Goal: Task Accomplishment & Management: Manage account settings

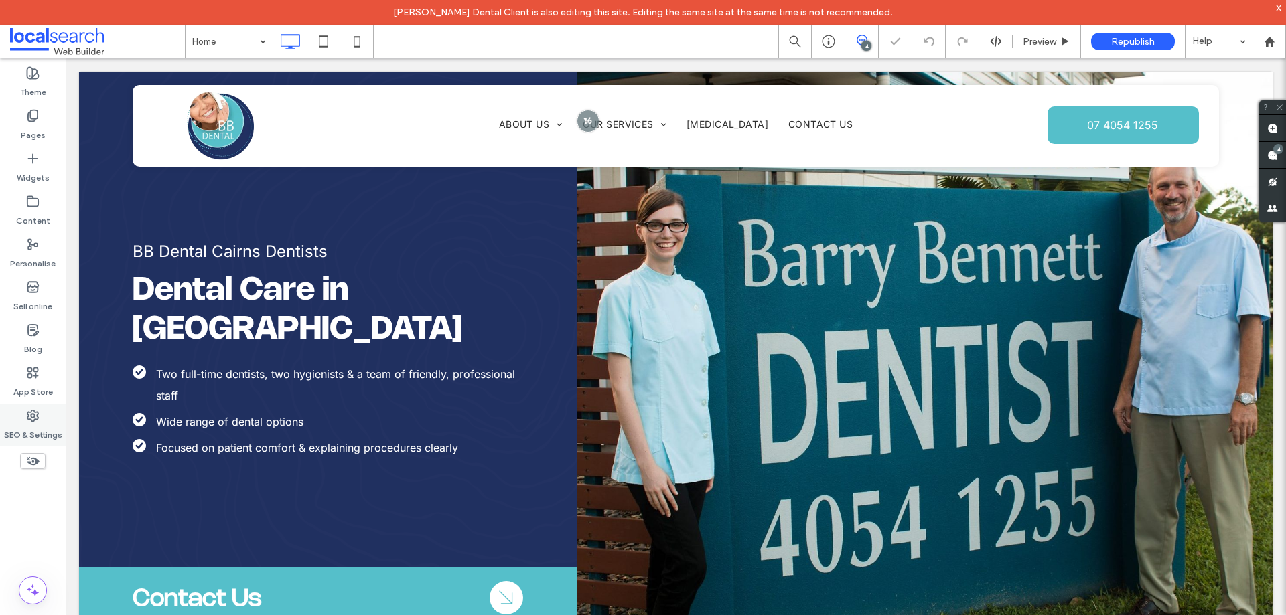
click at [46, 416] on div "SEO & Settings" at bounding box center [33, 425] width 66 height 43
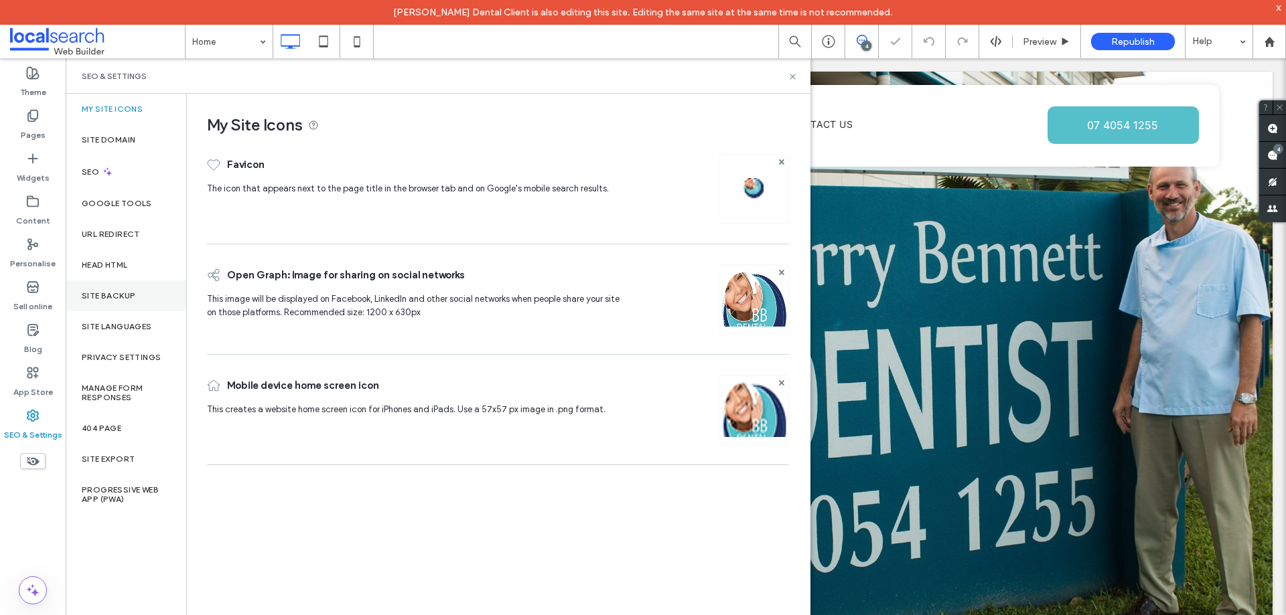
click at [129, 290] on div "Site backup" at bounding box center [126, 296] width 121 height 31
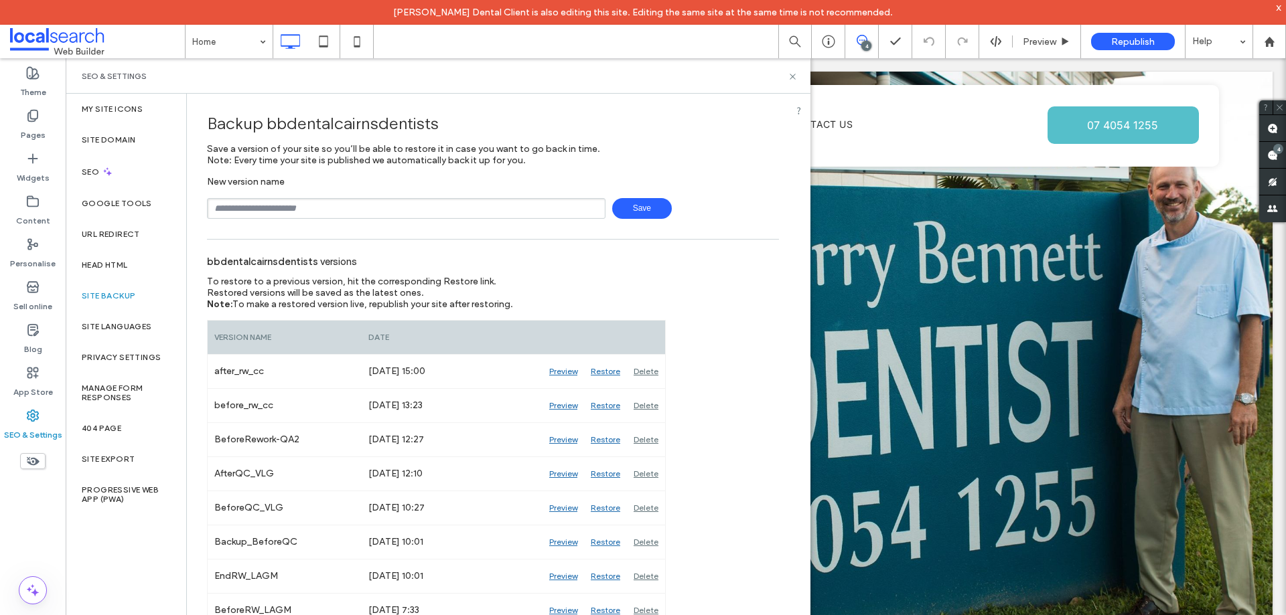
click at [368, 200] on input "text" at bounding box center [406, 208] width 398 height 21
type input "**********"
click at [639, 205] on span "Save" at bounding box center [642, 208] width 60 height 21
click at [791, 77] on use at bounding box center [791, 76] width 5 height 5
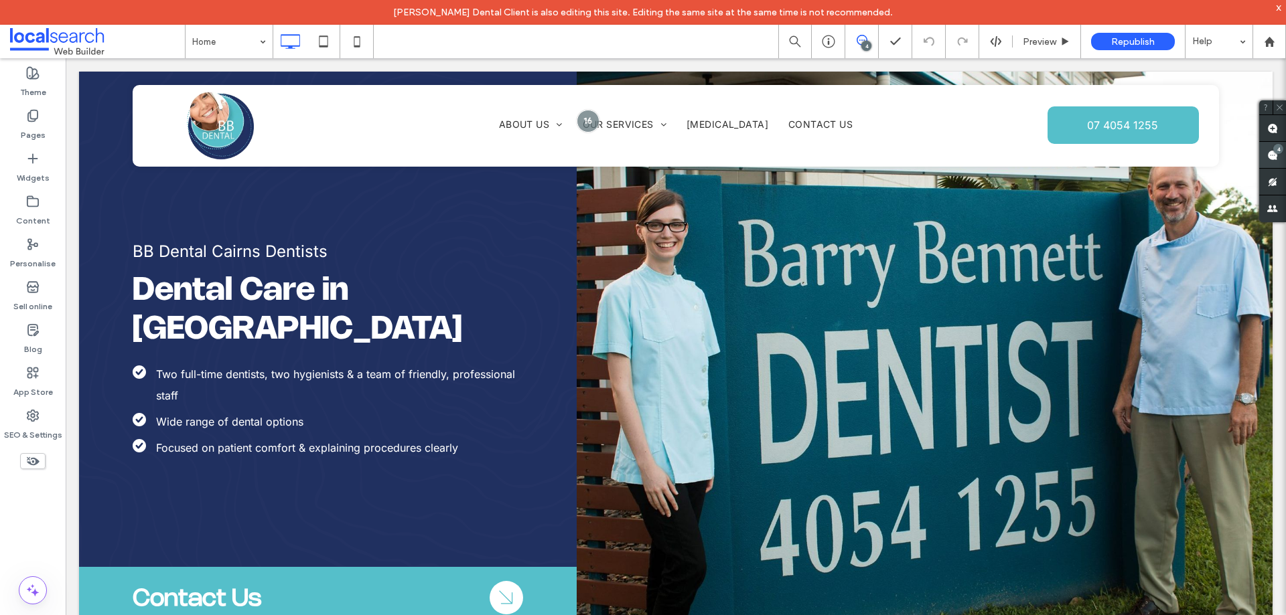
click at [1270, 142] on span at bounding box center [1272, 155] width 27 height 26
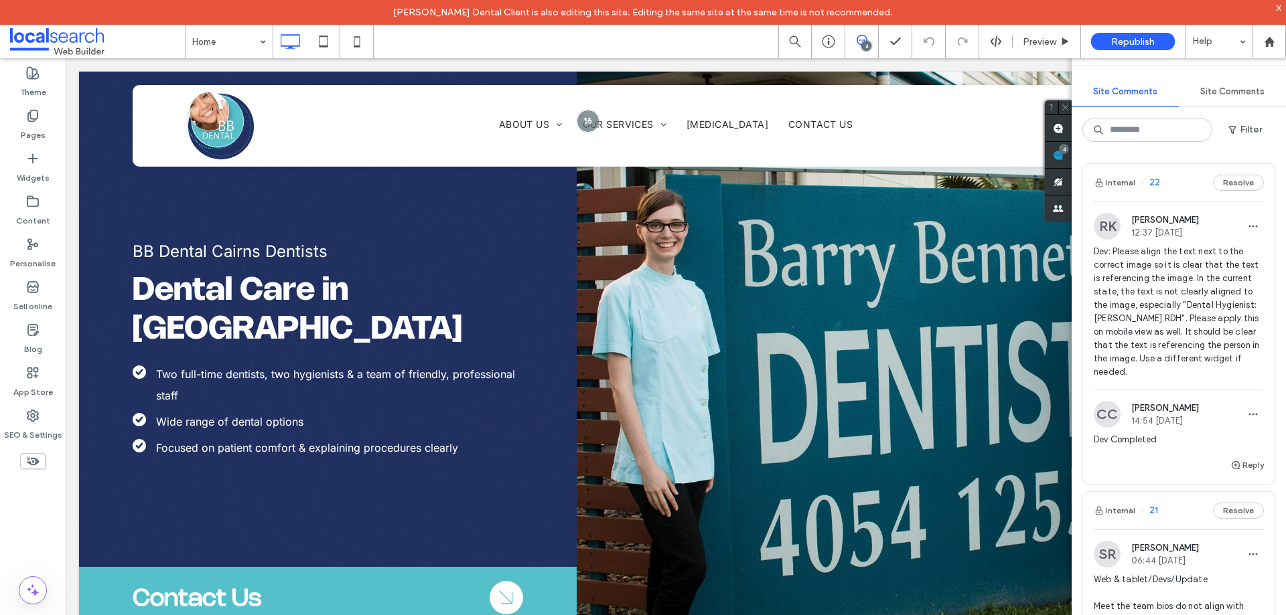
click at [1176, 315] on span "Dev: Please align the text next to the correct image so it is clear that the te…" at bounding box center [1178, 312] width 170 height 134
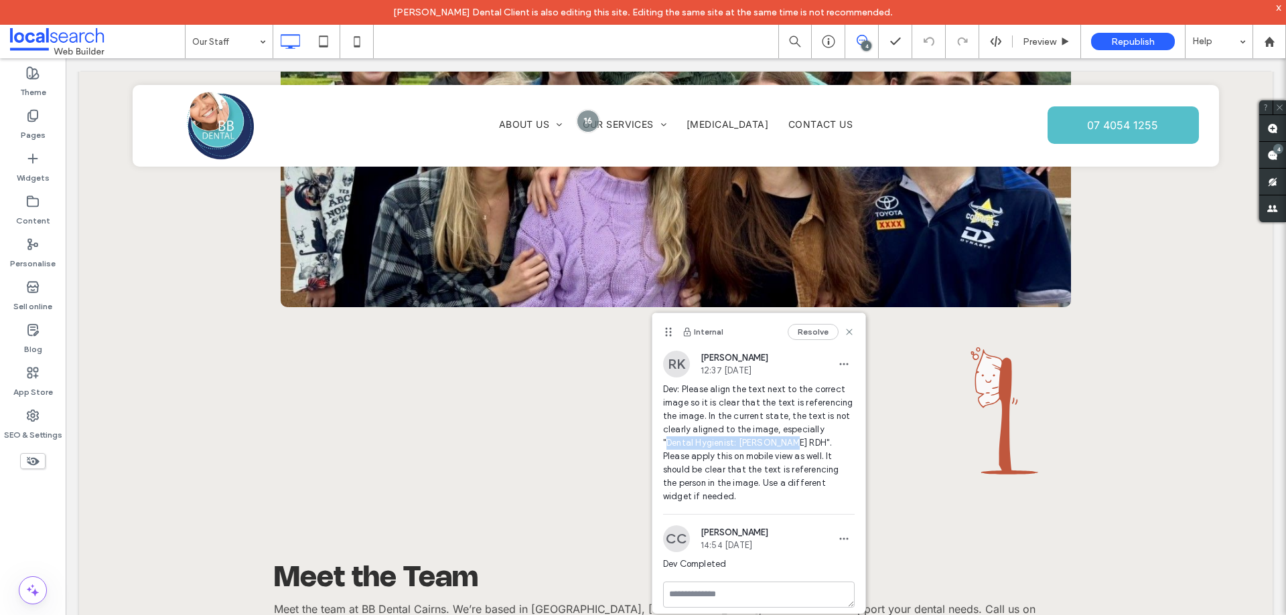
drag, startPoint x: 756, startPoint y: 443, endPoint x: 827, endPoint y: 432, distance: 71.8
click at [827, 432] on span "Dev: Please align the text next to the correct image so it is clear that the te…" at bounding box center [758, 443] width 191 height 121
copy span "Dental Hygienist: Thuy Vu RDH"
click at [848, 333] on use at bounding box center [849, 332] width 6 height 6
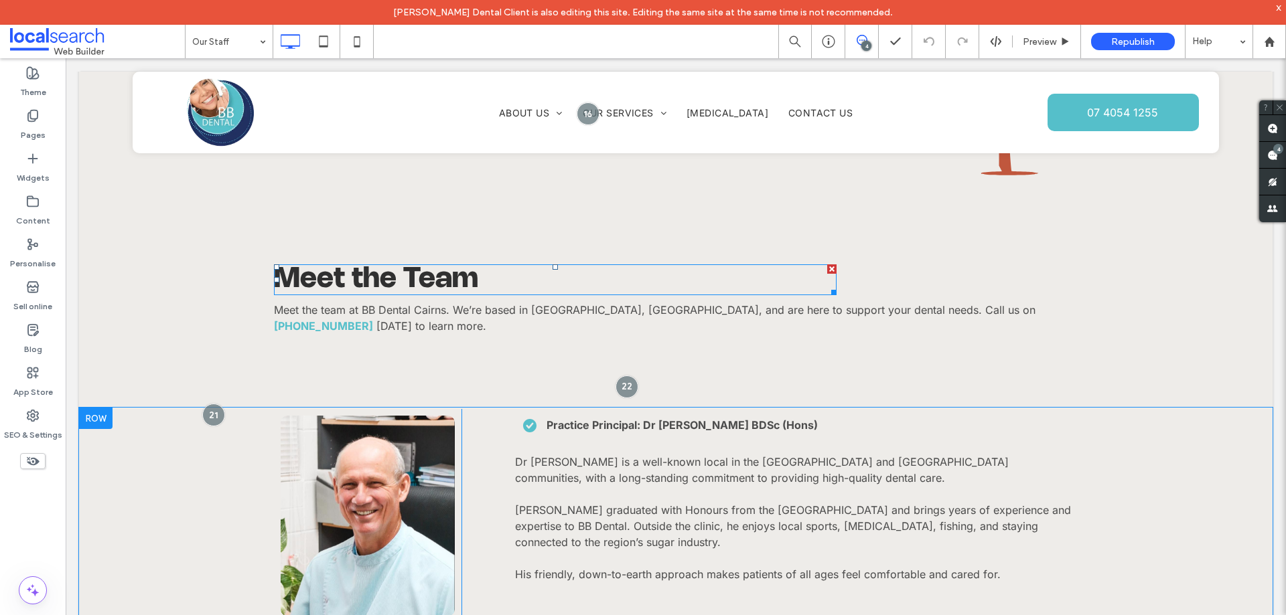
scroll to position [1399, 0]
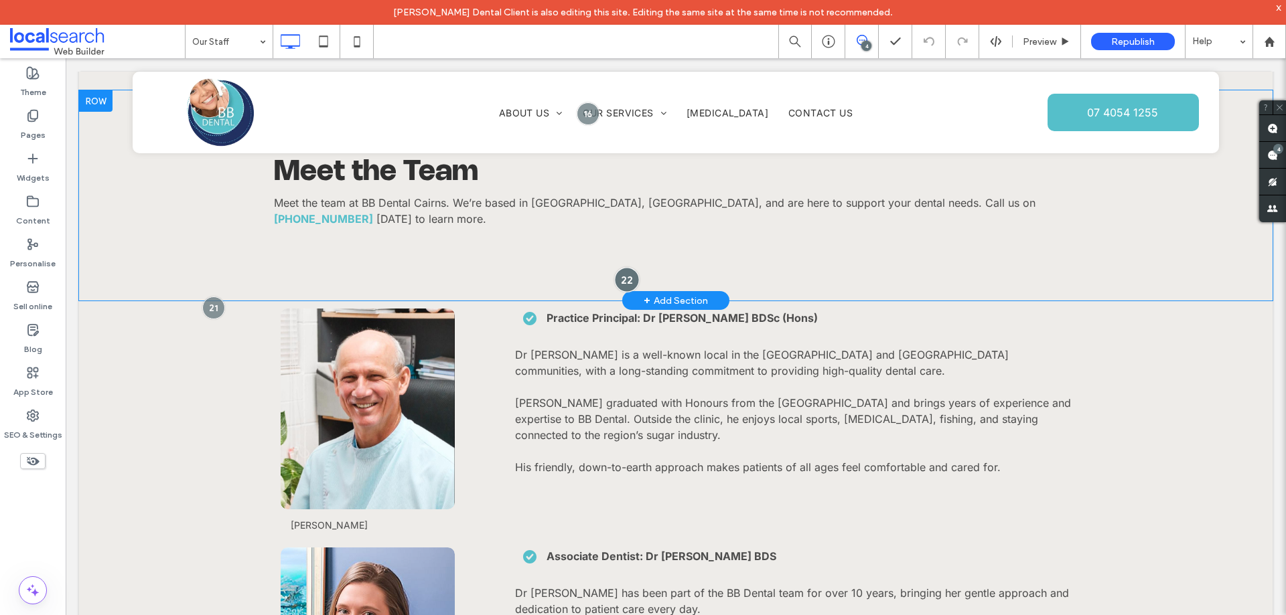
click at [617, 267] on div at bounding box center [626, 279] width 25 height 25
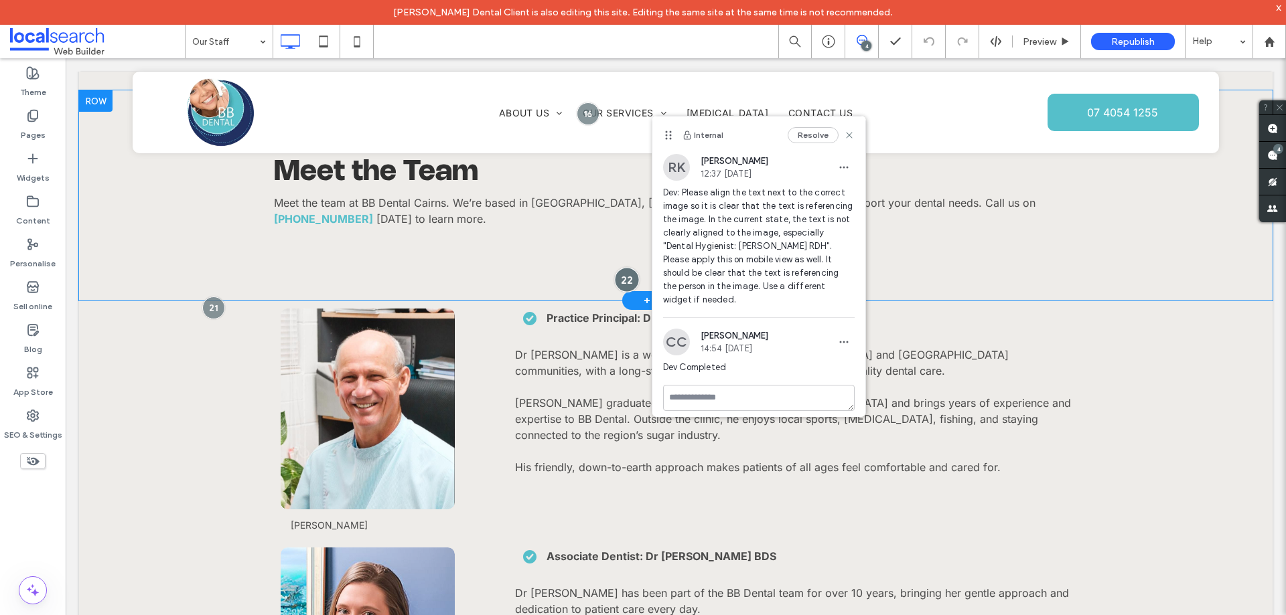
click at [617, 267] on div at bounding box center [626, 279] width 25 height 25
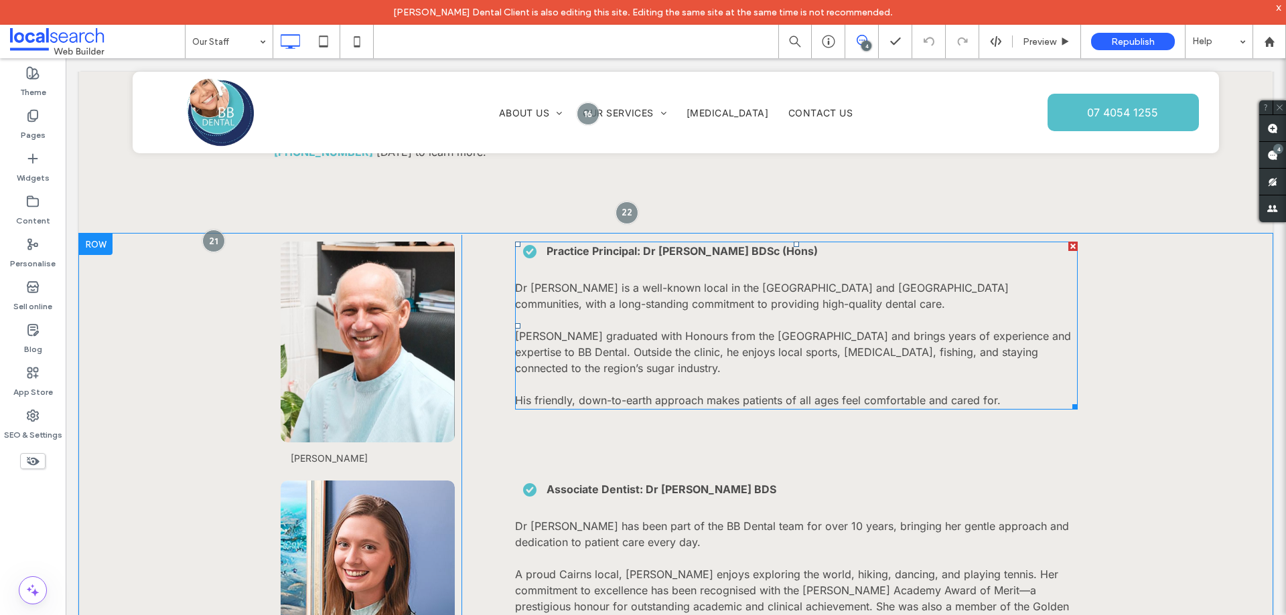
scroll to position [1332, 0]
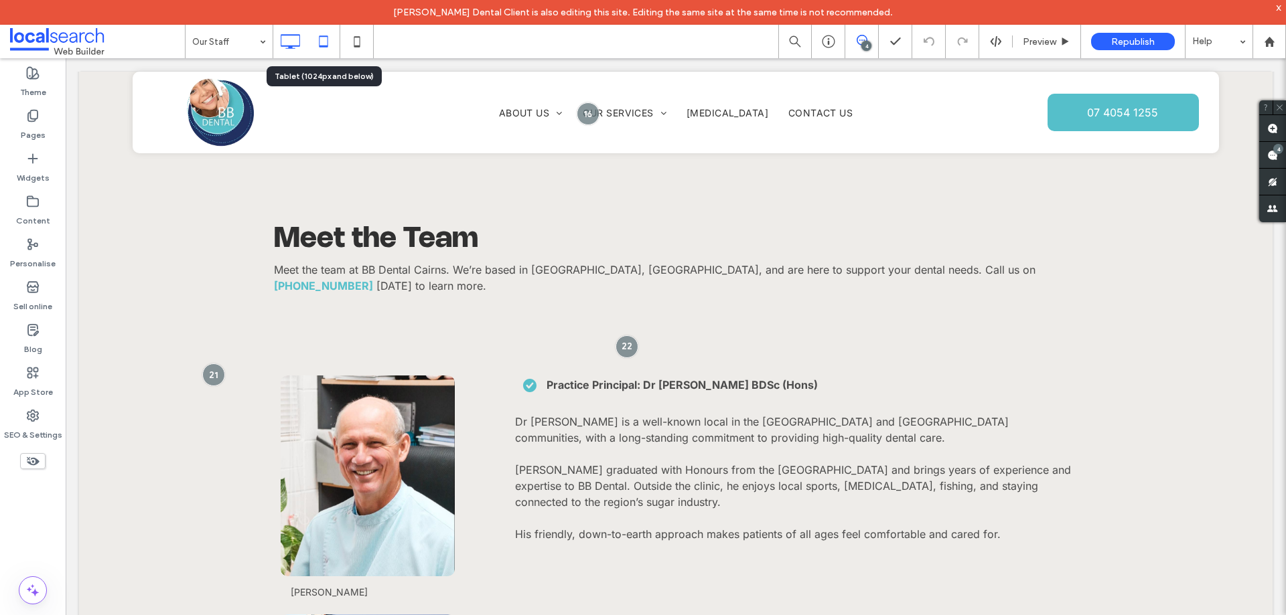
click at [315, 44] on icon at bounding box center [323, 41] width 27 height 27
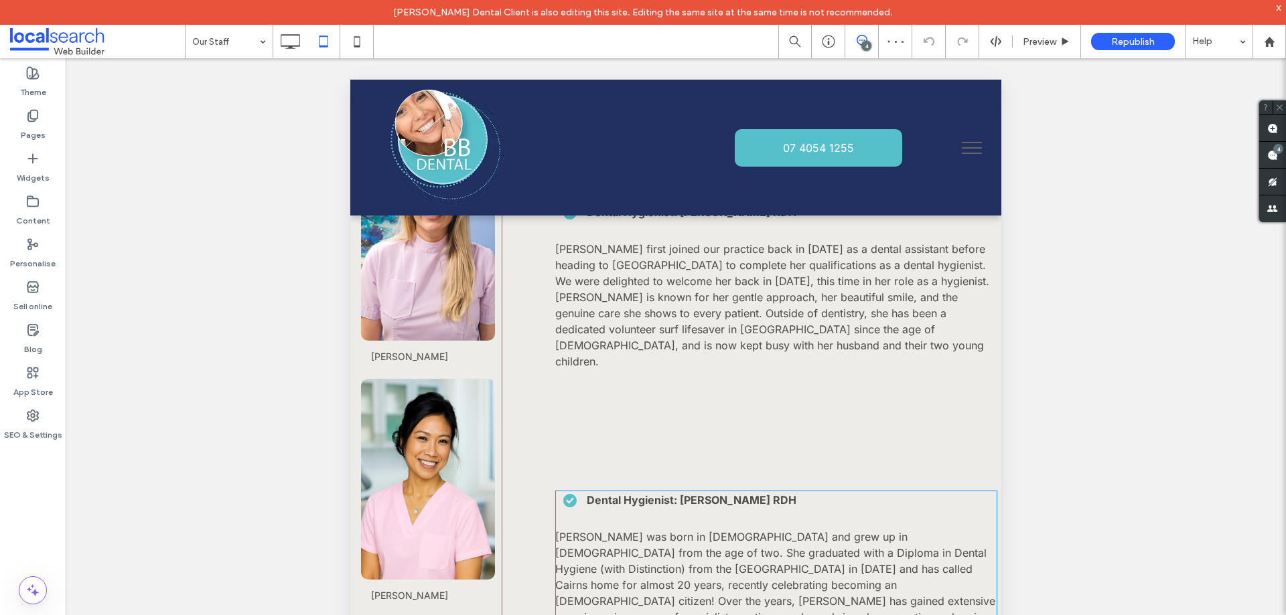
scroll to position [2203, 0]
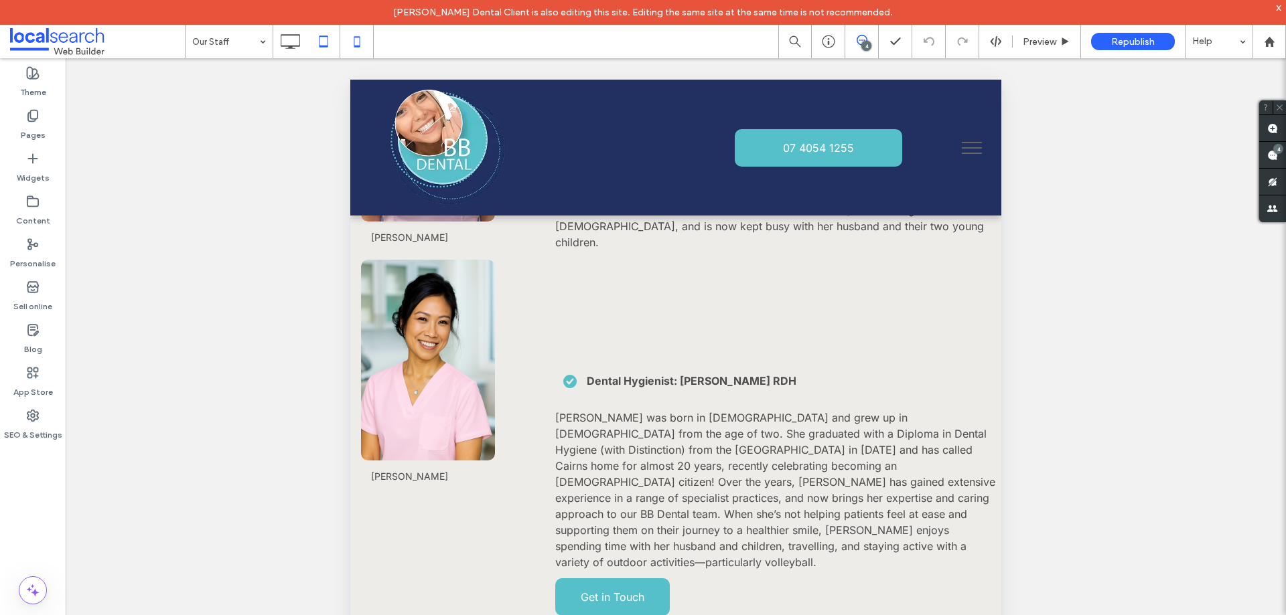
click at [359, 40] on icon at bounding box center [356, 41] width 27 height 27
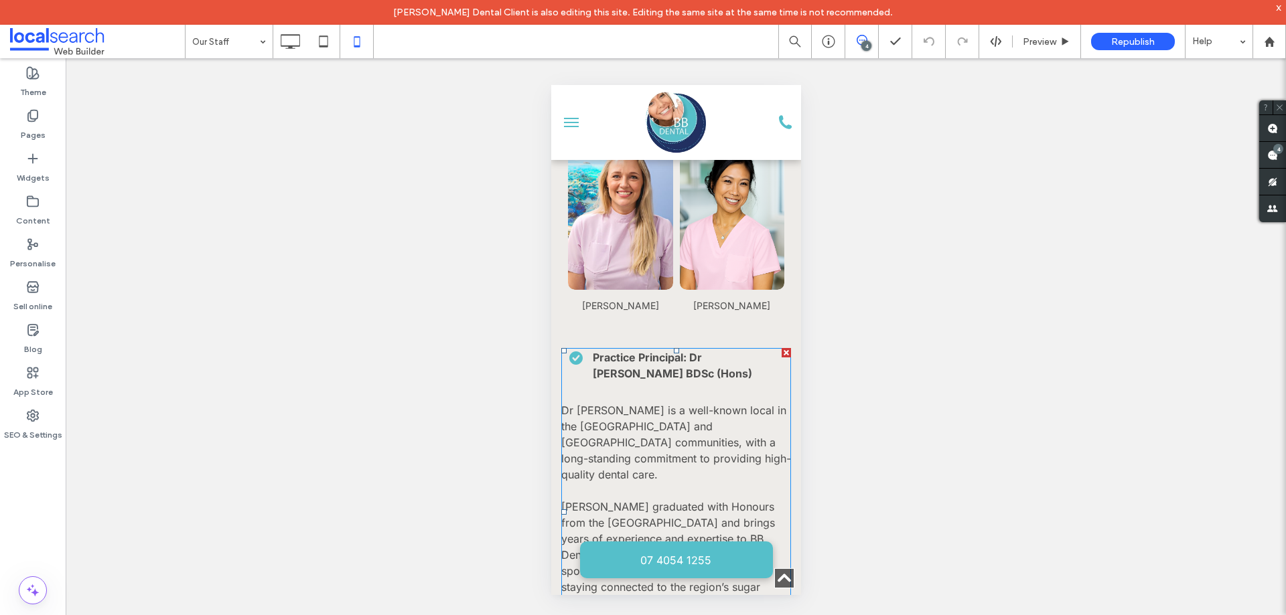
scroll to position [870, 0]
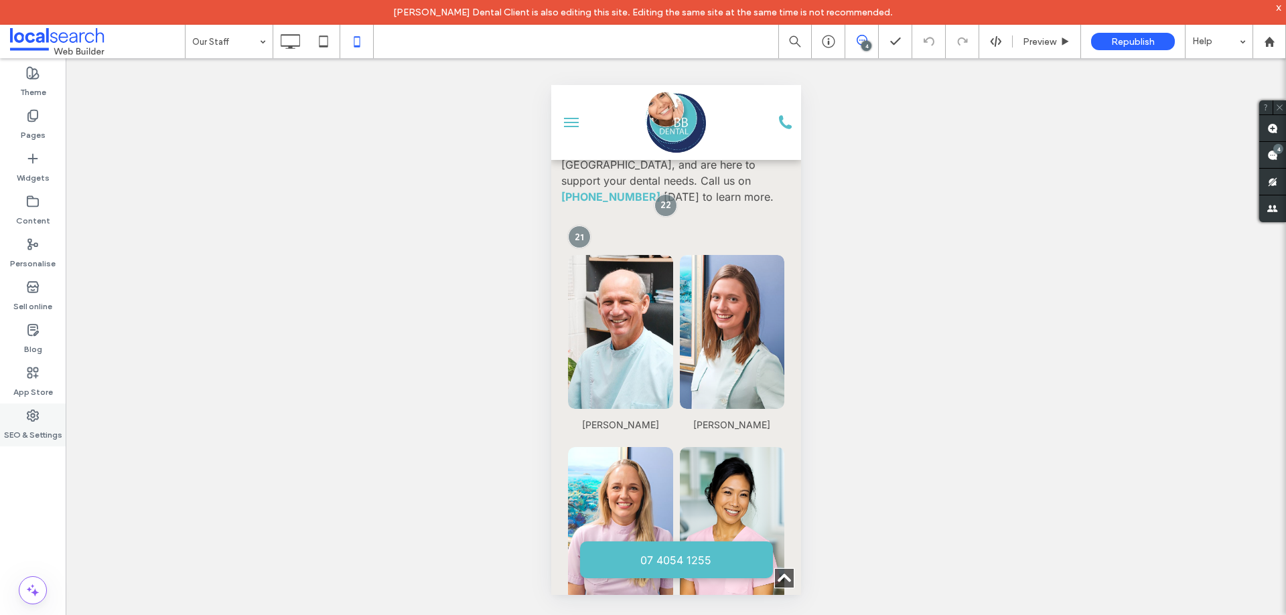
click at [39, 422] on div "SEO & Settings" at bounding box center [33, 425] width 66 height 43
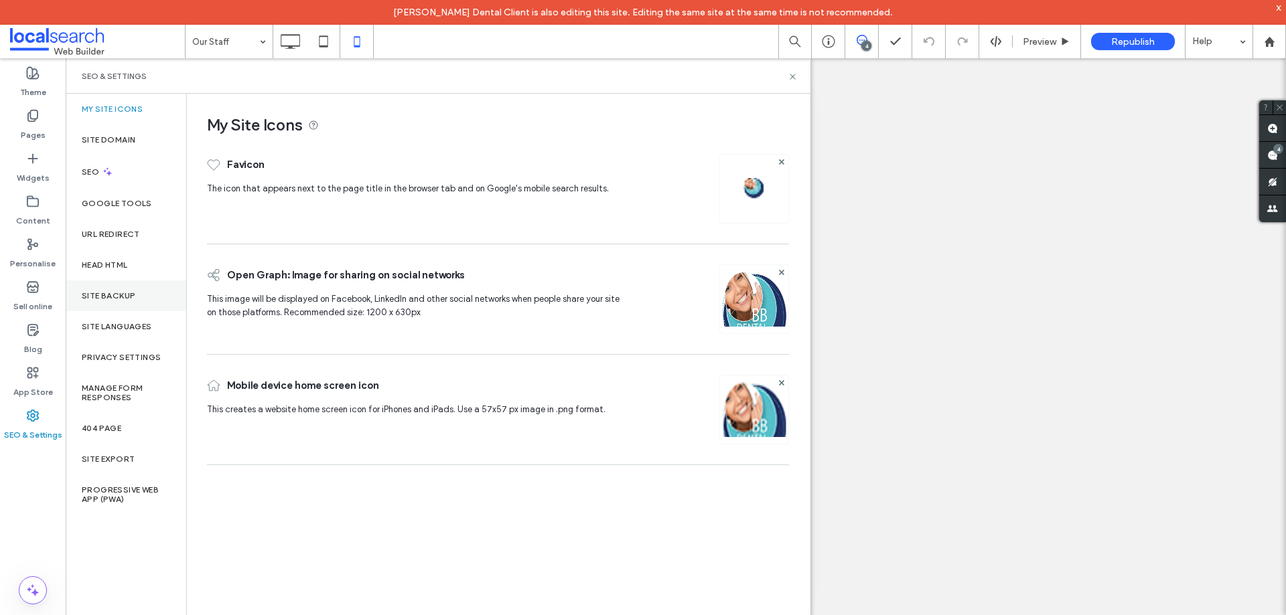
click at [123, 299] on label "Site backup" at bounding box center [109, 295] width 54 height 9
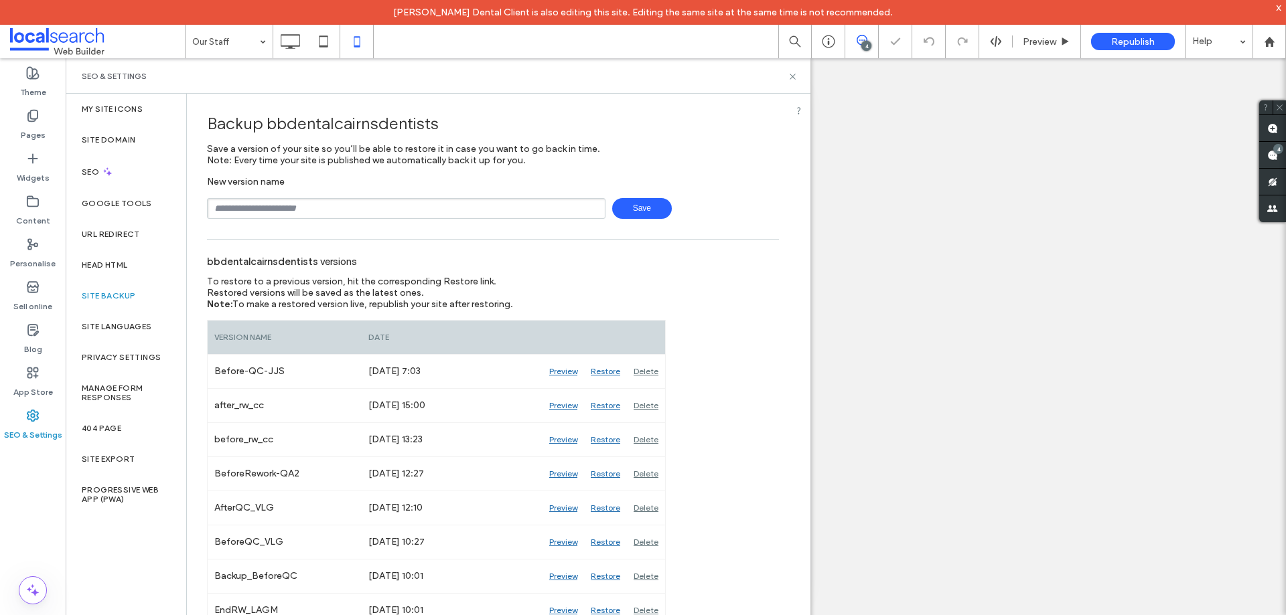
click at [316, 203] on input "text" at bounding box center [406, 208] width 398 height 21
click at [554, 445] on div "Preview" at bounding box center [563, 439] width 42 height 33
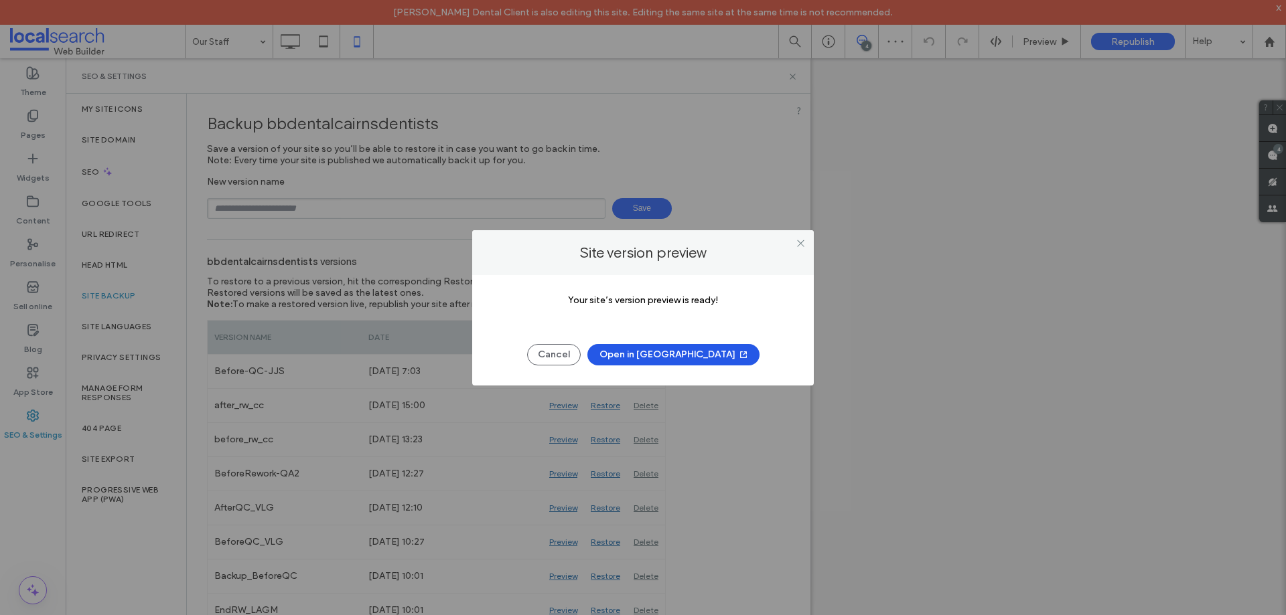
click at [649, 358] on button "Open in New Tab" at bounding box center [673, 354] width 172 height 21
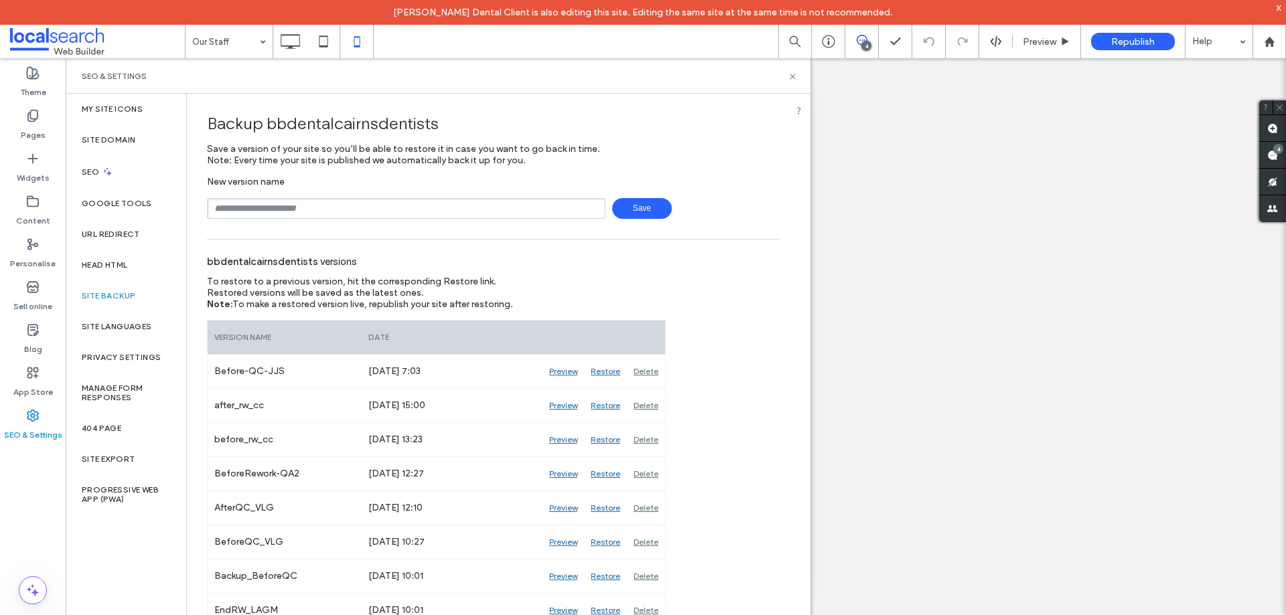
click at [862, 42] on div "4" at bounding box center [866, 46] width 10 height 10
click at [865, 42] on div "4" at bounding box center [866, 46] width 10 height 10
click at [795, 78] on use at bounding box center [791, 76] width 5 height 5
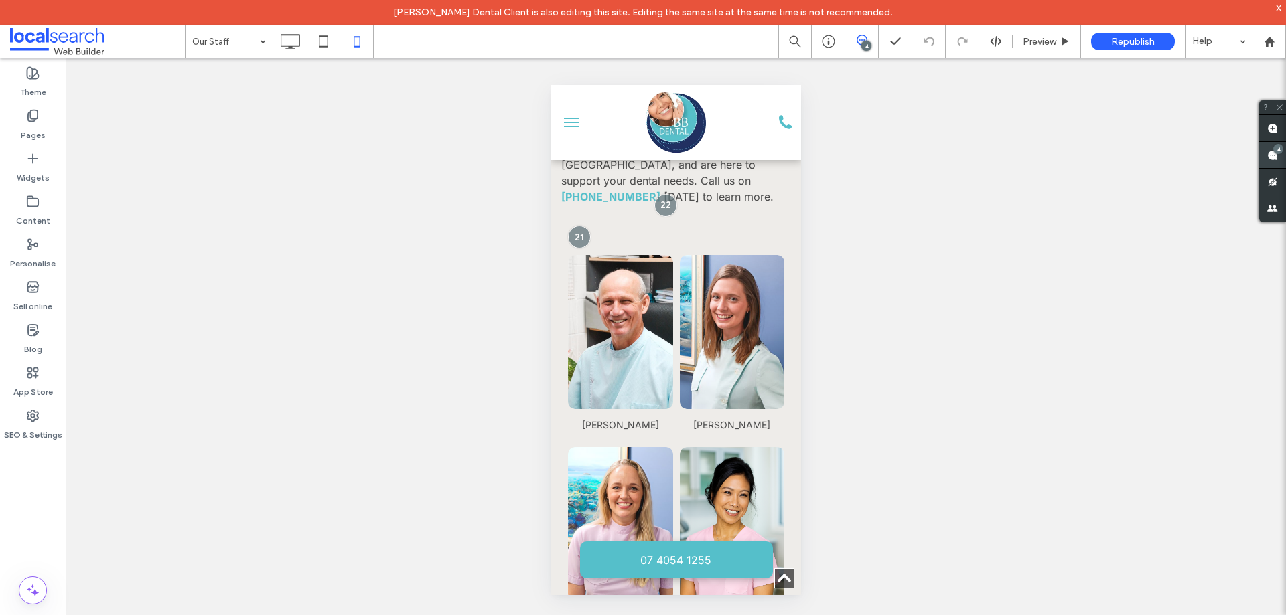
click at [1269, 155] on use at bounding box center [1272, 155] width 11 height 11
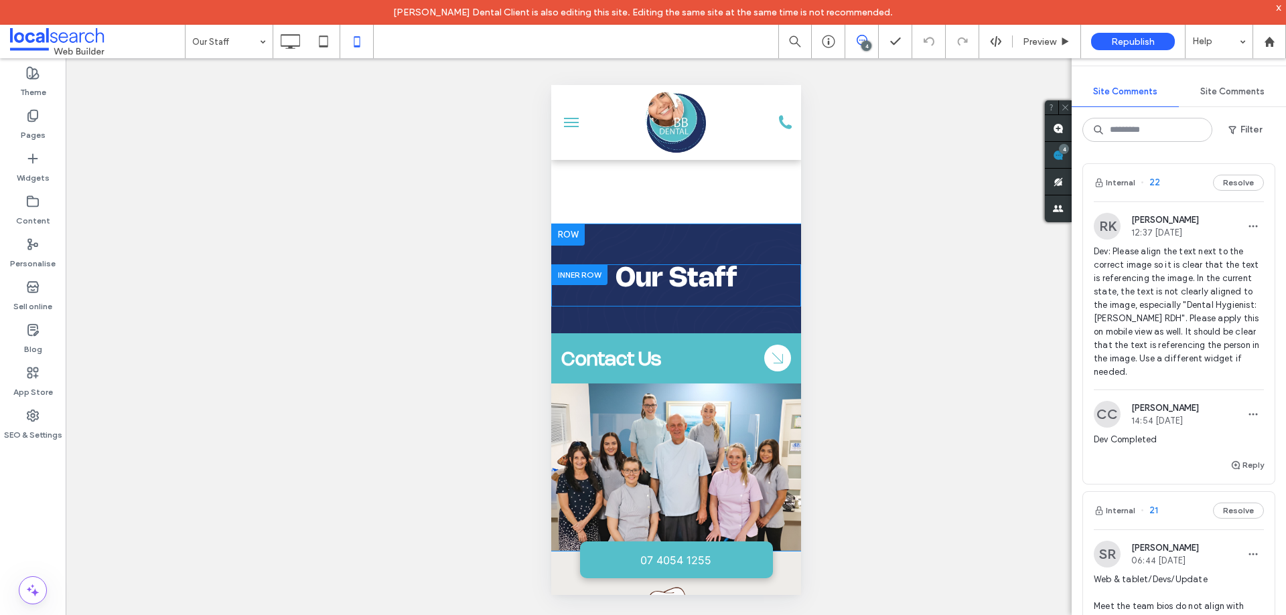
scroll to position [0, 0]
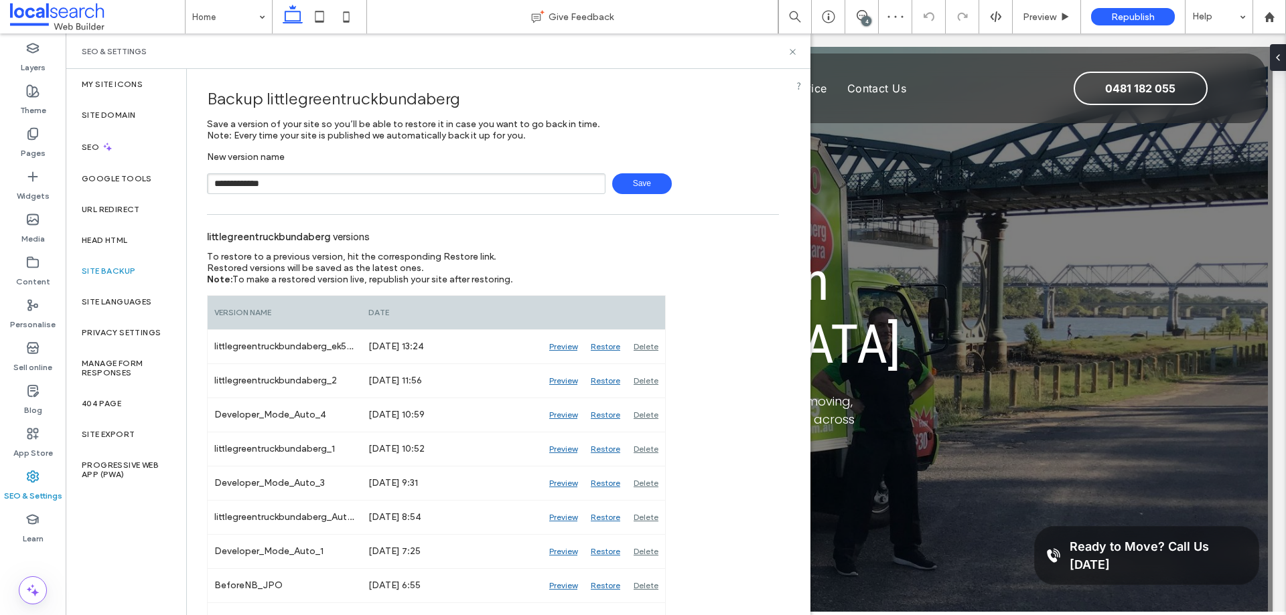
click at [625, 181] on span "Save" at bounding box center [642, 183] width 60 height 21
click at [789, 53] on icon at bounding box center [792, 52] width 10 height 10
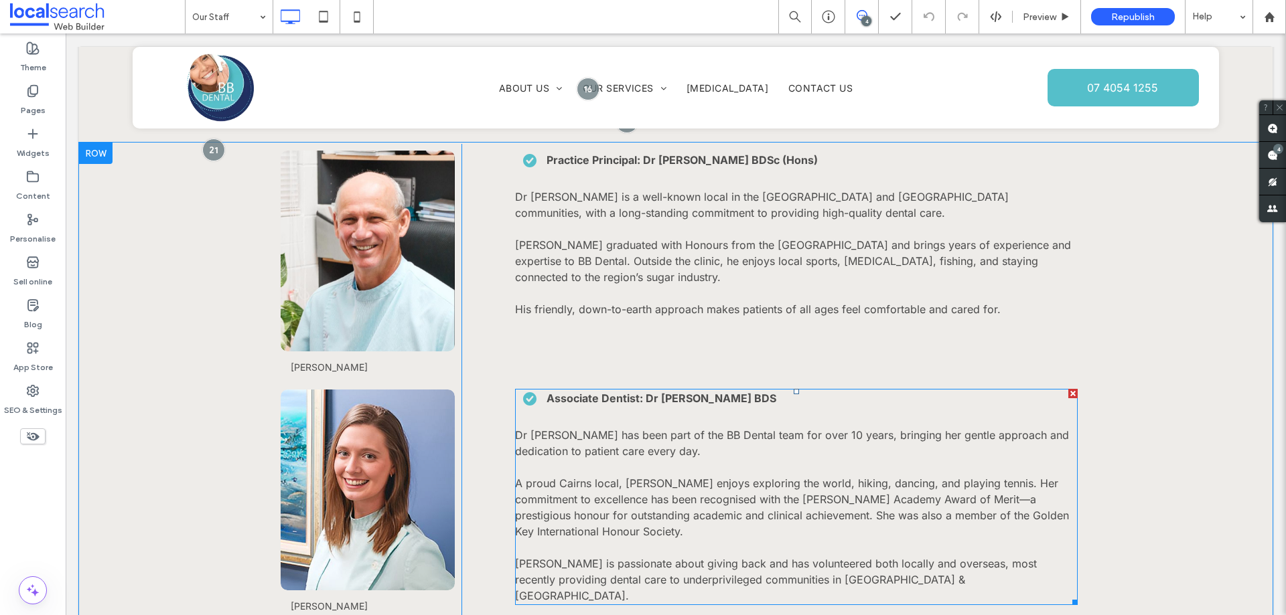
scroll to position [1674, 0]
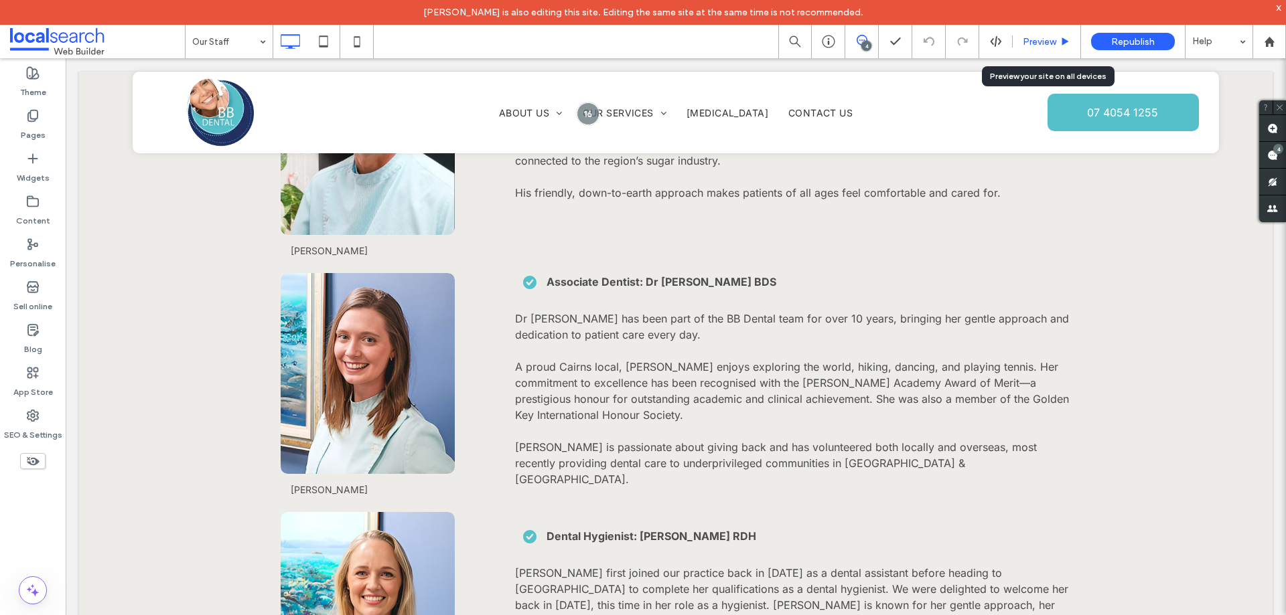
click at [1046, 37] on span "Preview" at bounding box center [1038, 41] width 33 height 11
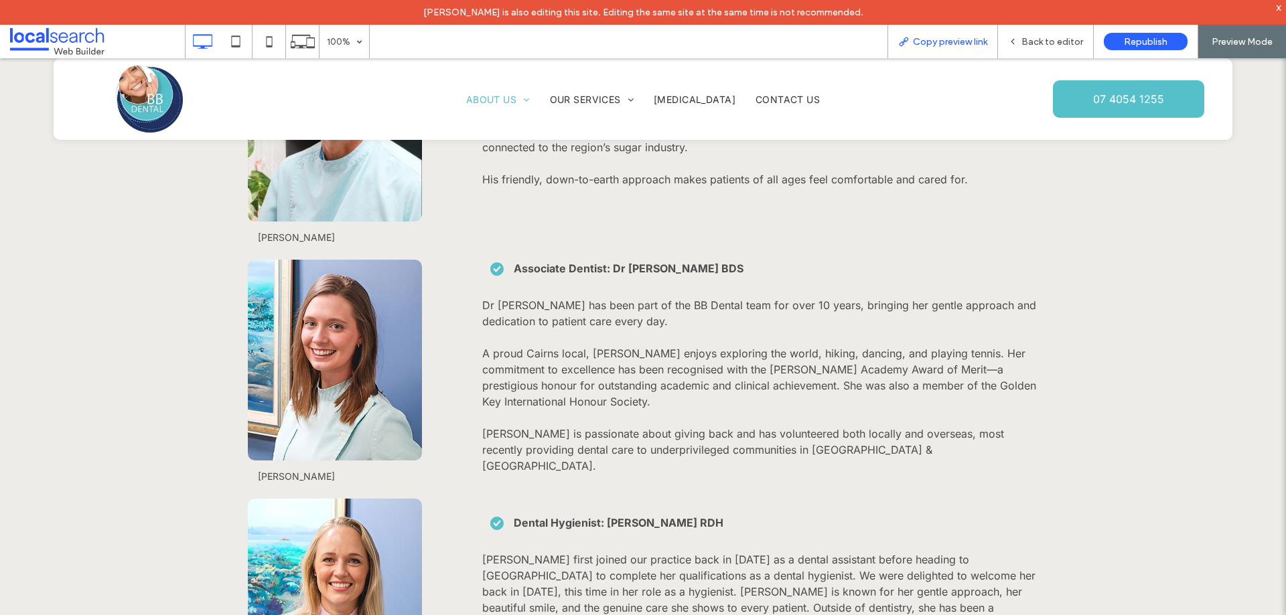
click at [936, 45] on span "Copy preview link" at bounding box center [950, 41] width 74 height 11
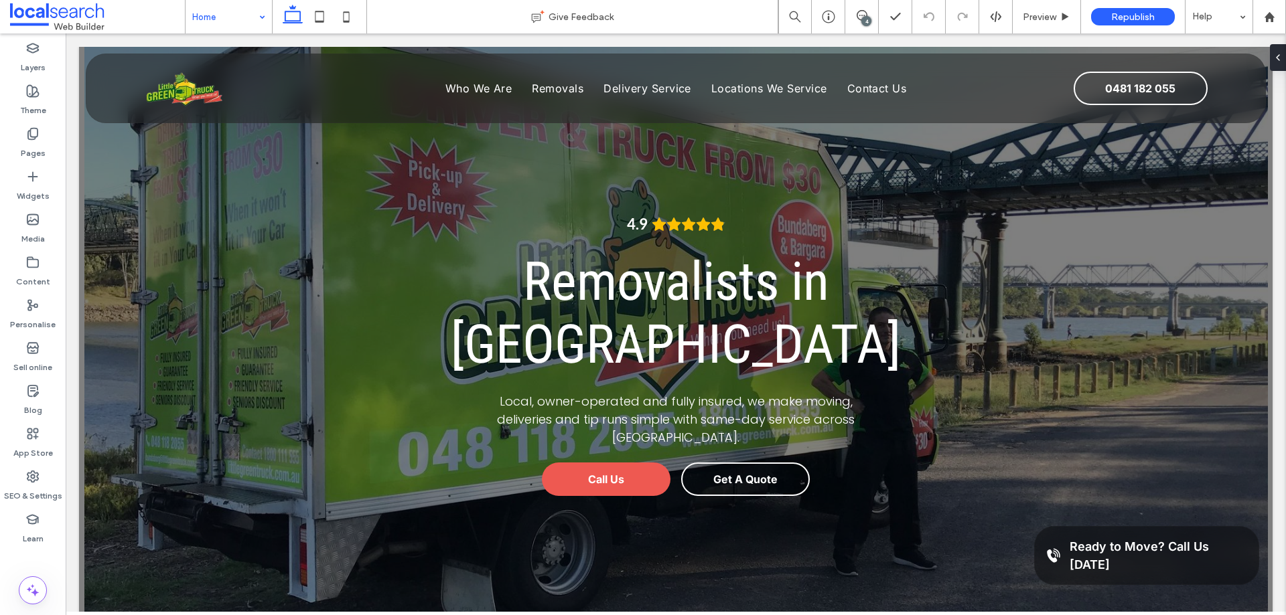
drag, startPoint x: 262, startPoint y: 20, endPoint x: 50, endPoint y: 13, distance: 212.4
click at [262, 20] on div "Home" at bounding box center [228, 16] width 86 height 33
click at [21, 53] on div "Layers" at bounding box center [33, 57] width 66 height 43
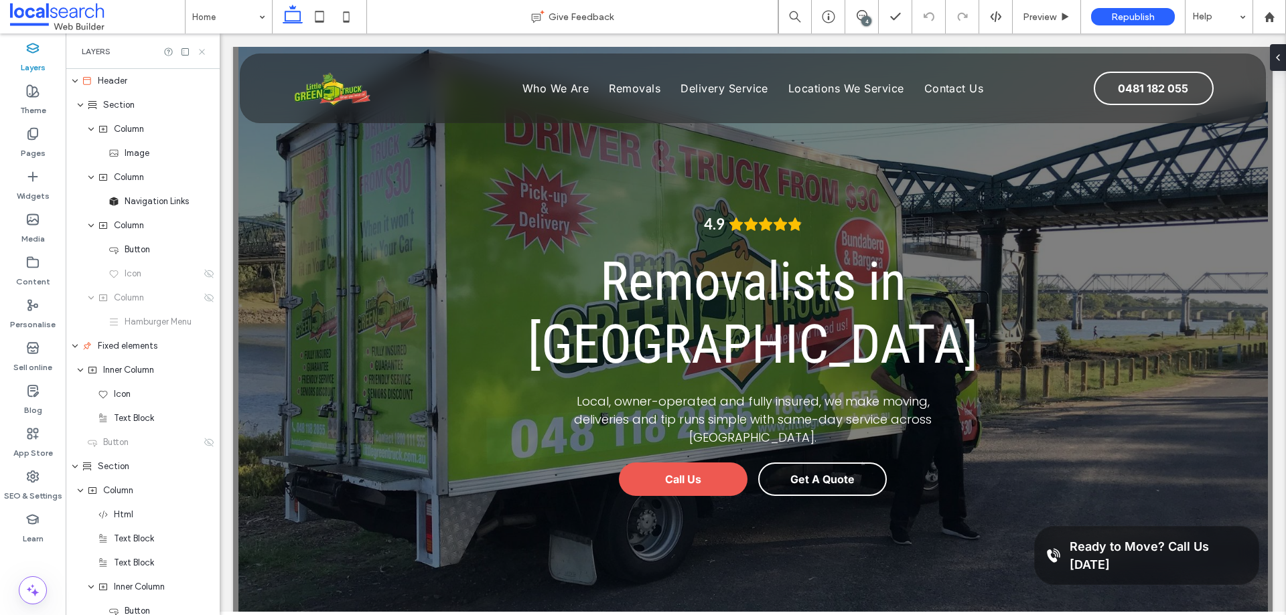
drag, startPoint x: 200, startPoint y: 54, endPoint x: 1099, endPoint y: 159, distance: 904.7
click at [200, 54] on icon at bounding box center [202, 52] width 10 height 10
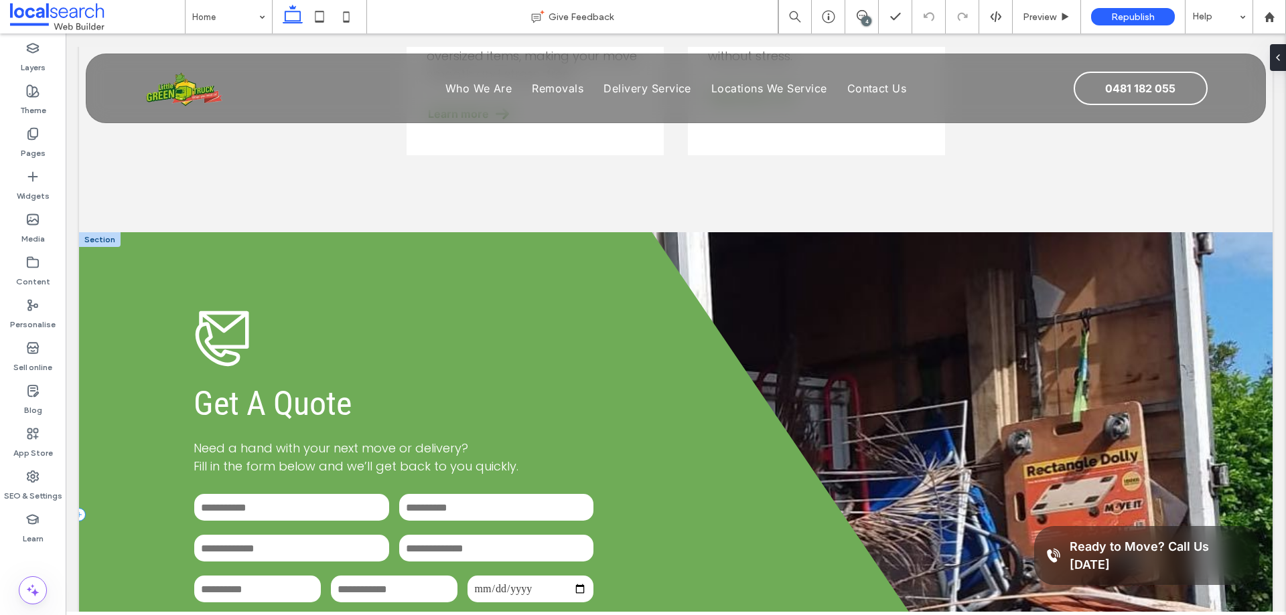
scroll to position [1613, 0]
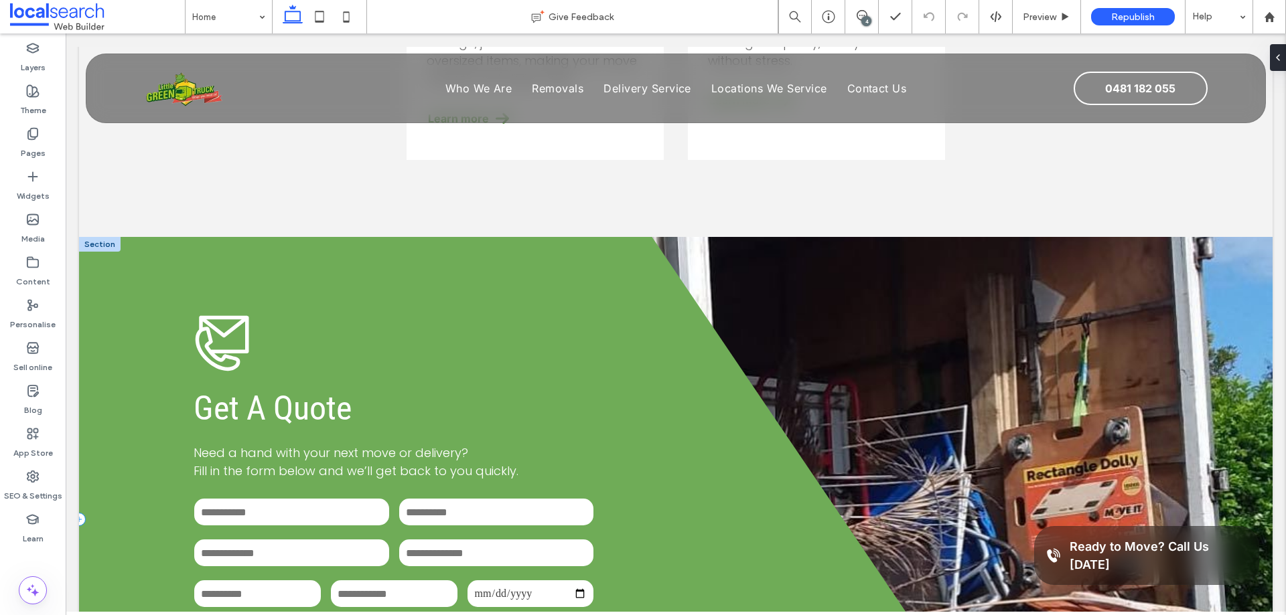
click at [106, 237] on div "**********" at bounding box center [556, 519] width 955 height 564
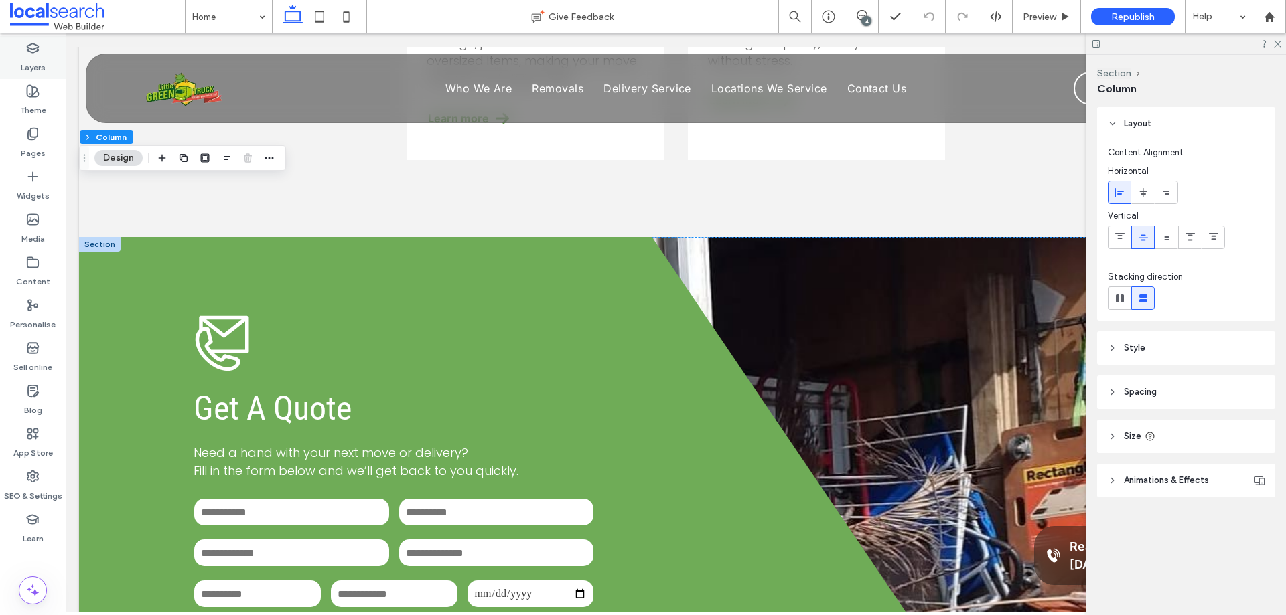
drag, startPoint x: 37, startPoint y: 67, endPoint x: 11, endPoint y: 58, distance: 27.5
click at [37, 67] on label "Layers" at bounding box center [33, 64] width 25 height 19
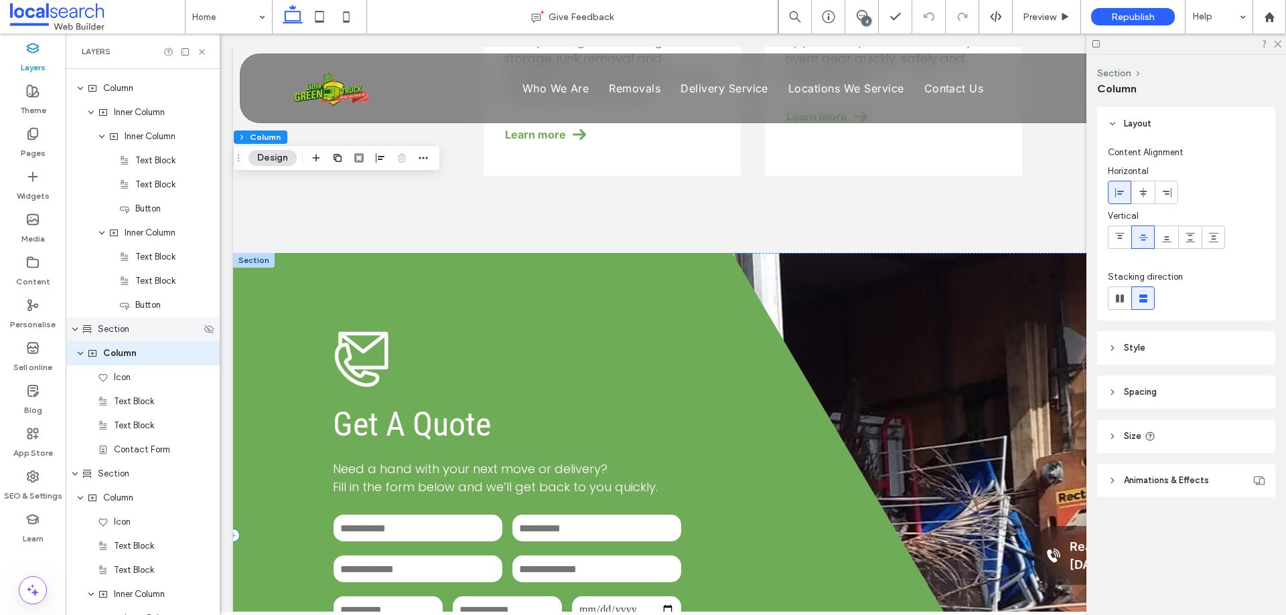
scroll to position [809, 0]
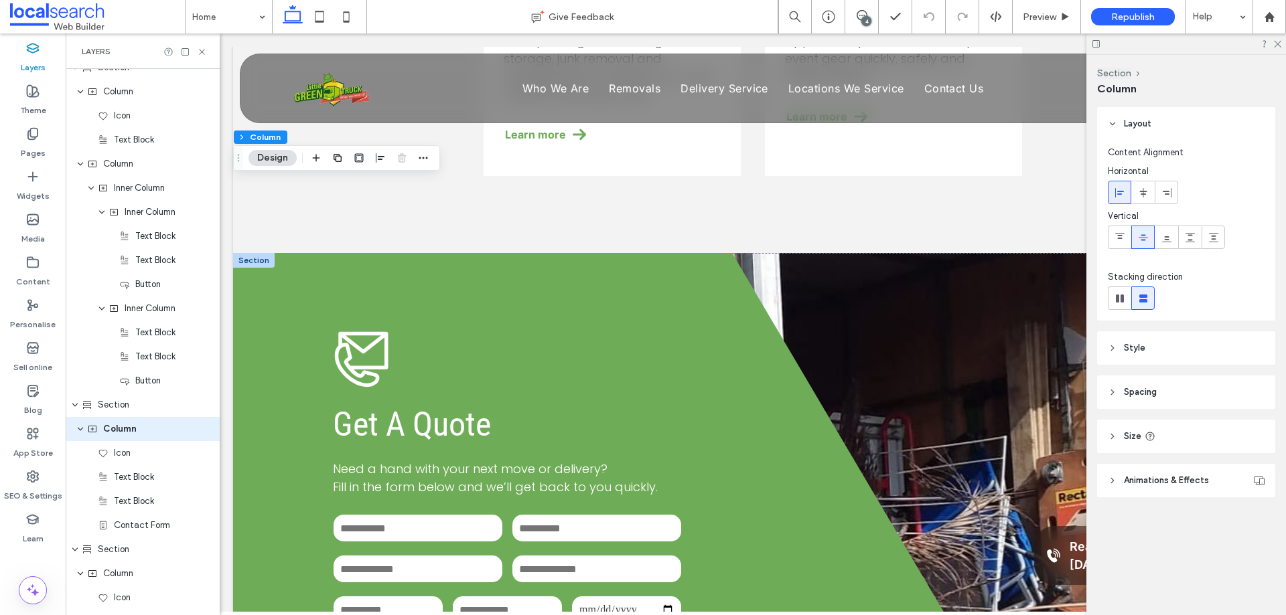
drag, startPoint x: 205, startPoint y: 12, endPoint x: 220, endPoint y: 29, distance: 23.2
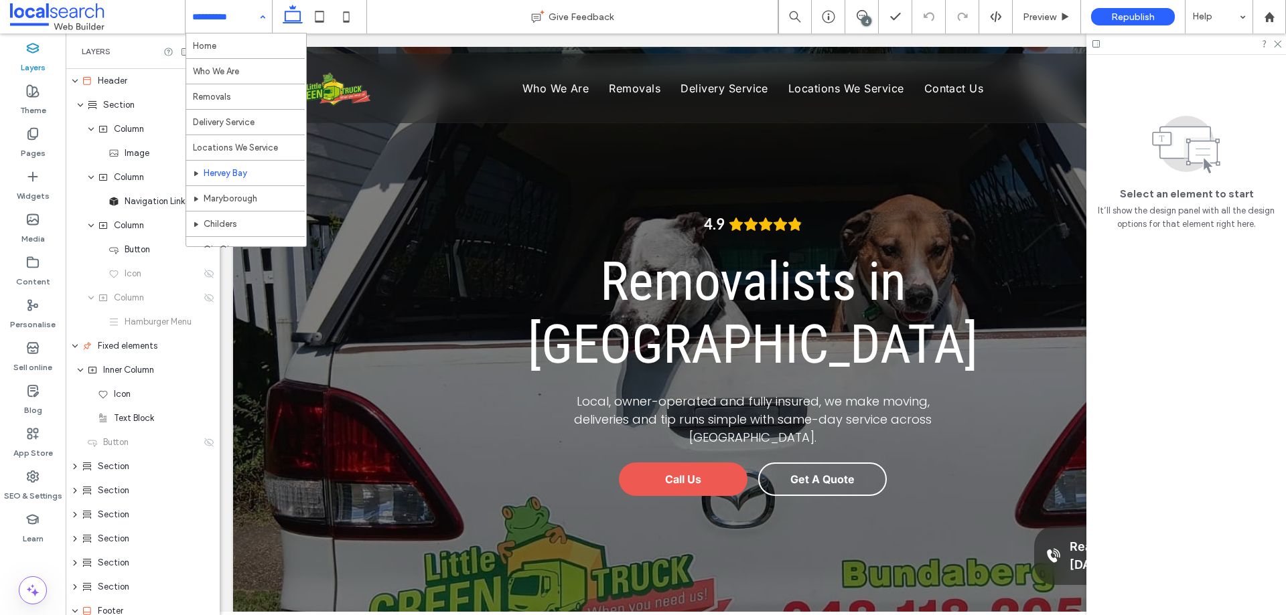
click at [264, 16] on div "Home Who We Are Removals Delivery Service Locations We Service [GEOGRAPHIC_DATA…" at bounding box center [228, 16] width 86 height 33
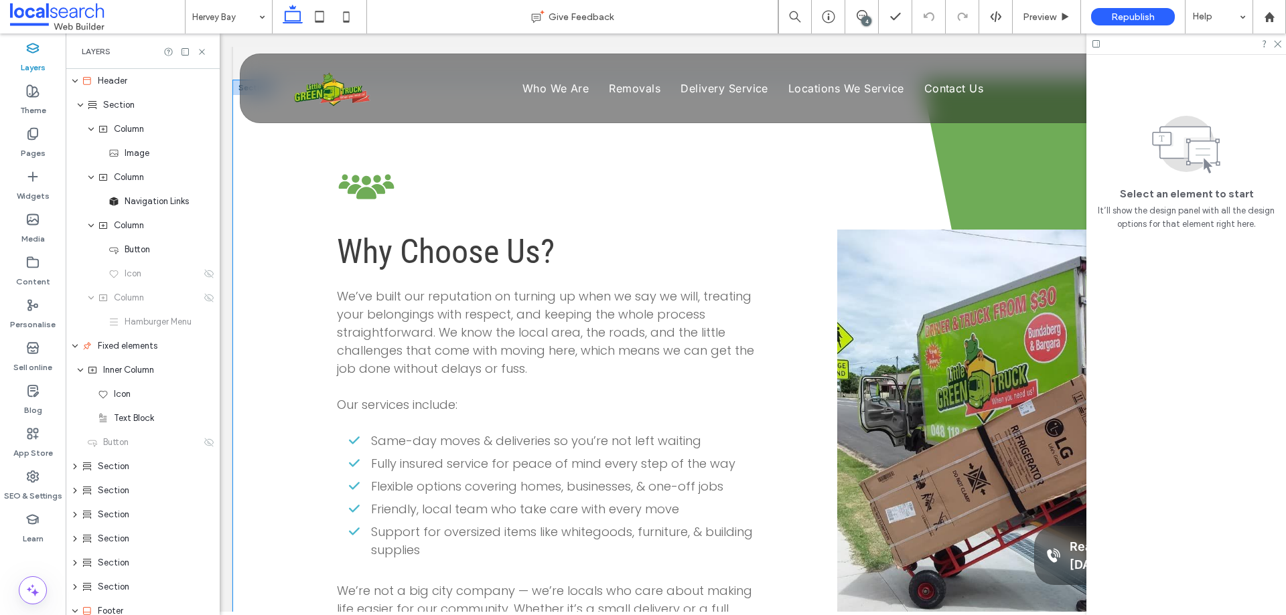
scroll to position [1004, 0]
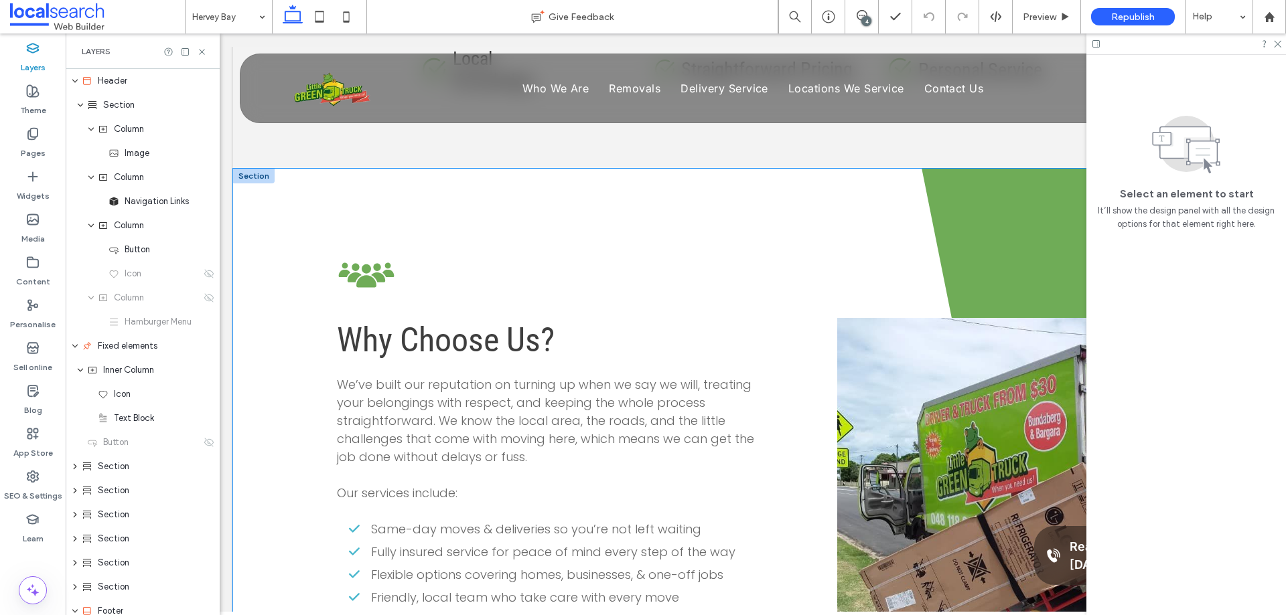
click at [292, 234] on div "Team Icon Why Choose Us? We’ve built our reputation on turning up when we say w…" at bounding box center [752, 519] width 1039 height 700
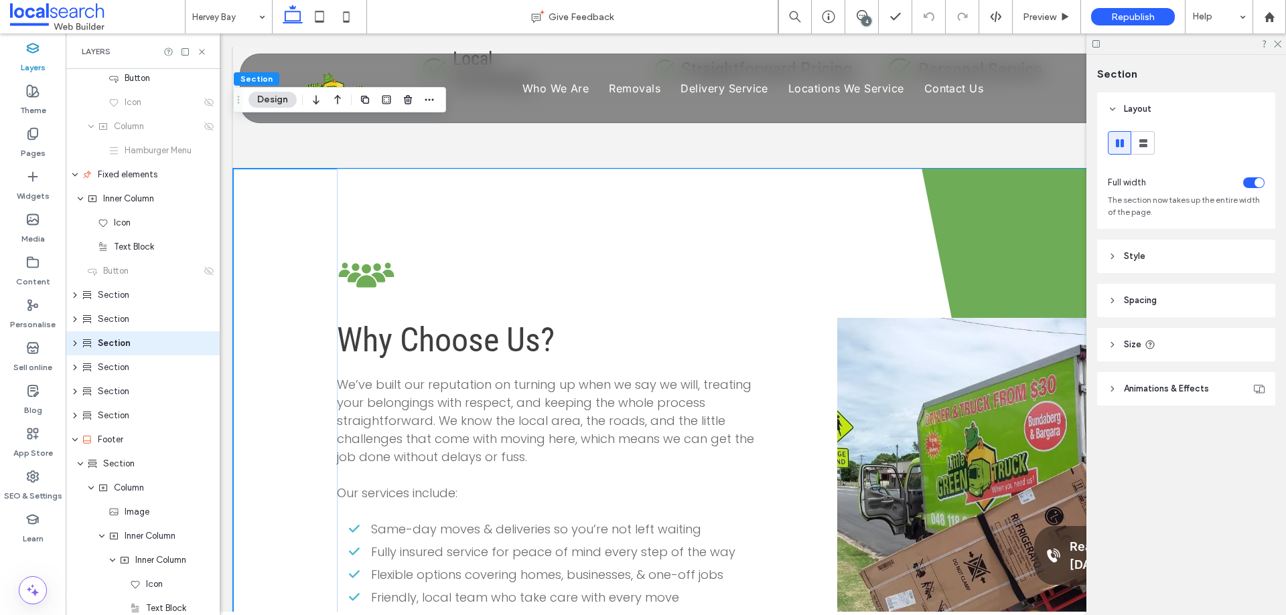
scroll to position [173, 0]
click at [74, 344] on use "expand Section" at bounding box center [75, 341] width 3 height 5
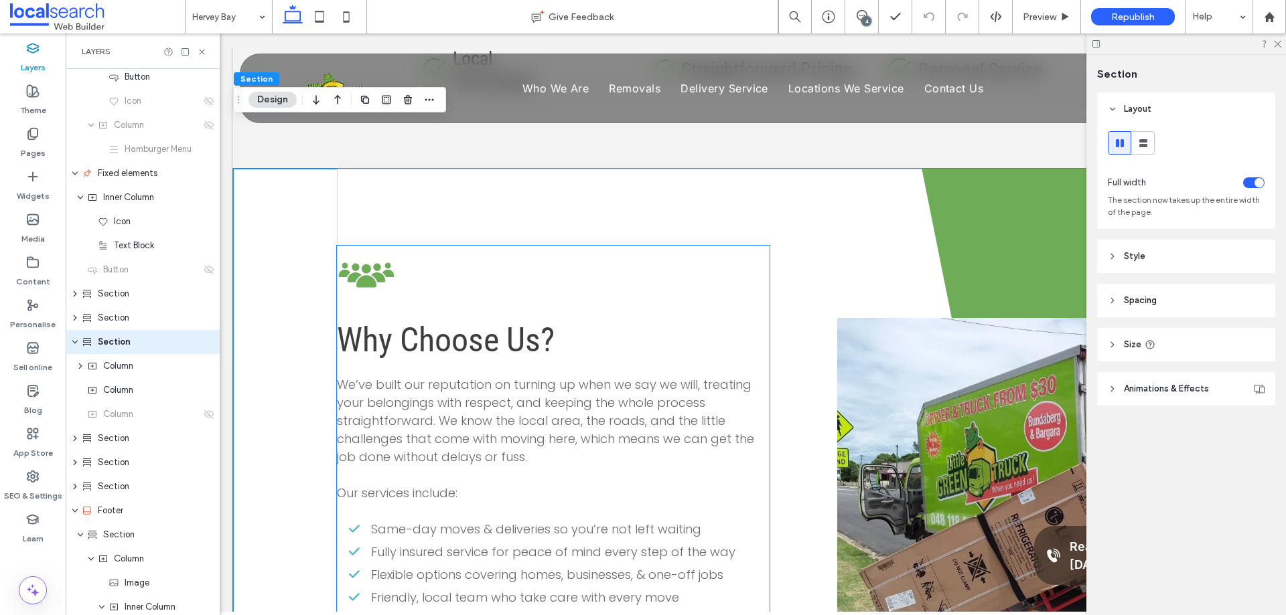
scroll to position [1339, 0]
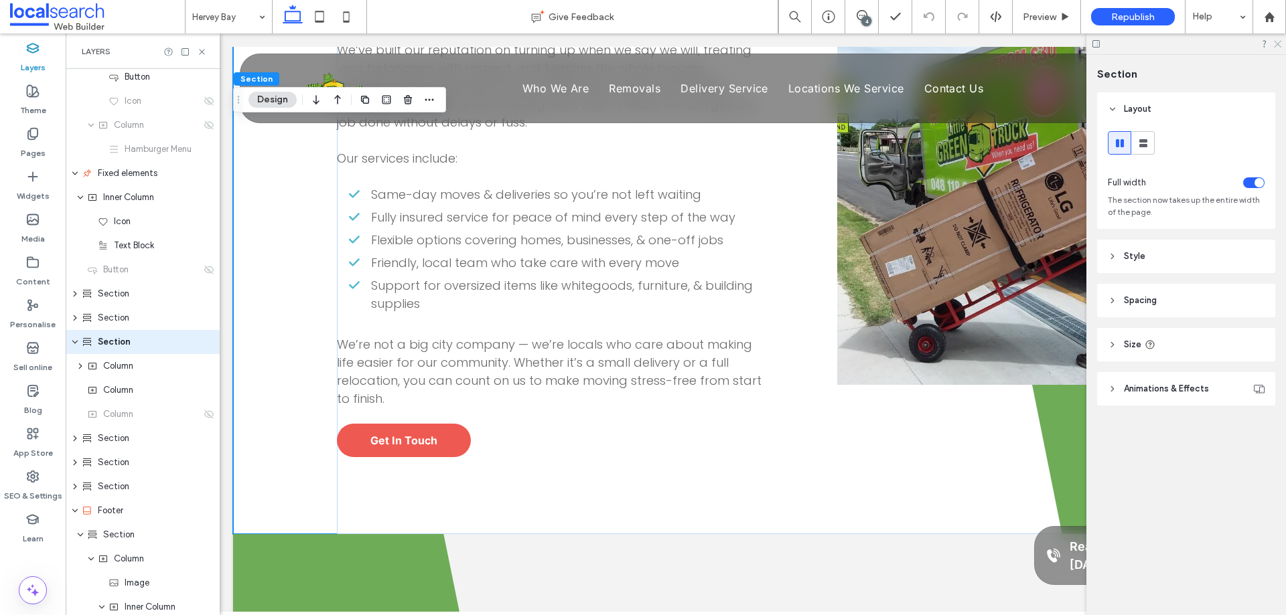
click at [1278, 44] on use at bounding box center [1276, 44] width 7 height 7
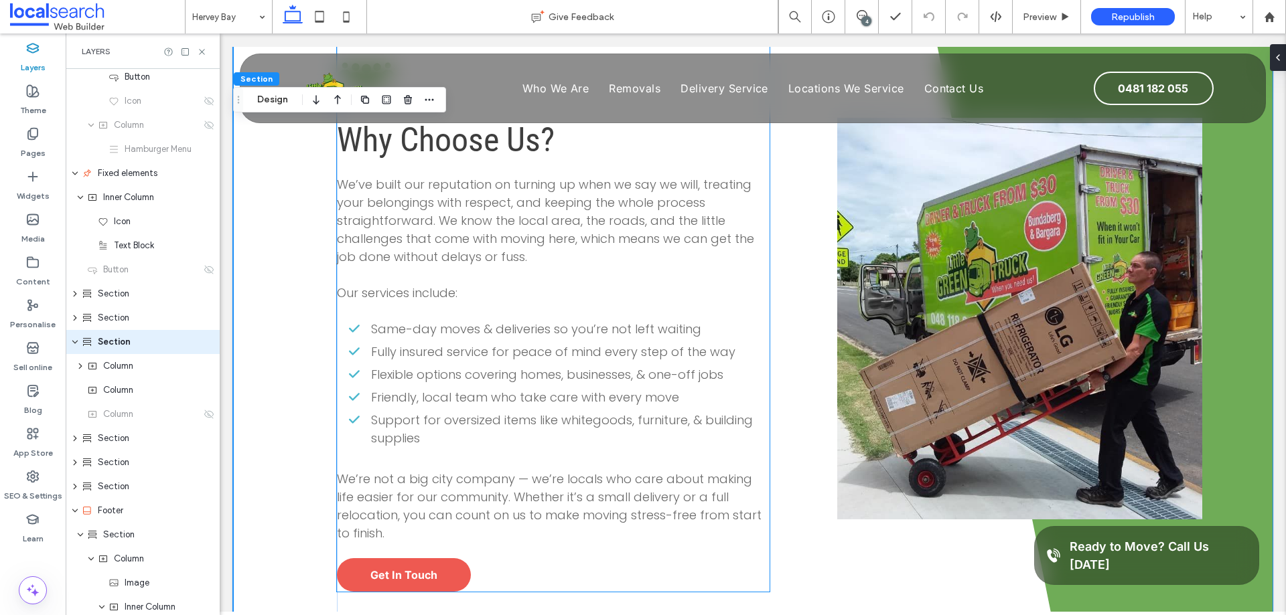
scroll to position [1138, 0]
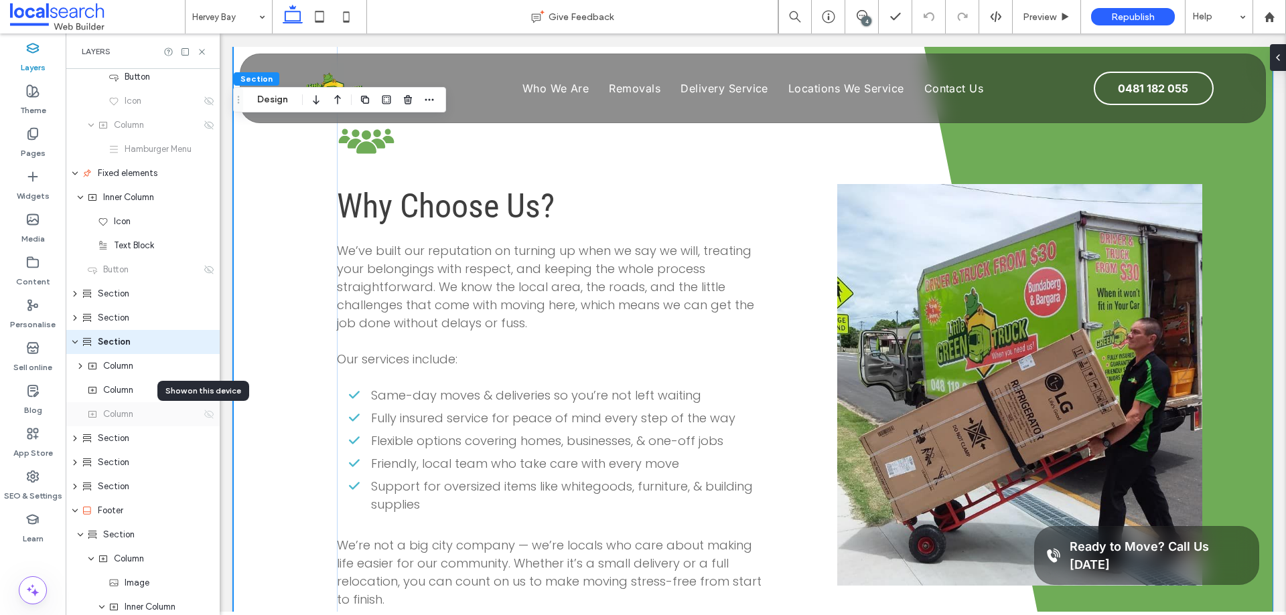
click at [204, 411] on use at bounding box center [208, 414] width 9 height 9
type input "***"
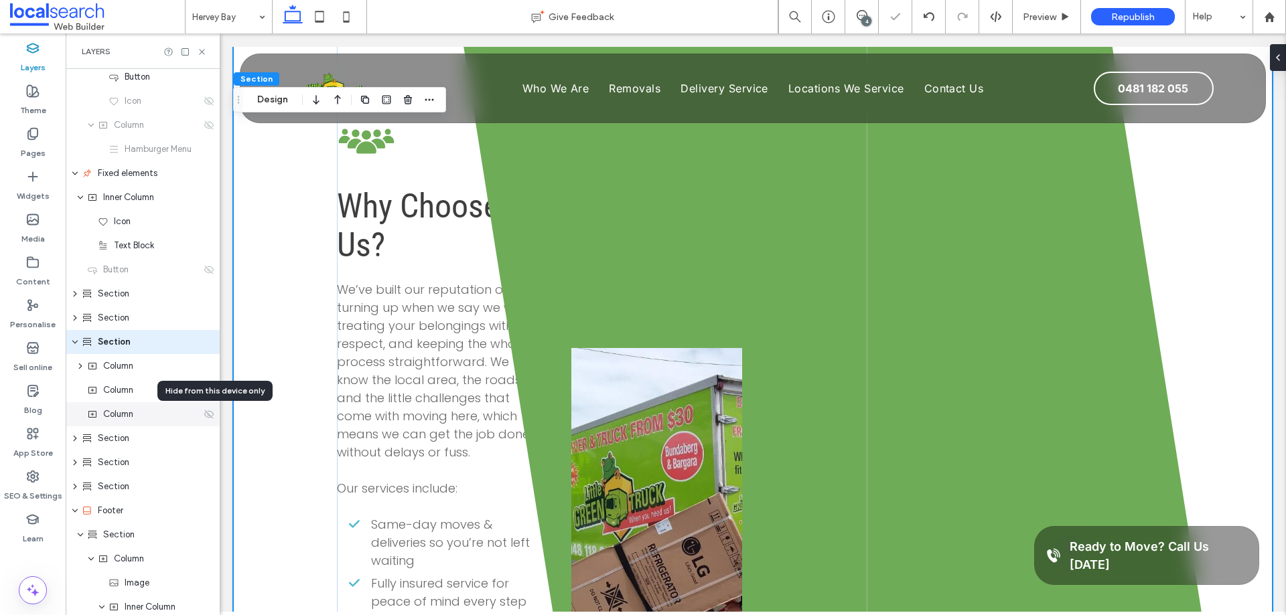
click at [204, 411] on use at bounding box center [208, 414] width 9 height 9
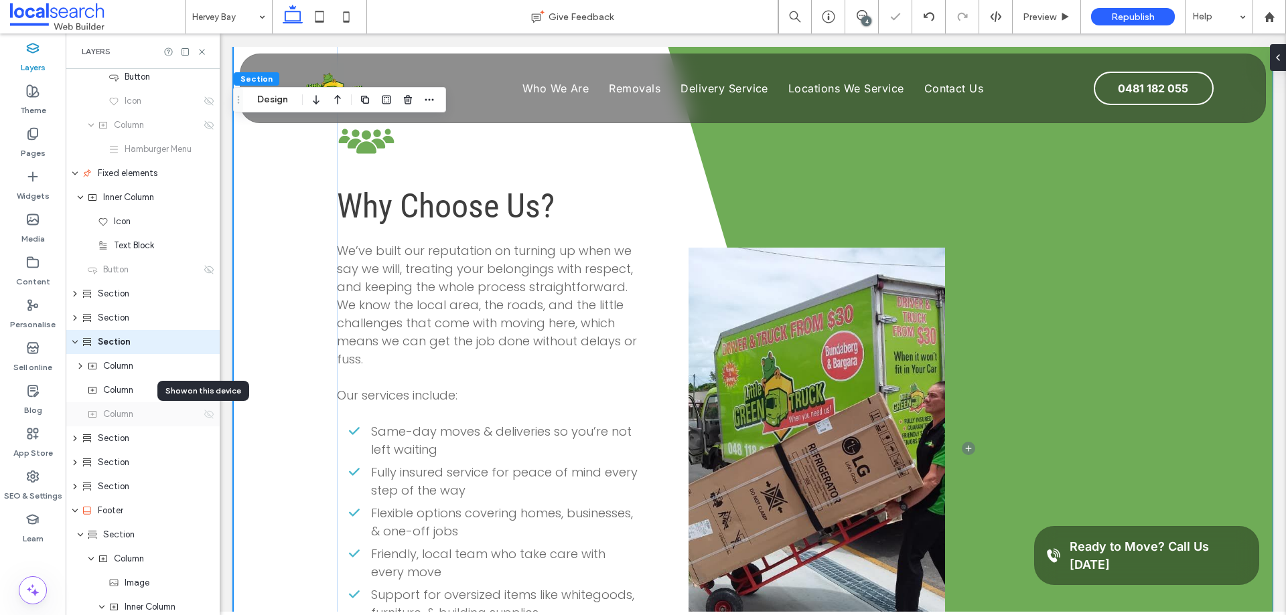
click at [204, 411] on use at bounding box center [208, 414] width 9 height 9
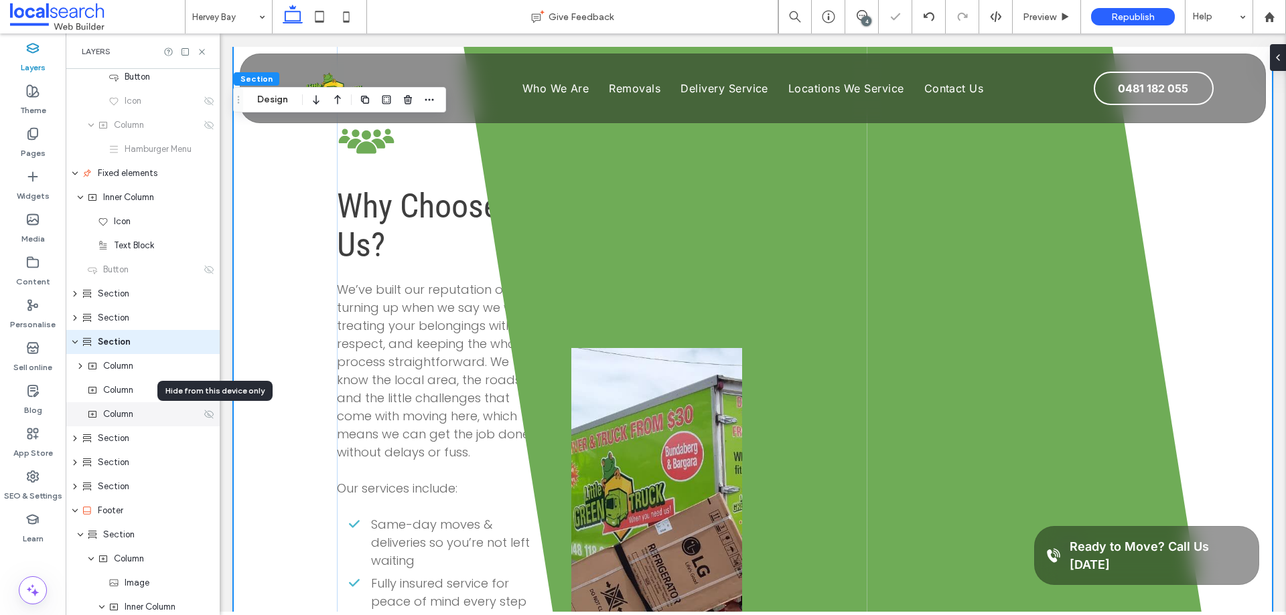
click at [204, 411] on use at bounding box center [208, 414] width 9 height 9
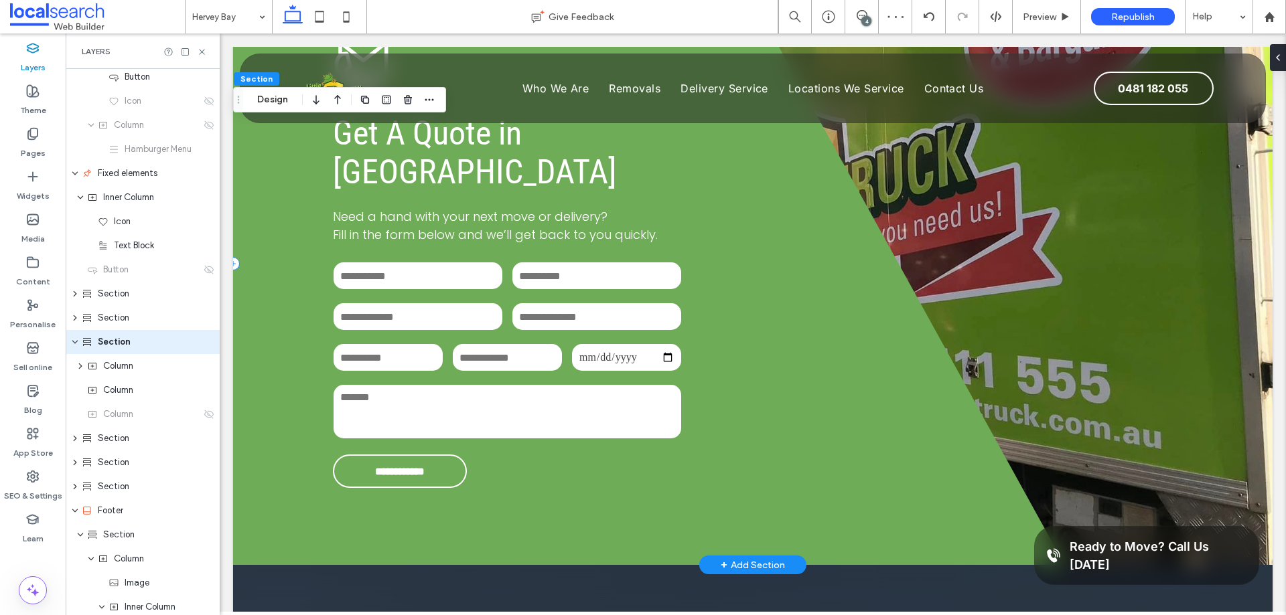
scroll to position [3348, 0]
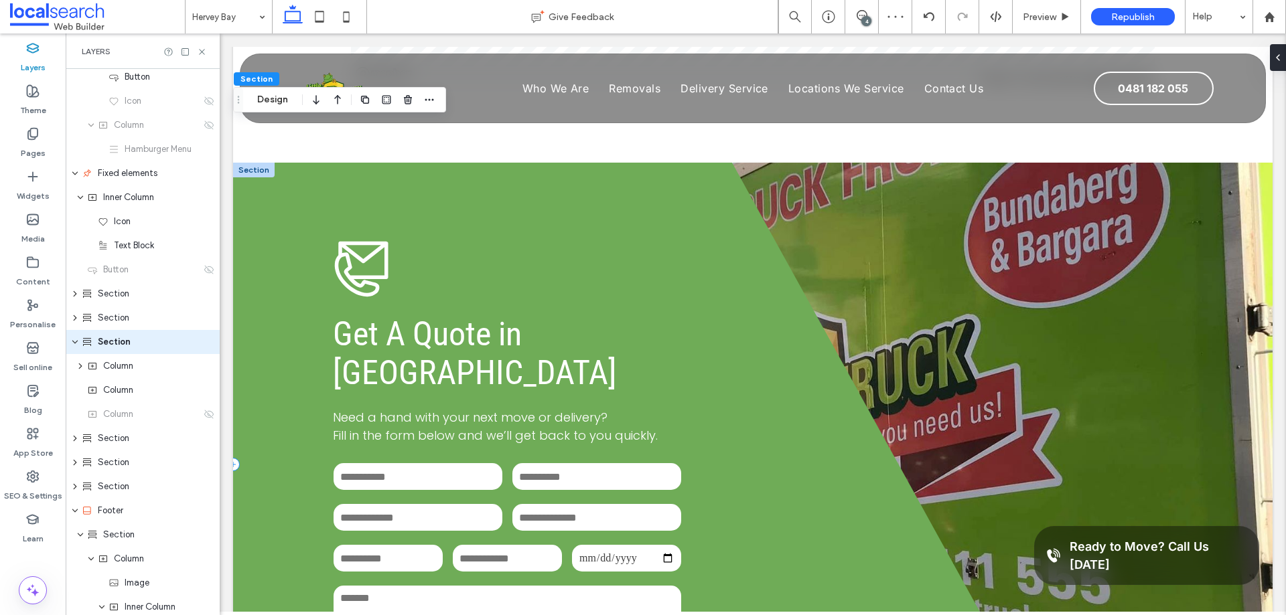
click at [268, 346] on div "**********" at bounding box center [649, 464] width 832 height 603
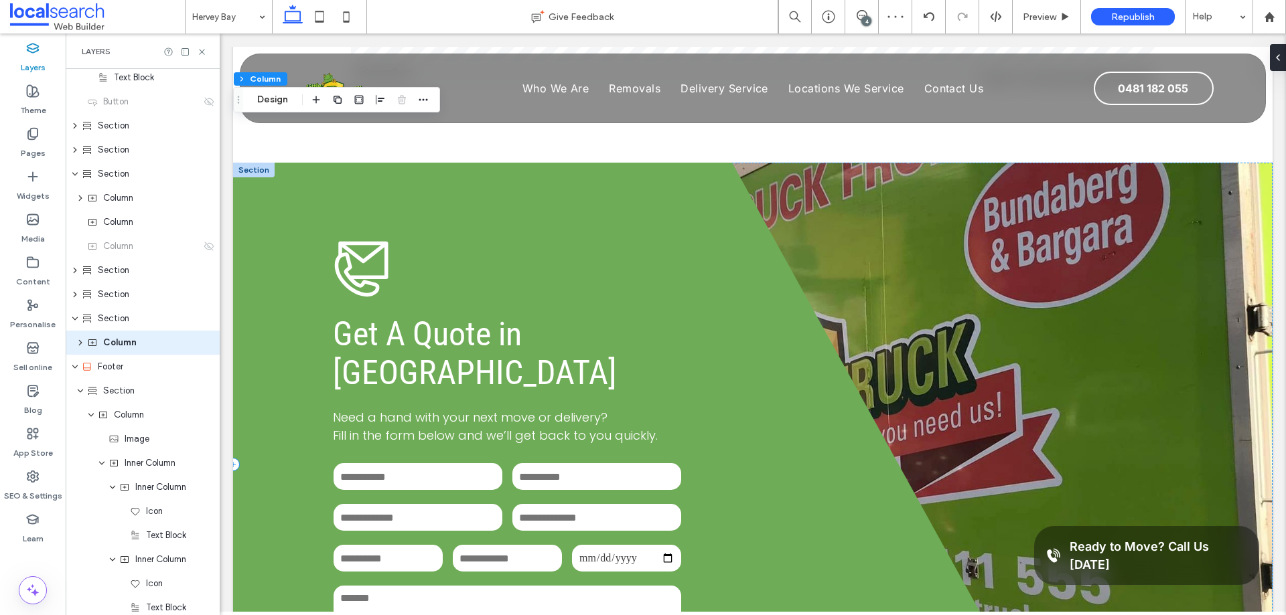
scroll to position [341, 0]
click at [78, 341] on icon "expand Column" at bounding box center [80, 342] width 11 height 8
click at [202, 47] on icon at bounding box center [202, 52] width 10 height 10
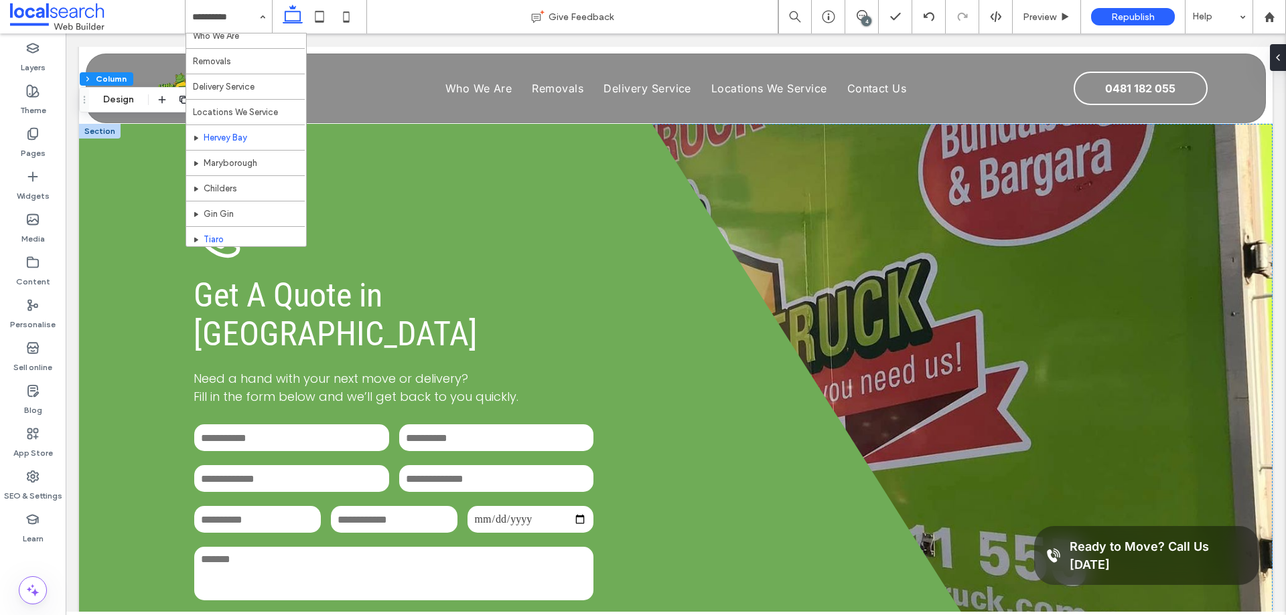
scroll to position [65, 0]
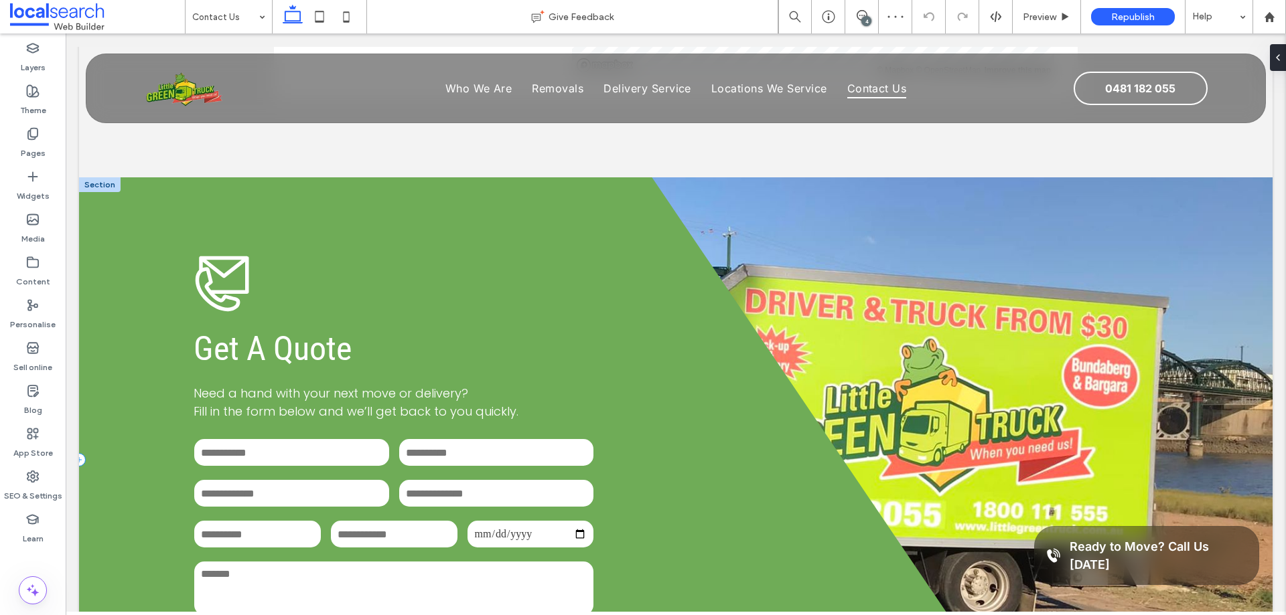
scroll to position [803, 0]
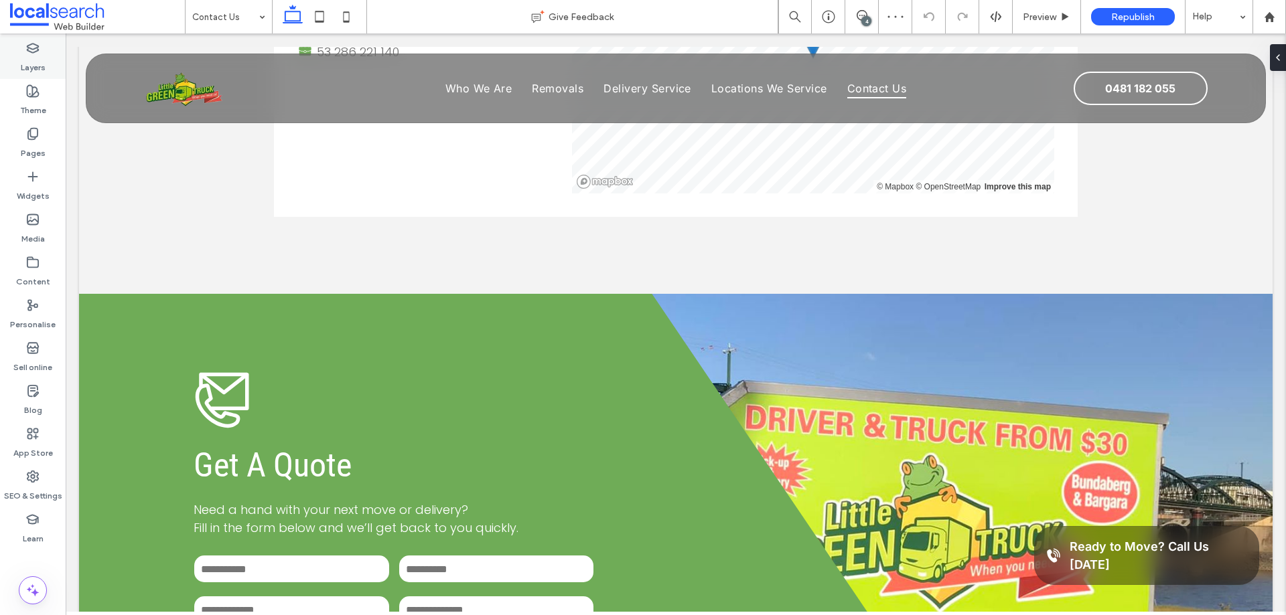
click at [38, 56] on label "Layers" at bounding box center [33, 64] width 25 height 19
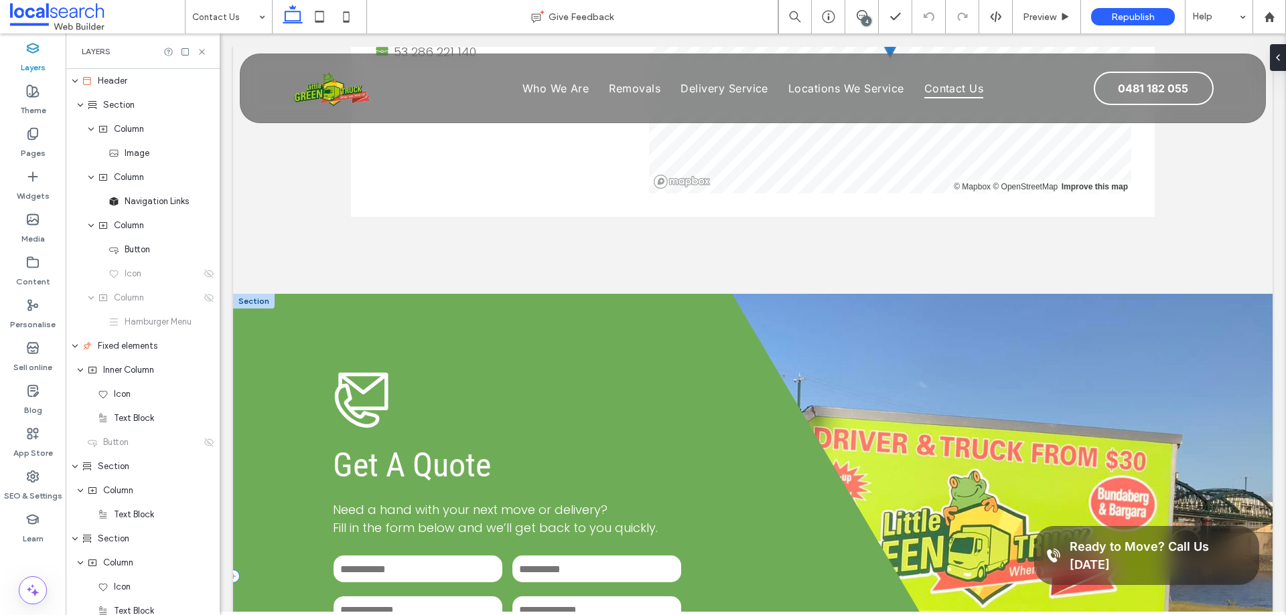
click at [294, 310] on div "**********" at bounding box center [649, 576] width 832 height 564
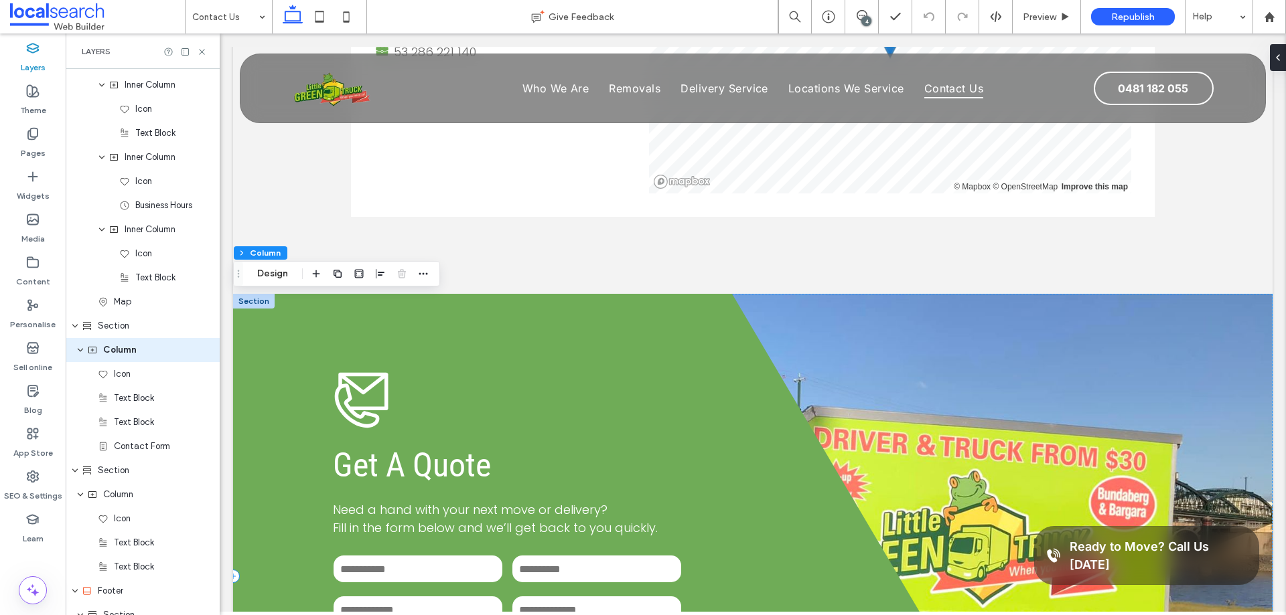
scroll to position [751, 0]
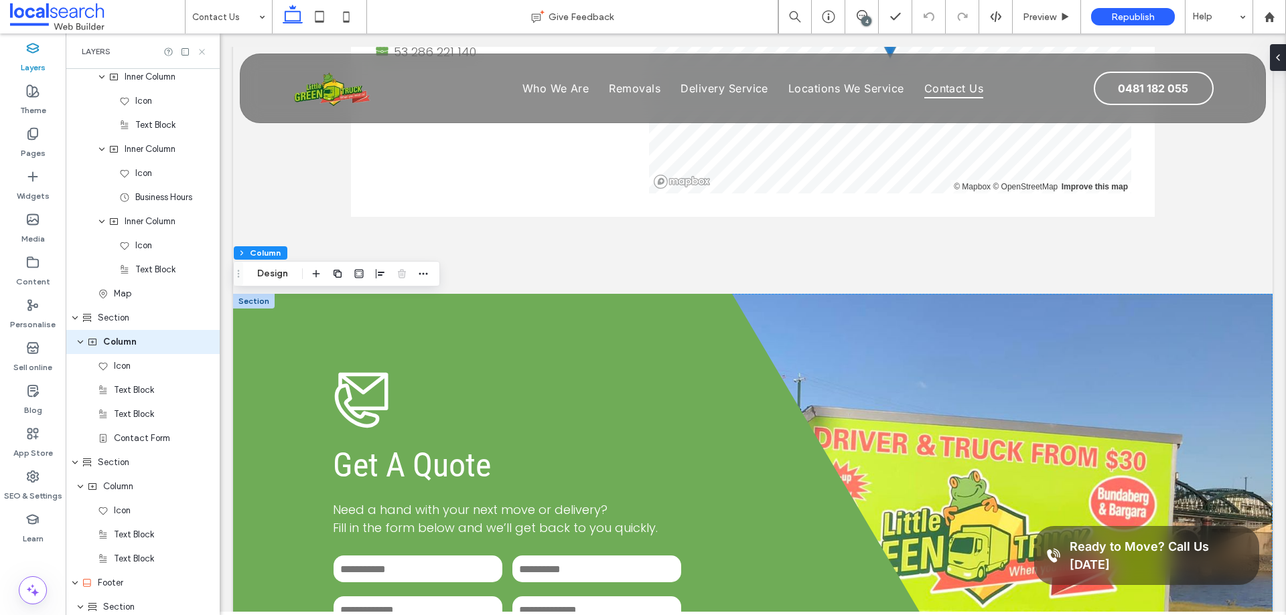
click at [200, 52] on icon at bounding box center [202, 52] width 10 height 10
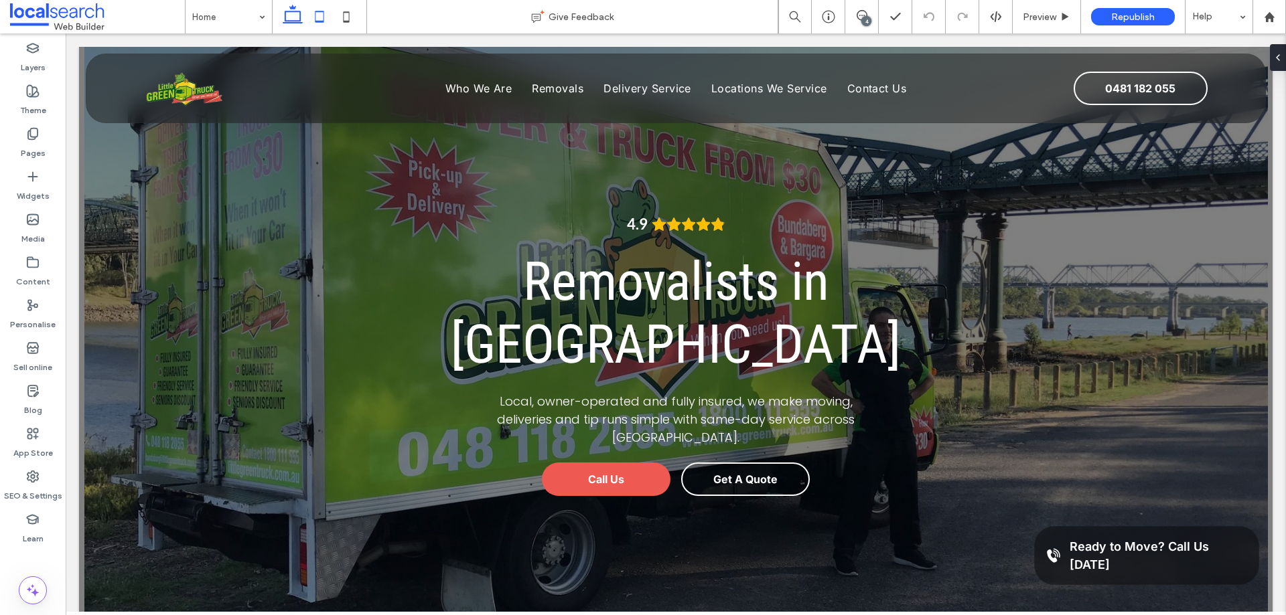
click at [315, 13] on icon at bounding box center [319, 16] width 27 height 27
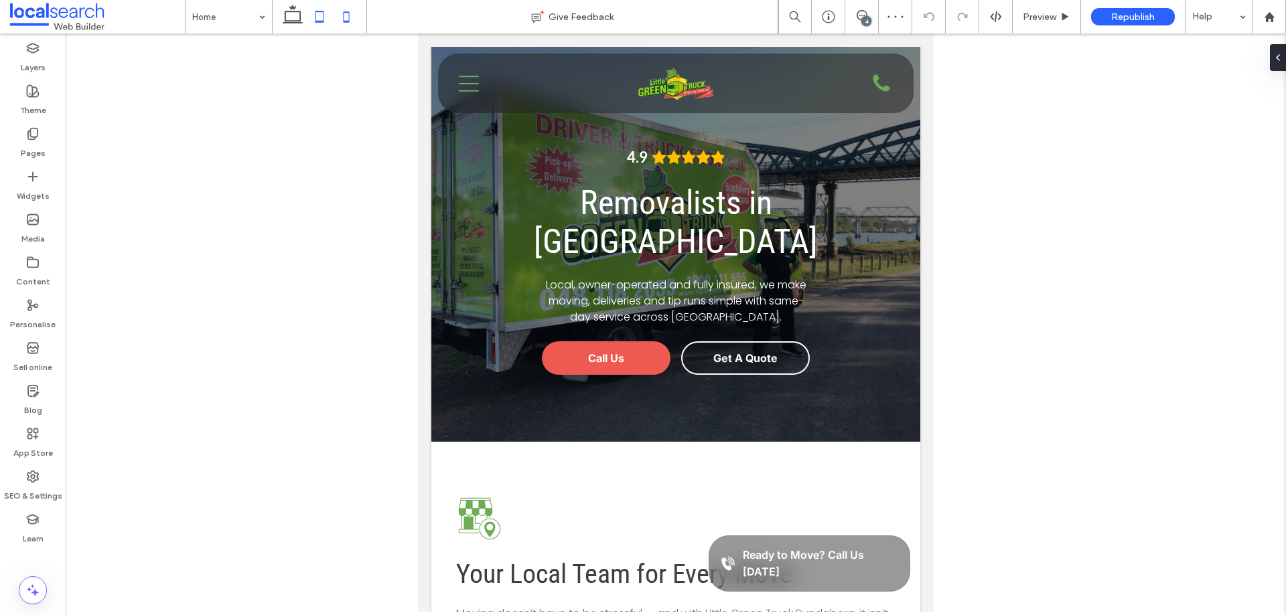
click at [348, 19] on icon at bounding box center [346, 16] width 27 height 27
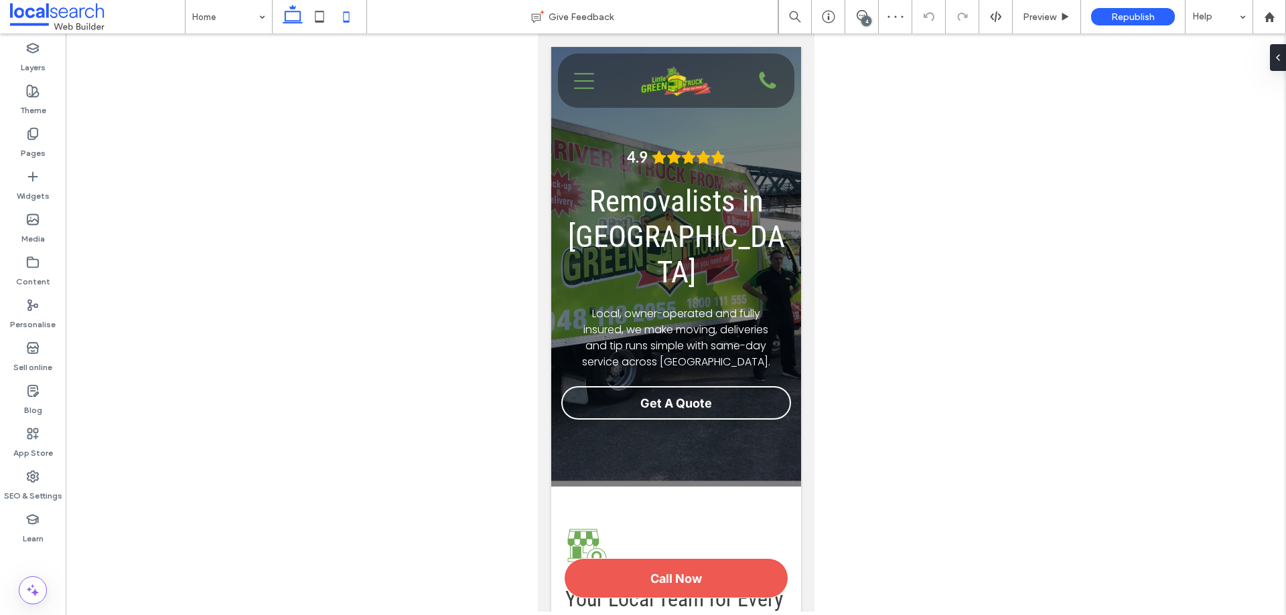
click at [291, 15] on icon at bounding box center [292, 16] width 27 height 27
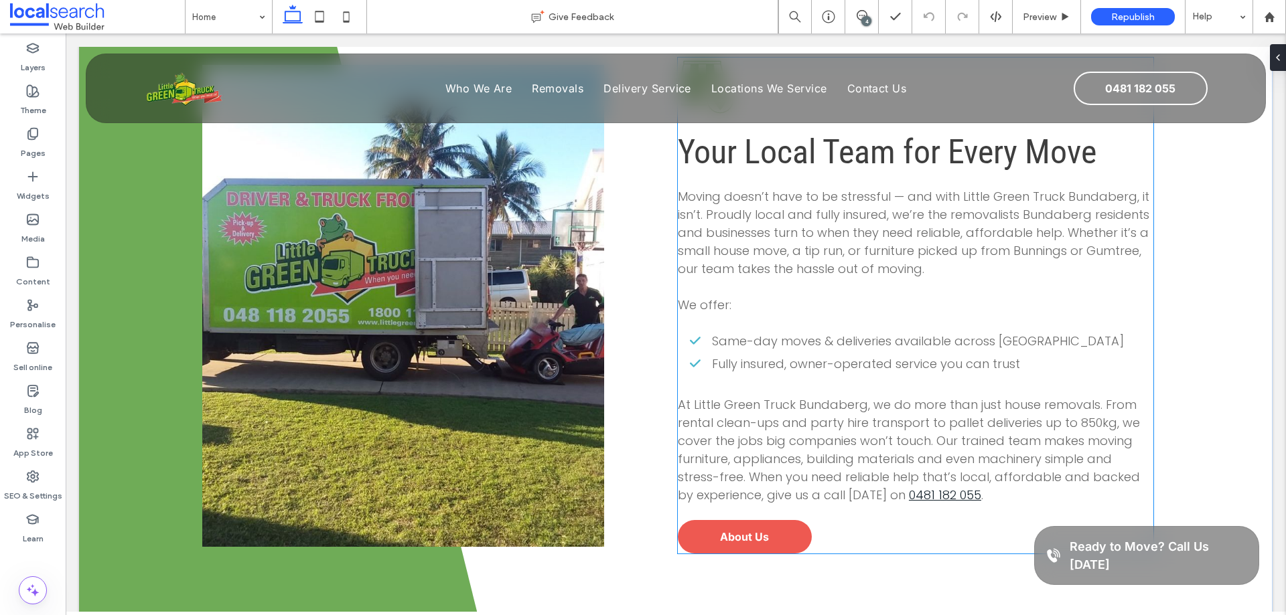
scroll to position [737, 0]
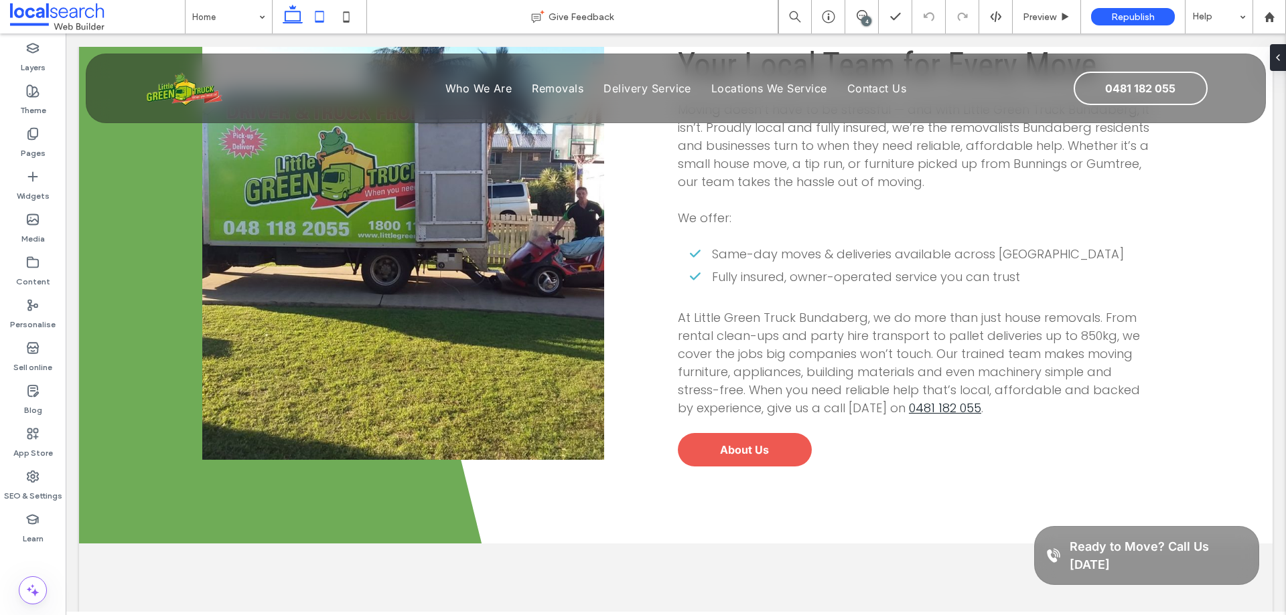
click at [317, 23] on icon at bounding box center [319, 16] width 27 height 27
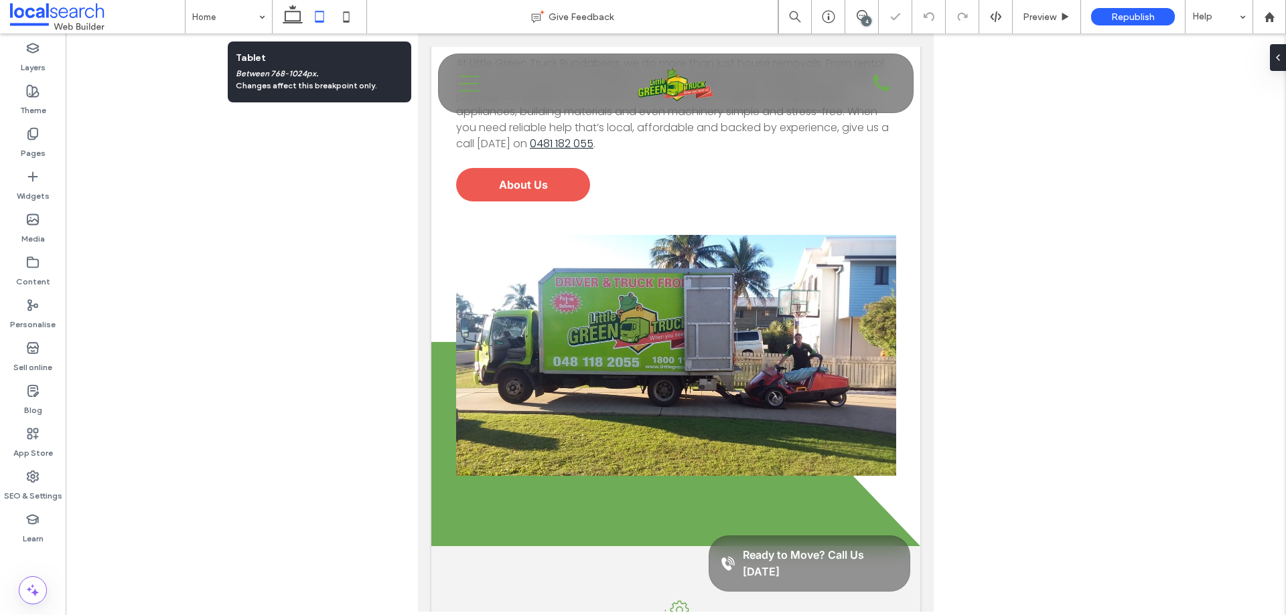
scroll to position [292, 0]
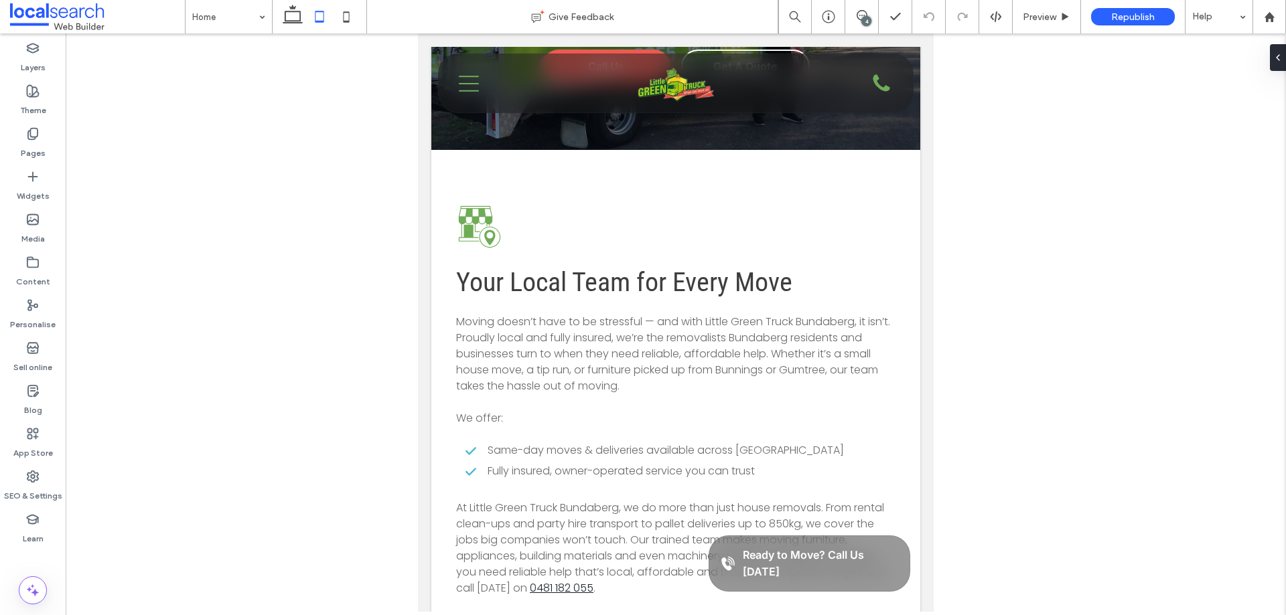
click at [295, 19] on icon at bounding box center [292, 16] width 27 height 27
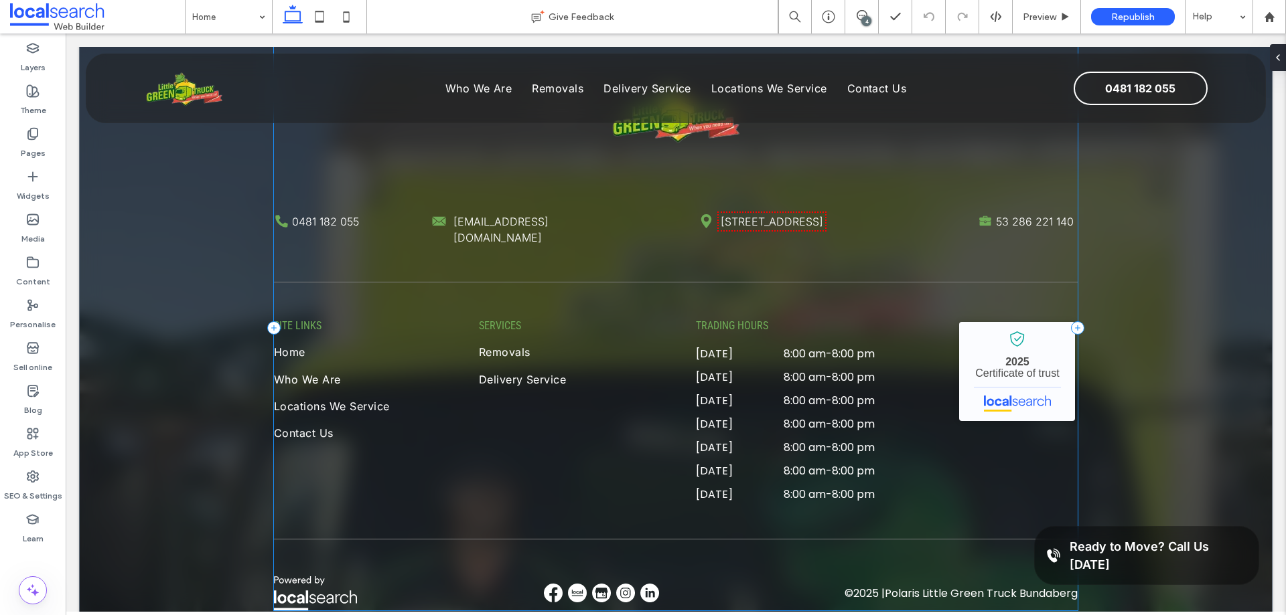
scroll to position [3467, 0]
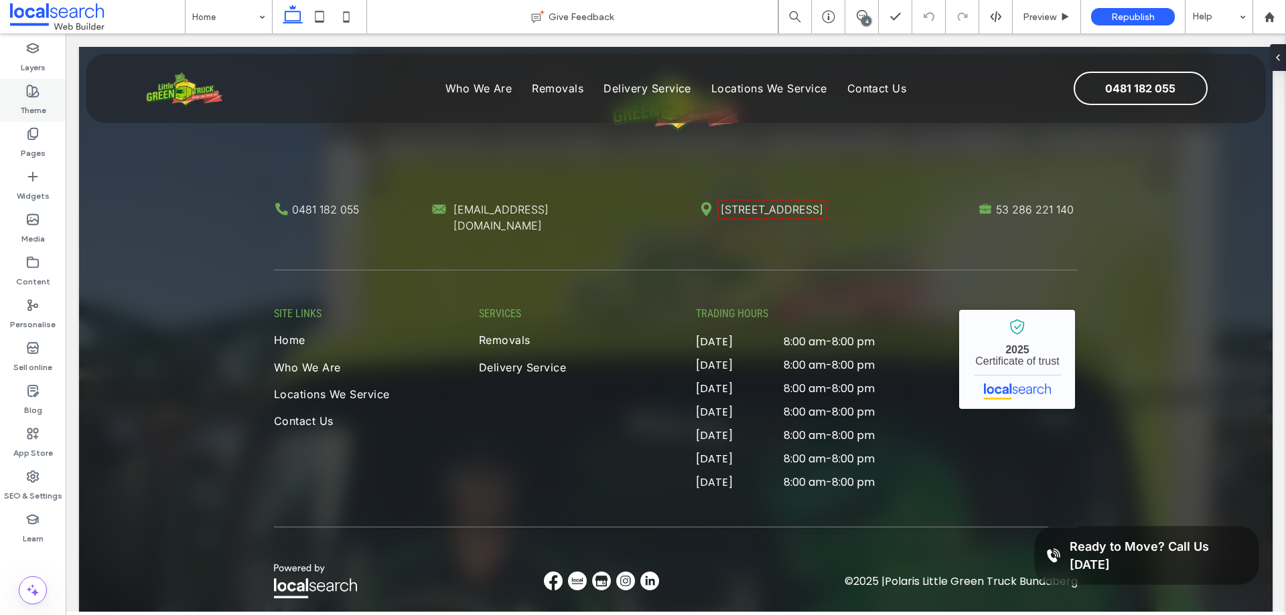
click at [28, 103] on label "Theme" at bounding box center [33, 107] width 26 height 19
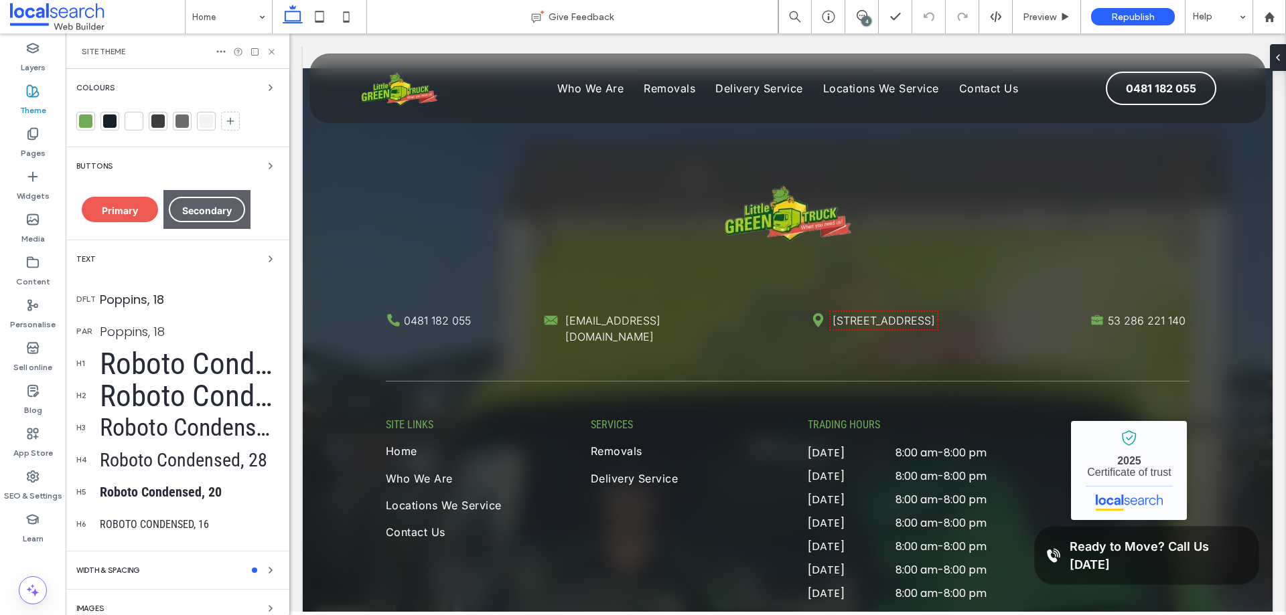
scroll to position [3544, 0]
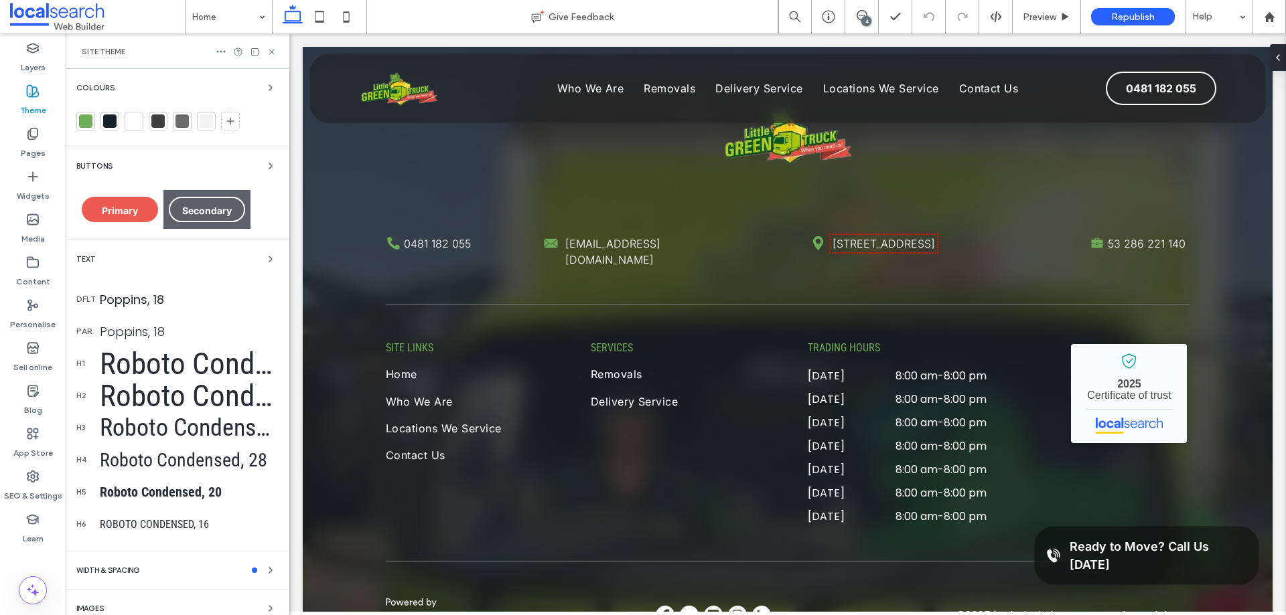
click at [269, 50] on icon at bounding box center [271, 52] width 10 height 10
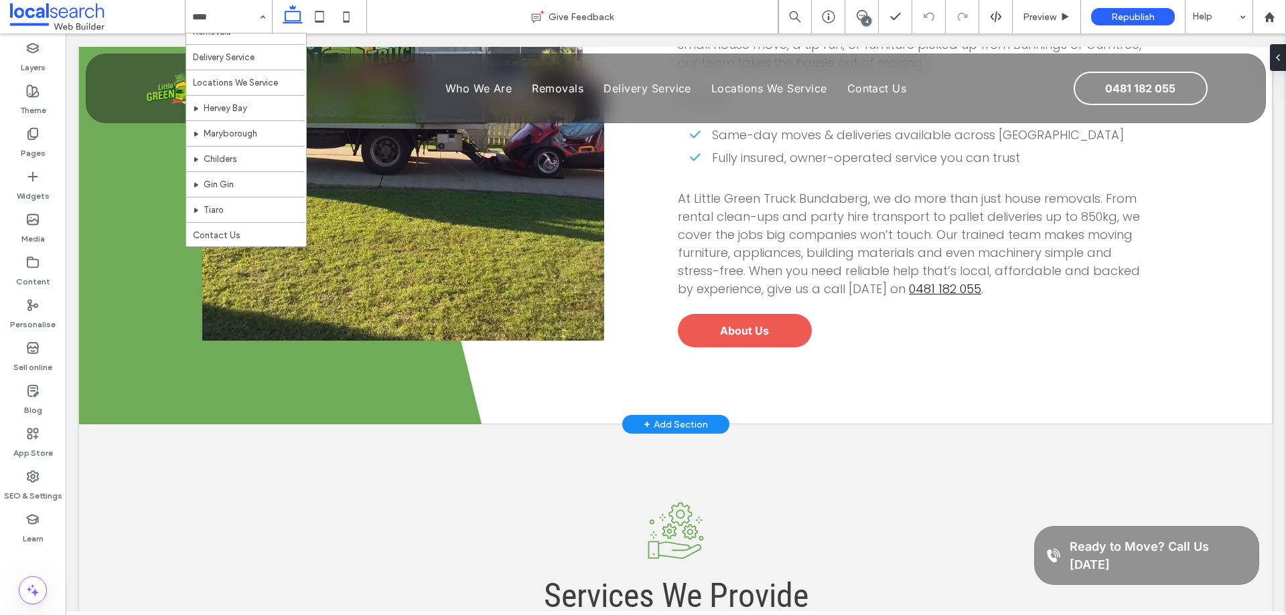
scroll to position [789, 0]
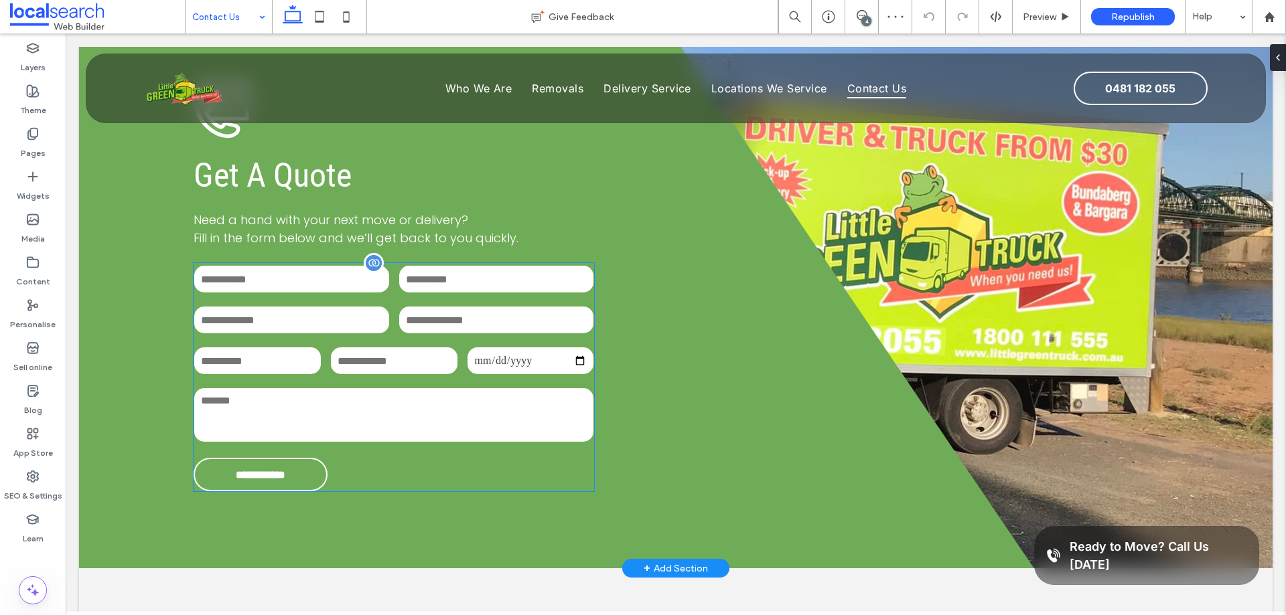
scroll to position [1071, 0]
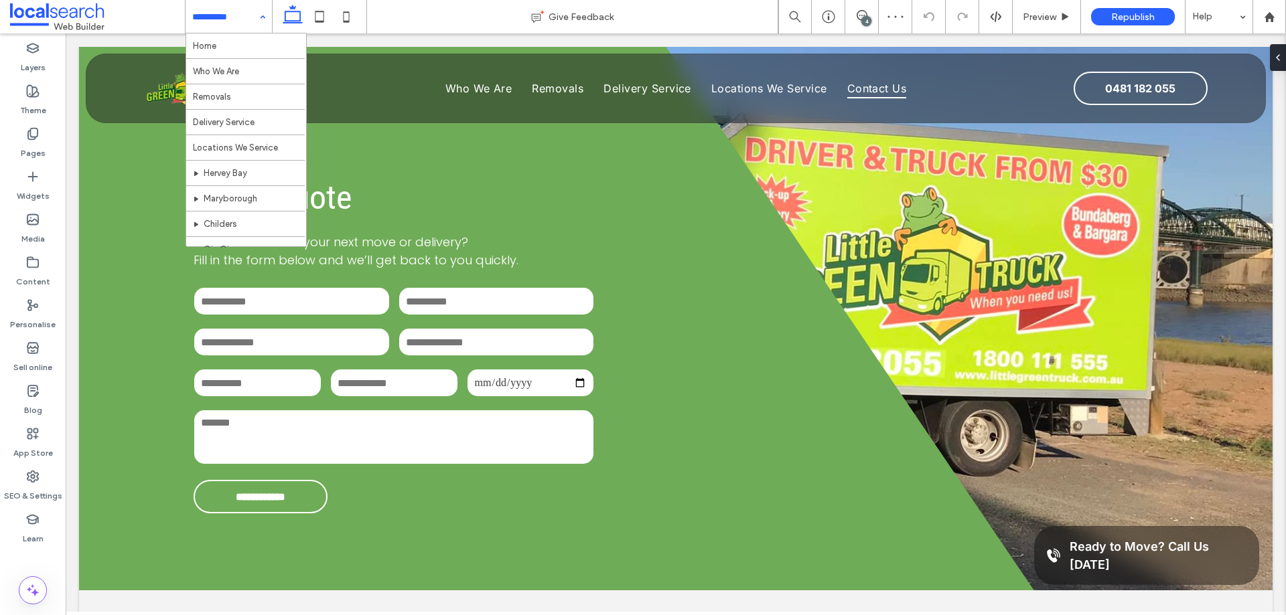
click at [224, 17] on input at bounding box center [225, 16] width 66 height 33
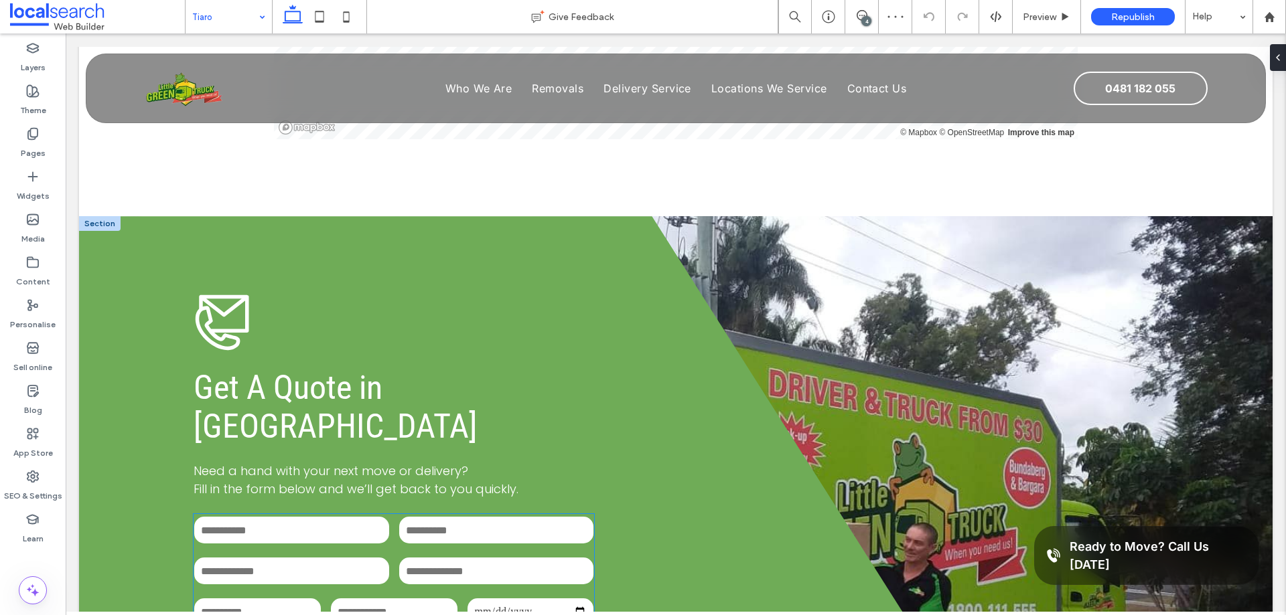
scroll to position [3080, 0]
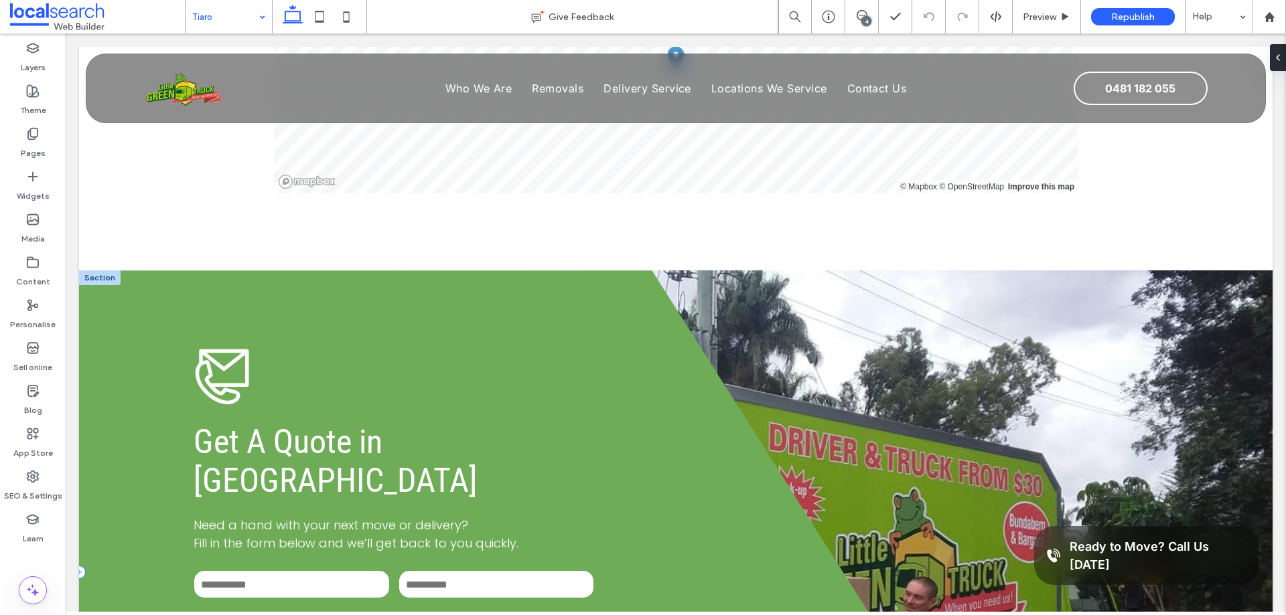
click at [121, 271] on div "**********" at bounding box center [556, 572] width 955 height 603
click at [37, 63] on label "Layers" at bounding box center [33, 64] width 25 height 19
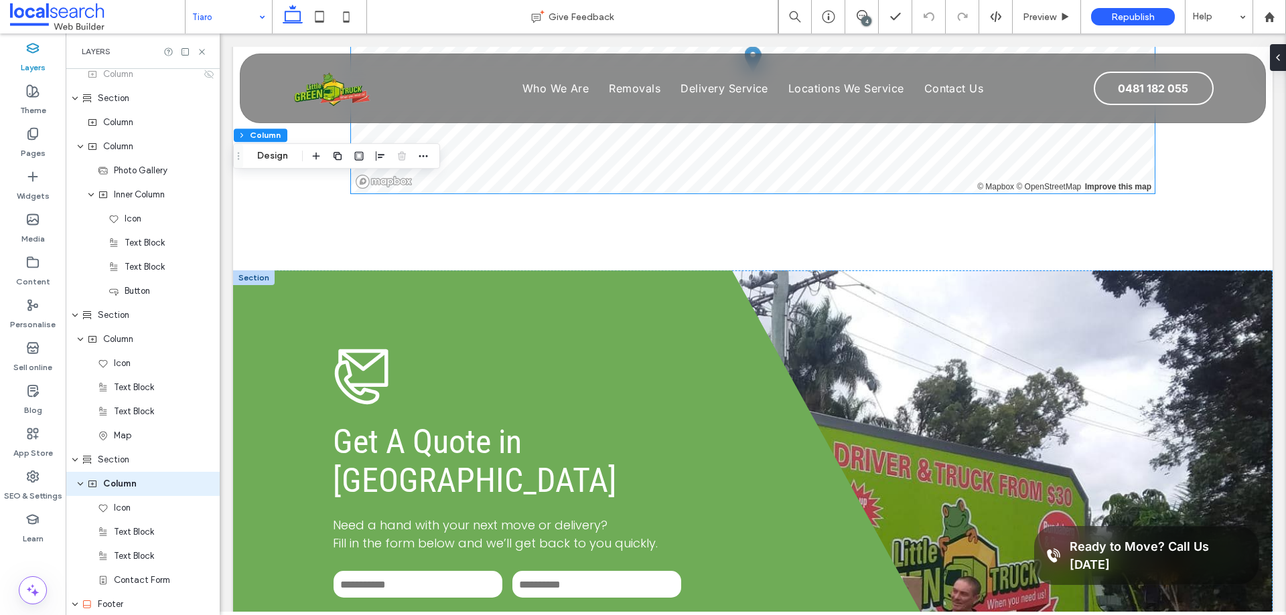
scroll to position [1306, 0]
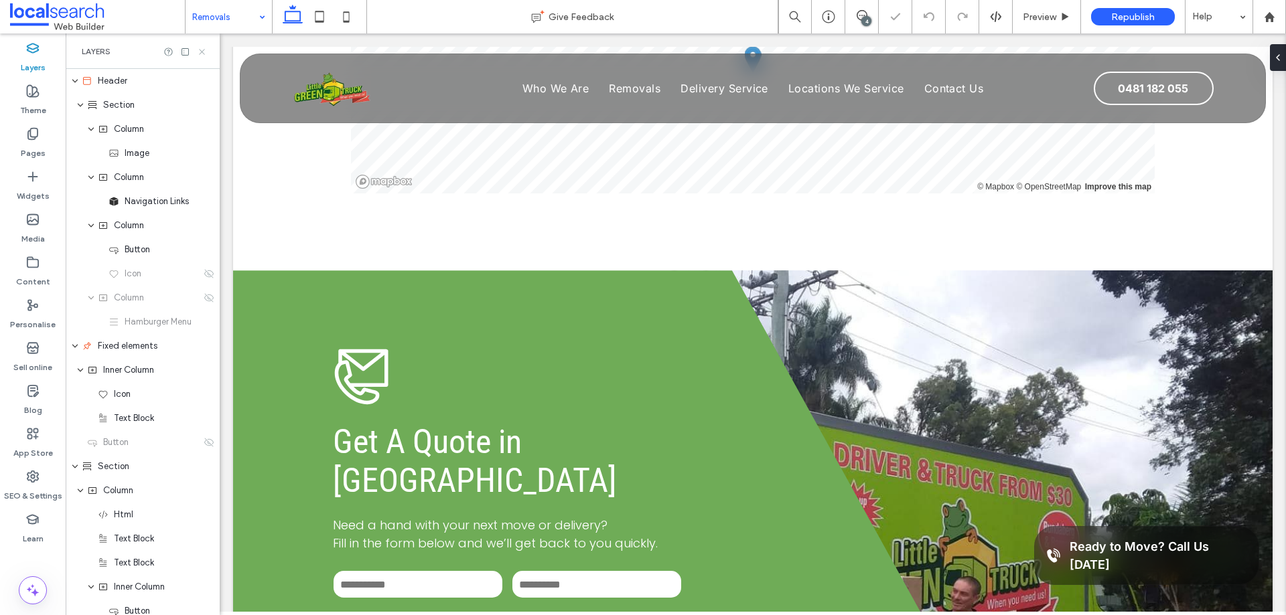
click at [204, 51] on icon at bounding box center [202, 52] width 10 height 10
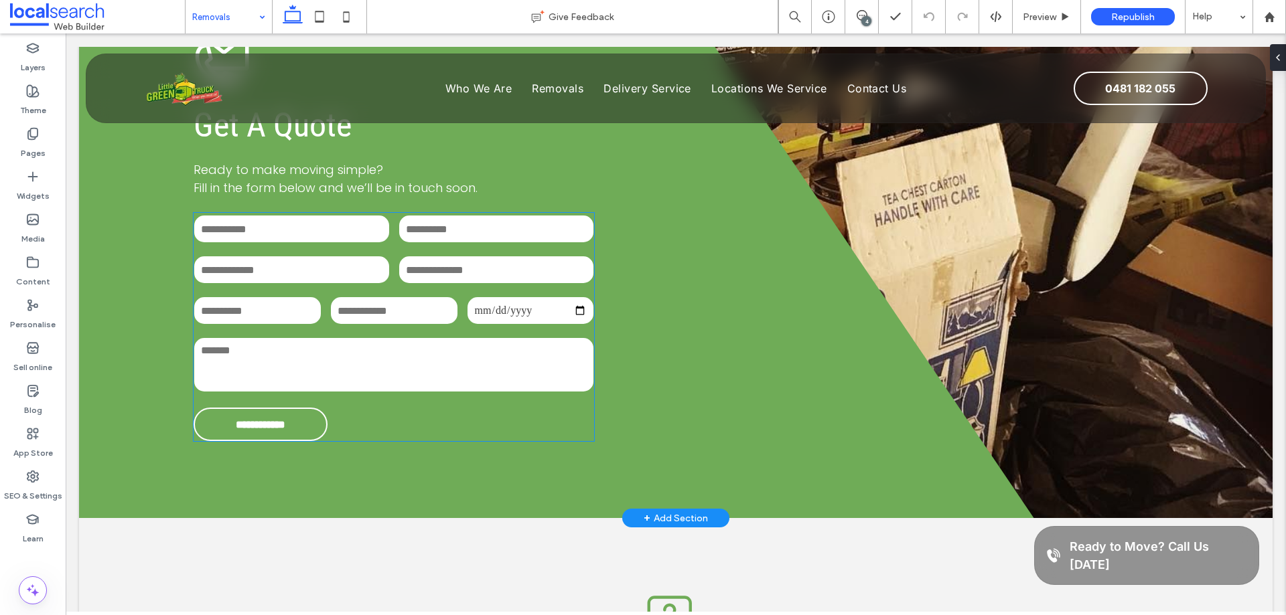
scroll to position [1741, 0]
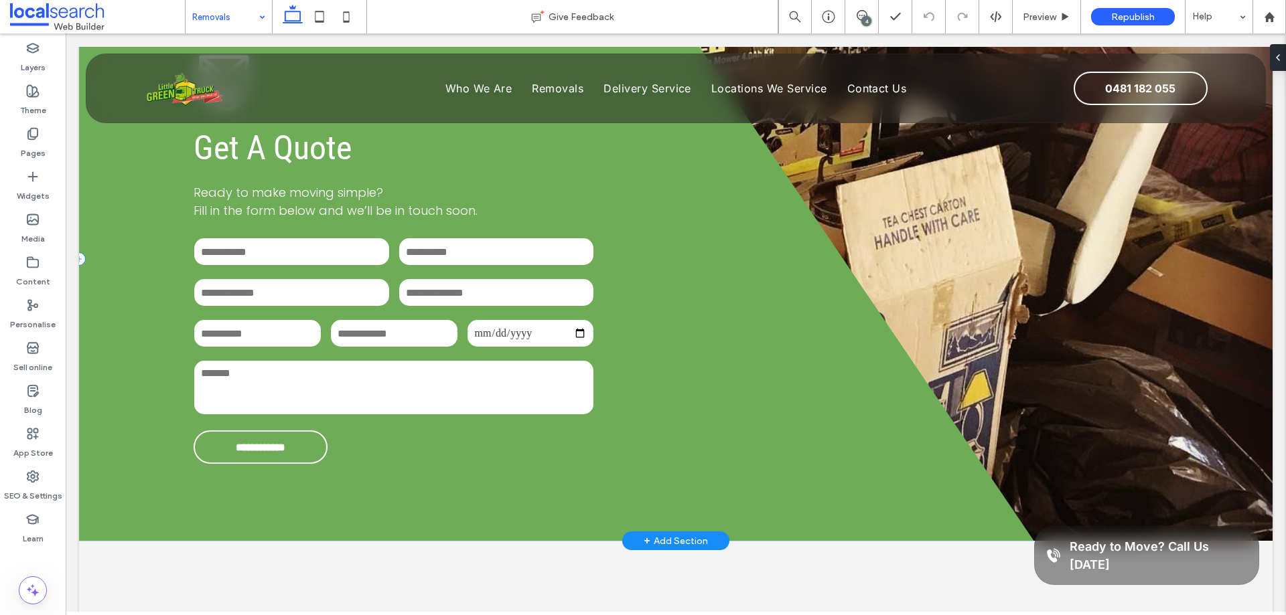
click at [148, 202] on div "**********" at bounding box center [556, 259] width 955 height 564
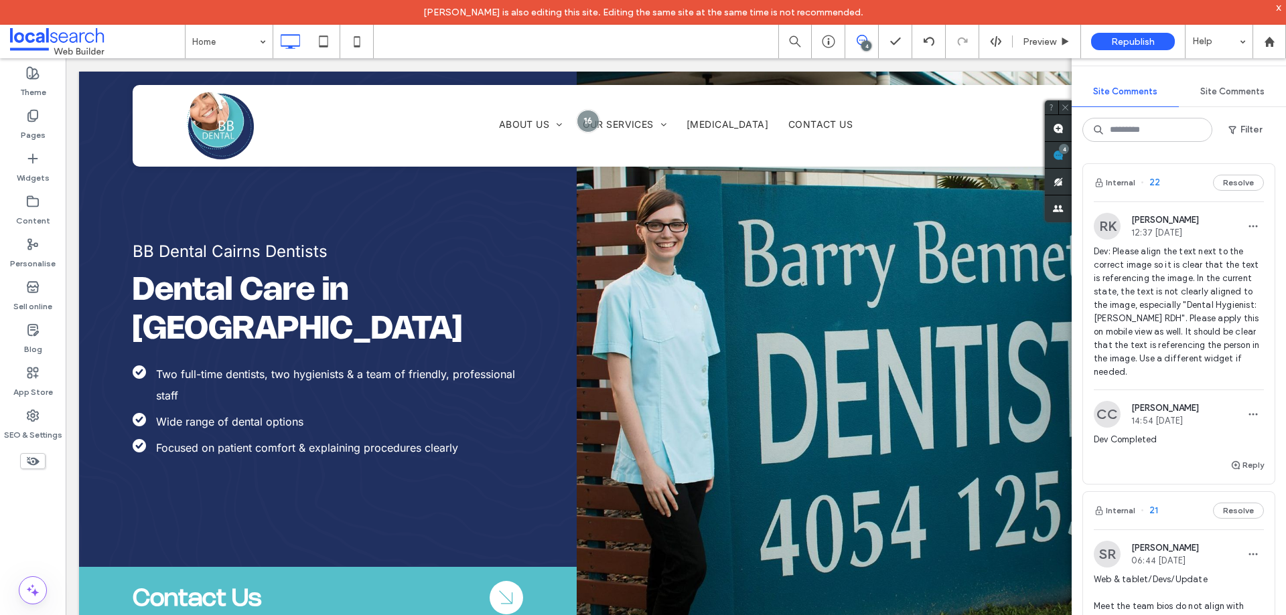
scroll to position [134, 0]
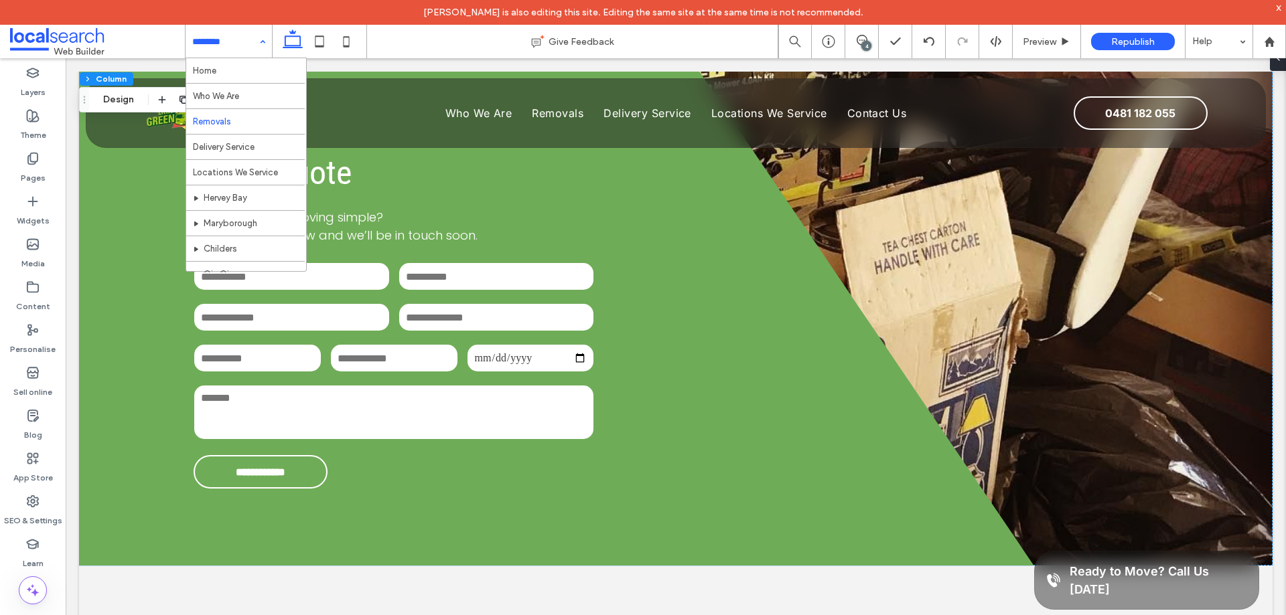
click at [261, 40] on div "Home Who We Are Removals Delivery Service Locations We Service [GEOGRAPHIC_DATA…" at bounding box center [228, 41] width 86 height 33
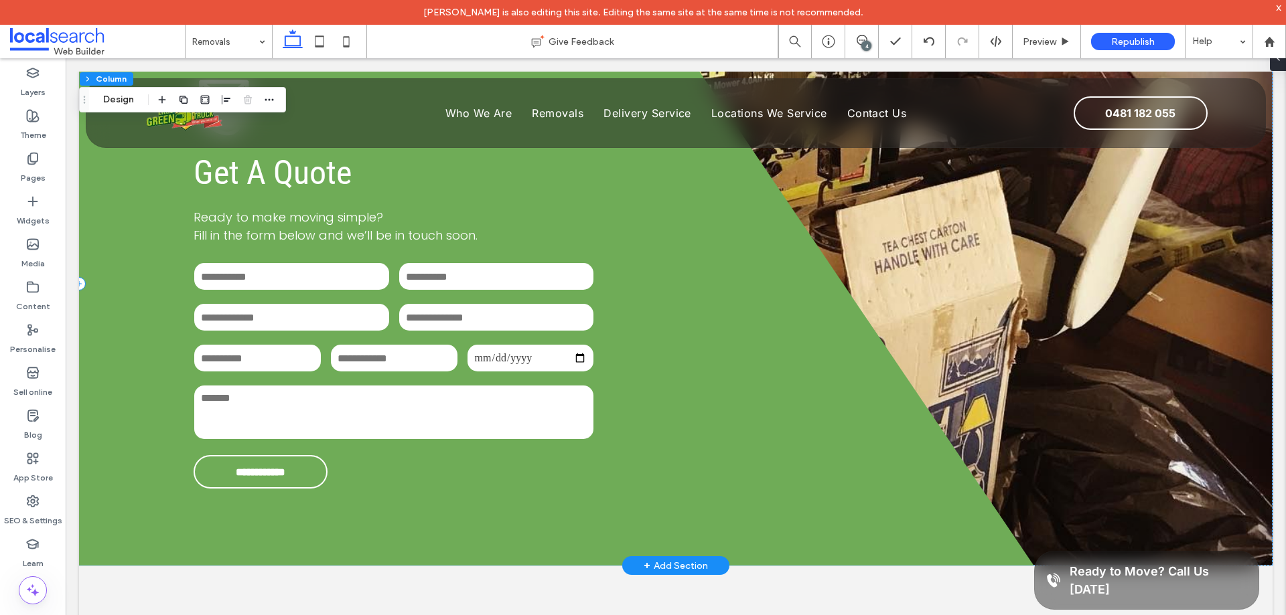
click at [146, 182] on div "**********" at bounding box center [556, 283] width 955 height 564
click at [38, 74] on use at bounding box center [32, 72] width 11 height 9
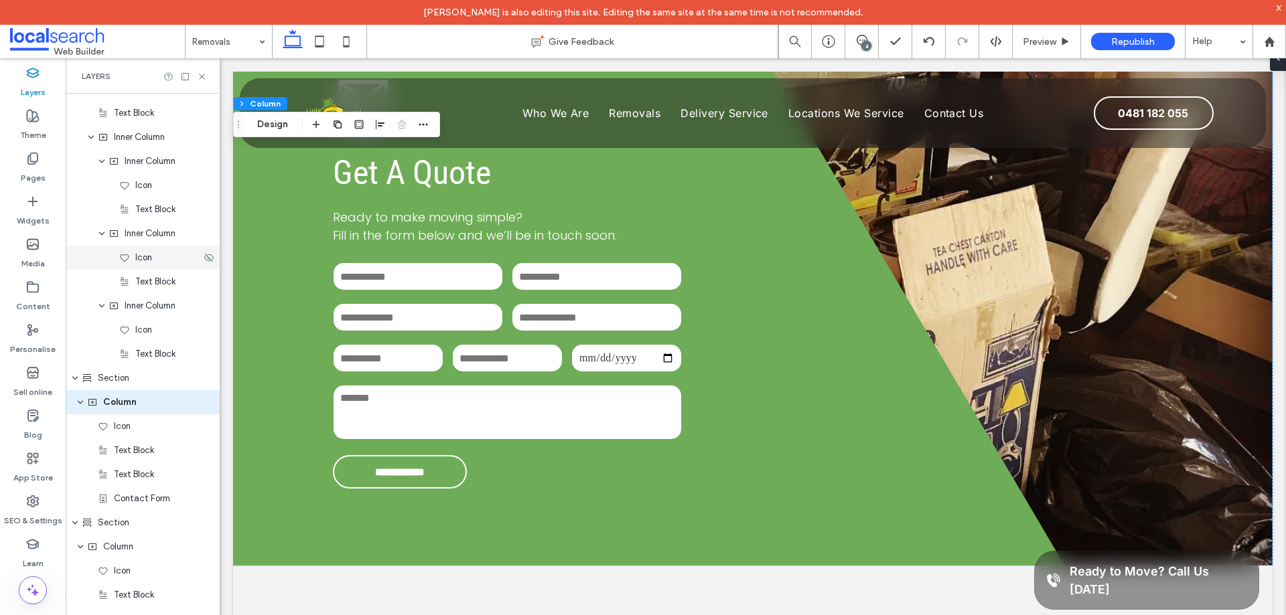
scroll to position [920, 0]
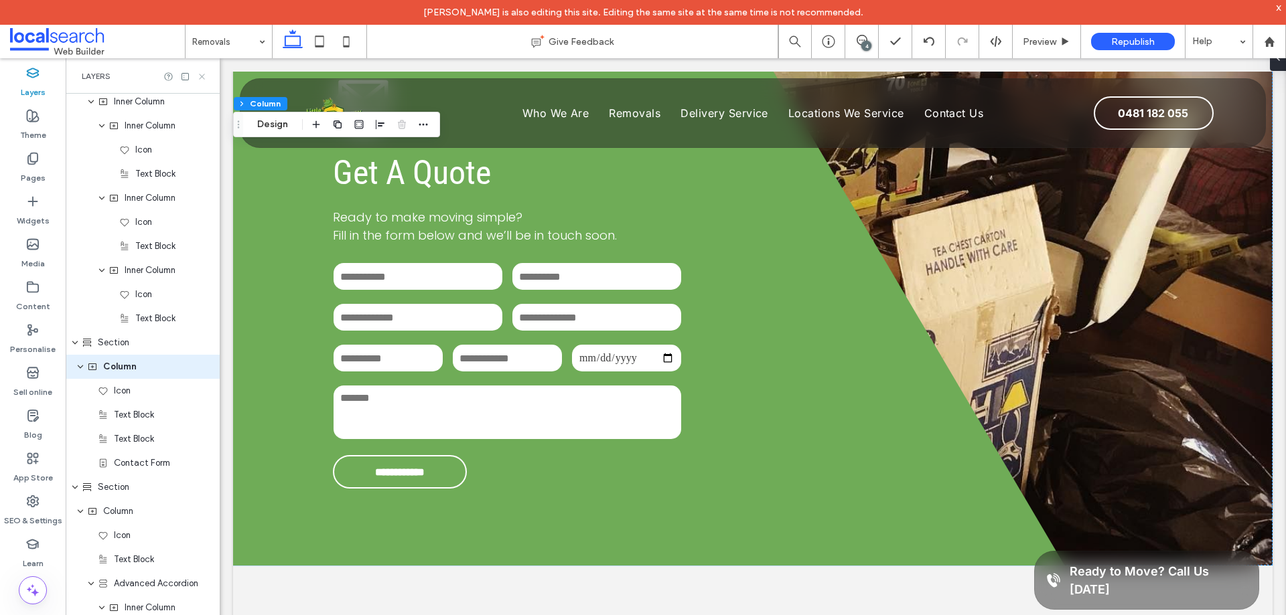
click at [202, 72] on icon at bounding box center [202, 77] width 10 height 10
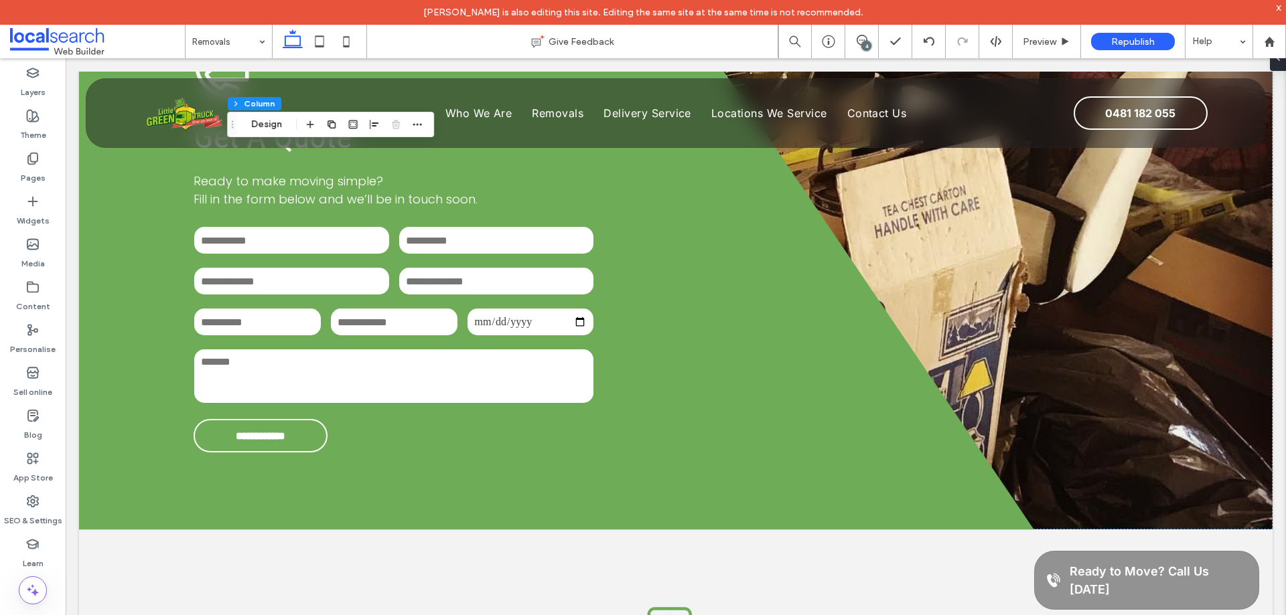
scroll to position [1741, 0]
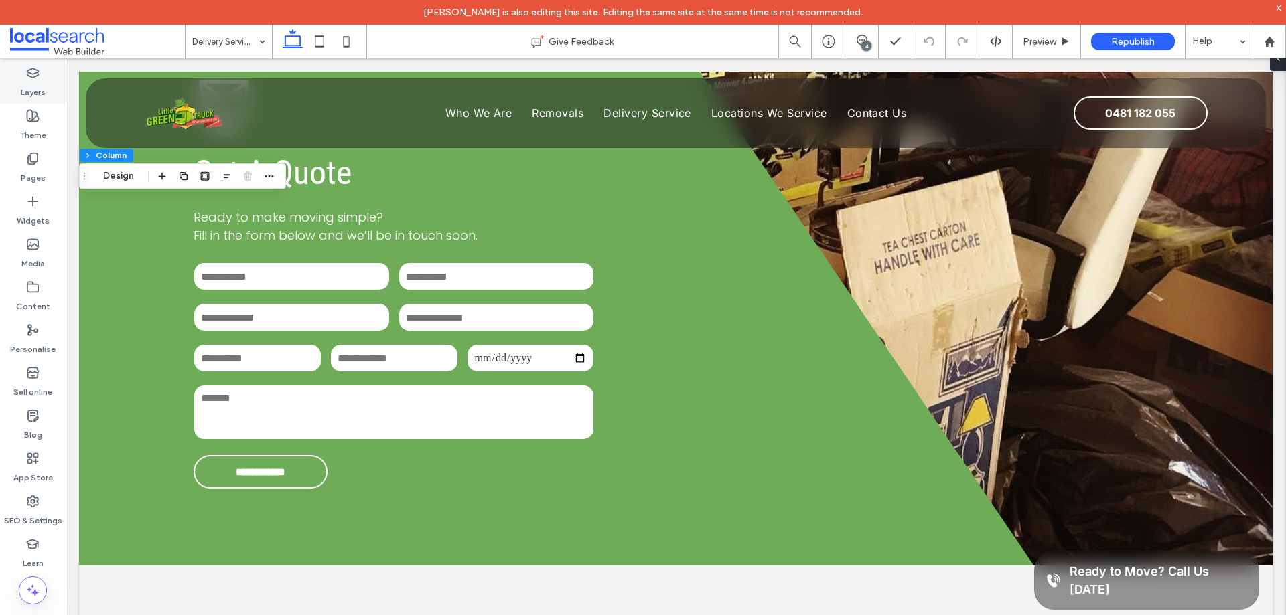
click at [37, 84] on label "Layers" at bounding box center [33, 89] width 25 height 19
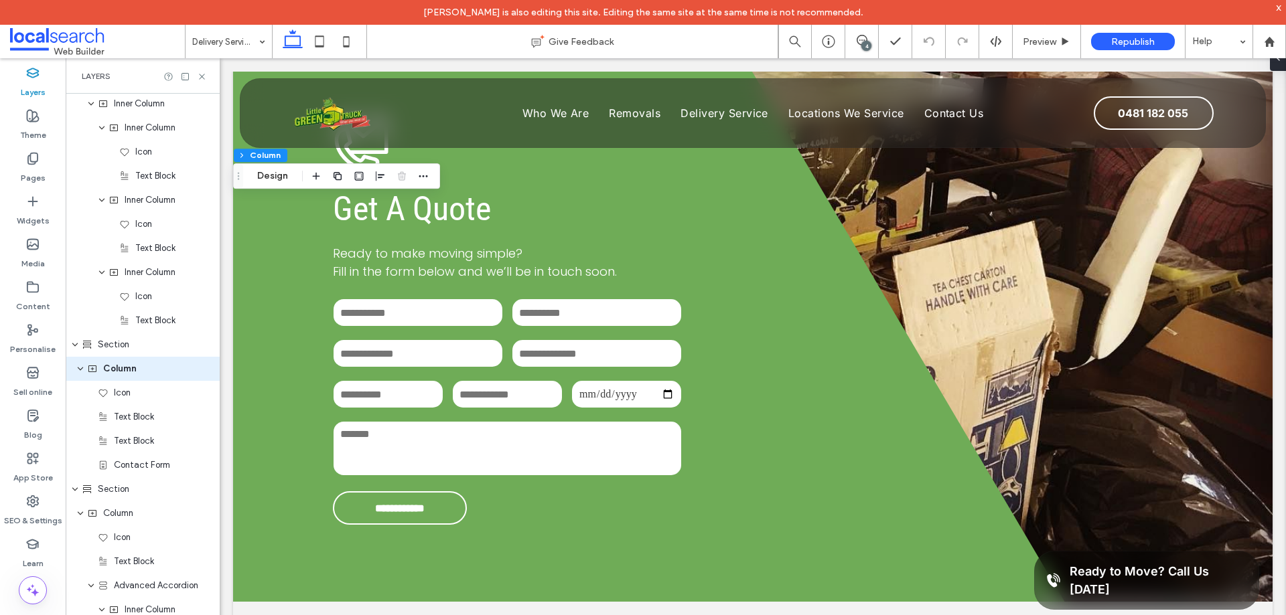
scroll to position [920, 0]
click at [203, 74] on icon at bounding box center [202, 77] width 10 height 10
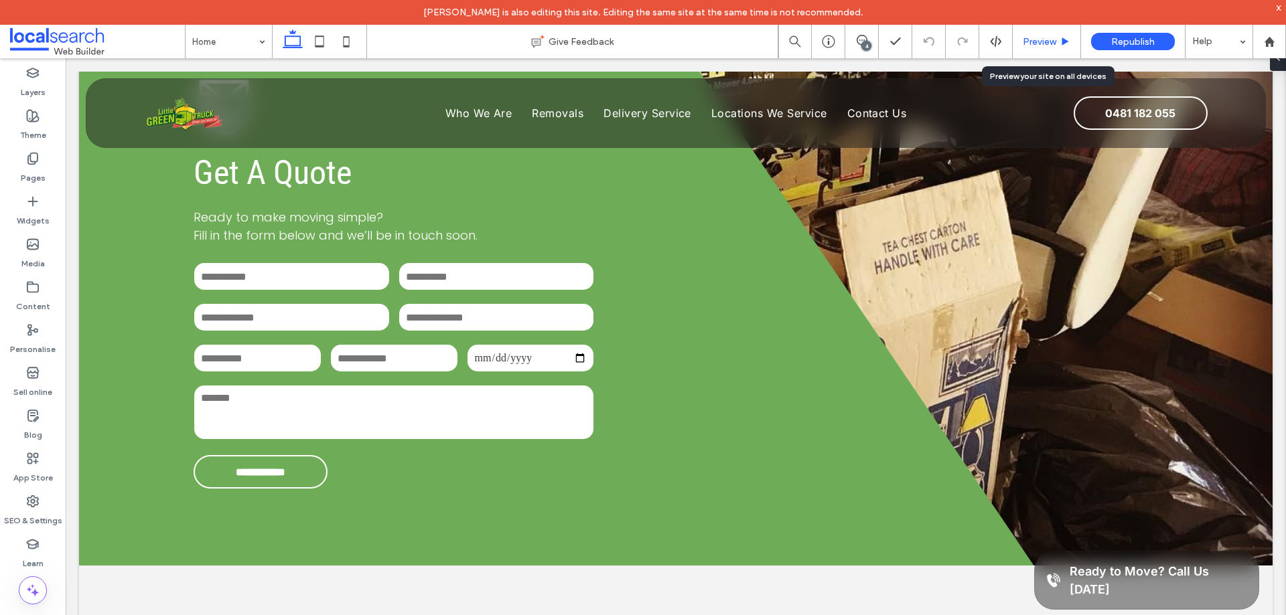
click at [1041, 35] on div "Preview" at bounding box center [1046, 41] width 68 height 33
click at [1040, 40] on span "Preview" at bounding box center [1038, 41] width 33 height 11
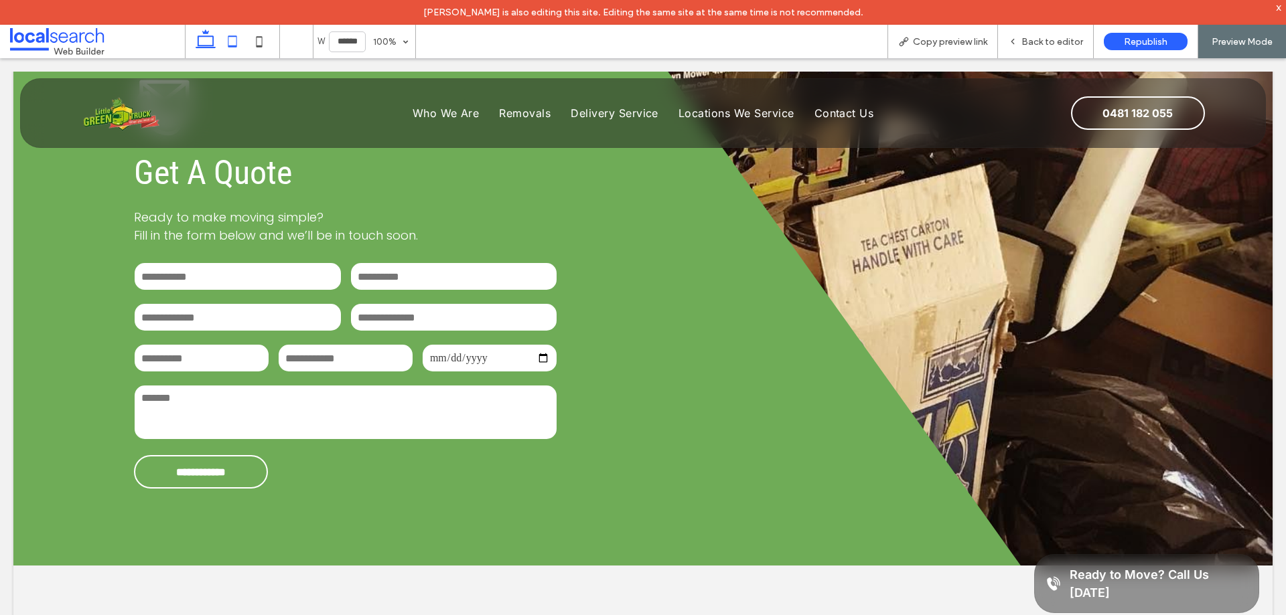
click at [242, 35] on icon at bounding box center [232, 41] width 27 height 27
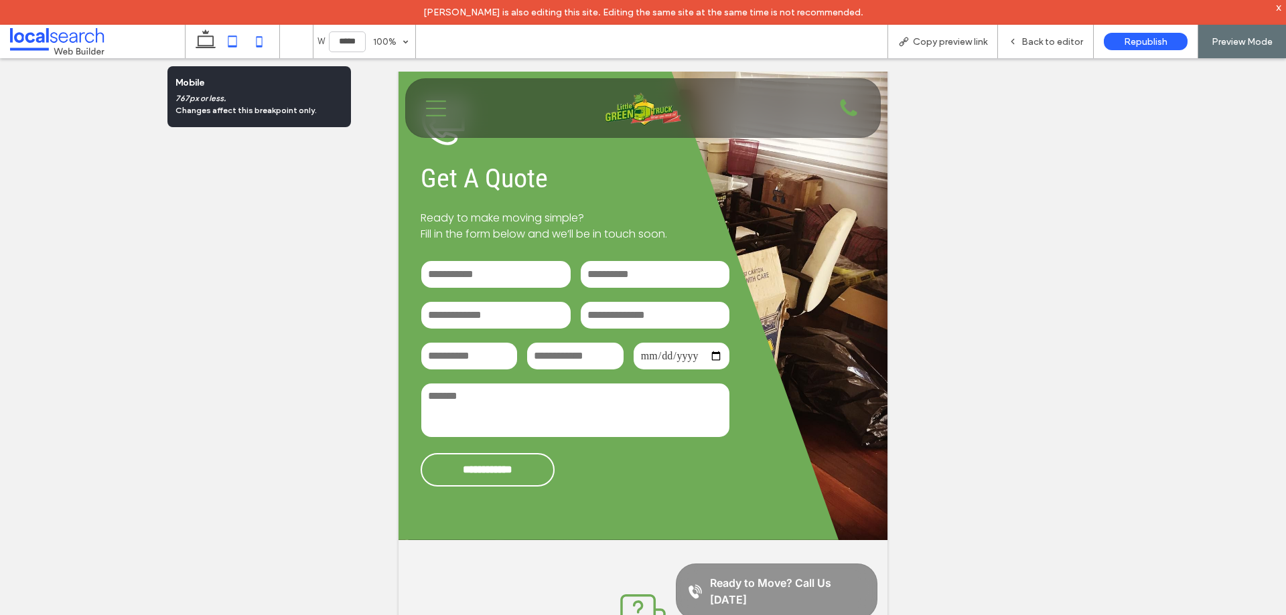
click at [266, 43] on icon at bounding box center [259, 41] width 27 height 27
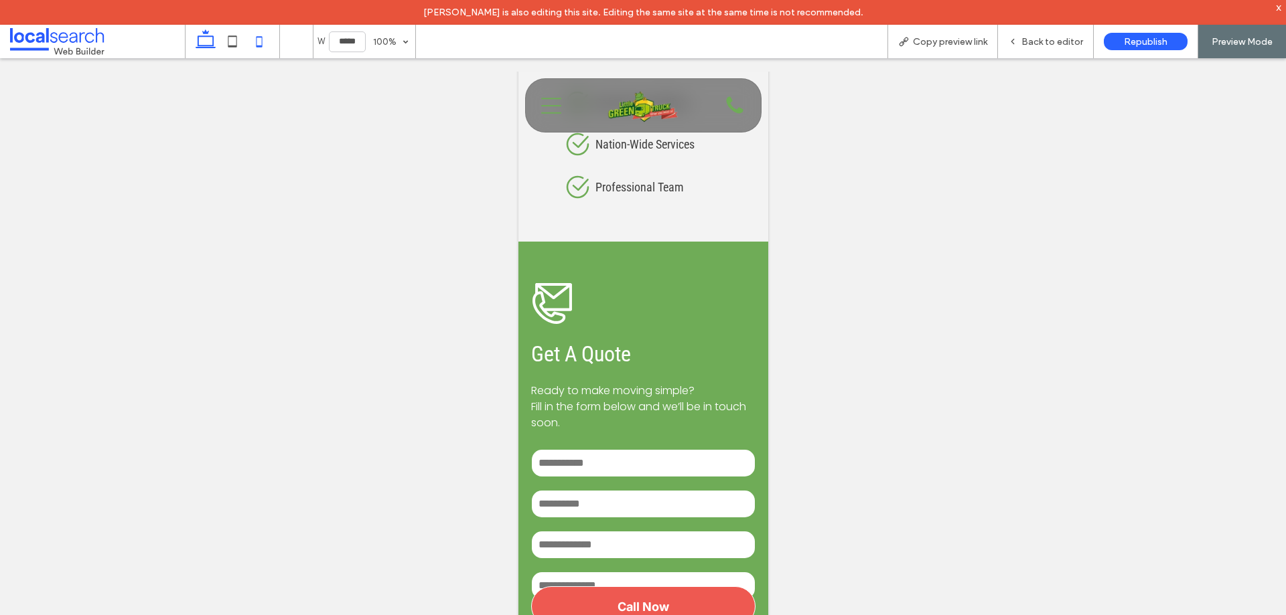
click at [207, 46] on use at bounding box center [206, 38] width 20 height 19
type input "******"
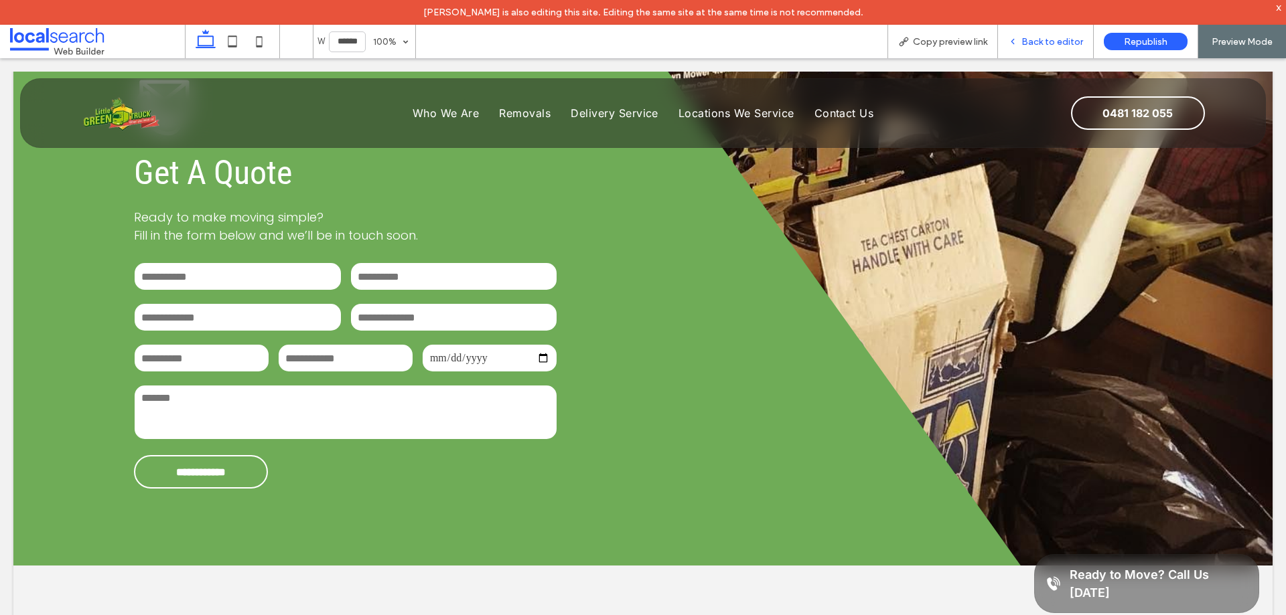
click at [1055, 44] on span "Back to editor" at bounding box center [1052, 41] width 62 height 11
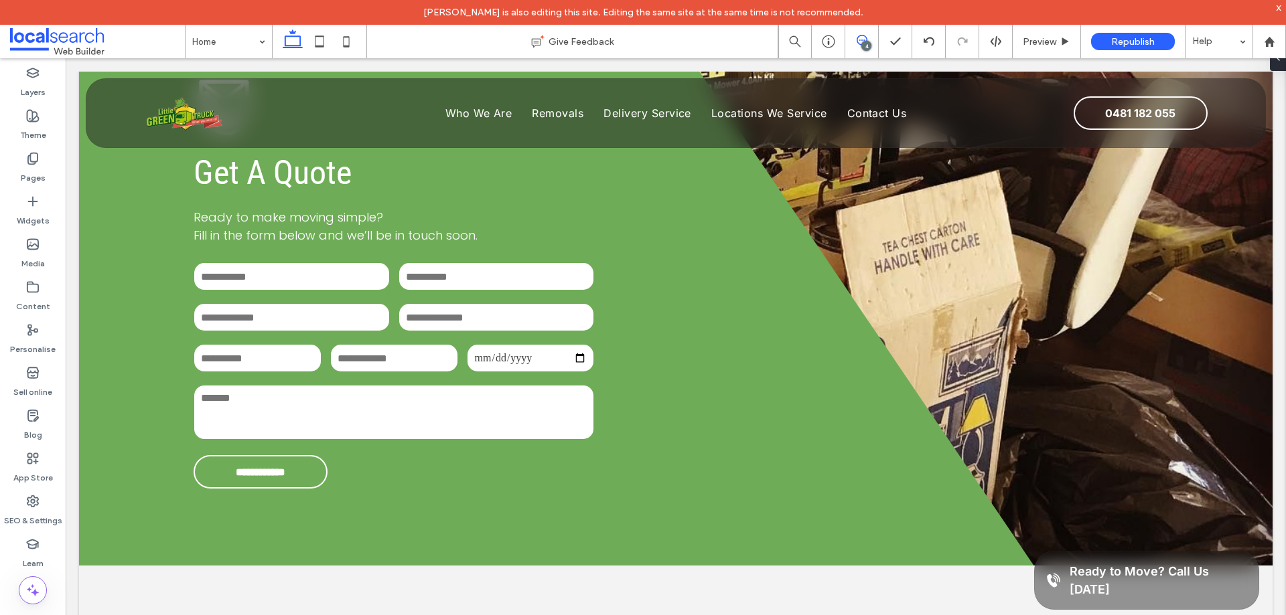
click at [865, 36] on icon at bounding box center [861, 40] width 11 height 11
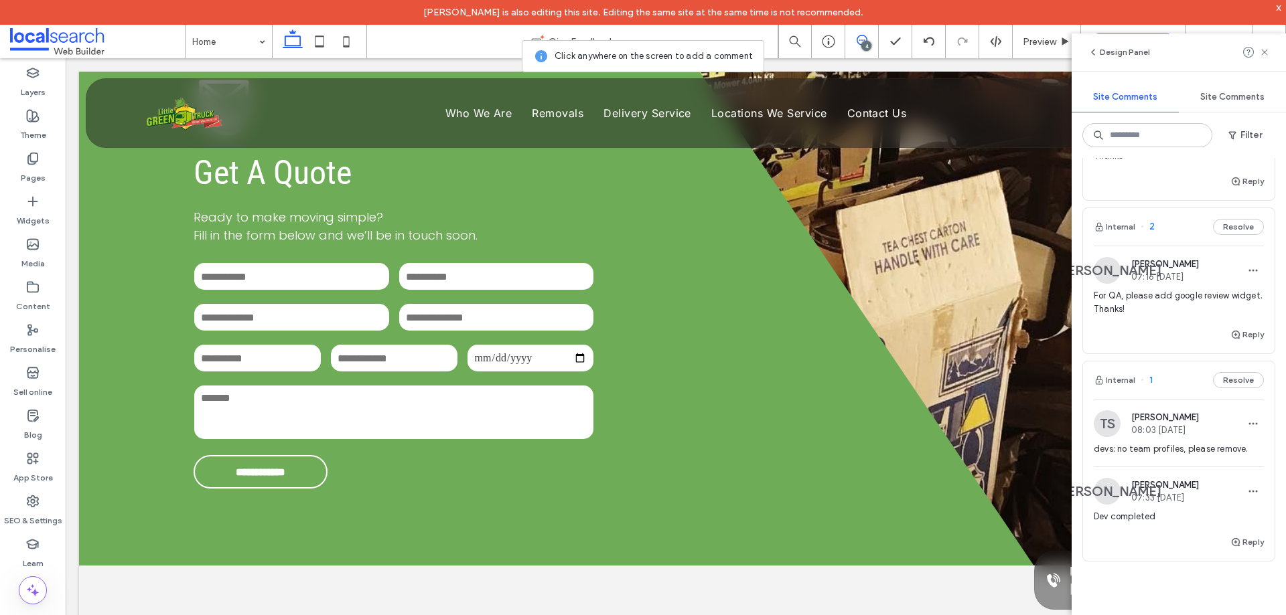
scroll to position [402, 0]
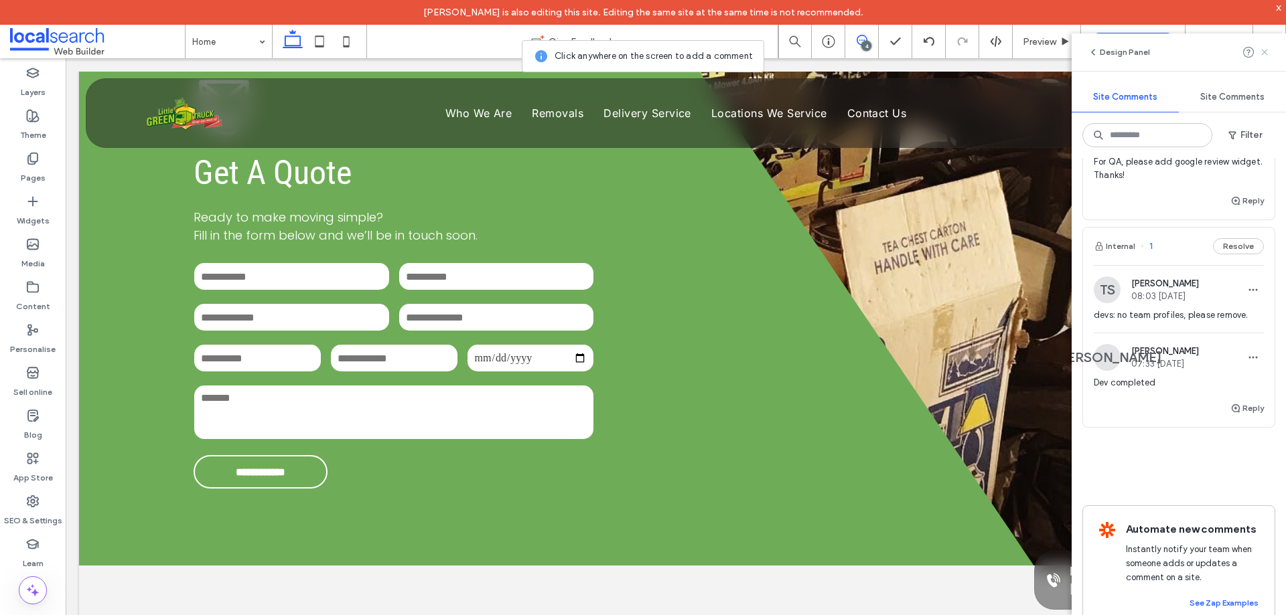
click at [1265, 50] on icon at bounding box center [1264, 52] width 11 height 11
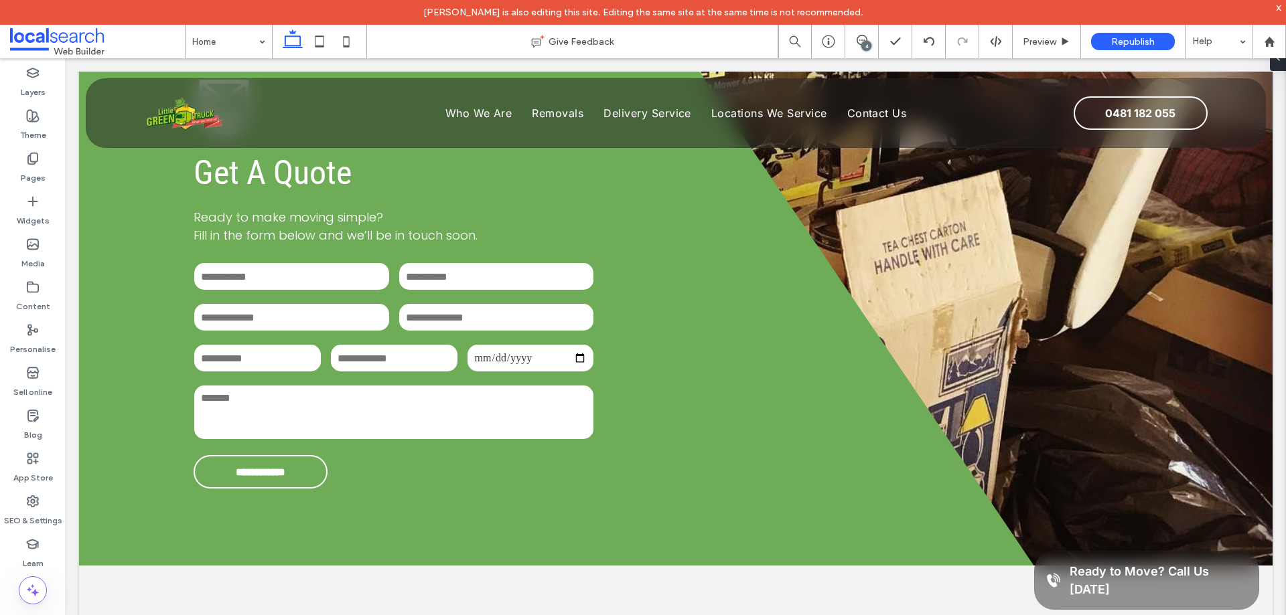
scroll to position [0, 0]
click at [37, 118] on icon at bounding box center [32, 115] width 13 height 13
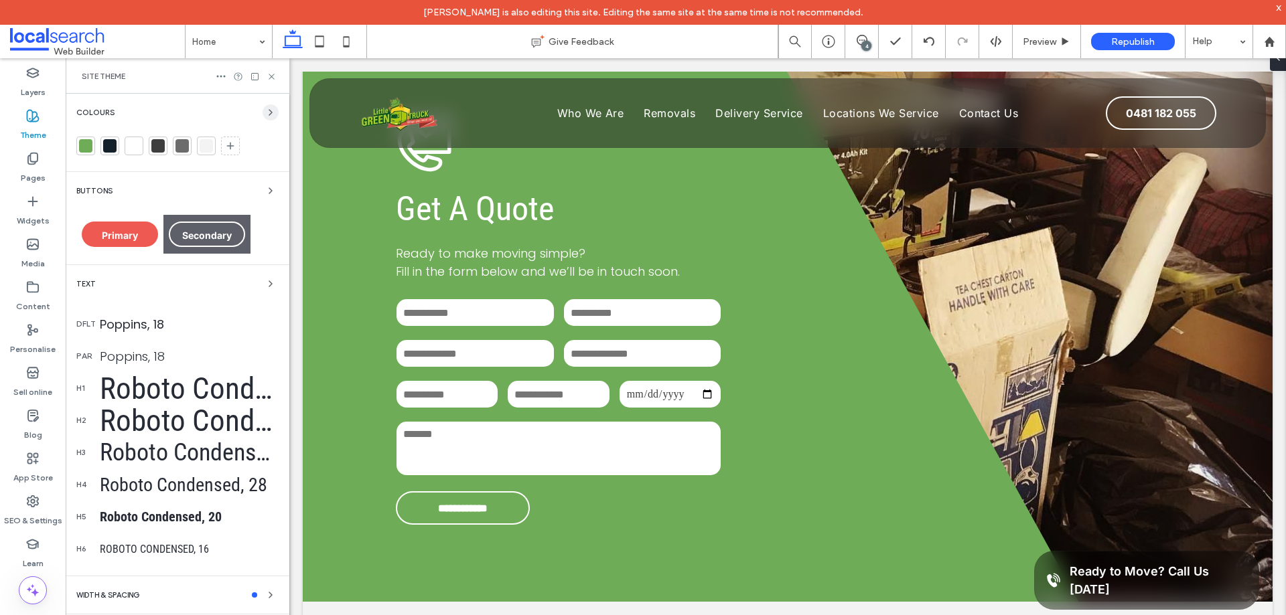
click at [268, 109] on span "button" at bounding box center [270, 112] width 16 height 16
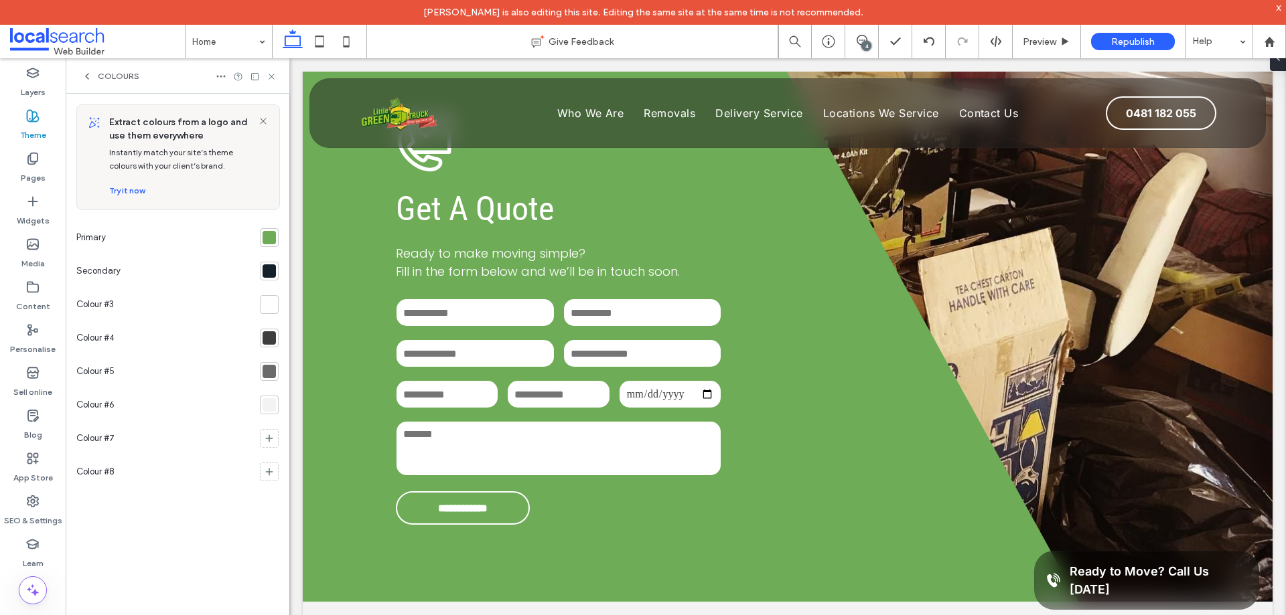
click at [274, 236] on div at bounding box center [268, 237] width 13 height 13
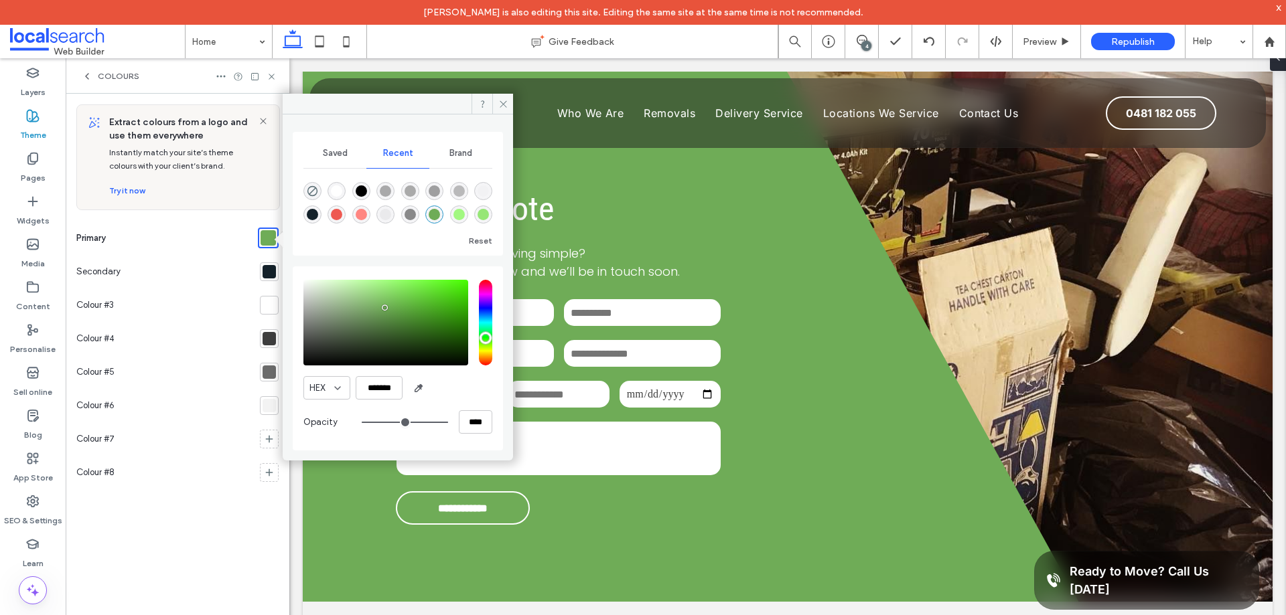
click at [266, 268] on div at bounding box center [268, 271] width 13 height 13
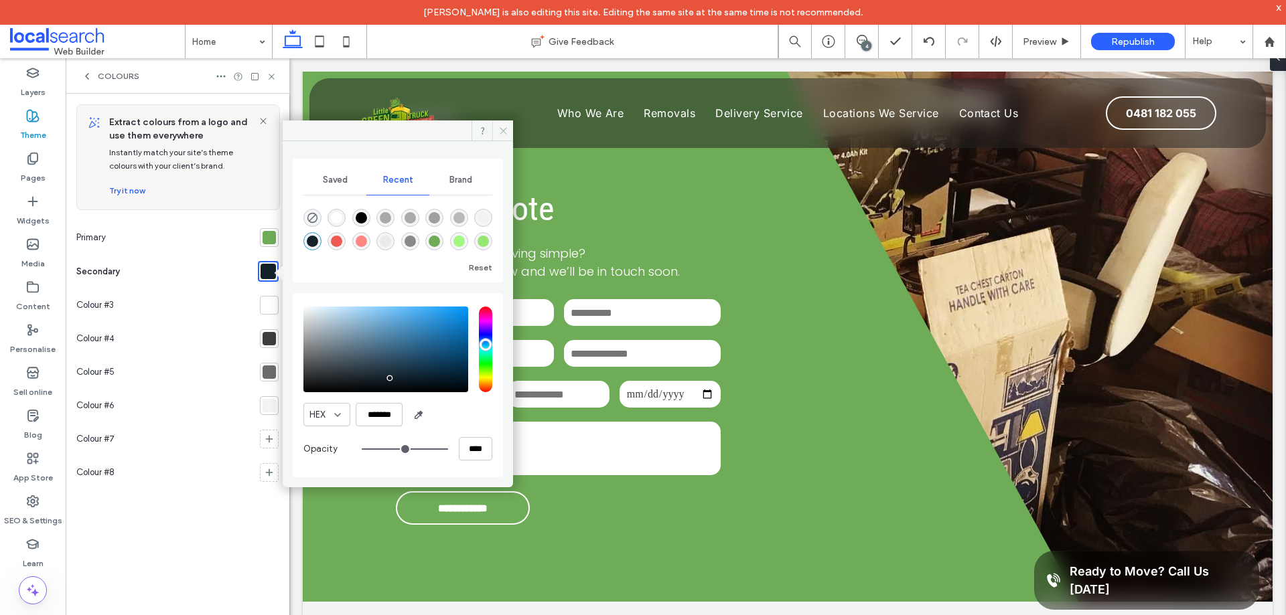
click at [501, 129] on use at bounding box center [502, 130] width 7 height 7
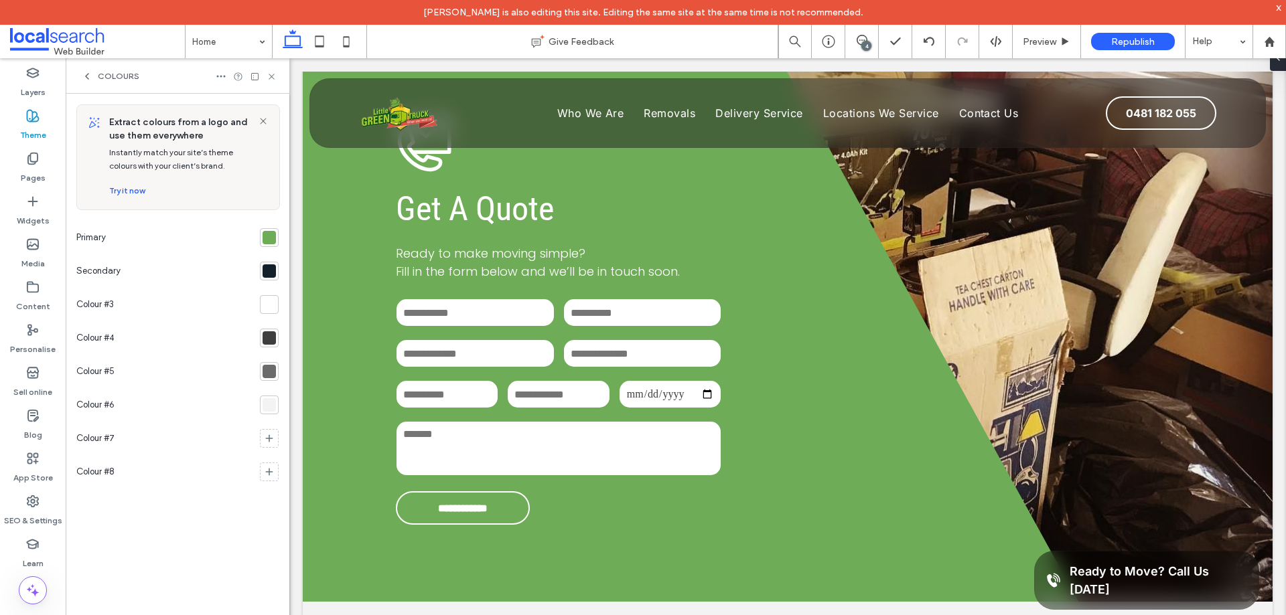
click at [121, 73] on span "Colours" at bounding box center [119, 76] width 42 height 11
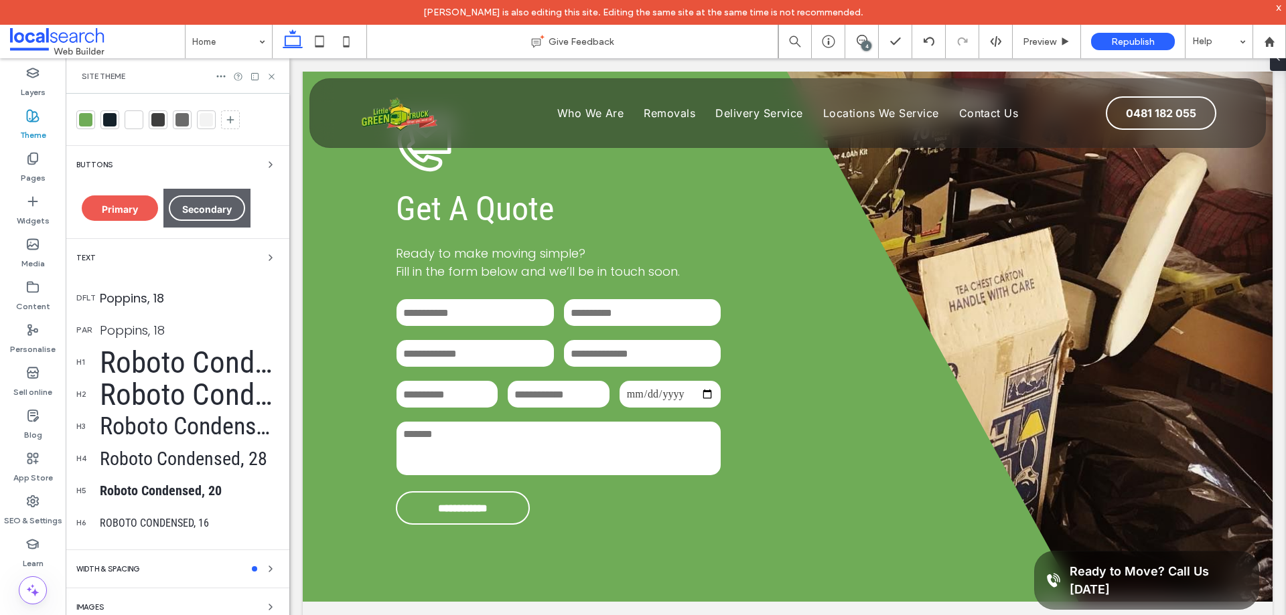
scroll to position [51, 0]
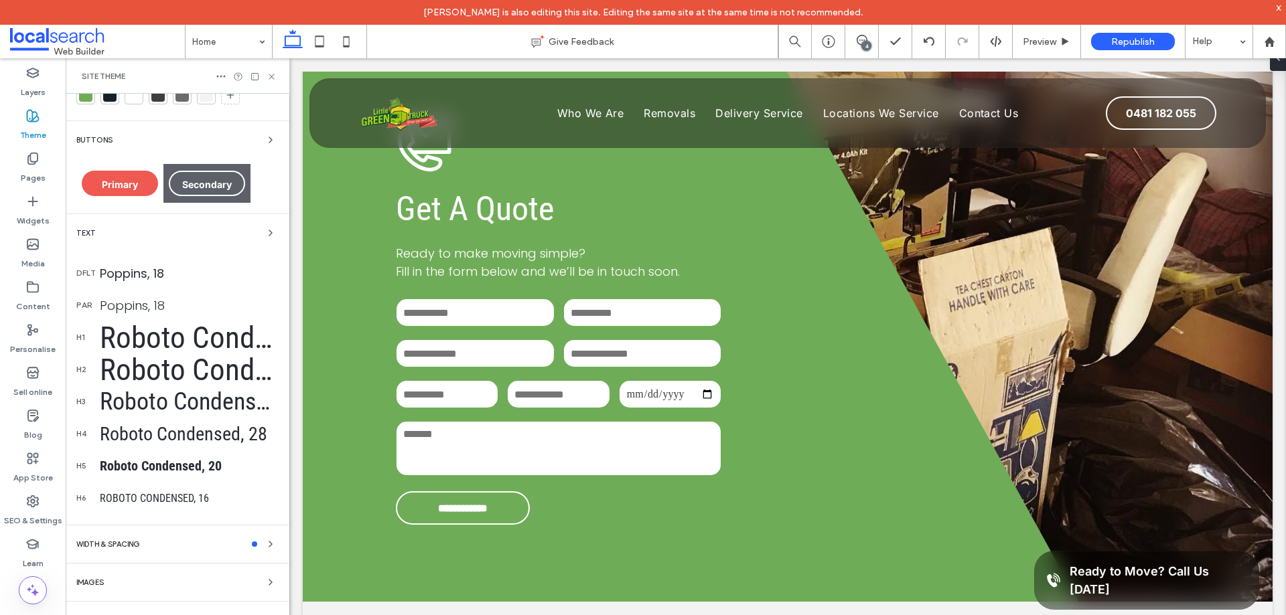
click at [121, 224] on div "Colours Buttons Primary Secondary Text dflt Poppins, 18 par Poppins, 18 h1 Robo…" at bounding box center [178, 341] width 224 height 597
click at [114, 237] on div "Text" at bounding box center [177, 233] width 202 height 16
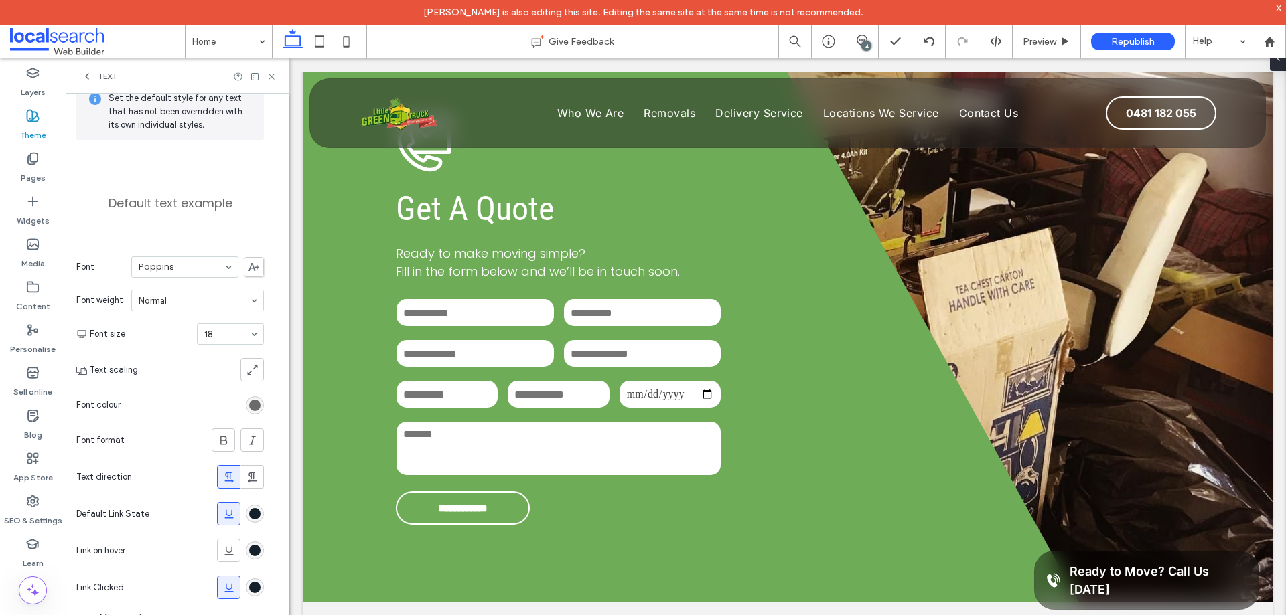
scroll to position [87, 0]
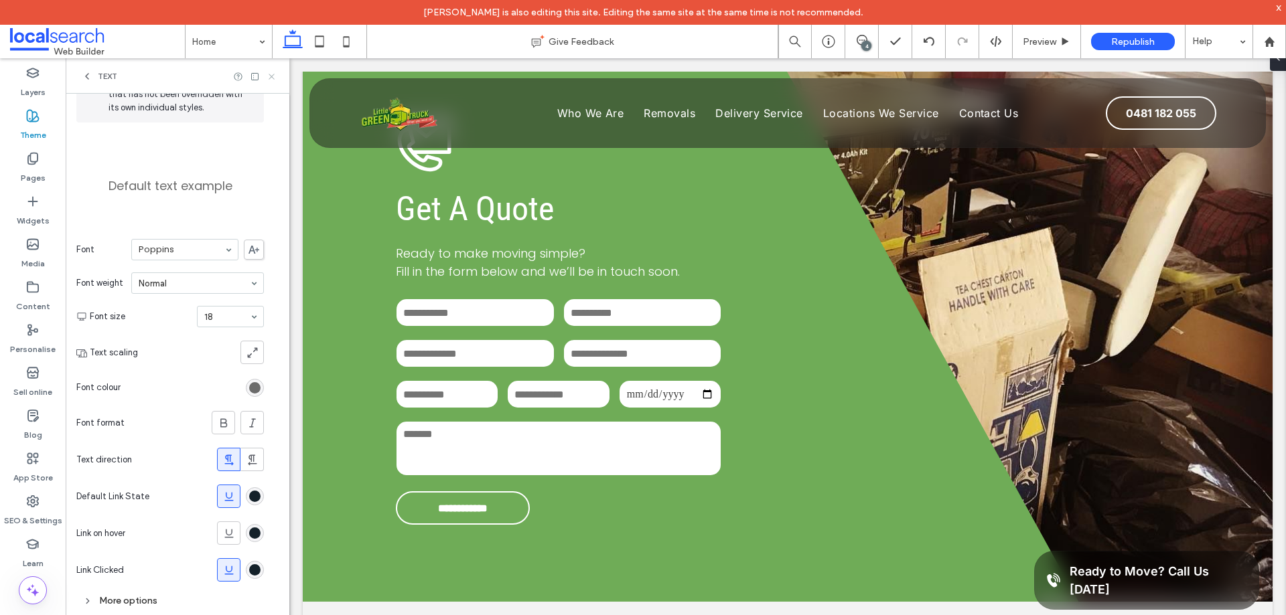
click at [273, 74] on icon at bounding box center [271, 77] width 10 height 10
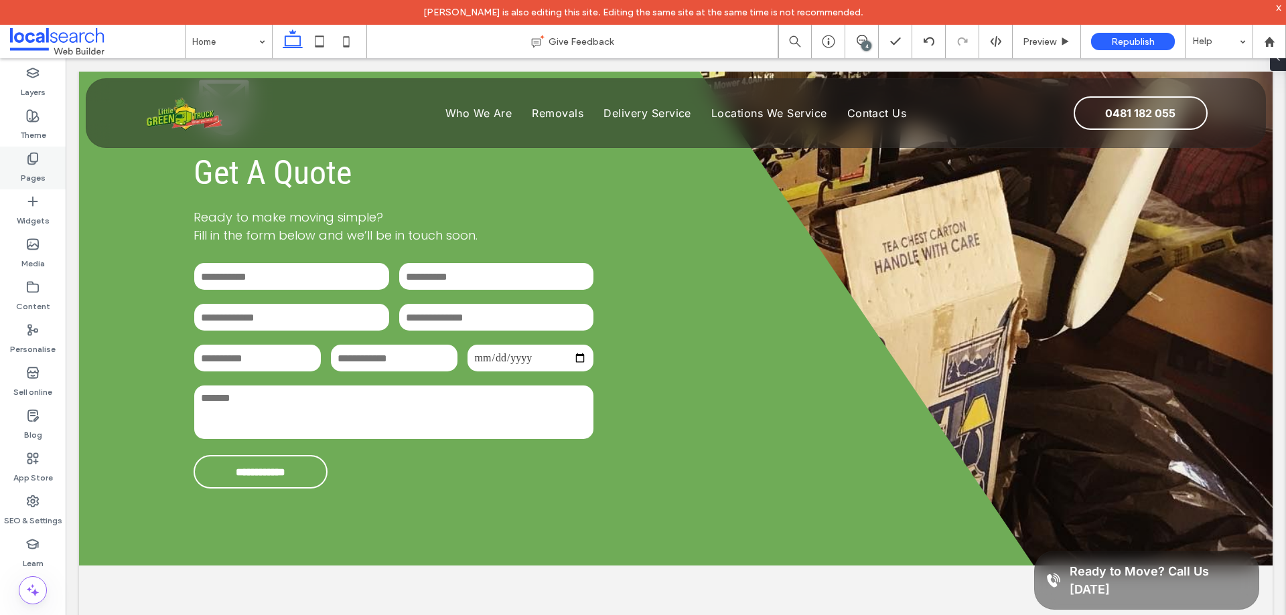
click at [38, 159] on icon at bounding box center [32, 158] width 13 height 13
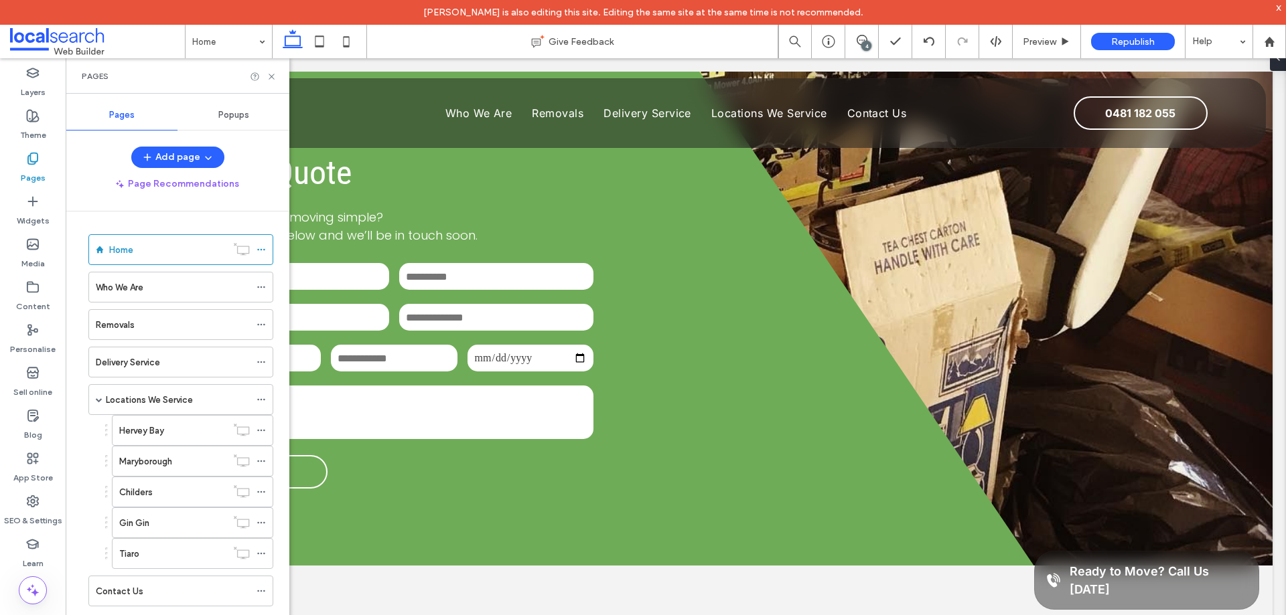
drag, startPoint x: 226, startPoint y: 115, endPoint x: 155, endPoint y: 145, distance: 77.7
click at [226, 116] on span "Popups" at bounding box center [233, 115] width 31 height 11
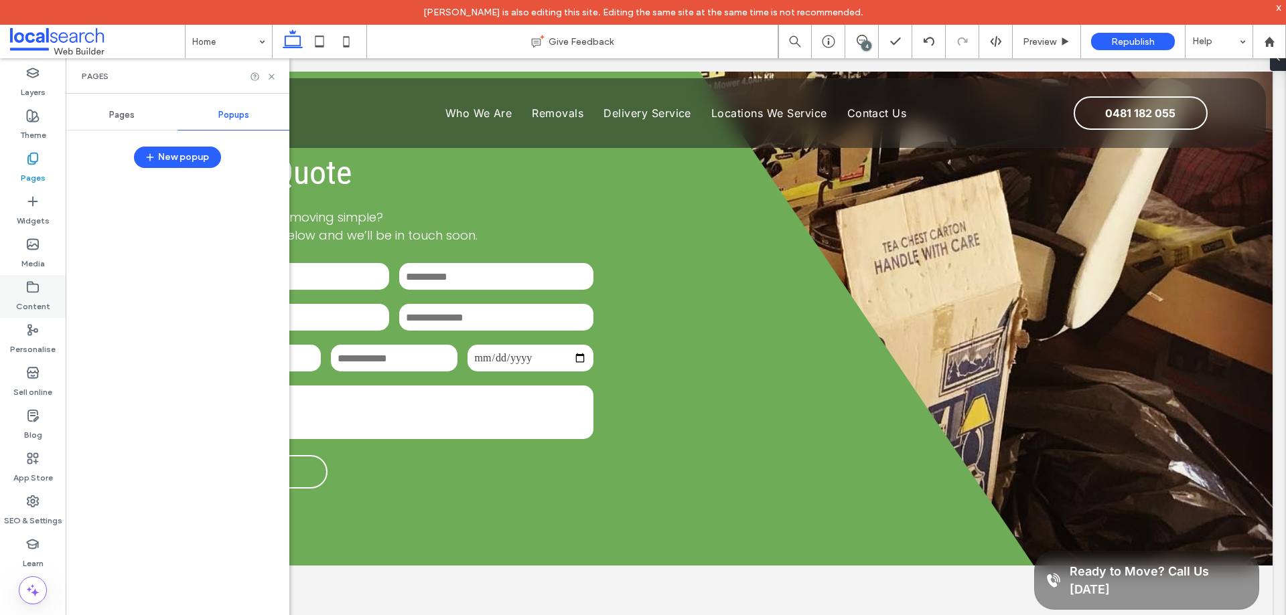
click at [27, 289] on use at bounding box center [32, 287] width 11 height 10
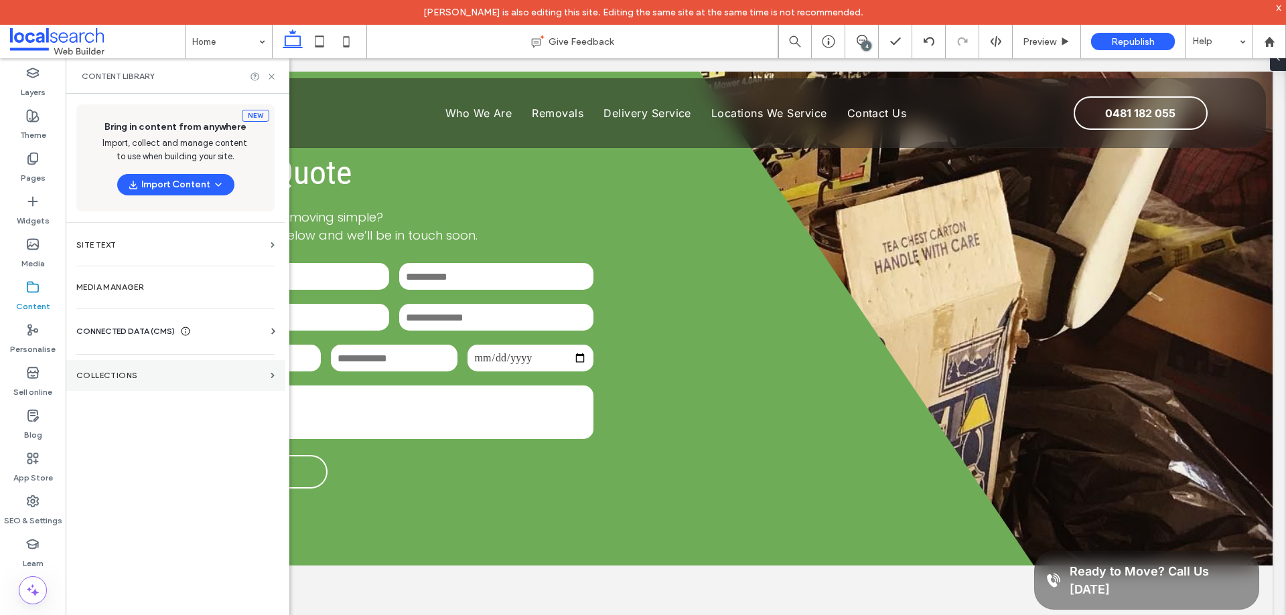
click at [131, 378] on label "COLLECTIONS" at bounding box center [170, 375] width 189 height 9
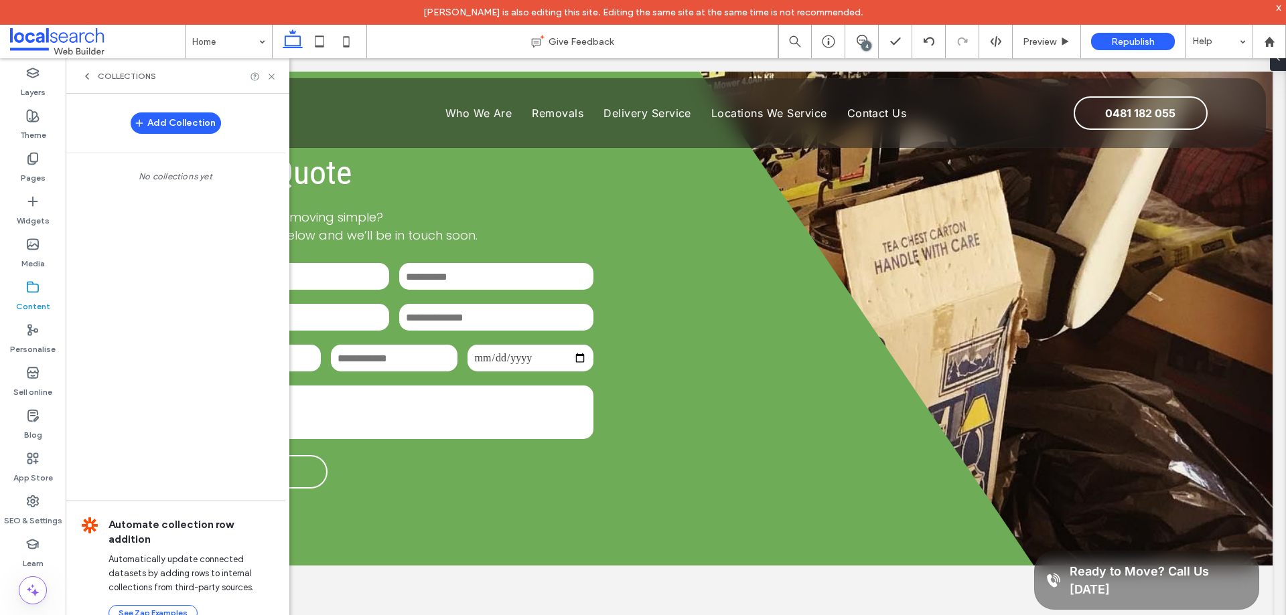
click at [123, 74] on span "COLLECTIONS" at bounding box center [127, 76] width 58 height 11
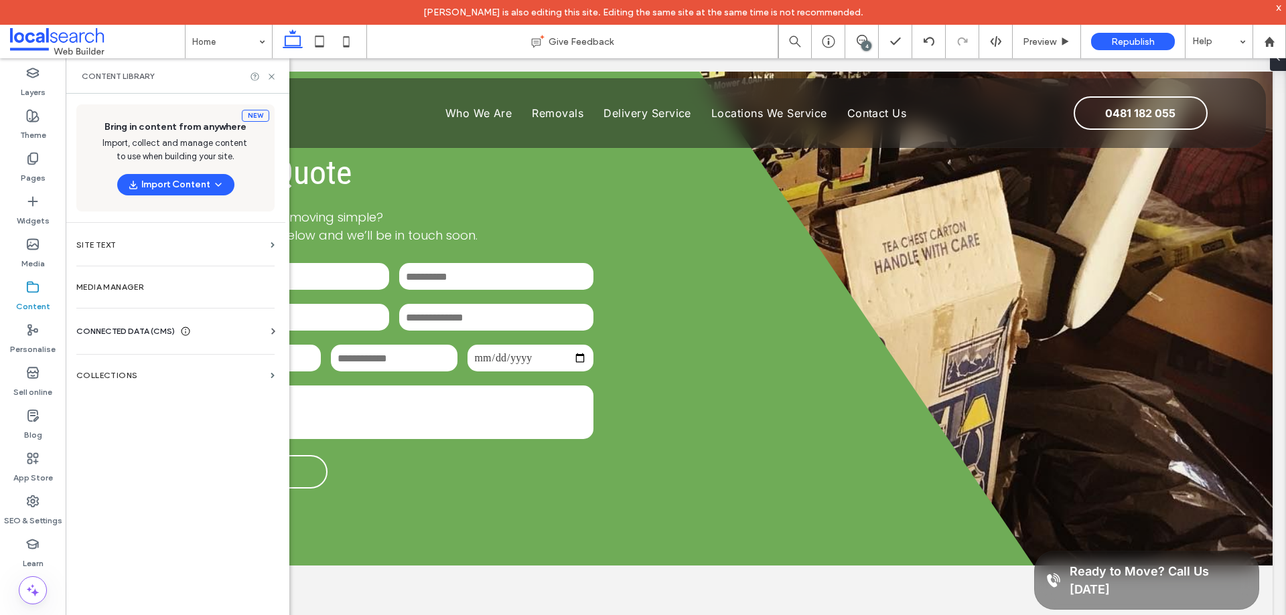
click at [131, 334] on span "CONNECTED DATA (CMS)" at bounding box center [125, 331] width 98 height 13
click at [169, 373] on section "Business info" at bounding box center [178, 364] width 204 height 31
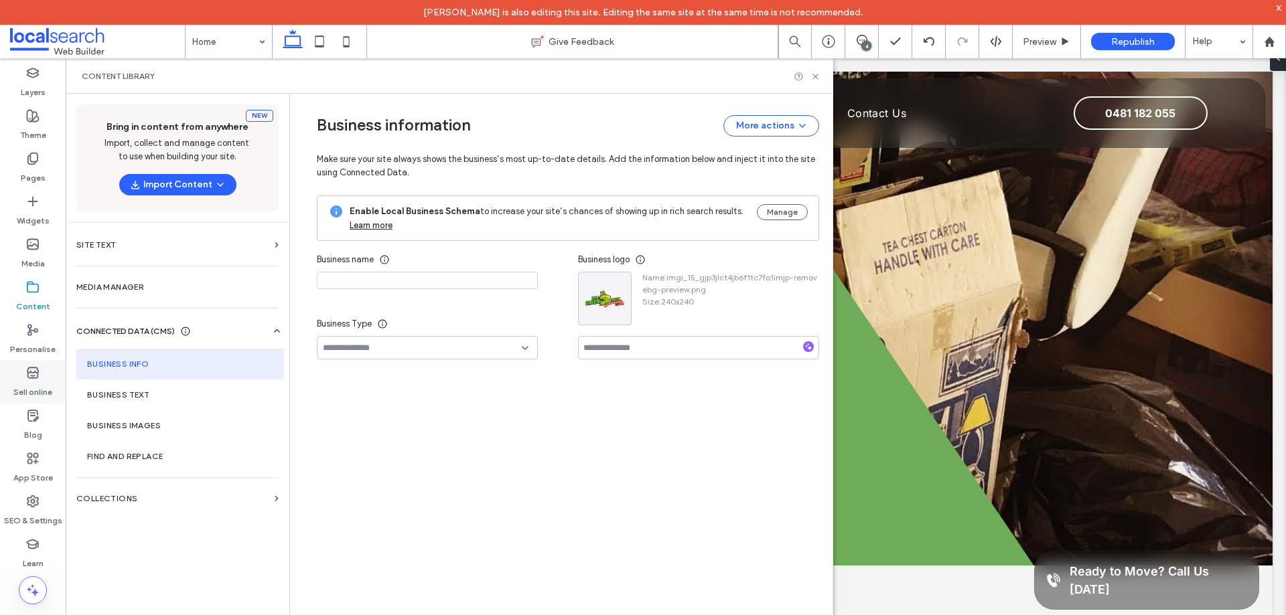
type input "**********"
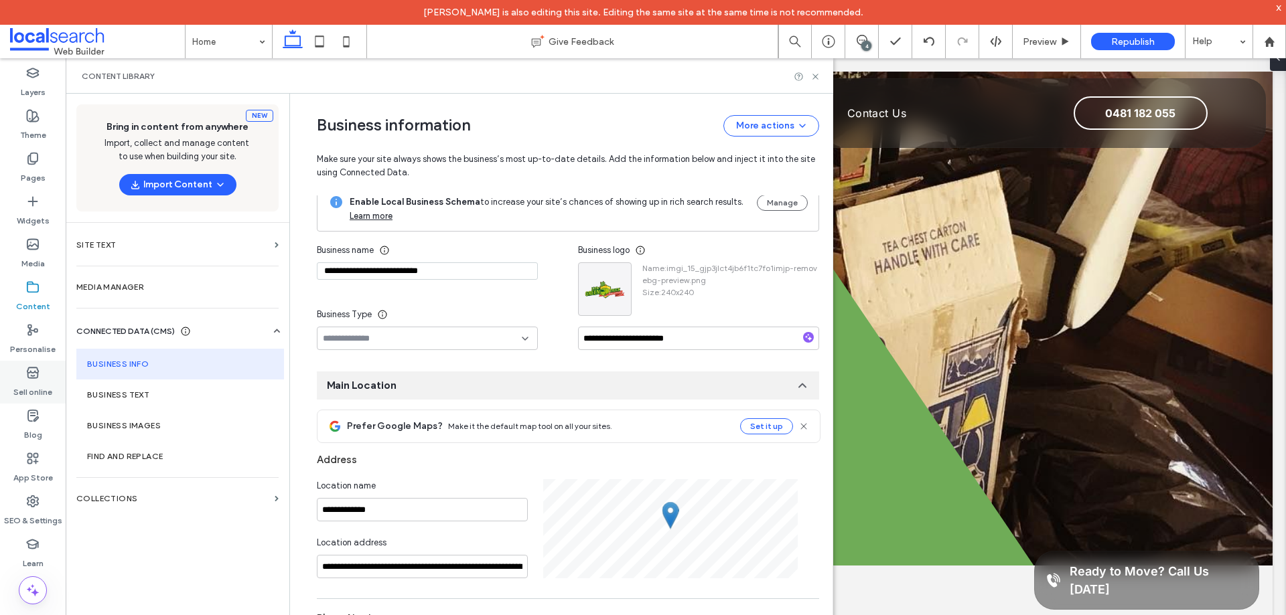
scroll to position [137, 0]
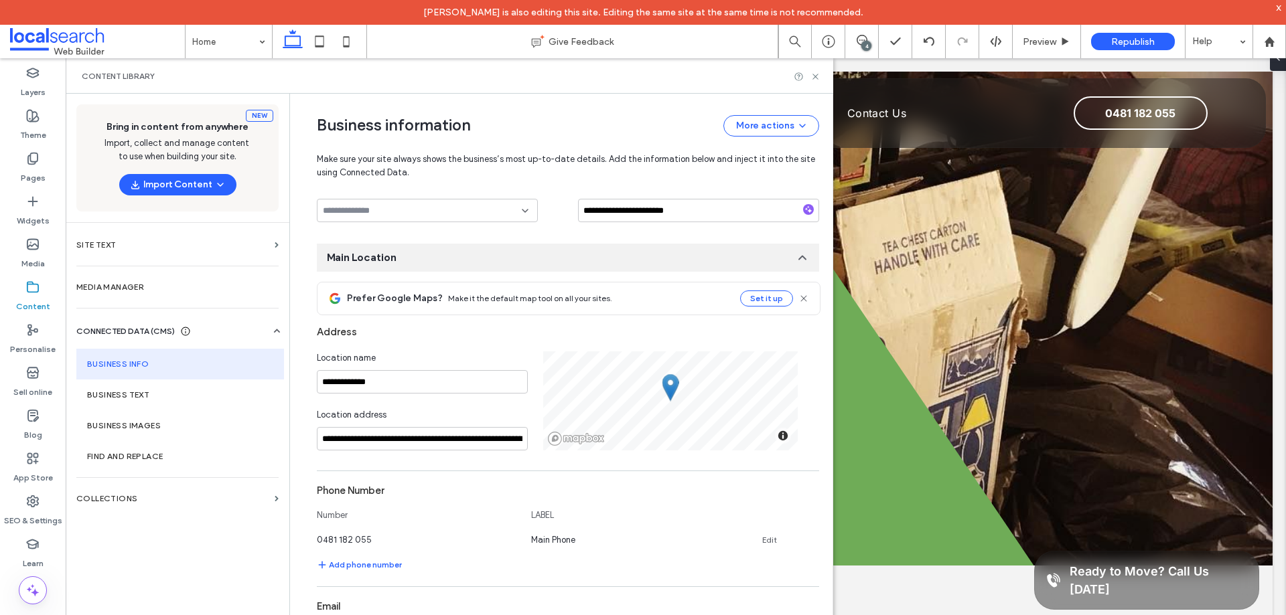
click at [451, 78] on div "Content library" at bounding box center [449, 76] width 735 height 11
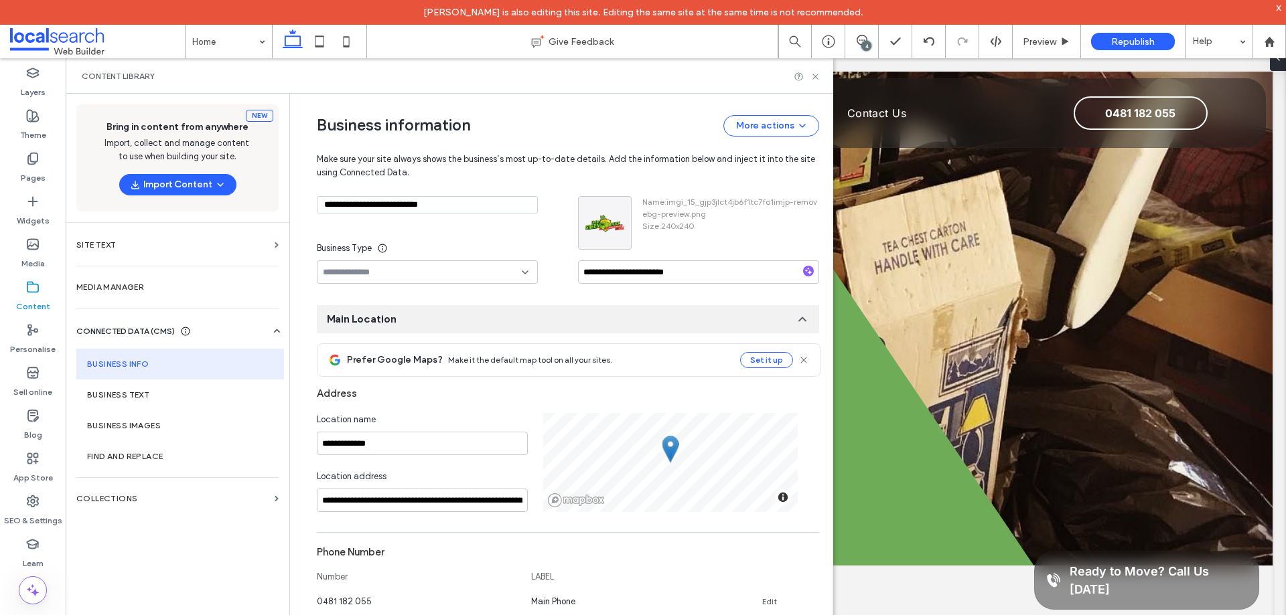
scroll to position [0, 0]
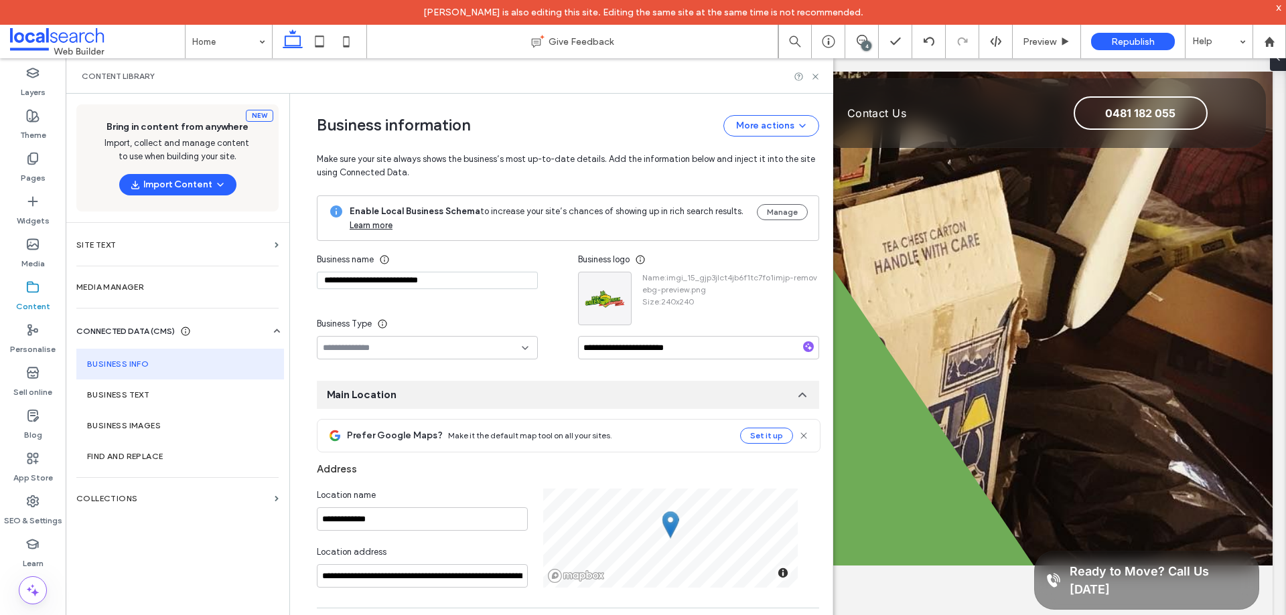
click at [624, 75] on div "Content library" at bounding box center [449, 76] width 735 height 11
click at [545, 72] on div "Content library" at bounding box center [449, 76] width 735 height 11
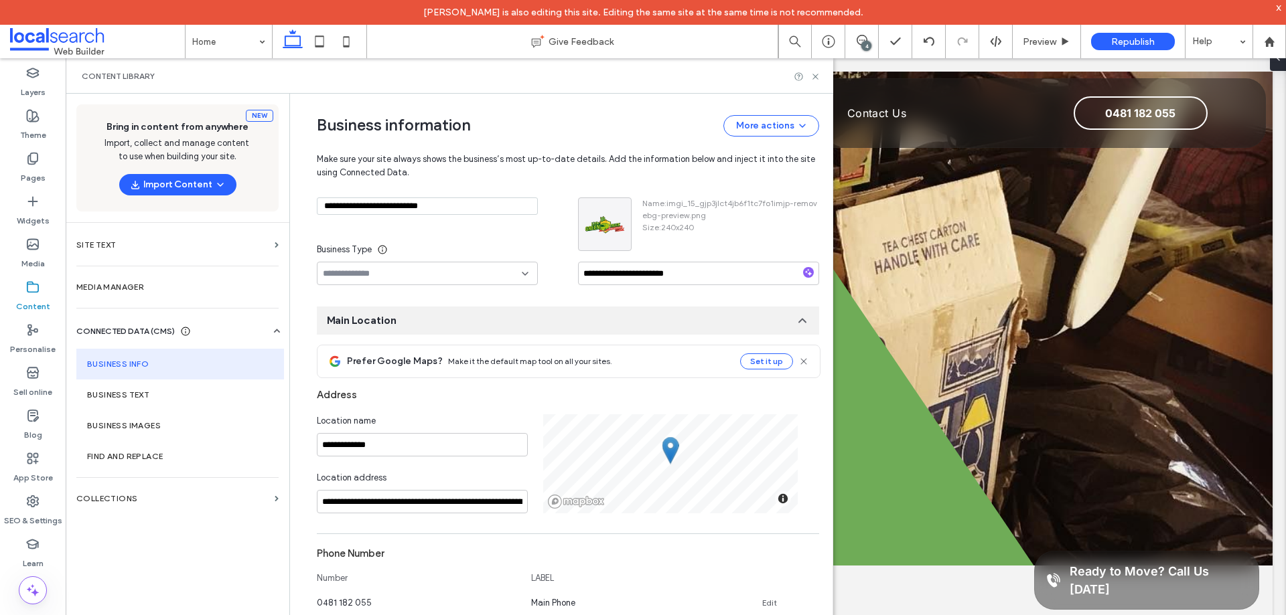
scroll to position [201, 0]
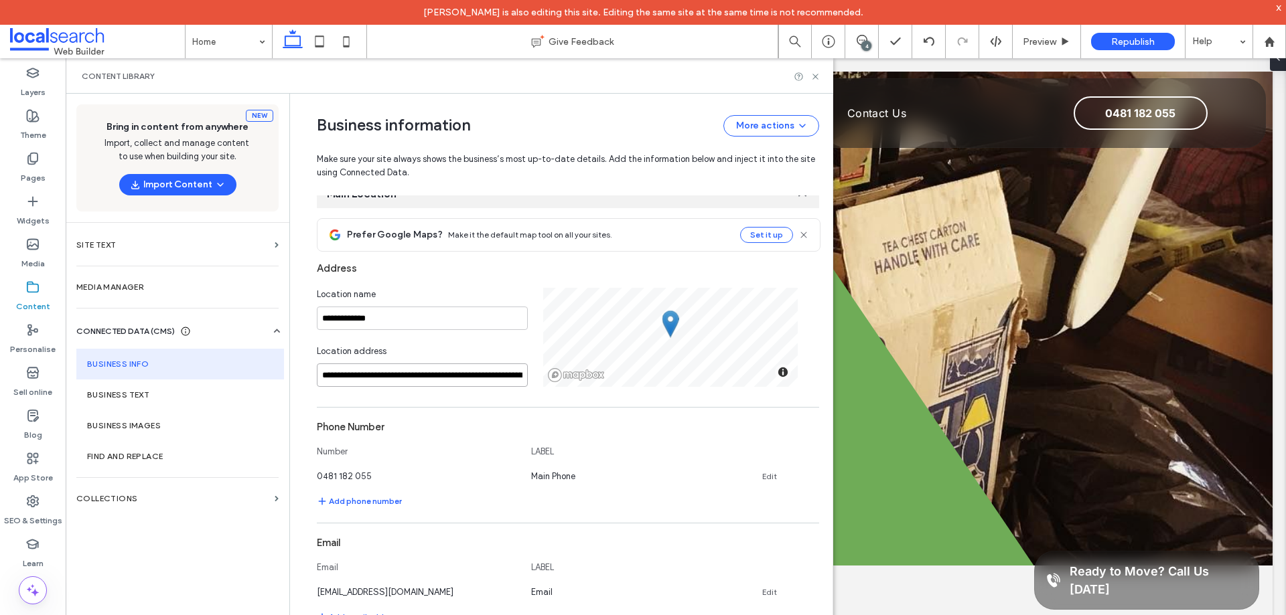
click at [396, 379] on input "**********" at bounding box center [422, 375] width 211 height 23
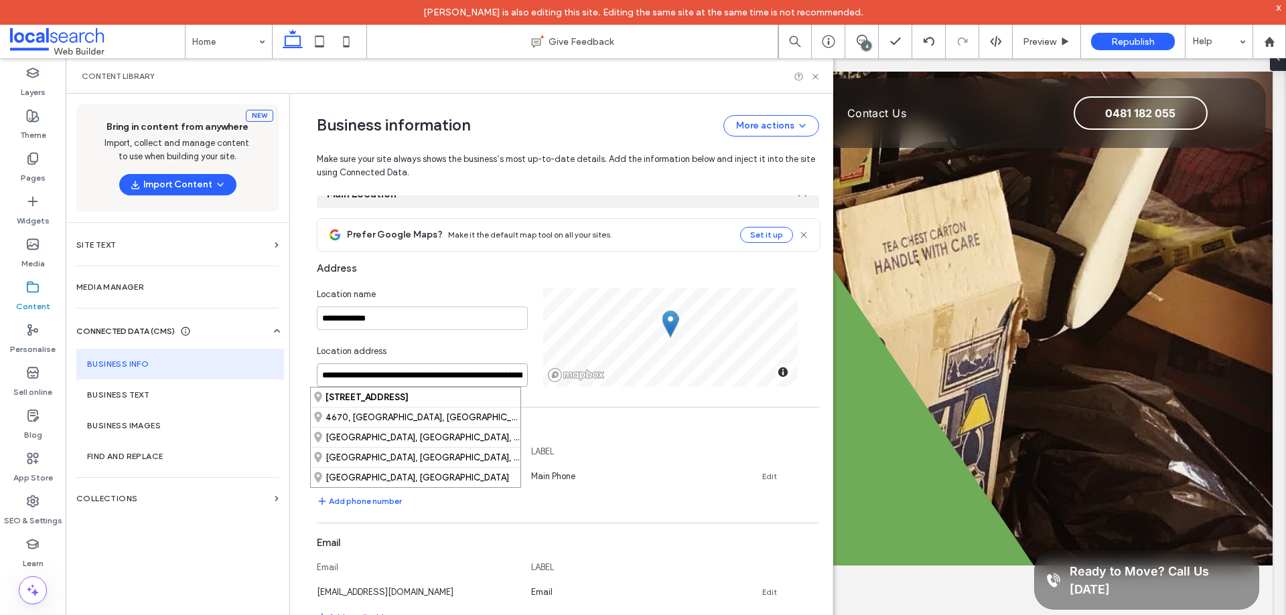
click at [409, 375] on input "**********" at bounding box center [422, 375] width 211 height 23
click at [382, 372] on input "**********" at bounding box center [422, 375] width 211 height 23
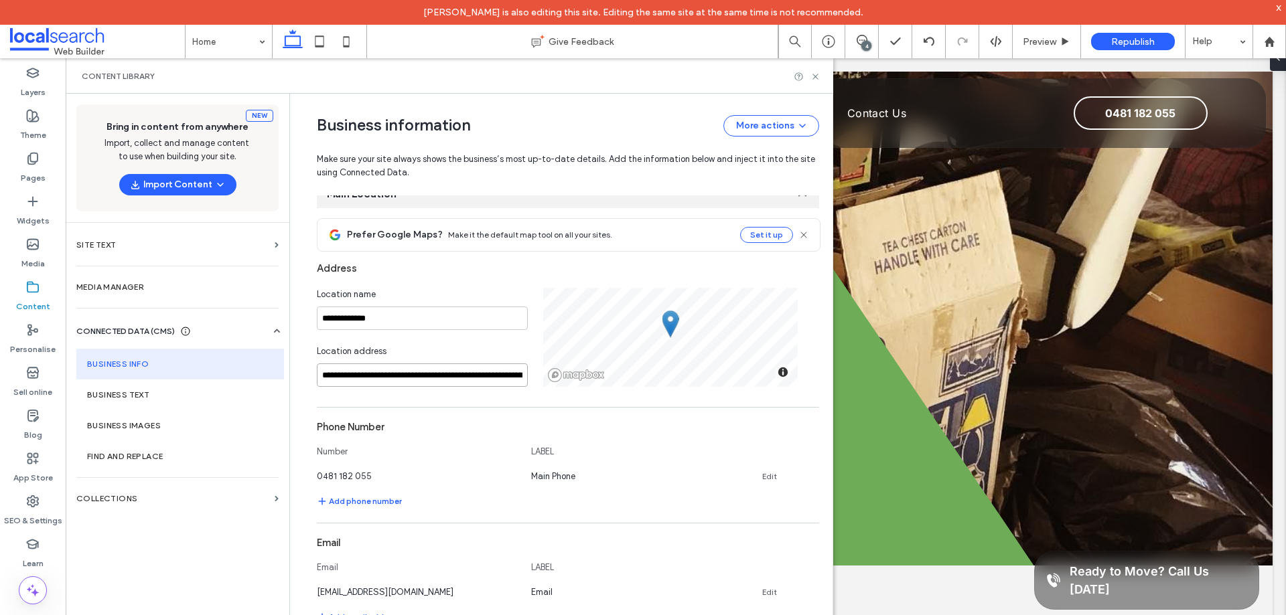
paste input
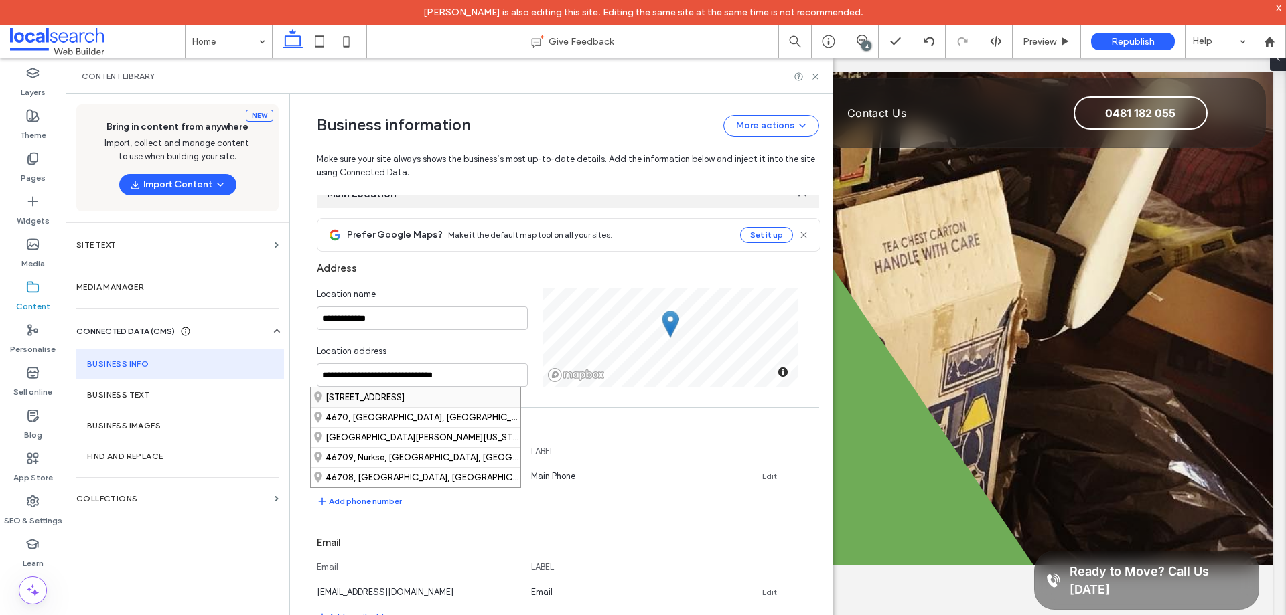
click at [455, 396] on div "30 Gavegan Street, Bundaberg North Queensland 4670, Australia" at bounding box center [416, 397] width 210 height 19
type input "**********"
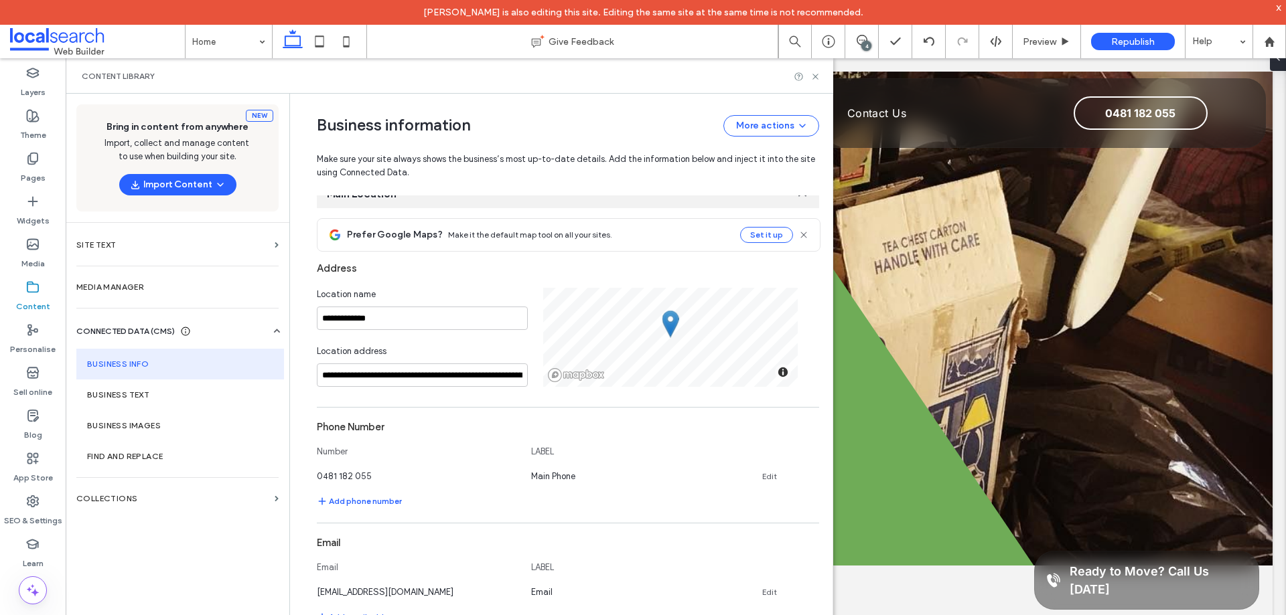
click at [693, 92] on div "Content library" at bounding box center [449, 75] width 767 height 35
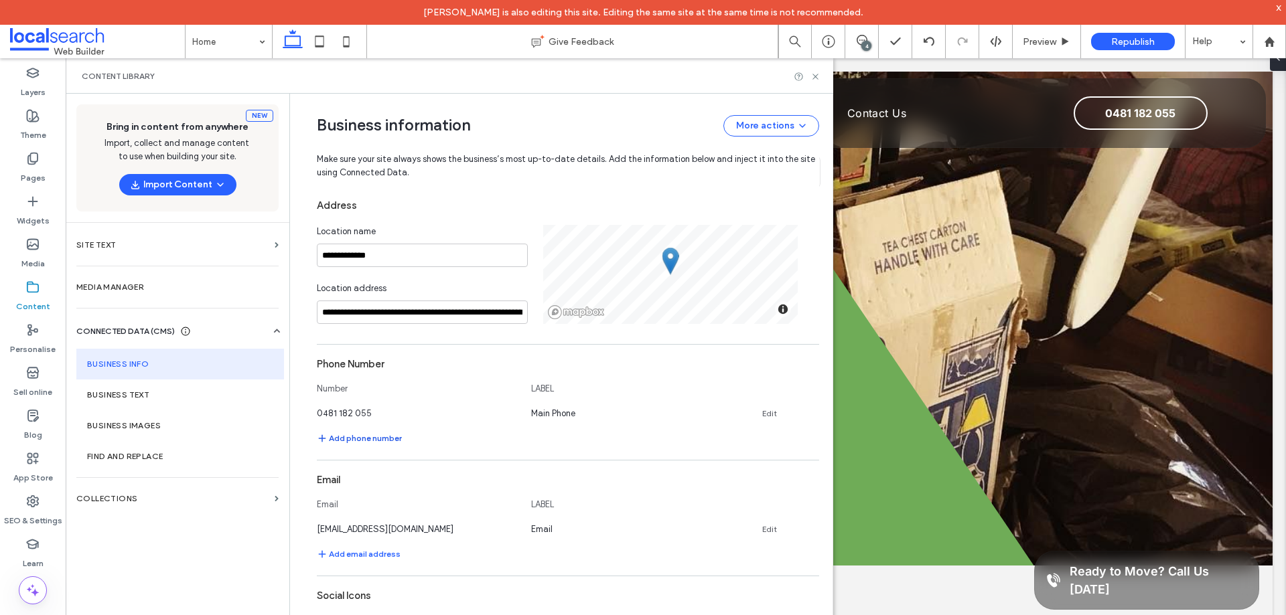
scroll to position [335, 0]
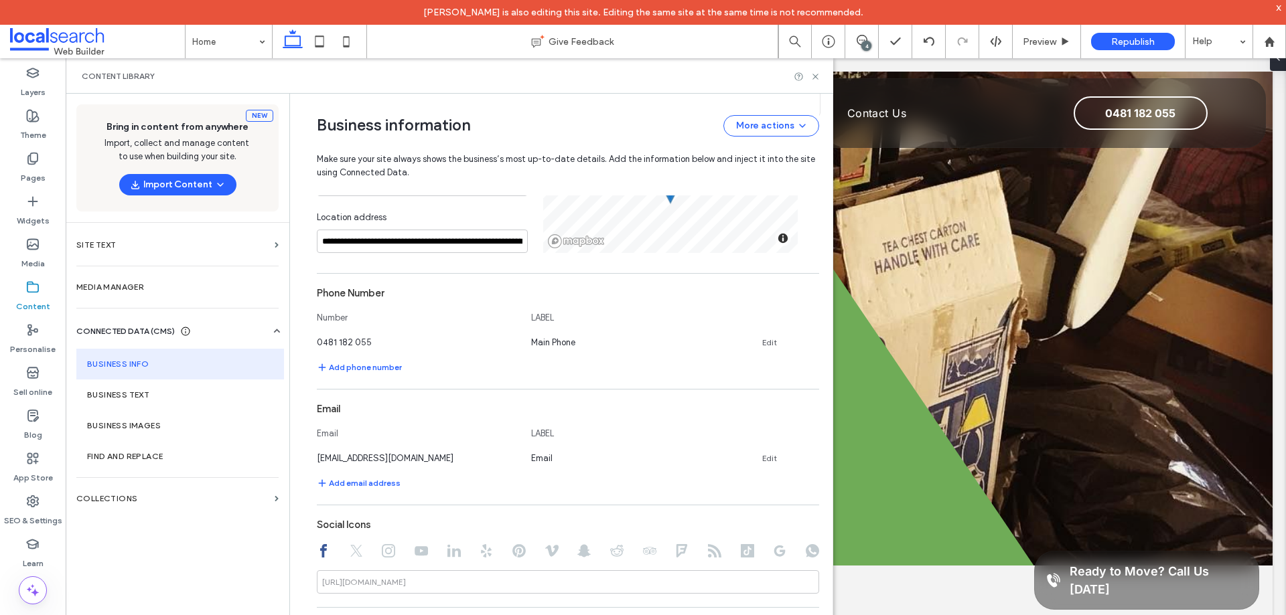
click at [722, 77] on div "Content library" at bounding box center [449, 76] width 735 height 11
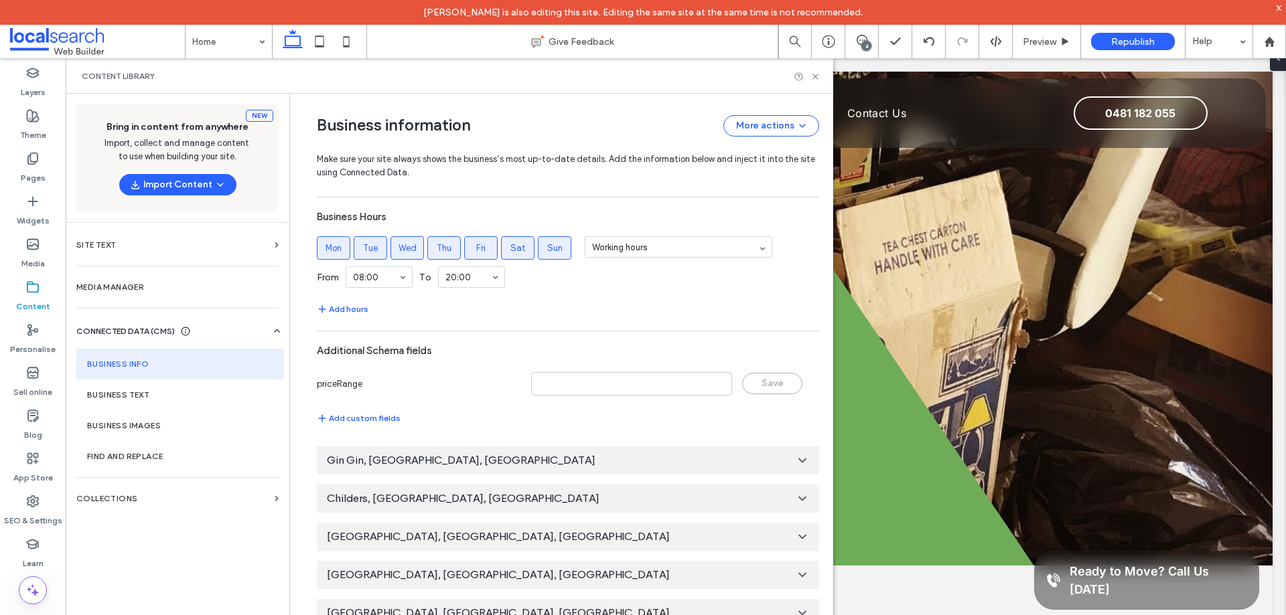
scroll to position [747, 0]
click at [813, 75] on icon at bounding box center [815, 77] width 10 height 10
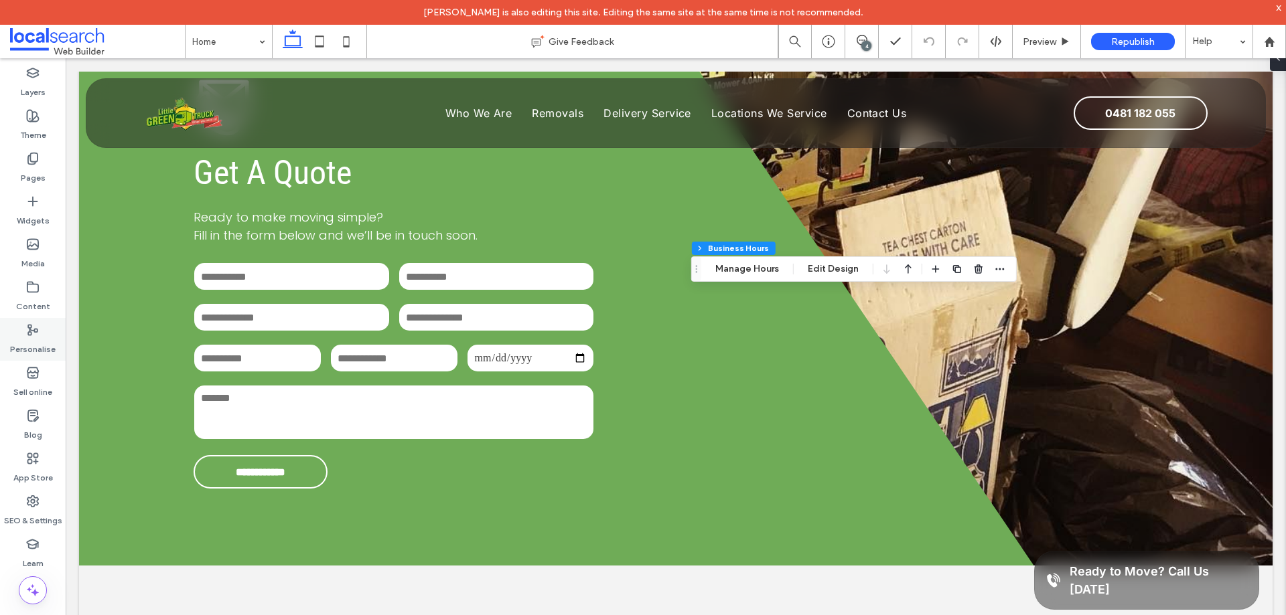
click at [50, 352] on label "Personalise" at bounding box center [33, 346] width 46 height 19
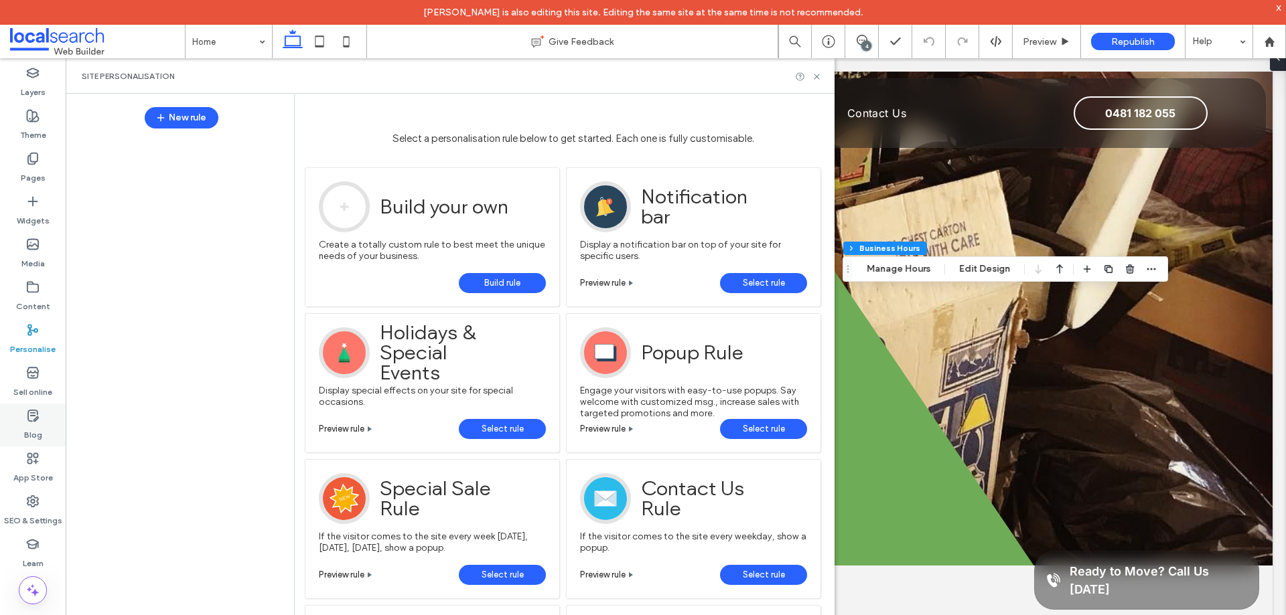
click at [37, 430] on label "Blog" at bounding box center [33, 431] width 18 height 19
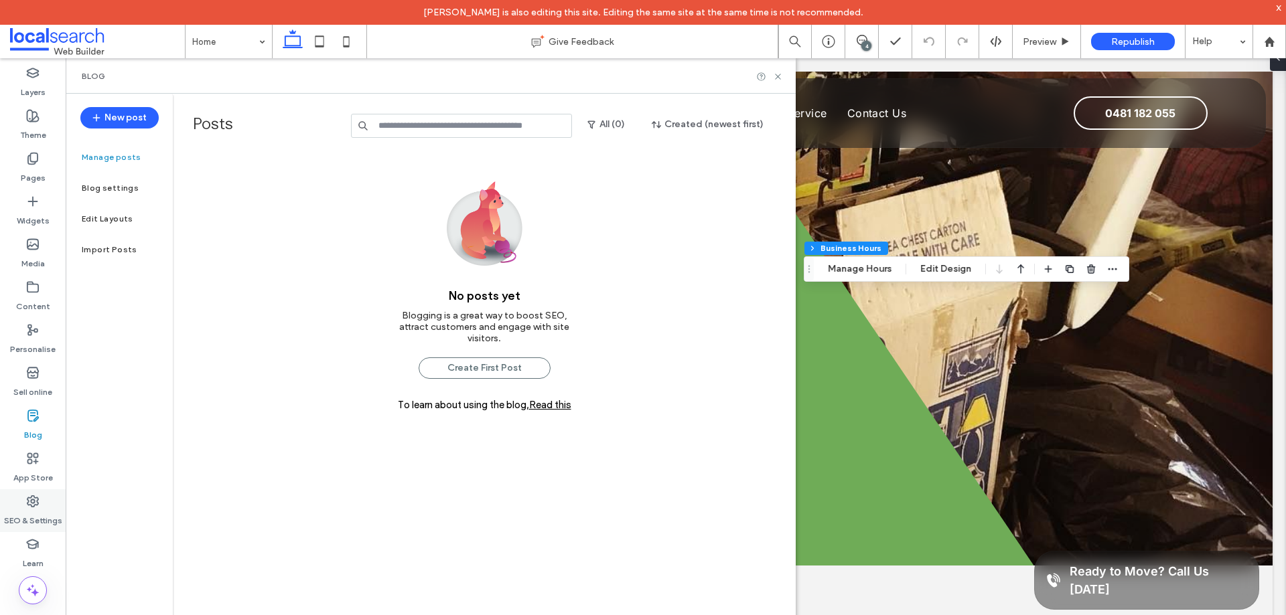
click at [38, 506] on icon at bounding box center [32, 501] width 13 height 13
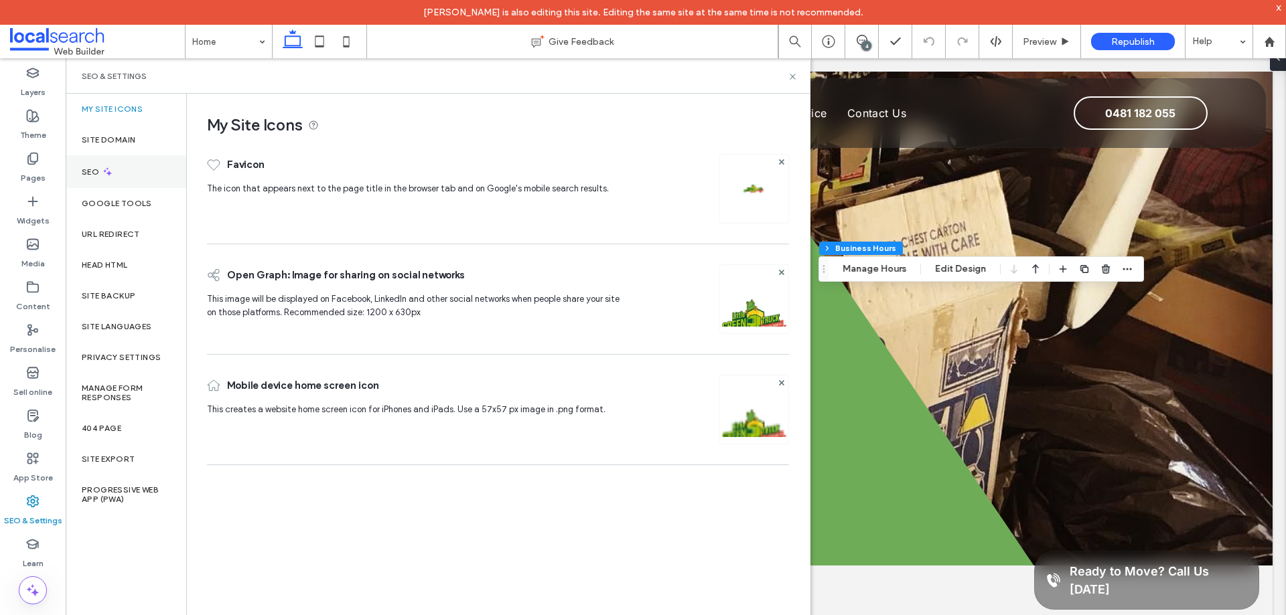
click at [135, 174] on div "SEO" at bounding box center [126, 171] width 121 height 33
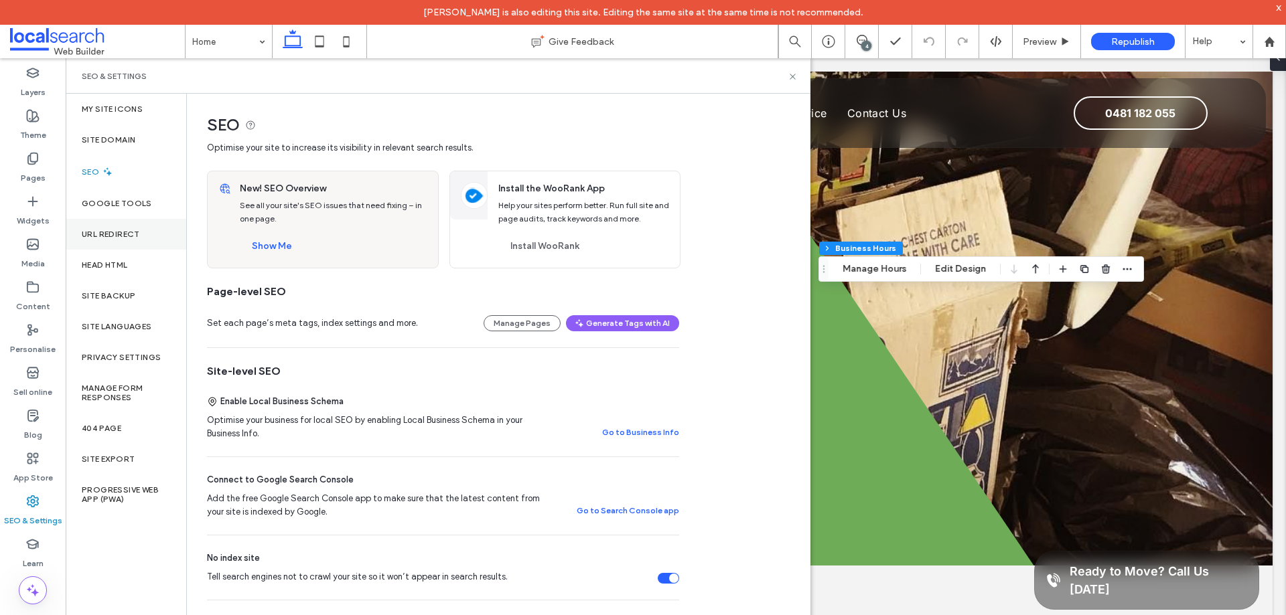
click at [127, 241] on div "URL Redirect" at bounding box center [126, 234] width 121 height 31
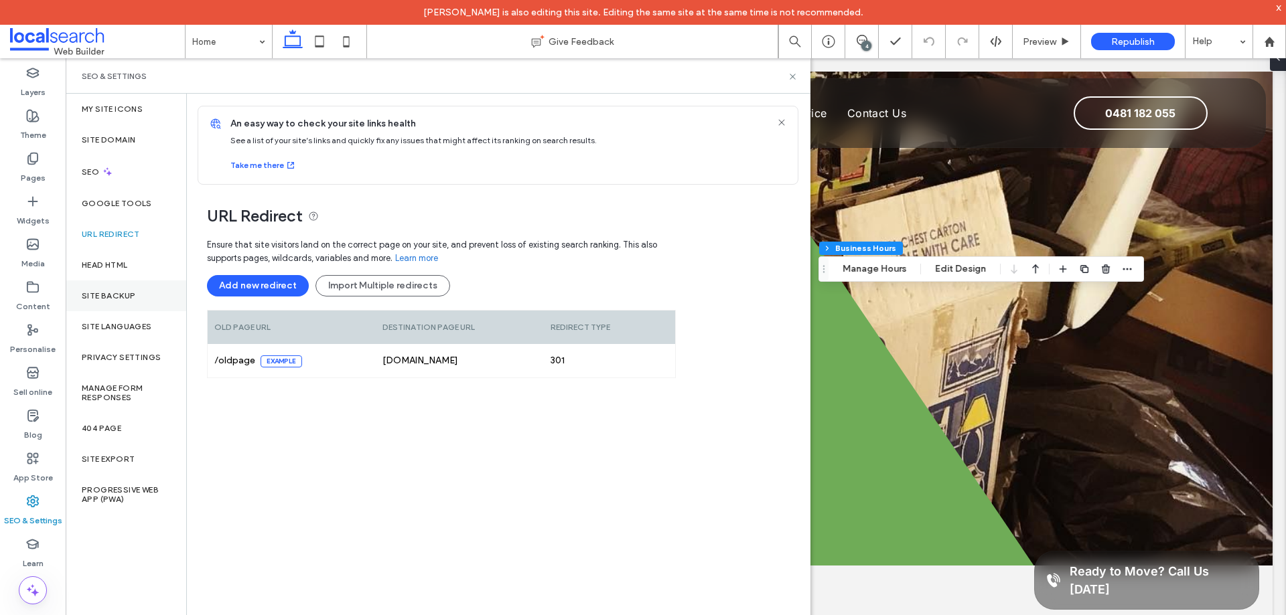
drag, startPoint x: 139, startPoint y: 275, endPoint x: 156, endPoint y: 289, distance: 21.4
click at [139, 275] on div "Head HTML" at bounding box center [126, 265] width 121 height 31
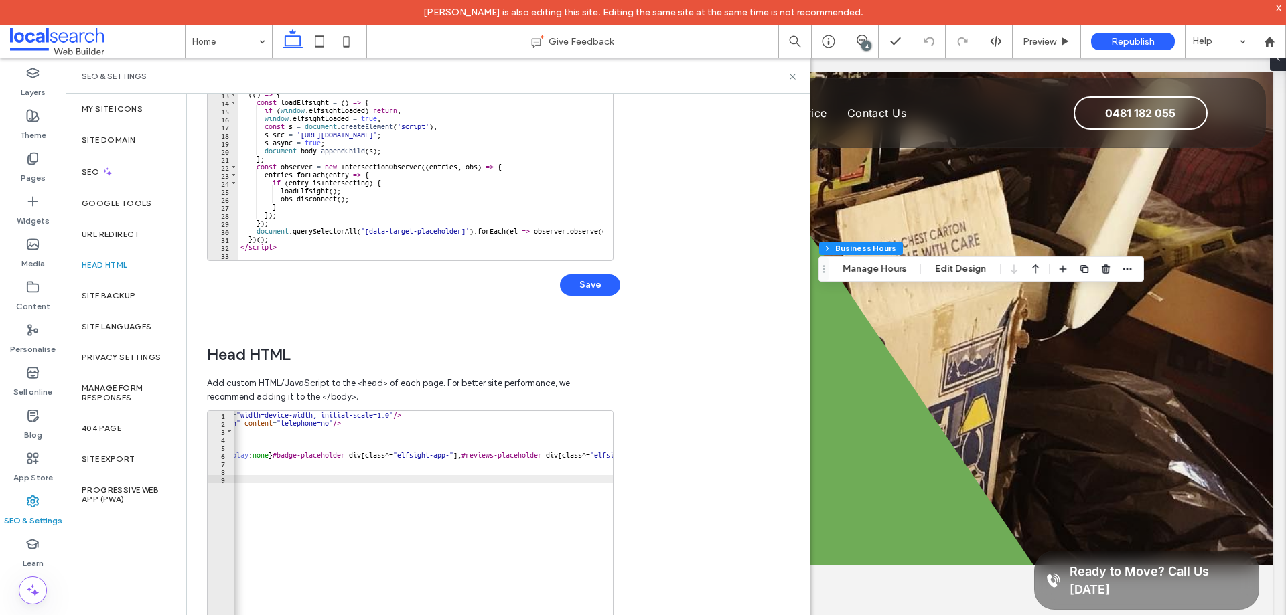
scroll to position [0, 0]
click at [133, 305] on div "Site backup" at bounding box center [126, 296] width 121 height 31
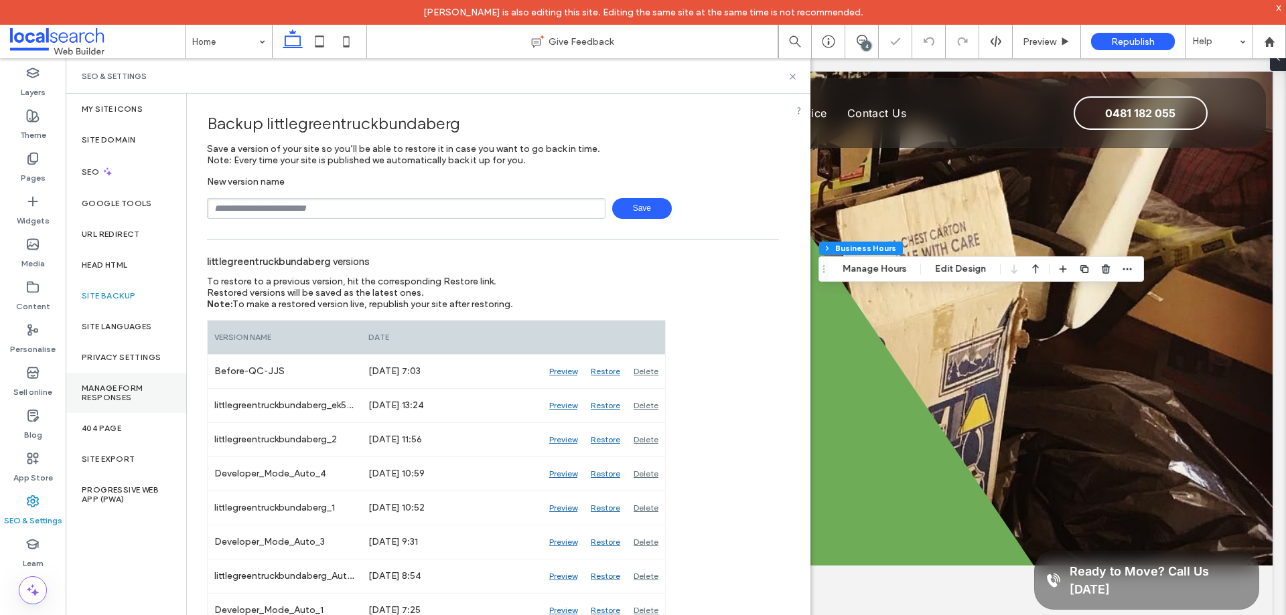
click at [115, 395] on label "Manage Form Responses" at bounding box center [126, 393] width 88 height 19
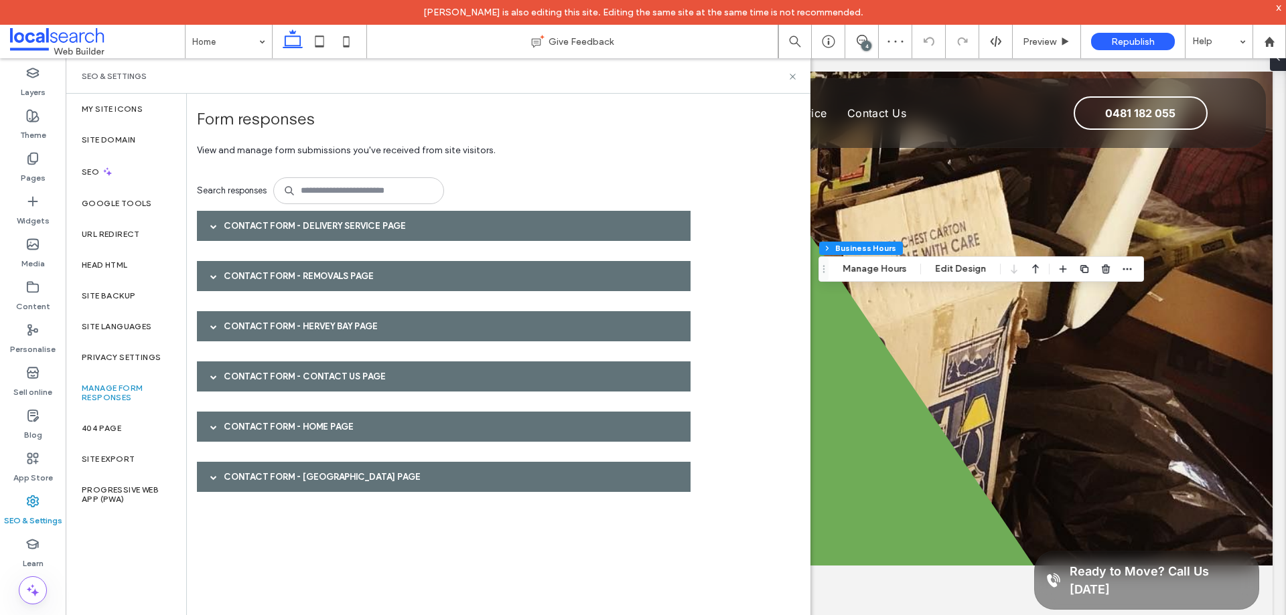
click at [368, 275] on div "Contact Form - Removals page" at bounding box center [443, 276] width 493 height 30
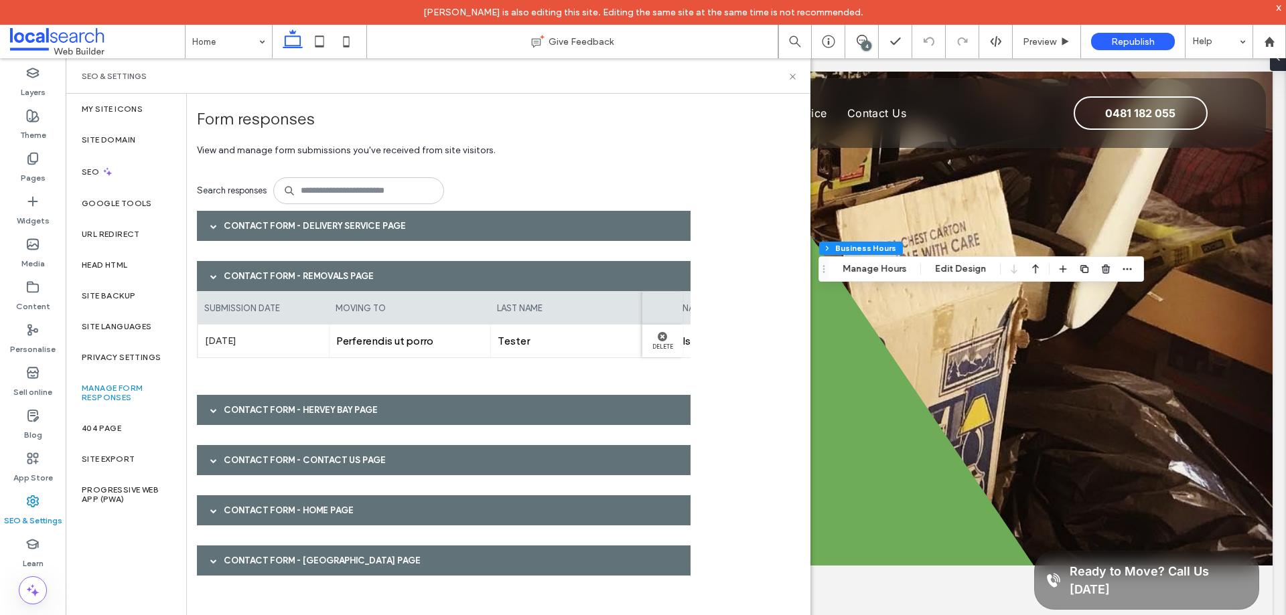
click at [386, 237] on div "Contact Form - Delivery Service page" at bounding box center [443, 226] width 493 height 30
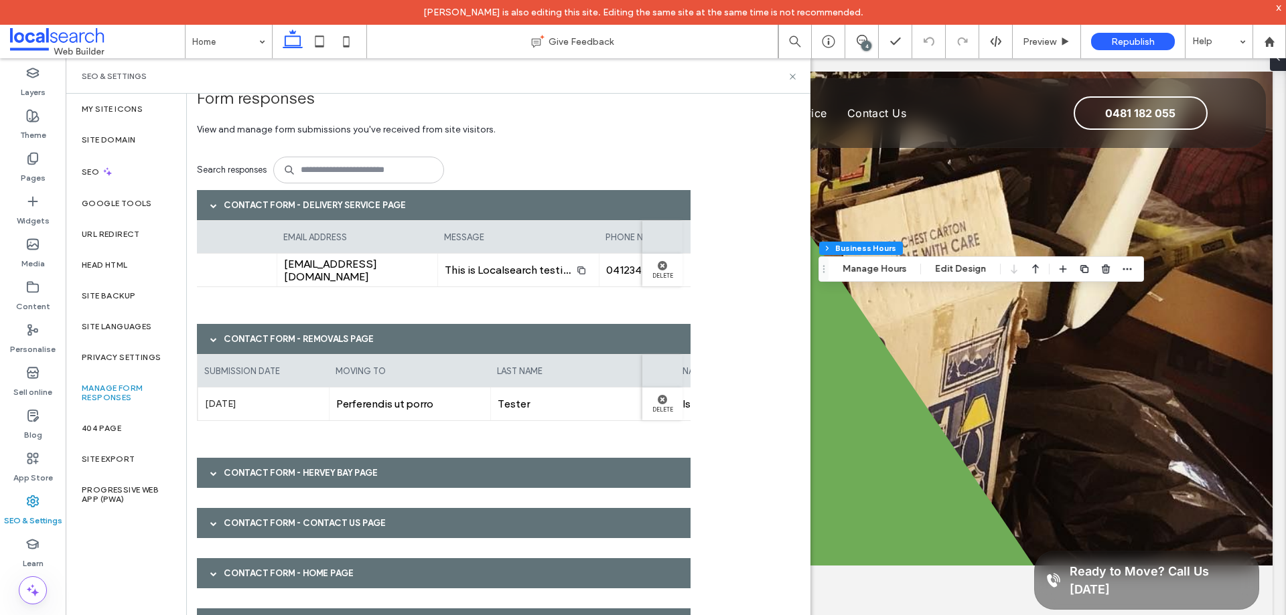
scroll to position [41, 0]
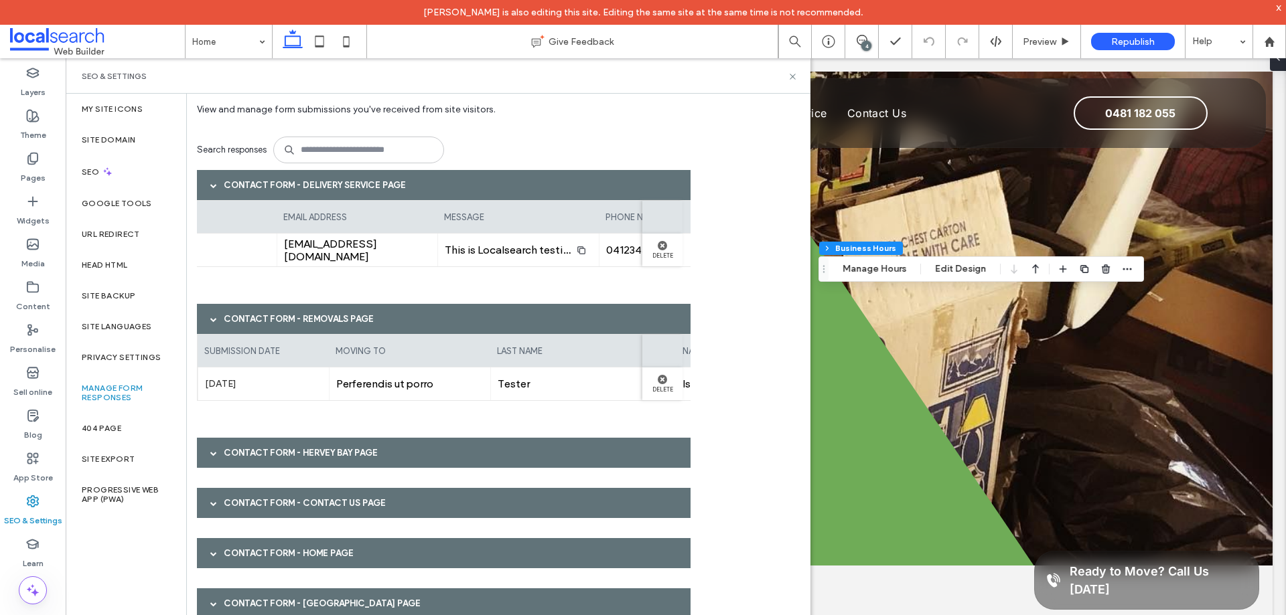
click at [384, 460] on div "Contact Form - Hervey Bay page" at bounding box center [443, 453] width 493 height 30
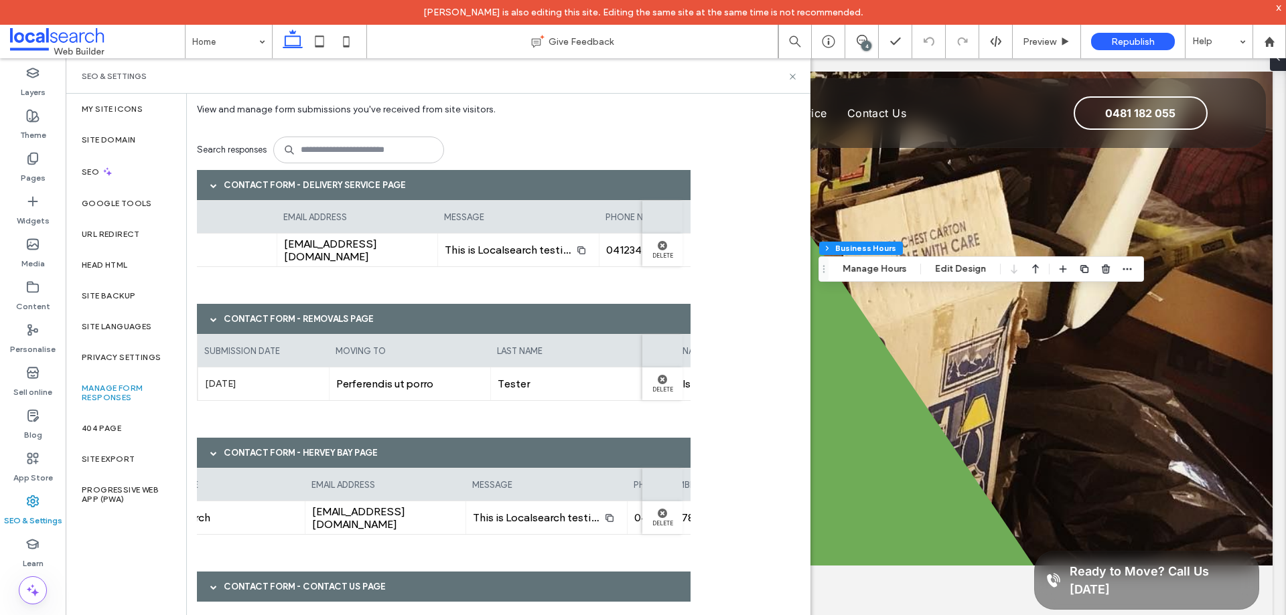
scroll to position [0, 603]
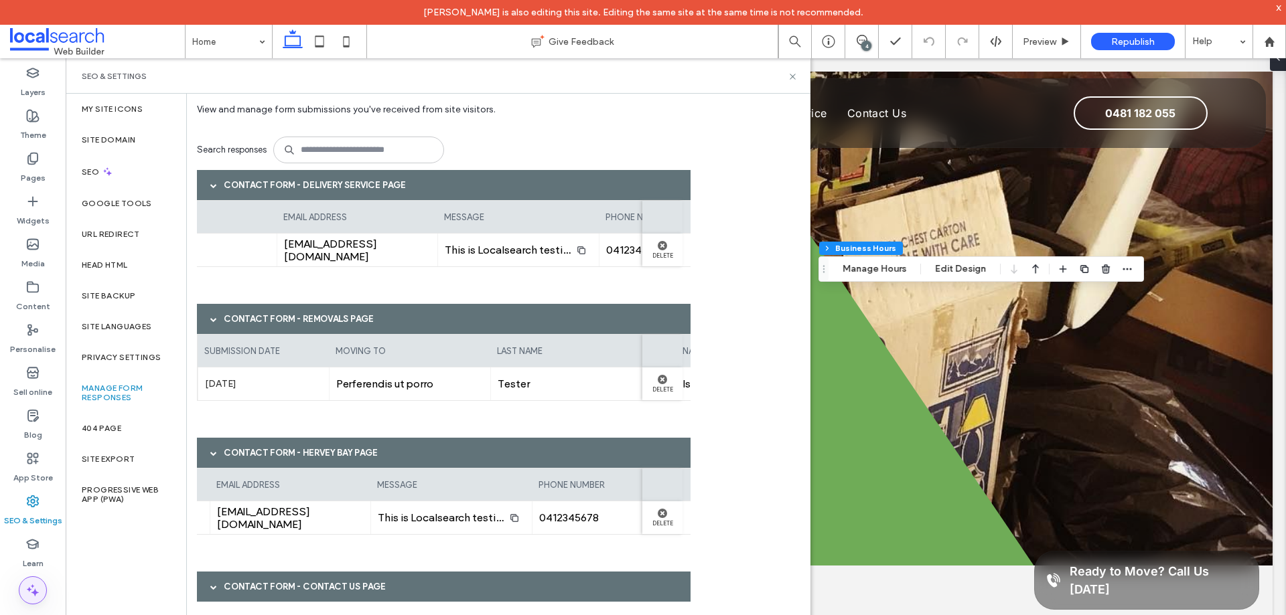
click at [37, 582] on span at bounding box center [32, 590] width 27 height 27
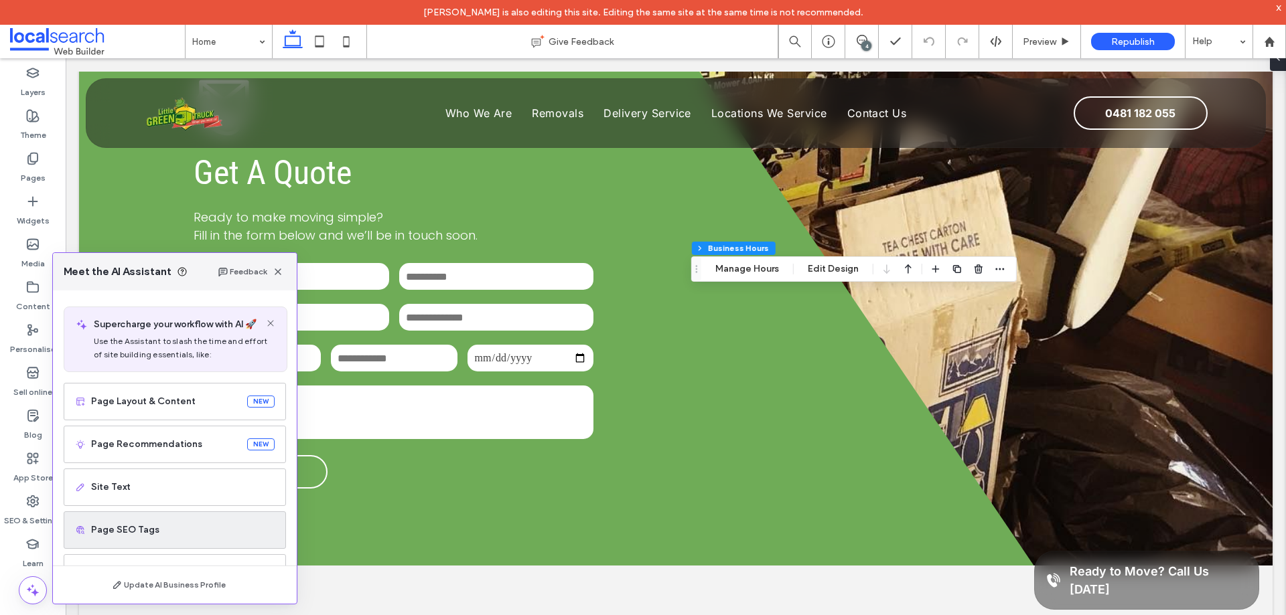
click at [202, 523] on div "Page SEO Tags" at bounding box center [175, 530] width 222 height 37
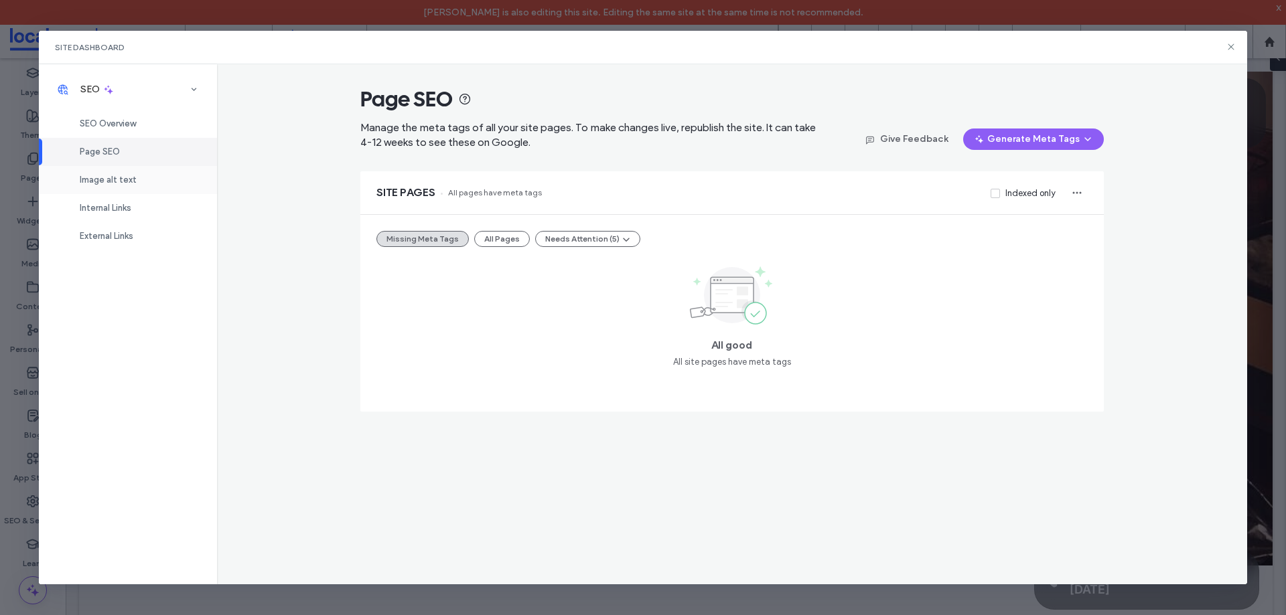
click at [119, 180] on span "Image alt text" at bounding box center [108, 180] width 57 height 10
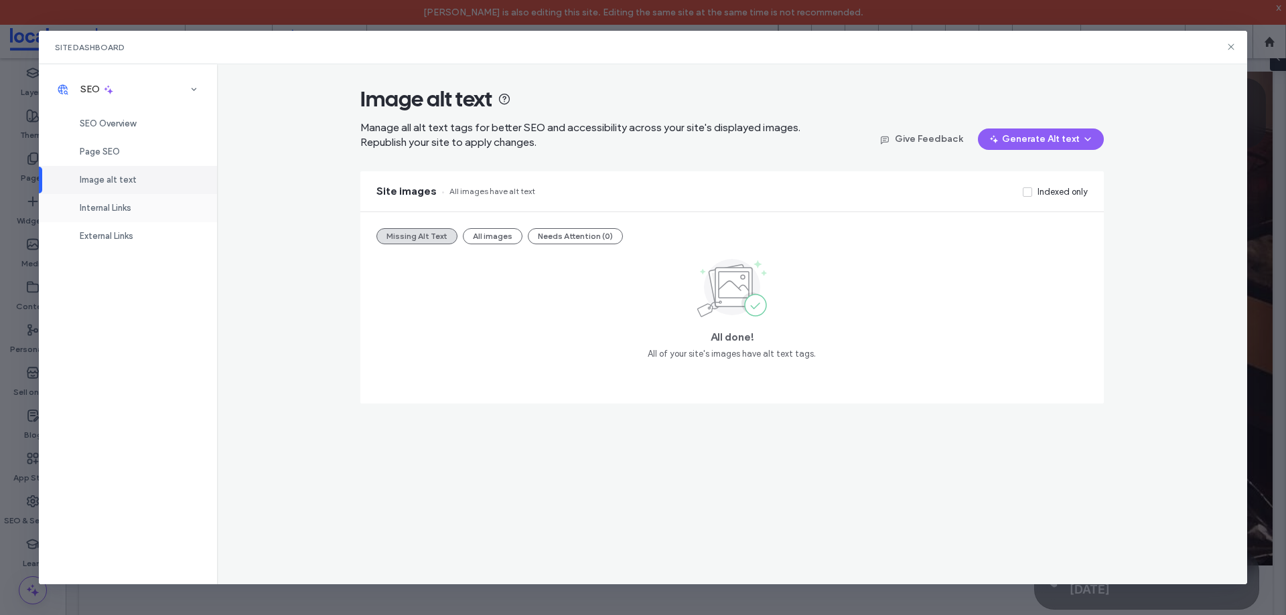
click at [129, 209] on span "Internal Links" at bounding box center [106, 208] width 52 height 10
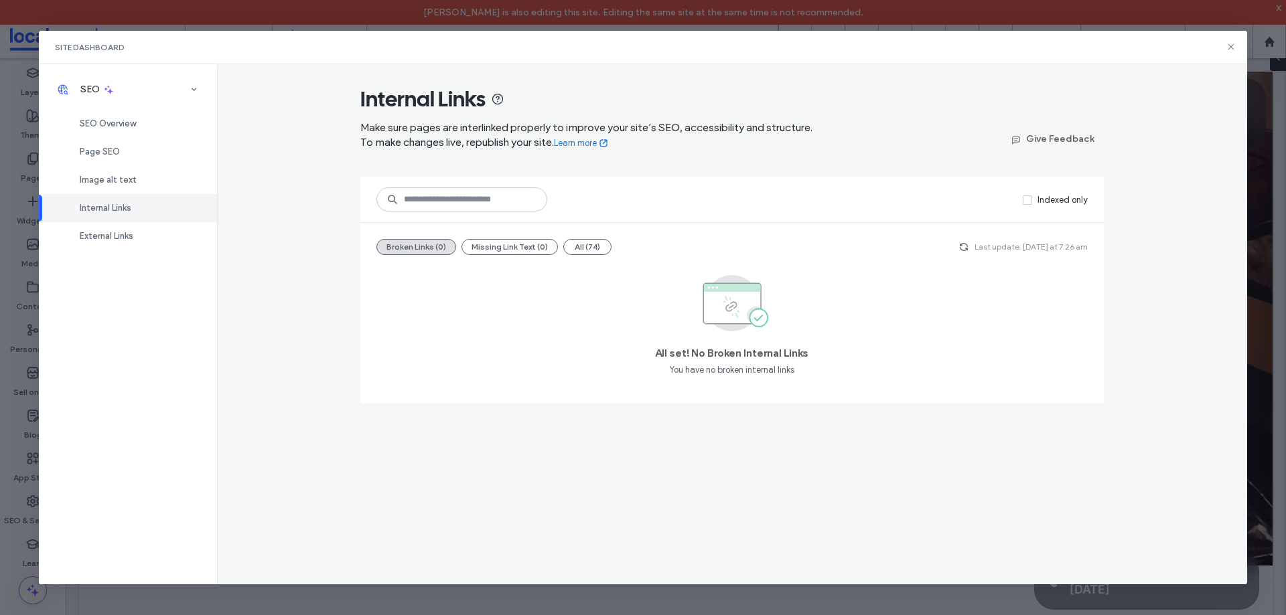
click at [978, 250] on div "Last update: Today at 7:26 am" at bounding box center [1021, 247] width 132 height 16
click at [968, 248] on icon "button" at bounding box center [963, 247] width 11 height 11
click at [139, 233] on div "External Links" at bounding box center [128, 236] width 178 height 28
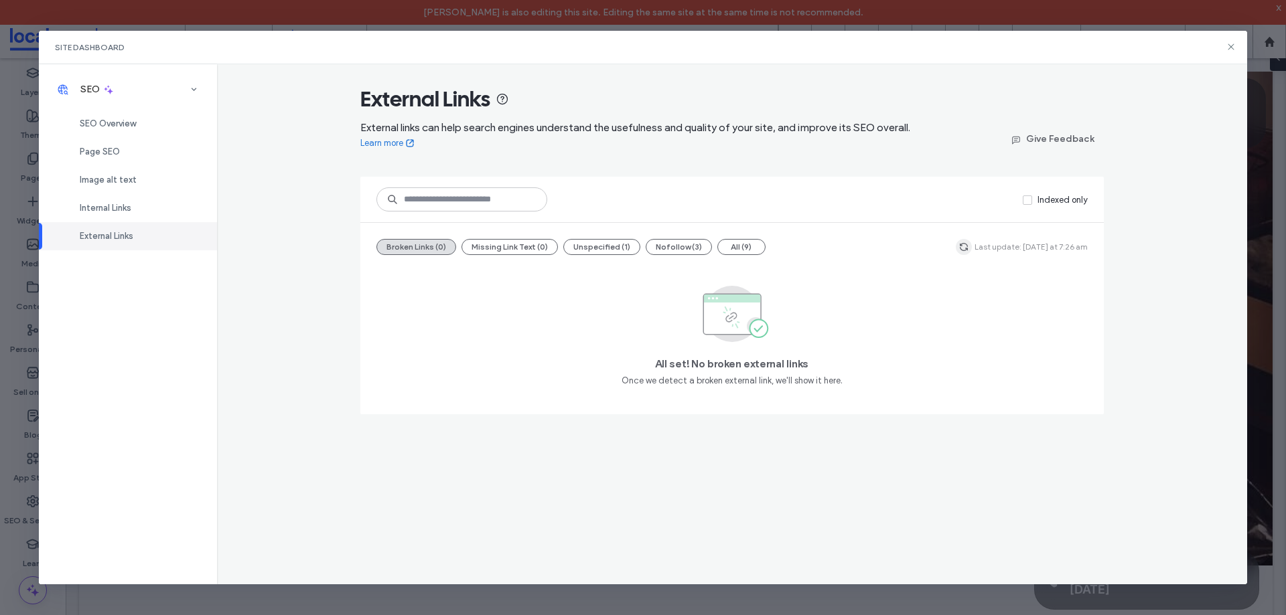
click at [967, 244] on icon "button" at bounding box center [963, 247] width 11 height 11
click at [1229, 53] on div "Site Dashboard" at bounding box center [643, 47] width 1209 height 33
click at [1227, 45] on icon at bounding box center [1230, 47] width 11 height 11
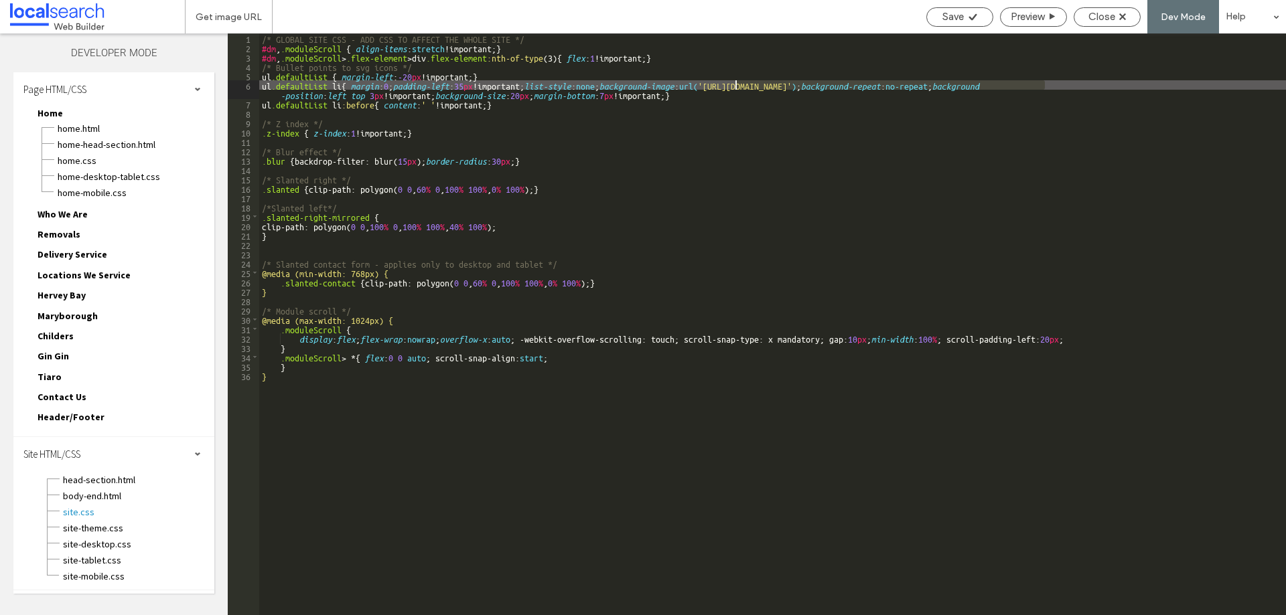
drag, startPoint x: 1043, startPoint y: 88, endPoint x: 735, endPoint y: 83, distance: 308.0
click at [735, 83] on div "/* GLOBAL SITE CSS - ADD CSS TO AFFECT THE WHOLE SITE */ #dm , .moduleScroll { …" at bounding box center [772, 333] width 1026 height 601
click at [1119, 11] on div "Close" at bounding box center [1107, 17] width 66 height 12
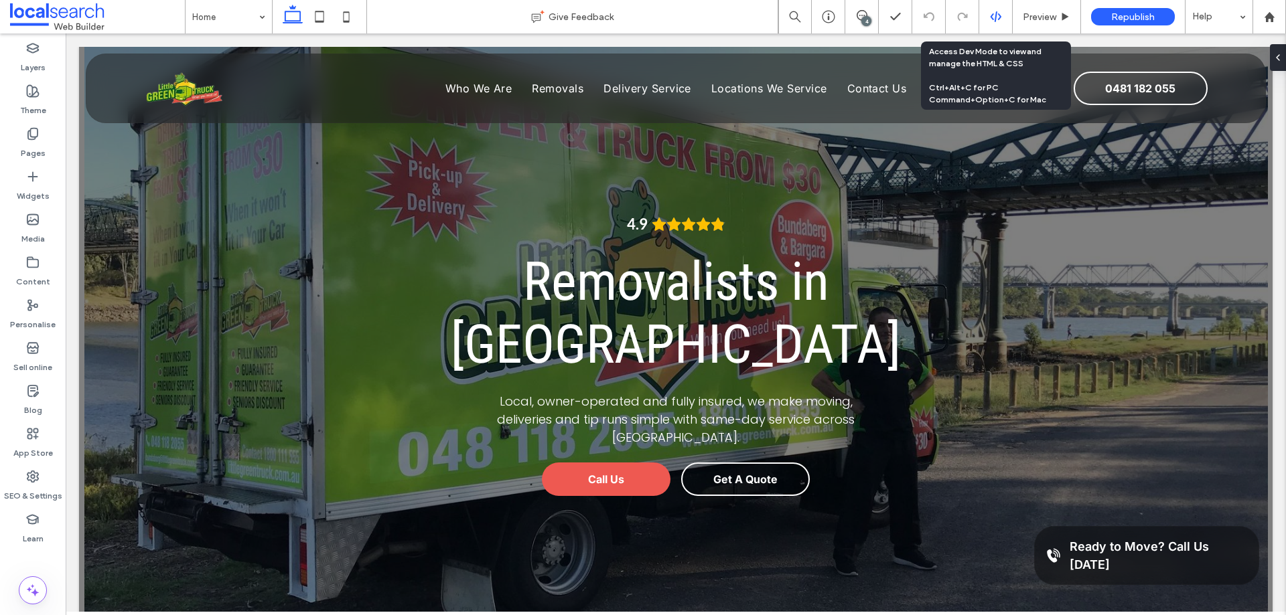
click at [992, 14] on use at bounding box center [995, 16] width 11 height 11
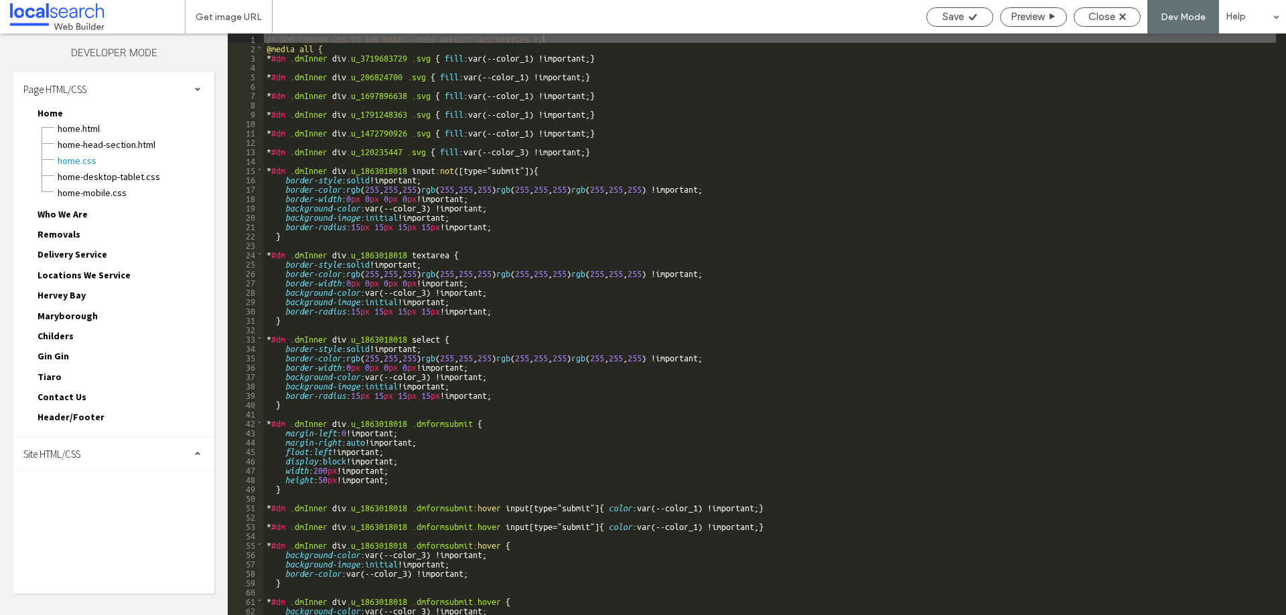
click at [115, 445] on div "Site HTML/CSS" at bounding box center [113, 453] width 201 height 33
click at [101, 507] on span "site.css" at bounding box center [138, 512] width 152 height 13
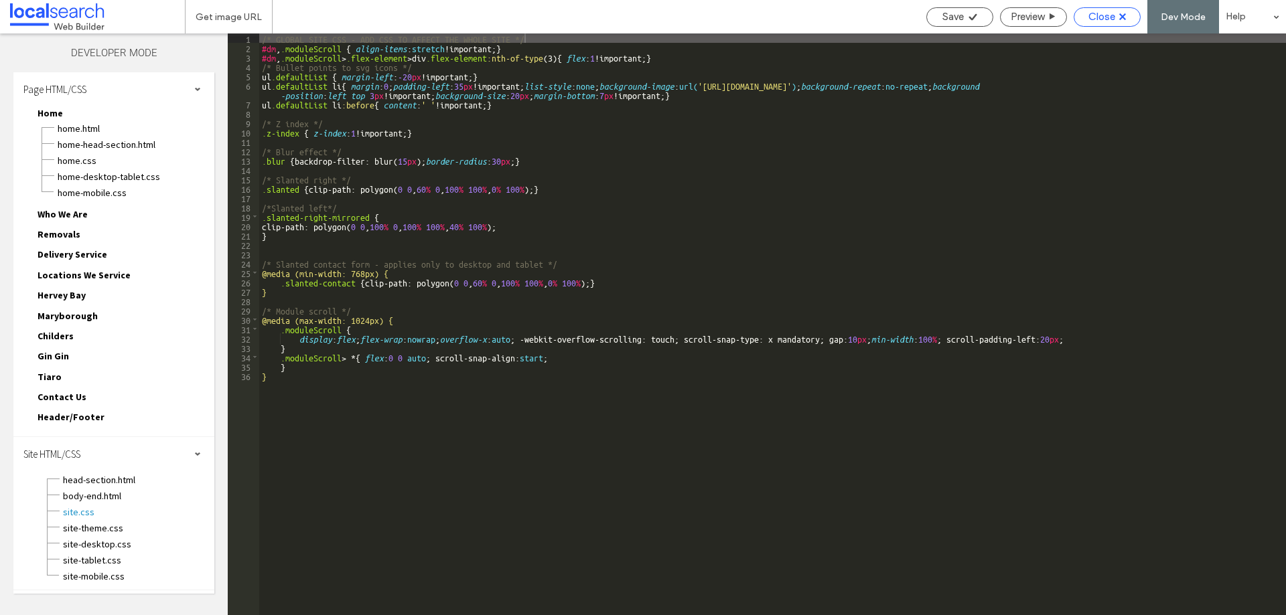
click at [1091, 7] on div "Close" at bounding box center [1106, 16] width 67 height 19
click at [1090, 21] on span "Close" at bounding box center [1101, 17] width 27 height 12
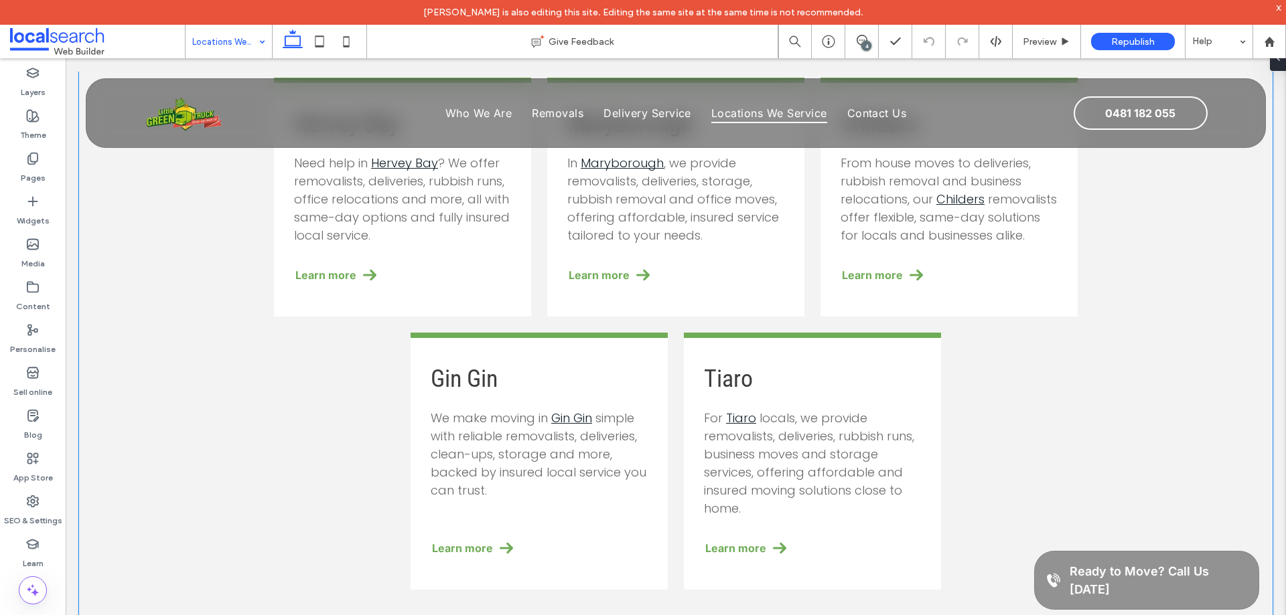
scroll to position [737, 0]
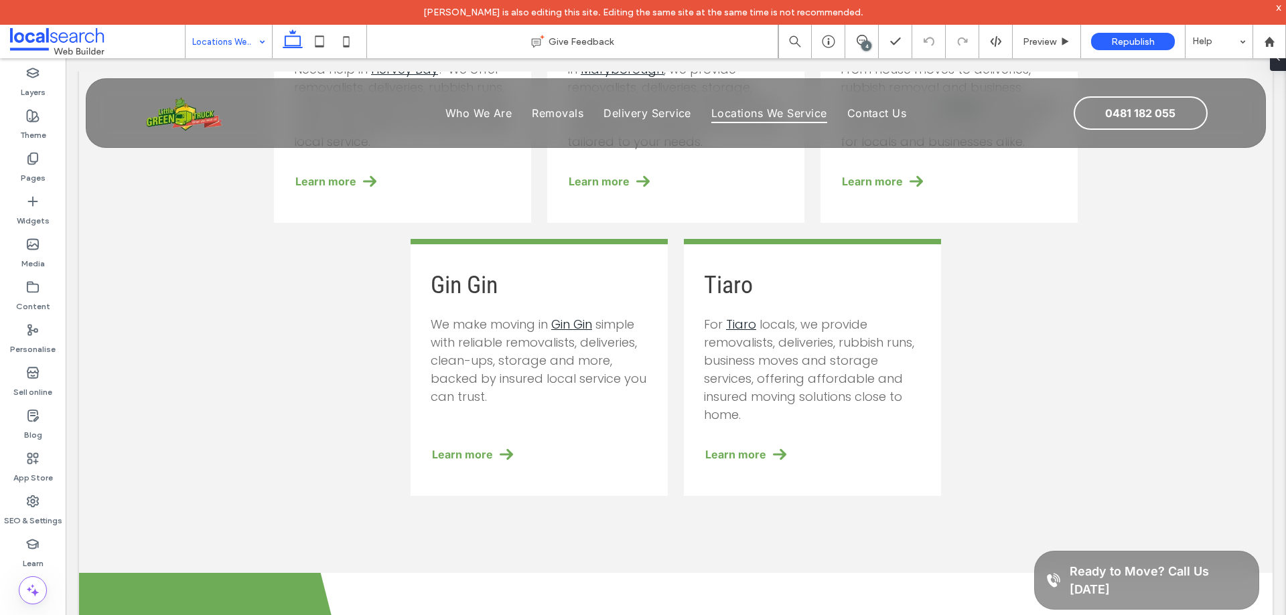
click at [233, 34] on input at bounding box center [225, 41] width 66 height 33
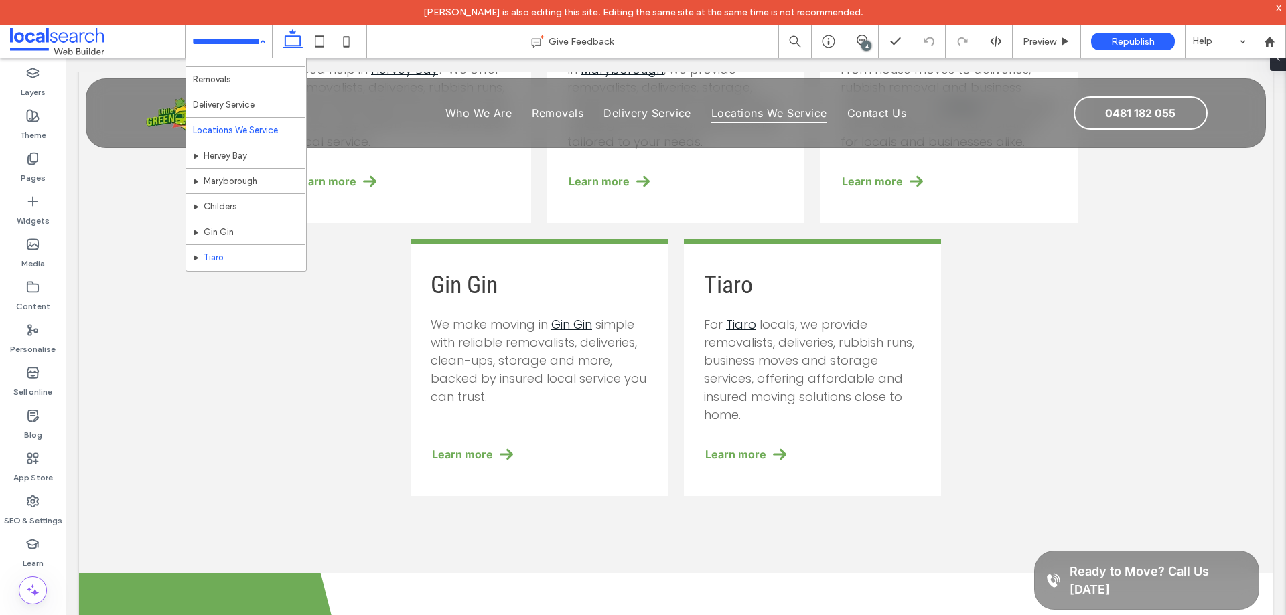
scroll to position [65, 0]
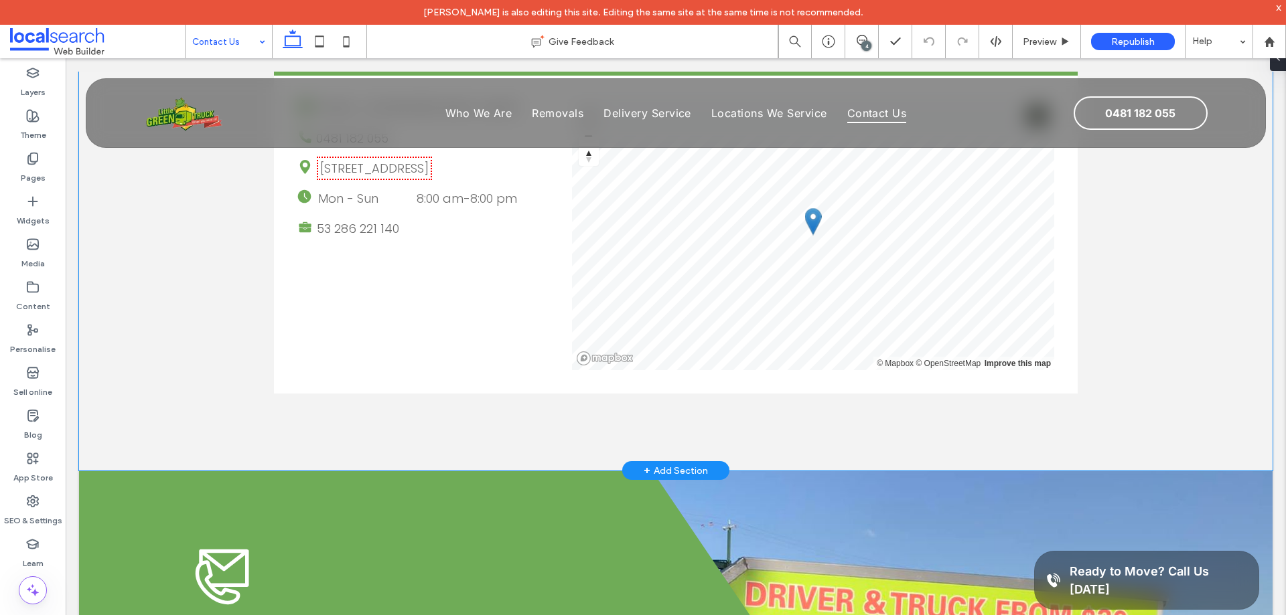
scroll to position [536, 0]
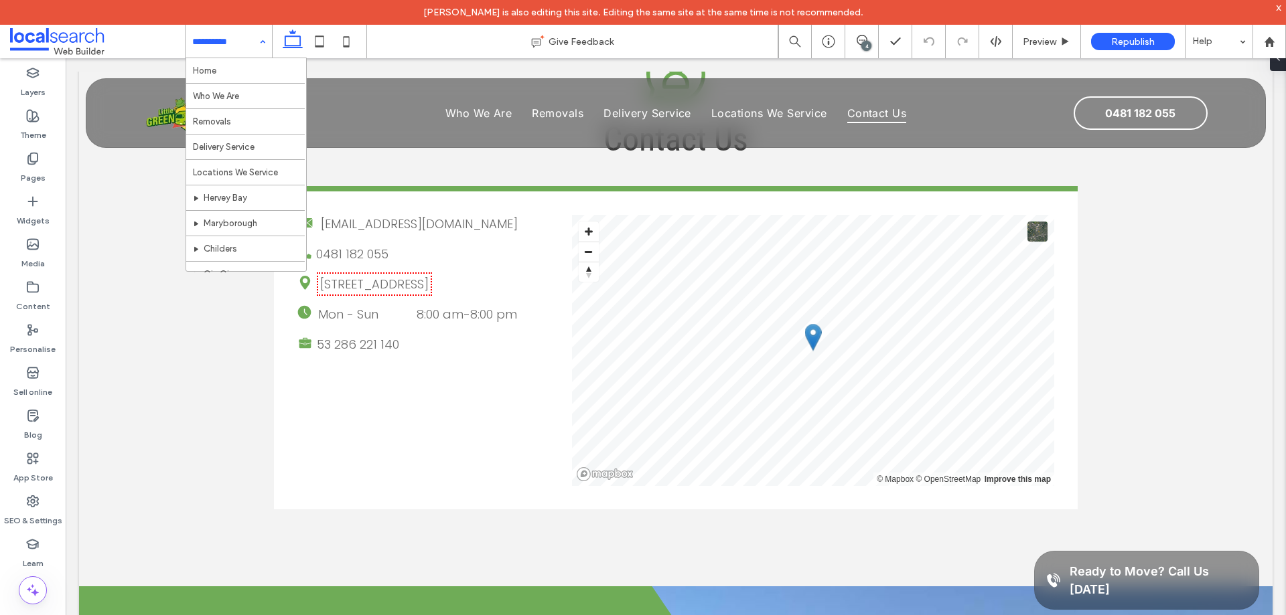
click at [266, 35] on div "Home Who We Are Removals Delivery Service Locations We Service Hervey Bay Maryb…" at bounding box center [228, 41] width 86 height 33
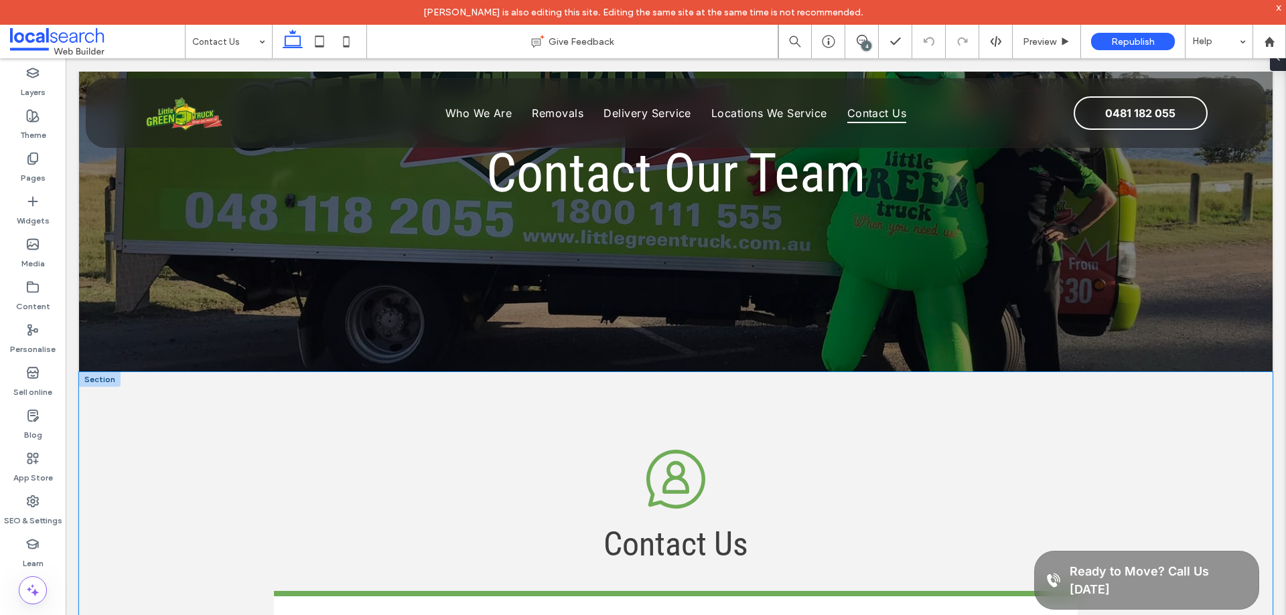
scroll to position [532, 0]
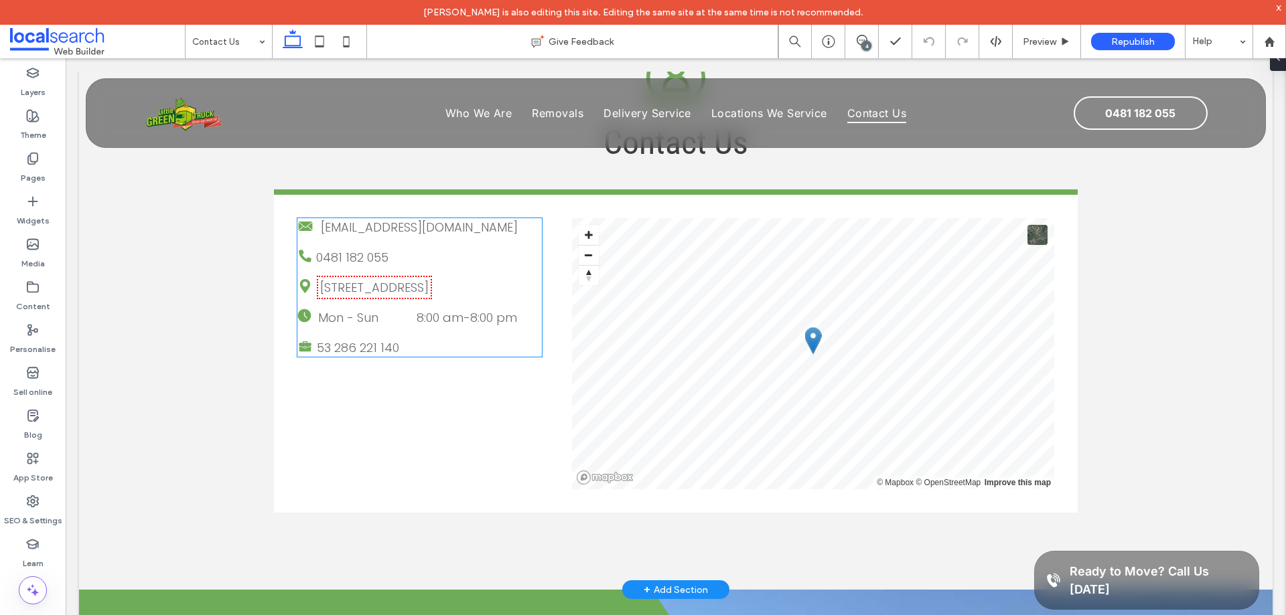
click at [457, 317] on dd "8:00 am - 8:00 pm" at bounding box center [458, 318] width 117 height 18
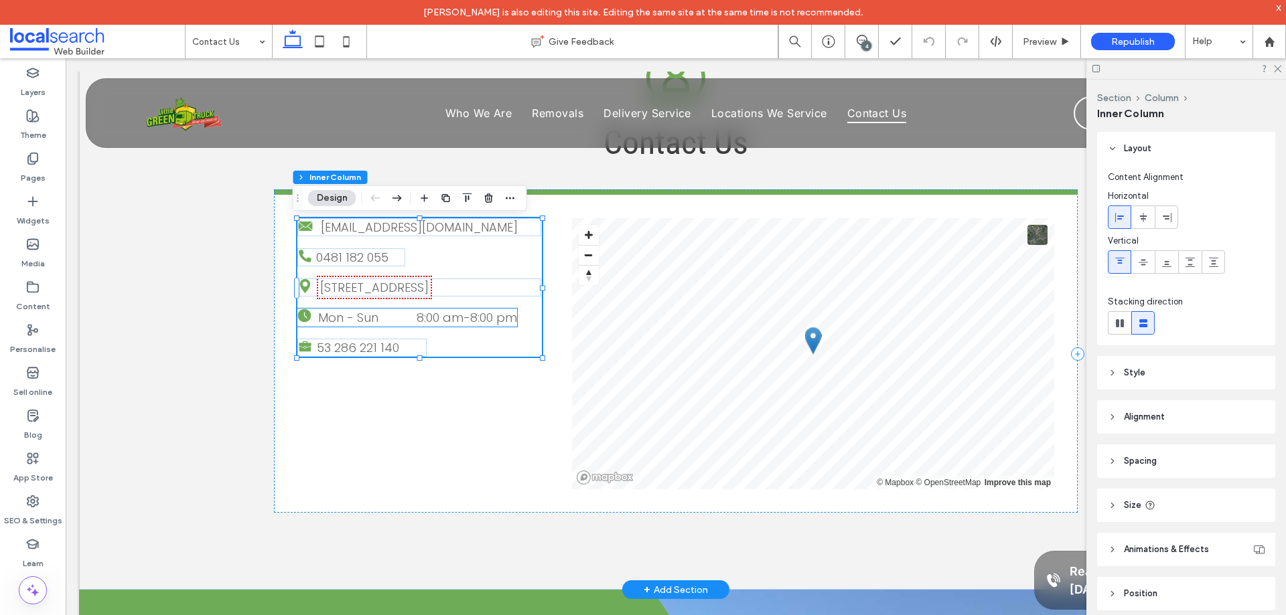
click at [470, 322] on time "8:00 pm" at bounding box center [493, 317] width 47 height 17
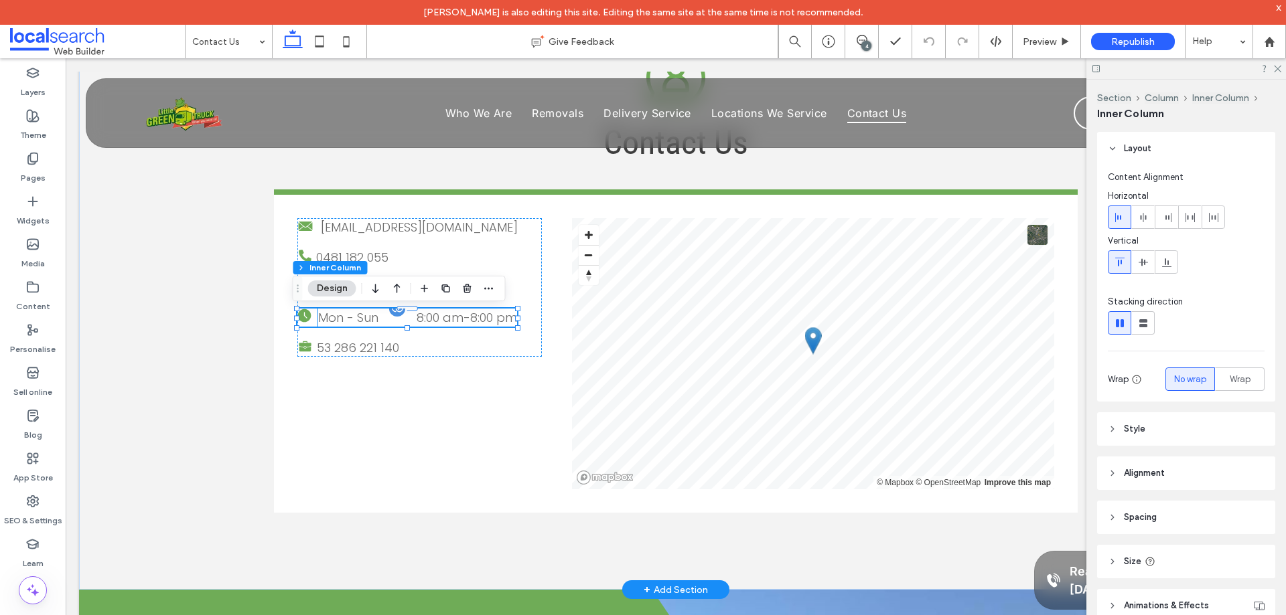
click at [470, 319] on time "8:00 pm" at bounding box center [493, 317] width 47 height 17
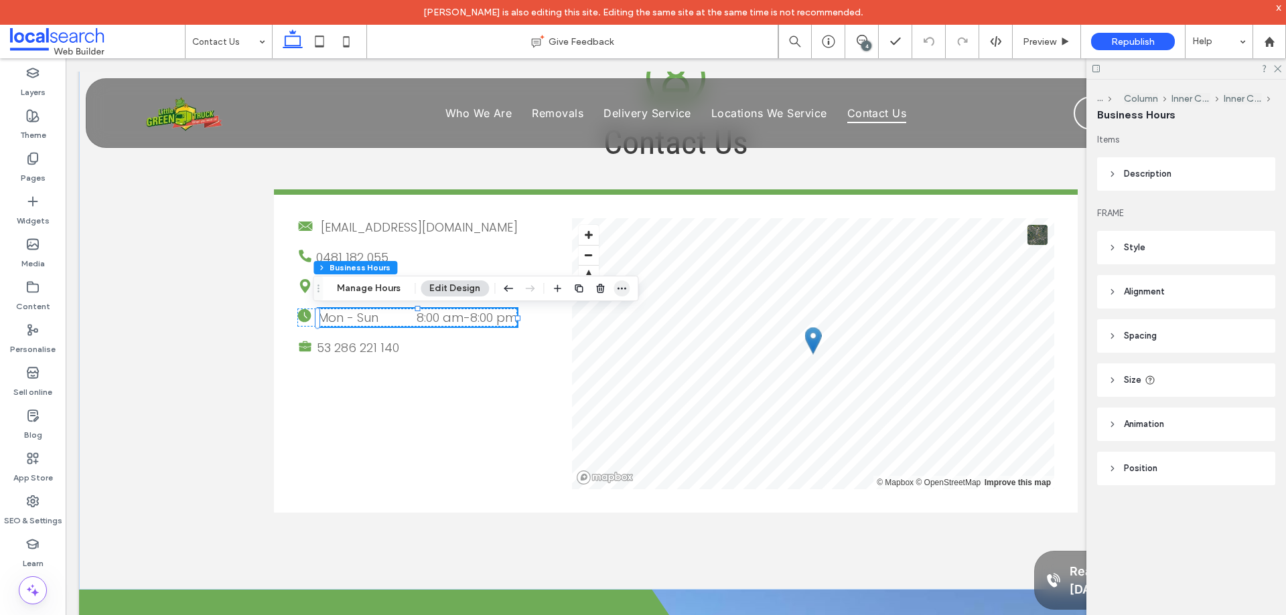
click at [621, 291] on icon "button" at bounding box center [621, 288] width 11 height 11
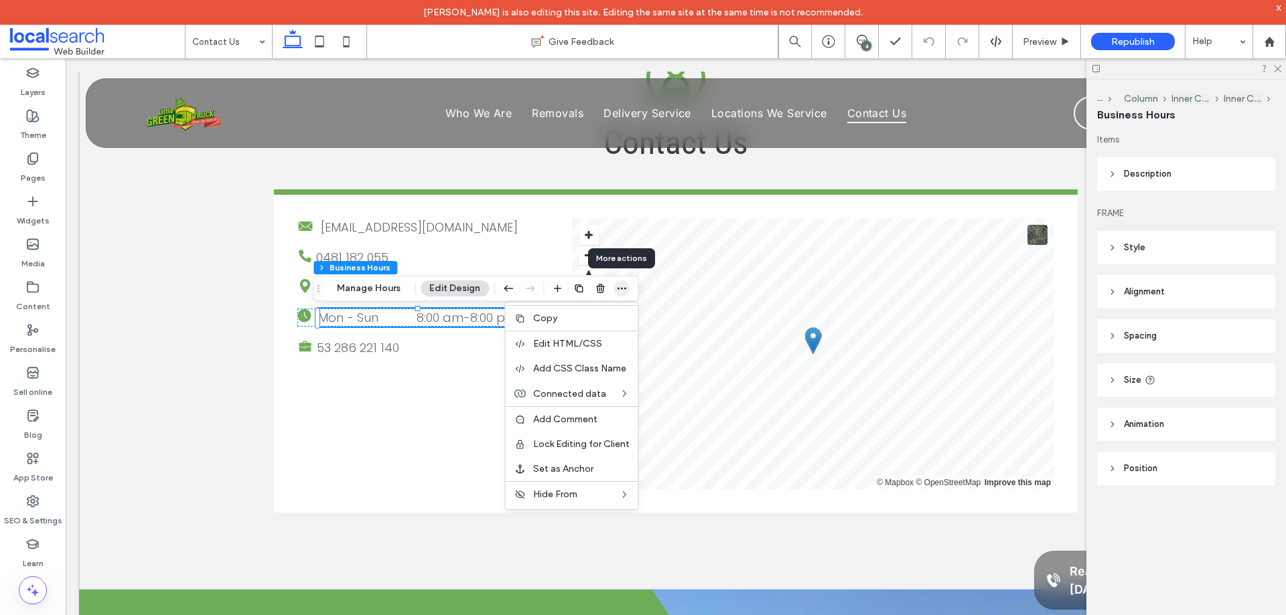
click at [619, 290] on icon "button" at bounding box center [621, 288] width 11 height 11
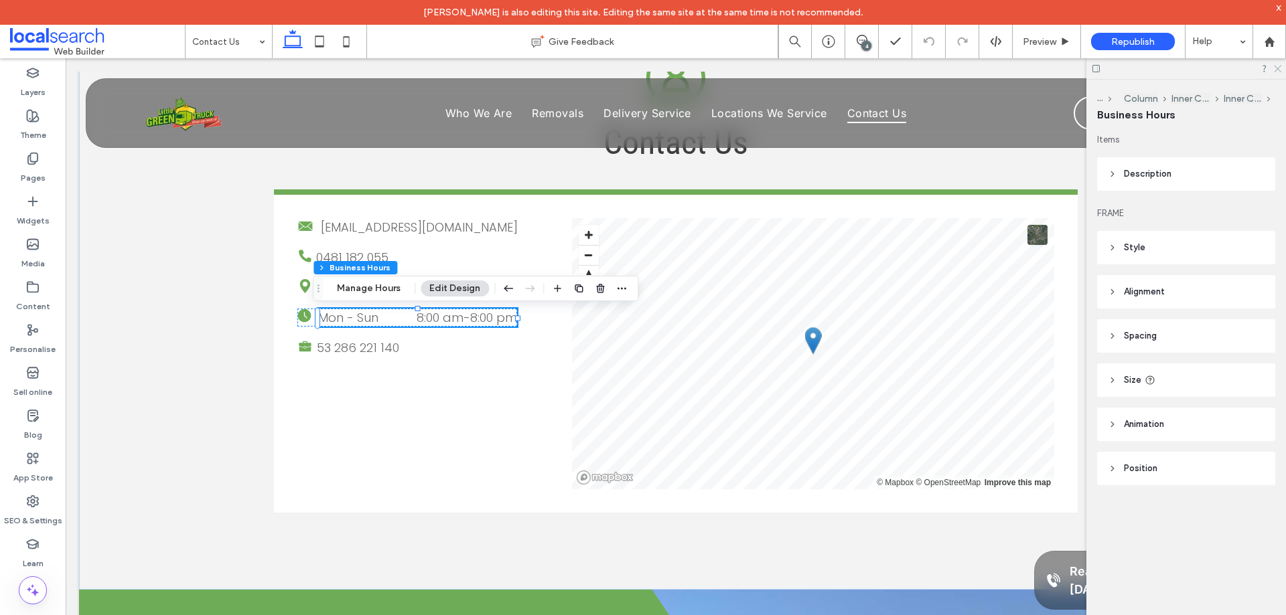
click at [1277, 70] on icon at bounding box center [1276, 68] width 9 height 9
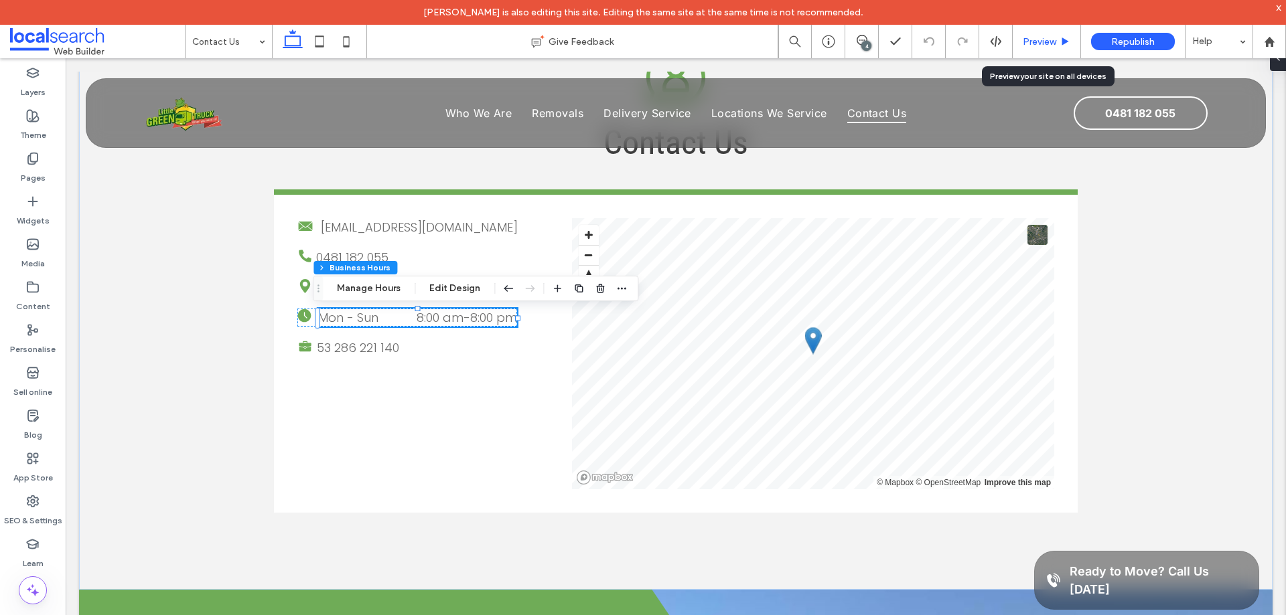
click at [1036, 42] on span "Preview" at bounding box center [1038, 41] width 33 height 11
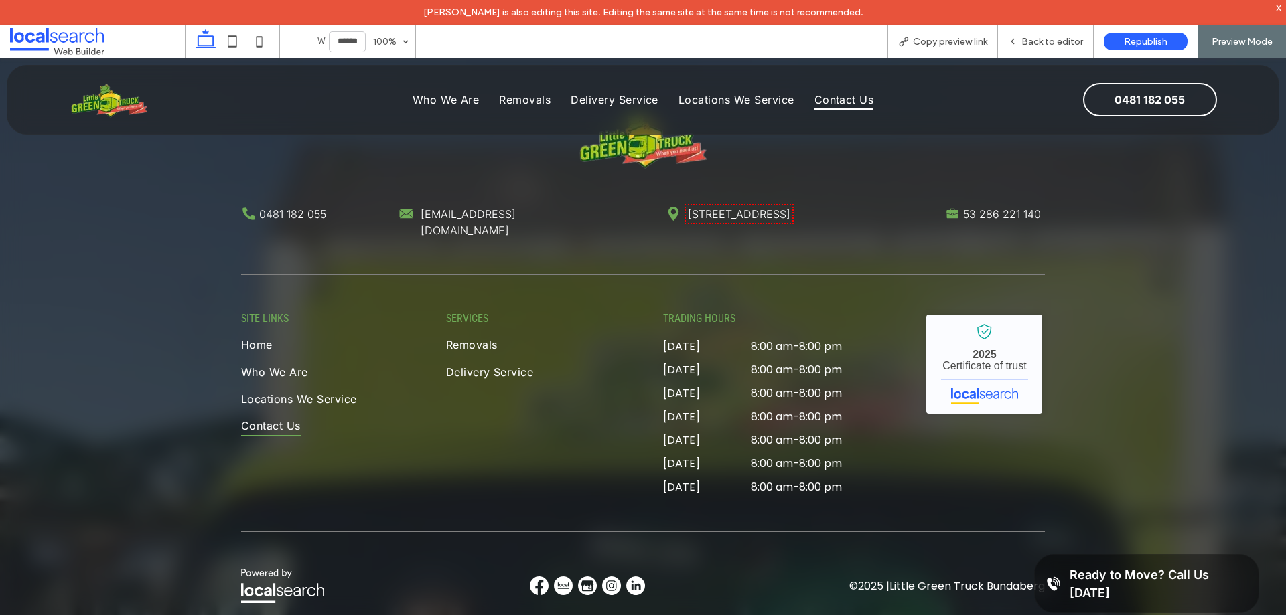
scroll to position [2052, 0]
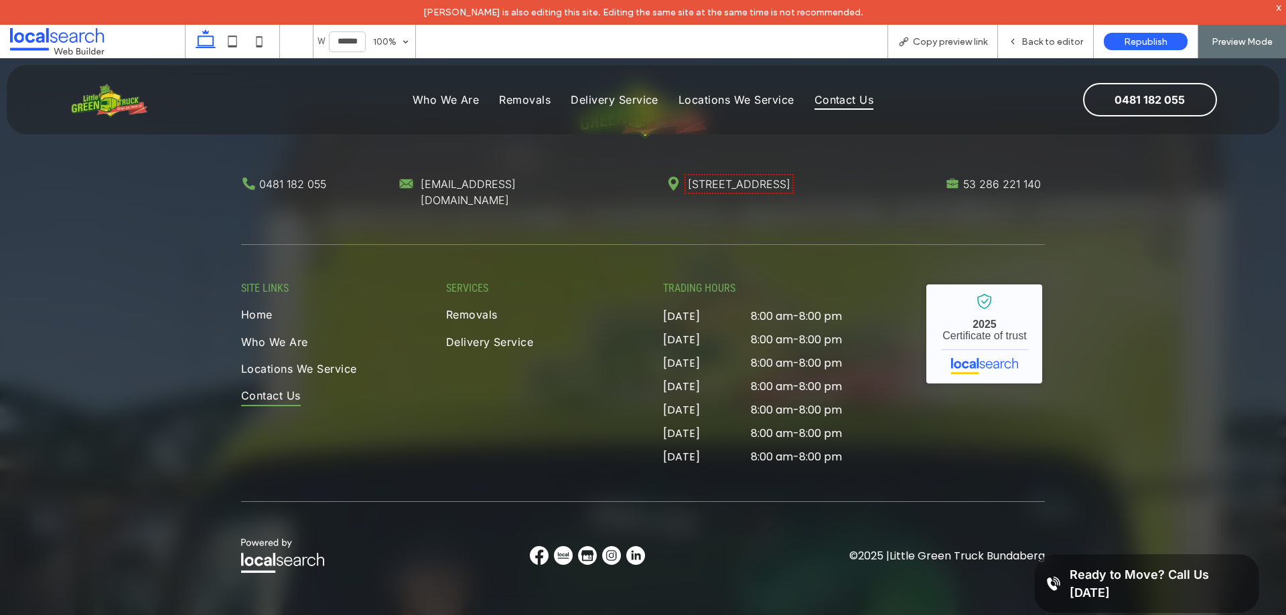
click at [769, 191] on link "30 Gavegan St, Bundaberg QLD 4670" at bounding box center [739, 183] width 102 height 13
click at [790, 191] on link "30 Gavegan St, Bundaberg QLD 4670" at bounding box center [739, 183] width 102 height 13
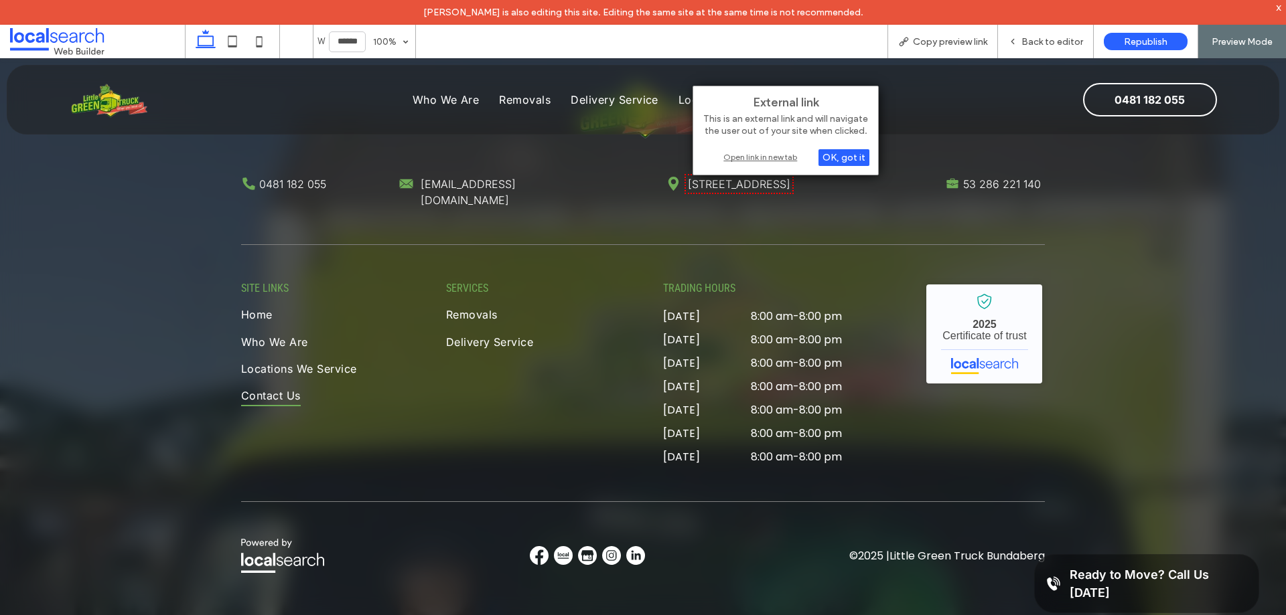
click at [787, 160] on div "Open link in new tab" at bounding box center [785, 157] width 167 height 14
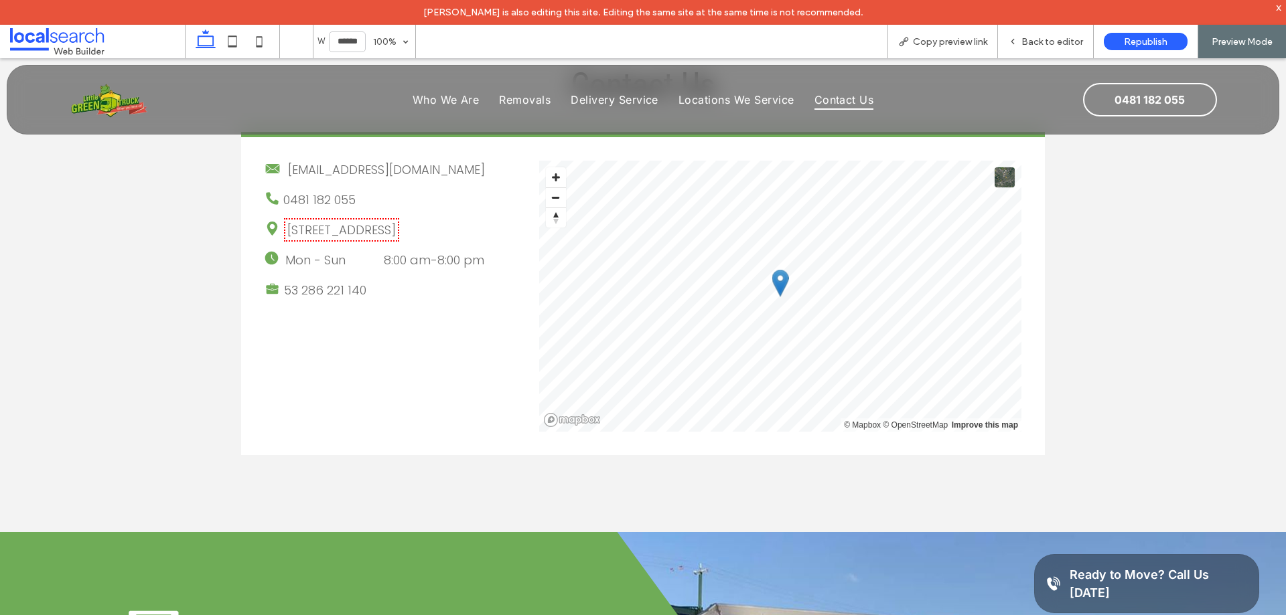
scroll to position [445, 0]
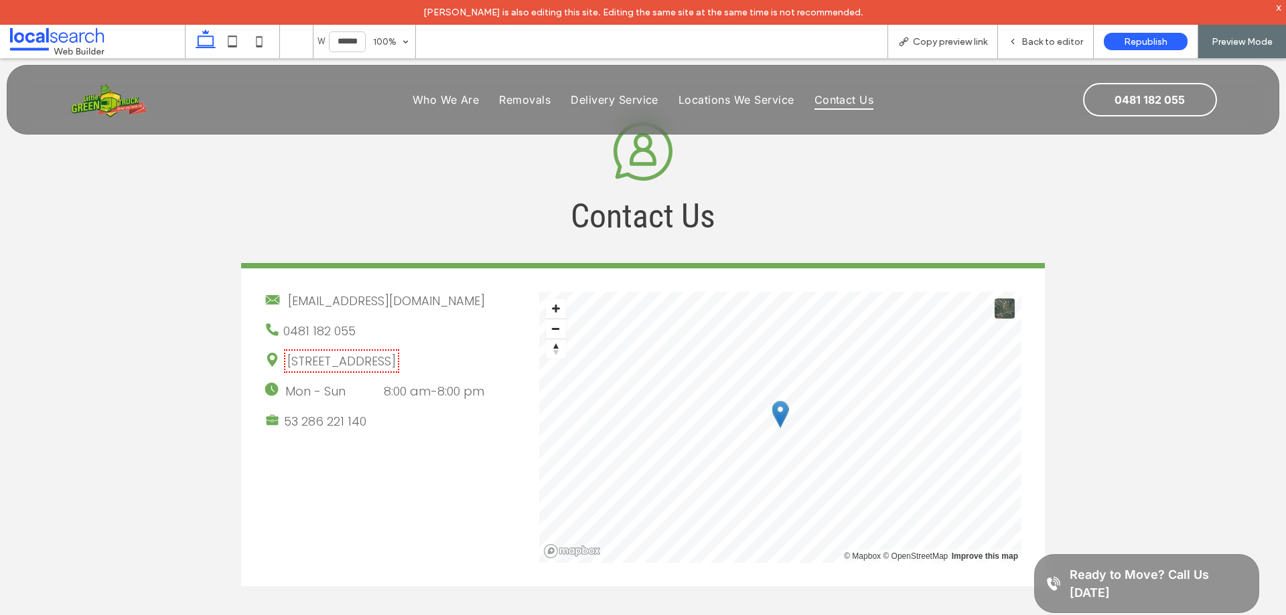
click at [396, 360] on link "[STREET_ADDRESS]" at bounding box center [341, 361] width 108 height 17
click at [589, 394] on div "Open link in new tab" at bounding box center [606, 388] width 167 height 14
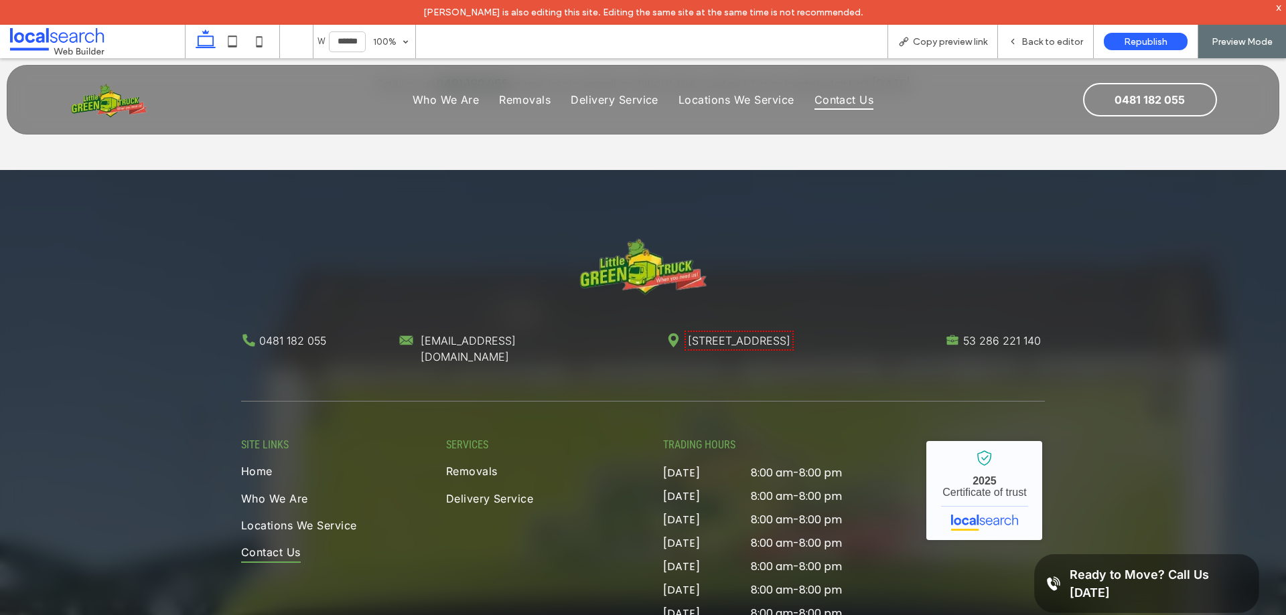
scroll to position [1918, 0]
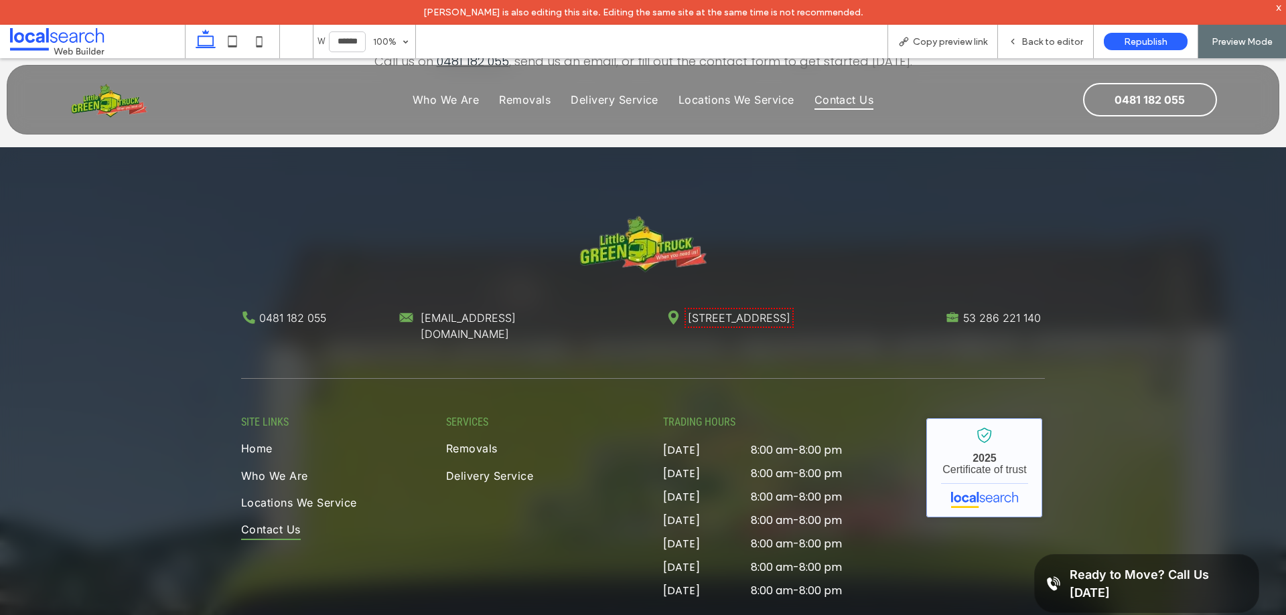
click at [988, 436] on link "Little Green Truck Bundaberg - Localsearch verified business" at bounding box center [984, 467] width 116 height 99
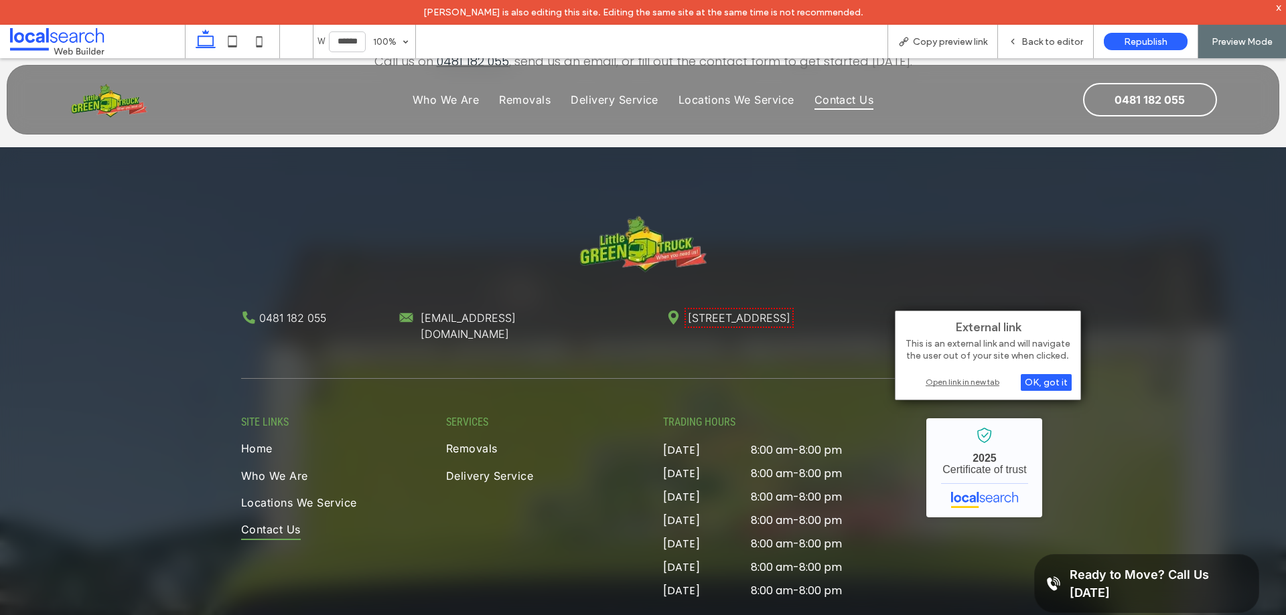
click at [981, 380] on div "Open link in new tab" at bounding box center [987, 382] width 167 height 14
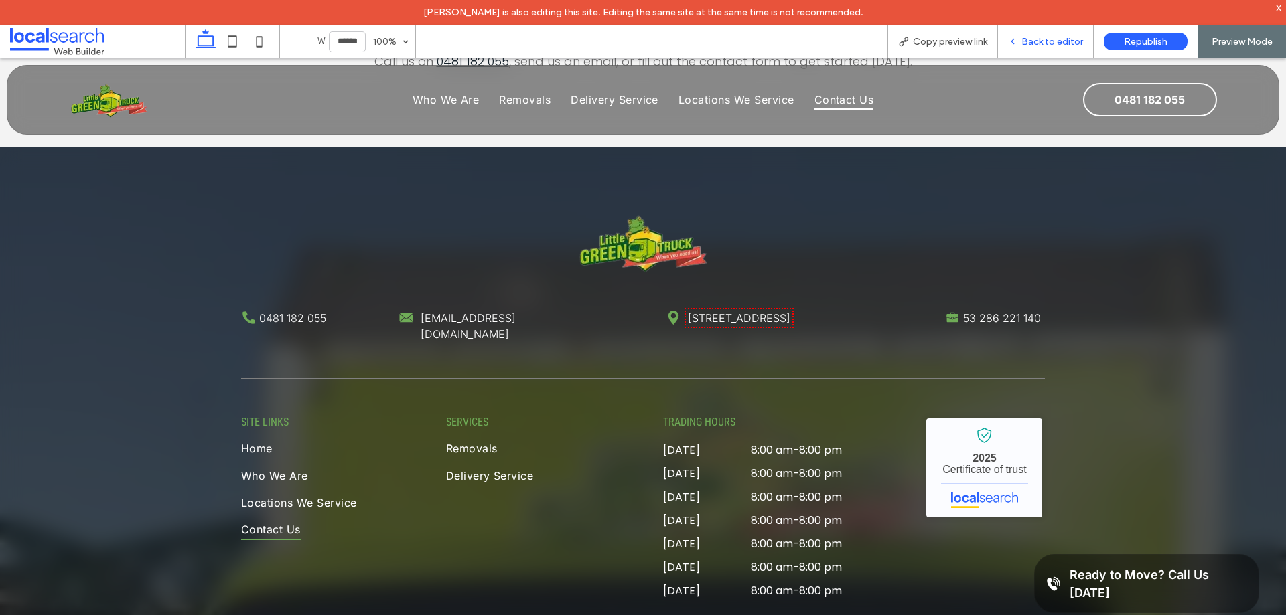
click at [1035, 36] on span "Back to editor" at bounding box center [1052, 41] width 62 height 11
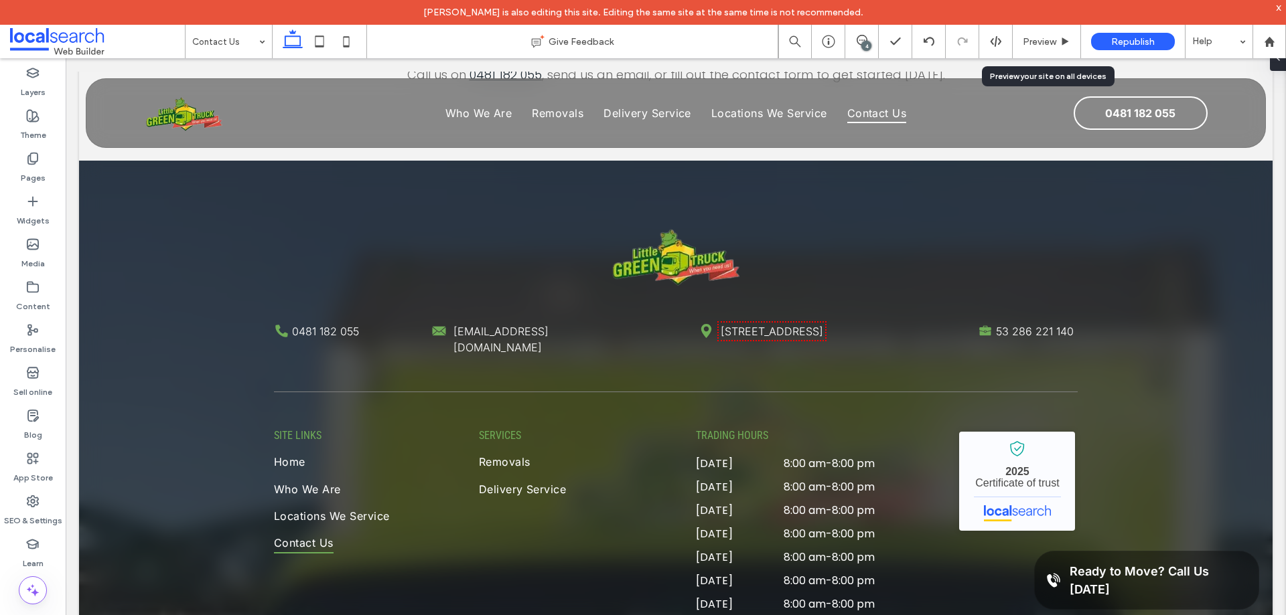
scroll to position [1932, 0]
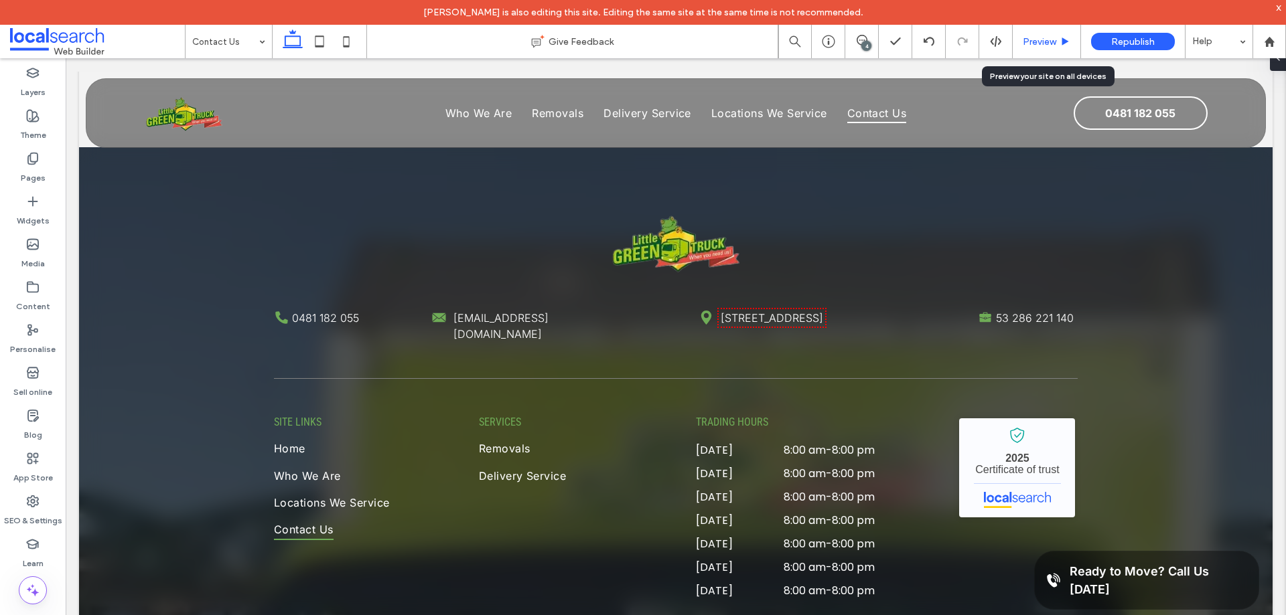
drag, startPoint x: 1032, startPoint y: 45, endPoint x: 998, endPoint y: 4, distance: 53.2
click at [1032, 45] on span "Preview" at bounding box center [1038, 41] width 33 height 11
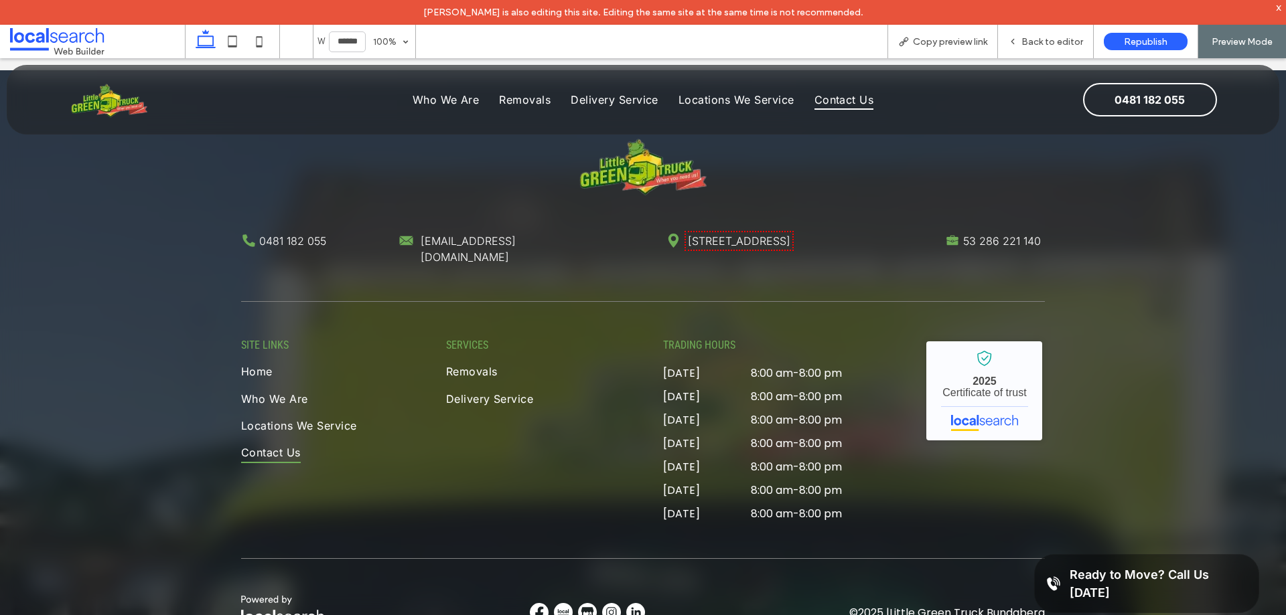
scroll to position [2052, 0]
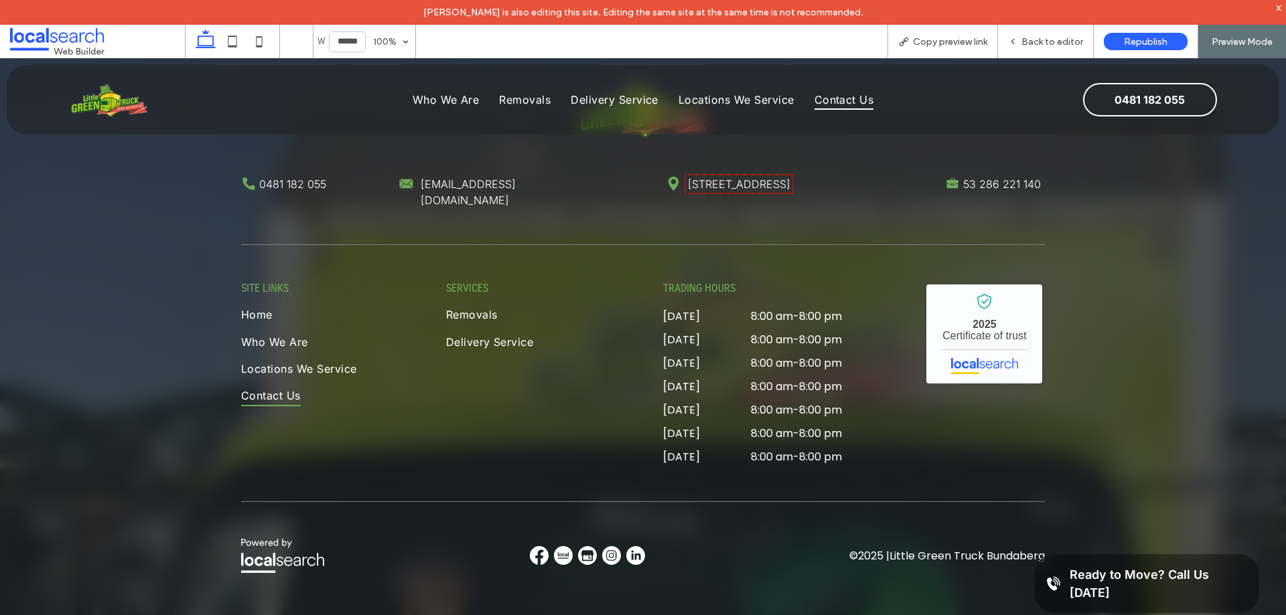
click at [626, 546] on img at bounding box center [635, 555] width 19 height 19
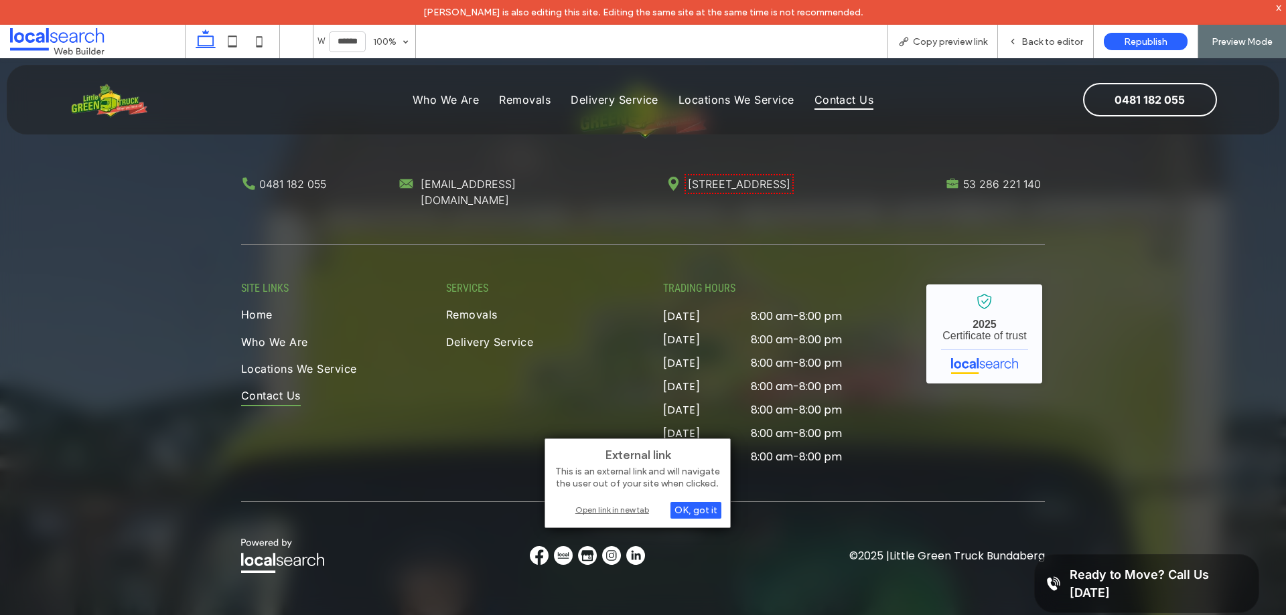
click at [637, 509] on div "Open link in new tab" at bounding box center [637, 510] width 167 height 14
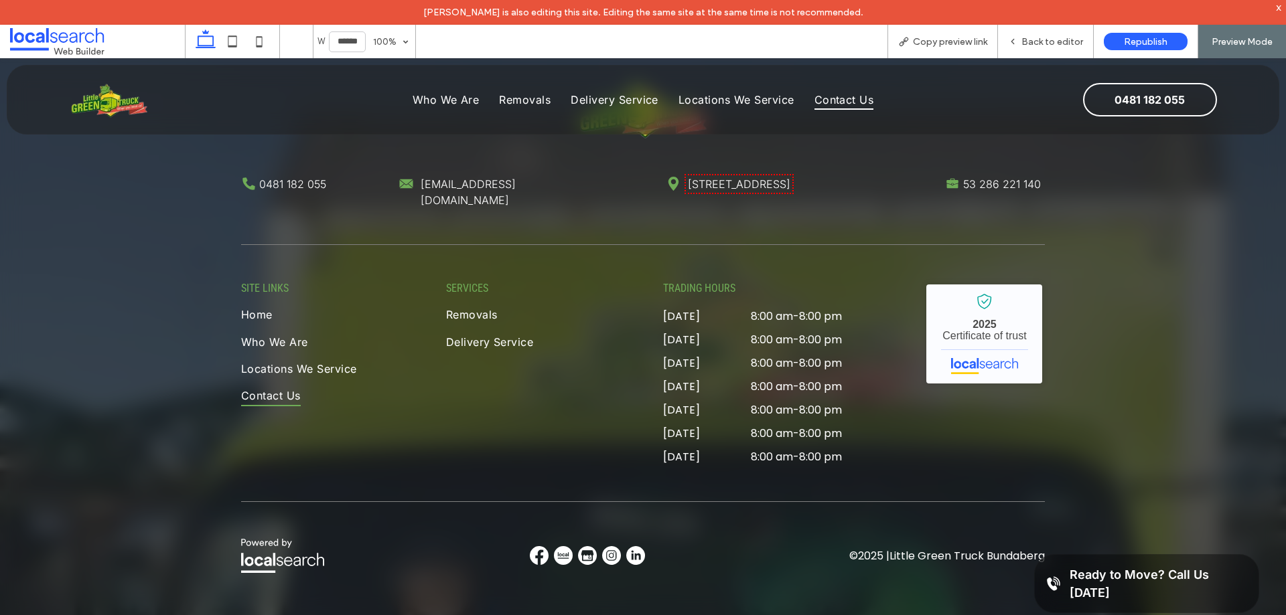
click at [602, 548] on img at bounding box center [611, 555] width 19 height 19
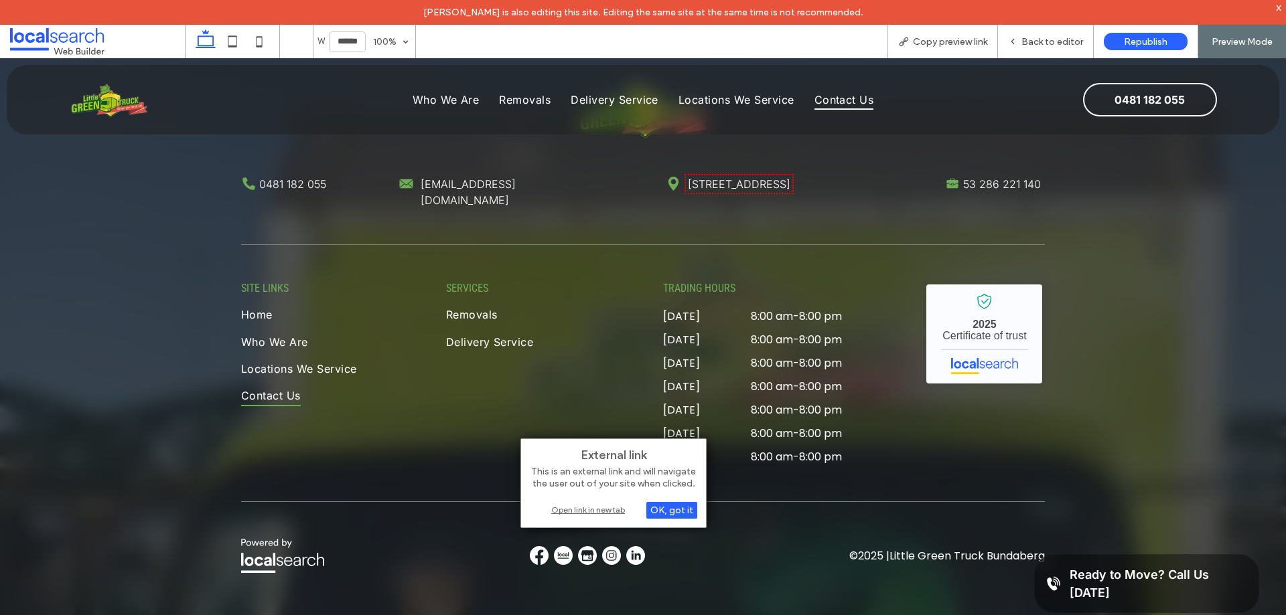
click at [614, 511] on div "Open link in new tab" at bounding box center [613, 510] width 167 height 14
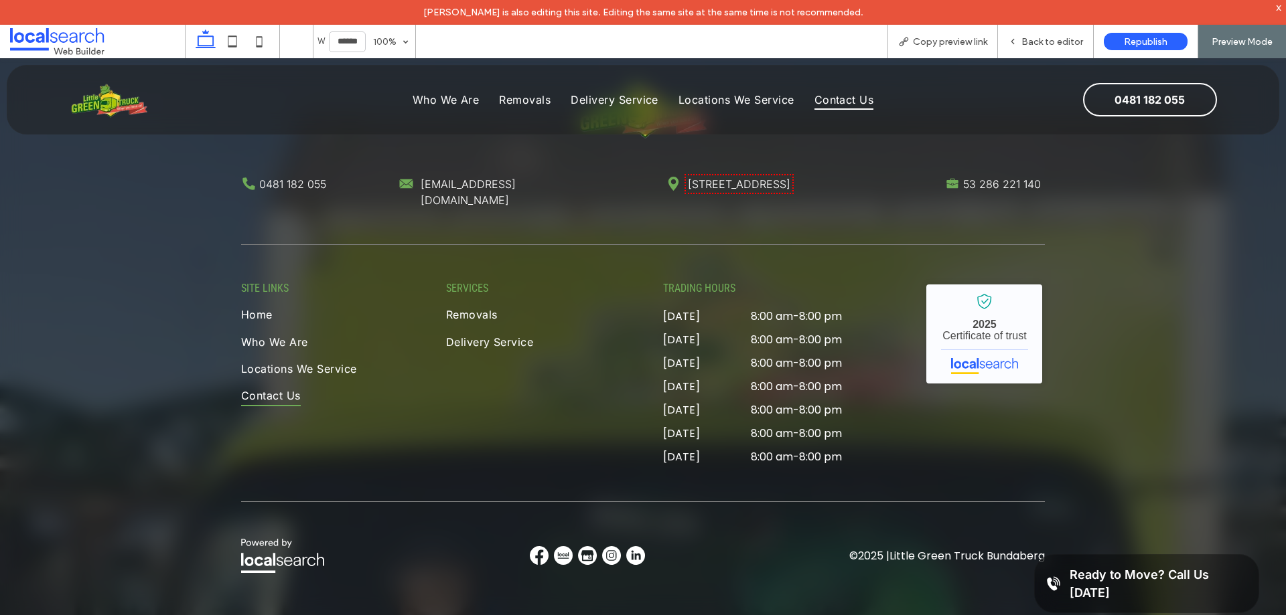
click at [586, 546] on img at bounding box center [587, 555] width 19 height 19
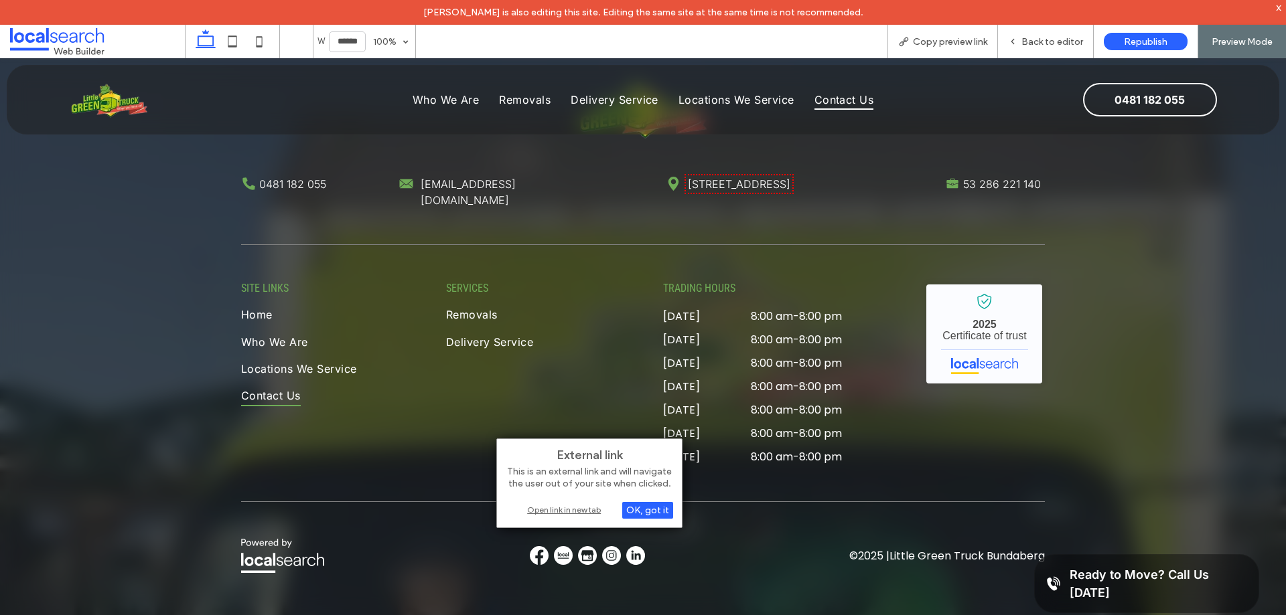
click at [590, 513] on div "Open link in new tab" at bounding box center [589, 510] width 167 height 14
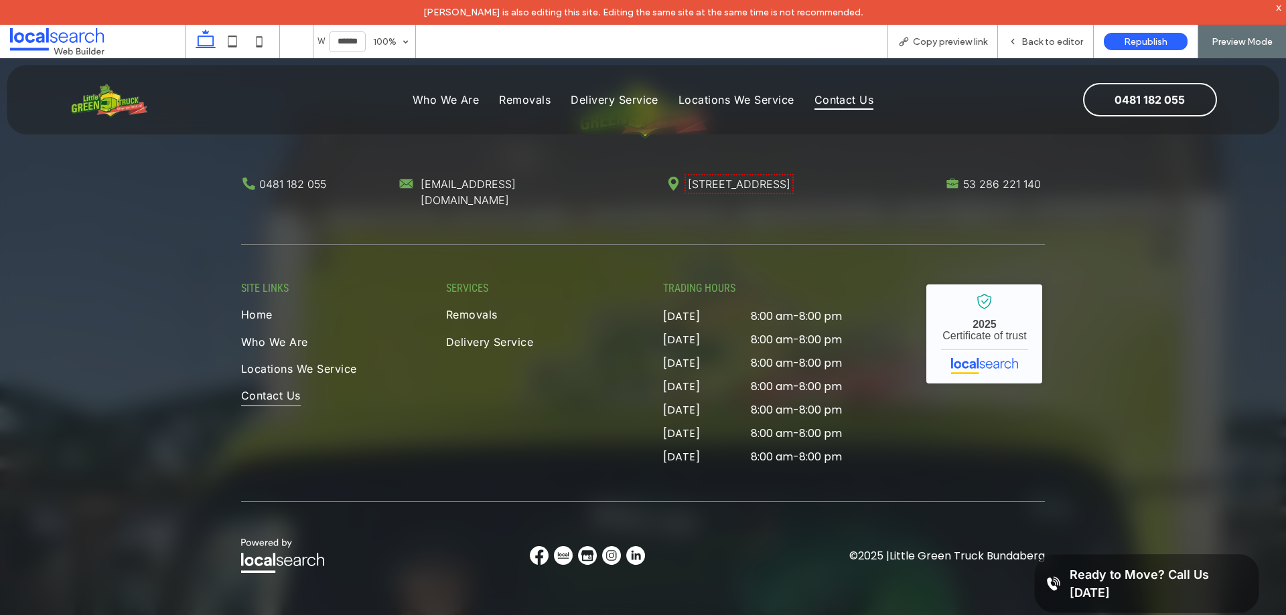
click at [562, 546] on img at bounding box center [563, 555] width 19 height 19
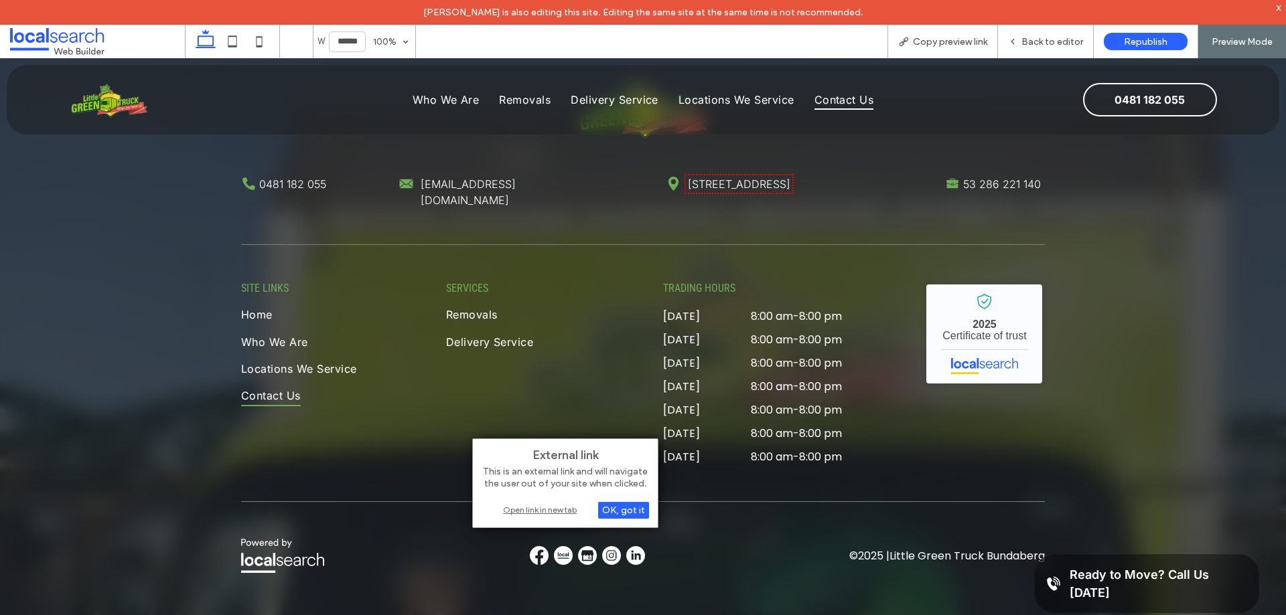
click at [570, 515] on div "Open link in new tab" at bounding box center [564, 510] width 167 height 14
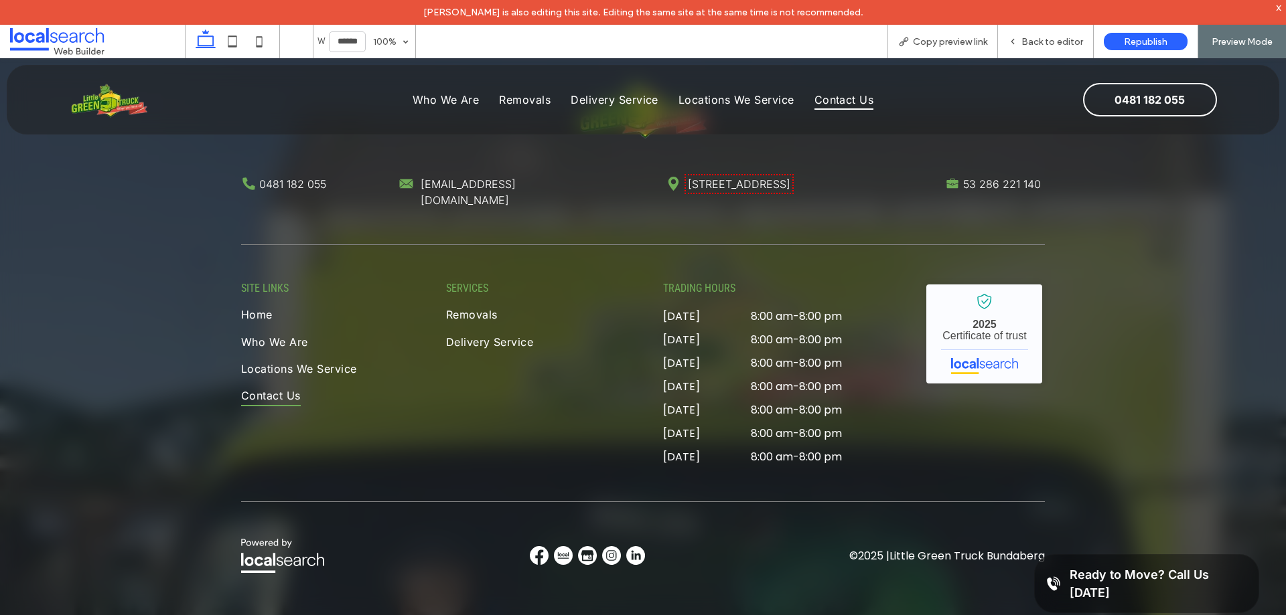
click at [532, 546] on img at bounding box center [539, 555] width 19 height 19
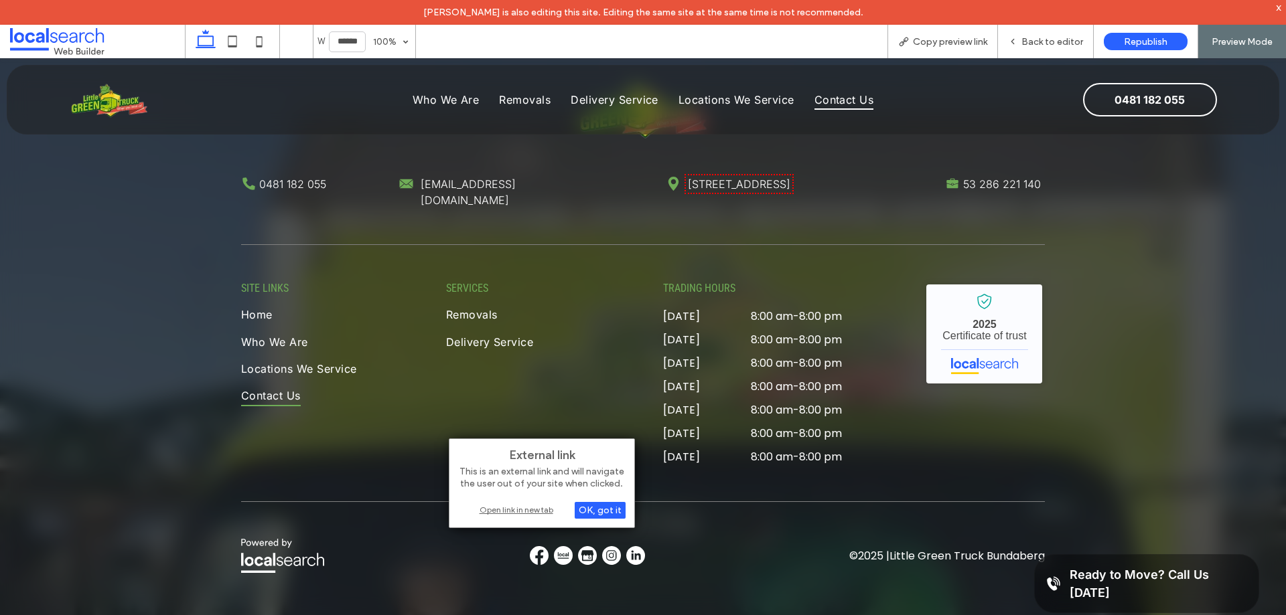
click at [538, 517] on div "Open link in new tab" at bounding box center [541, 510] width 167 height 14
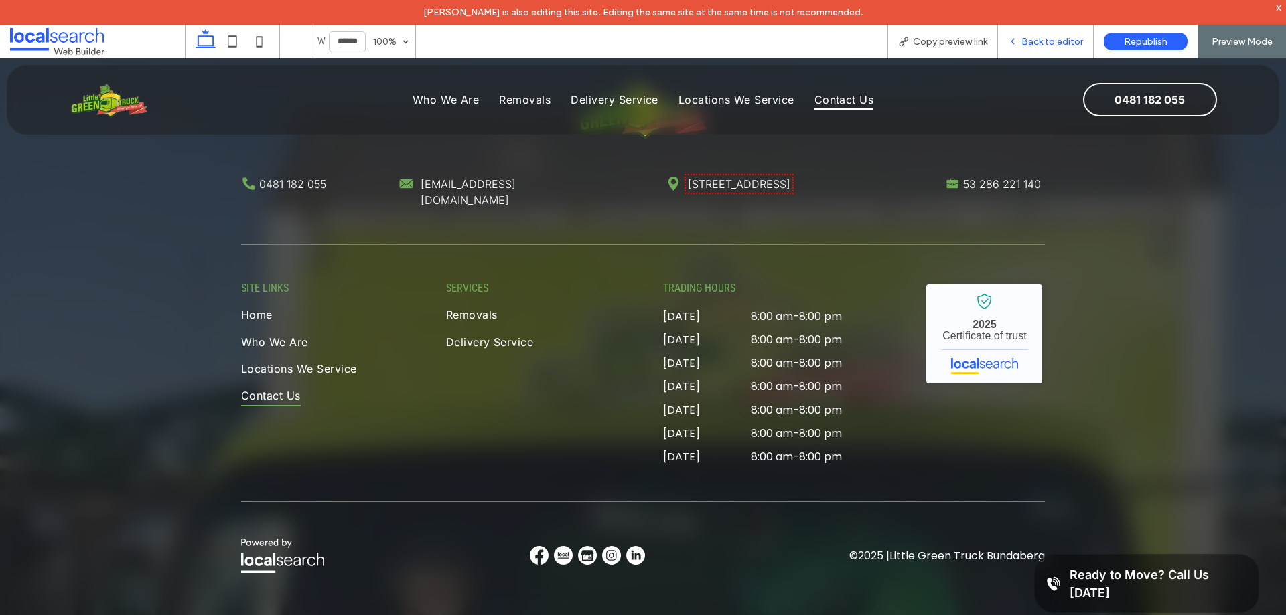
click at [1051, 34] on div "Back to editor" at bounding box center [1046, 41] width 96 height 33
click at [1032, 36] on span "Back to editor" at bounding box center [1052, 41] width 62 height 11
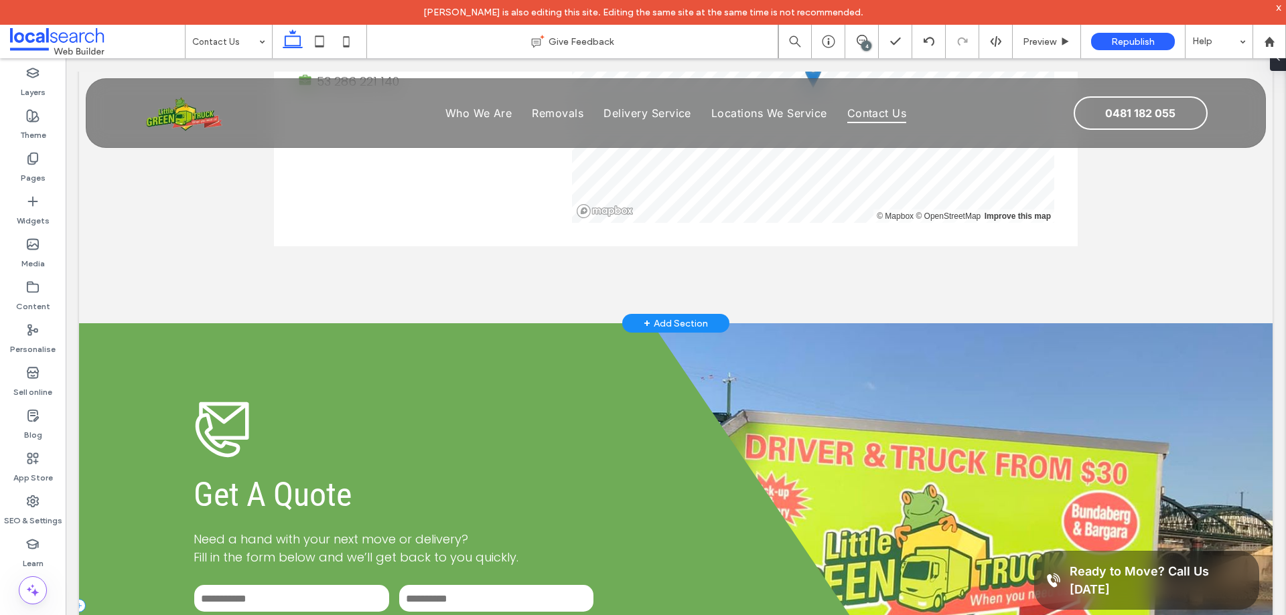
scroll to position [593, 0]
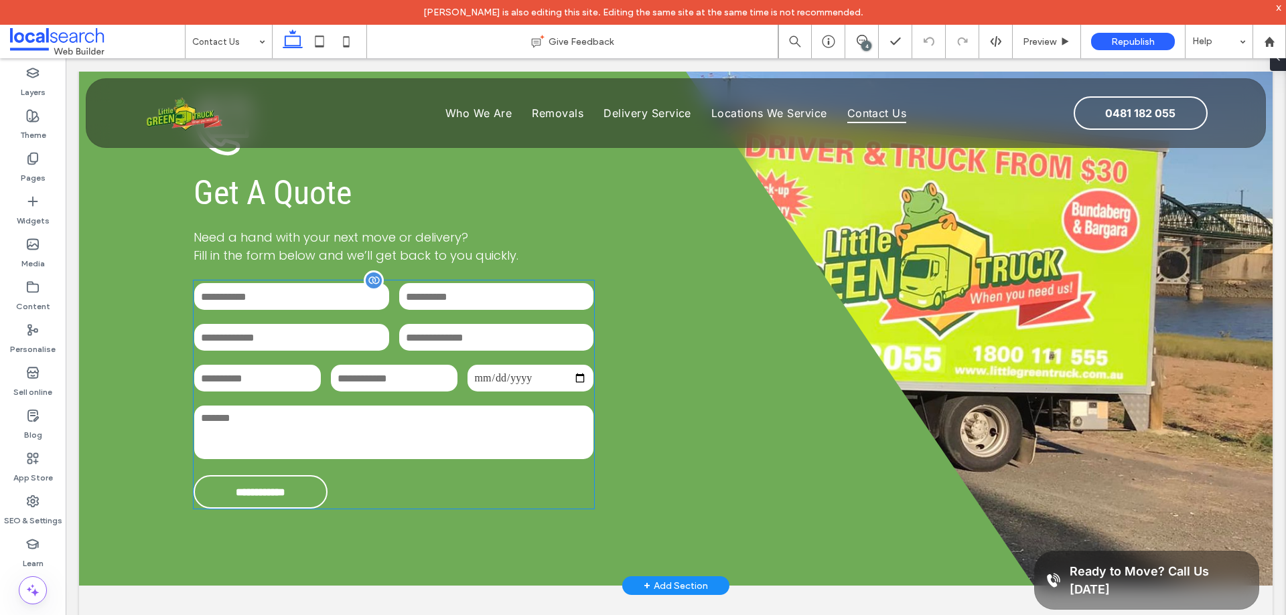
scroll to position [1071, 0]
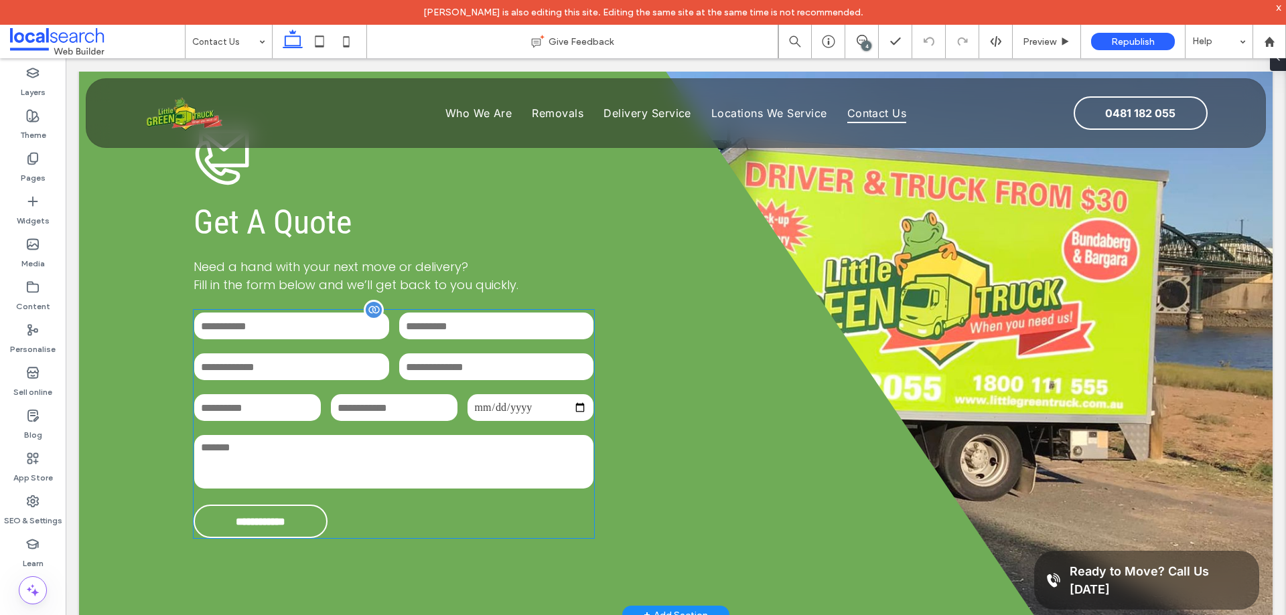
click at [471, 380] on input "email" at bounding box center [496, 367] width 195 height 27
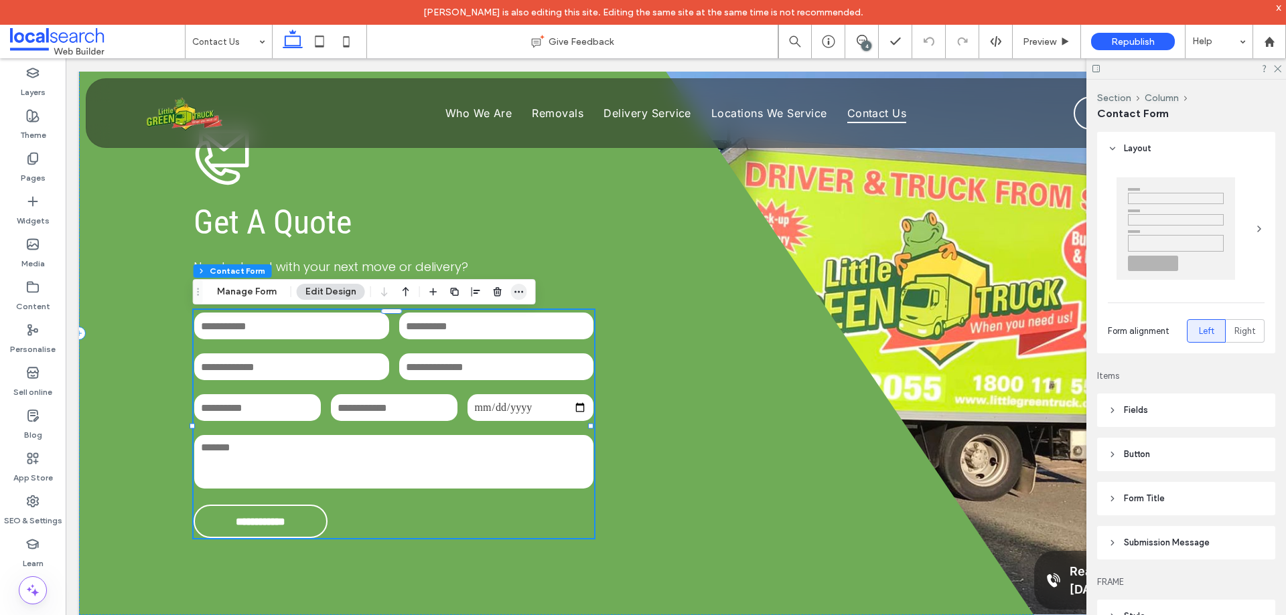
click at [522, 288] on icon "button" at bounding box center [519, 292] width 11 height 11
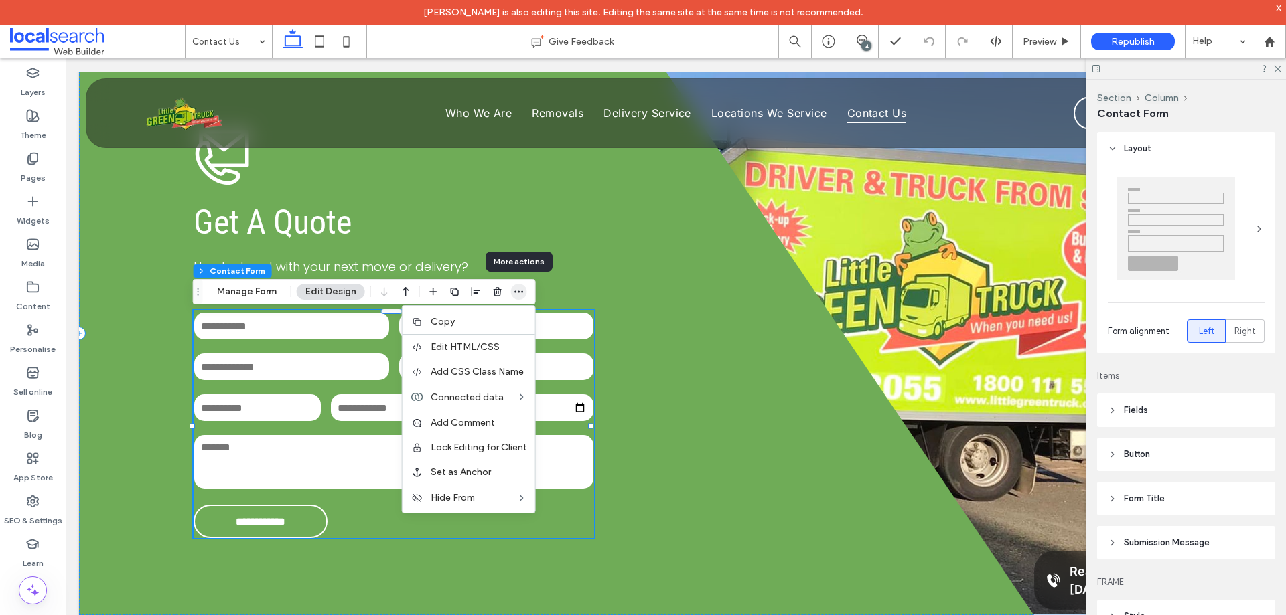
click at [520, 288] on icon "button" at bounding box center [519, 292] width 11 height 11
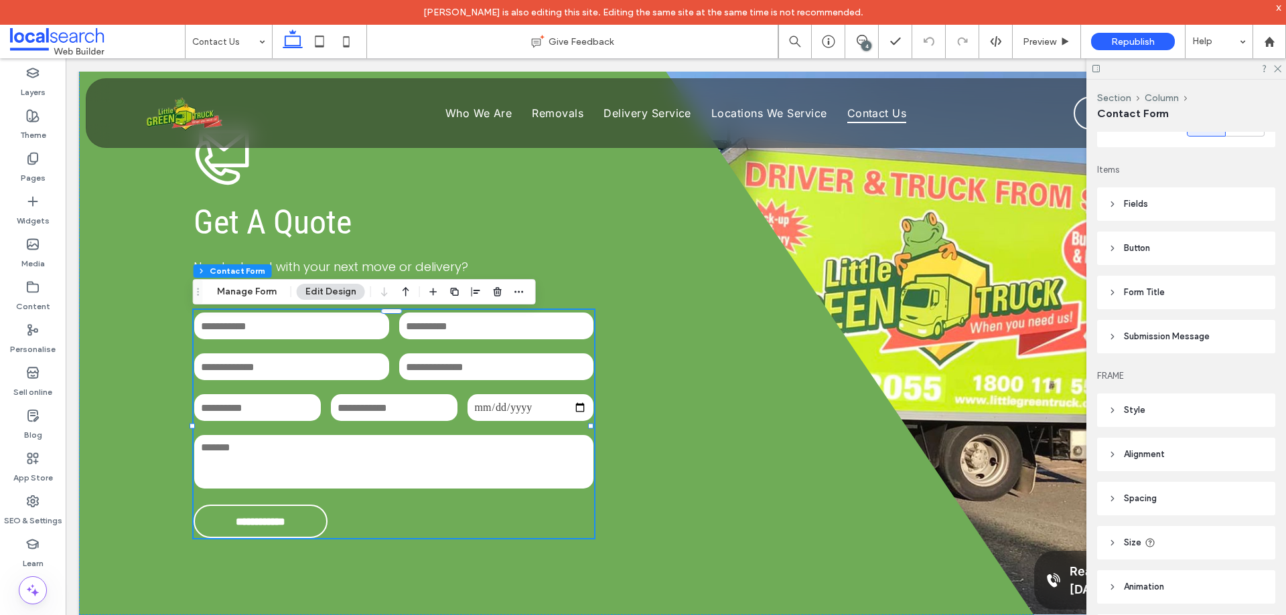
click at [1182, 343] on header "Submission Message" at bounding box center [1186, 336] width 178 height 33
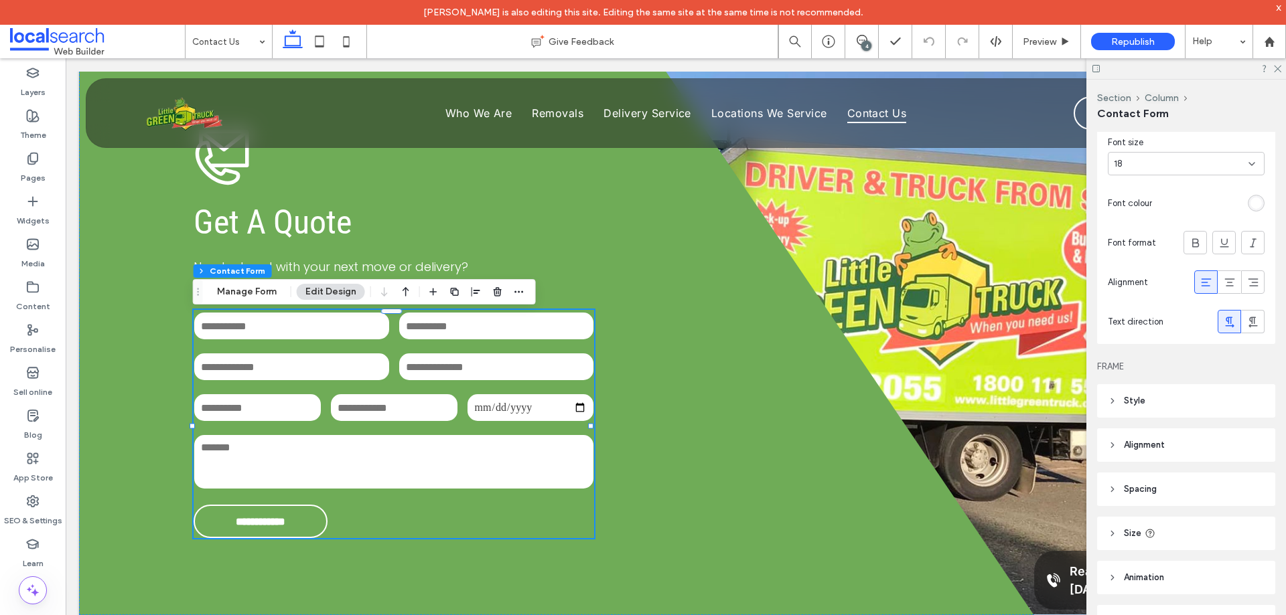
scroll to position [541, 0]
click at [266, 287] on button "Manage Form" at bounding box center [246, 292] width 77 height 16
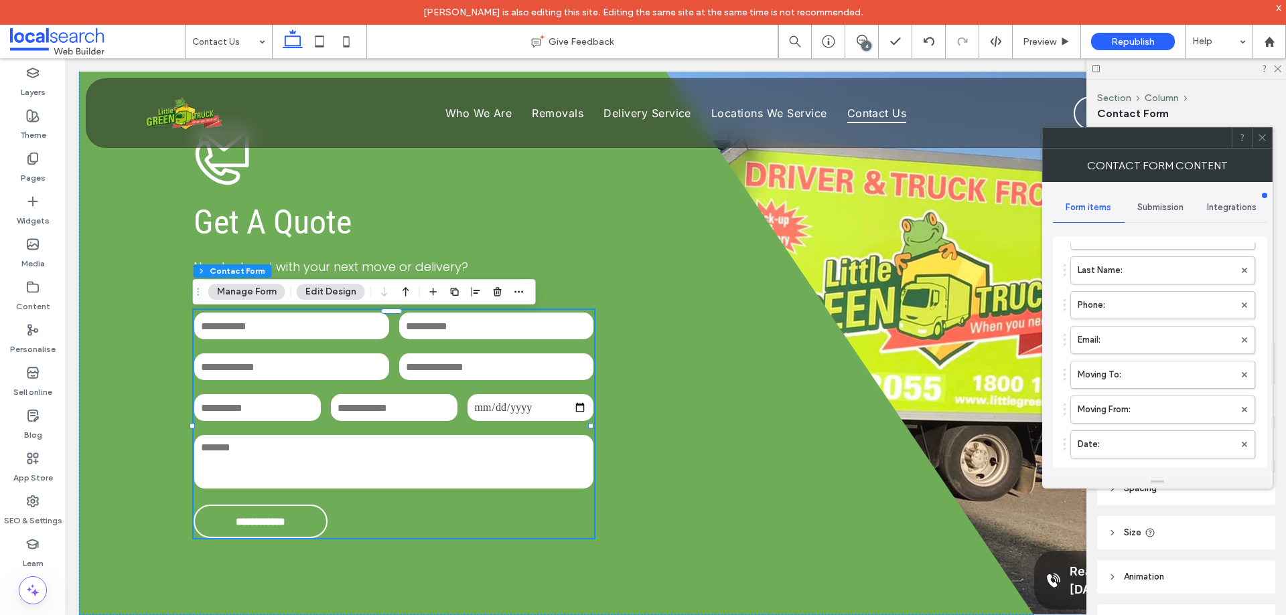
scroll to position [134, 0]
click at [1124, 419] on label "Message:" at bounding box center [1155, 423] width 157 height 27
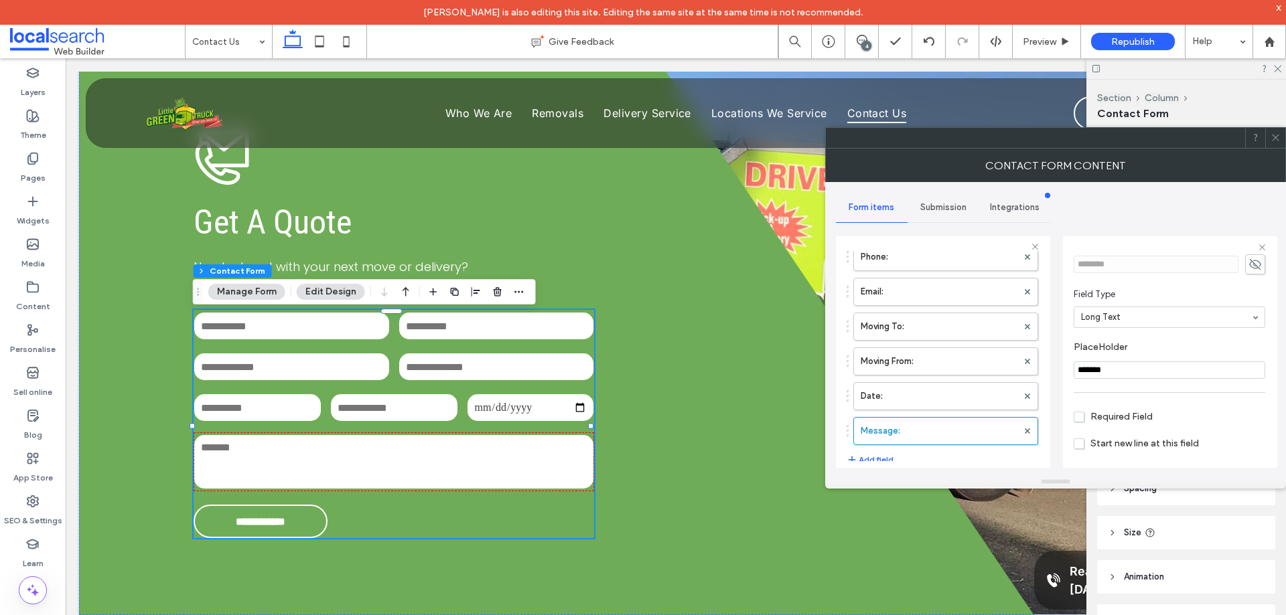
scroll to position [94, 0]
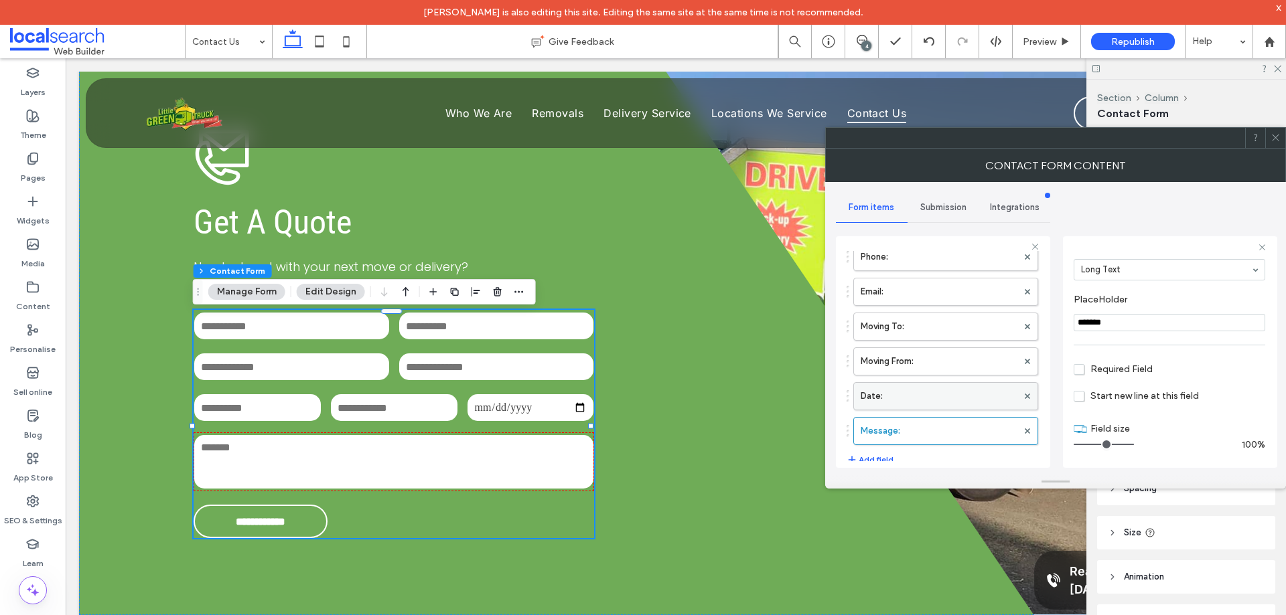
click at [914, 392] on label "Date:" at bounding box center [938, 396] width 157 height 27
type input "*"
click at [934, 357] on label "Moving From:" at bounding box center [938, 361] width 157 height 27
click at [935, 335] on label "Moving To:" at bounding box center [938, 326] width 157 height 27
type input "**********"
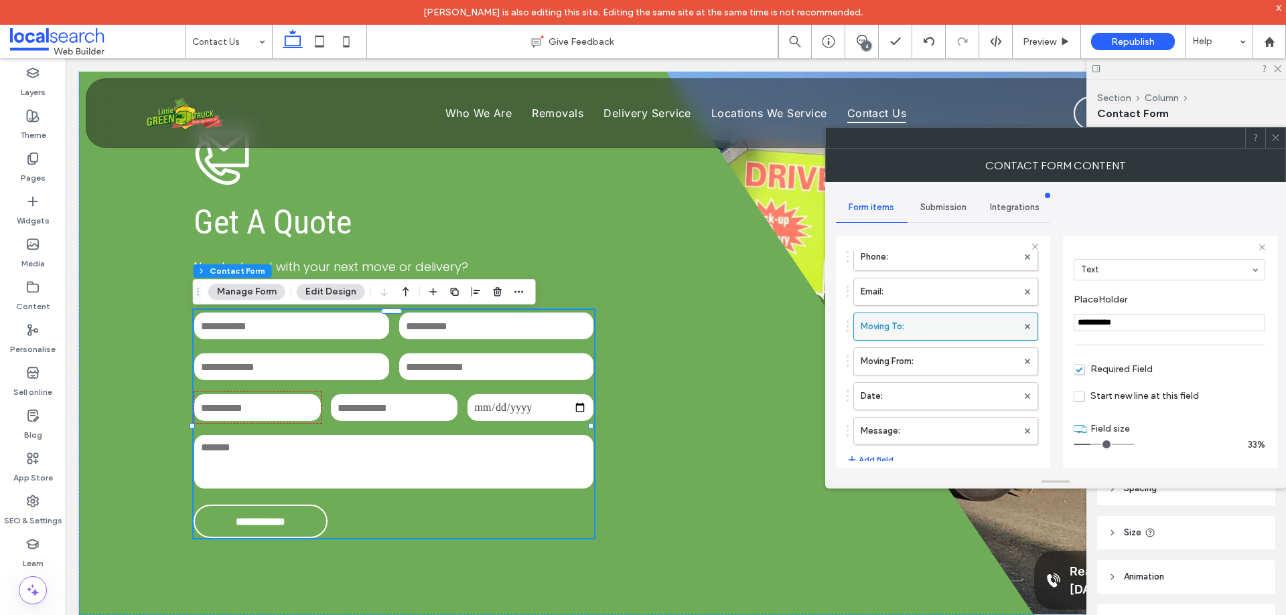
scroll to position [67, 0]
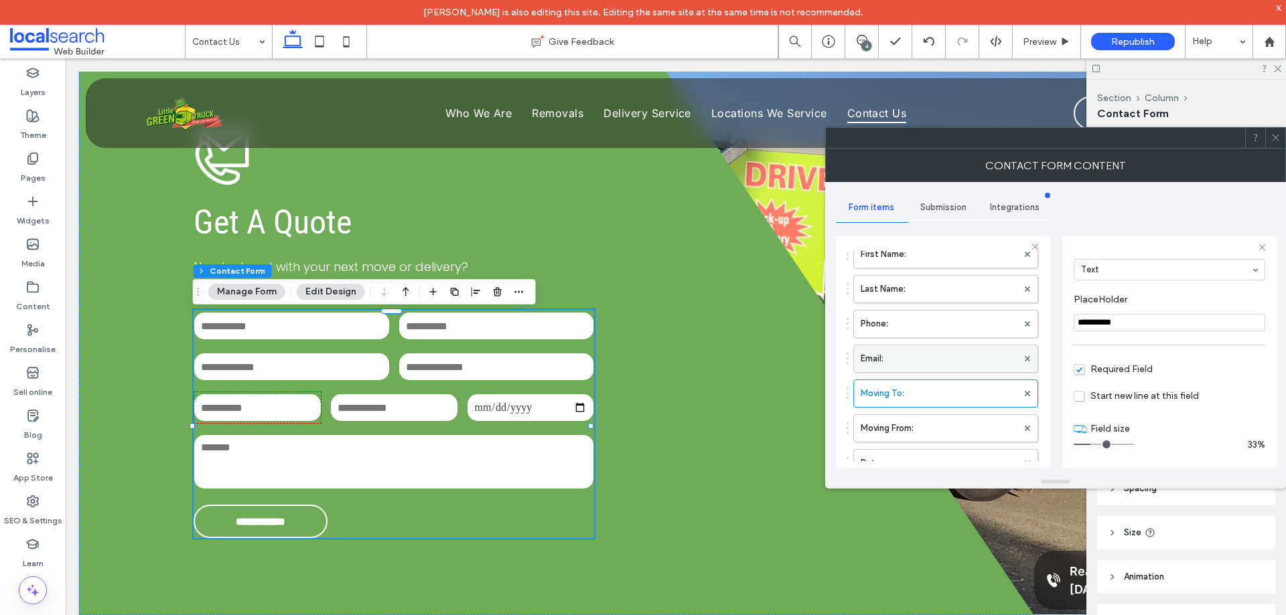
click at [933, 362] on label "Email:" at bounding box center [938, 358] width 157 height 27
type input "*"
click at [929, 320] on label "Phone:" at bounding box center [938, 324] width 157 height 27
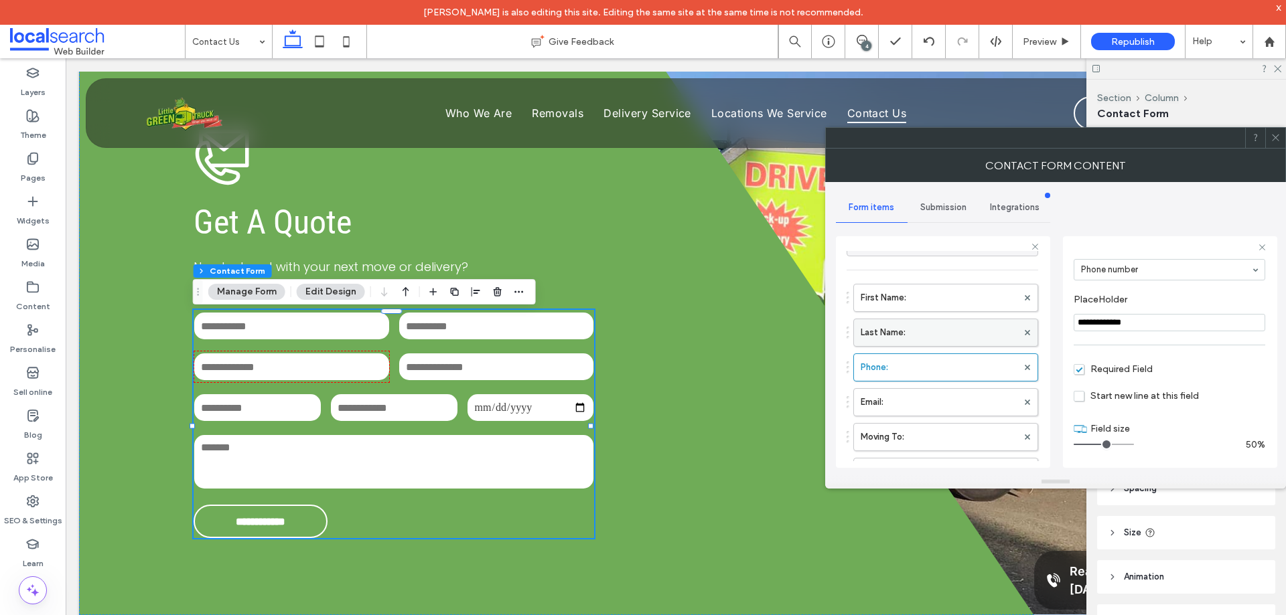
scroll to position [0, 0]
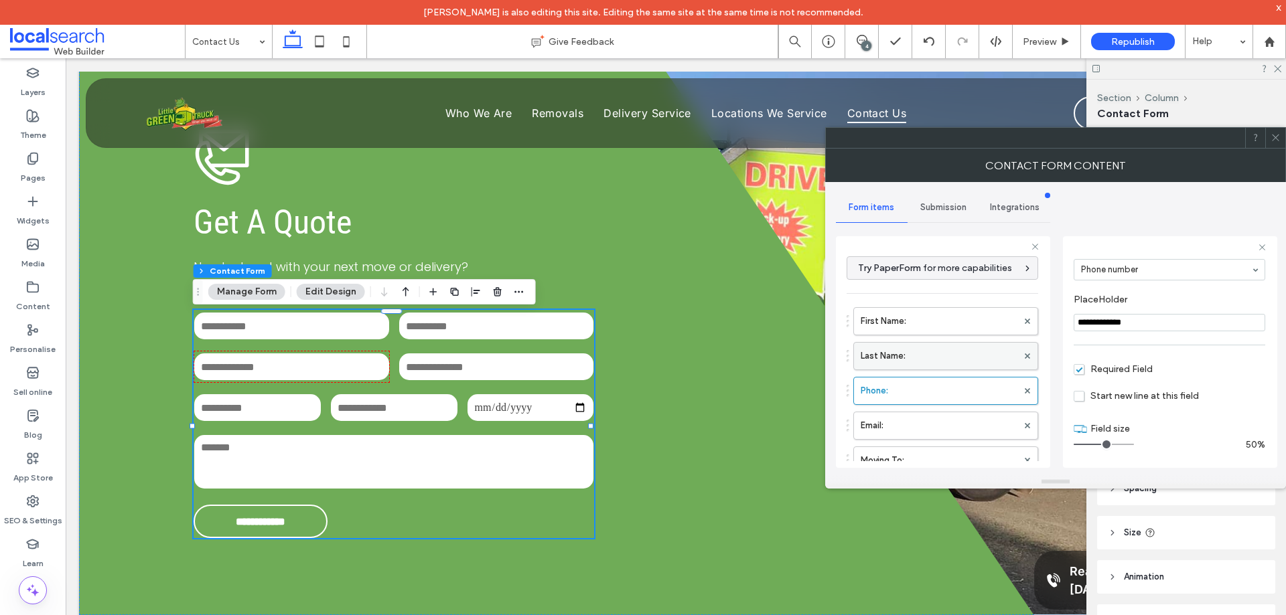
click at [943, 358] on label "Last Name:" at bounding box center [938, 356] width 157 height 27
click at [947, 330] on label "First Name:" at bounding box center [938, 321] width 157 height 27
type input "**********"
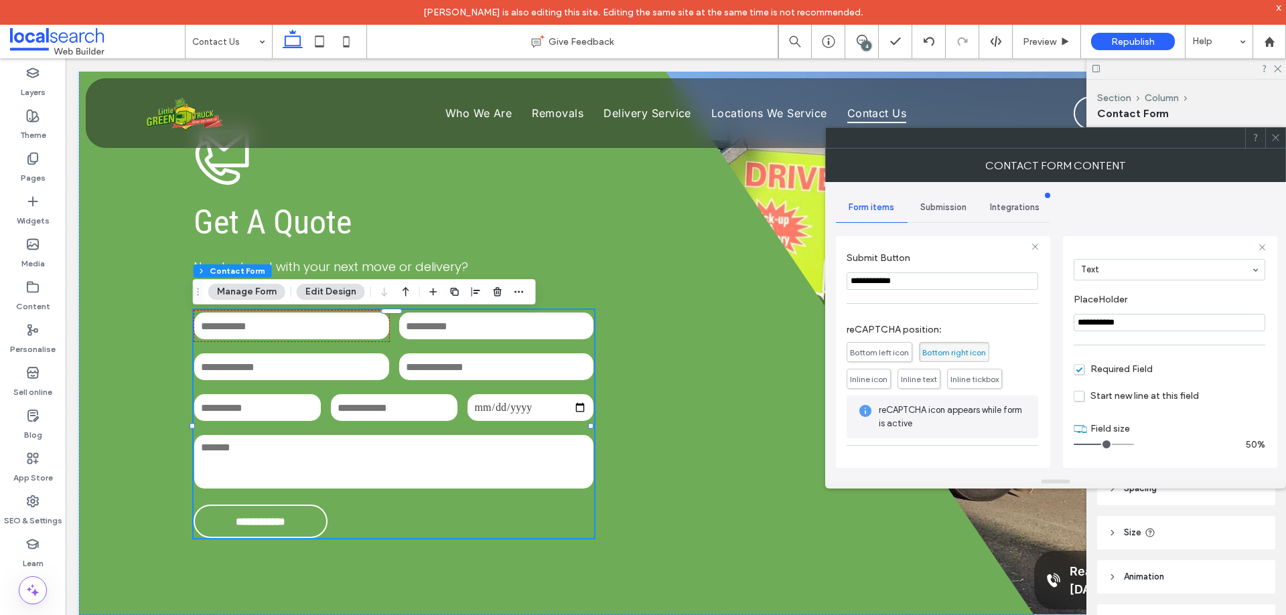
scroll to position [418, 0]
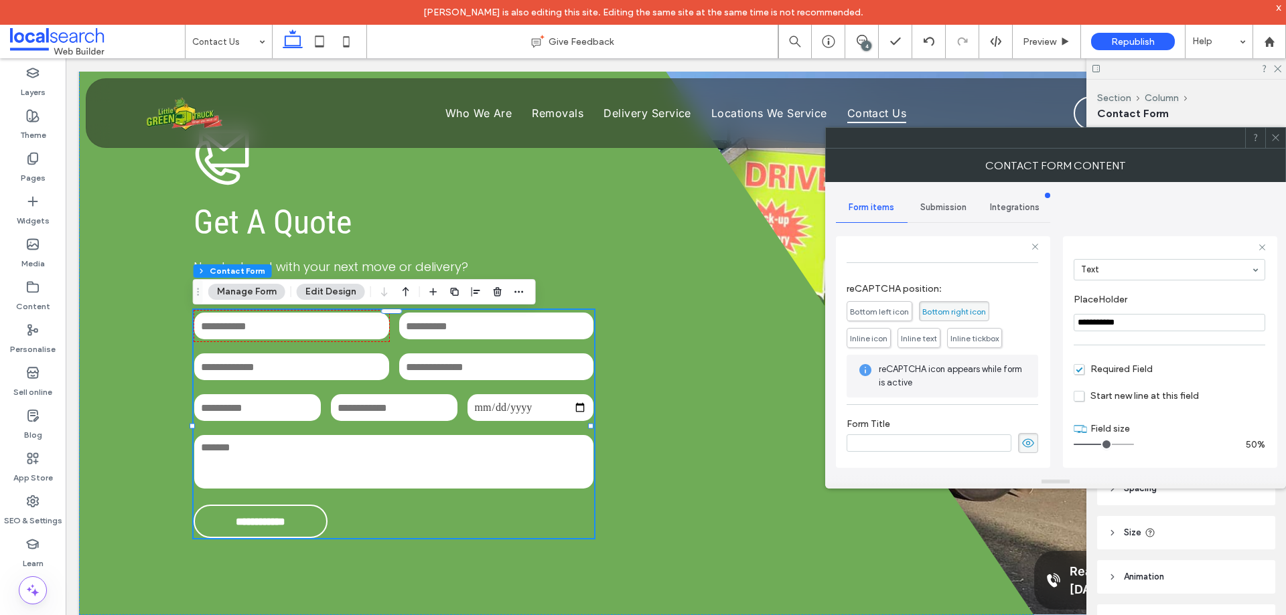
click at [933, 213] on div "Submission" at bounding box center [943, 207] width 72 height 29
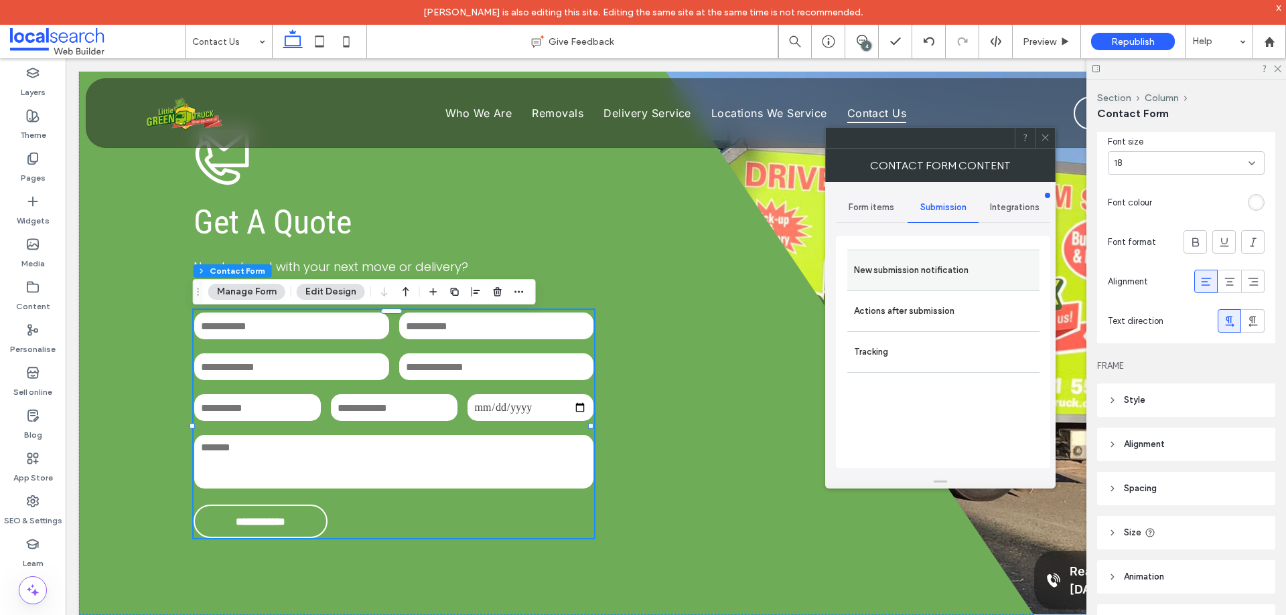
click at [950, 274] on label "New submission notification" at bounding box center [943, 270] width 179 height 27
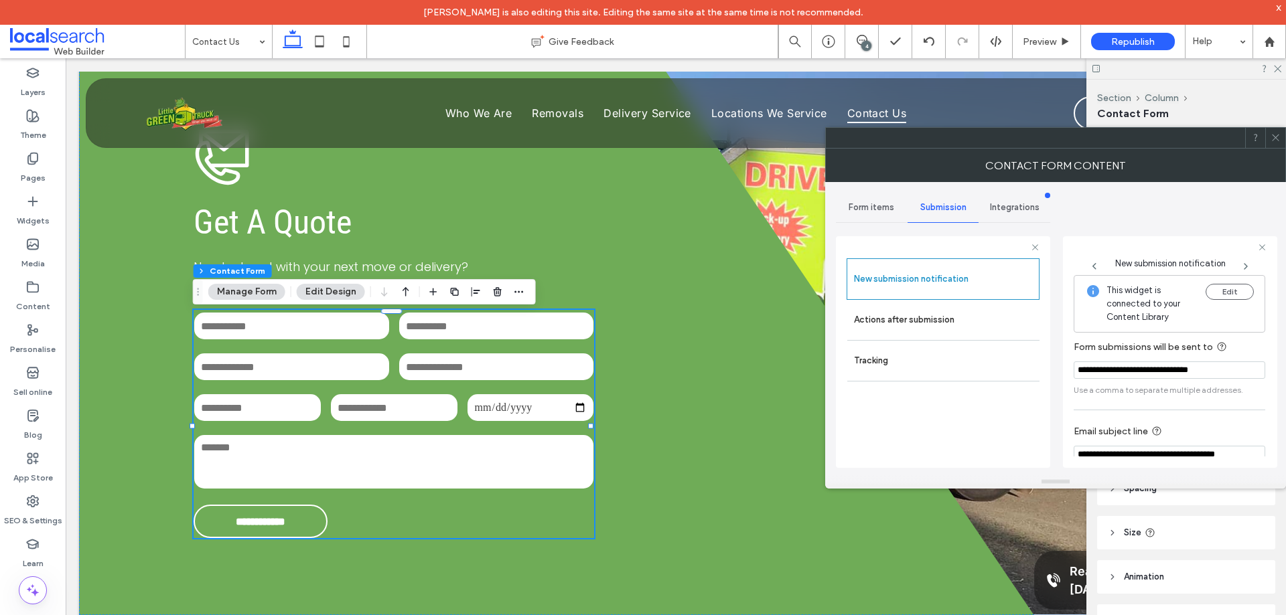
scroll to position [70, 0]
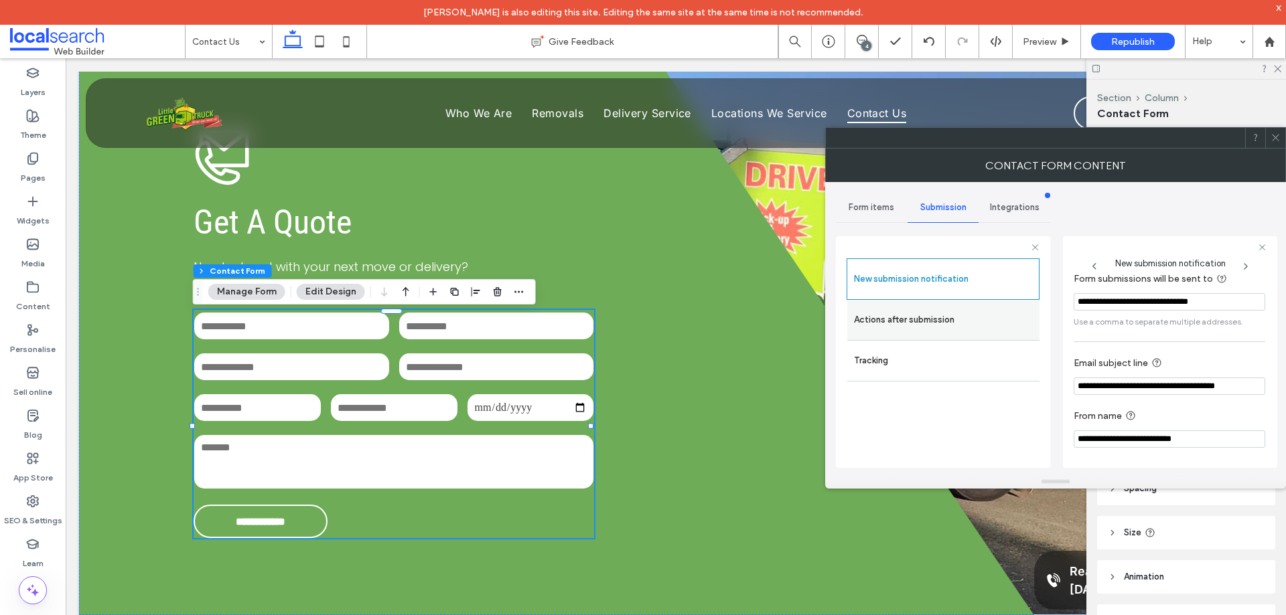
click at [947, 311] on label "Actions after submission" at bounding box center [943, 320] width 179 height 27
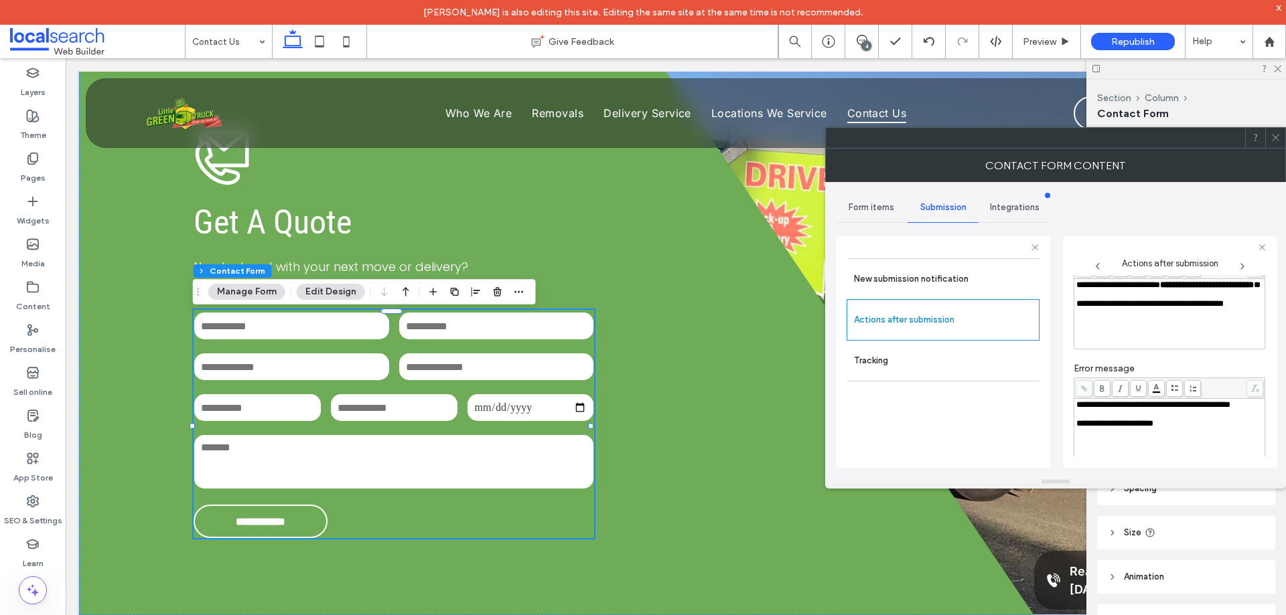
click at [1128, 290] on div "**********" at bounding box center [1169, 285] width 187 height 9
click at [1063, 329] on div "**********" at bounding box center [1170, 352] width 214 height 232
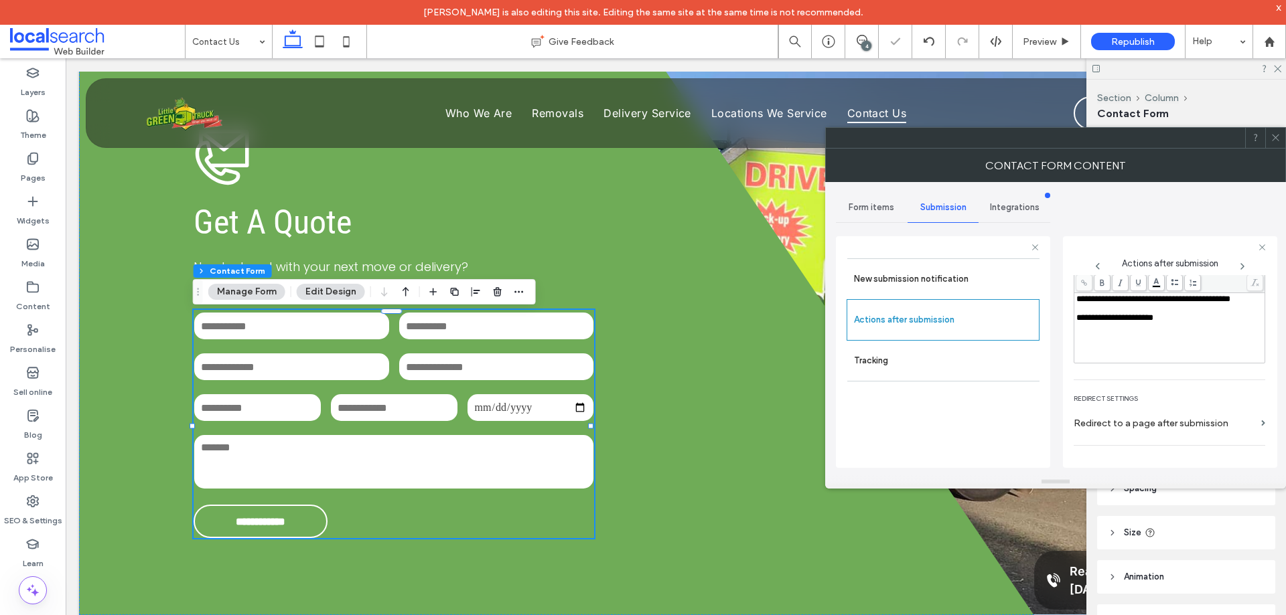
scroll to position [231, 0]
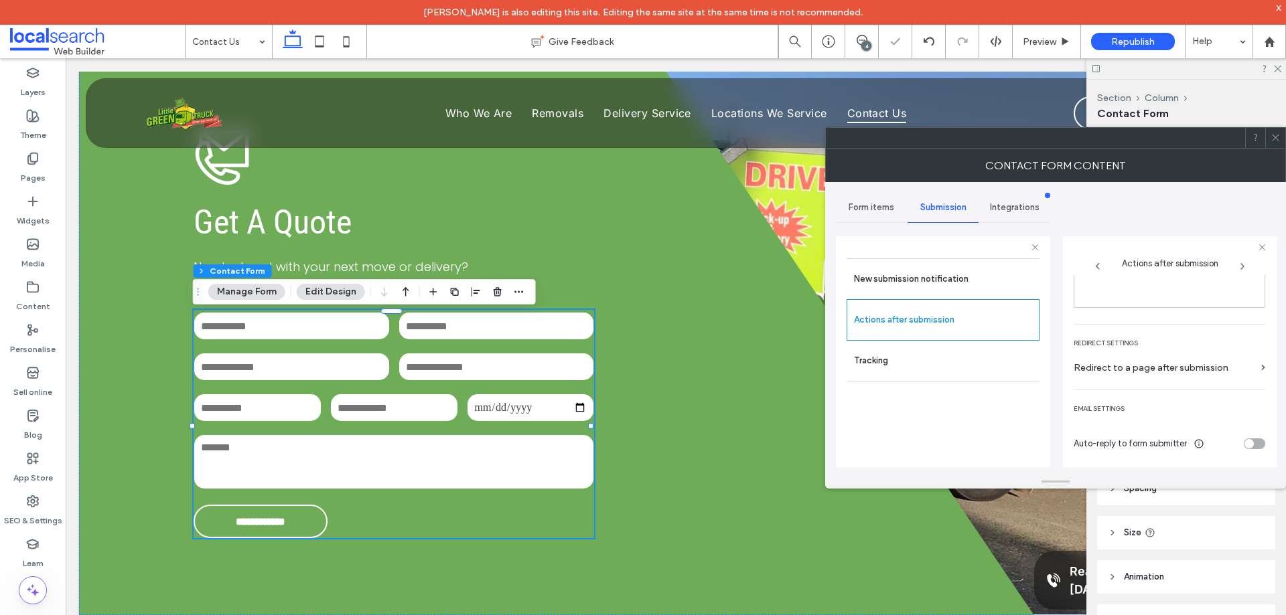
click at [1271, 137] on icon at bounding box center [1275, 138] width 10 height 10
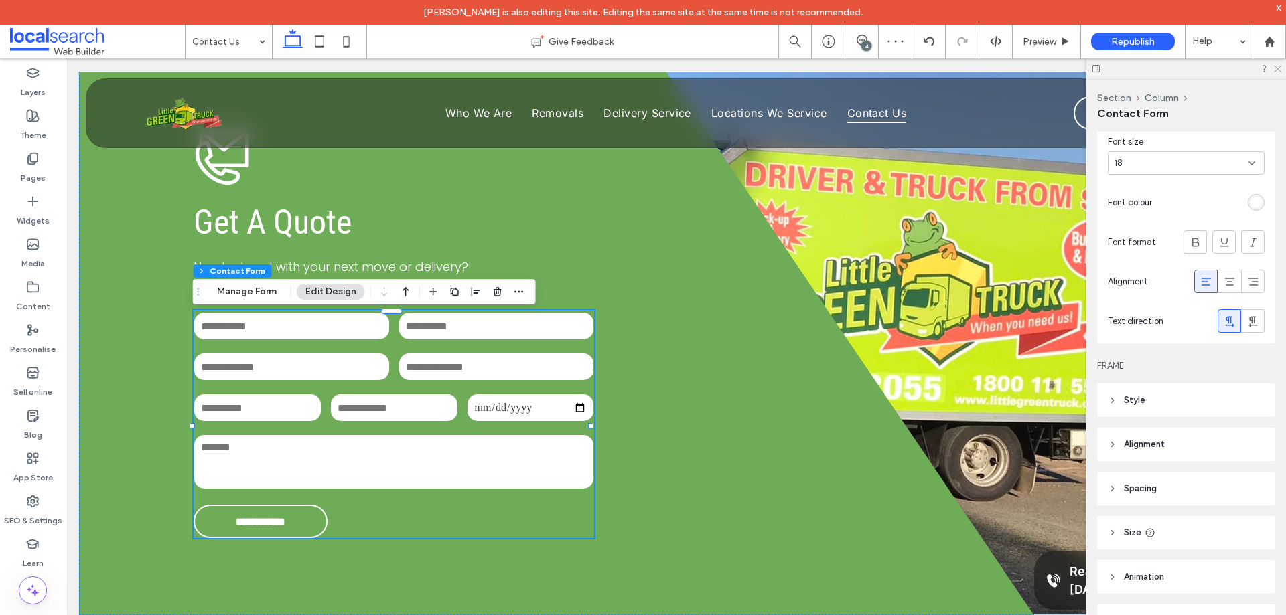
click at [1280, 66] on icon at bounding box center [1276, 68] width 9 height 9
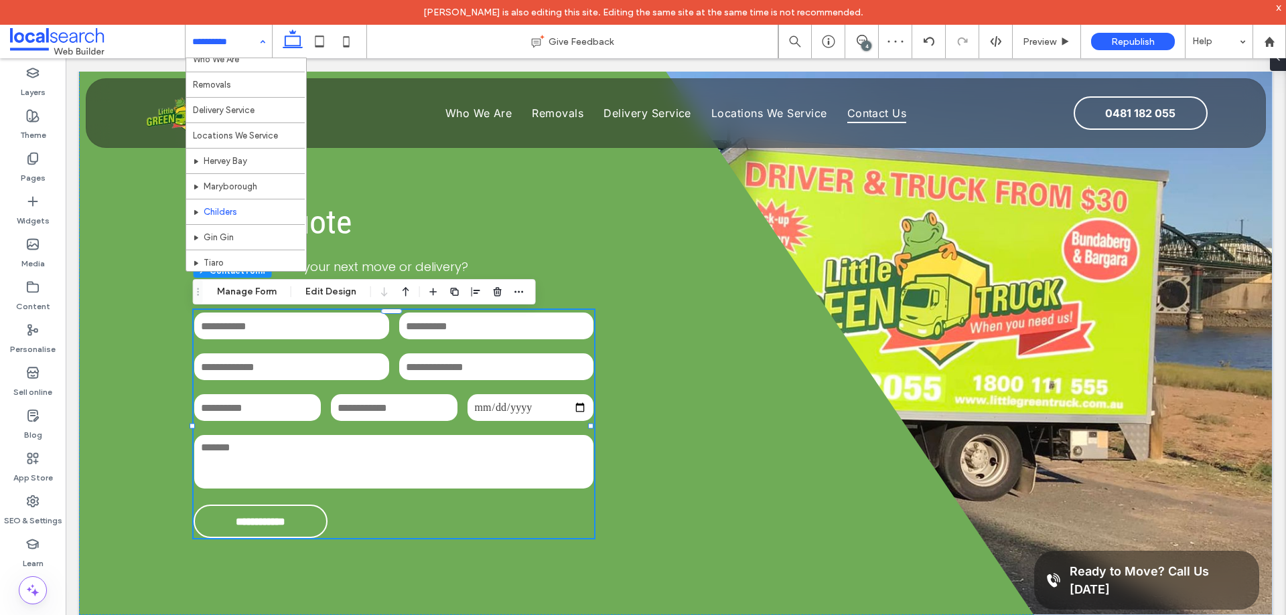
scroll to position [65, 0]
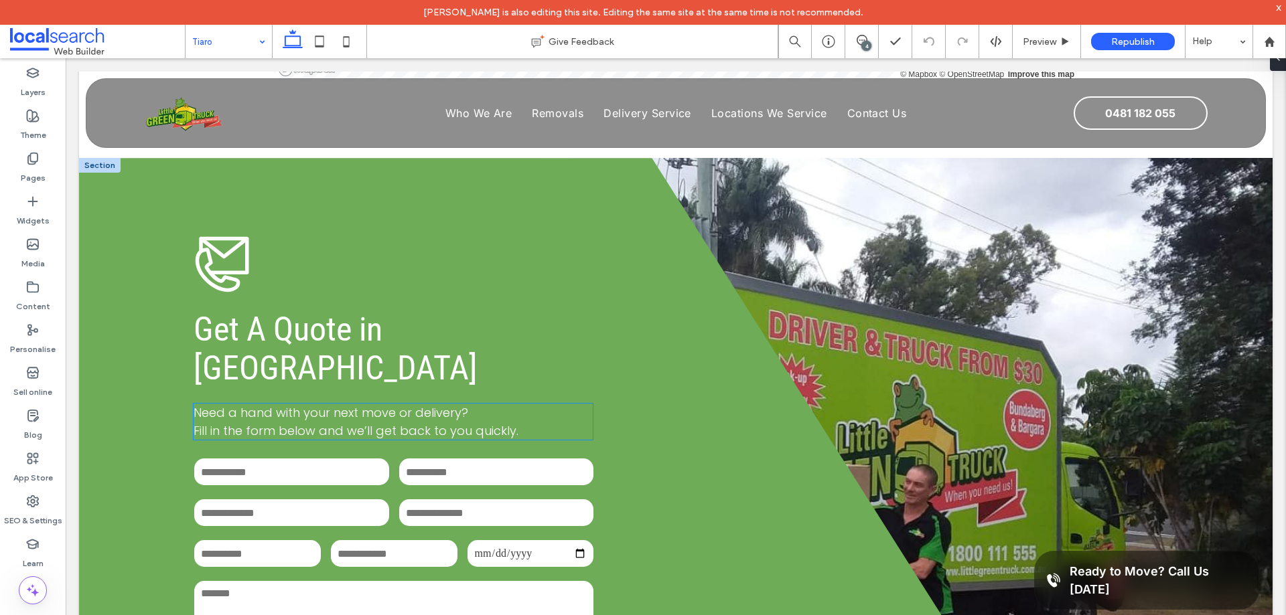
scroll to position [3214, 0]
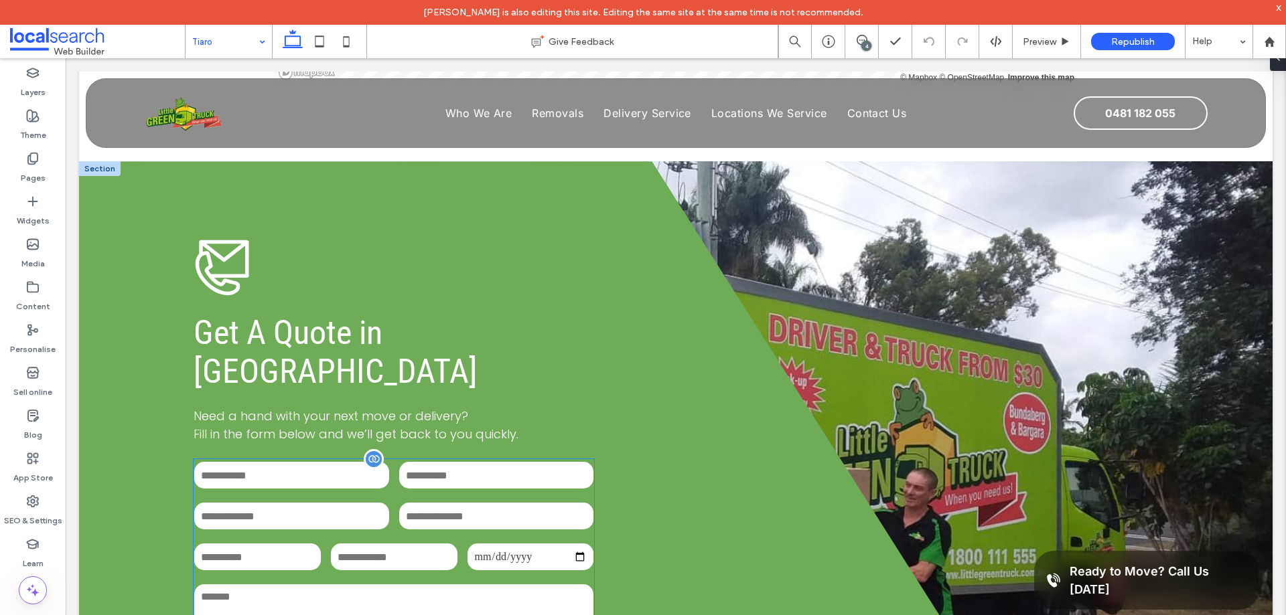
click at [551, 462] on input "text" at bounding box center [496, 475] width 195 height 27
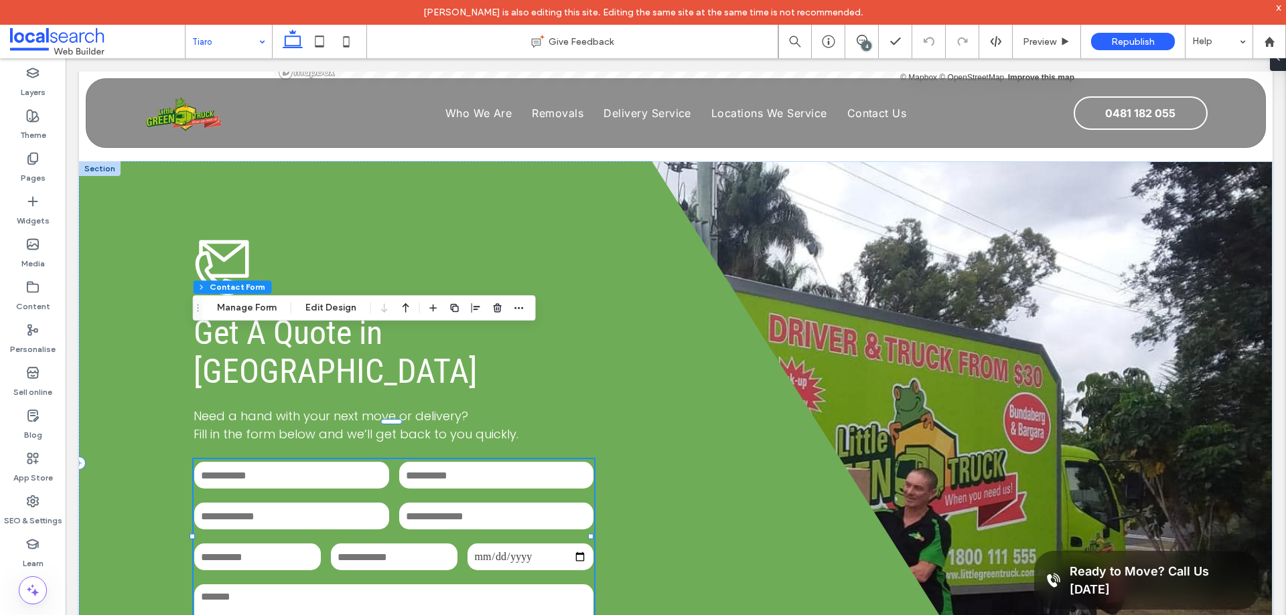
type input "**"
type input "*"
type input "***"
click at [521, 306] on icon "button" at bounding box center [519, 308] width 11 height 11
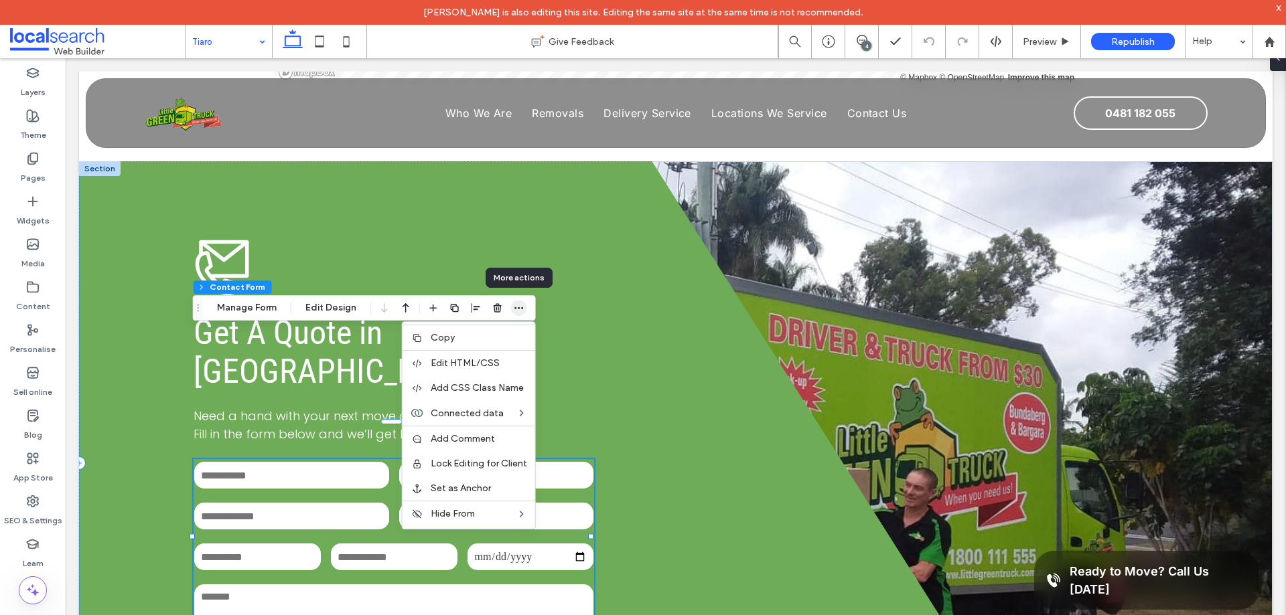
drag, startPoint x: 521, startPoint y: 306, endPoint x: 388, endPoint y: 298, distance: 132.8
click at [521, 306] on icon "button" at bounding box center [519, 308] width 11 height 11
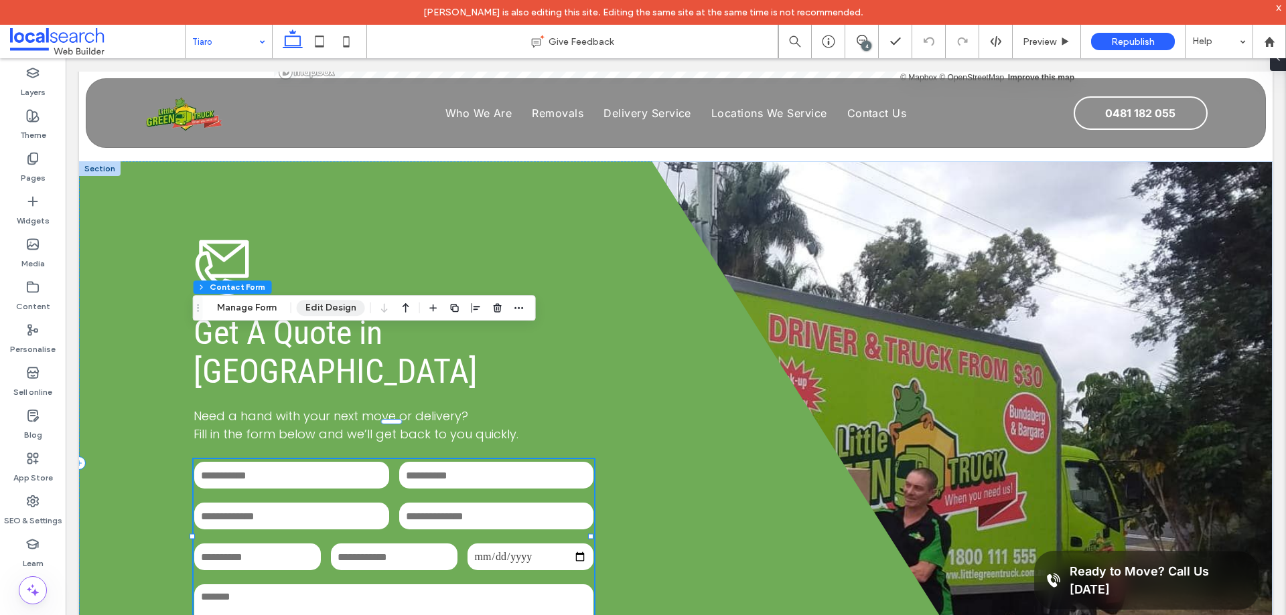
click at [337, 308] on button "Edit Design" at bounding box center [331, 308] width 68 height 16
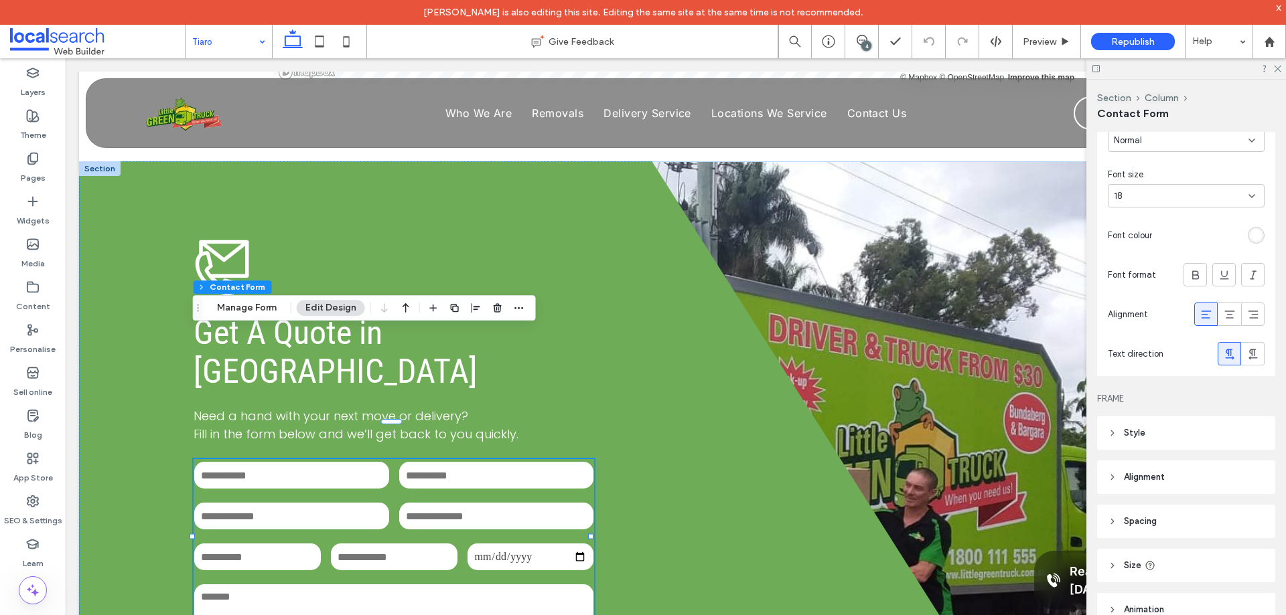
scroll to position [536, 0]
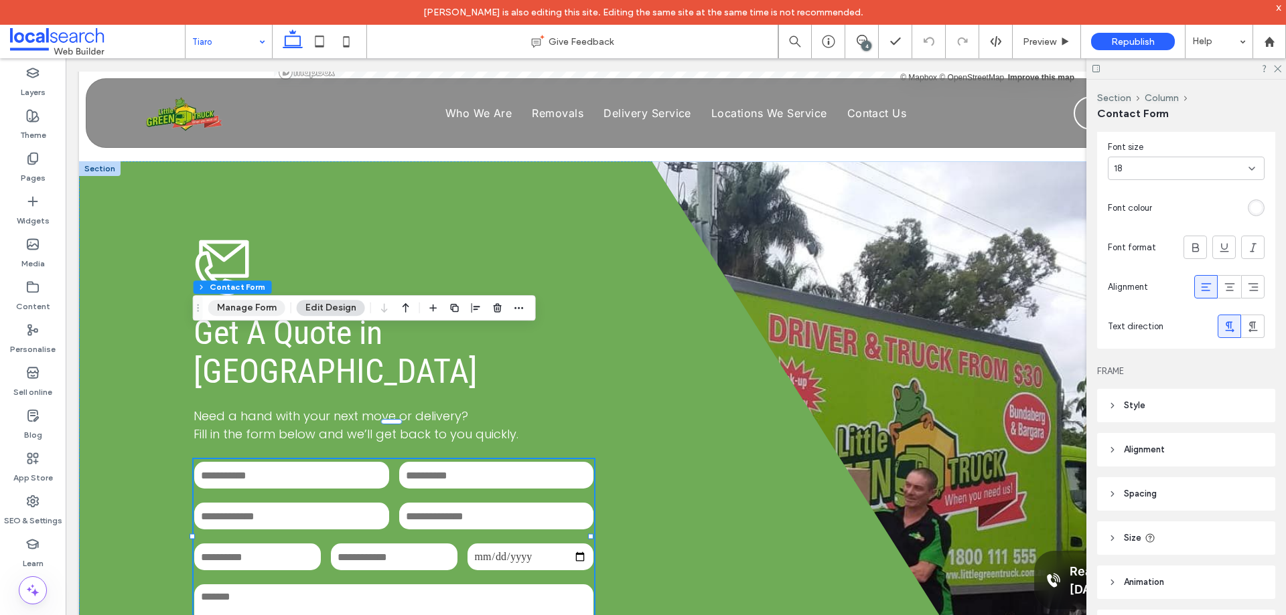
click at [235, 301] on button "Manage Form" at bounding box center [246, 308] width 77 height 16
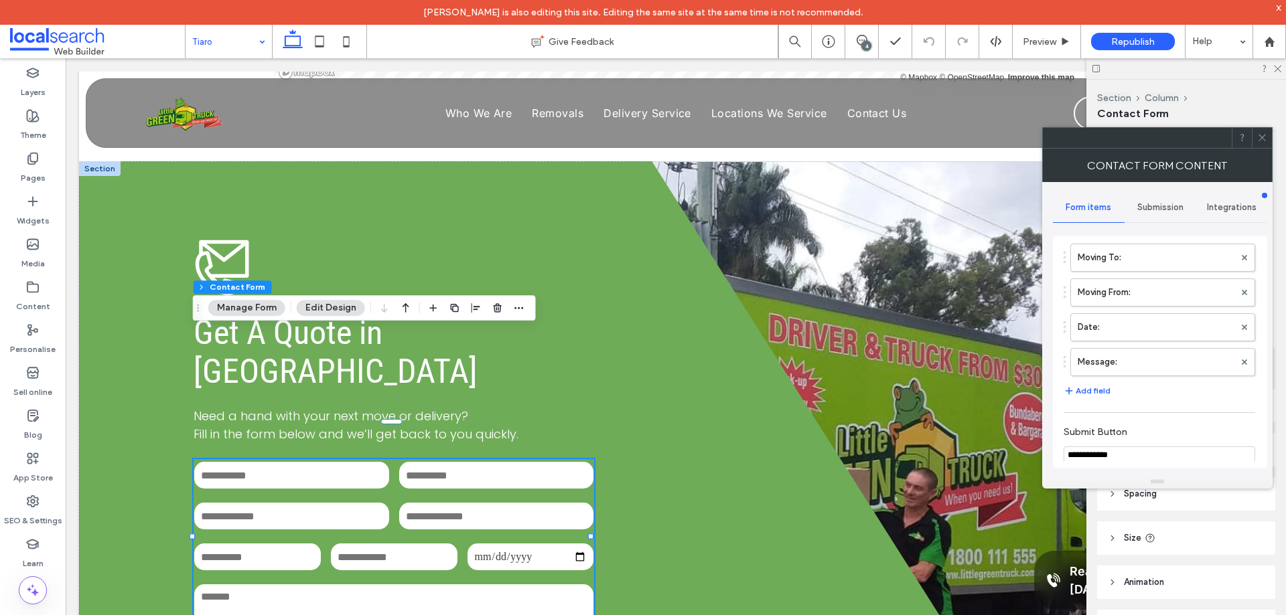
scroll to position [201, 0]
click at [1154, 356] on label "Message:" at bounding box center [1155, 356] width 157 height 27
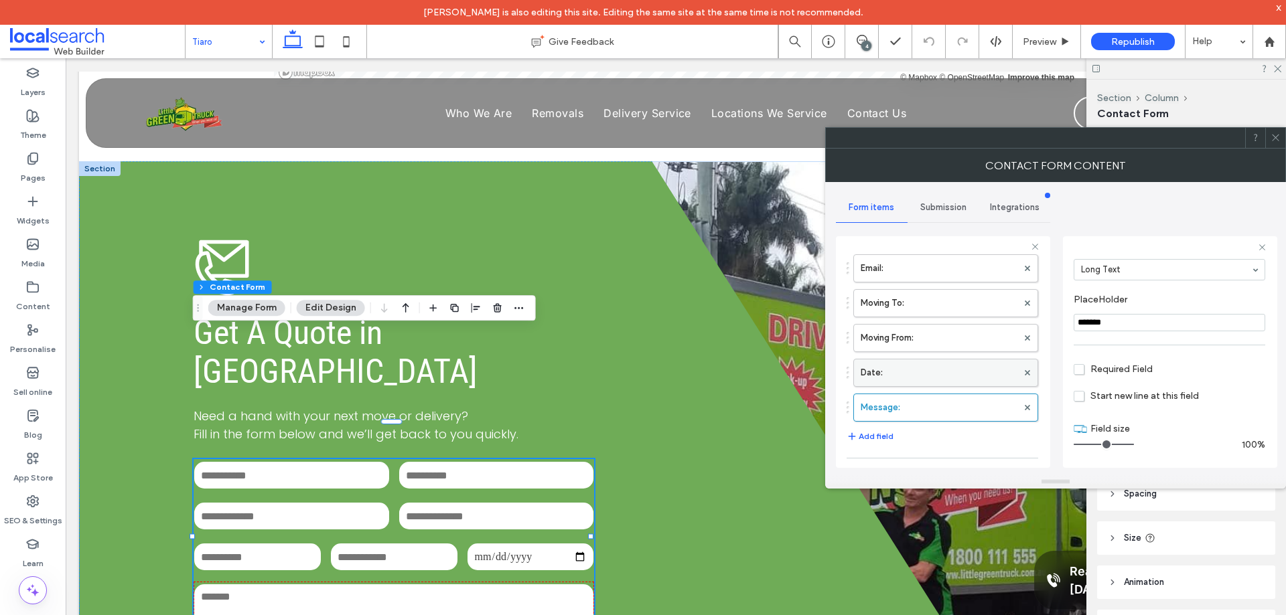
scroll to position [134, 0]
click at [943, 393] on label "Date:" at bounding box center [938, 396] width 157 height 27
type input "*"
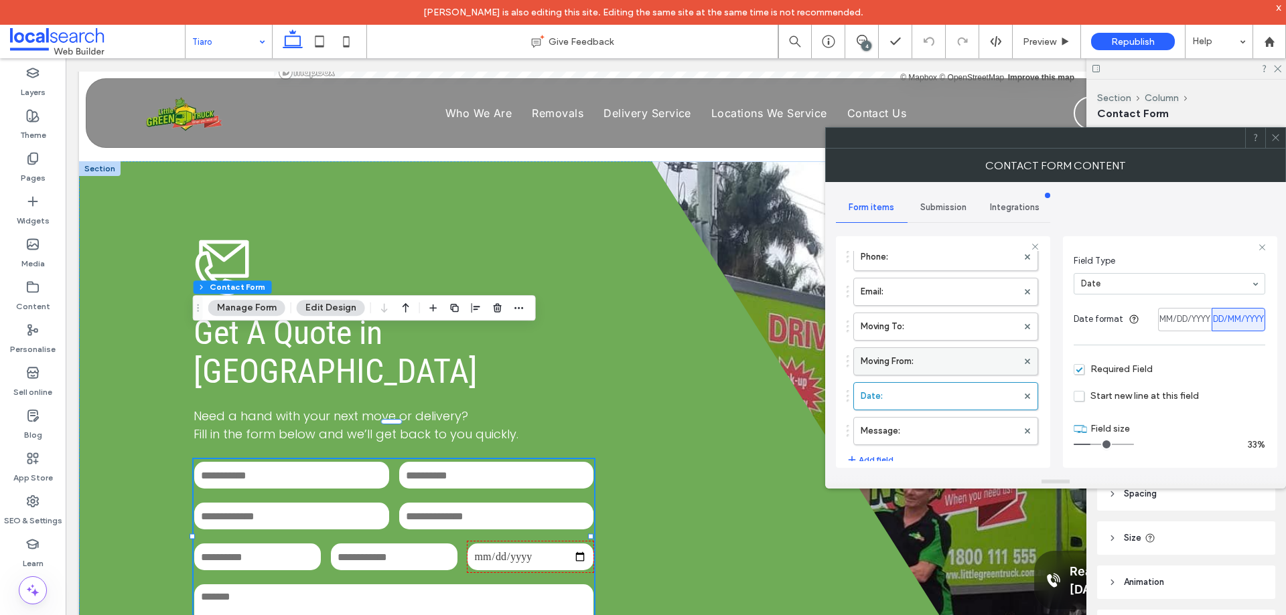
click at [943, 364] on label "Moving From:" at bounding box center [938, 361] width 157 height 27
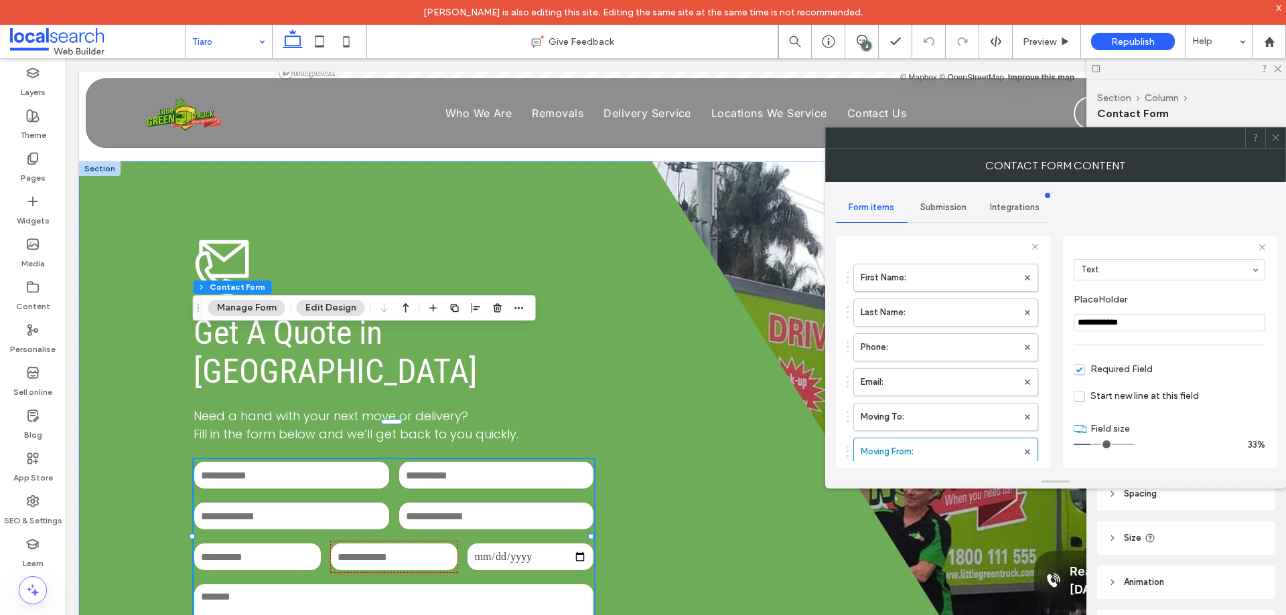
scroll to position [67, 0]
click at [972, 394] on label "Moving To:" at bounding box center [938, 393] width 157 height 27
type input "**********"
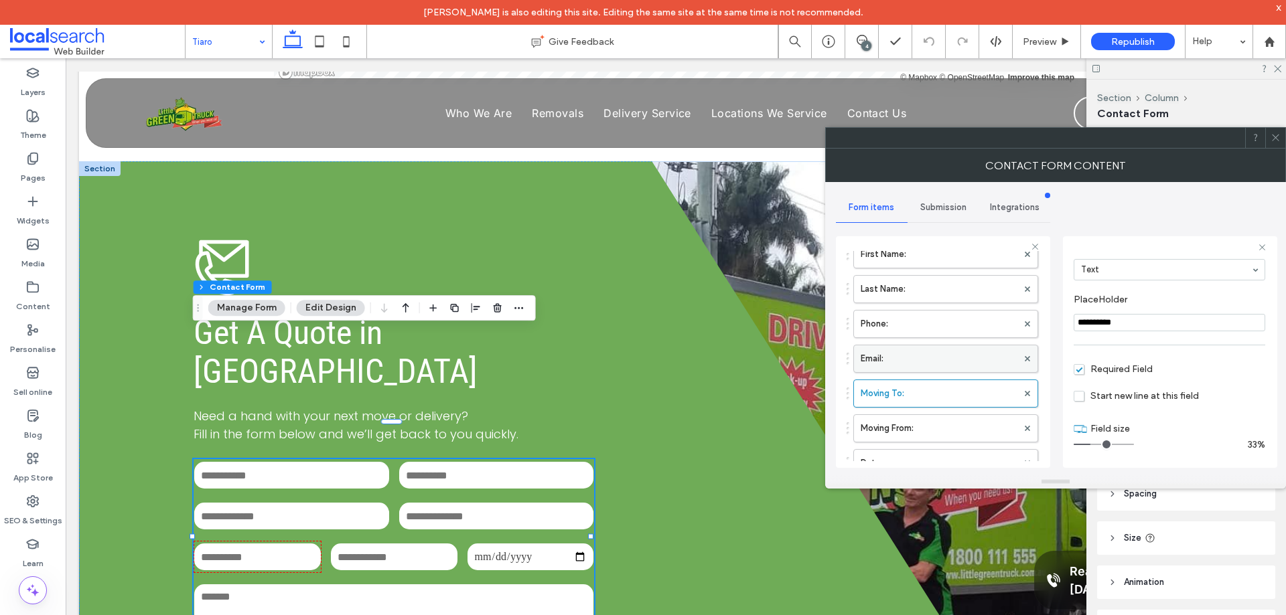
click at [969, 352] on label "Email:" at bounding box center [938, 358] width 157 height 27
type input "*"
click at [964, 326] on label "Phone:" at bounding box center [938, 324] width 157 height 27
click at [958, 283] on label "Last Name:" at bounding box center [938, 289] width 157 height 27
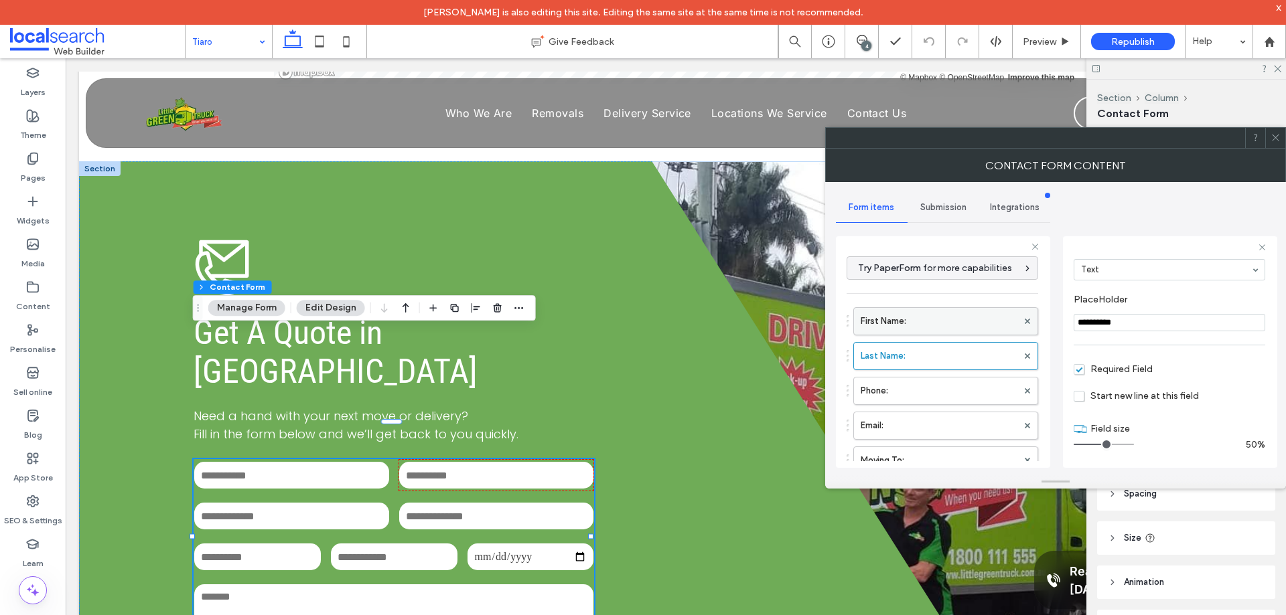
drag, startPoint x: 934, startPoint y: 328, endPoint x: 943, endPoint y: 329, distance: 9.5
click at [934, 327] on label "First Name:" at bounding box center [938, 321] width 157 height 27
type input "**********"
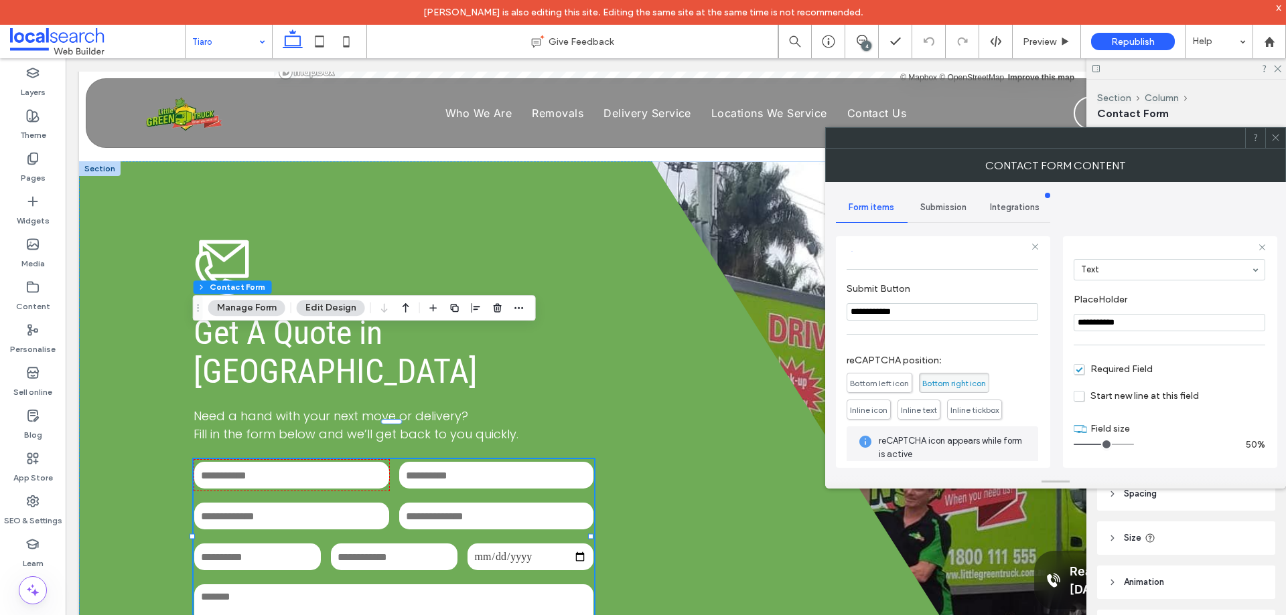
scroll to position [418, 0]
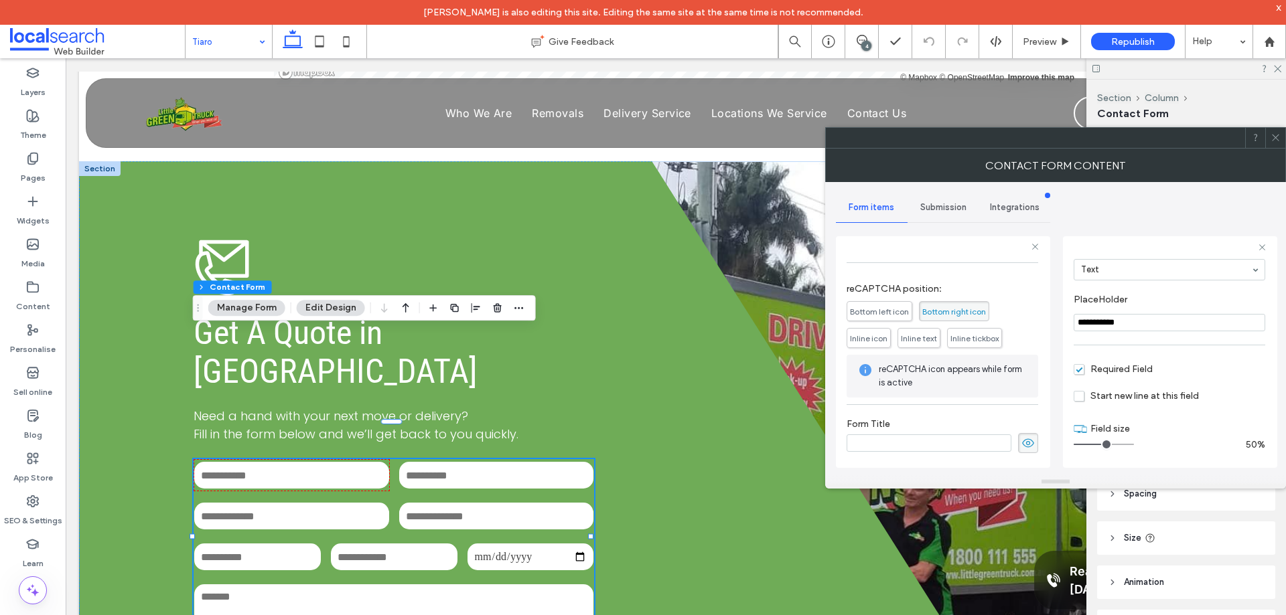
click at [952, 207] on span "Submission" at bounding box center [943, 207] width 46 height 11
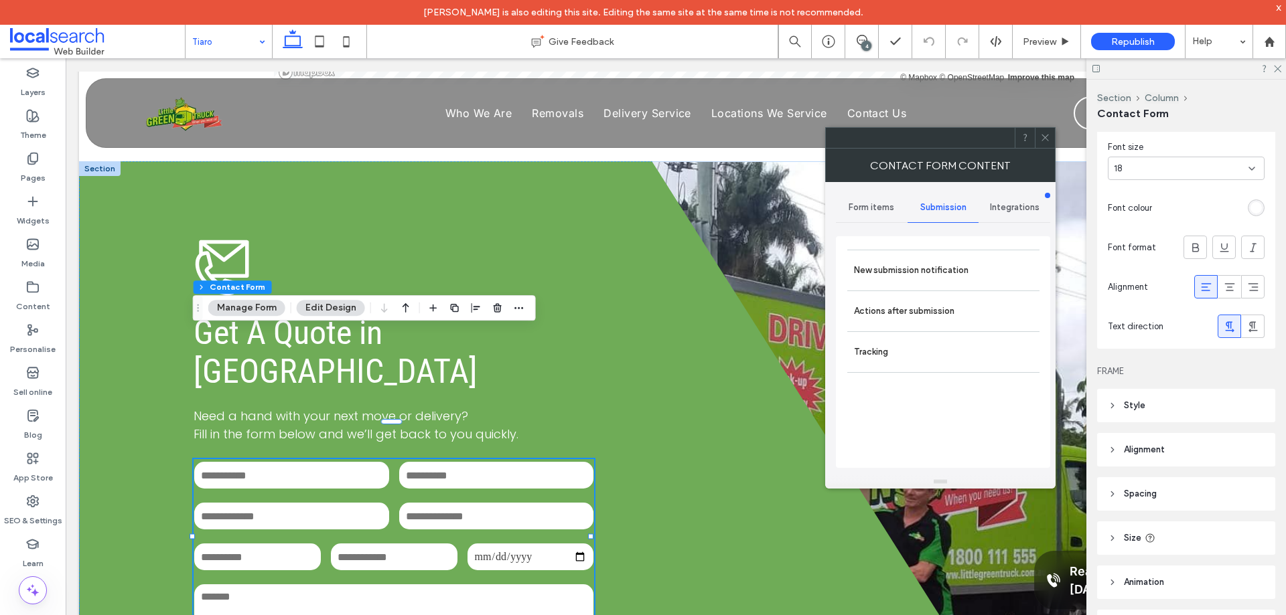
click at [970, 271] on label "New submission notification" at bounding box center [943, 270] width 179 height 27
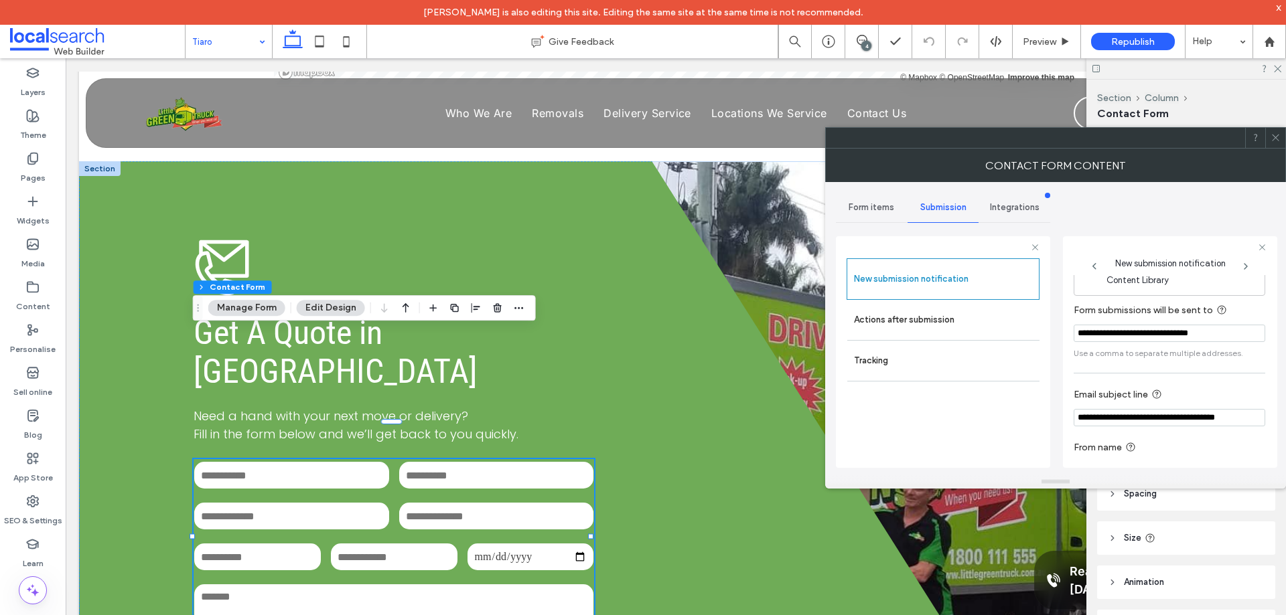
scroll to position [70, 0]
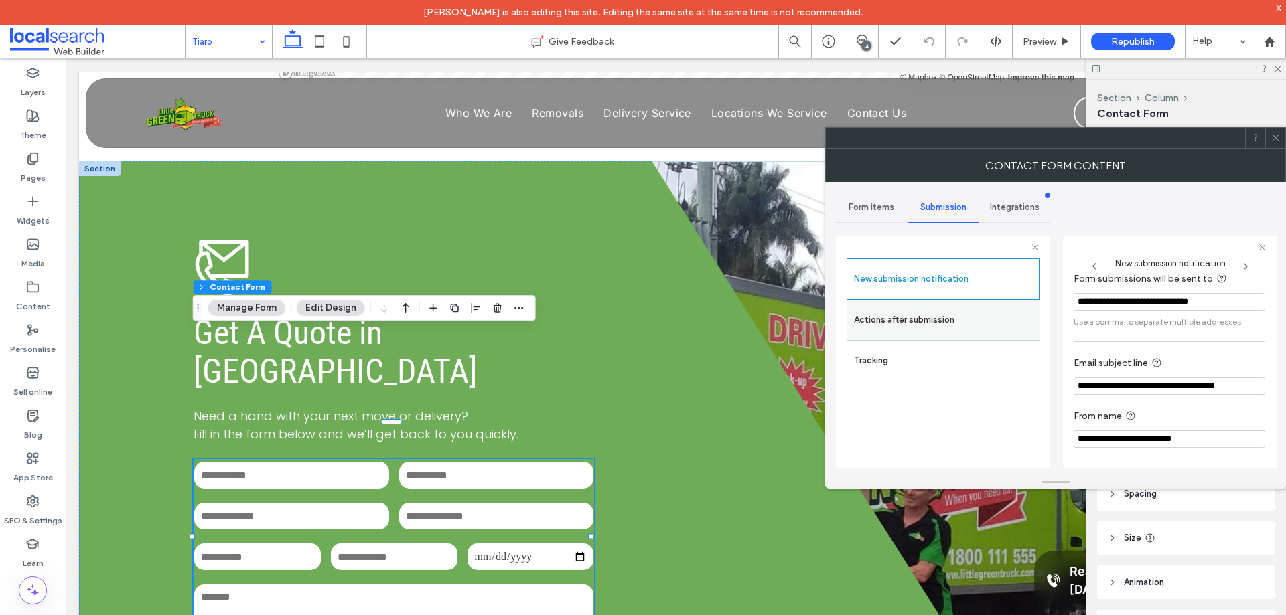
click at [979, 325] on label "Actions after submission" at bounding box center [943, 320] width 179 height 27
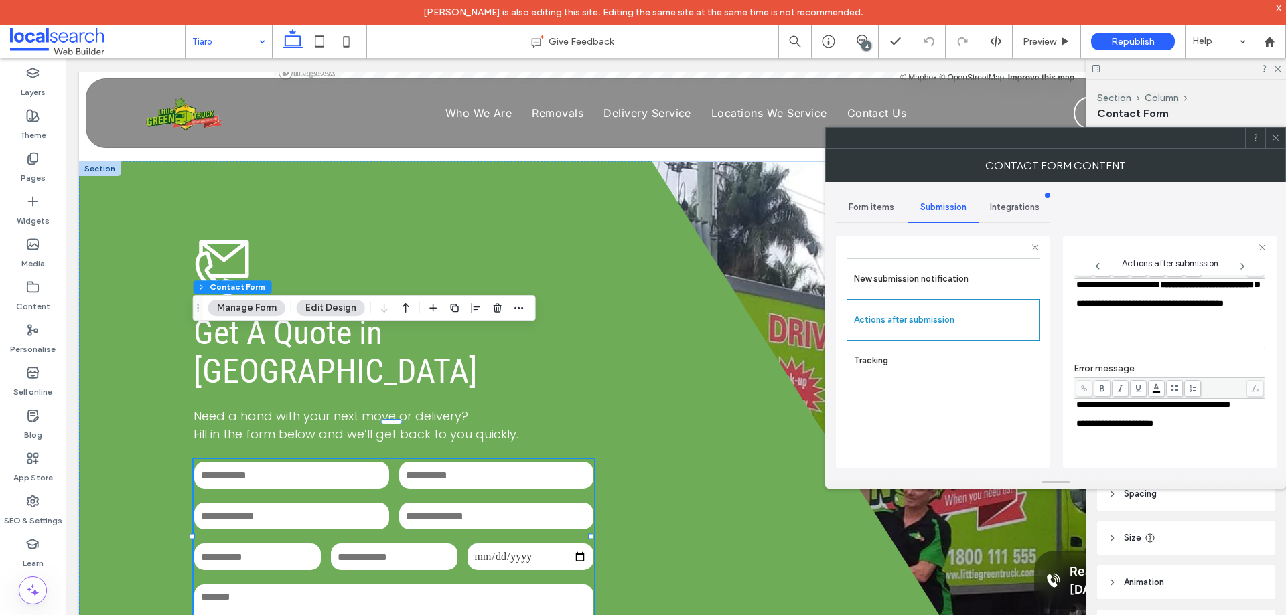
click at [1130, 290] on div "**********" at bounding box center [1169, 285] width 187 height 9
click at [1066, 315] on div "**********" at bounding box center [1170, 352] width 214 height 232
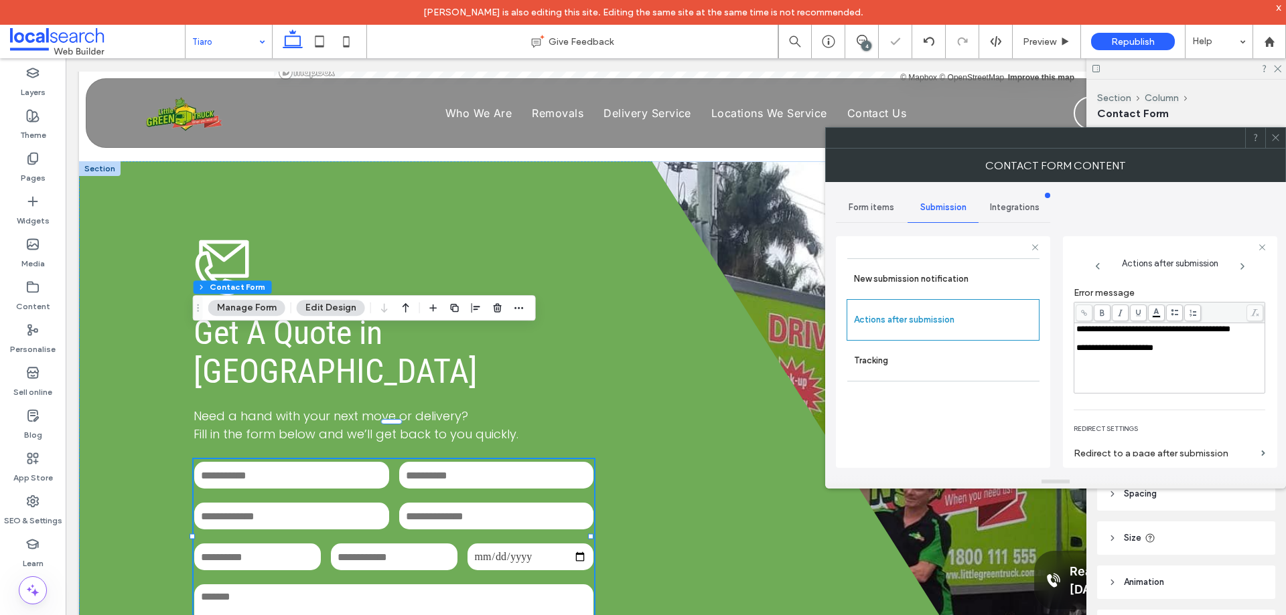
scroll to position [231, 0]
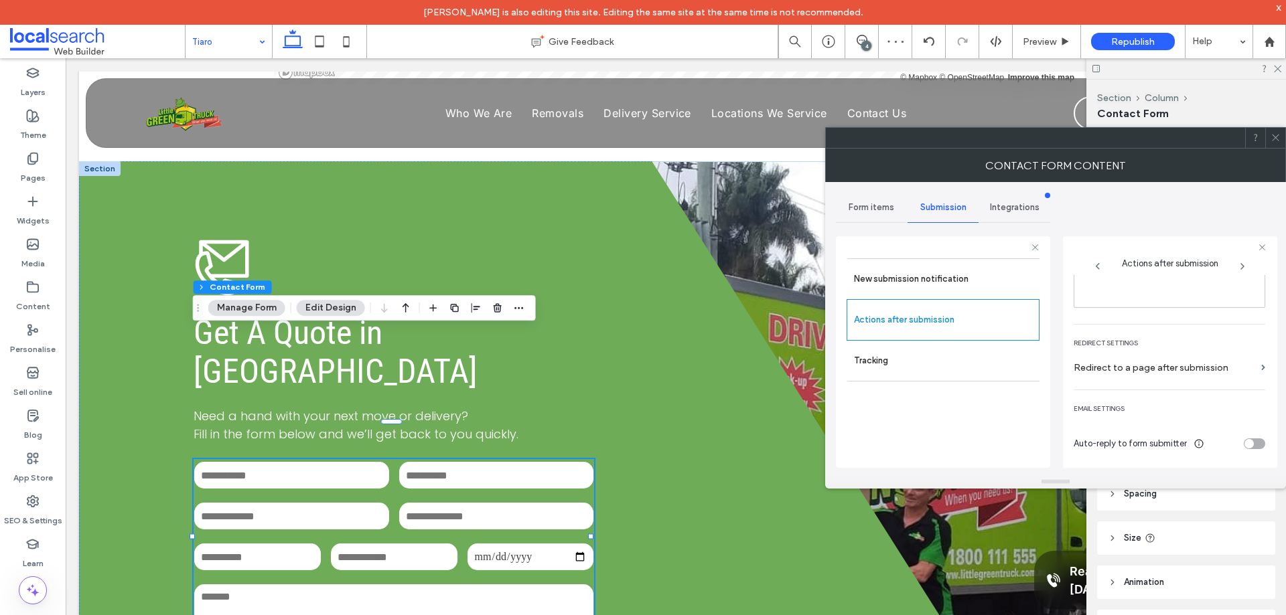
click at [1280, 135] on div at bounding box center [1275, 138] width 20 height 20
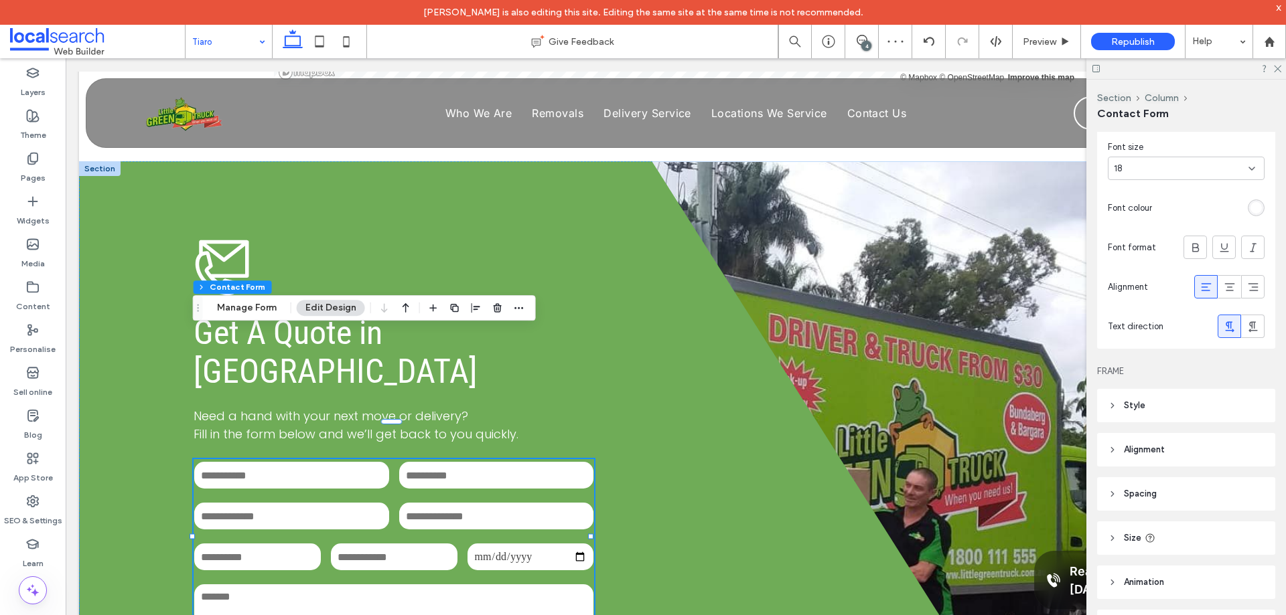
drag, startPoint x: 208, startPoint y: 29, endPoint x: 229, endPoint y: 51, distance: 30.8
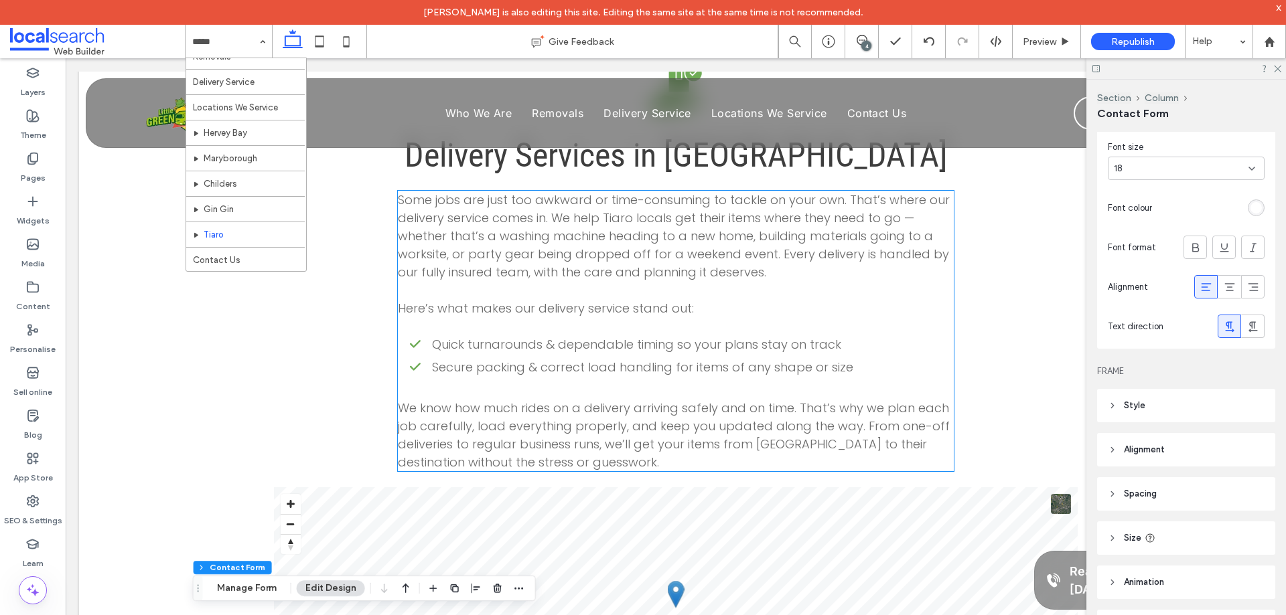
scroll to position [2775, 0]
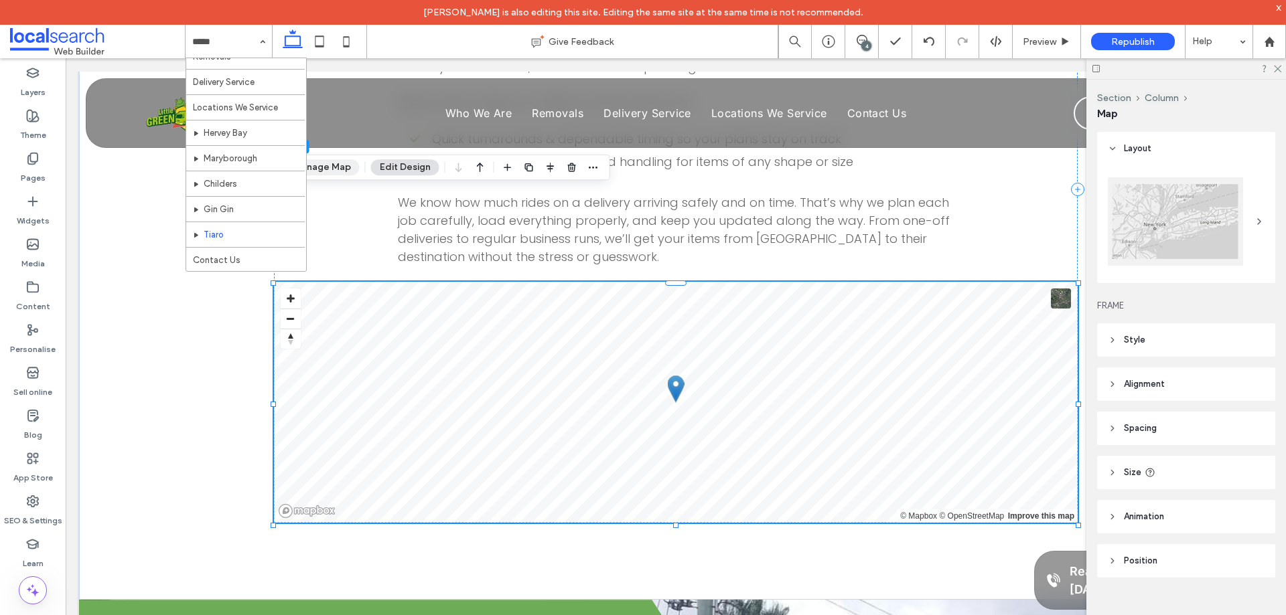
click at [343, 161] on button "Manage Map" at bounding box center [322, 167] width 75 height 16
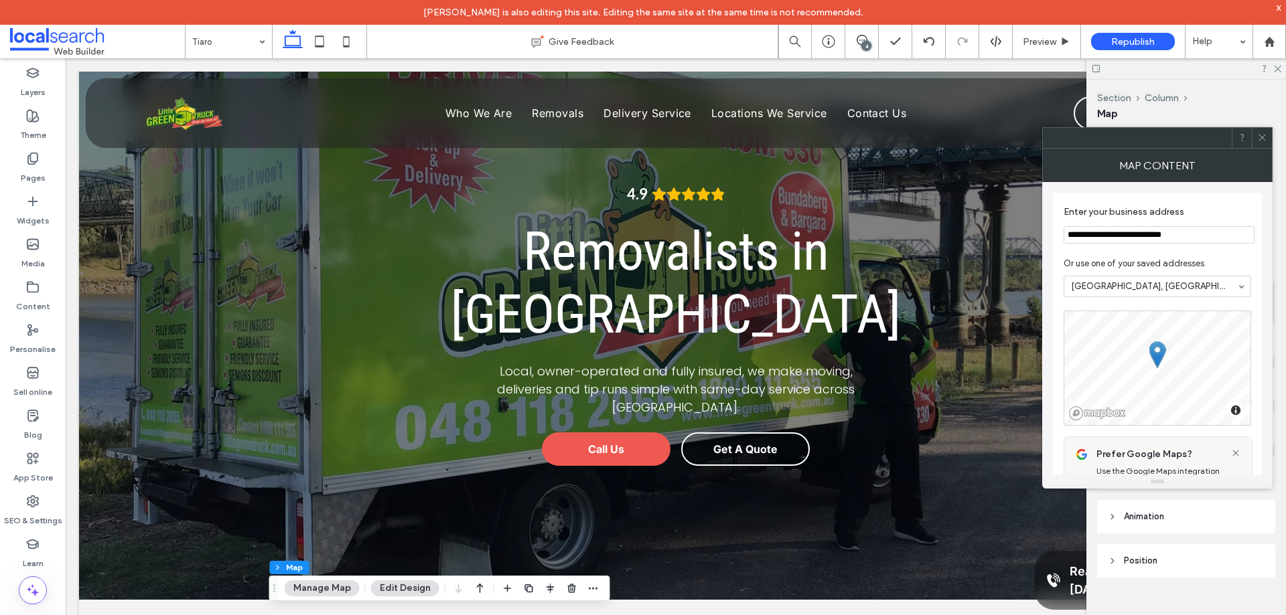
scroll to position [0, 0]
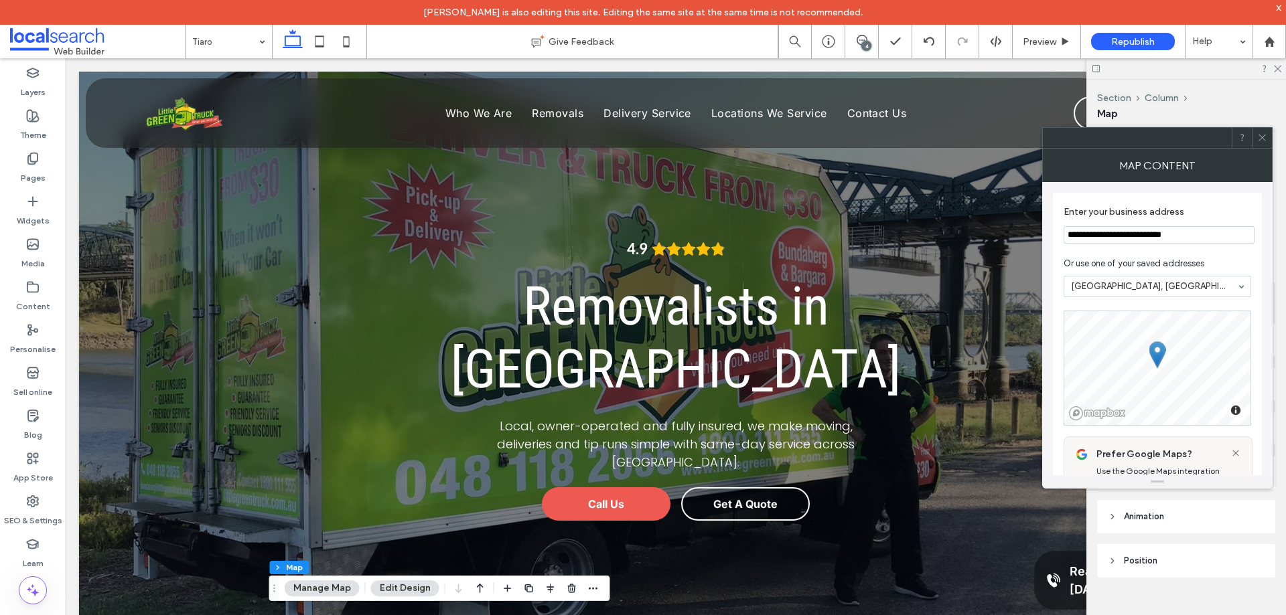
click at [1260, 139] on use at bounding box center [1261, 138] width 7 height 7
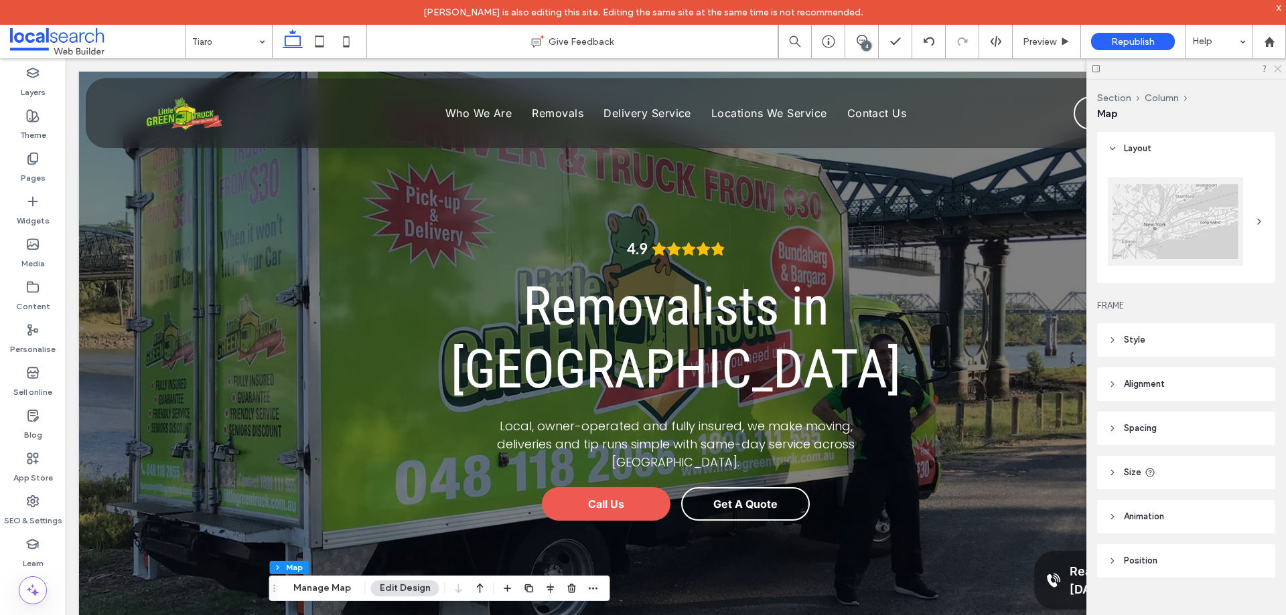
drag, startPoint x: 1278, startPoint y: 69, endPoint x: 1201, endPoint y: 13, distance: 94.8
click at [1278, 69] on use at bounding box center [1276, 69] width 7 height 7
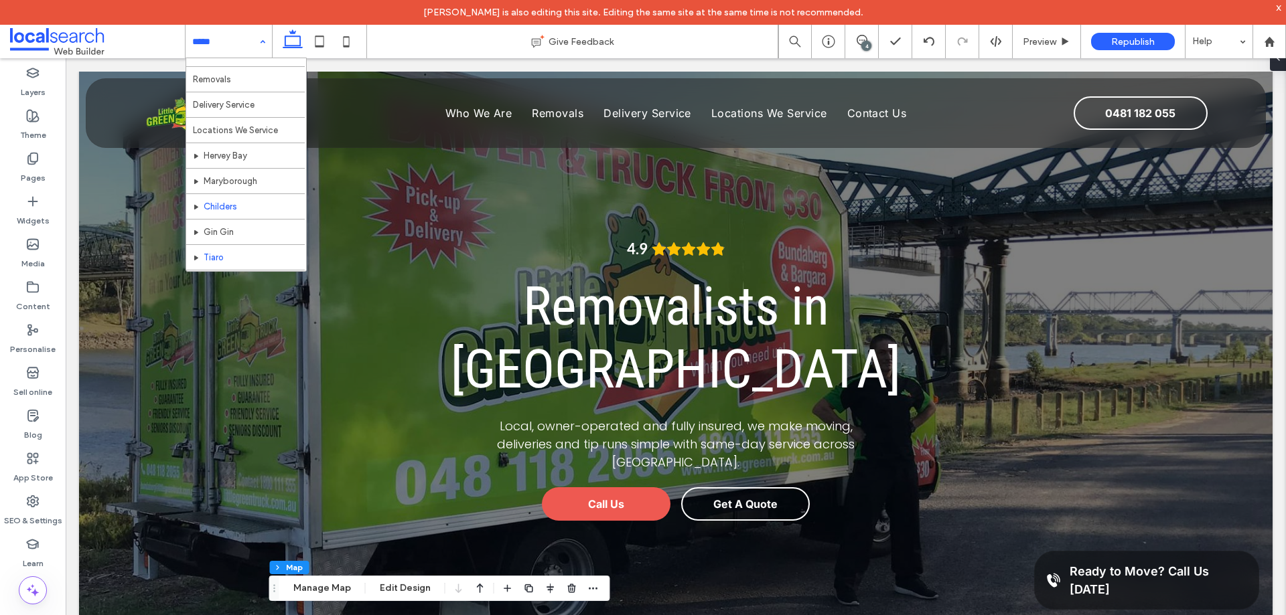
scroll to position [65, 0]
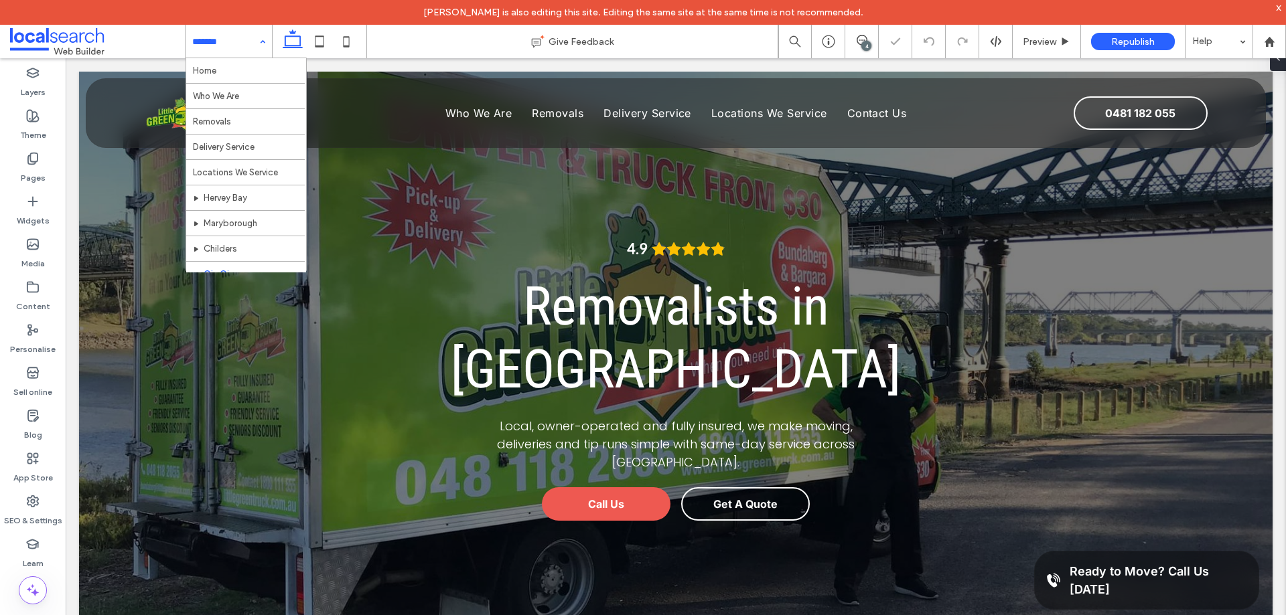
click at [208, 31] on input at bounding box center [225, 41] width 66 height 33
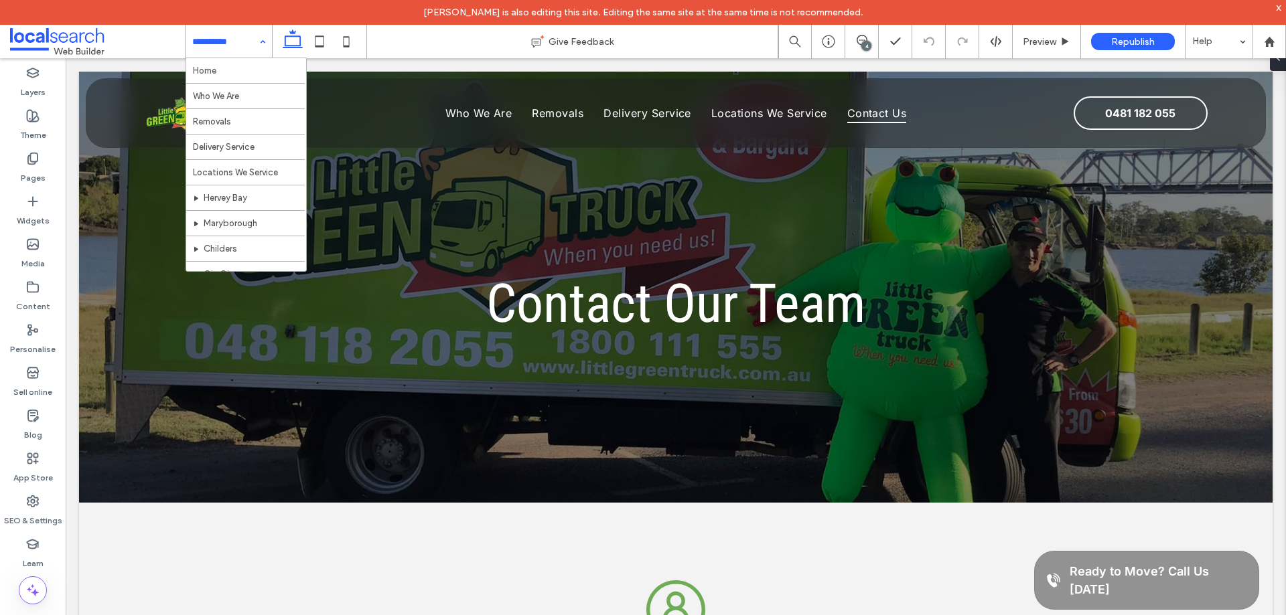
click at [262, 42] on div "Home Who We Are Removals Delivery Service Locations We Service Hervey Bay Maryb…" at bounding box center [228, 41] width 86 height 33
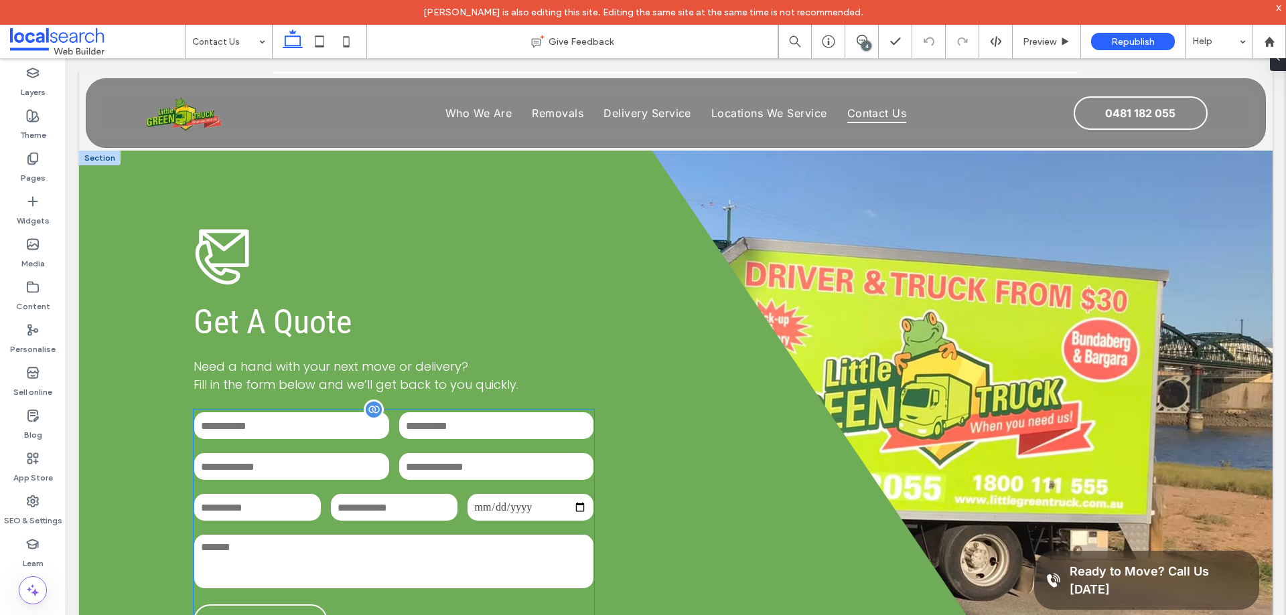
scroll to position [1071, 0]
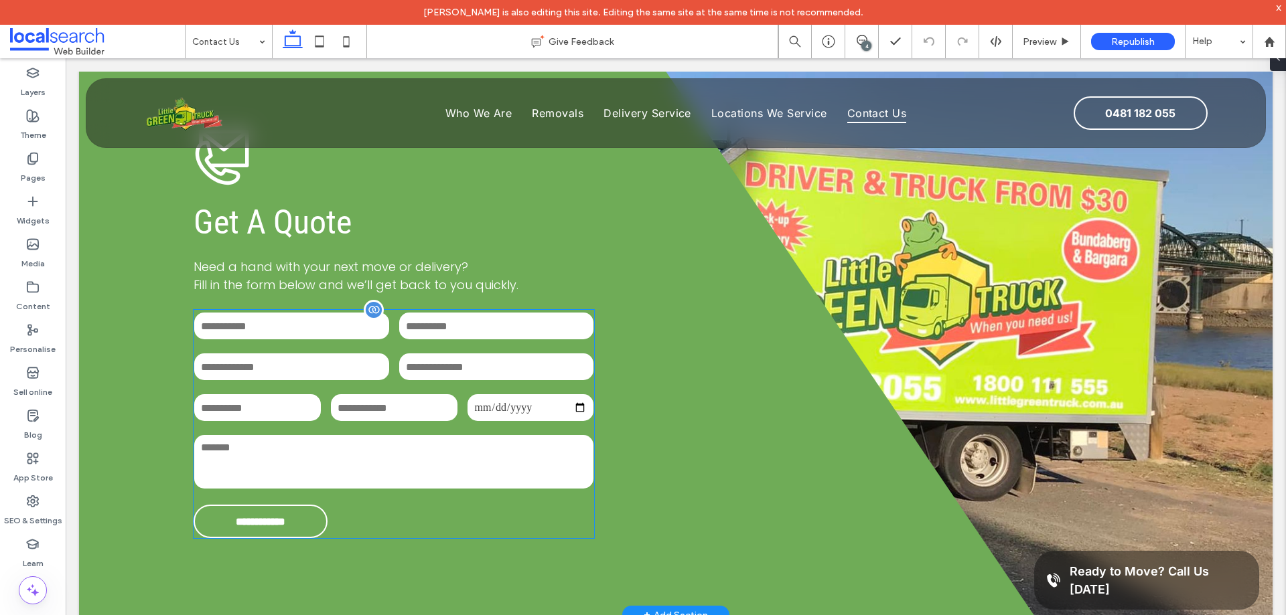
click at [537, 347] on div "Last Name:" at bounding box center [496, 326] width 205 height 41
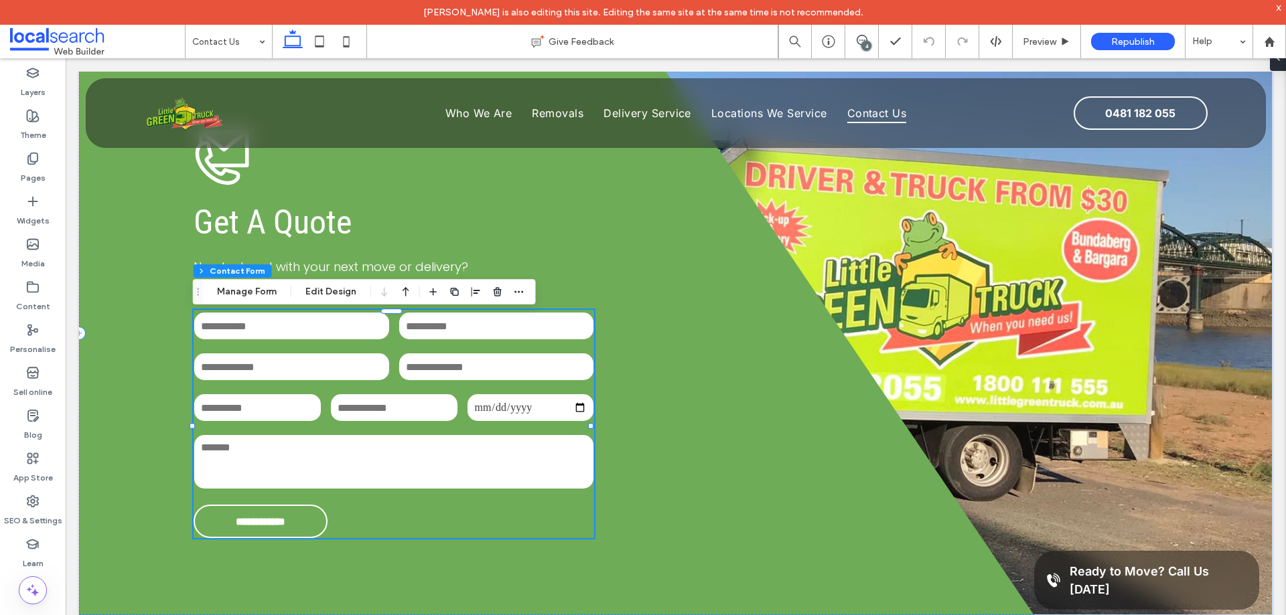
type input "**"
type input "*"
type input "***"
drag, startPoint x: 273, startPoint y: 289, endPoint x: 315, endPoint y: 214, distance: 85.1
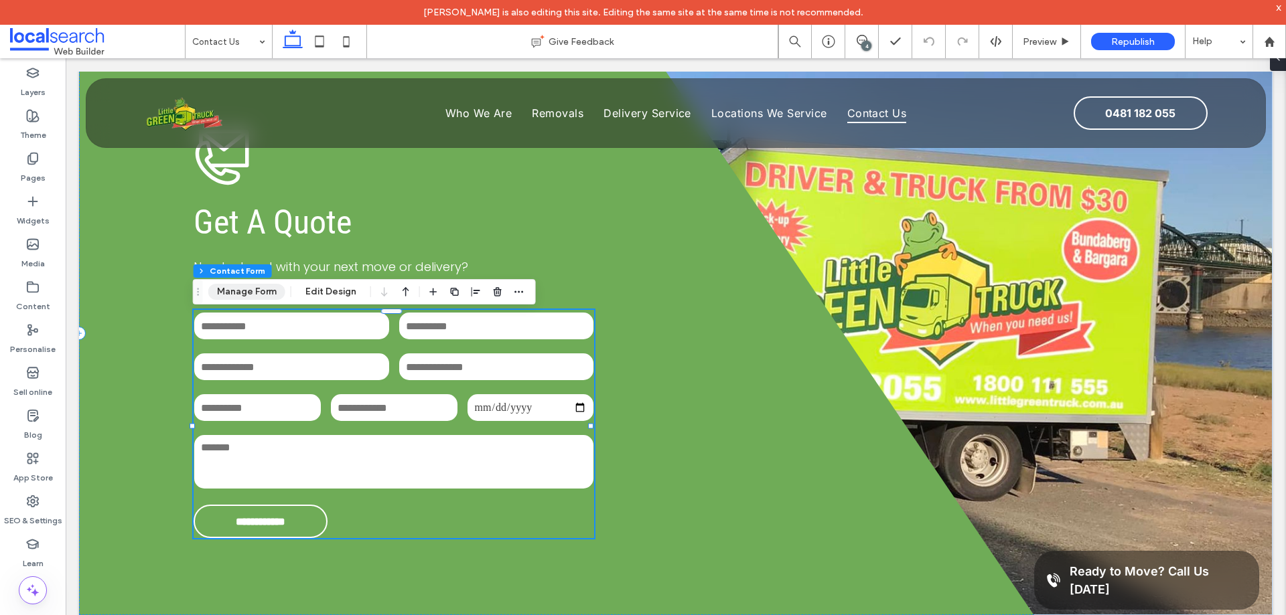
click at [273, 289] on button "Manage Form" at bounding box center [246, 292] width 77 height 16
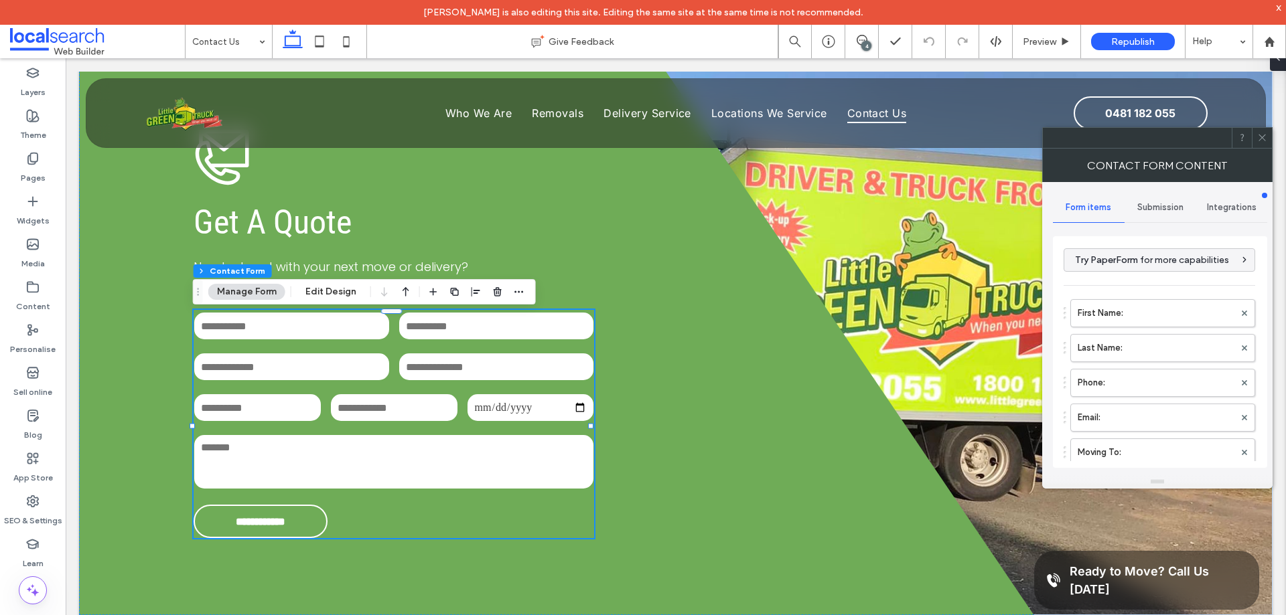
click at [1150, 198] on div "Submission" at bounding box center [1160, 207] width 72 height 29
click at [1158, 264] on label "New submission notification" at bounding box center [1160, 270] width 179 height 27
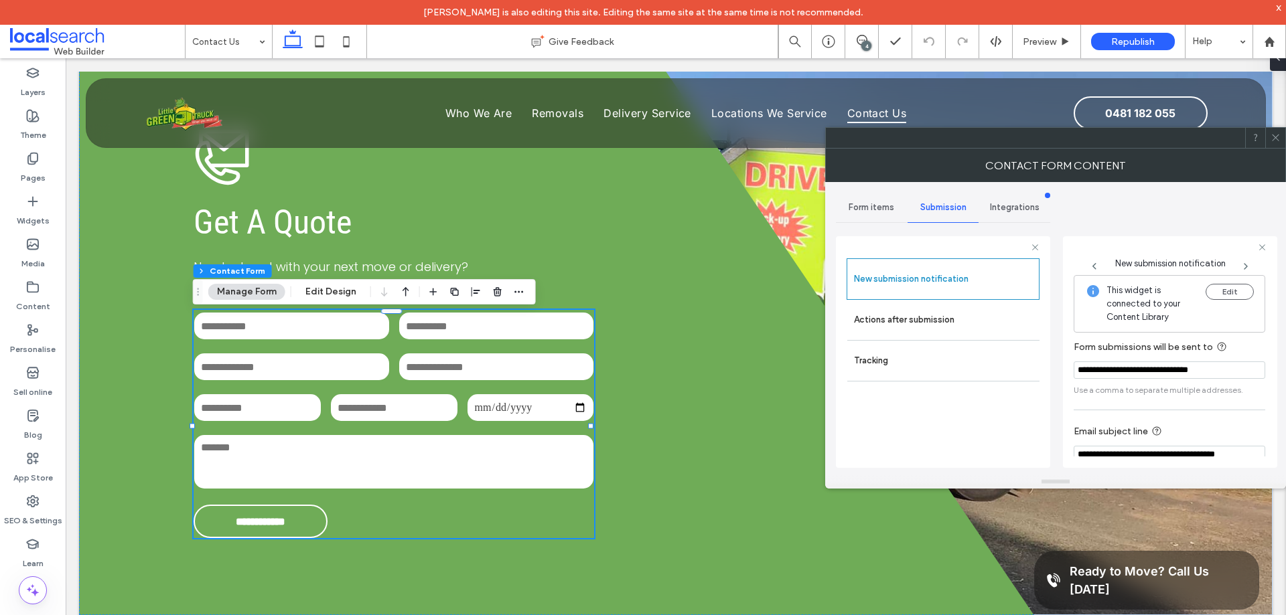
scroll to position [70, 0]
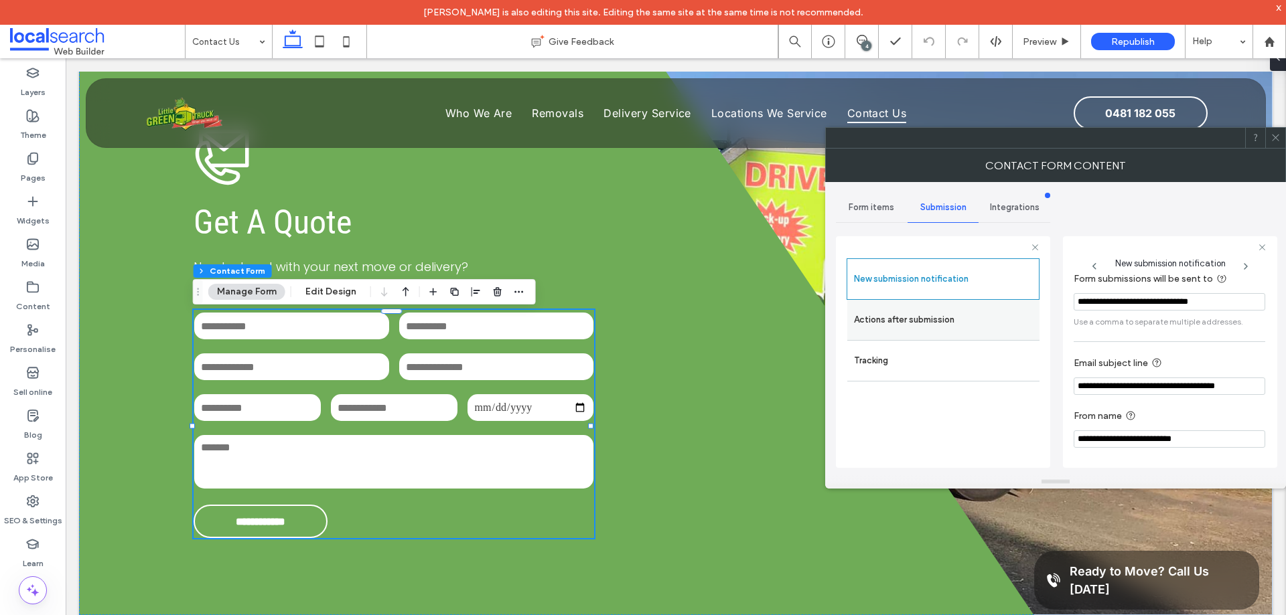
click at [986, 329] on label "Actions after submission" at bounding box center [943, 320] width 179 height 27
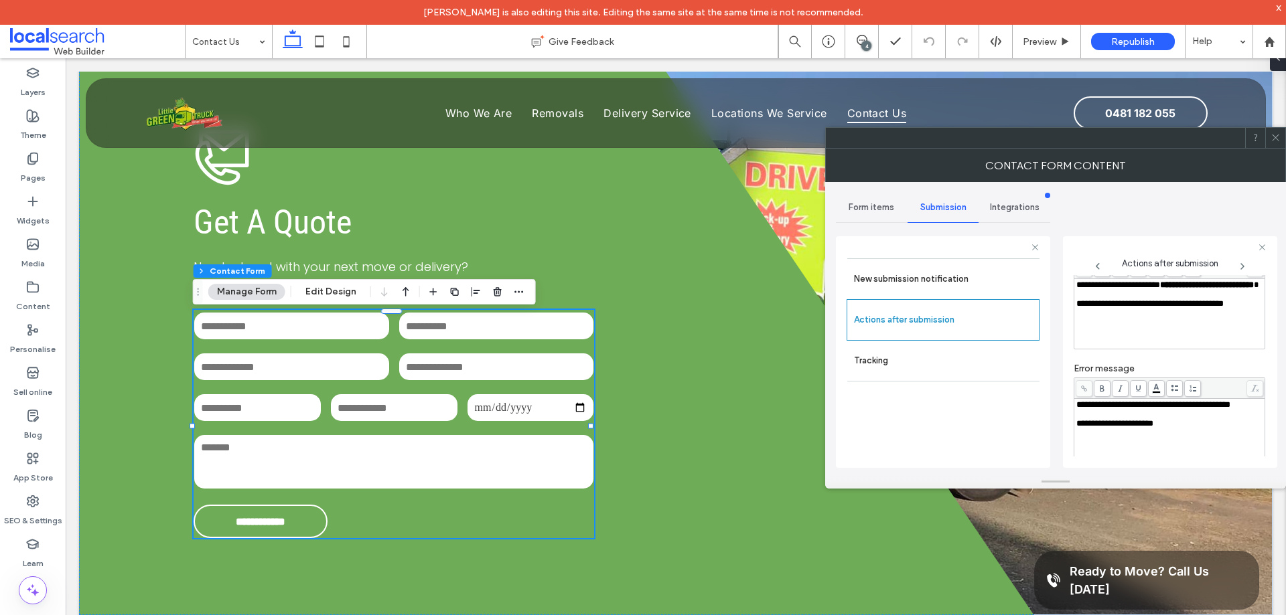
click at [1280, 141] on icon at bounding box center [1275, 138] width 10 height 10
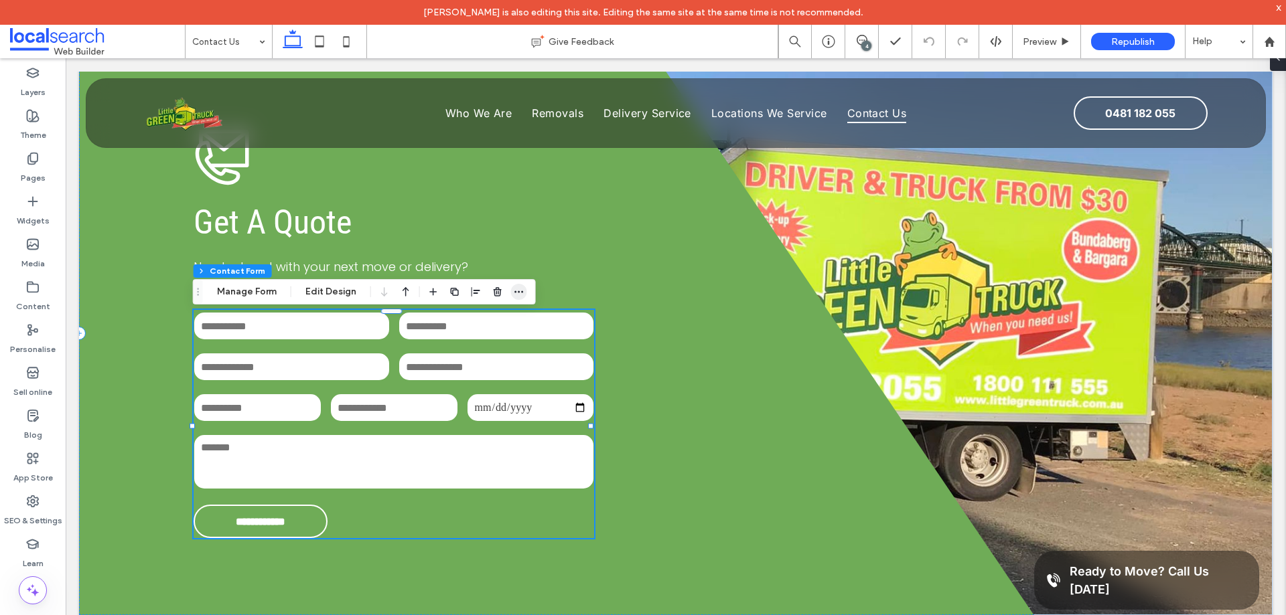
click at [520, 289] on icon "button" at bounding box center [519, 292] width 11 height 11
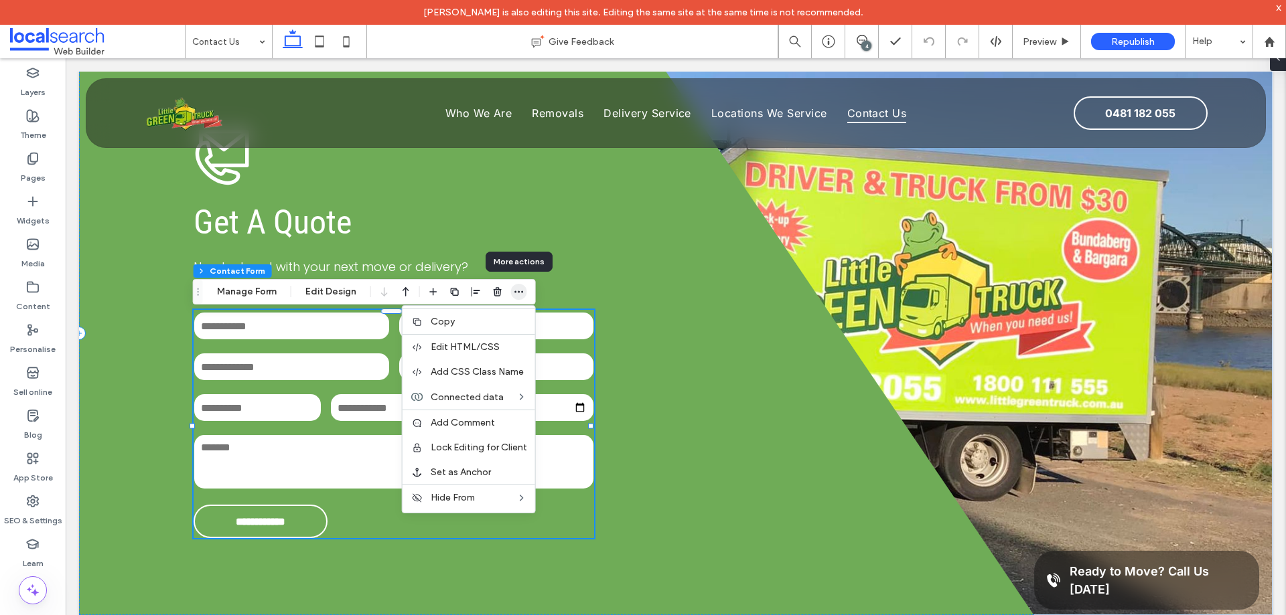
click at [519, 289] on icon "button" at bounding box center [519, 292] width 11 height 11
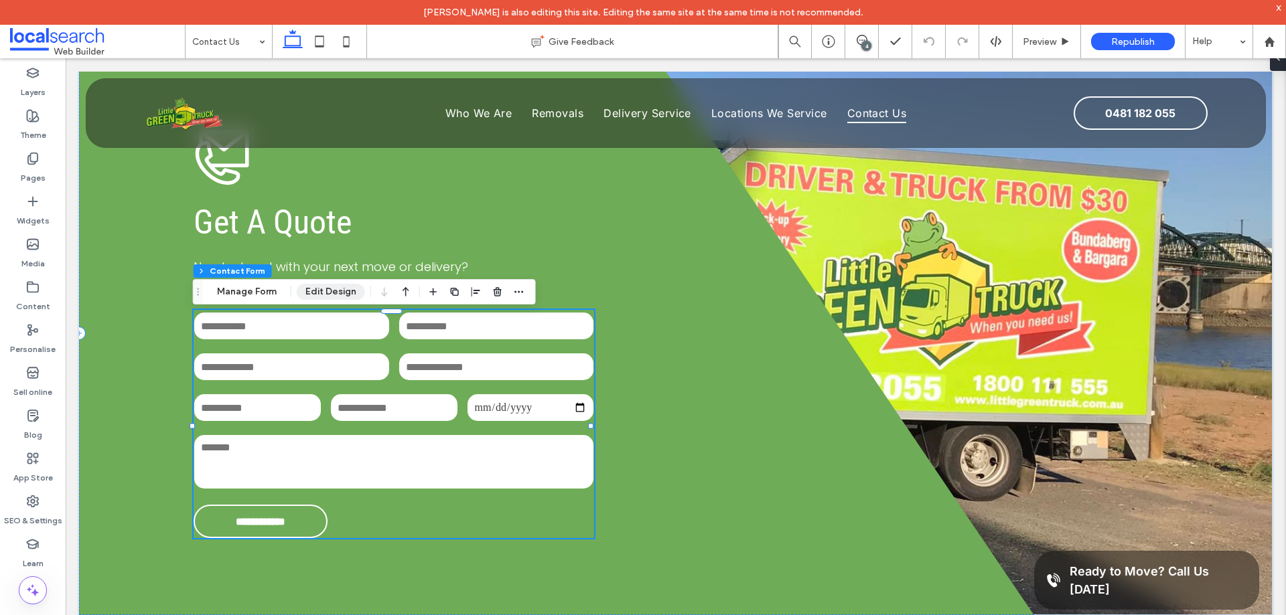
click at [330, 294] on button "Edit Design" at bounding box center [331, 292] width 68 height 16
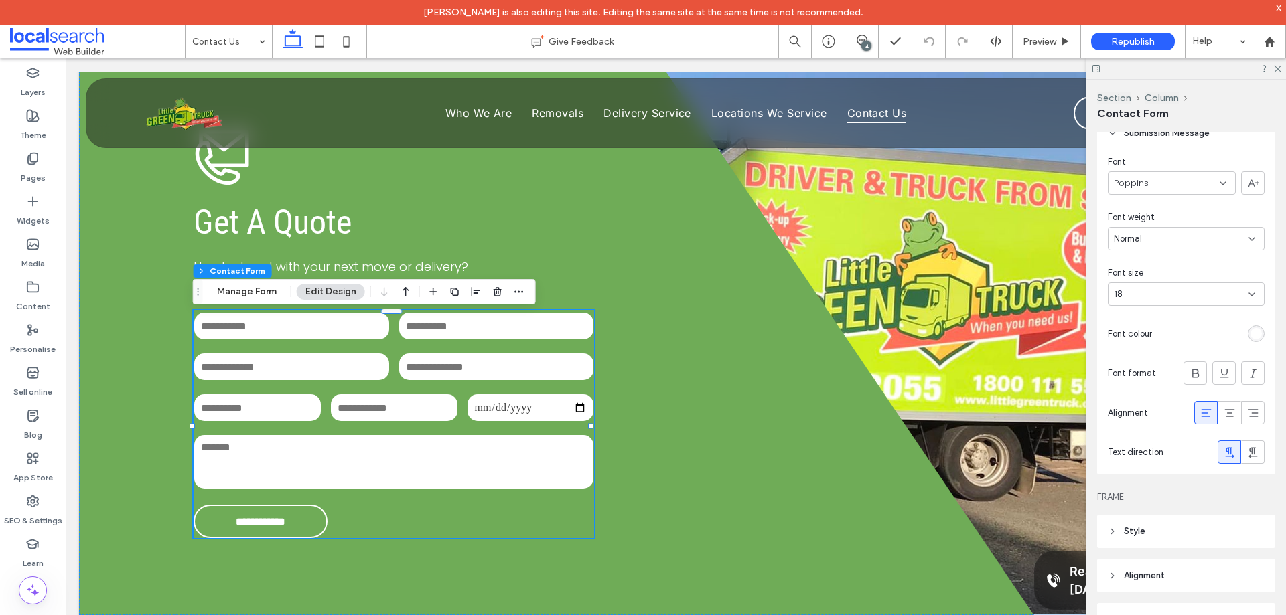
scroll to position [469, 0]
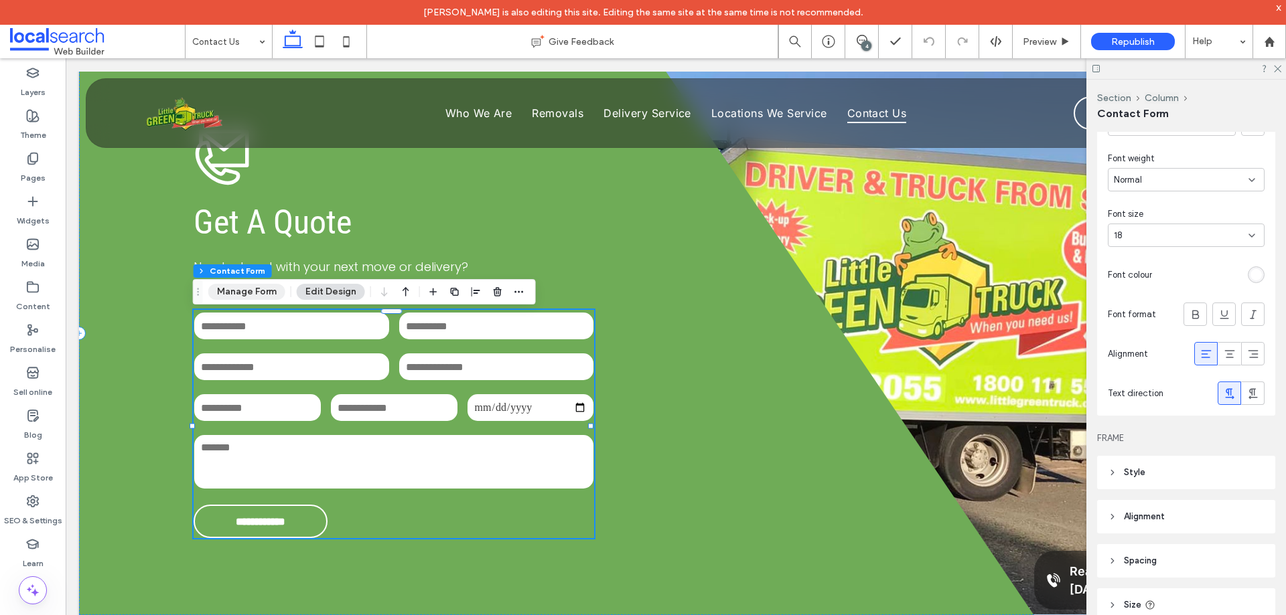
click at [240, 297] on button "Manage Form" at bounding box center [246, 292] width 77 height 16
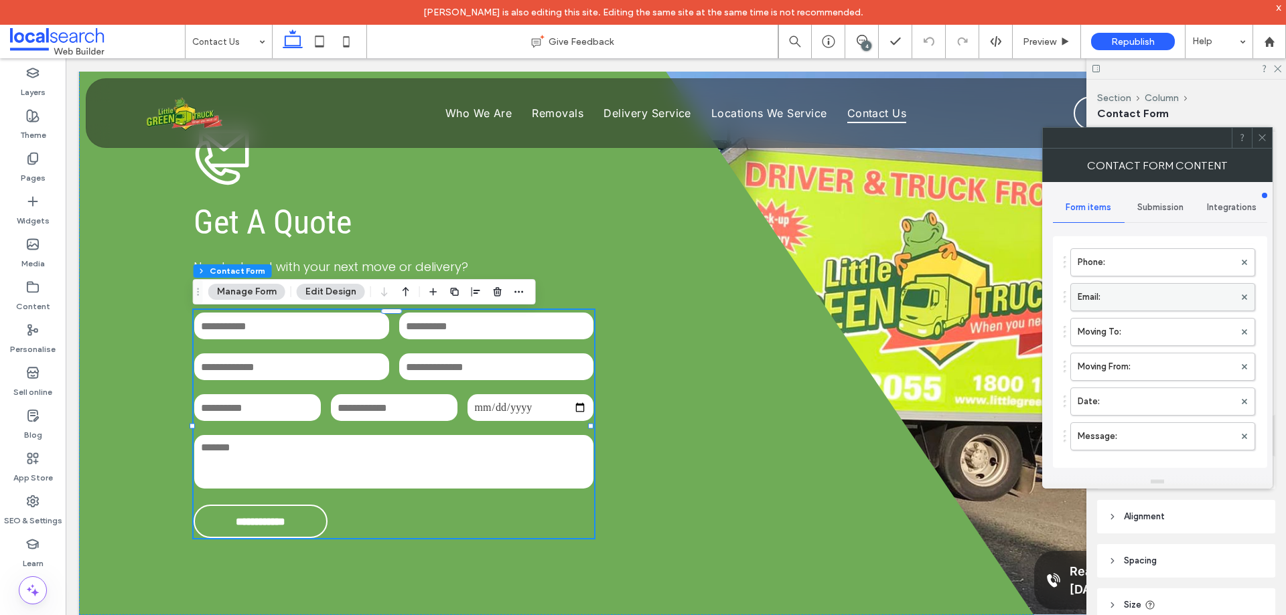
scroll to position [134, 0]
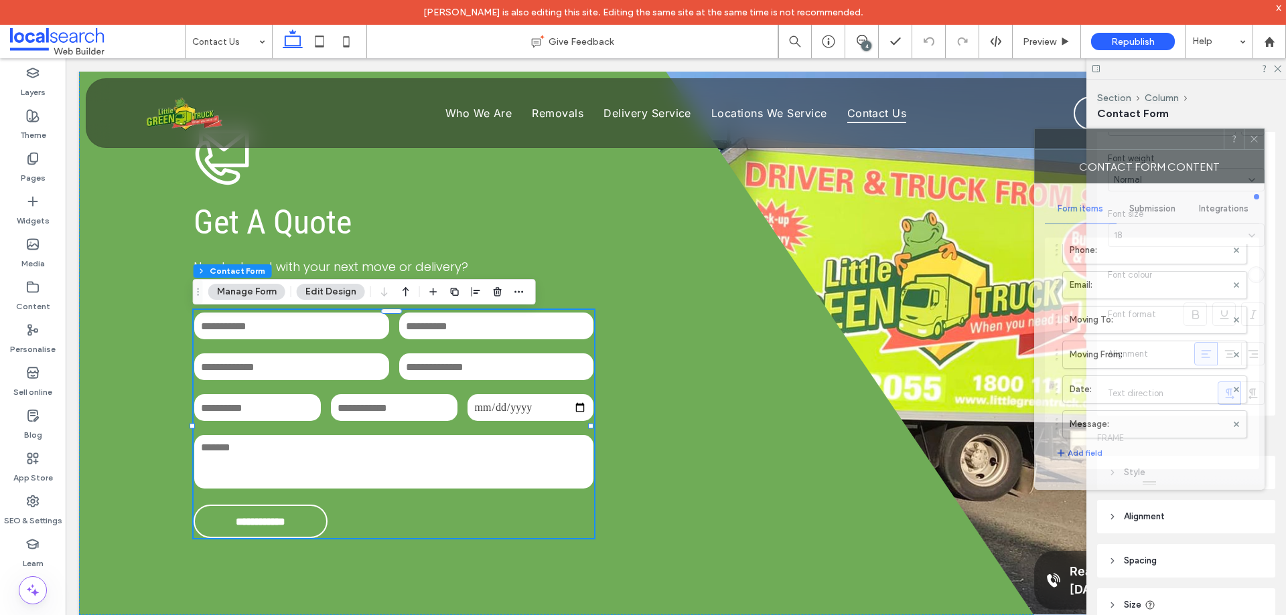
drag, startPoint x: 1146, startPoint y: 145, endPoint x: 787, endPoint y: 123, distance: 358.9
click at [1034, 129] on div at bounding box center [1128, 139] width 189 height 20
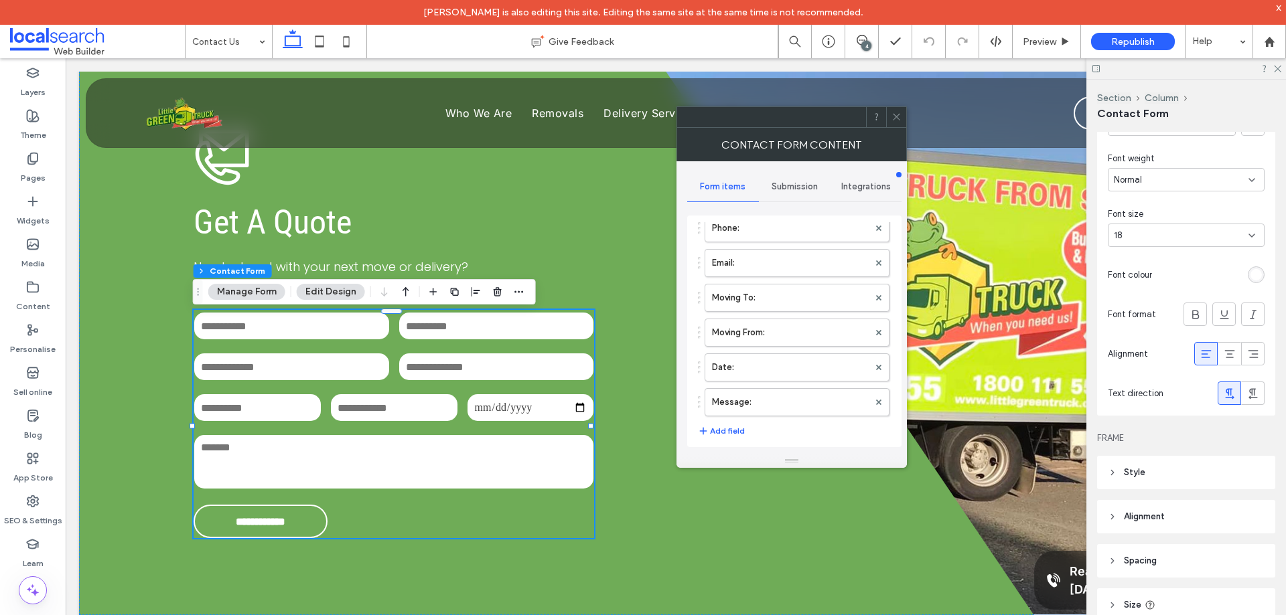
scroll to position [201, 0]
click at [788, 335] on label "Message:" at bounding box center [790, 335] width 157 height 27
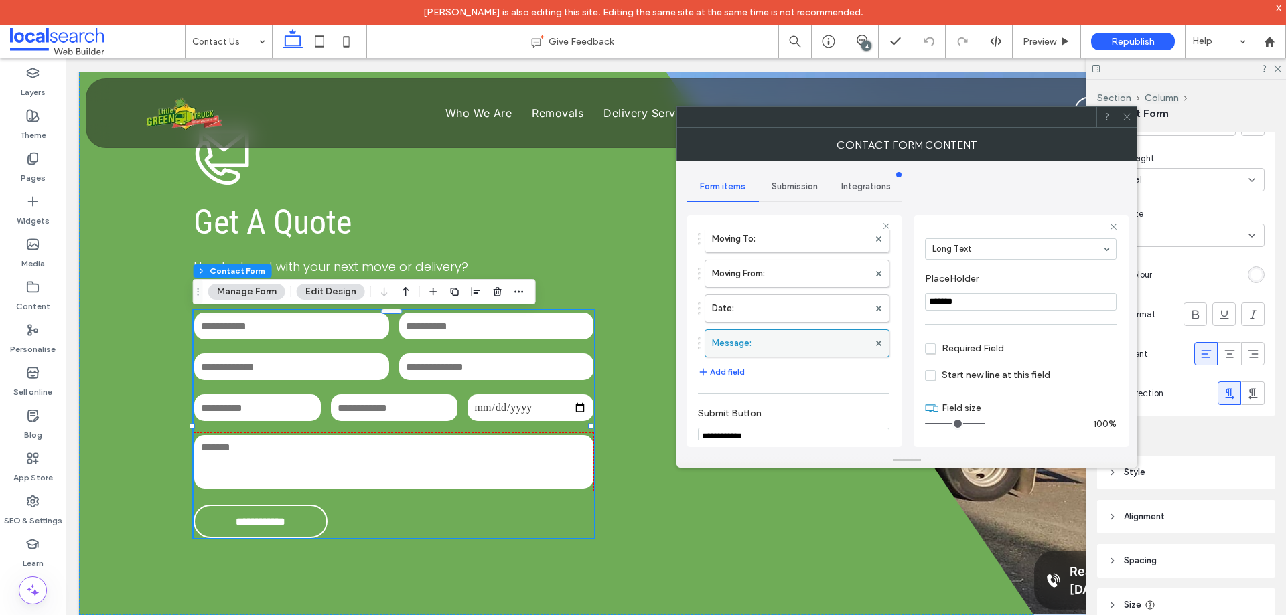
scroll to position [134, 0]
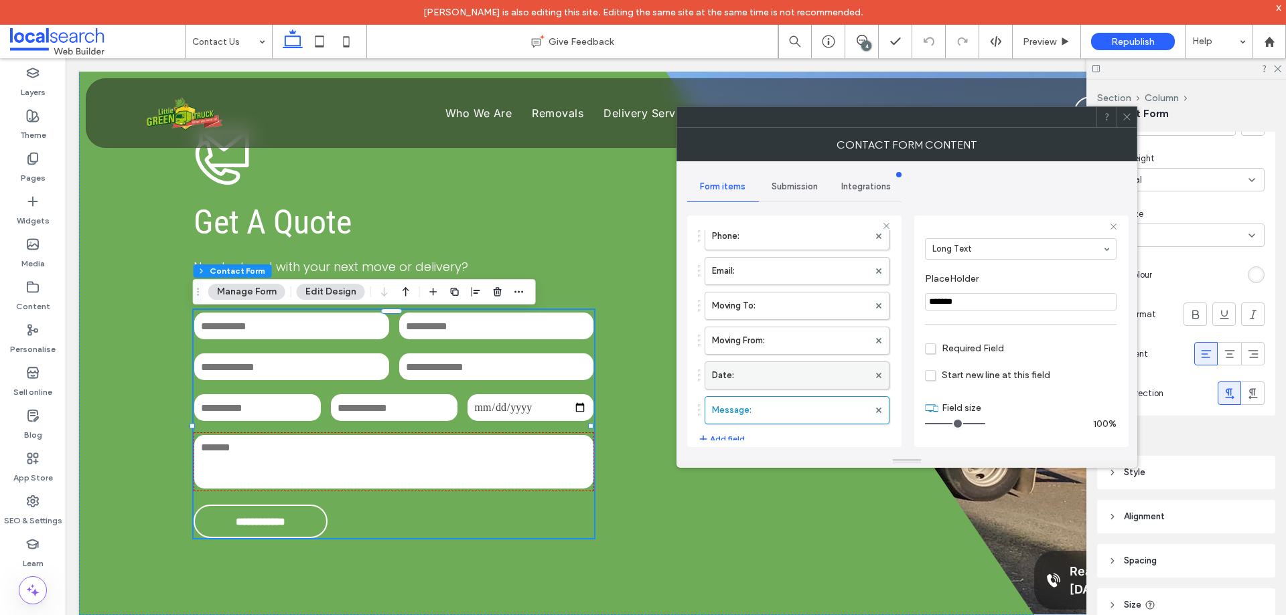
click at [785, 381] on label "Date:" at bounding box center [790, 375] width 157 height 27
type input "*"
click at [792, 342] on label "Moving From:" at bounding box center [790, 340] width 157 height 27
click at [801, 369] on label "Moving To:" at bounding box center [790, 373] width 157 height 27
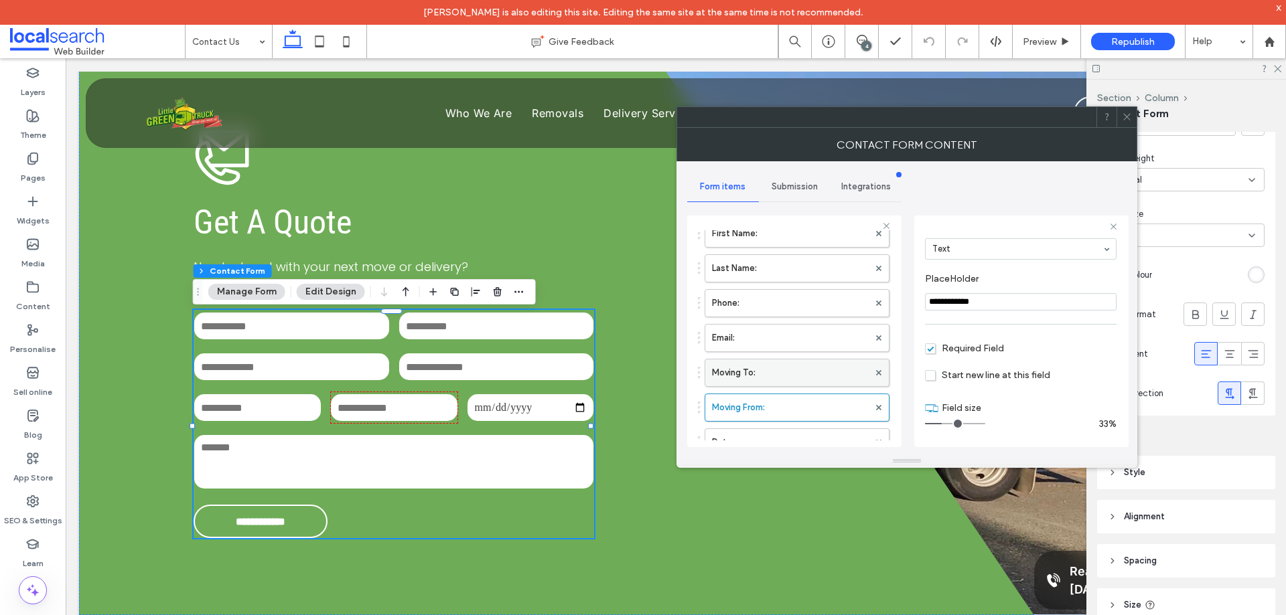
type input "**********"
click at [803, 331] on label "Email:" at bounding box center [790, 338] width 157 height 27
type input "*"
click at [803, 307] on label "Phone:" at bounding box center [790, 303] width 157 height 27
click at [799, 266] on label "Last Name:" at bounding box center [790, 268] width 157 height 27
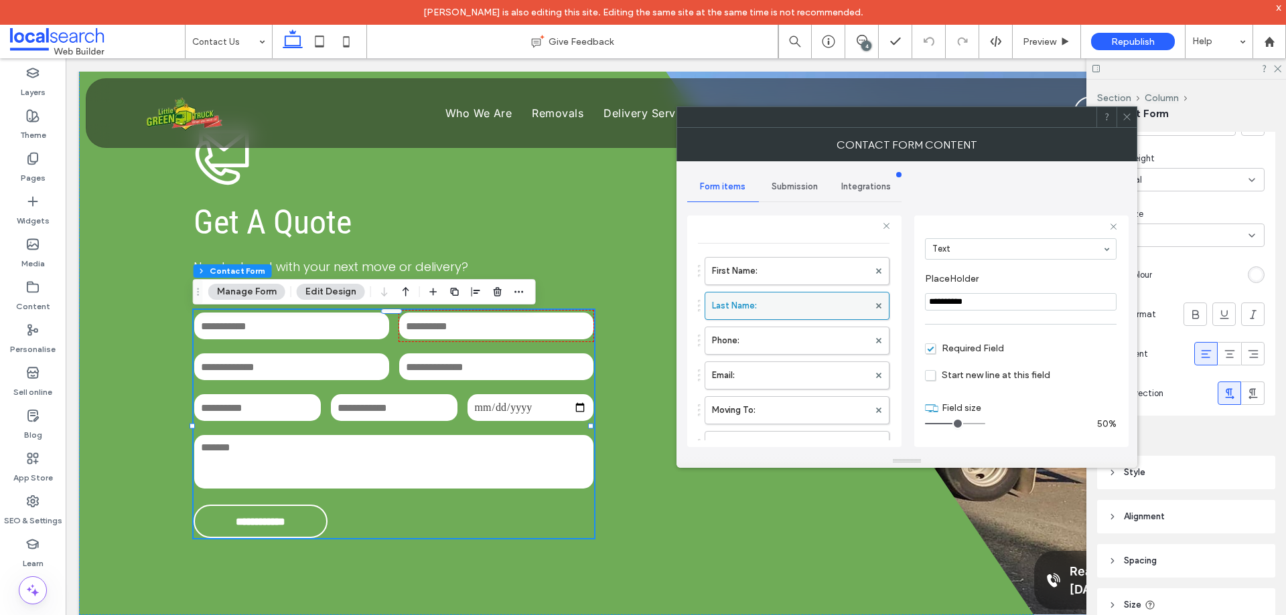
scroll to position [0, 0]
click at [799, 301] on label "First Name:" at bounding box center [790, 300] width 157 height 27
type input "**********"
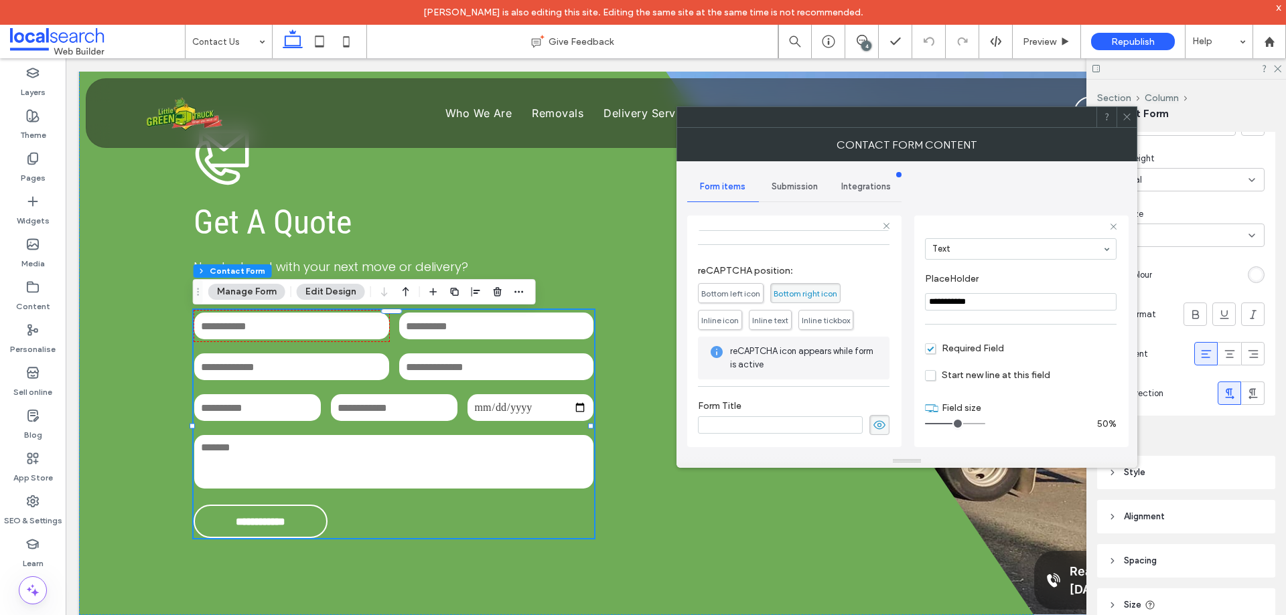
scroll to position [418, 0]
click at [795, 192] on div "Submission" at bounding box center [795, 186] width 72 height 29
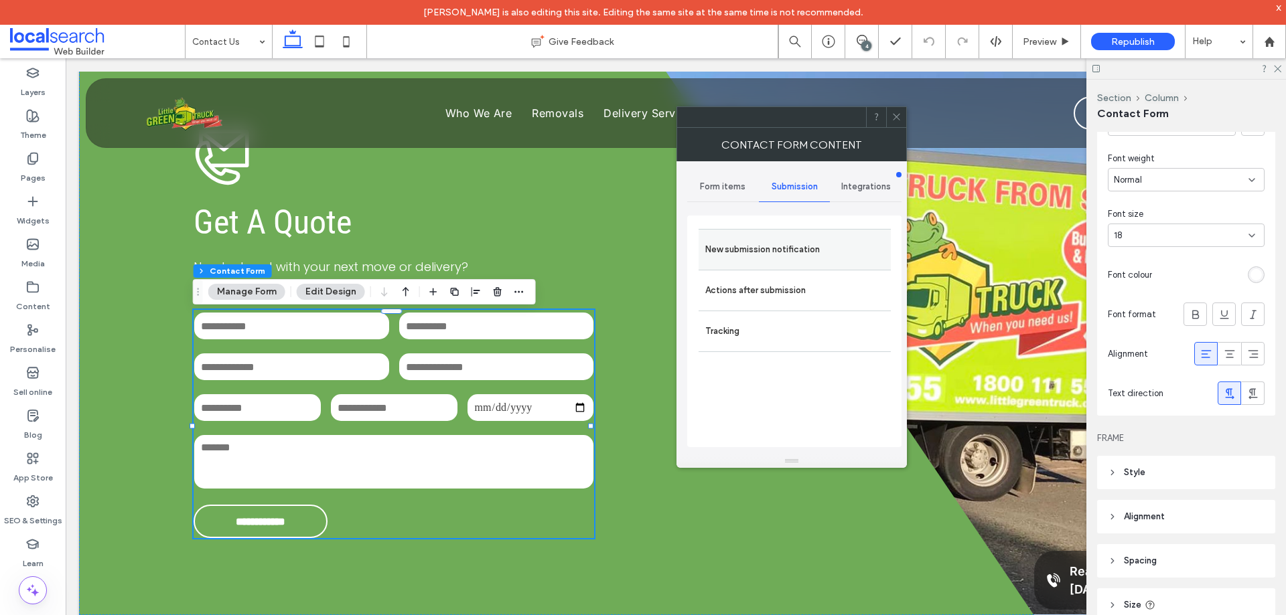
click at [816, 250] on label "New submission notification" at bounding box center [794, 249] width 179 height 27
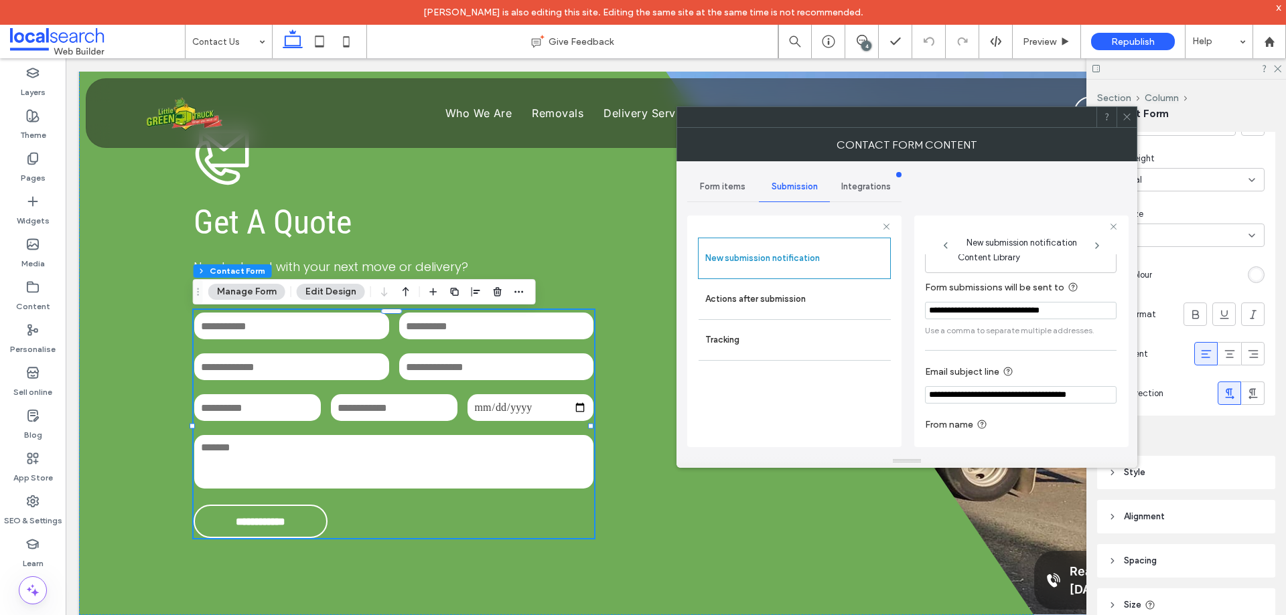
scroll to position [70, 0]
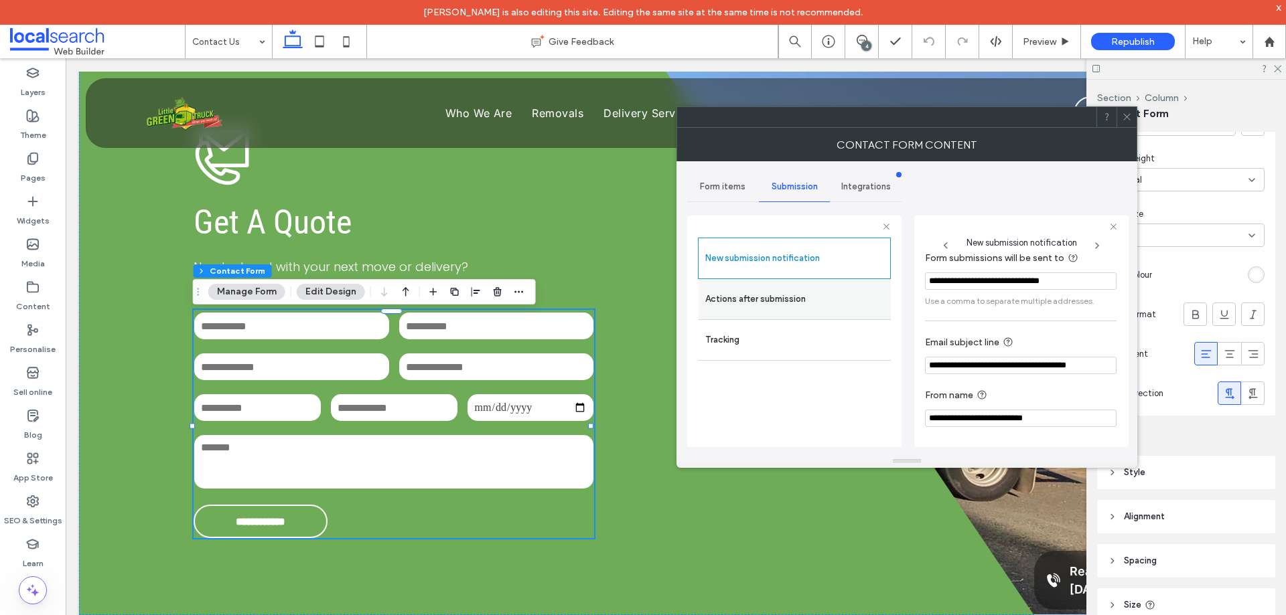
click at [848, 303] on label "Actions after submission" at bounding box center [794, 299] width 179 height 27
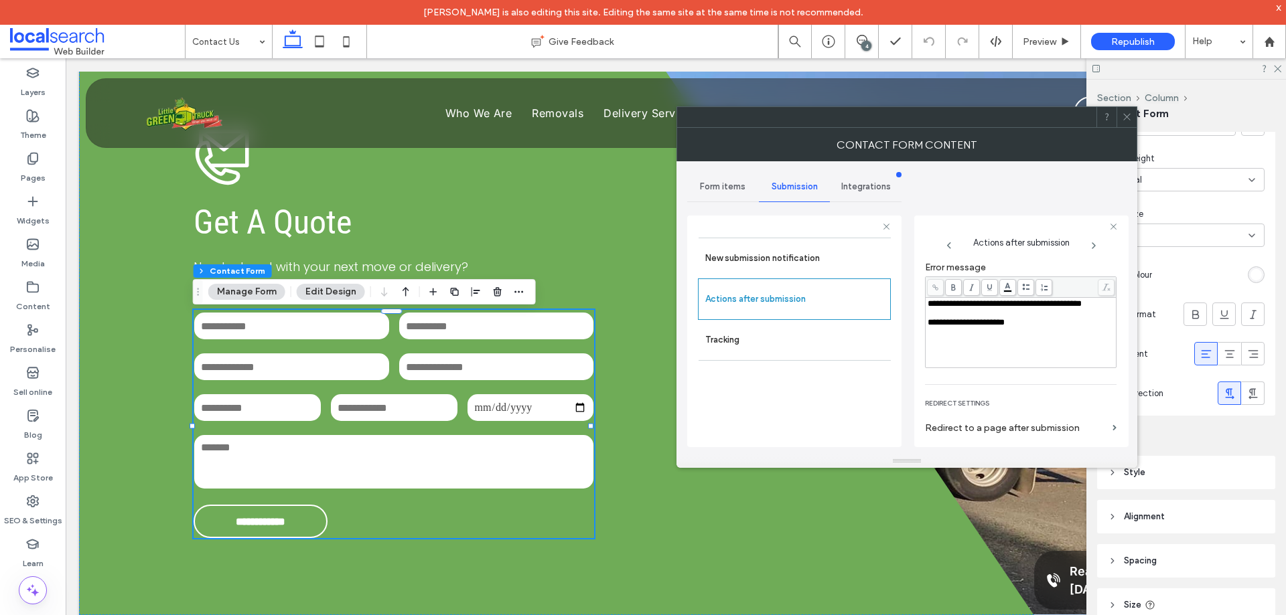
scroll to position [231, 0]
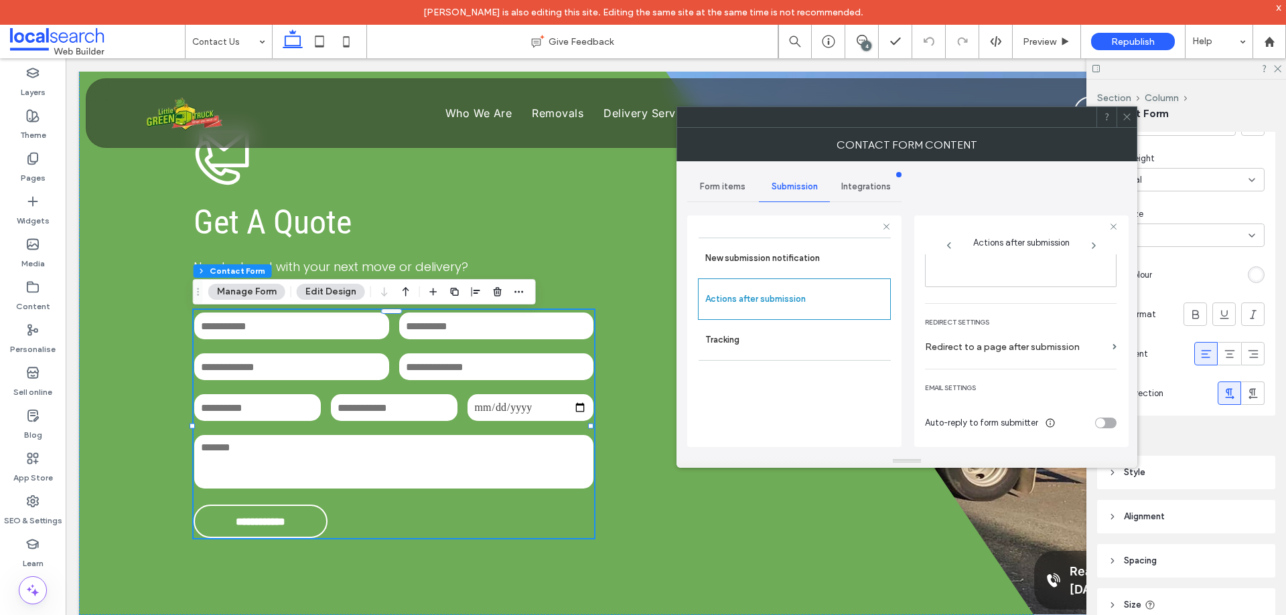
click at [1127, 121] on icon at bounding box center [1127, 117] width 10 height 10
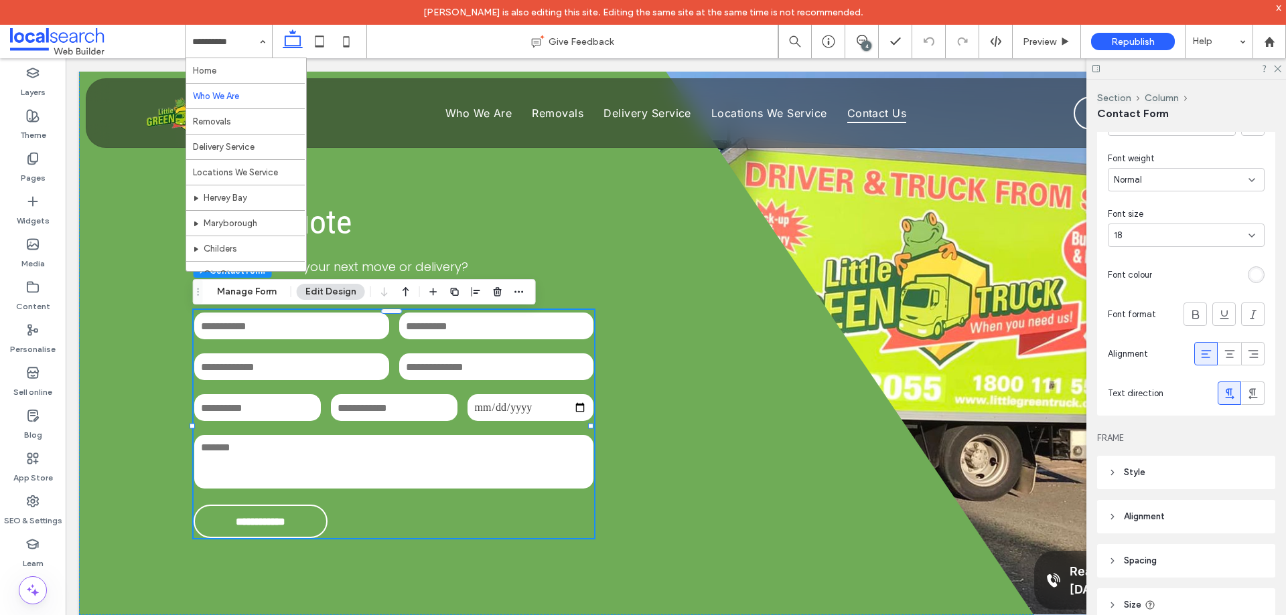
drag, startPoint x: 227, startPoint y: 50, endPoint x: 272, endPoint y: 95, distance: 63.9
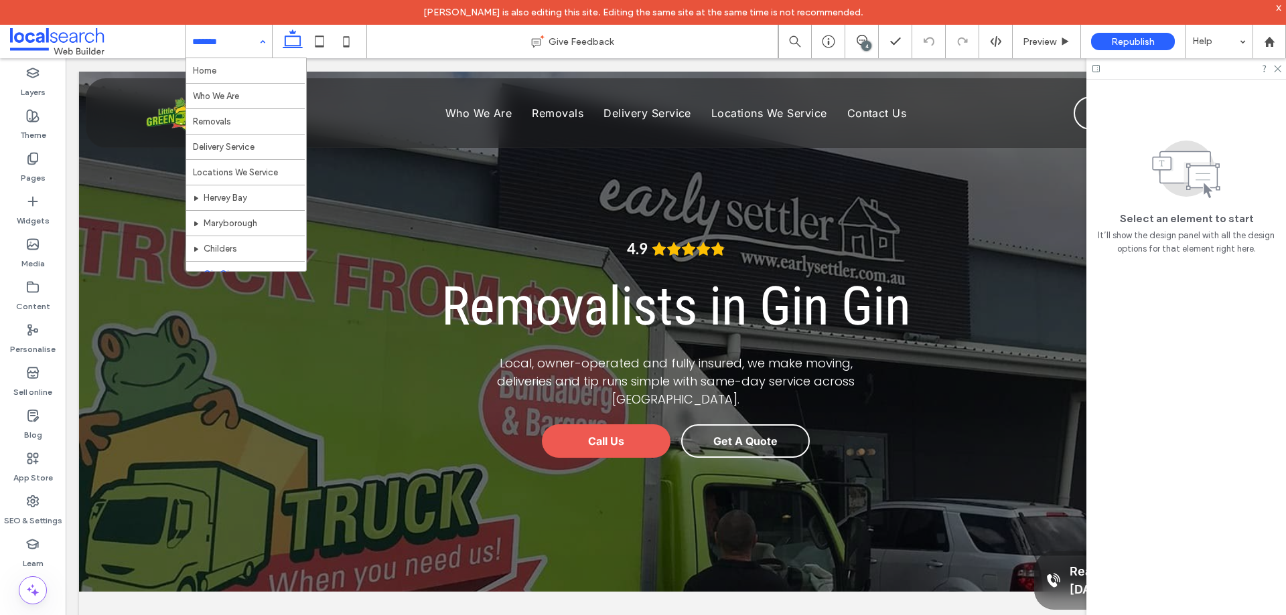
click at [260, 44] on div "Home Who We Are Removals Delivery Service Locations We Service Hervey Bay Maryb…" at bounding box center [228, 41] width 86 height 33
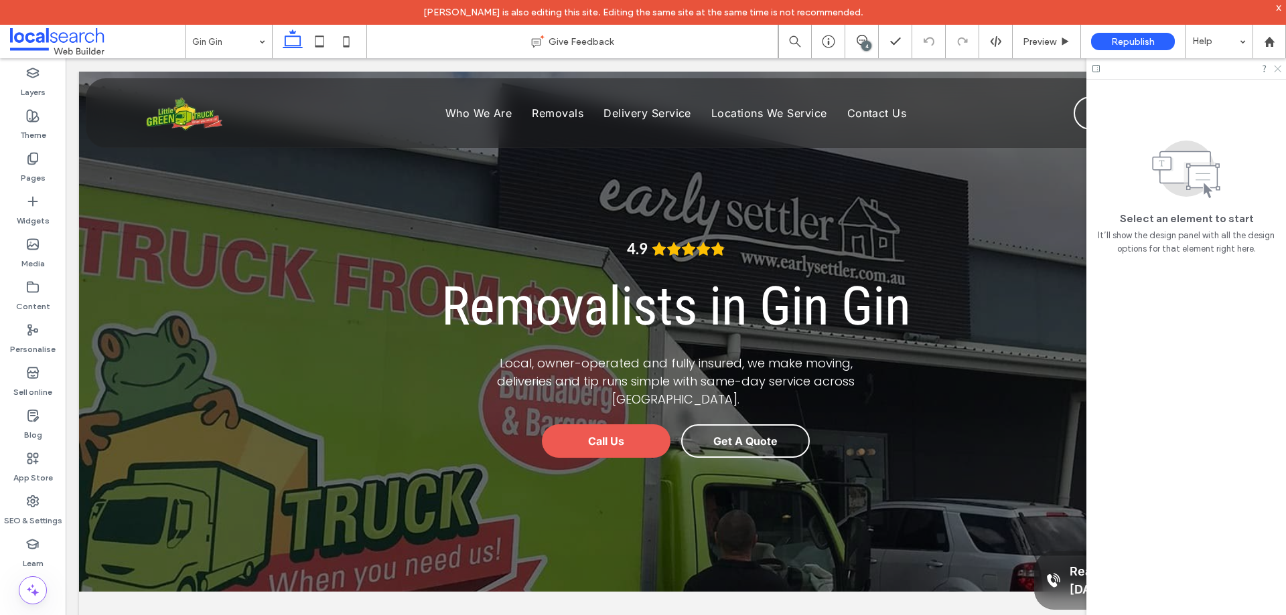
click at [1276, 67] on use at bounding box center [1276, 69] width 7 height 7
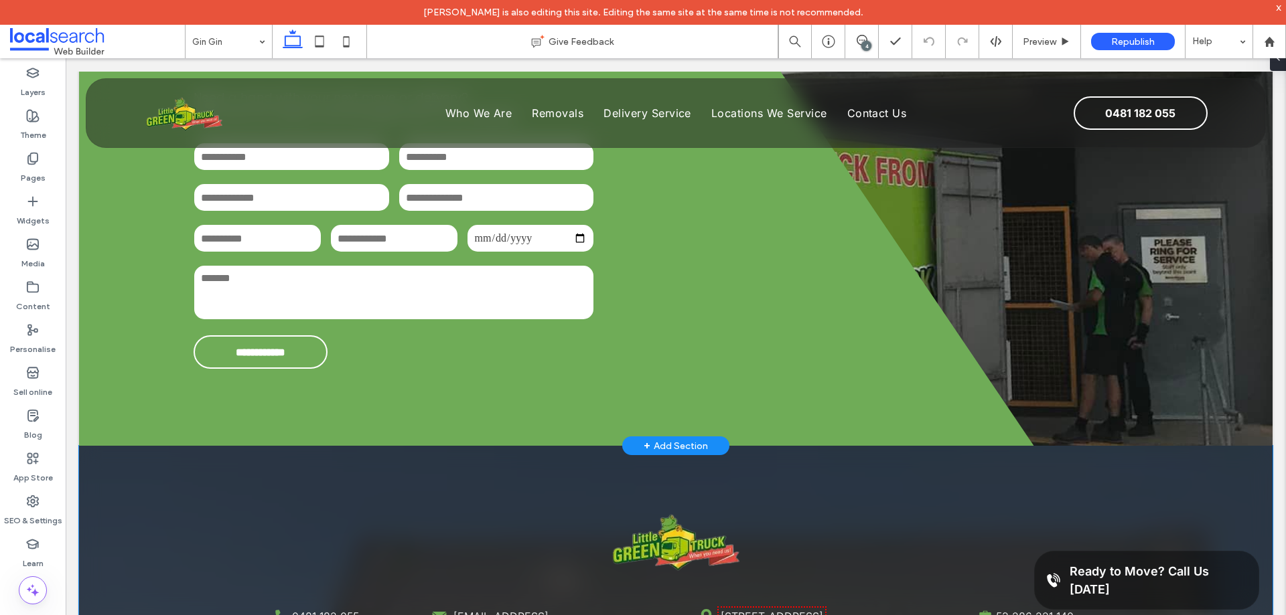
scroll to position [3281, 0]
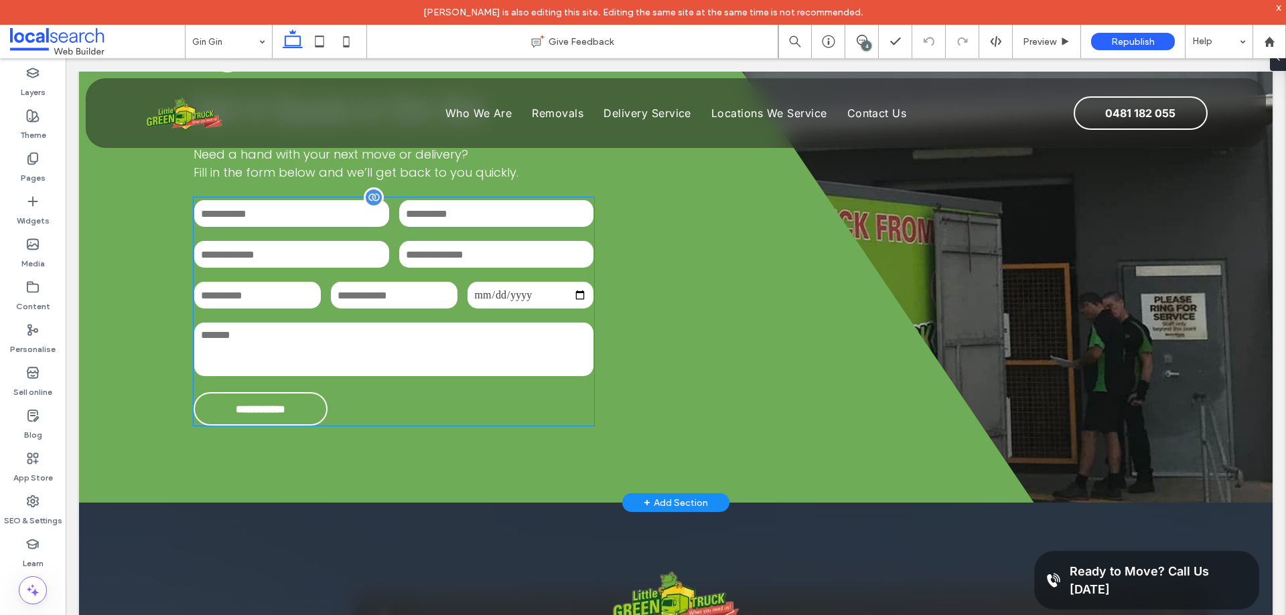
click at [528, 309] on input "date" at bounding box center [530, 295] width 127 height 27
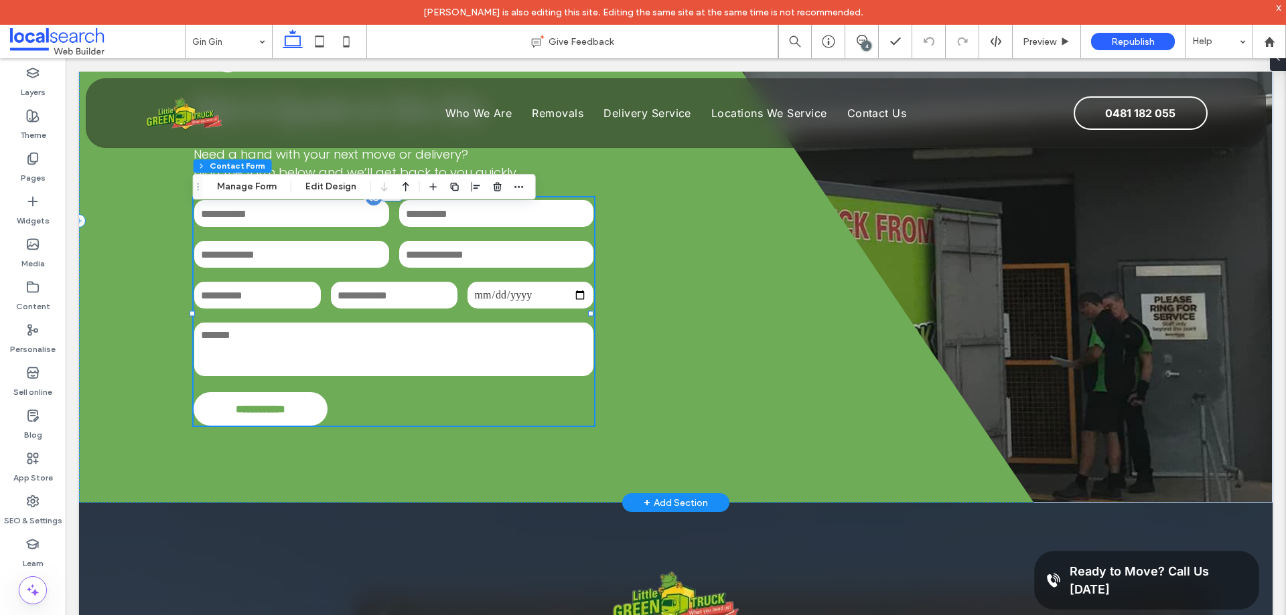
type input "**"
type input "*"
type input "***"
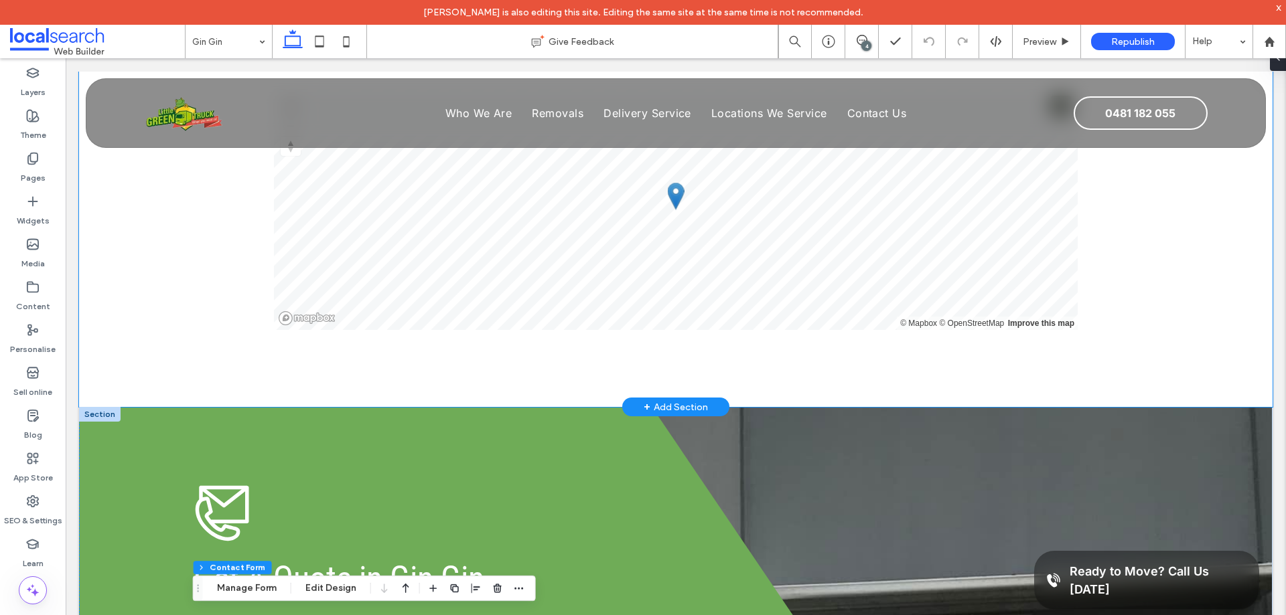
scroll to position [2544, 0]
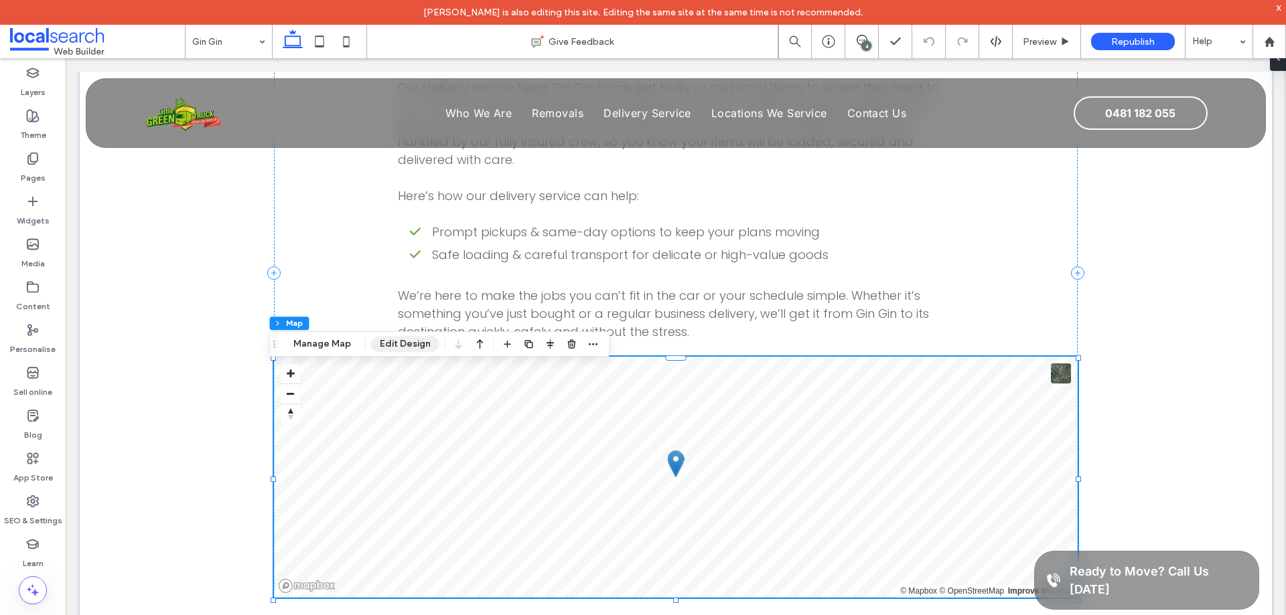
click at [412, 340] on button "Edit Design" at bounding box center [405, 344] width 68 height 16
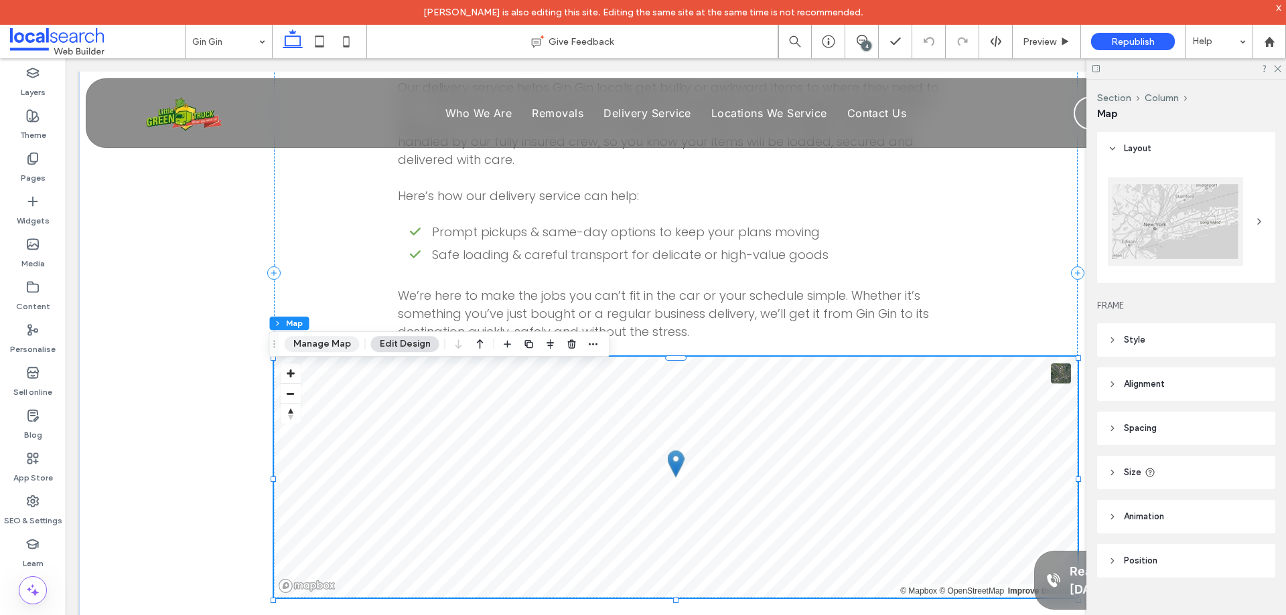
click at [345, 343] on button "Manage Map" at bounding box center [322, 344] width 75 height 16
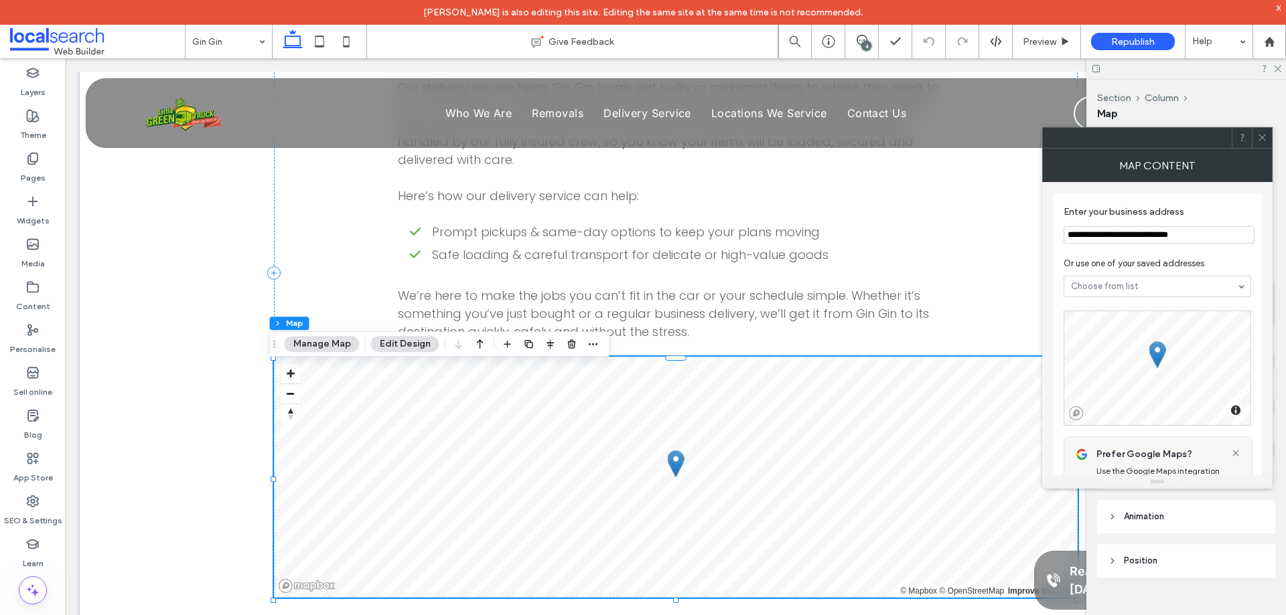
click at [415, 347] on button "Edit Design" at bounding box center [405, 344] width 68 height 16
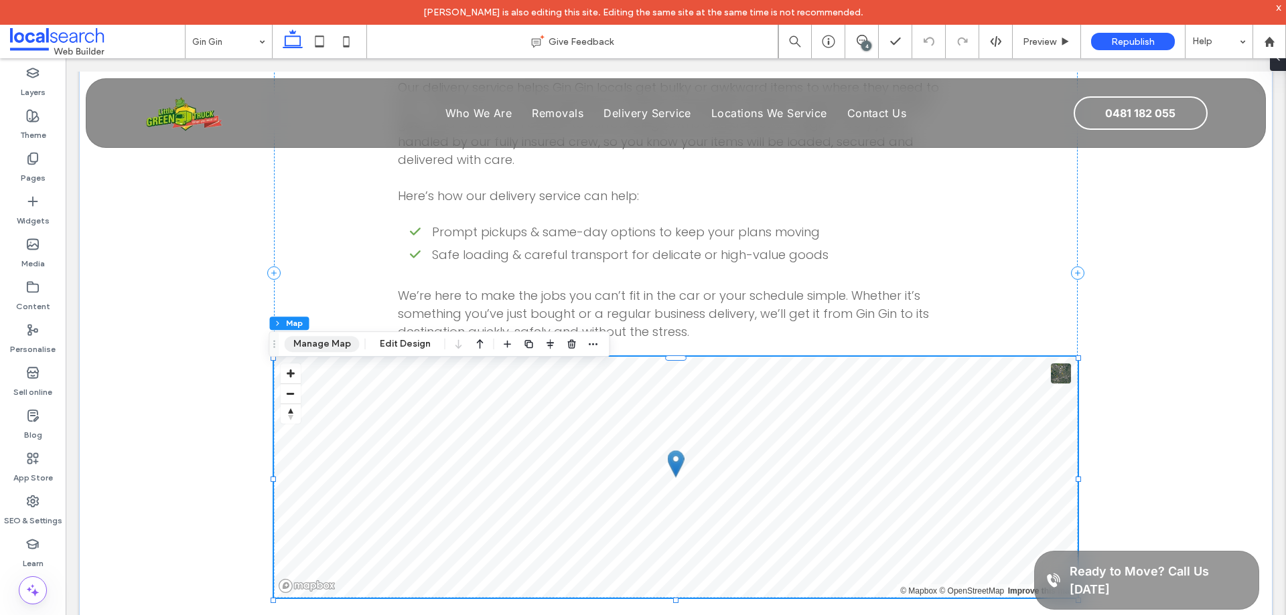
click at [321, 347] on button "Manage Map" at bounding box center [322, 344] width 75 height 16
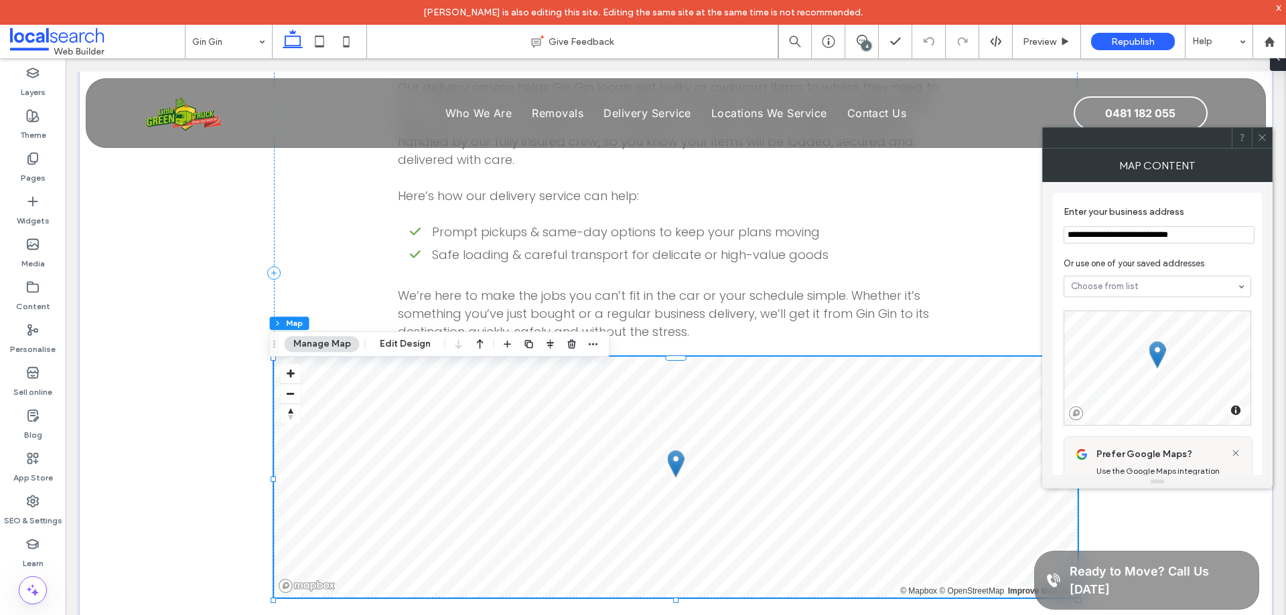
click at [1263, 134] on icon at bounding box center [1262, 138] width 10 height 10
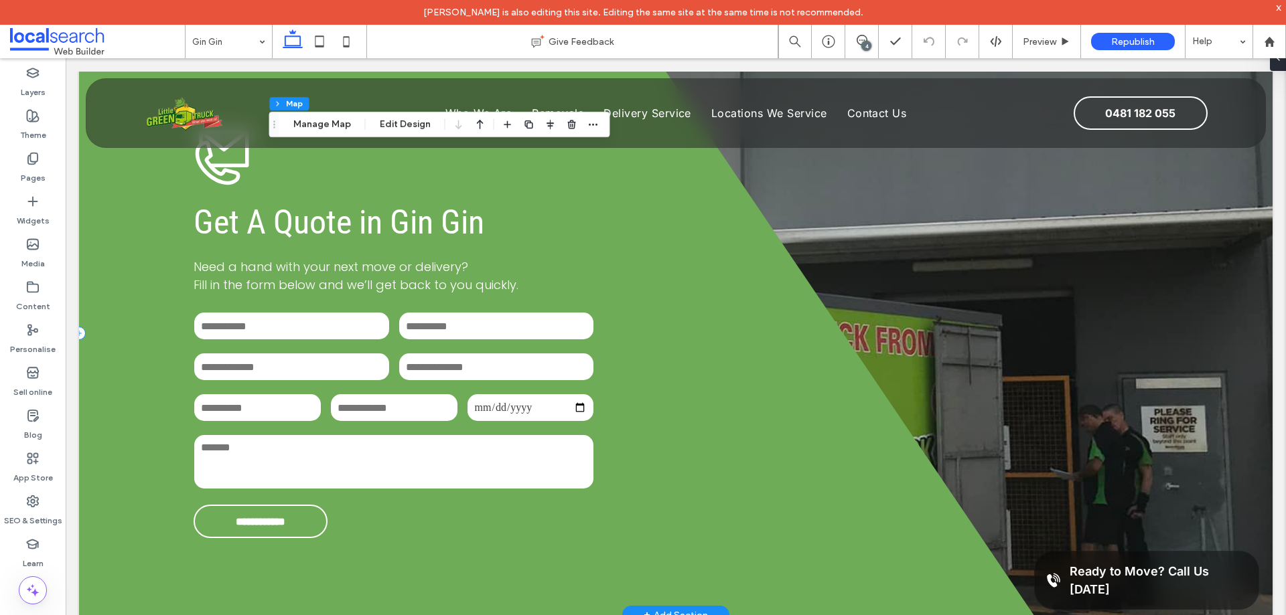
scroll to position [3080, 0]
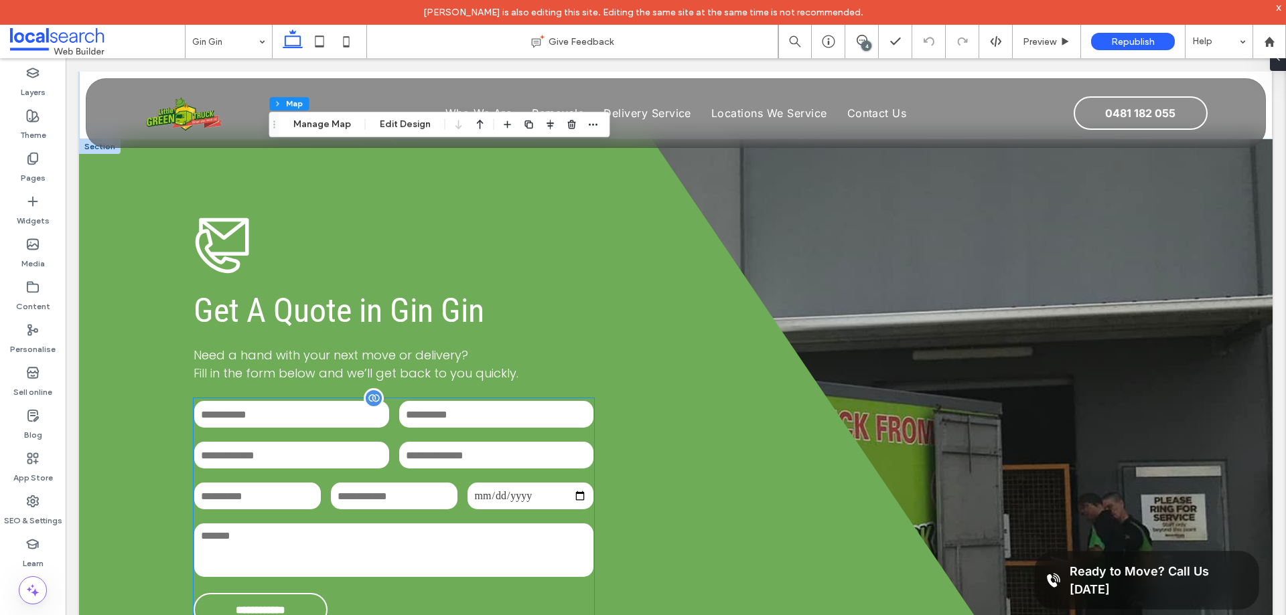
click at [534, 418] on input "text" at bounding box center [496, 414] width 195 height 27
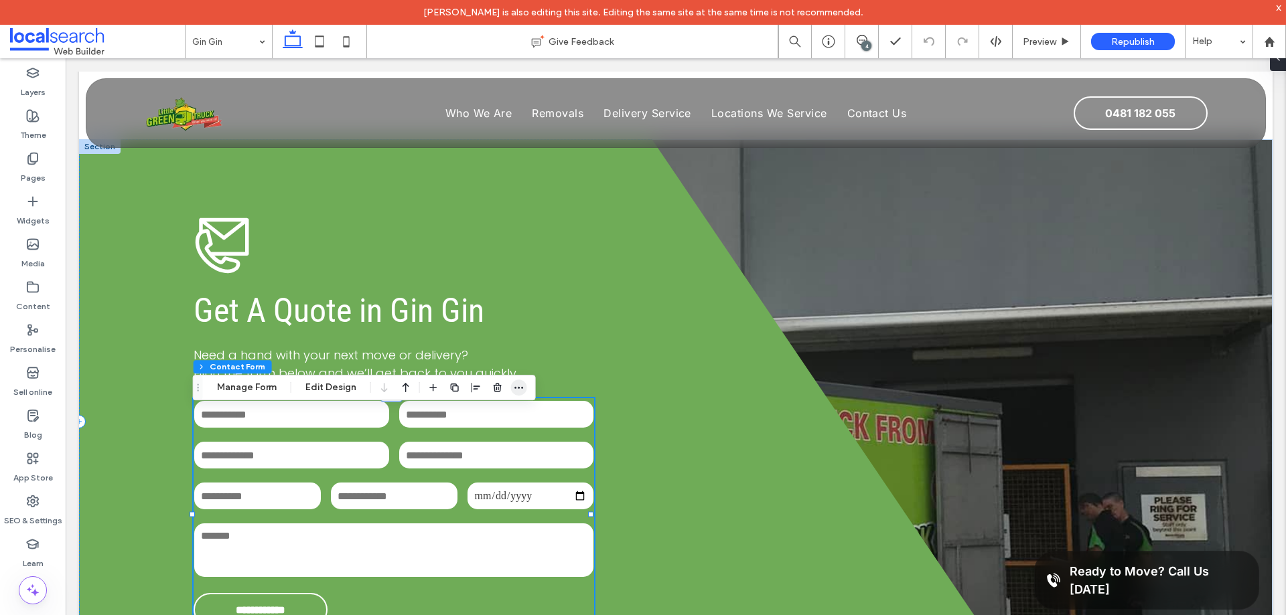
click at [520, 381] on span "button" at bounding box center [519, 388] width 16 height 16
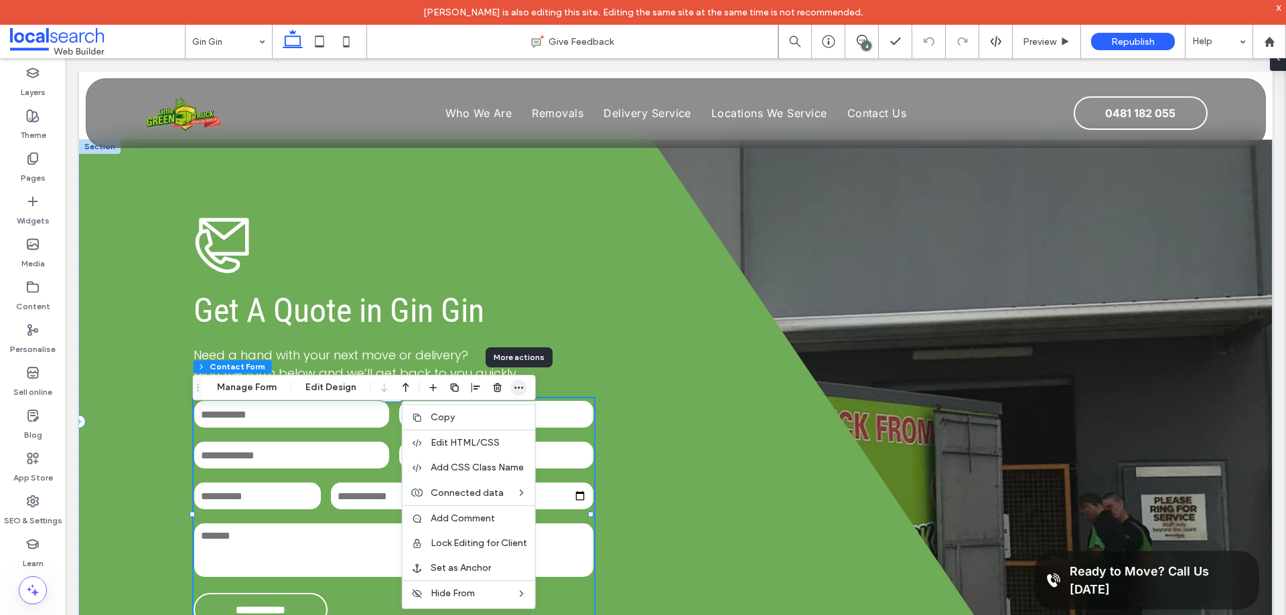
click at [517, 384] on icon "button" at bounding box center [519, 387] width 11 height 11
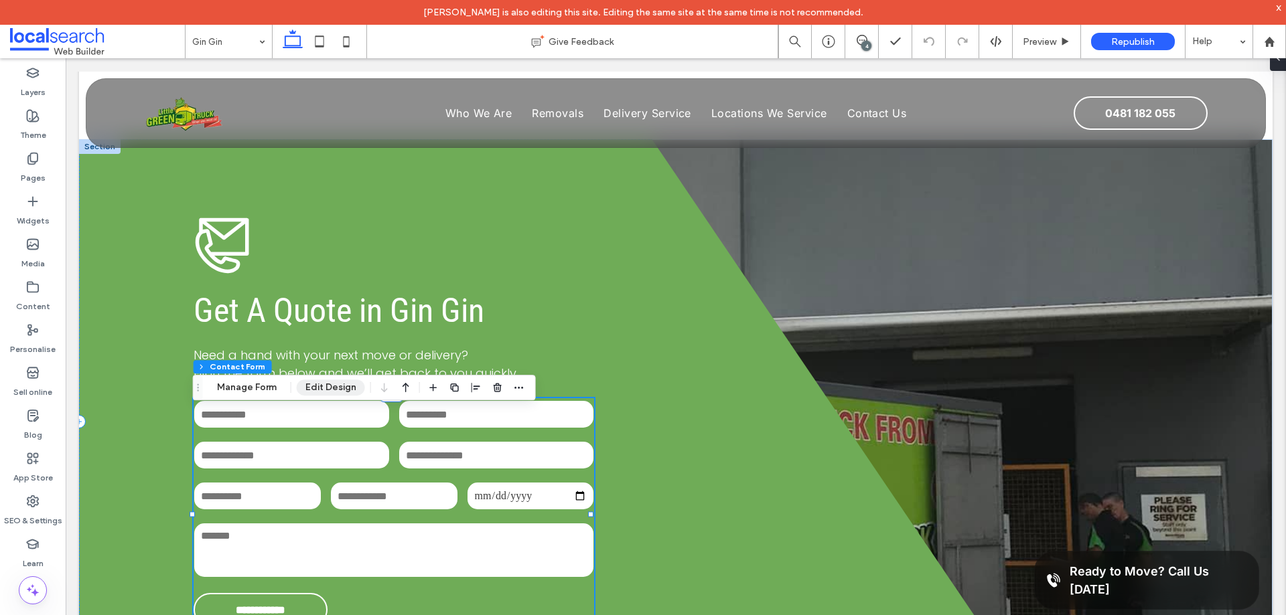
click at [334, 390] on button "Edit Design" at bounding box center [331, 388] width 68 height 16
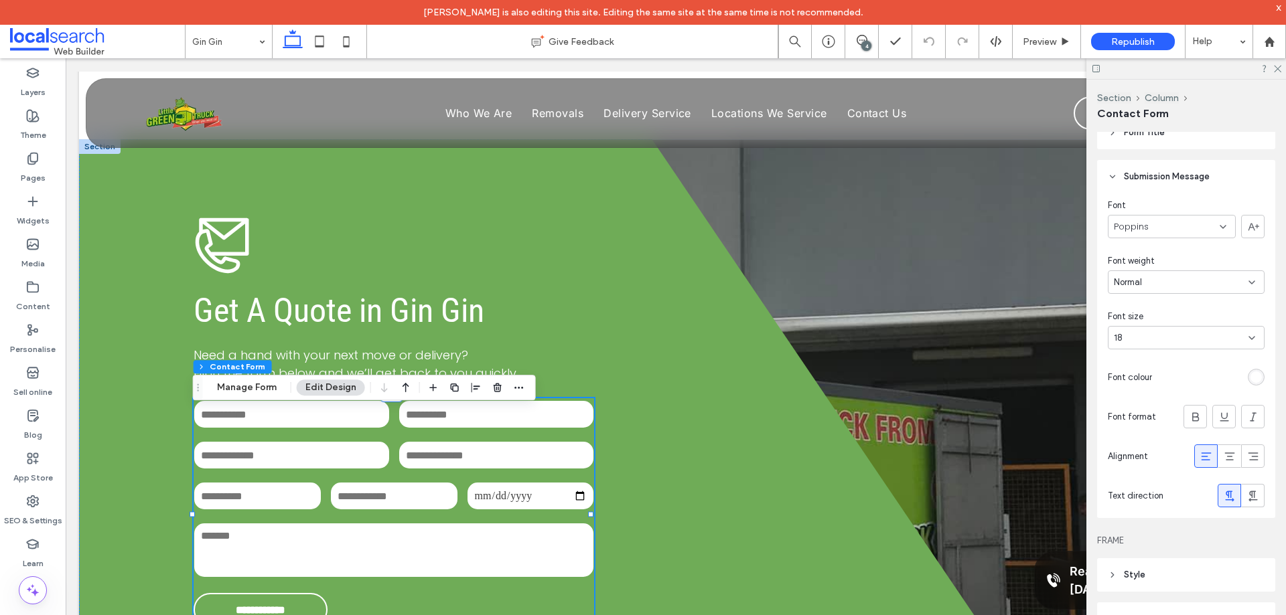
scroll to position [536, 0]
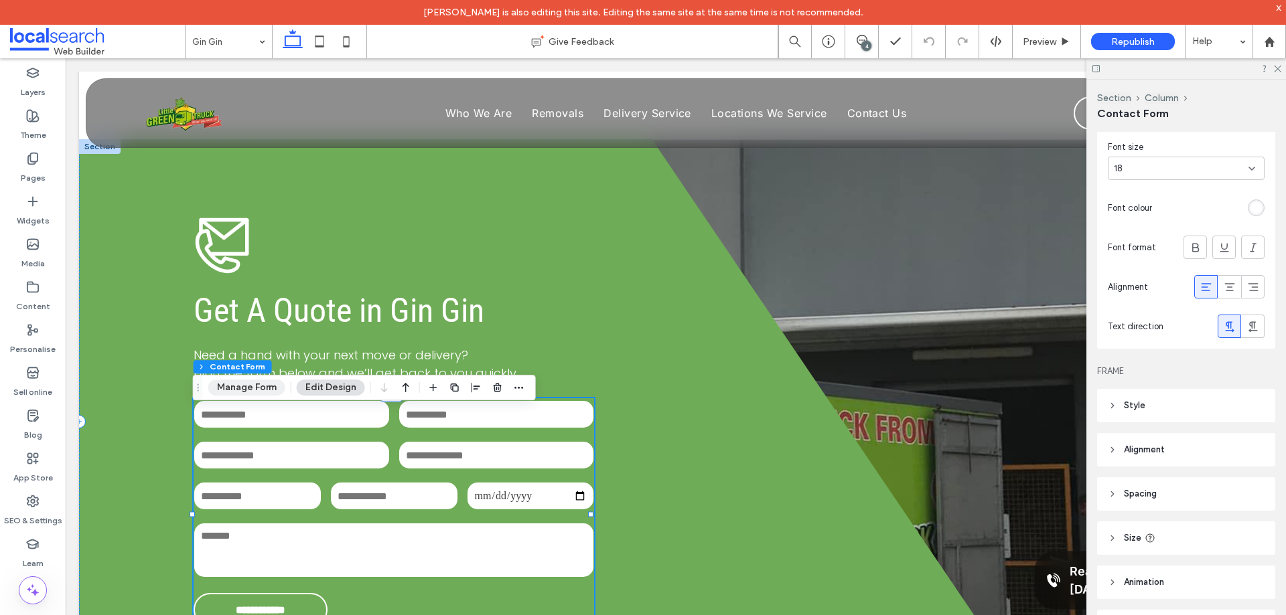
click at [262, 390] on button "Manage Form" at bounding box center [246, 388] width 77 height 16
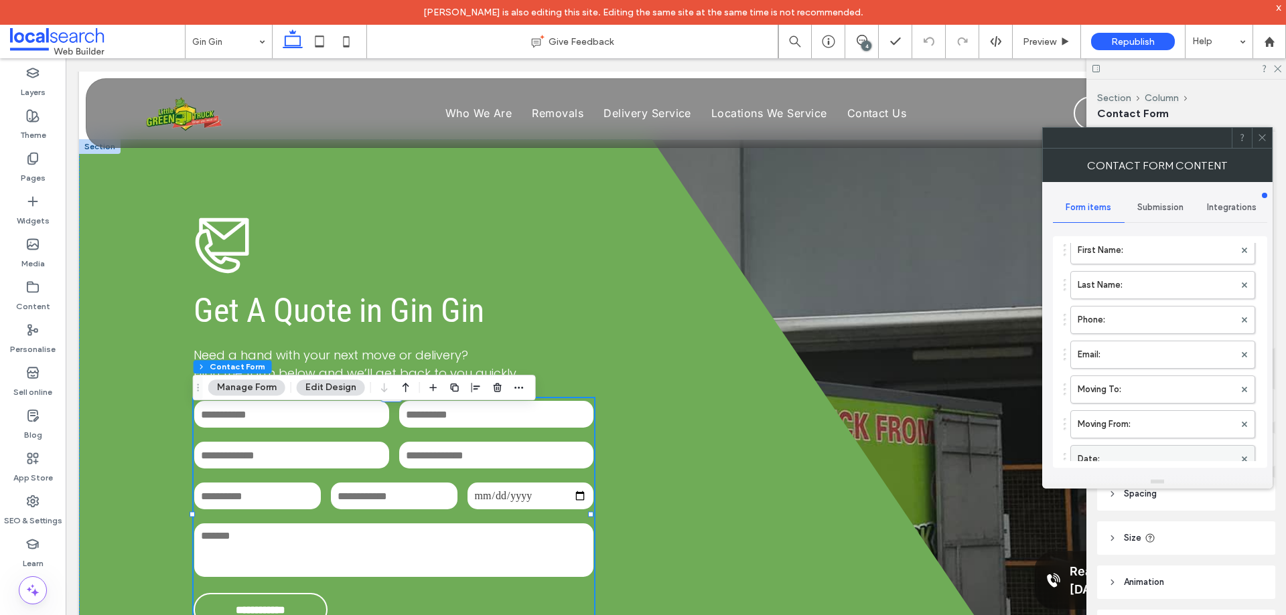
scroll to position [134, 0]
click at [1140, 415] on label "Message:" at bounding box center [1155, 423] width 157 height 27
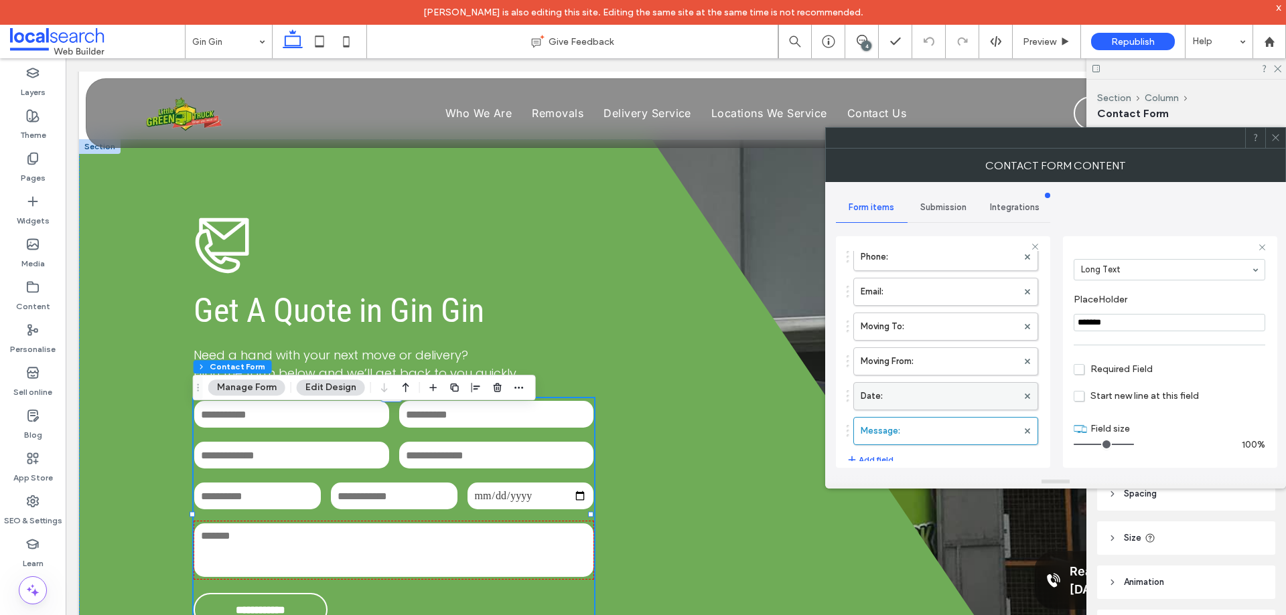
click at [917, 396] on label "Date:" at bounding box center [938, 396] width 157 height 27
type input "*"
click at [933, 362] on label "Moving From:" at bounding box center [938, 361] width 157 height 27
click at [930, 394] on label "Moving To:" at bounding box center [938, 393] width 157 height 27
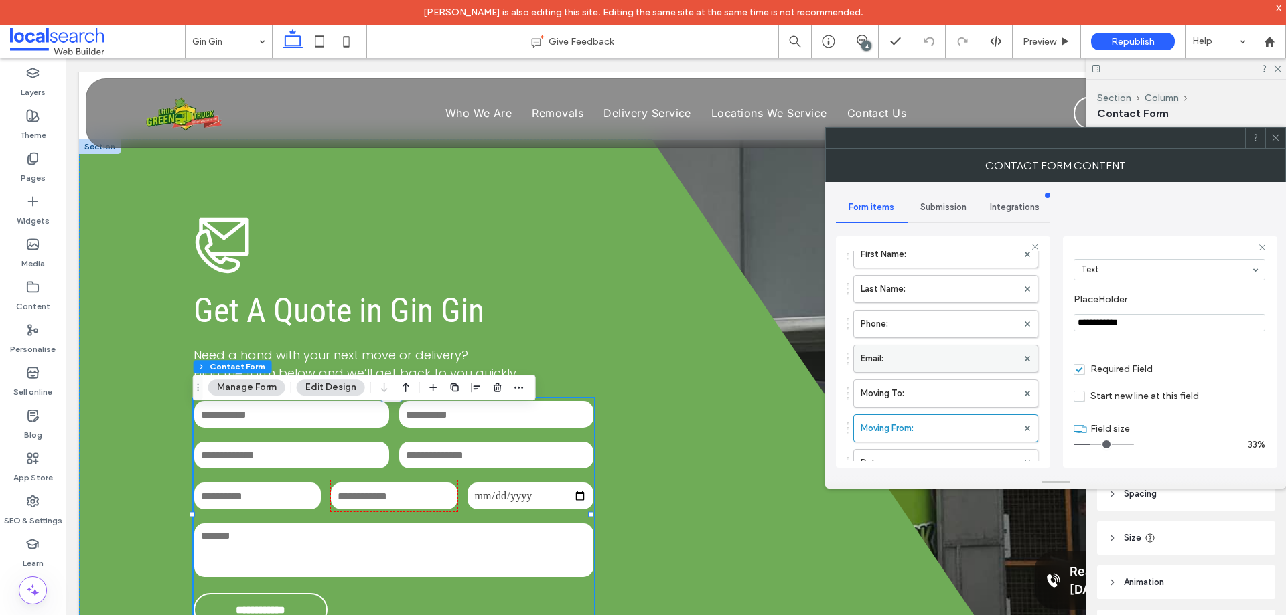
type input "**********"
click at [921, 365] on label "Email:" at bounding box center [938, 358] width 157 height 27
type input "*"
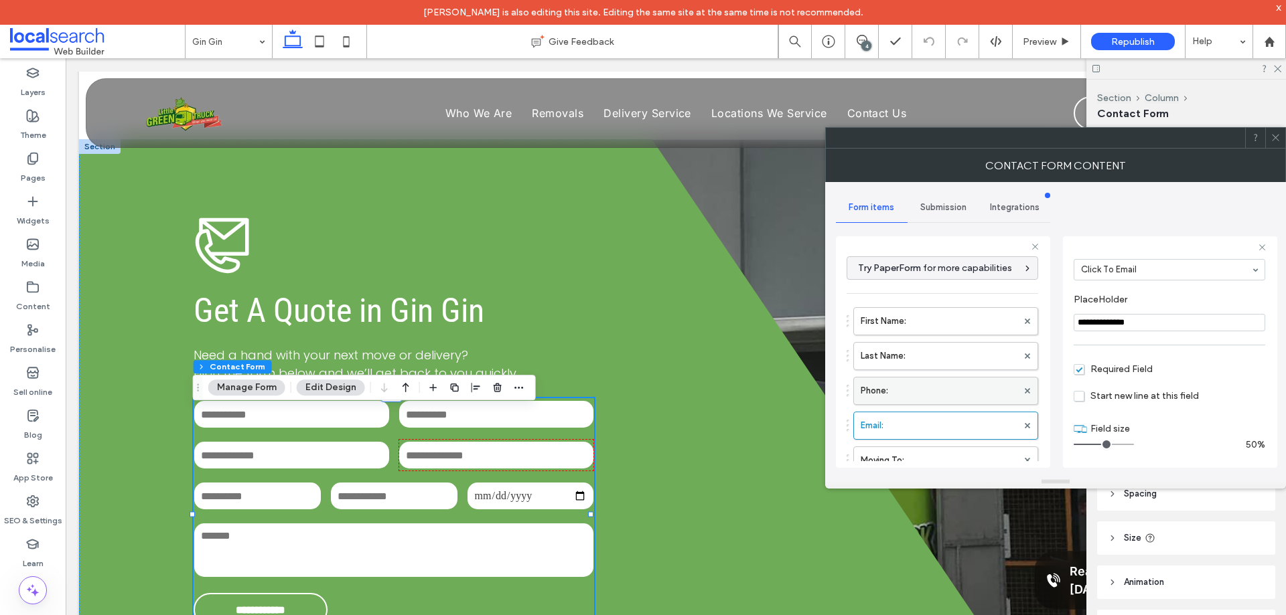
click at [937, 391] on label "Phone:" at bounding box center [938, 391] width 157 height 27
click at [938, 356] on label "Last Name:" at bounding box center [938, 356] width 157 height 27
click at [945, 327] on label "First Name:" at bounding box center [938, 321] width 157 height 27
type input "**********"
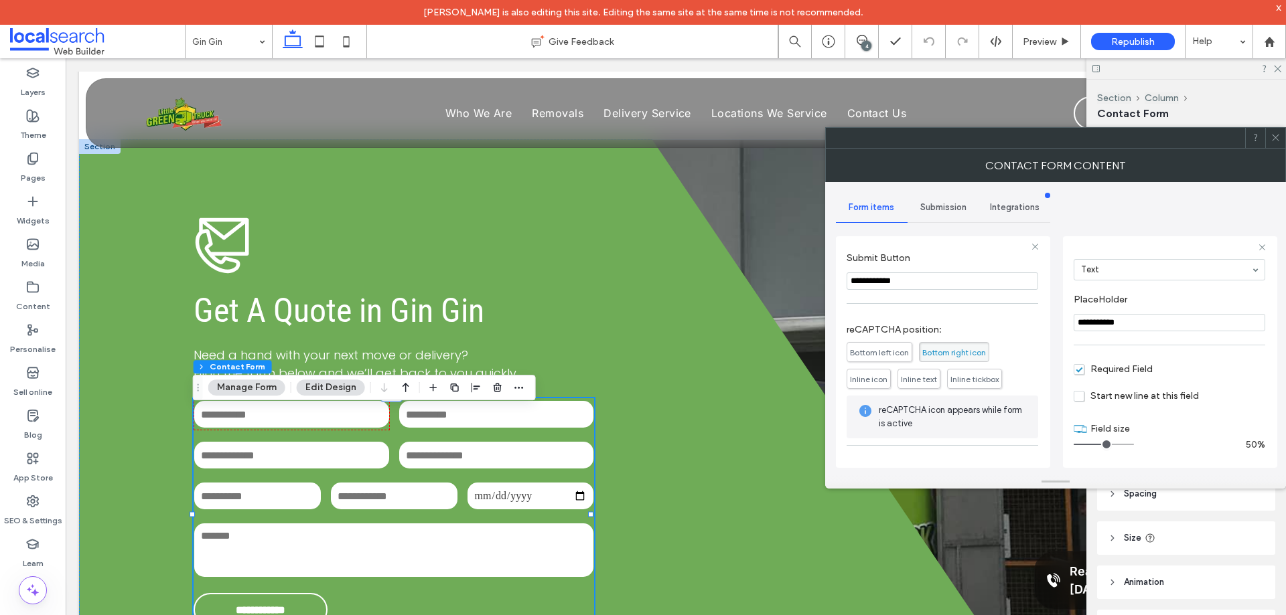
scroll to position [418, 0]
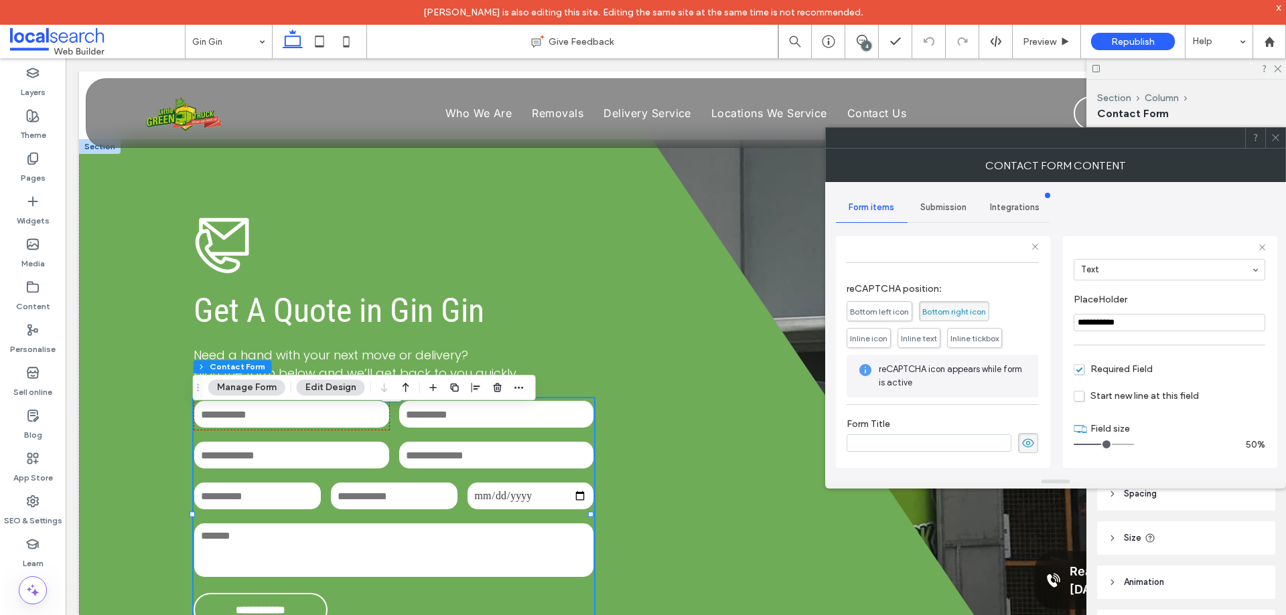
click at [945, 206] on span "Submission" at bounding box center [943, 207] width 46 height 11
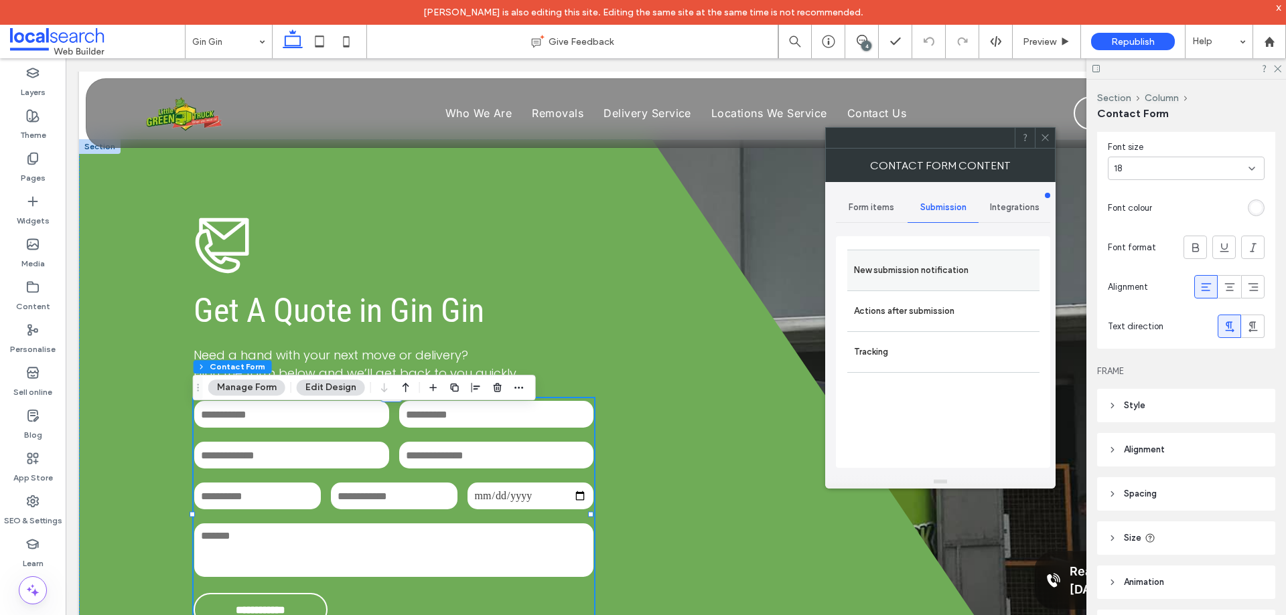
drag, startPoint x: 952, startPoint y: 256, endPoint x: 1009, endPoint y: 285, distance: 64.1
click at [952, 256] on div "New submission notification" at bounding box center [943, 270] width 192 height 41
click at [952, 265] on label "New submission notification" at bounding box center [943, 270] width 179 height 27
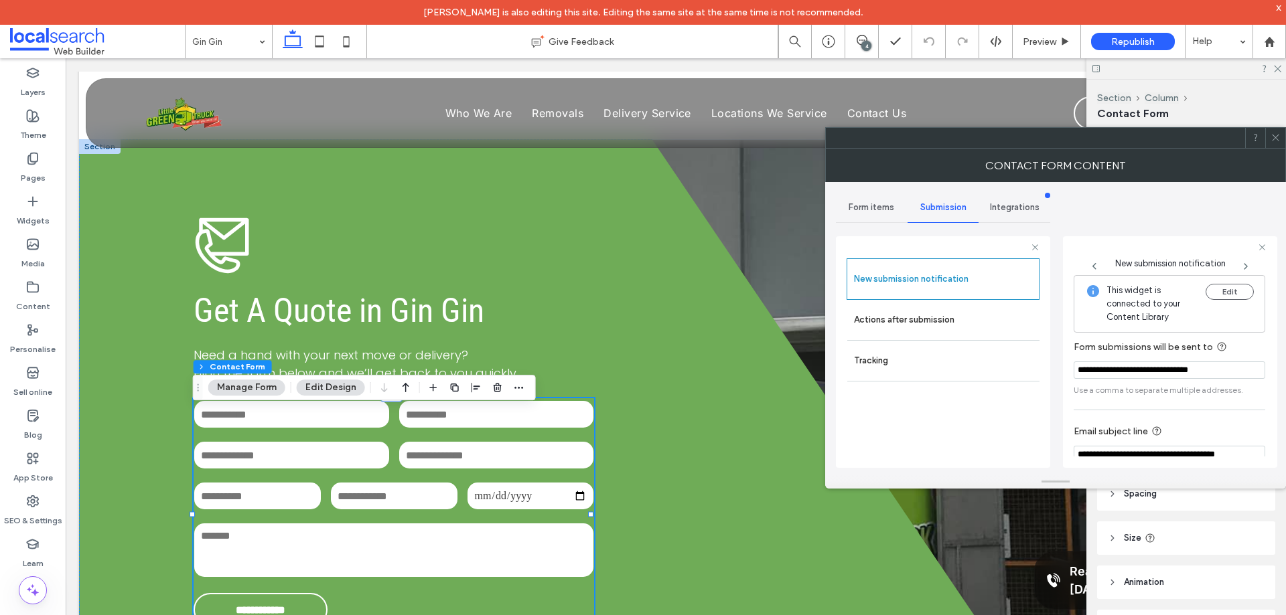
scroll to position [70, 0]
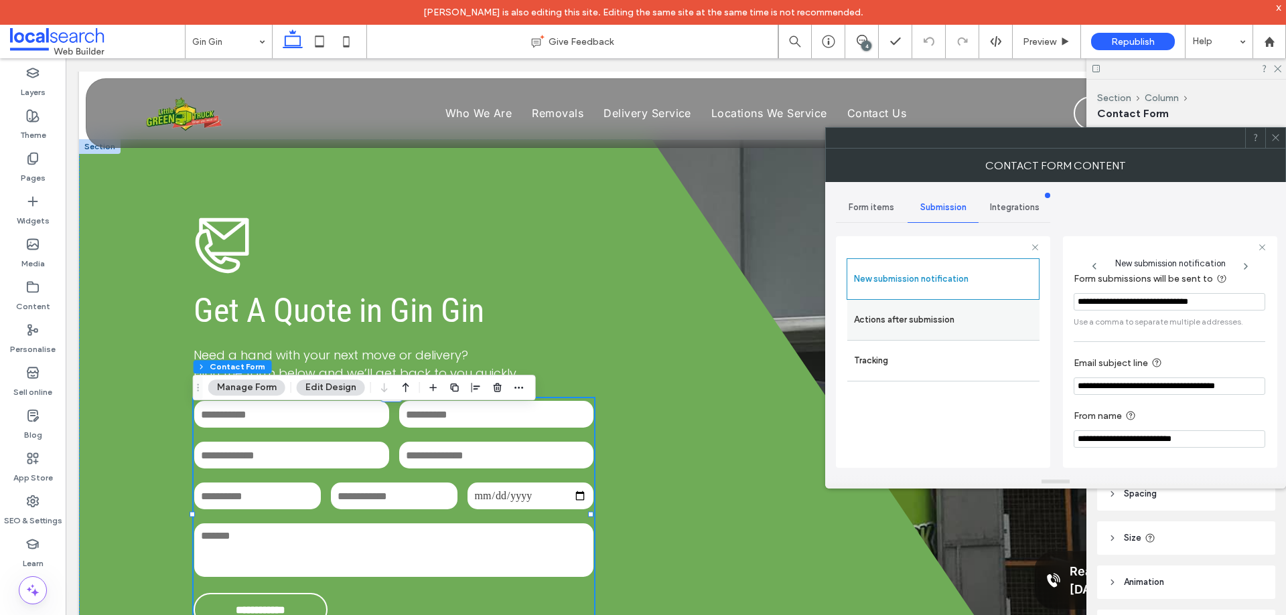
click at [988, 328] on label "Actions after submission" at bounding box center [943, 320] width 179 height 27
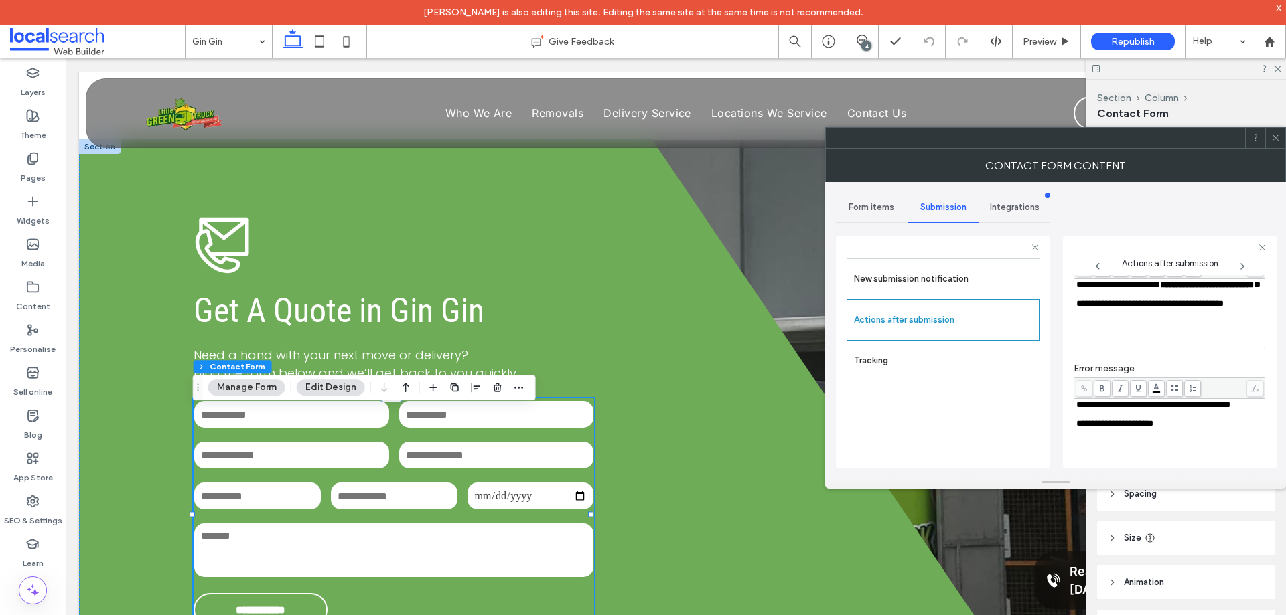
click at [1138, 290] on div "**********" at bounding box center [1169, 285] width 187 height 9
click at [1065, 328] on div "**********" at bounding box center [1170, 352] width 214 height 232
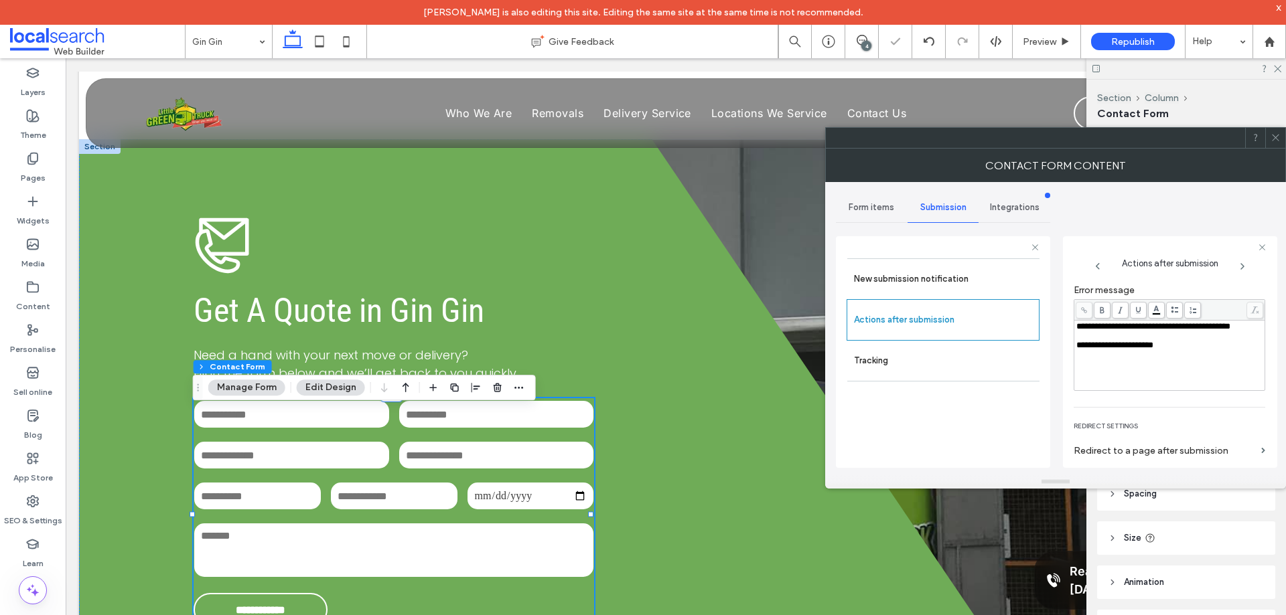
scroll to position [231, 0]
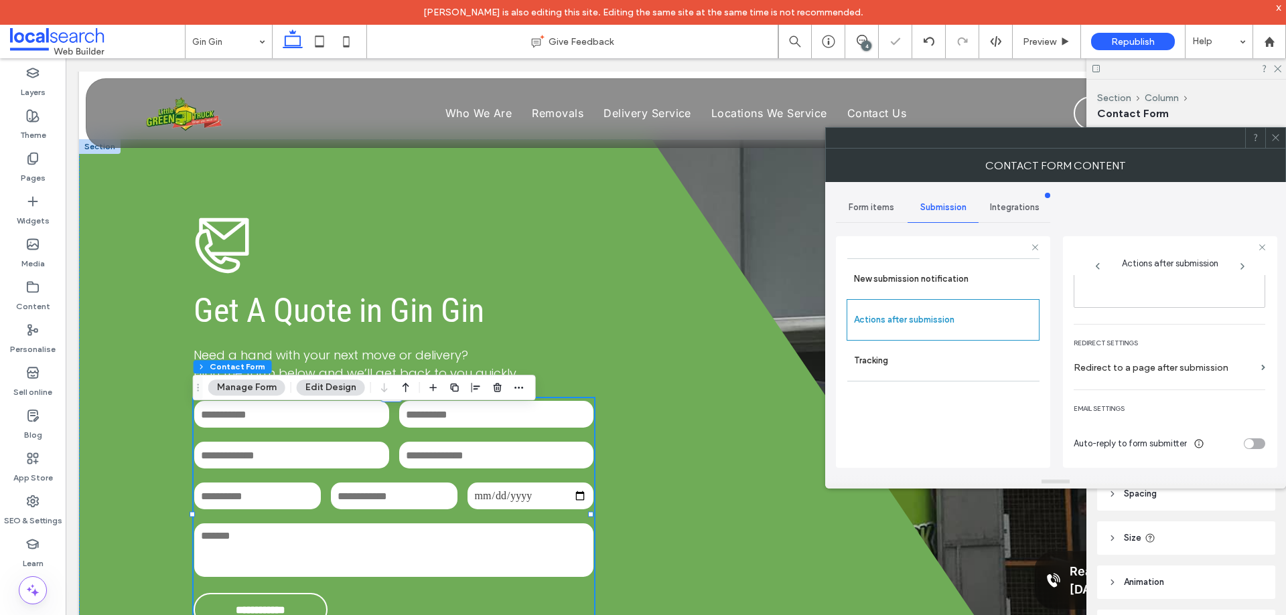
click at [1276, 134] on icon at bounding box center [1275, 138] width 10 height 10
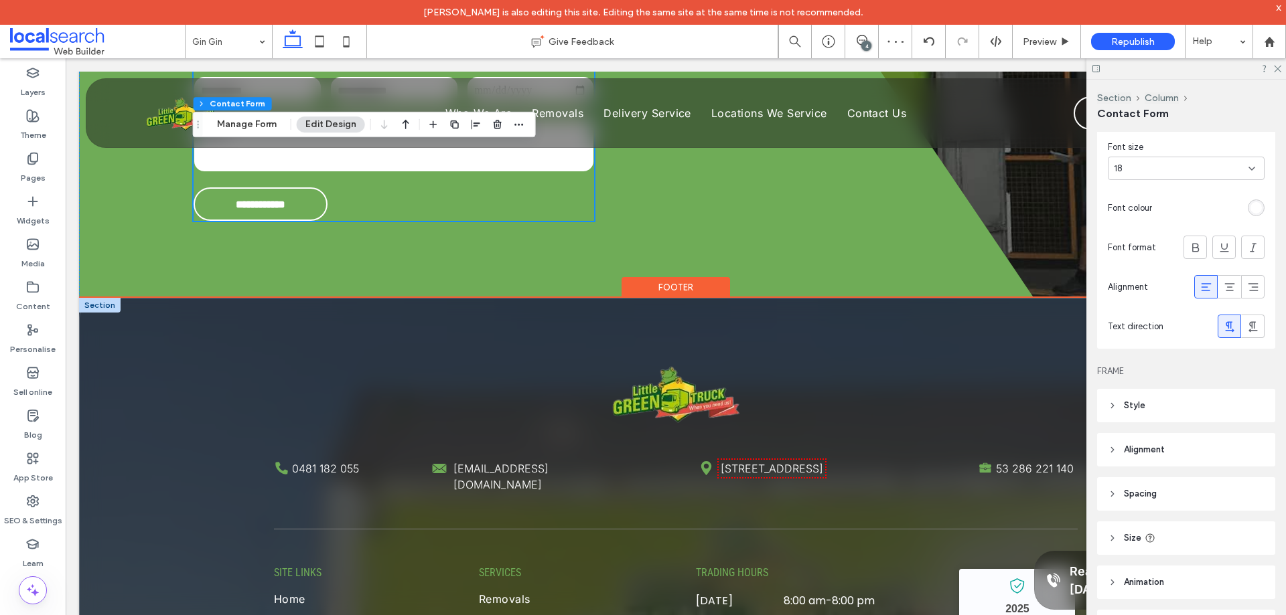
scroll to position [3616, 0]
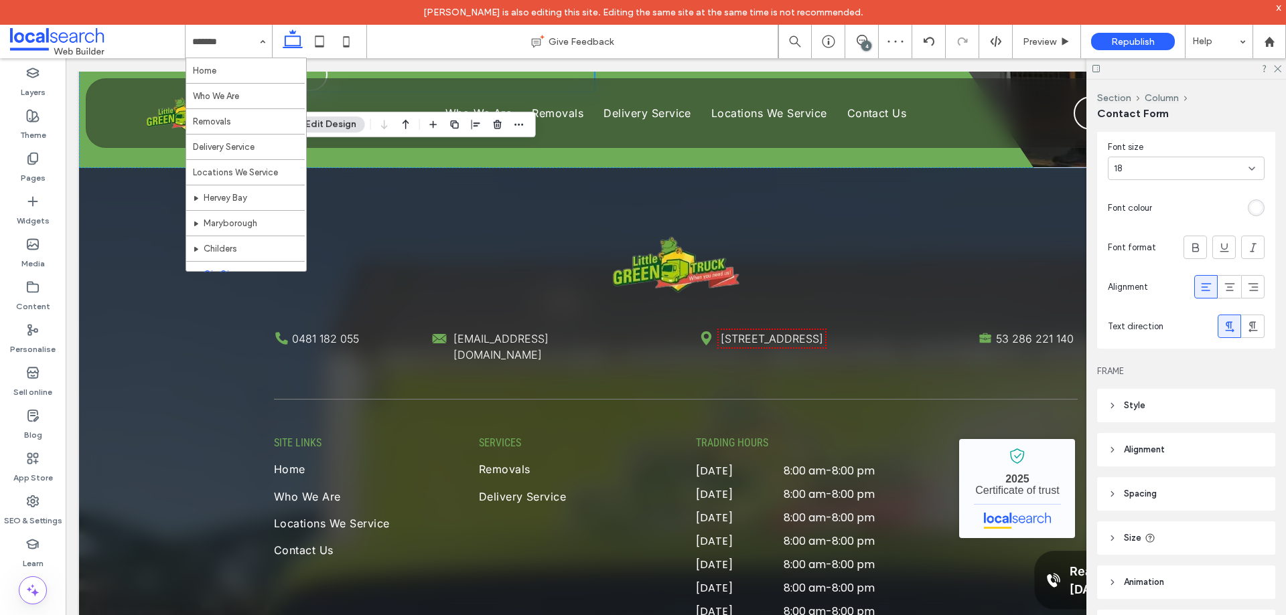
drag, startPoint x: 236, startPoint y: 46, endPoint x: 273, endPoint y: 125, distance: 87.2
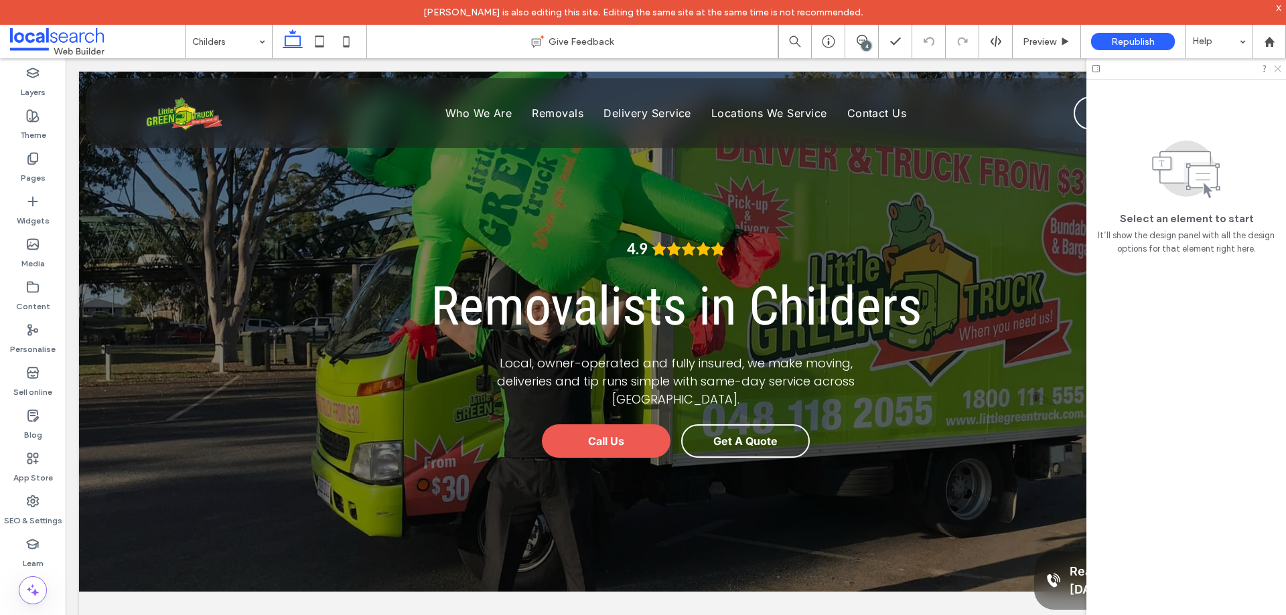
click at [1277, 67] on icon at bounding box center [1276, 68] width 9 height 9
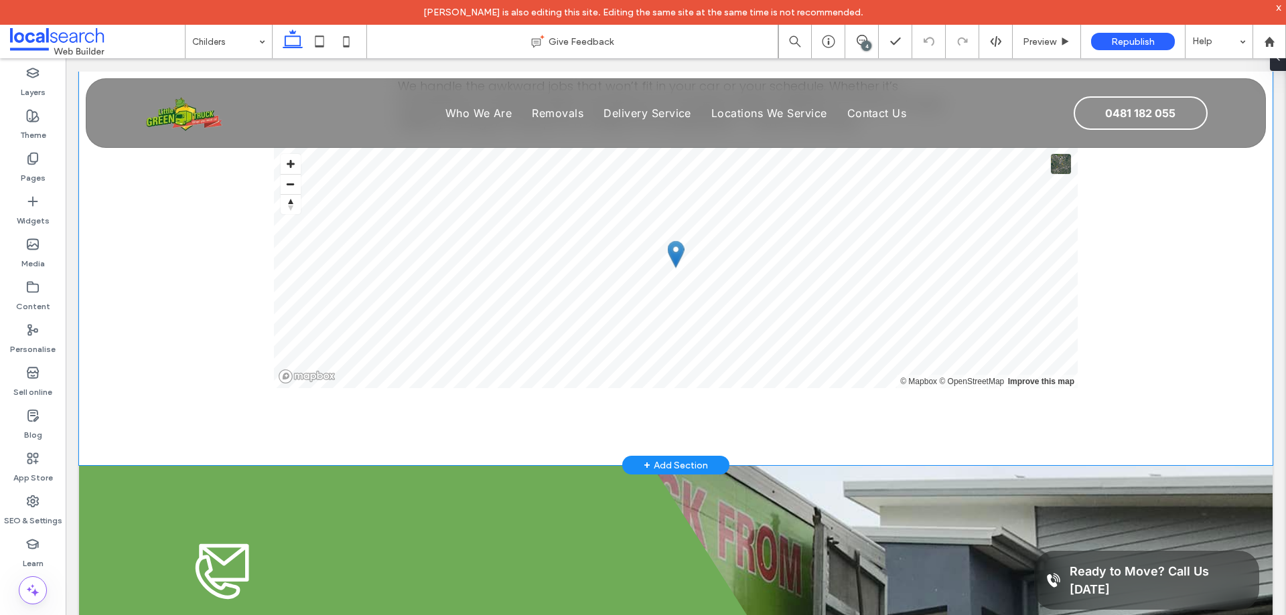
scroll to position [2678, 0]
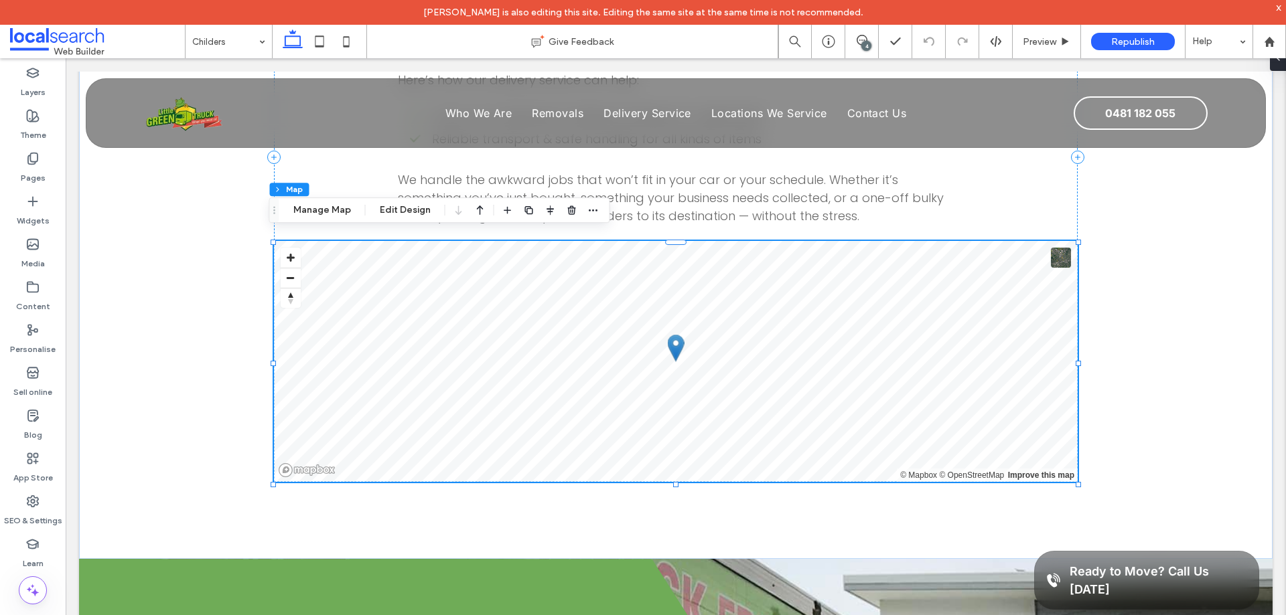
click at [348, 209] on button "Manage Map" at bounding box center [322, 210] width 75 height 16
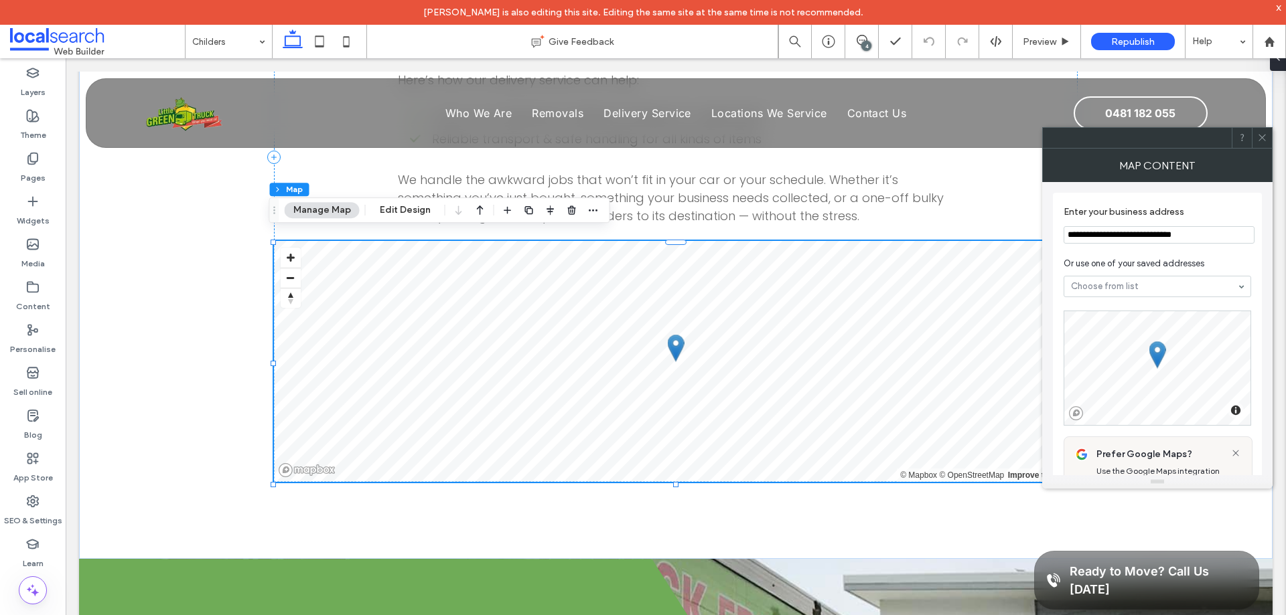
click at [1261, 141] on icon at bounding box center [1262, 138] width 10 height 10
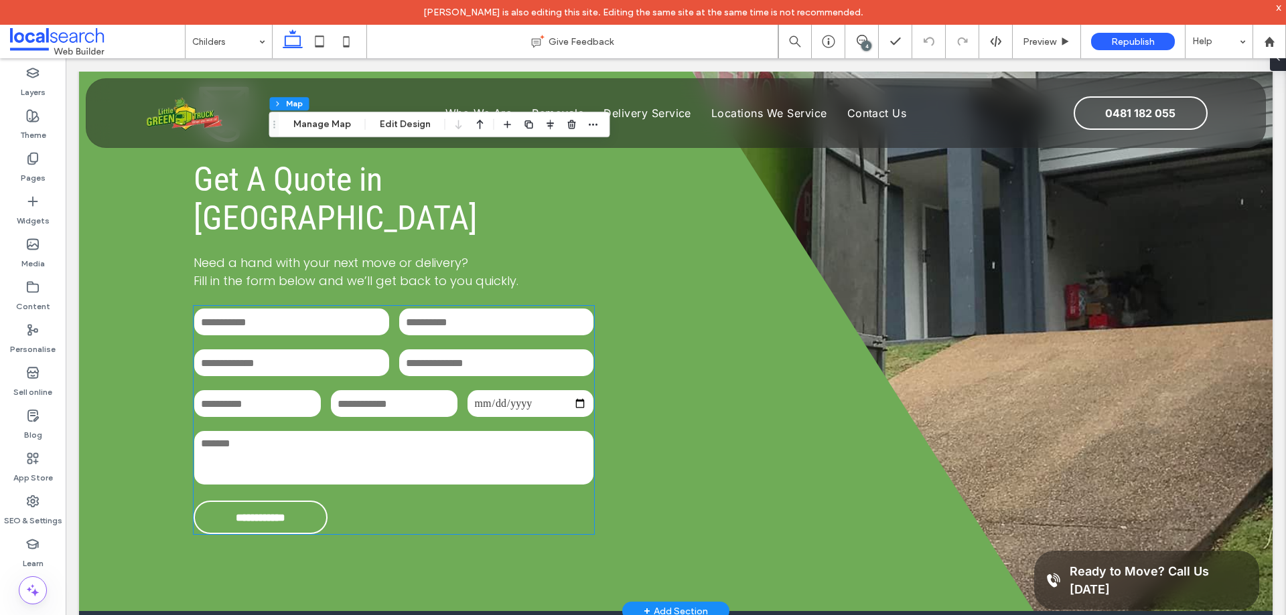
scroll to position [3147, 0]
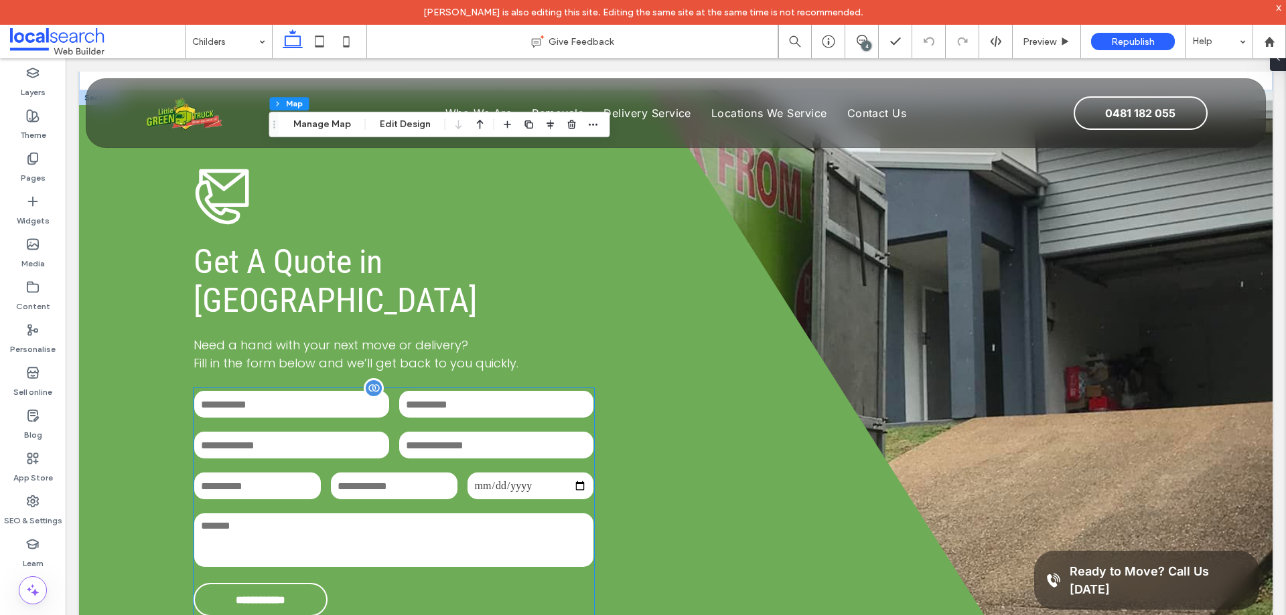
click at [531, 425] on div "Email:" at bounding box center [496, 445] width 205 height 41
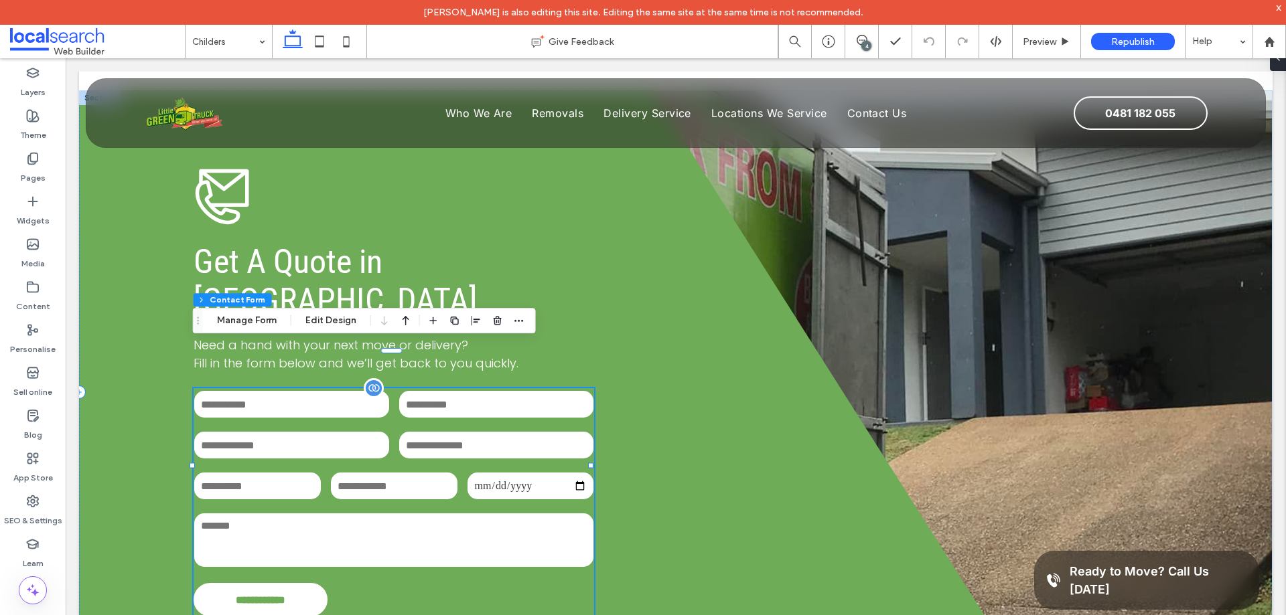
type input "**"
type input "*"
type input "***"
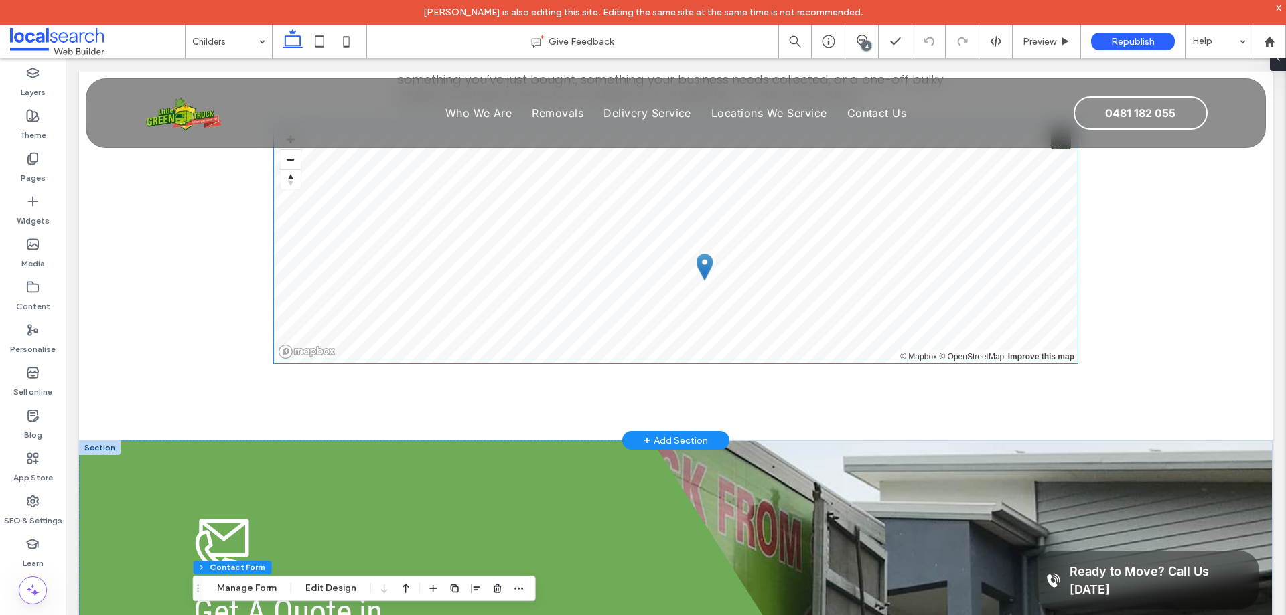
scroll to position [2745, 0]
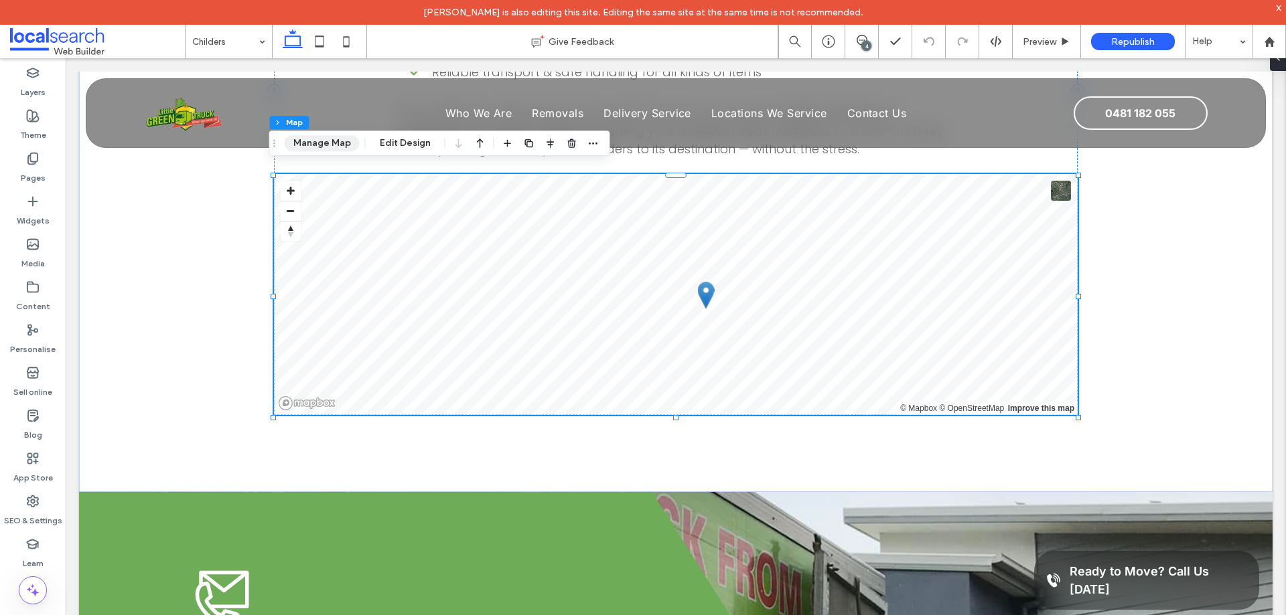
click at [338, 135] on button "Manage Map" at bounding box center [322, 143] width 75 height 16
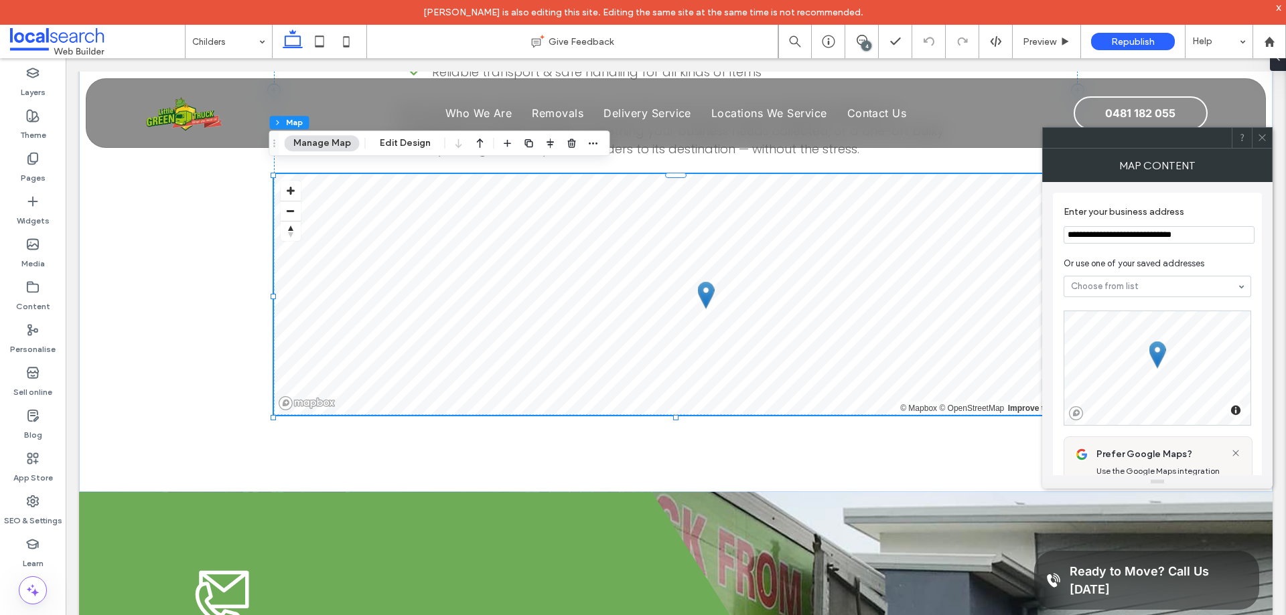
click at [1263, 135] on icon at bounding box center [1262, 138] width 10 height 10
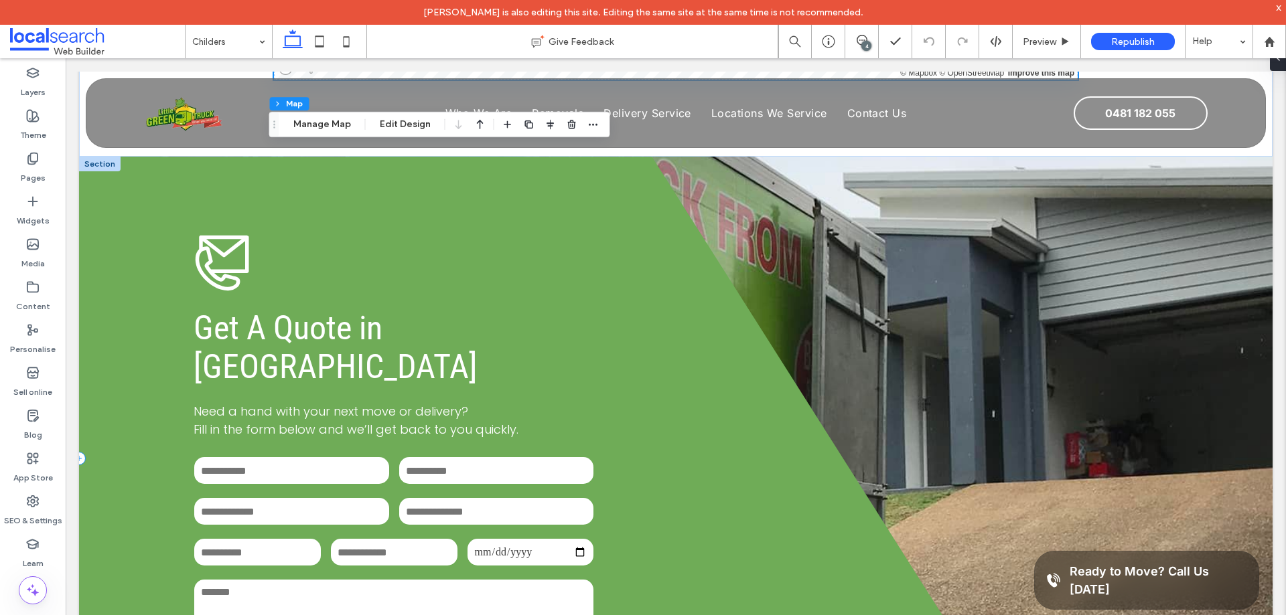
scroll to position [3080, 0]
click at [463, 458] on input "text" at bounding box center [496, 471] width 195 height 27
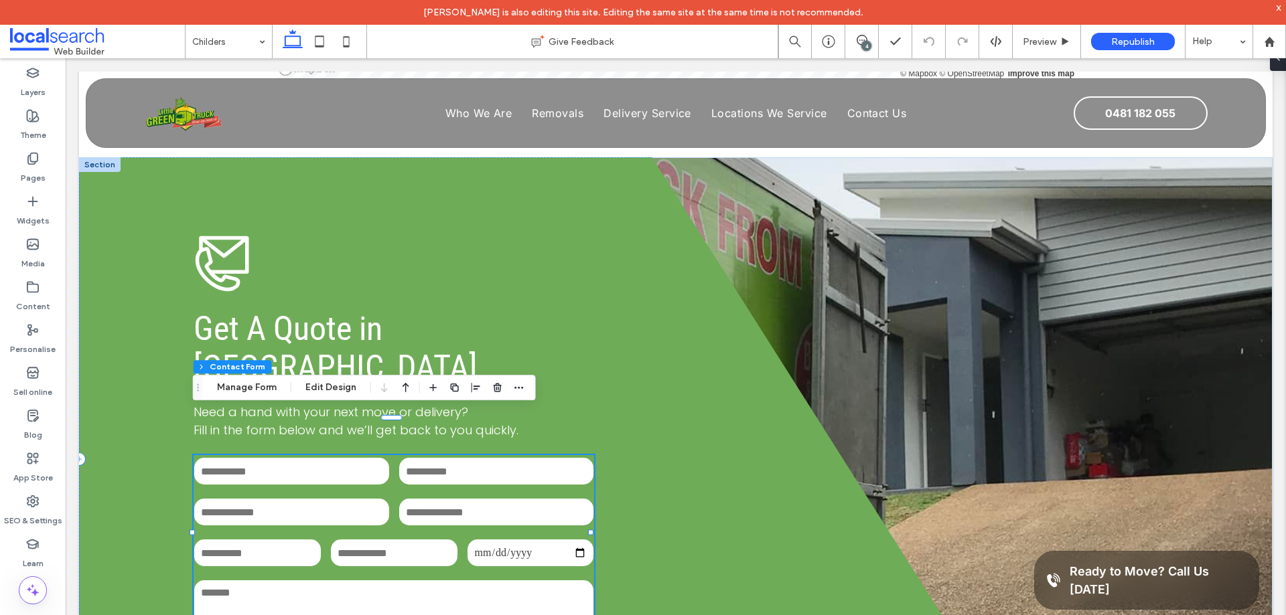
type input "**"
type input "*"
type input "***"
click at [517, 386] on icon "button" at bounding box center [519, 387] width 11 height 11
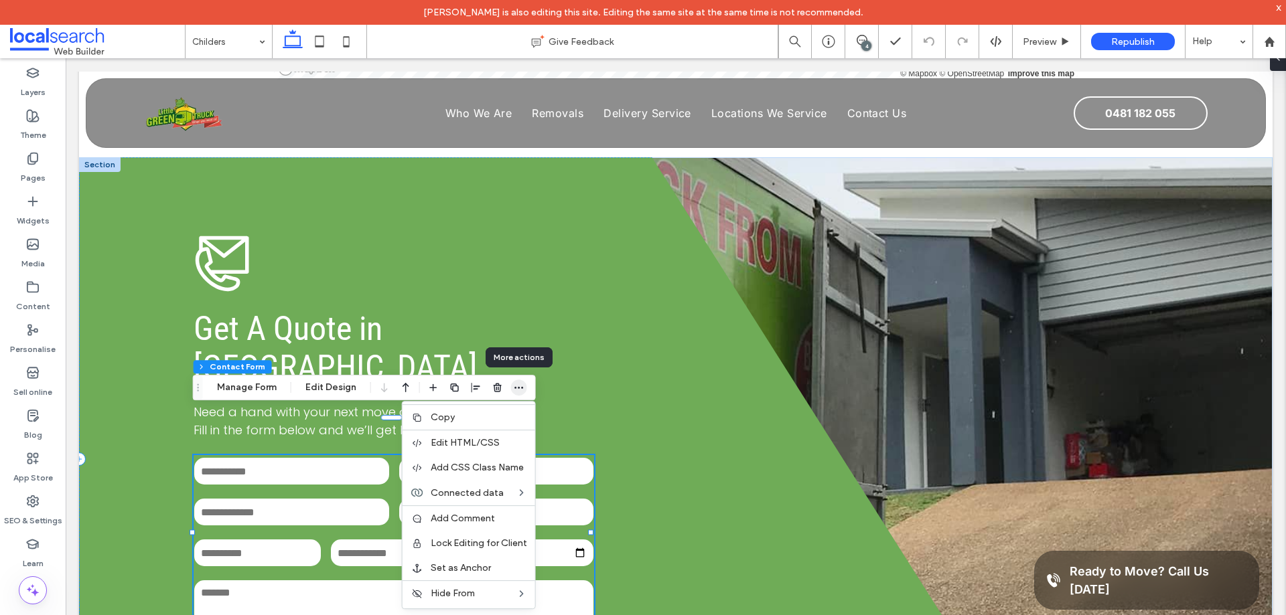
click at [517, 387] on use "button" at bounding box center [518, 388] width 9 height 2
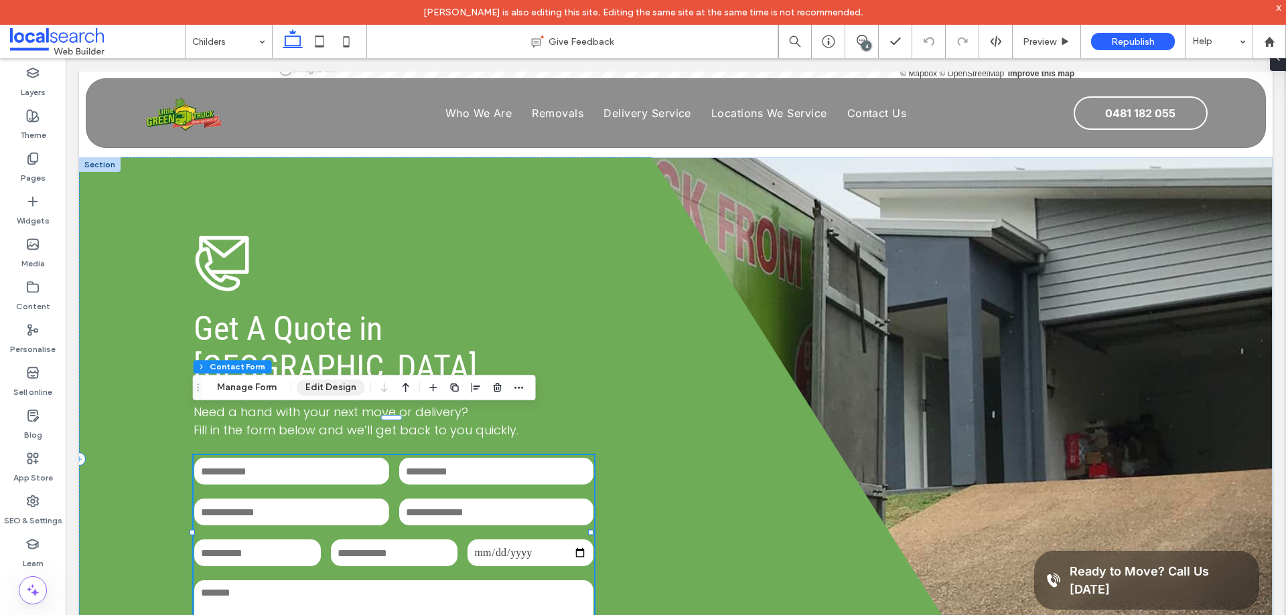
click at [347, 388] on button "Edit Design" at bounding box center [331, 388] width 68 height 16
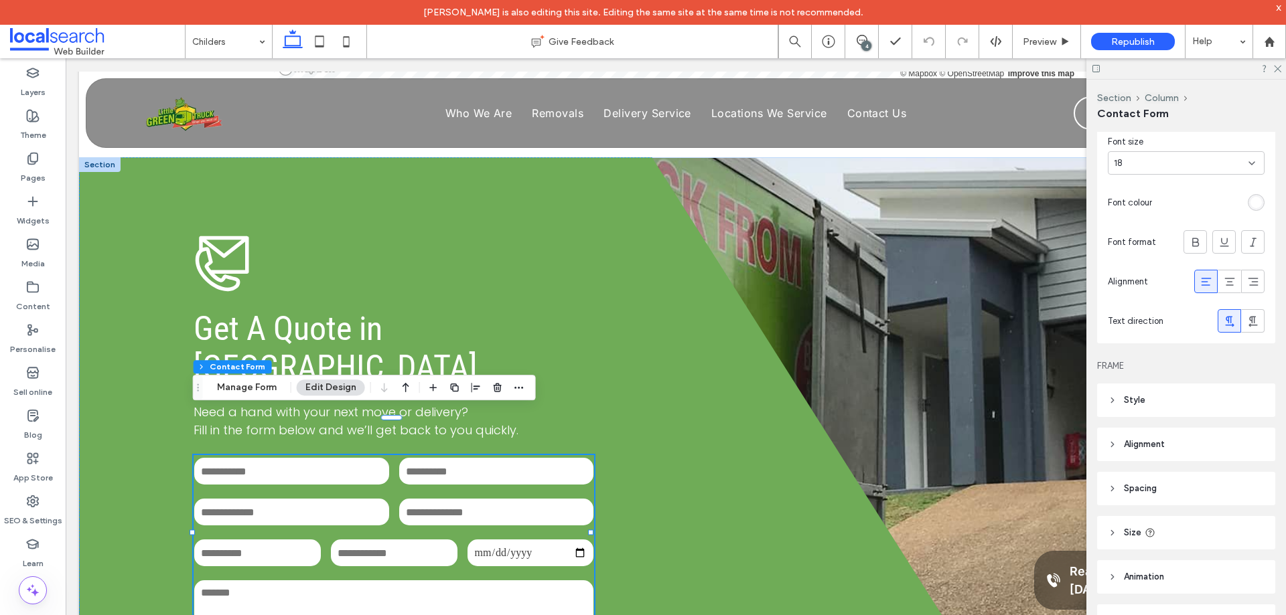
scroll to position [464, 0]
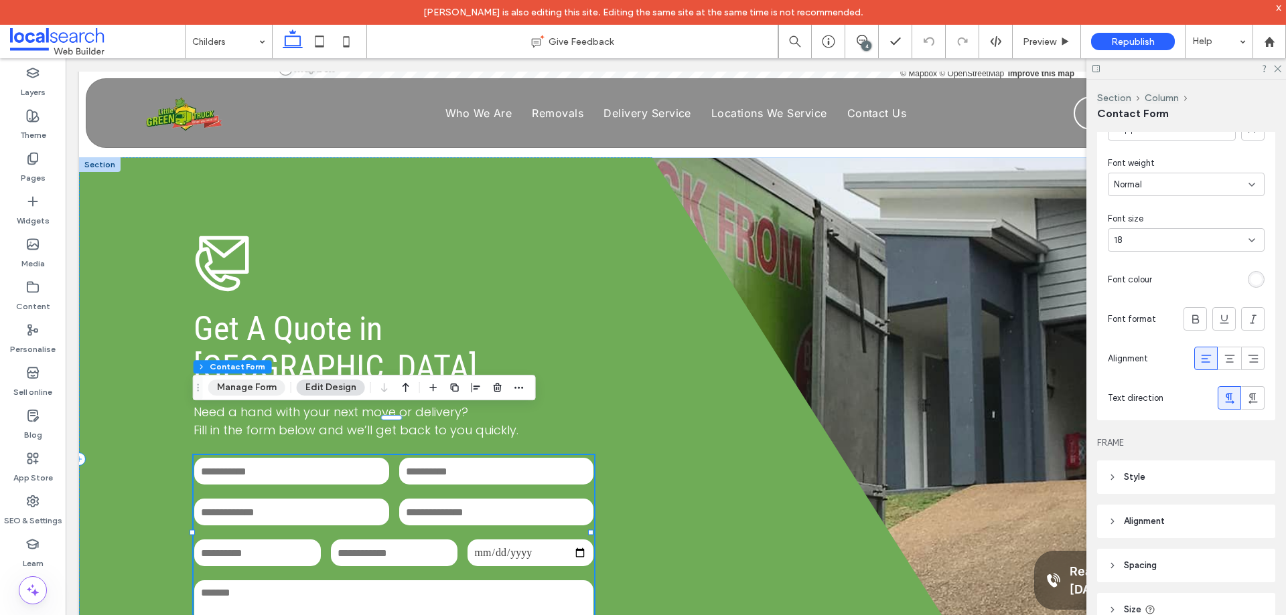
click at [249, 386] on button "Manage Form" at bounding box center [246, 388] width 77 height 16
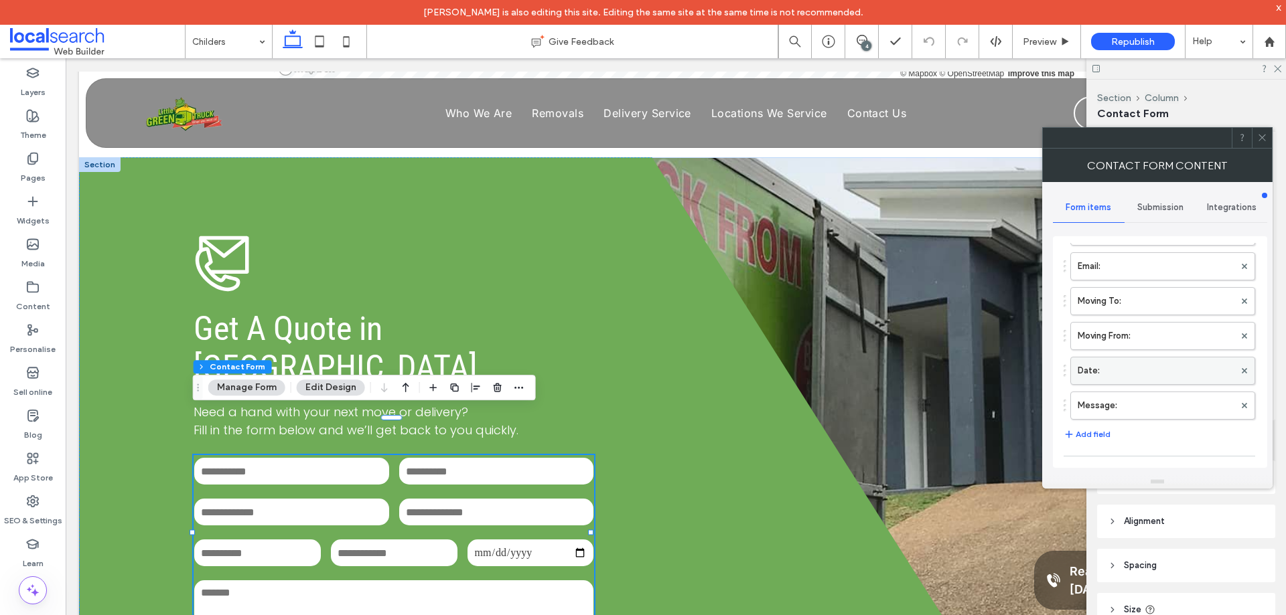
scroll to position [134, 0]
click at [1164, 415] on label "Message:" at bounding box center [1155, 423] width 157 height 27
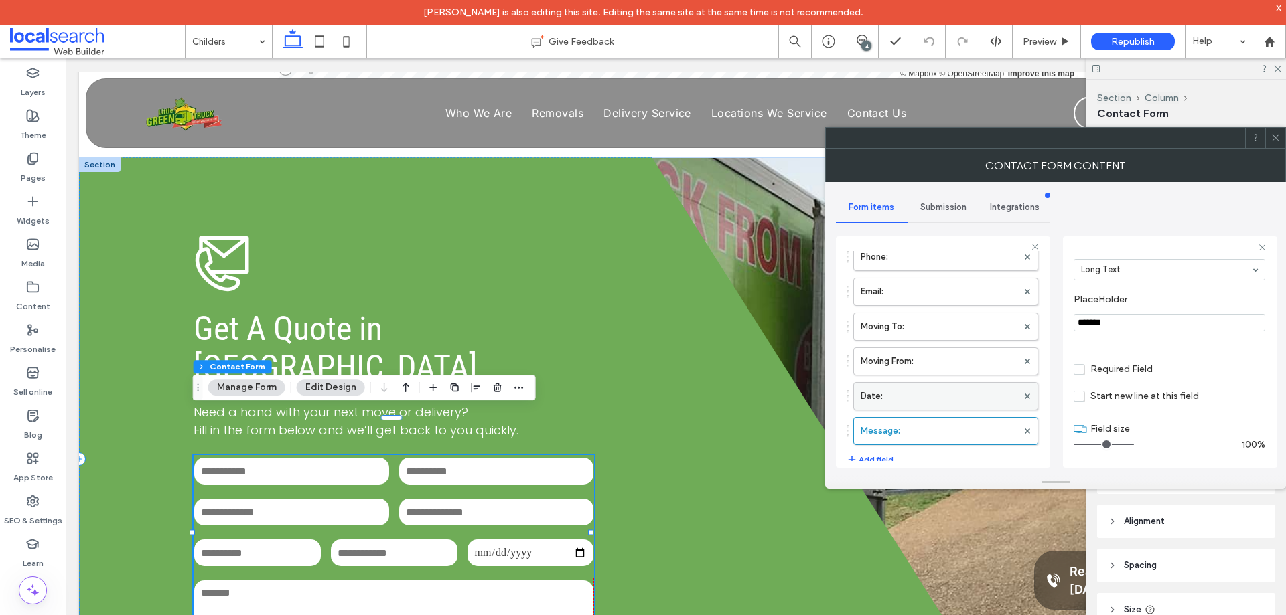
click at [937, 393] on label "Date:" at bounding box center [938, 396] width 157 height 27
type input "*"
click at [929, 368] on label "Moving From:" at bounding box center [938, 361] width 157 height 27
click at [931, 330] on label "Moving To:" at bounding box center [938, 326] width 157 height 27
type input "**********"
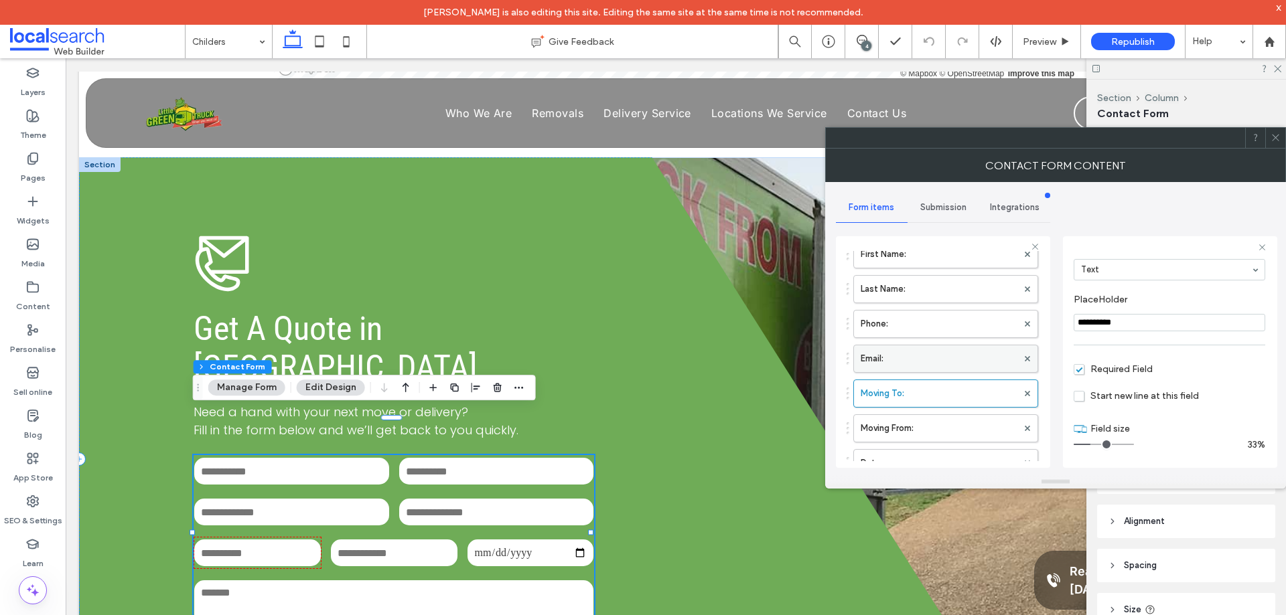
click at [923, 354] on label "Email:" at bounding box center [938, 358] width 157 height 27
type input "*"
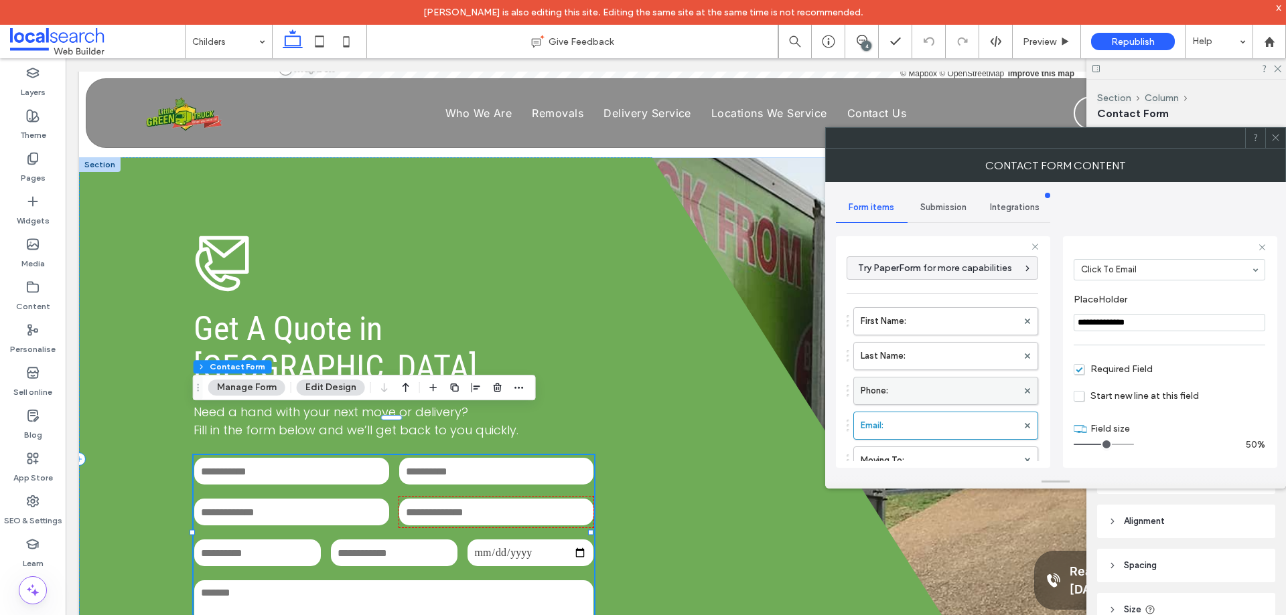
click at [937, 382] on label "Phone:" at bounding box center [938, 391] width 157 height 27
click at [942, 362] on label "Last Name:" at bounding box center [938, 356] width 157 height 27
click at [945, 324] on label "First Name:" at bounding box center [938, 321] width 157 height 27
type input "**********"
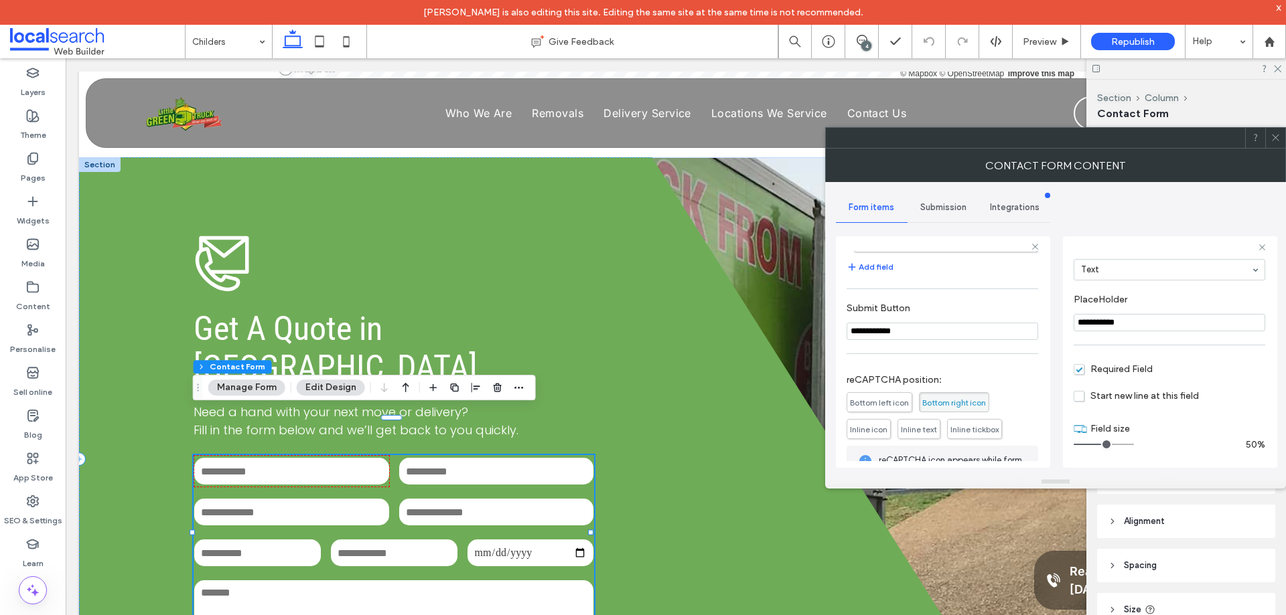
scroll to position [418, 0]
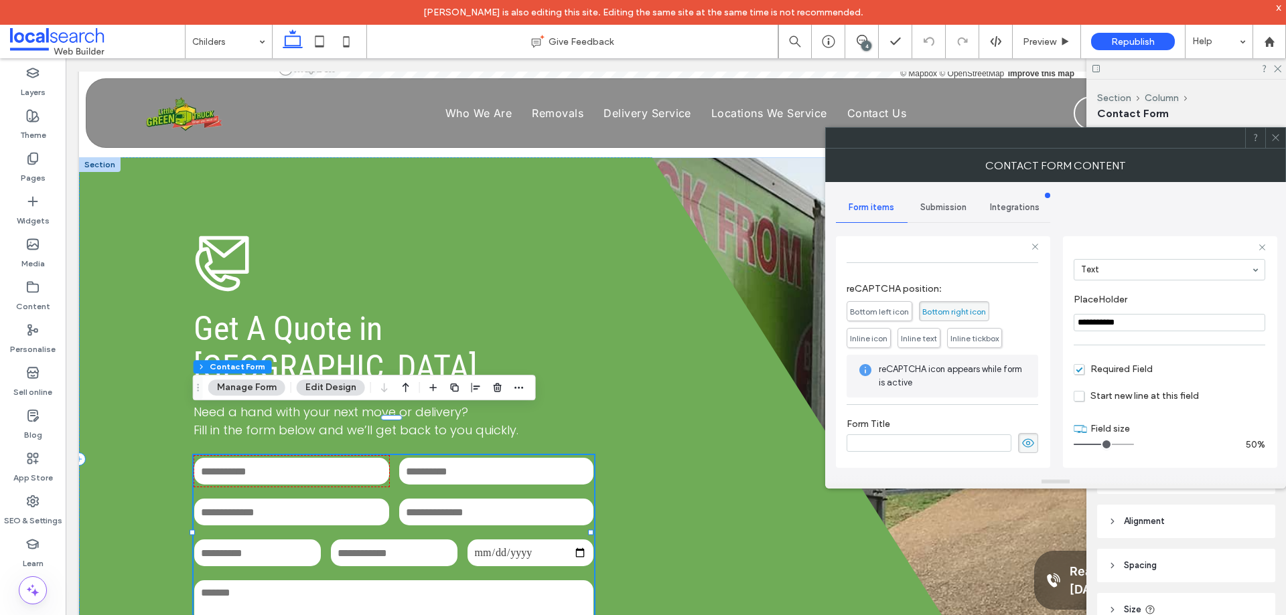
click at [953, 210] on span "Submission" at bounding box center [943, 207] width 46 height 11
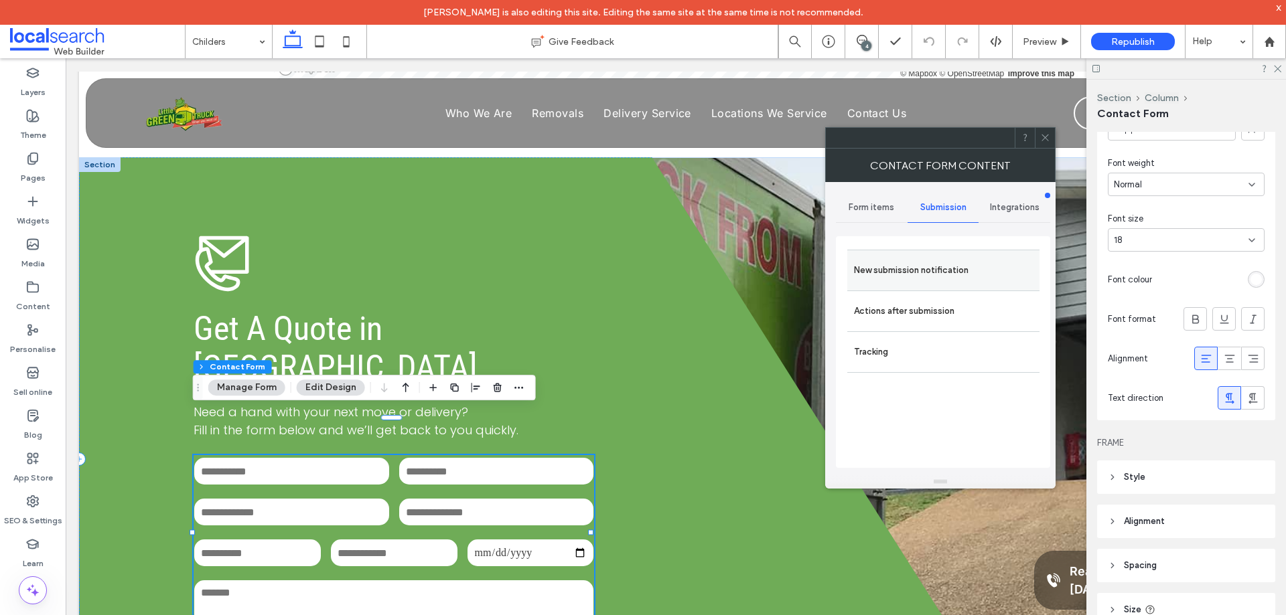
click at [977, 270] on label "New submission notification" at bounding box center [943, 270] width 179 height 27
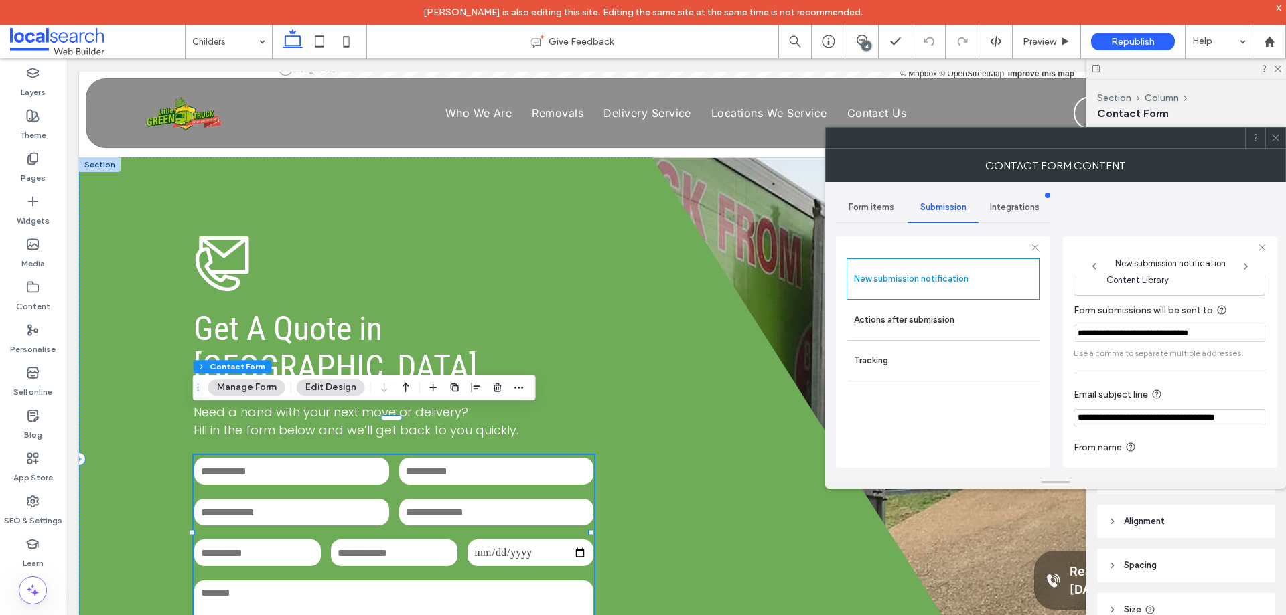
scroll to position [70, 0]
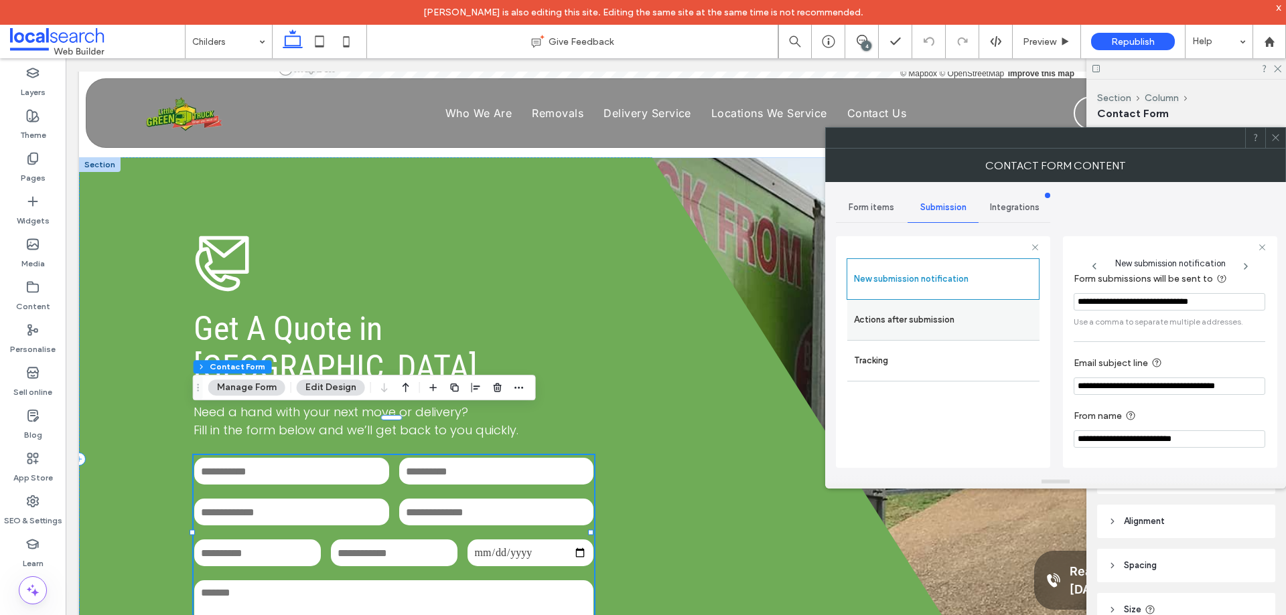
click at [983, 317] on label "Actions after submission" at bounding box center [943, 320] width 179 height 27
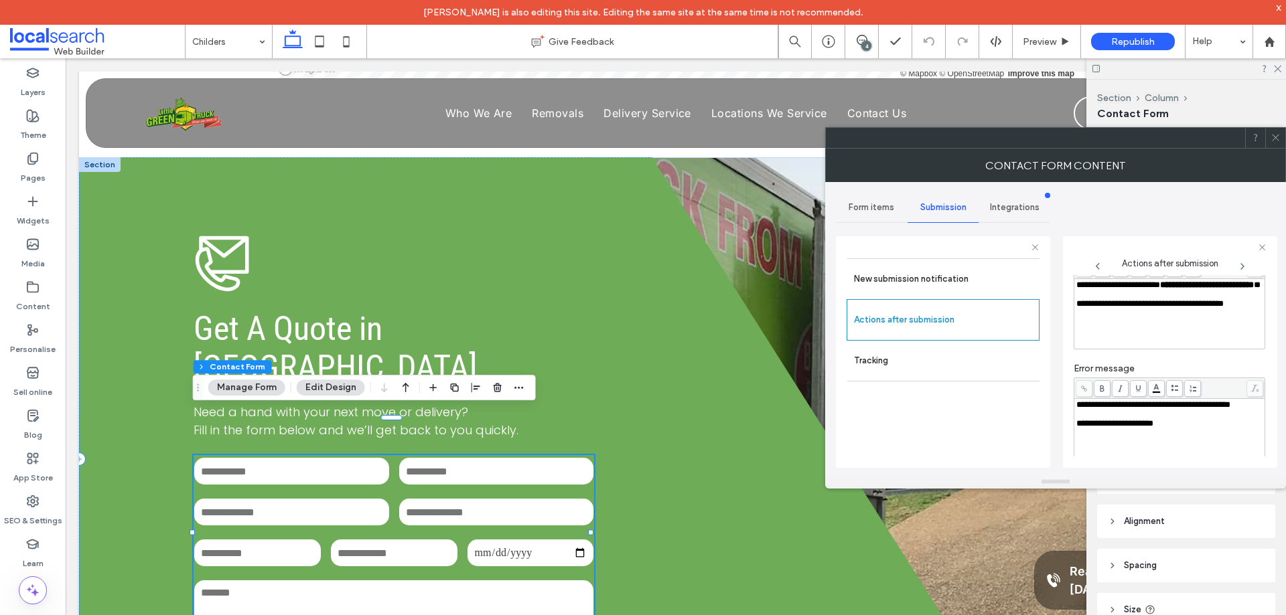
click at [1135, 290] on div "**********" at bounding box center [1169, 285] width 187 height 9
click at [1055, 319] on div "**********" at bounding box center [1055, 328] width 439 height 293
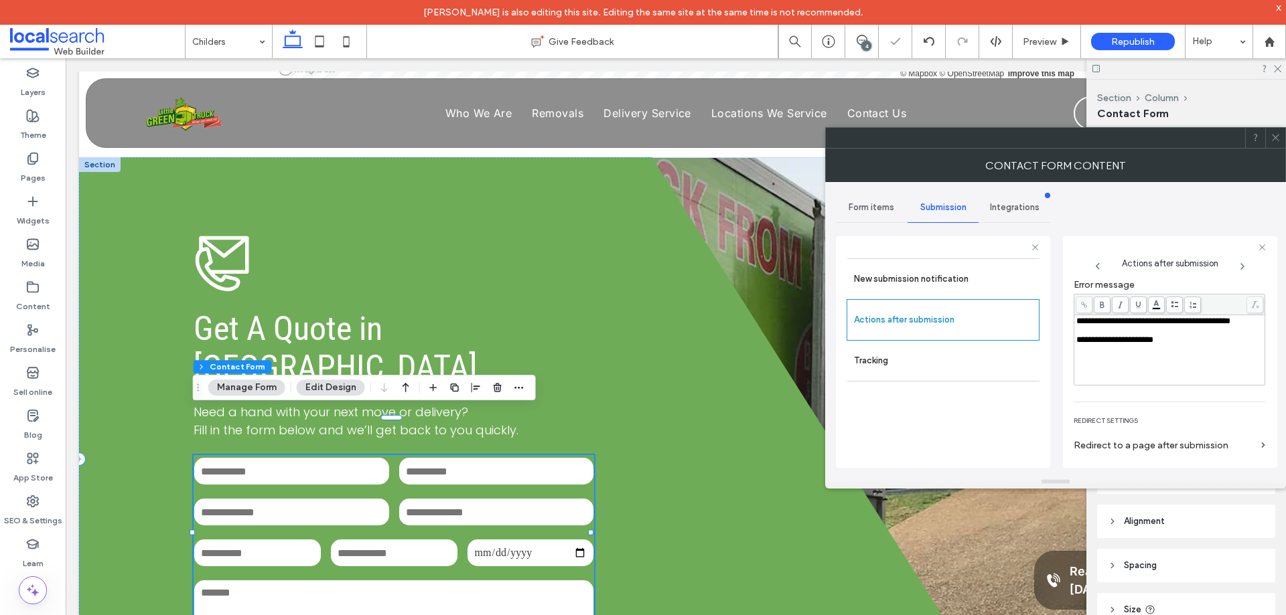
scroll to position [231, 0]
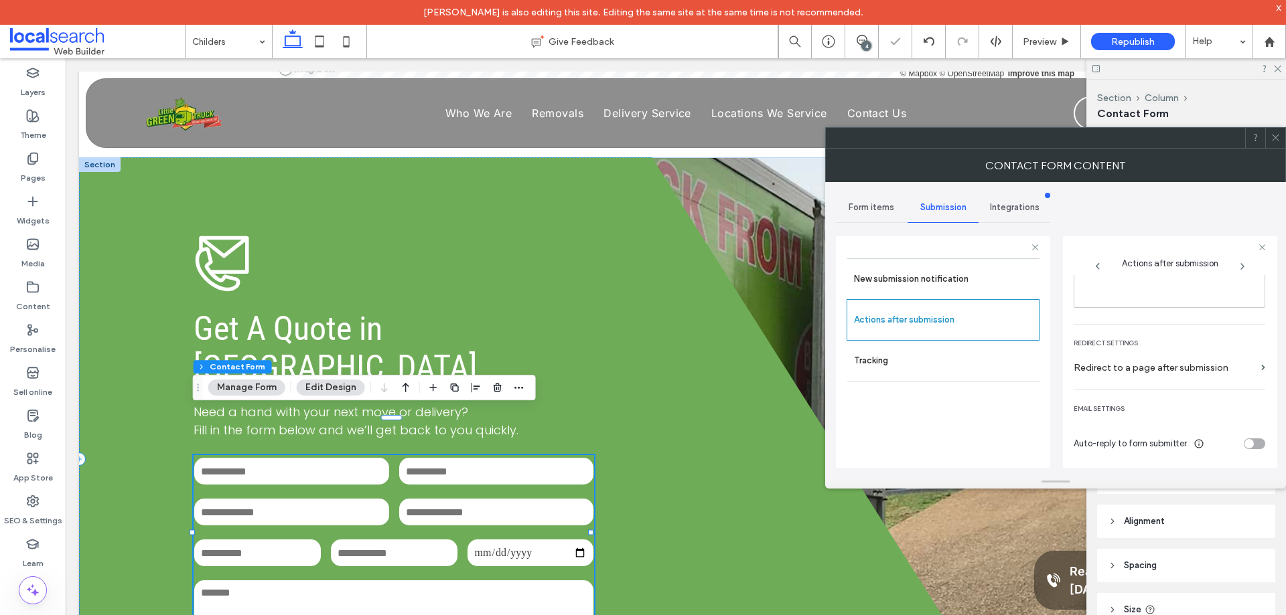
click at [1277, 135] on icon at bounding box center [1275, 138] width 10 height 10
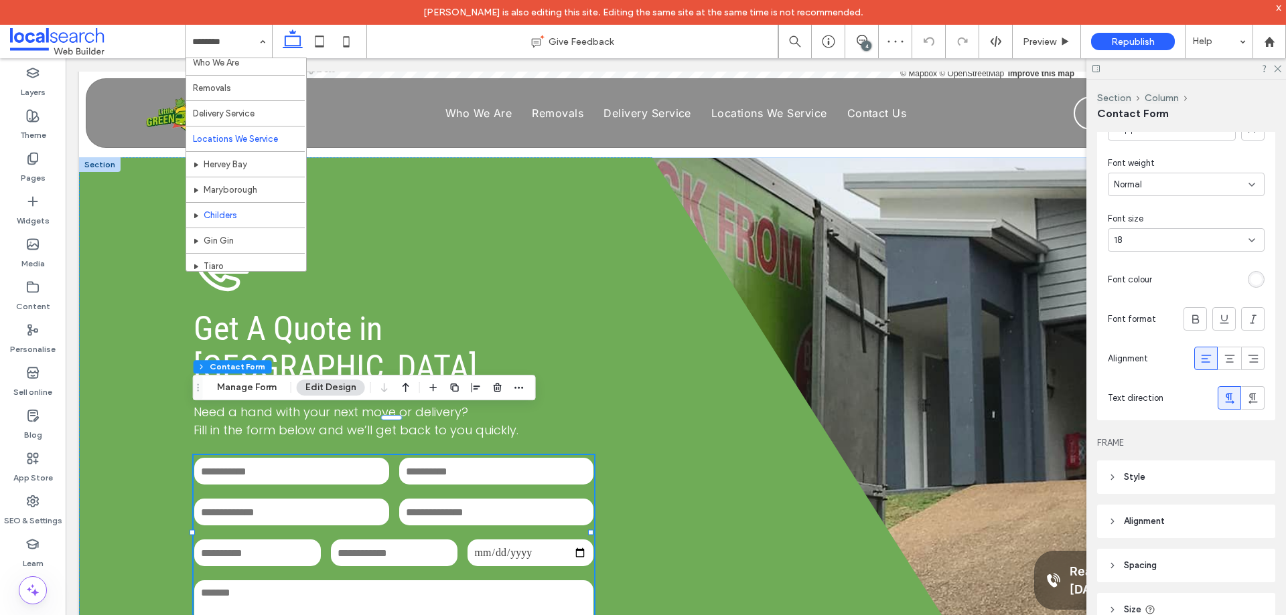
scroll to position [65, 0]
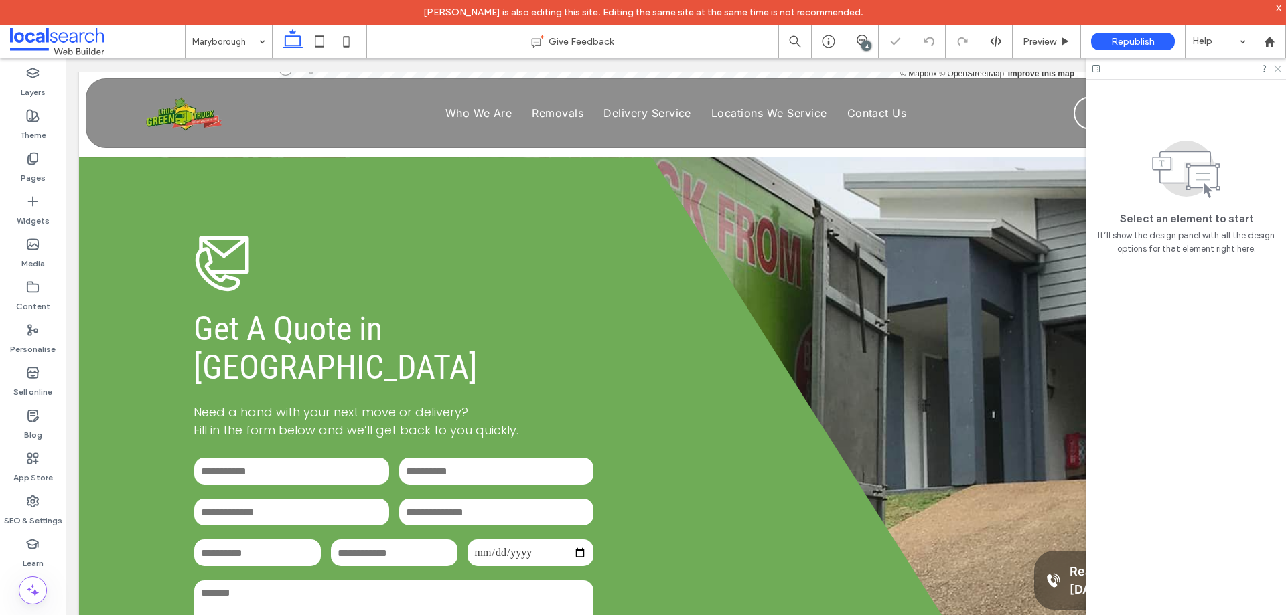
click at [1279, 68] on icon at bounding box center [1276, 68] width 9 height 9
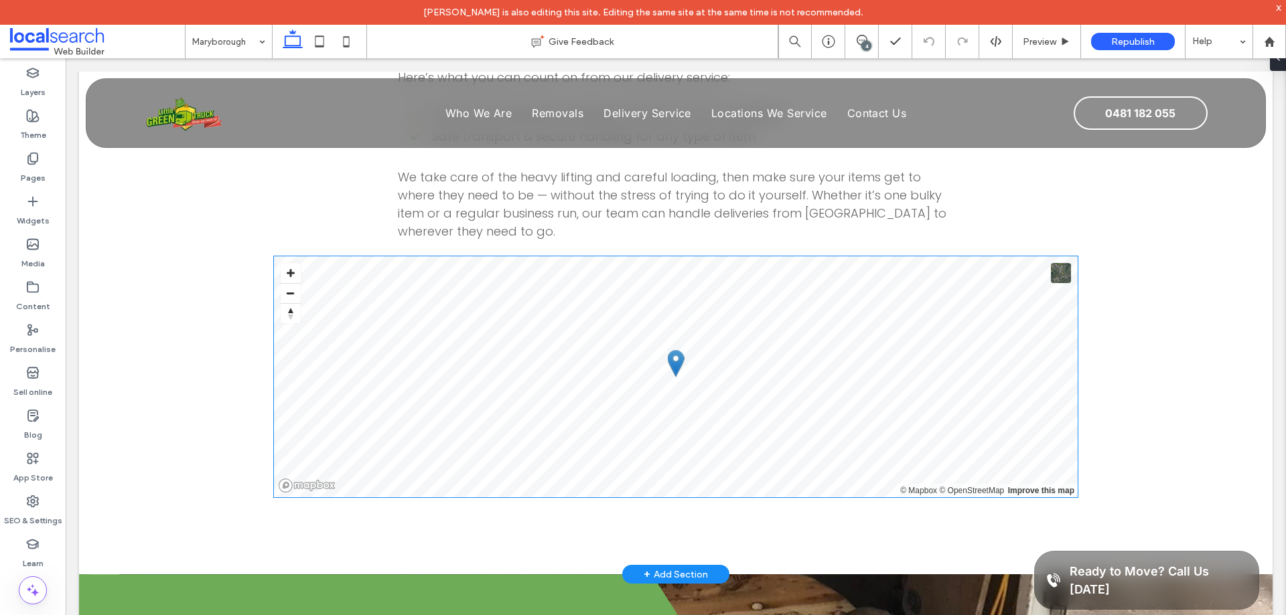
scroll to position [2678, 0]
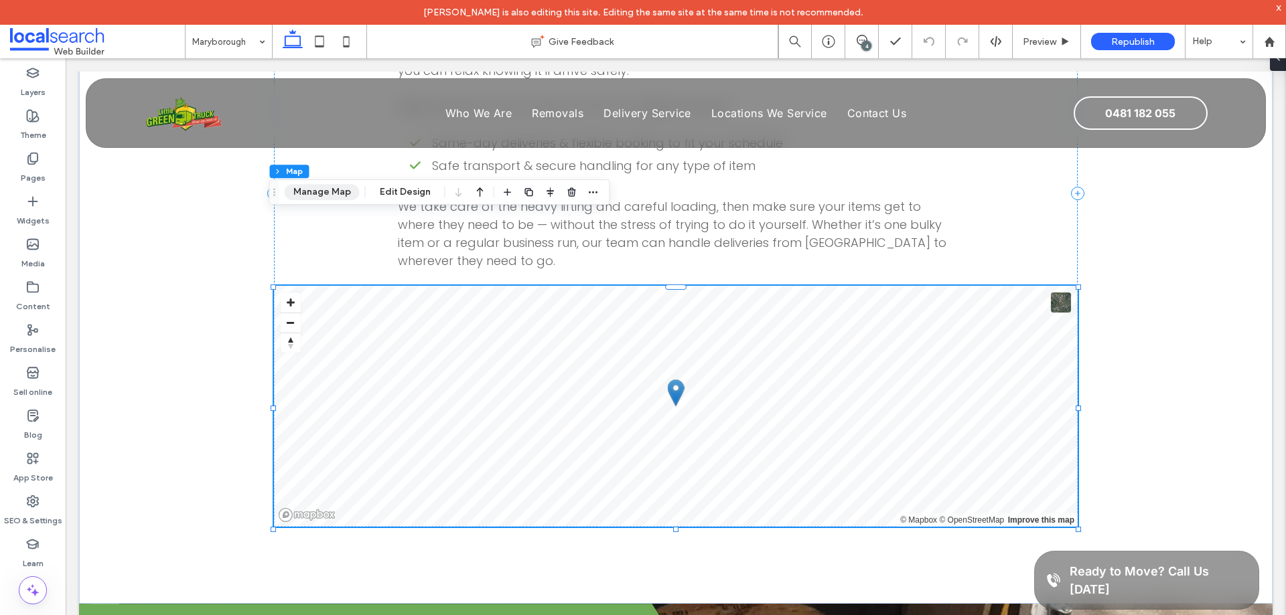
click at [335, 184] on button "Manage Map" at bounding box center [322, 192] width 75 height 16
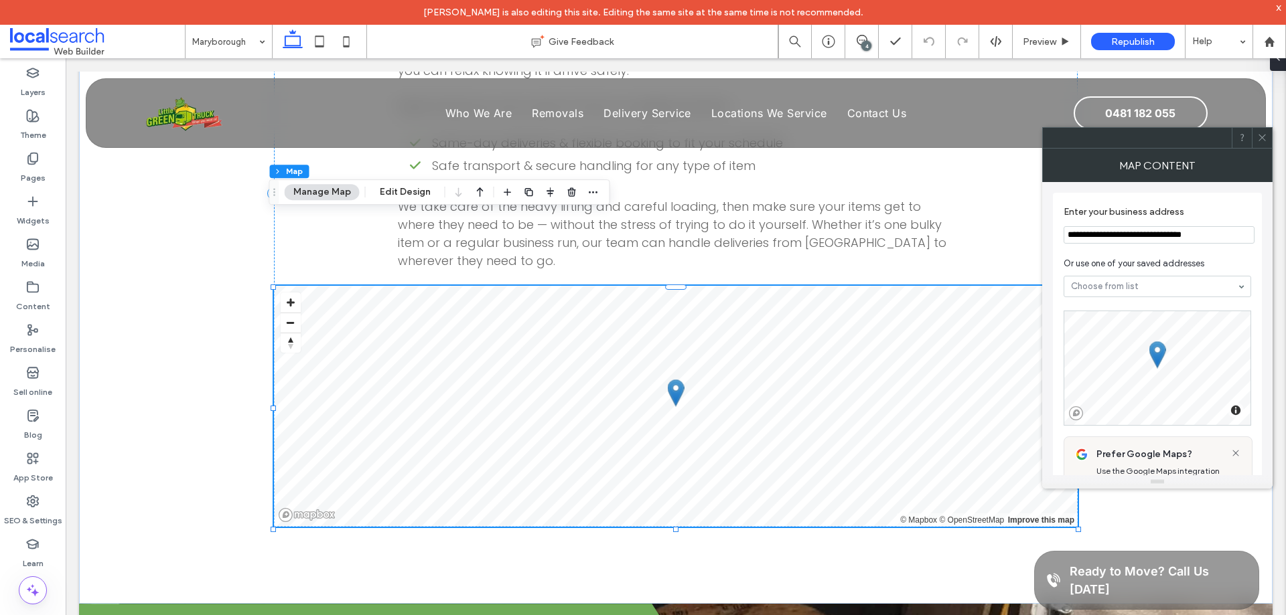
click at [1259, 141] on icon at bounding box center [1262, 138] width 10 height 10
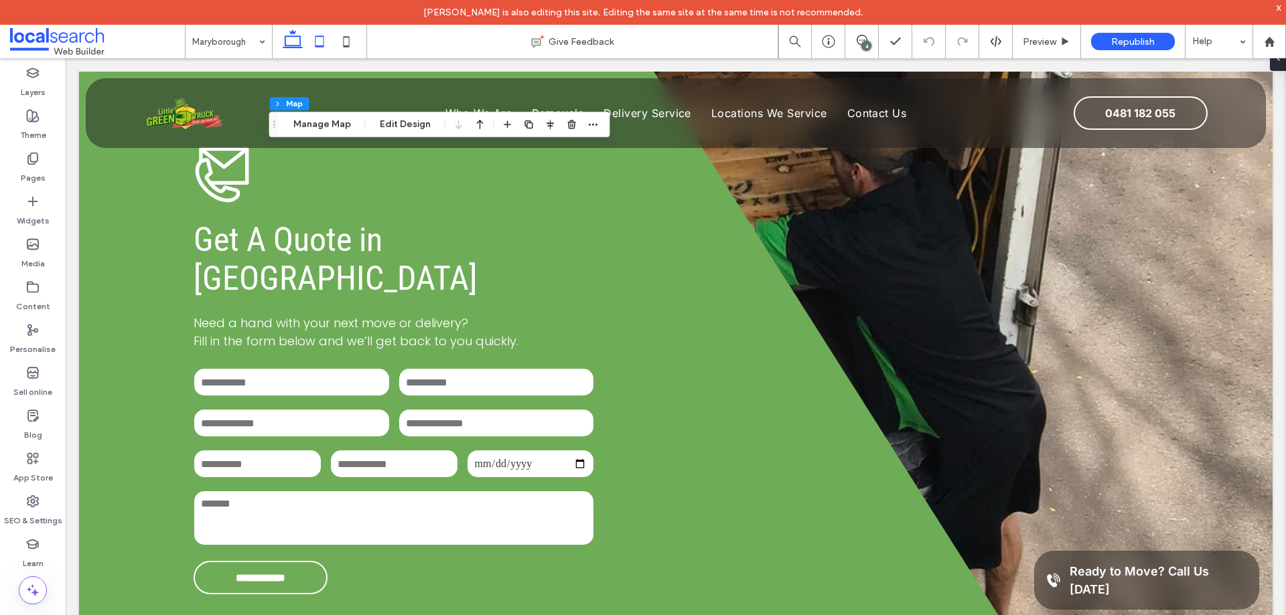
click at [312, 42] on icon at bounding box center [319, 41] width 27 height 27
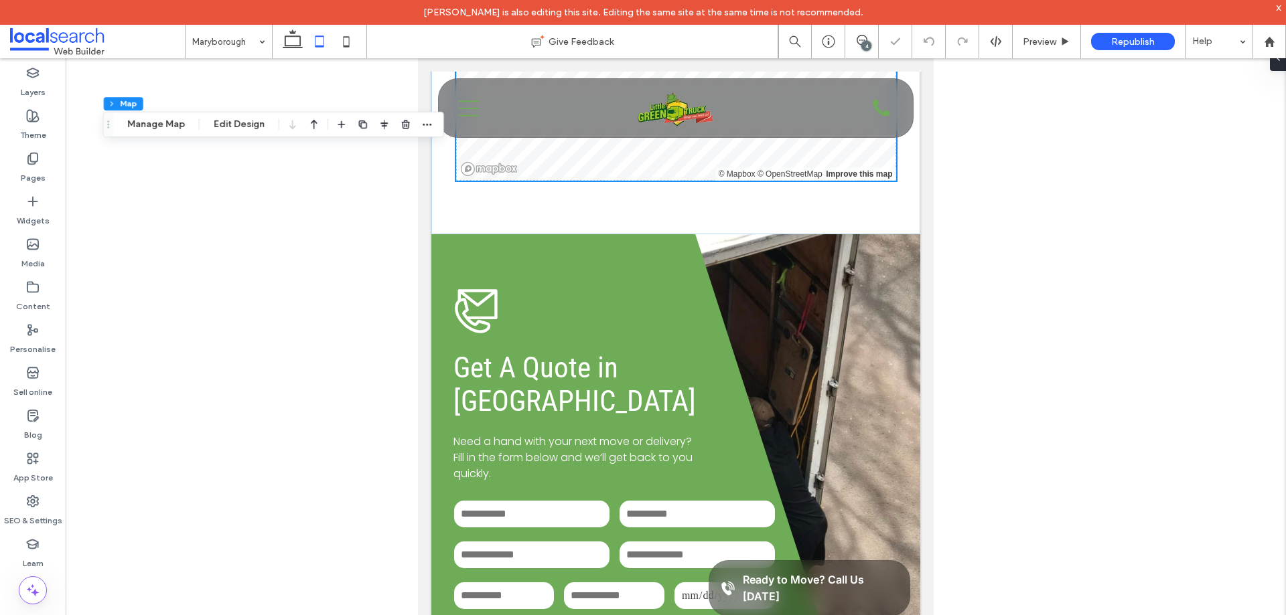
scroll to position [3308, 0]
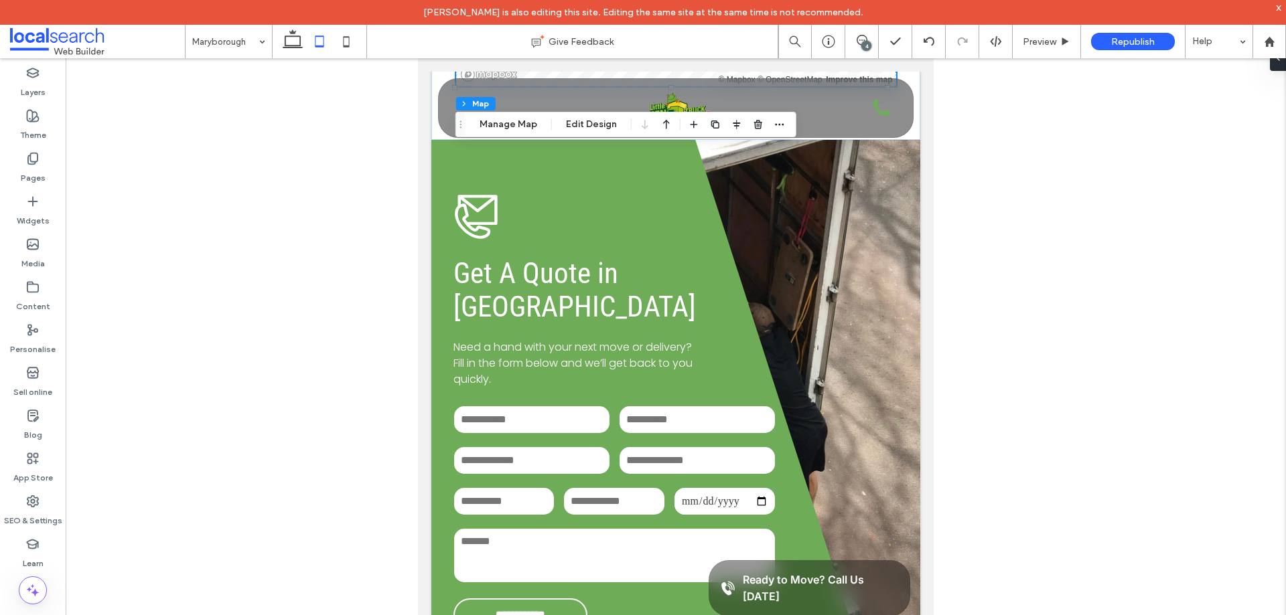
click at [289, 42] on icon at bounding box center [292, 41] width 27 height 27
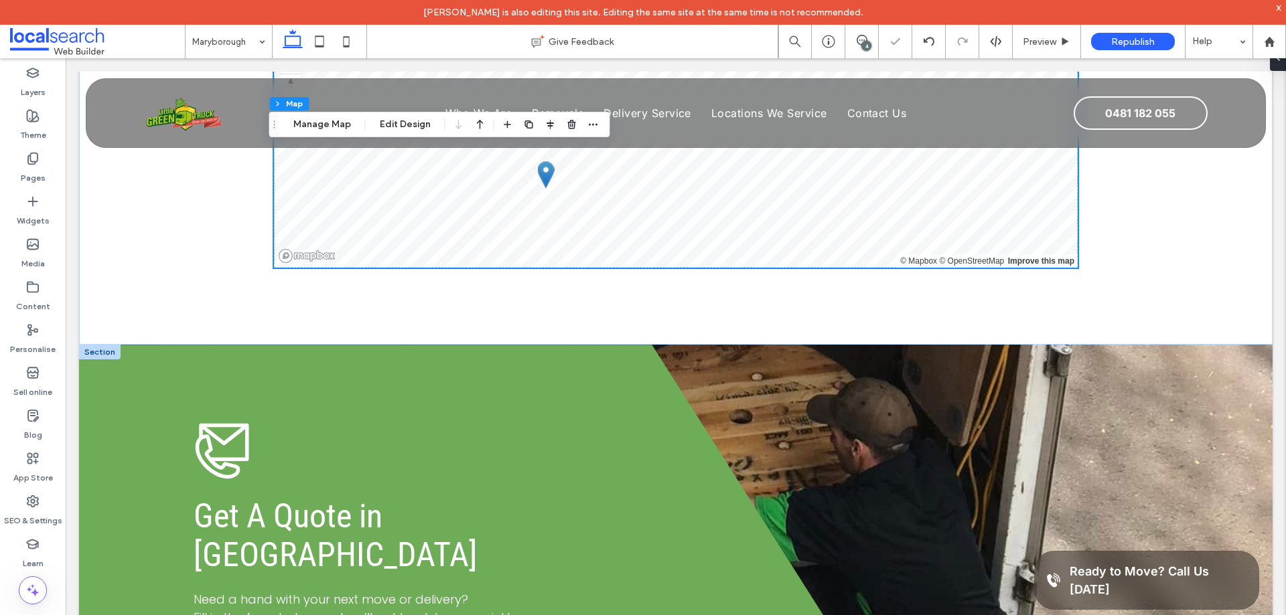
scroll to position [3134, 0]
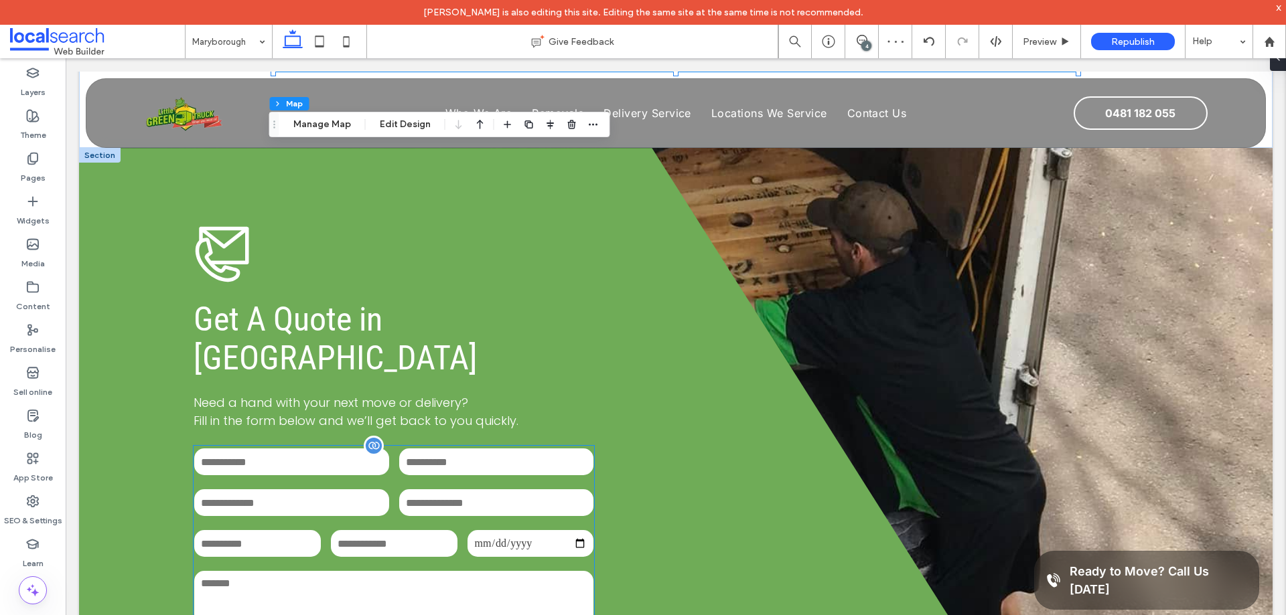
click at [482, 449] on input "text" at bounding box center [496, 462] width 195 height 27
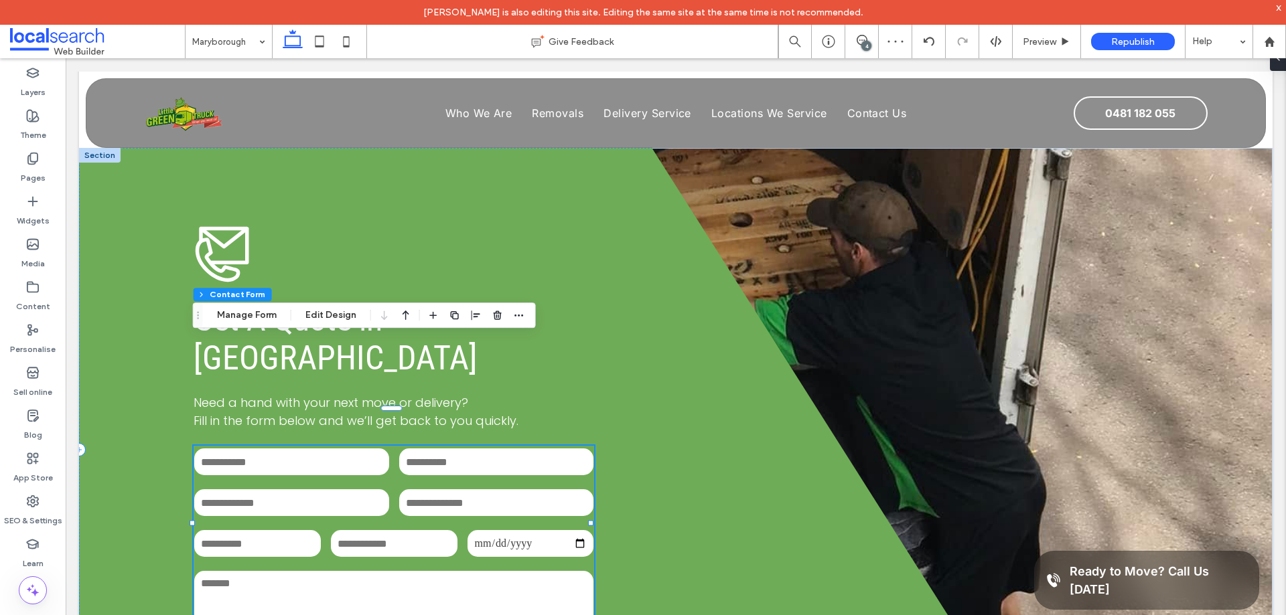
type input "**"
type input "*"
type input "***"
click at [519, 317] on icon "button" at bounding box center [519, 315] width 11 height 11
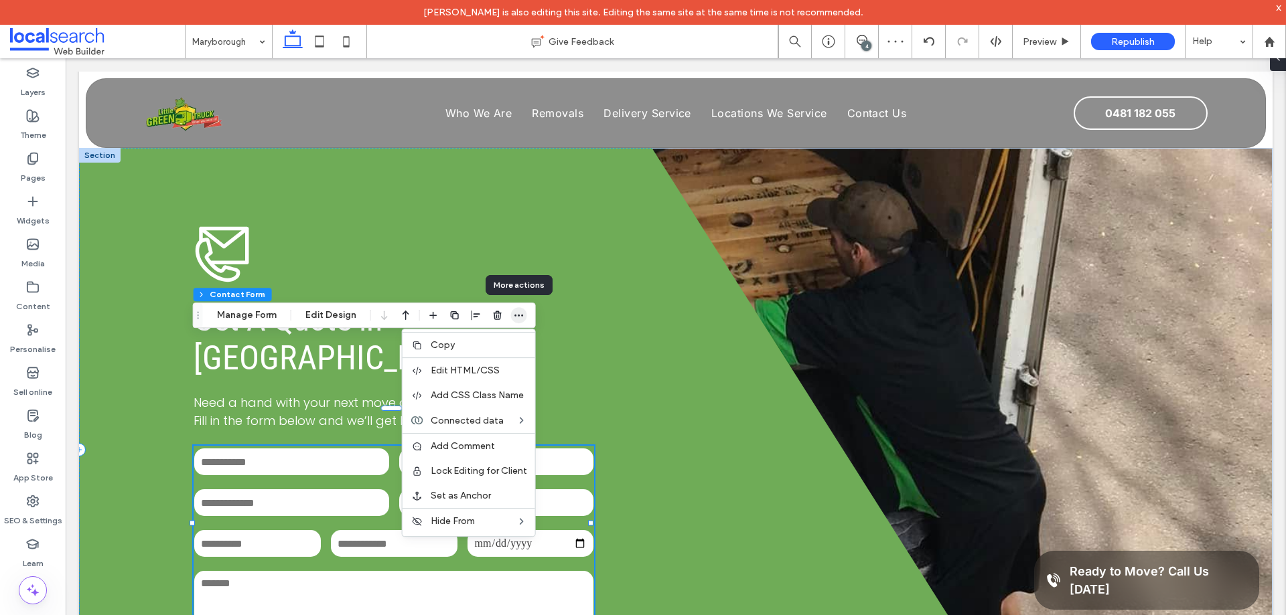
click at [519, 317] on icon "button" at bounding box center [519, 315] width 11 height 11
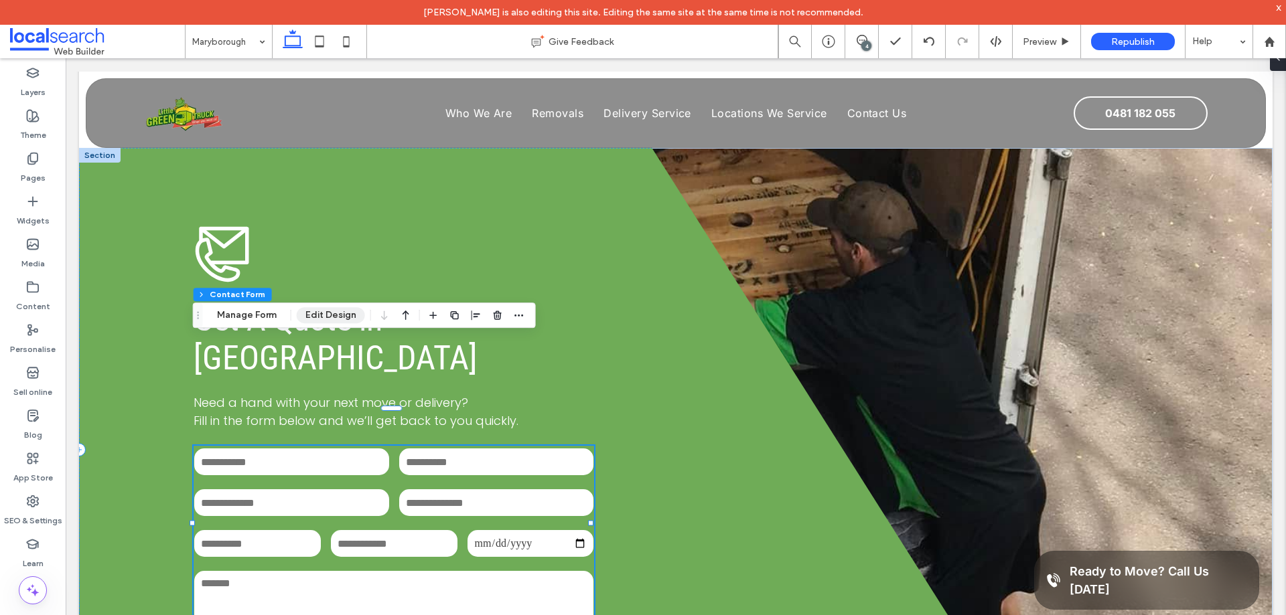
click at [344, 307] on button "Edit Design" at bounding box center [331, 315] width 68 height 16
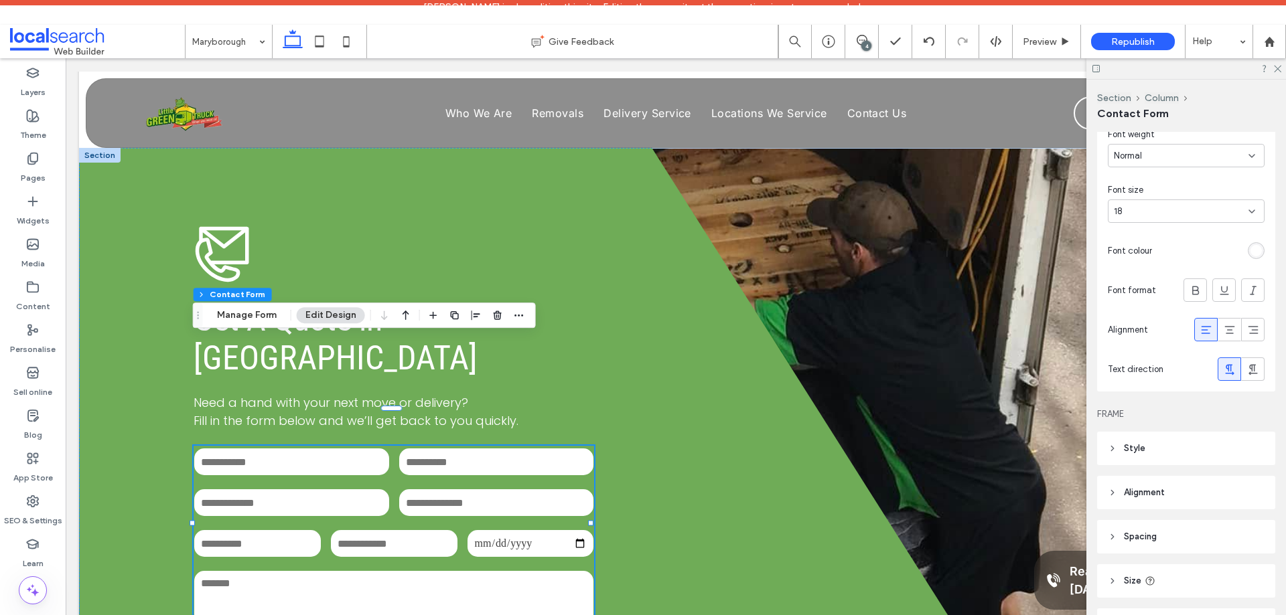
scroll to position [469, 0]
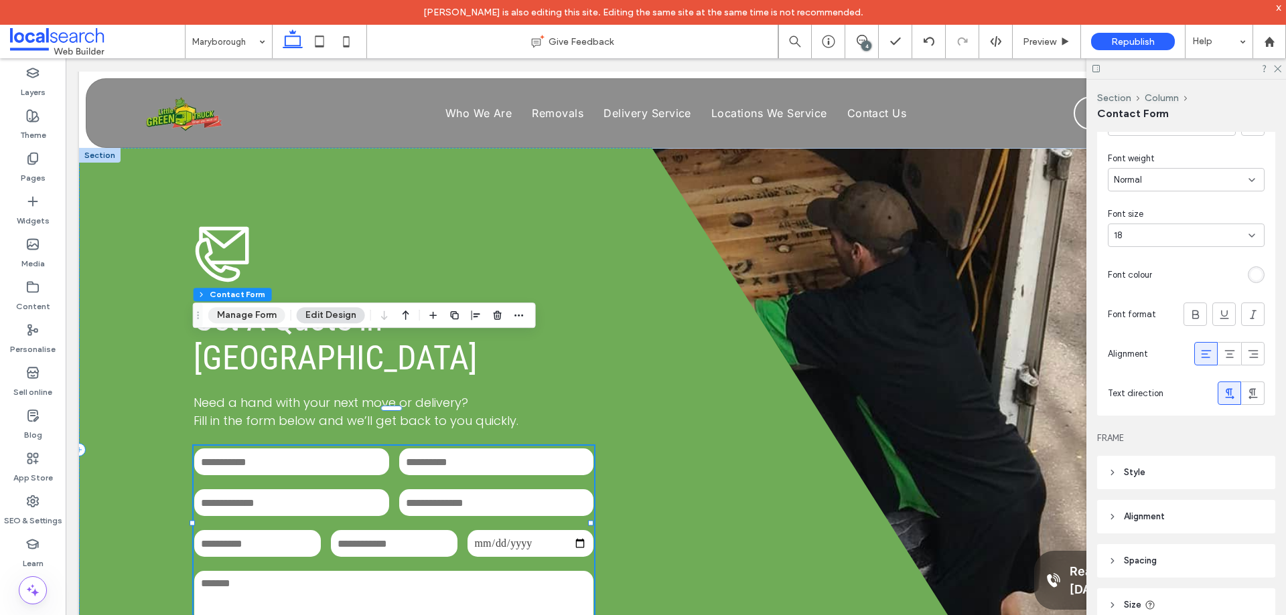
click at [261, 309] on button "Manage Form" at bounding box center [246, 315] width 77 height 16
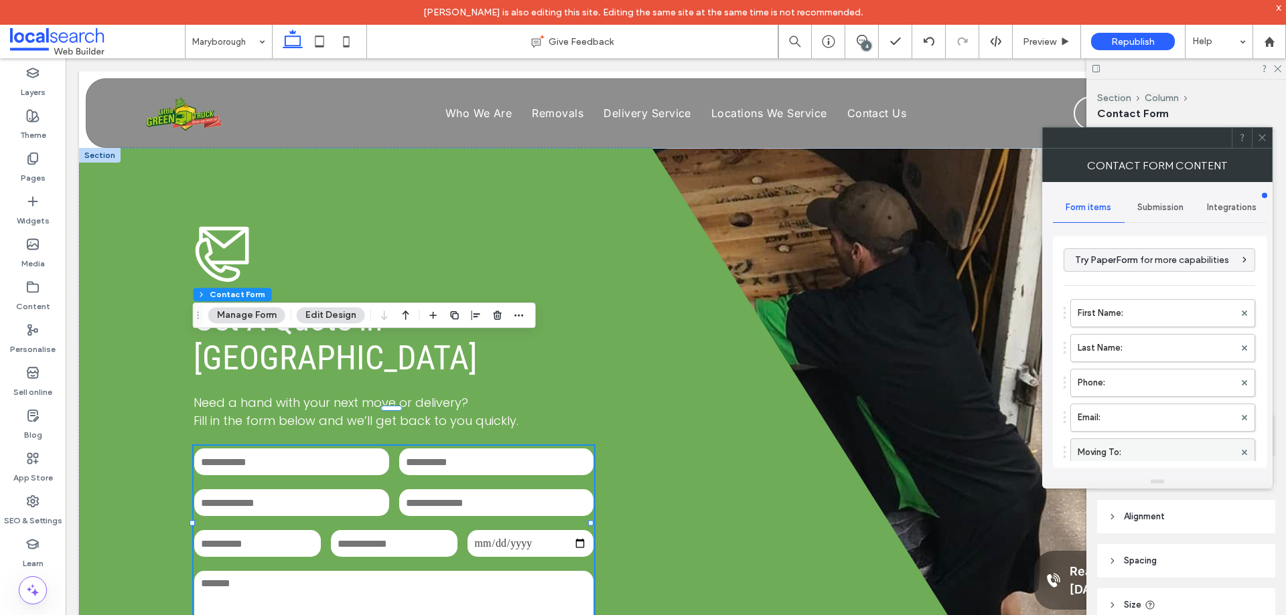
click at [1141, 447] on label "Moving To:" at bounding box center [1155, 452] width 157 height 27
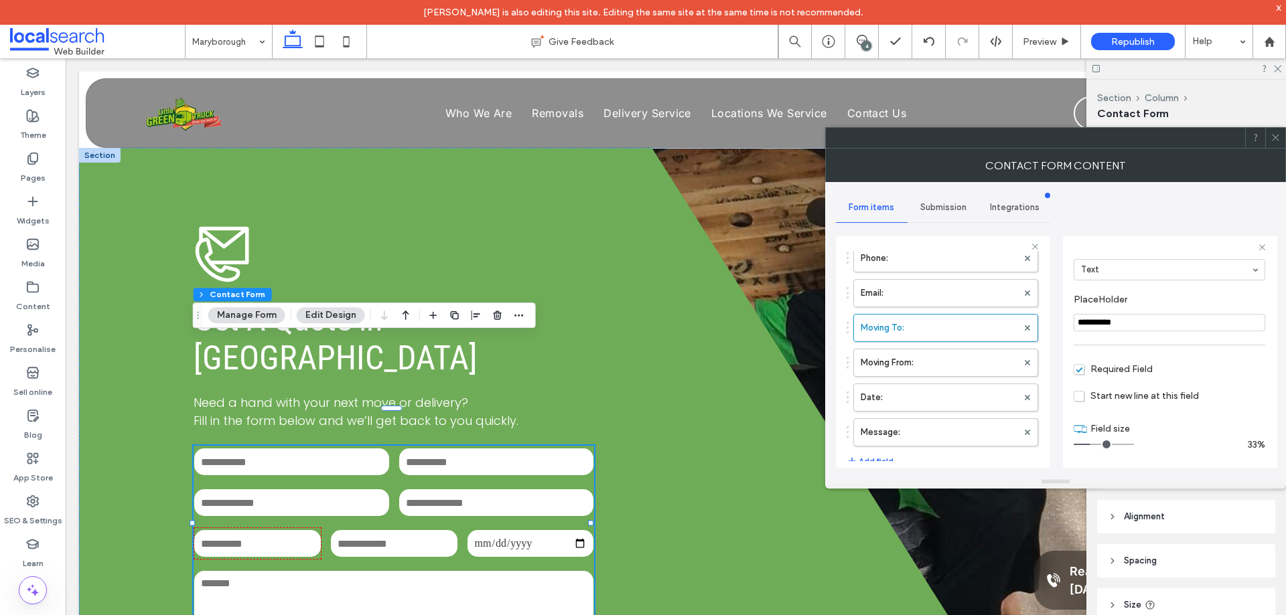
scroll to position [201, 0]
click at [963, 367] on label "Message:" at bounding box center [938, 364] width 157 height 27
type input "*******"
click at [950, 402] on label "Date:" at bounding box center [938, 396] width 157 height 27
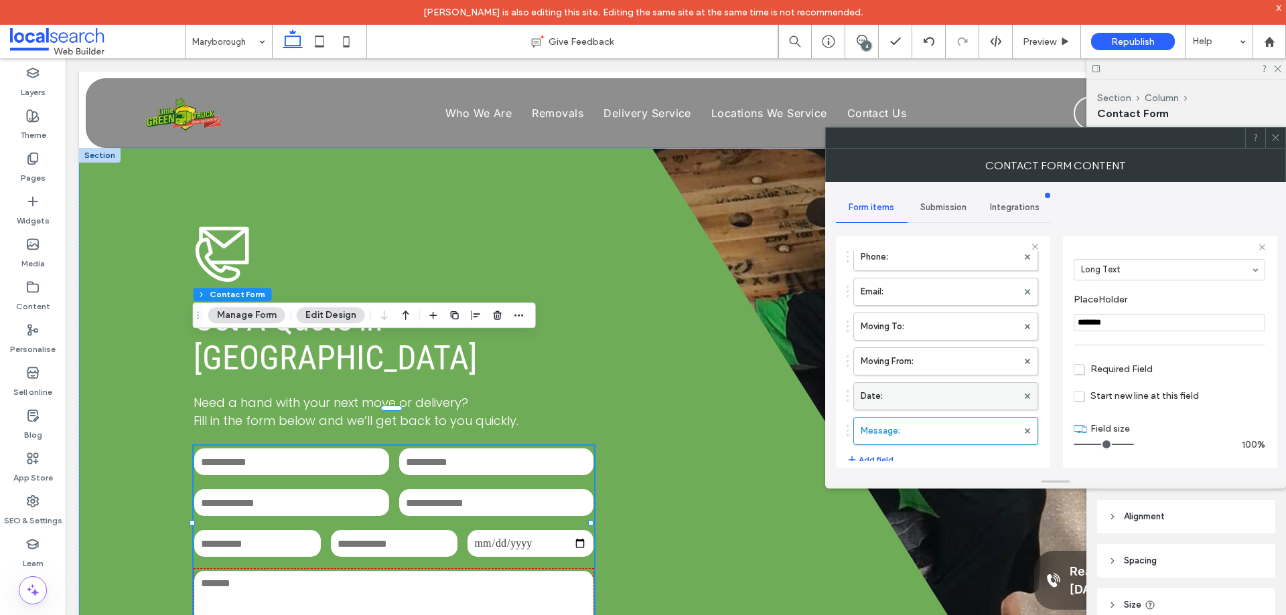
type input "*"
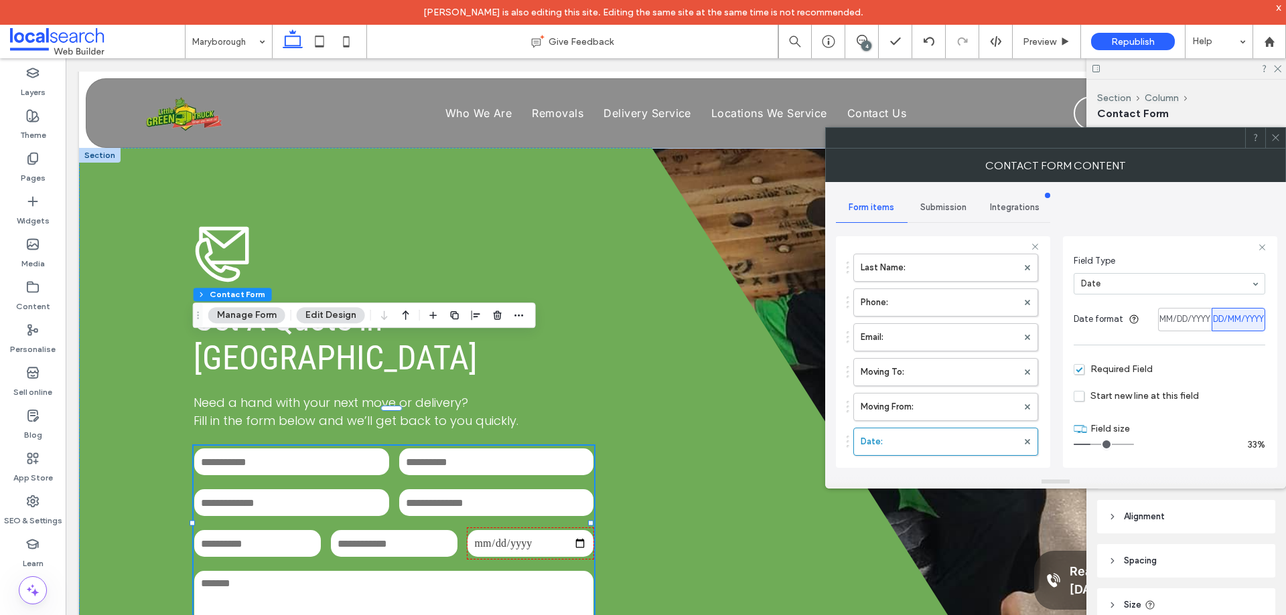
scroll to position [67, 0]
click at [952, 427] on label "Moving From:" at bounding box center [938, 428] width 157 height 27
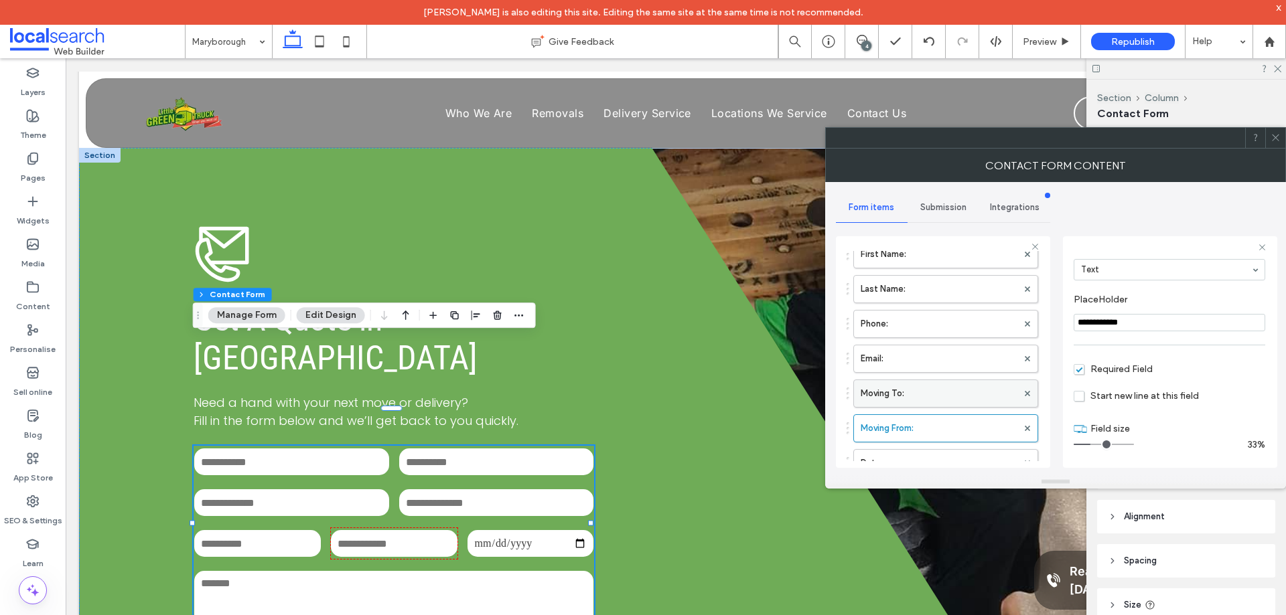
click at [942, 395] on label "Moving To:" at bounding box center [938, 393] width 157 height 27
type input "**********"
click at [947, 368] on label "Email:" at bounding box center [938, 358] width 157 height 27
type input "*"
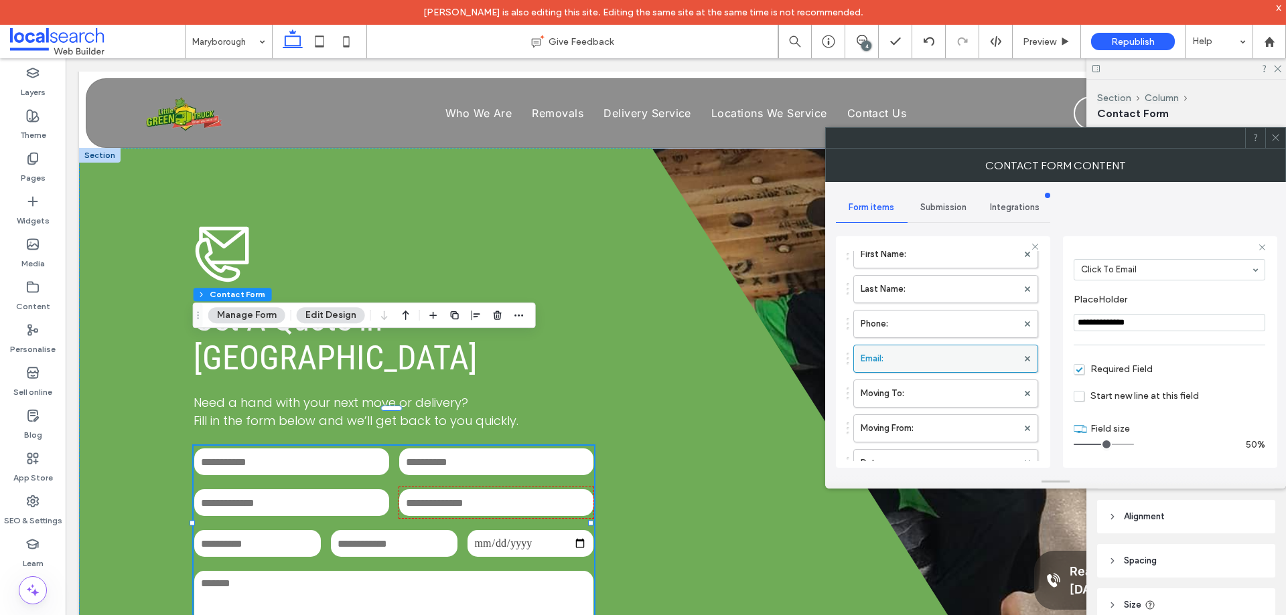
scroll to position [0, 0]
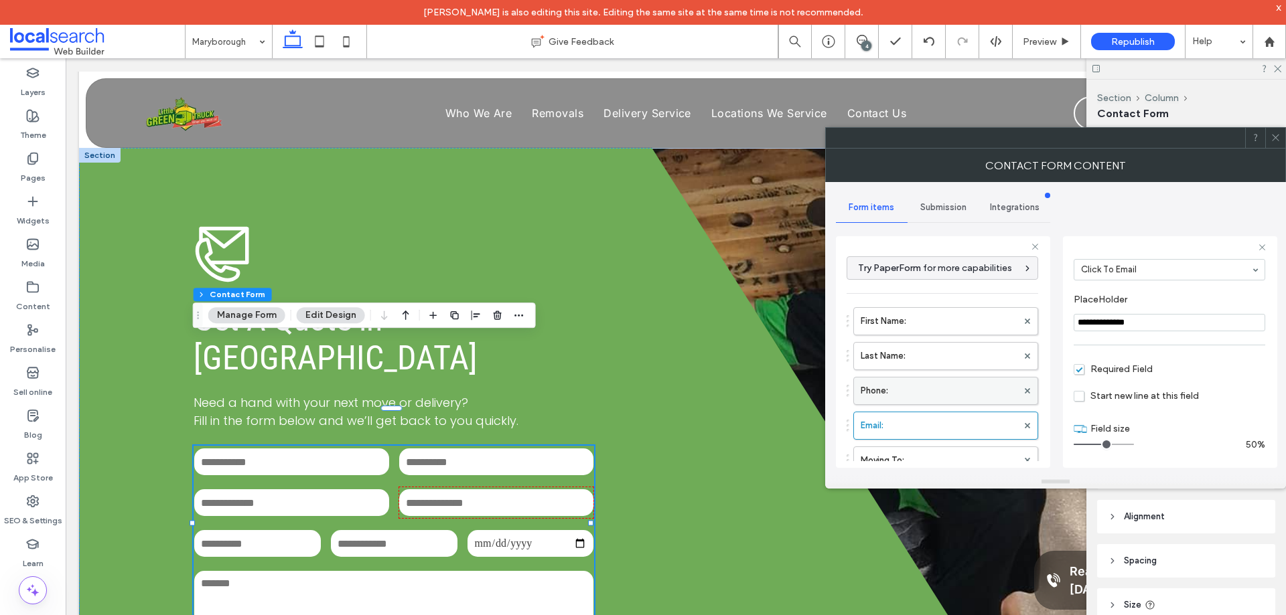
click at [947, 387] on label "Phone:" at bounding box center [938, 391] width 157 height 27
click at [949, 366] on label "Last Name:" at bounding box center [938, 356] width 157 height 27
click at [953, 329] on label "First Name:" at bounding box center [938, 321] width 157 height 27
type input "**********"
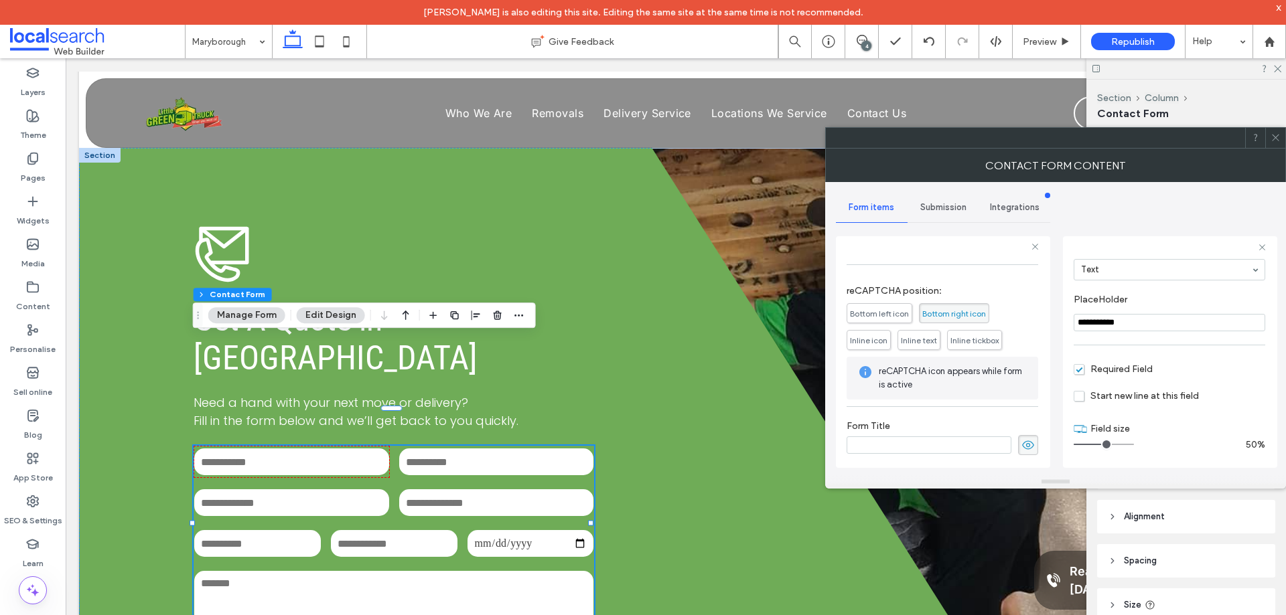
scroll to position [418, 0]
click at [951, 212] on span "Submission" at bounding box center [943, 207] width 46 height 11
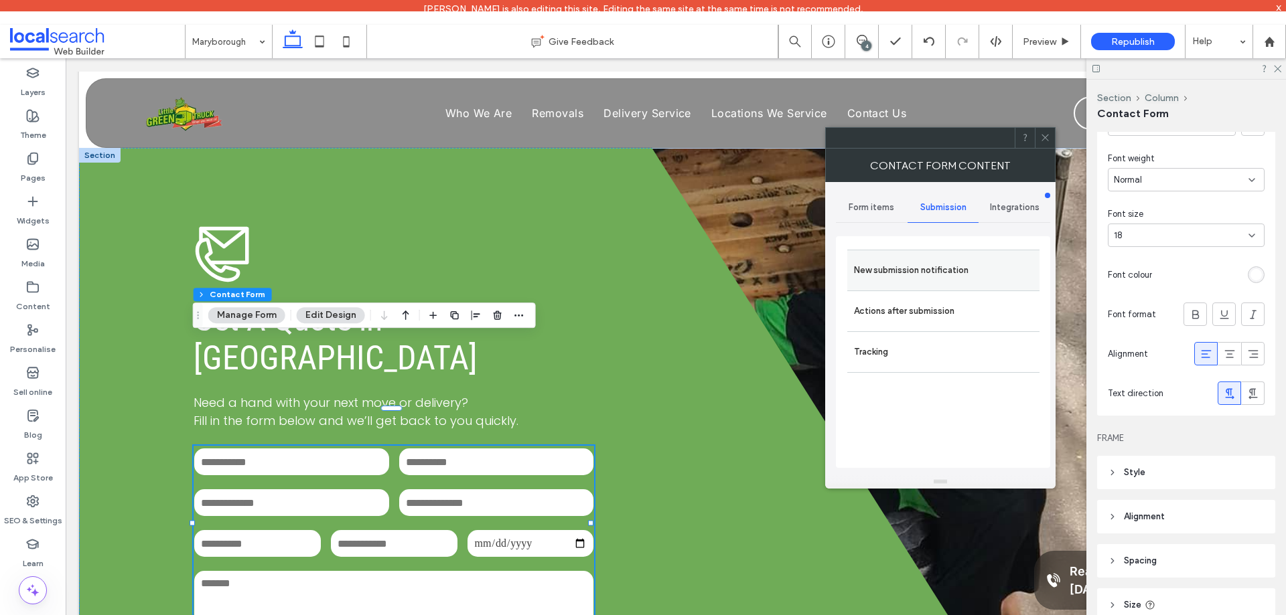
drag, startPoint x: 953, startPoint y: 277, endPoint x: 1014, endPoint y: 295, distance: 62.9
click at [955, 277] on label "New submission notification" at bounding box center [943, 270] width 179 height 27
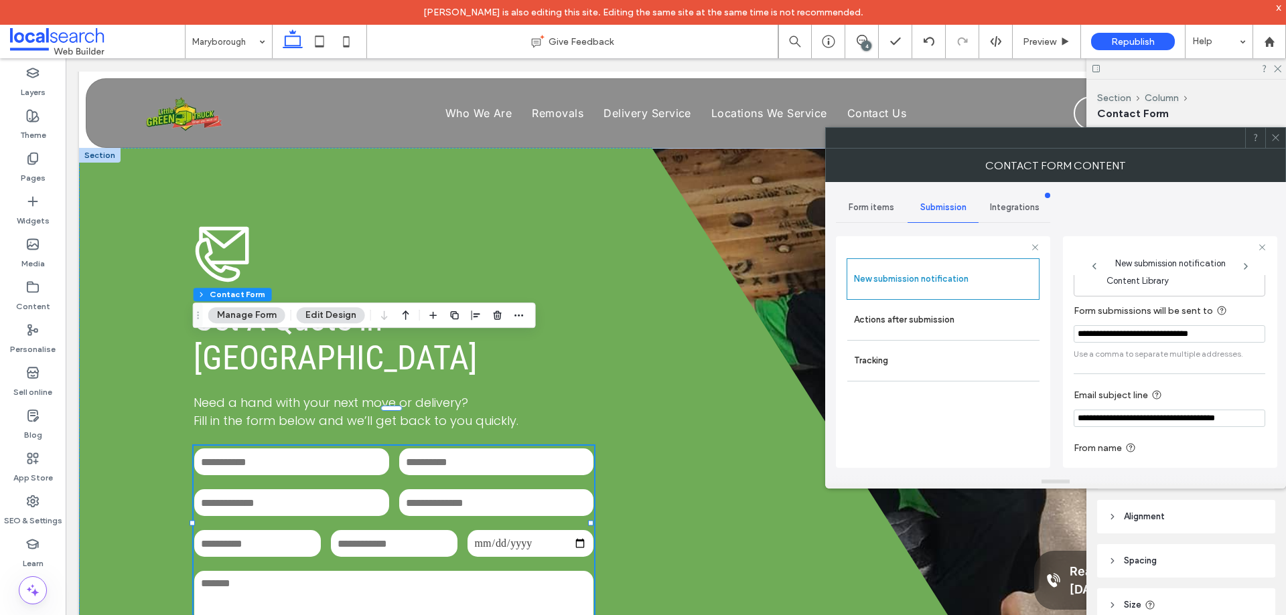
scroll to position [70, 0]
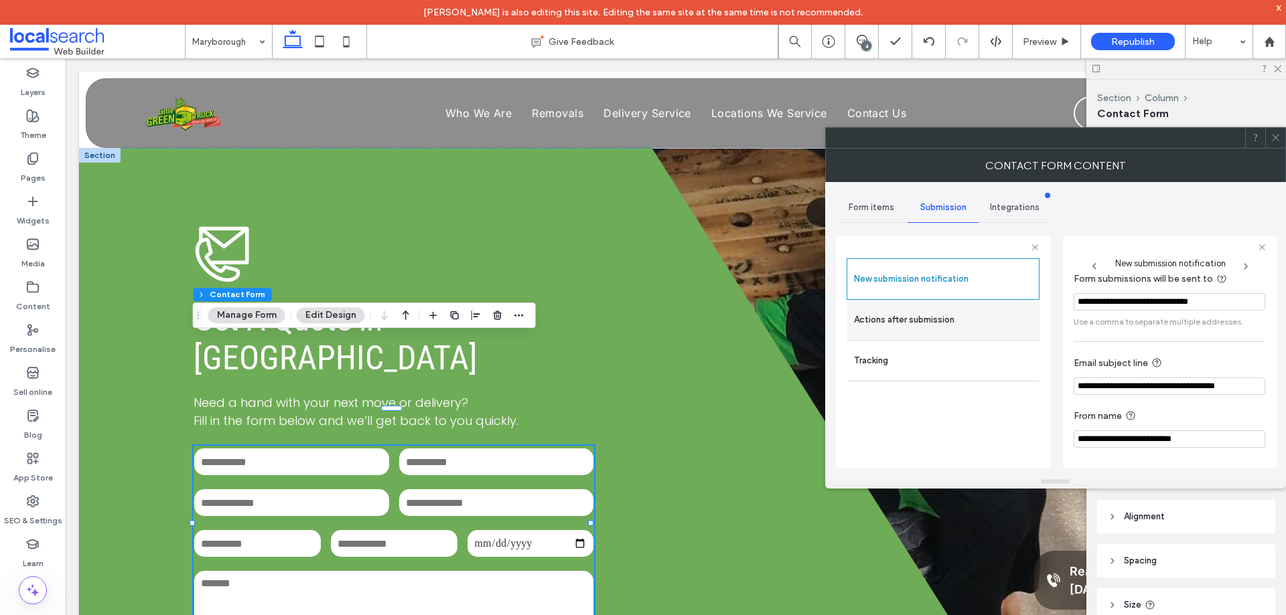
click at [989, 322] on label "Actions after submission" at bounding box center [943, 320] width 179 height 27
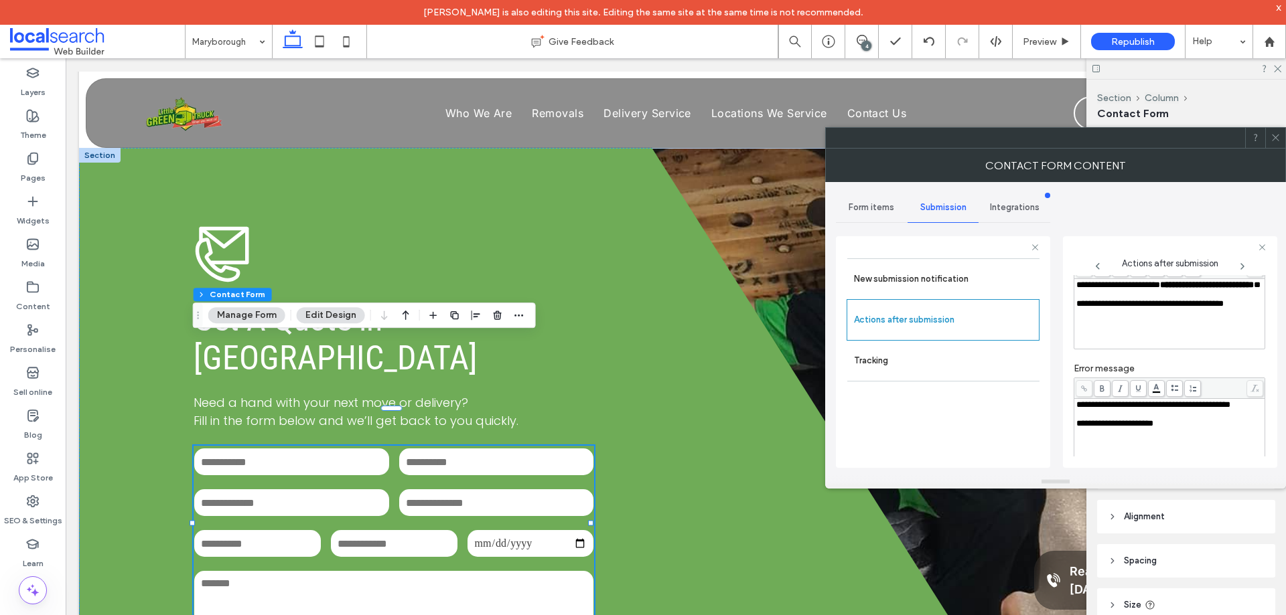
click at [1134, 290] on div "**********" at bounding box center [1169, 285] width 187 height 9
click at [1066, 325] on div "**********" at bounding box center [1170, 352] width 214 height 232
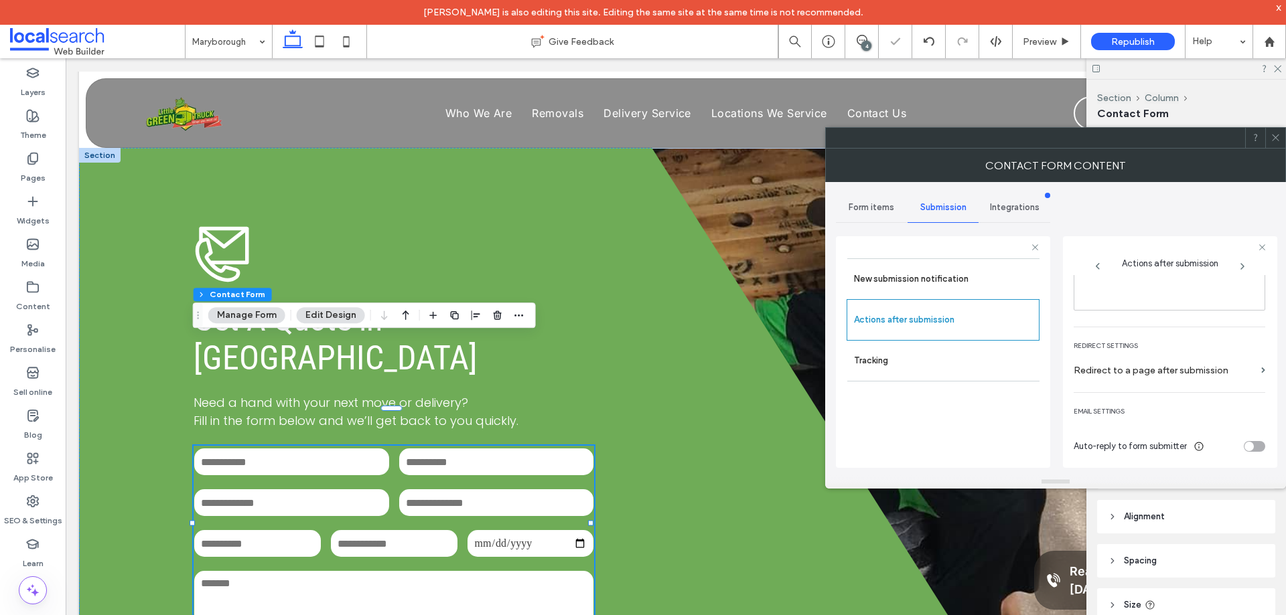
scroll to position [231, 0]
click at [1276, 136] on icon at bounding box center [1275, 138] width 10 height 10
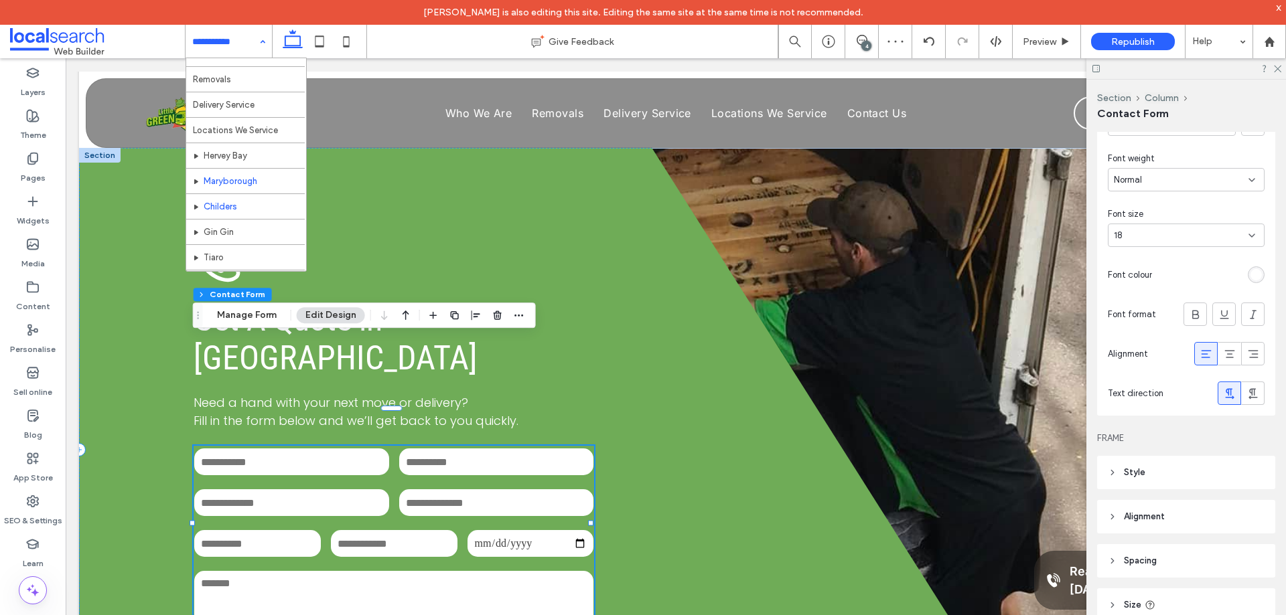
scroll to position [65, 0]
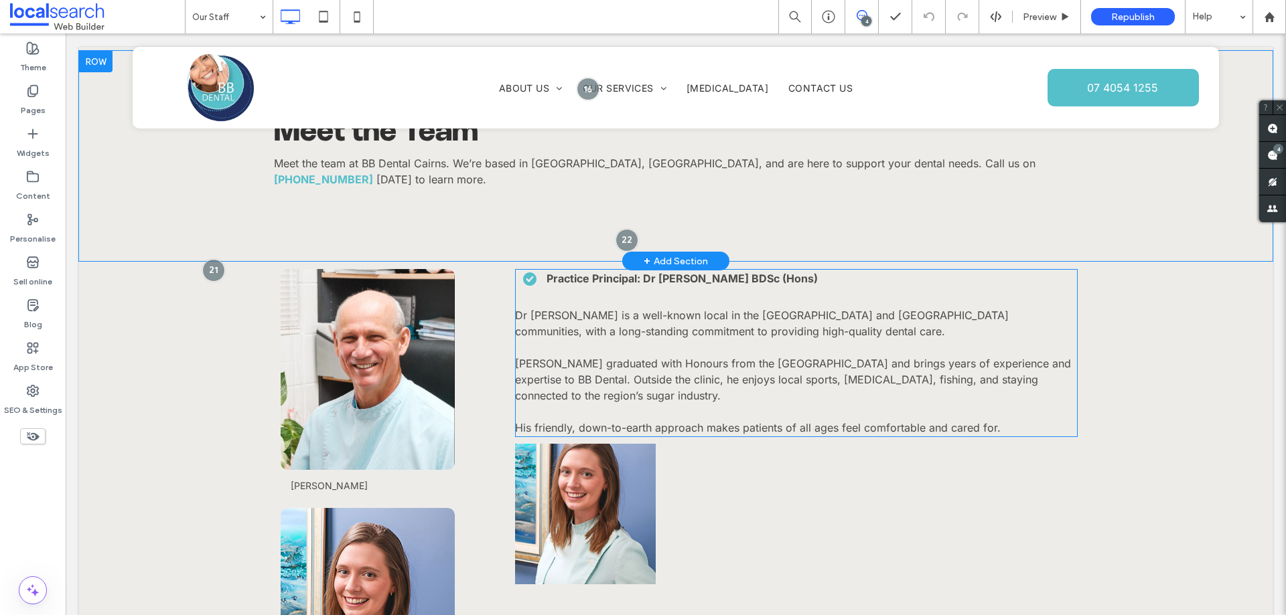
scroll to position [1071, 0]
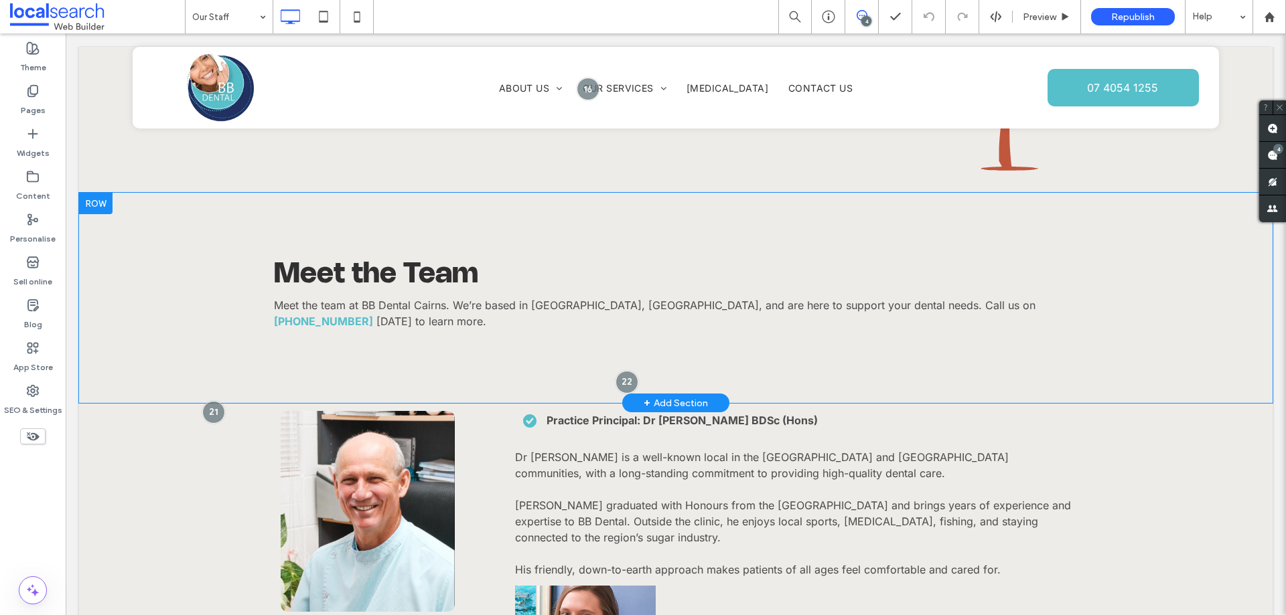
click at [688, 396] on div "+ Add Section" at bounding box center [675, 403] width 64 height 15
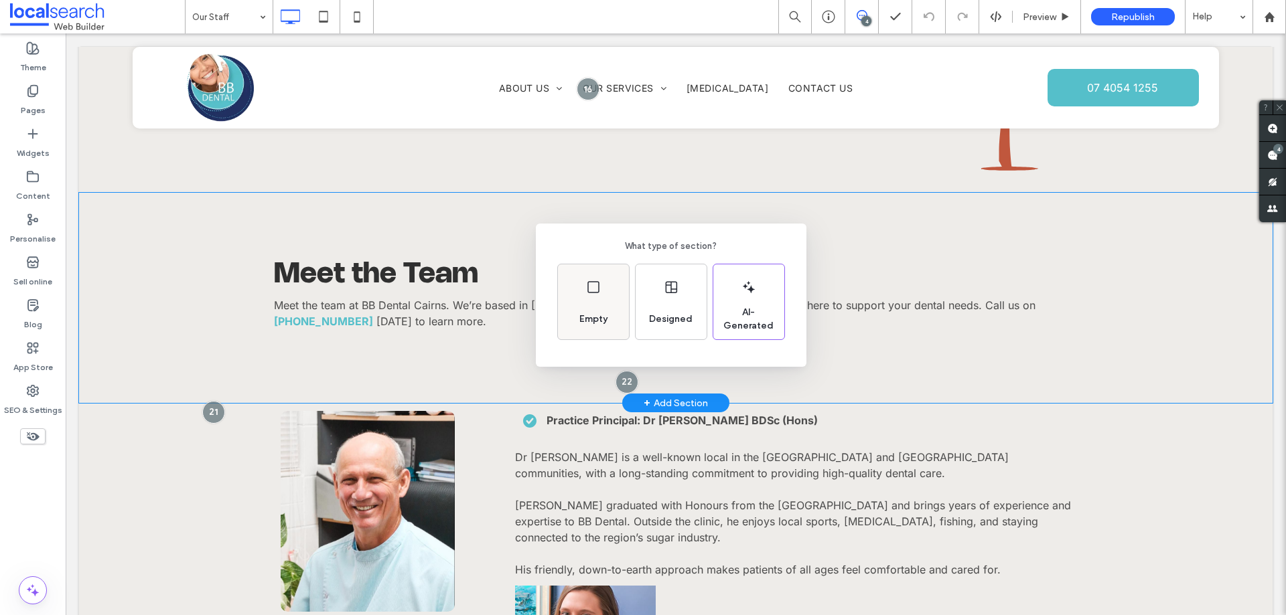
click at [601, 309] on div "Empty" at bounding box center [593, 319] width 39 height 29
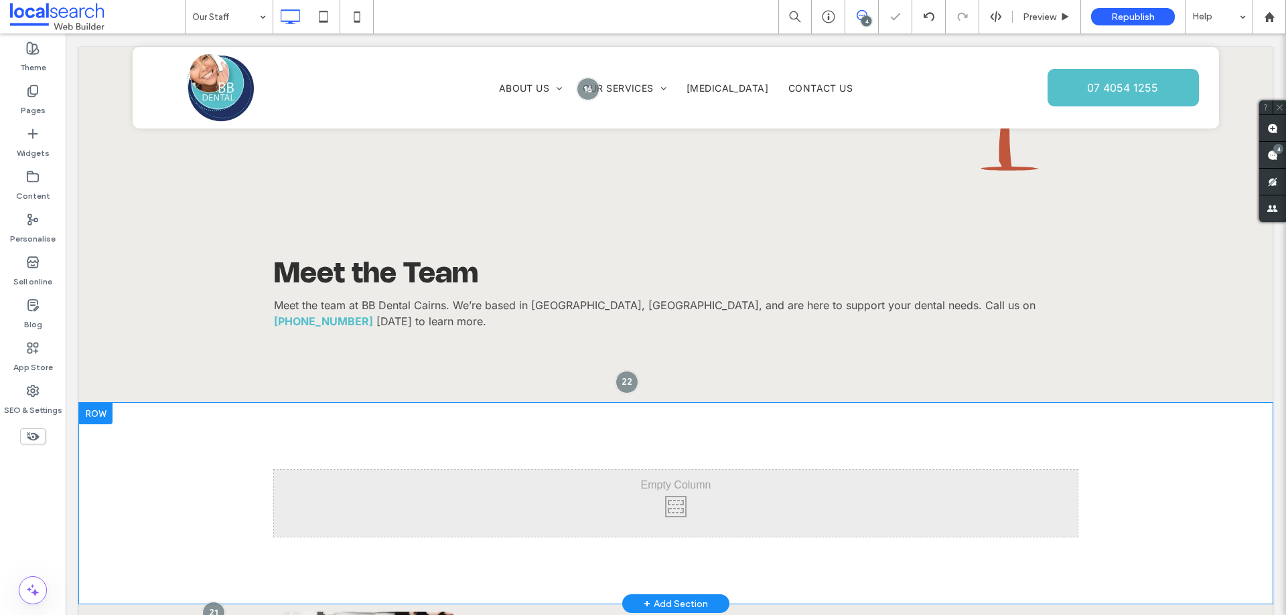
click at [89, 403] on div at bounding box center [95, 413] width 33 height 21
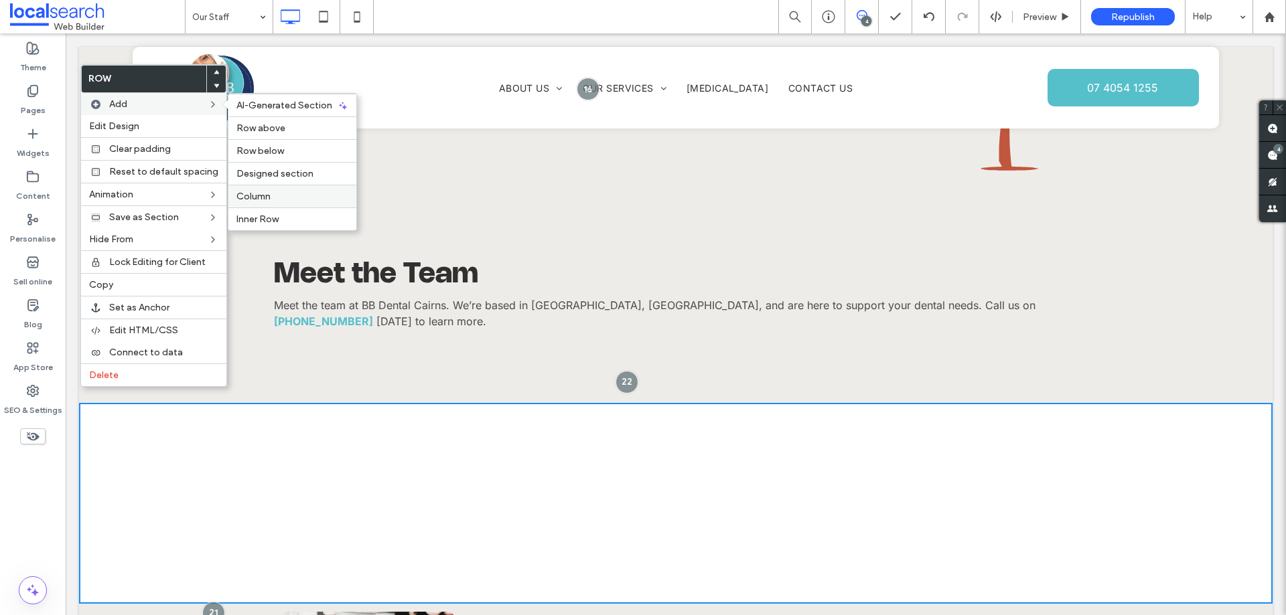
drag, startPoint x: 275, startPoint y: 204, endPoint x: 239, endPoint y: 199, distance: 35.8
click at [275, 204] on div "Column" at bounding box center [292, 196] width 128 height 23
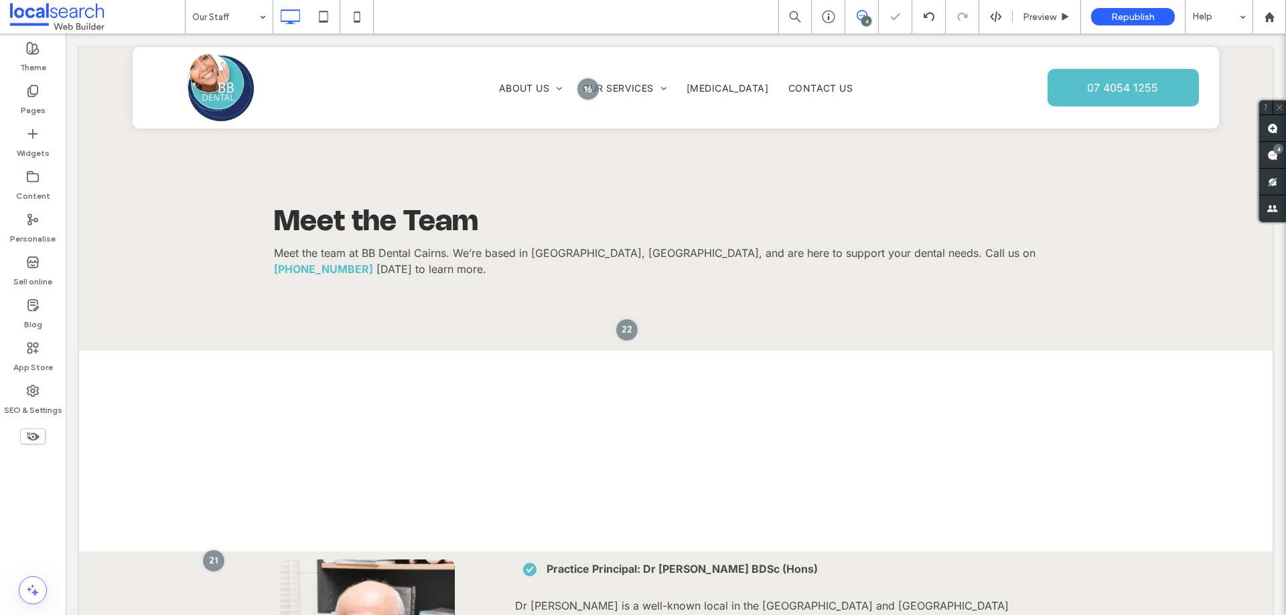
scroll to position [1205, 0]
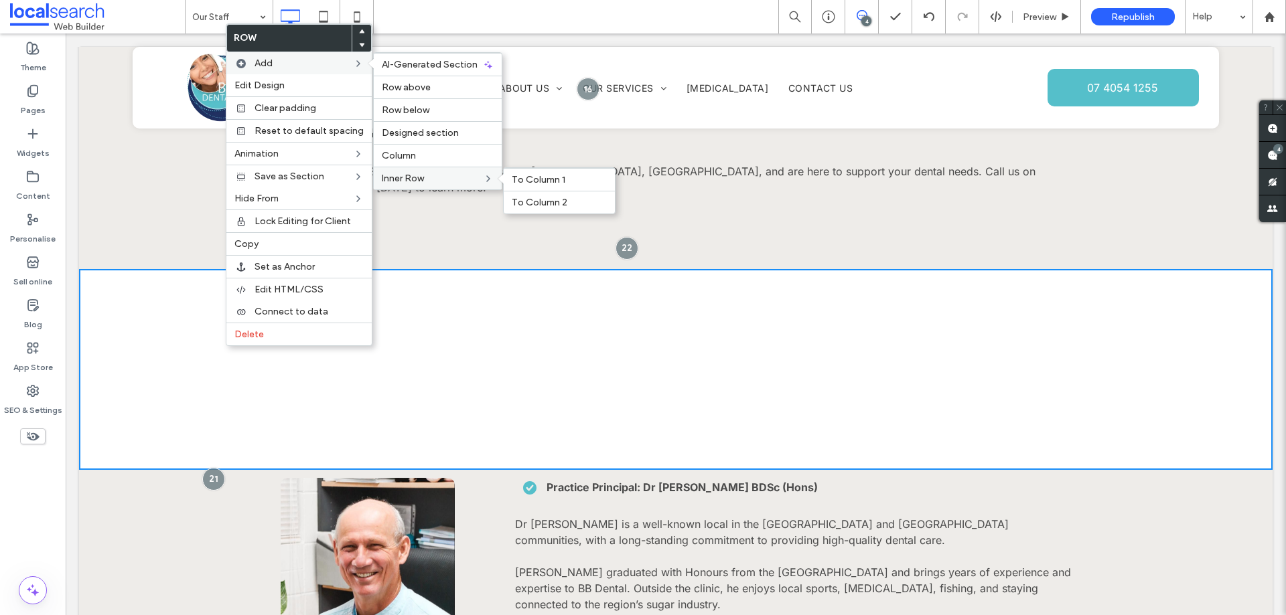
click at [430, 175] on label "Inner Row" at bounding box center [432, 178] width 101 height 11
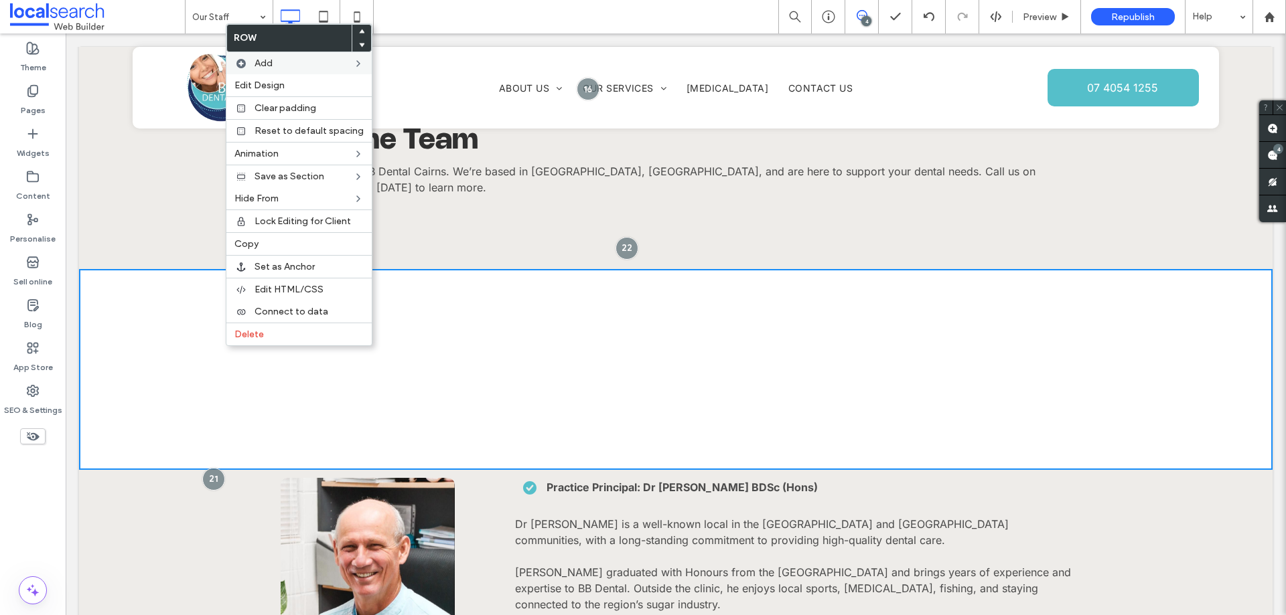
click at [611, 435] on div "Click To Paste Click To Paste Click To Paste Click To Paste Row + Add Section" at bounding box center [675, 369] width 1193 height 201
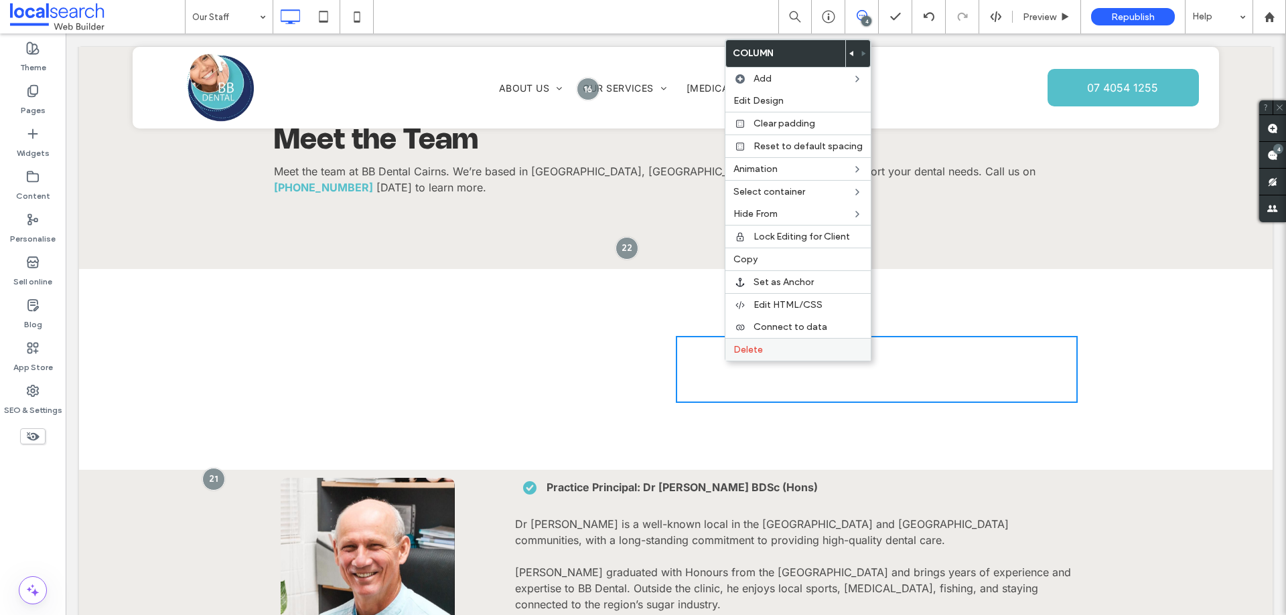
click at [766, 346] on label "Delete" at bounding box center [797, 349] width 129 height 11
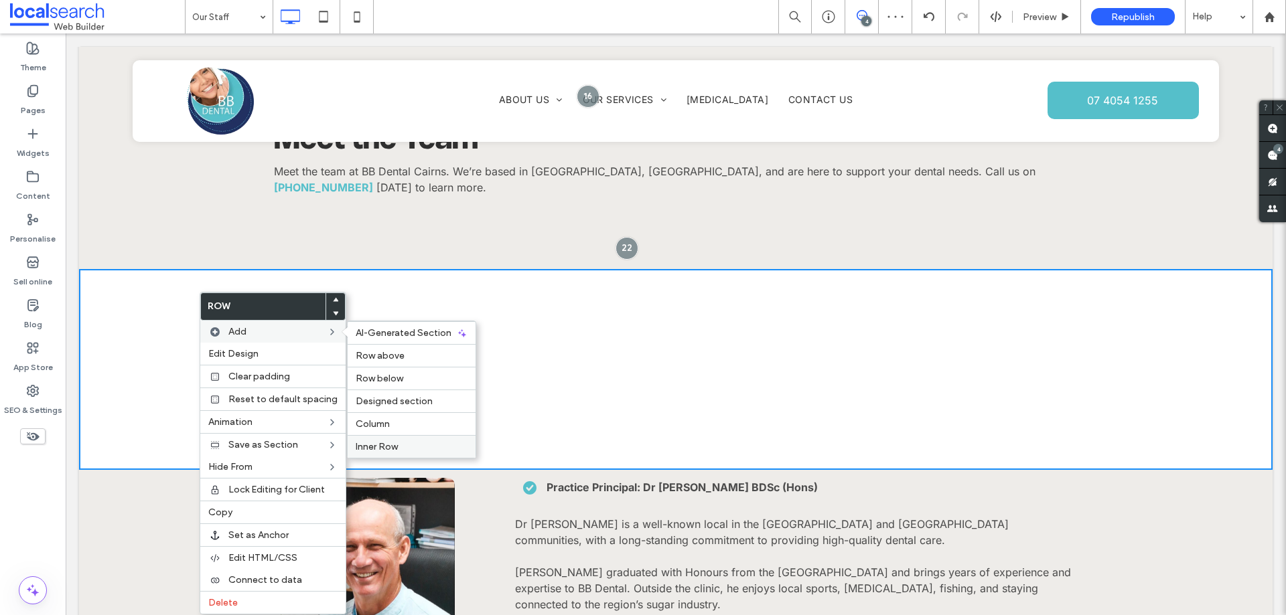
click at [386, 439] on div "Inner Row" at bounding box center [411, 446] width 128 height 23
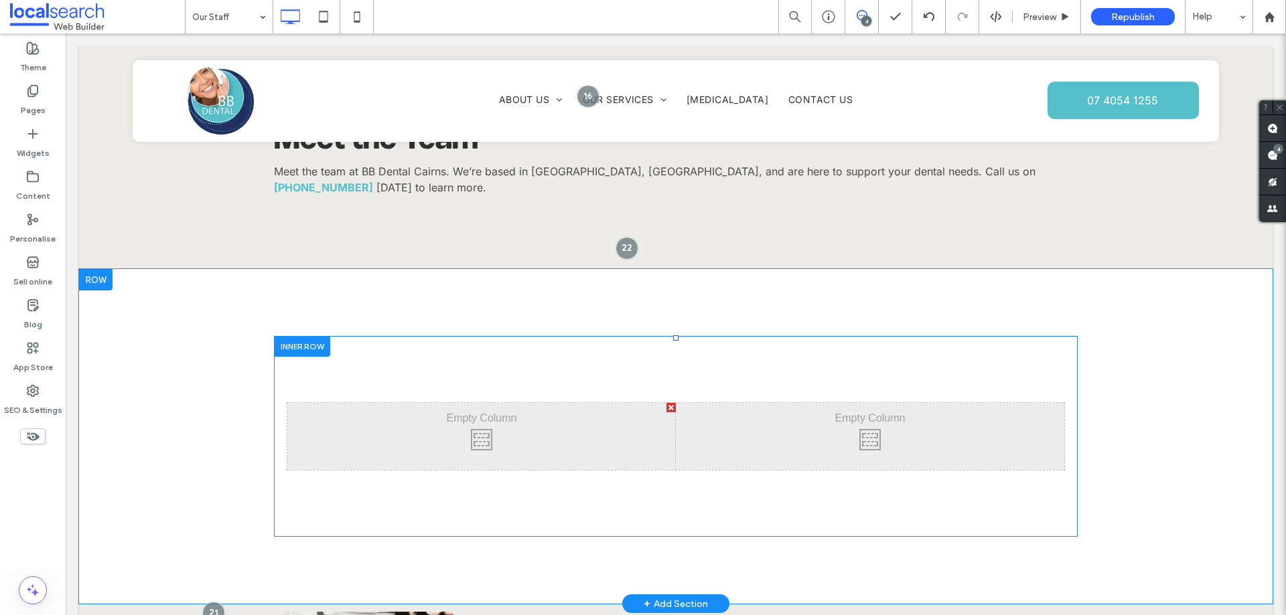
click at [295, 336] on div at bounding box center [302, 346] width 56 height 21
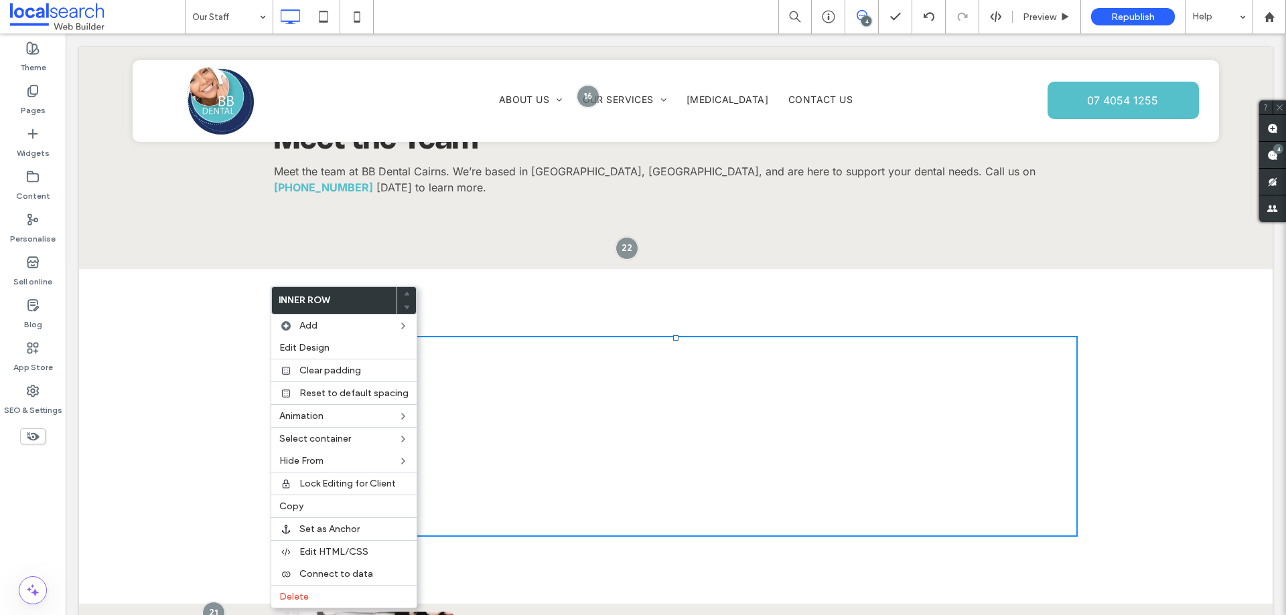
click at [112, 360] on div "Click To Paste Click To Paste Click To Paste Click To Paste Click To Paste Clic…" at bounding box center [675, 436] width 1193 height 335
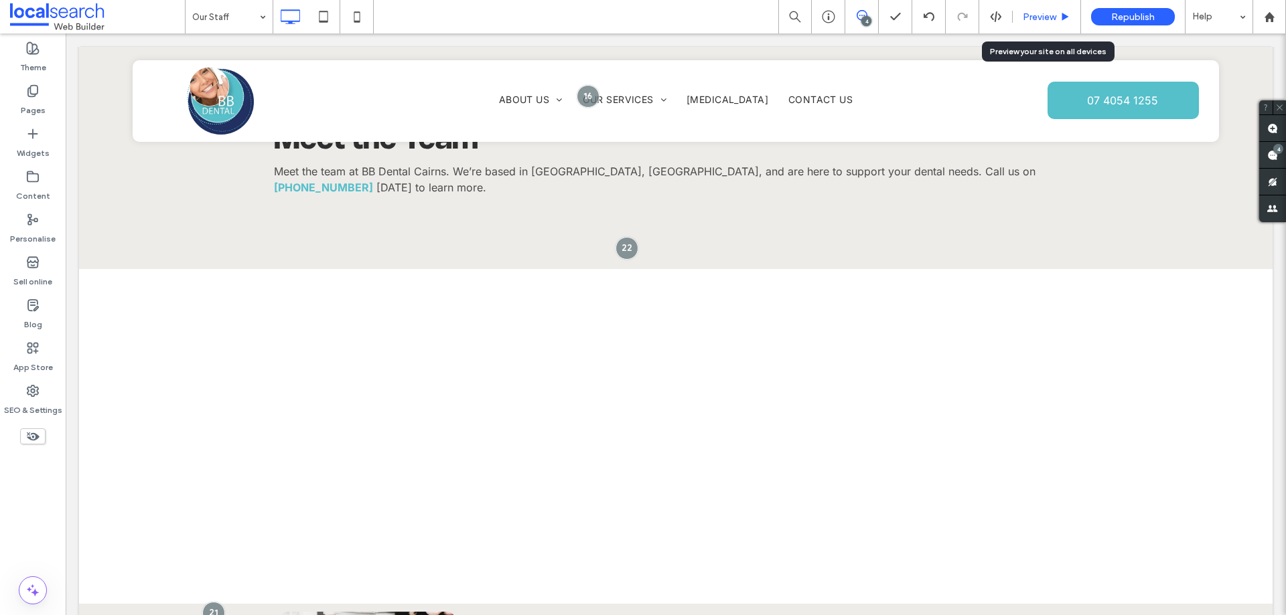
click at [1042, 19] on span "Preview" at bounding box center [1038, 16] width 33 height 11
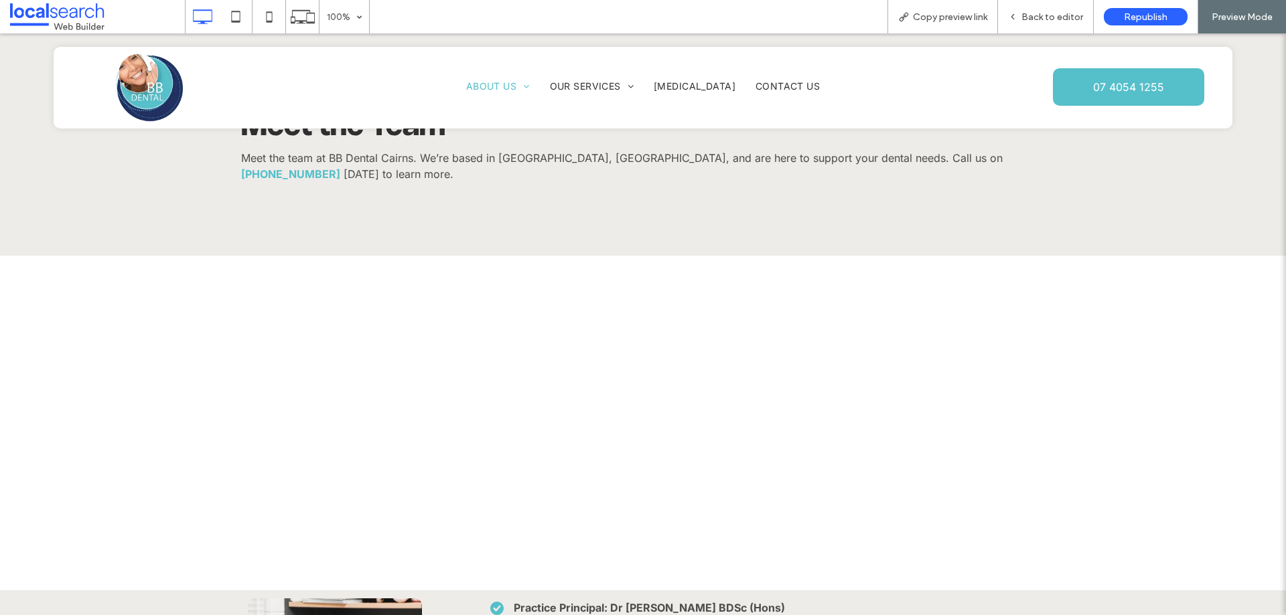
drag, startPoint x: 937, startPoint y: 23, endPoint x: 826, endPoint y: 7, distance: 112.3
click at [936, 22] on div "Copy preview link" at bounding box center [942, 16] width 110 height 33
click at [961, 24] on div "Copy preview link" at bounding box center [942, 16] width 110 height 33
click at [958, 17] on span "Copy preview link" at bounding box center [950, 16] width 74 height 11
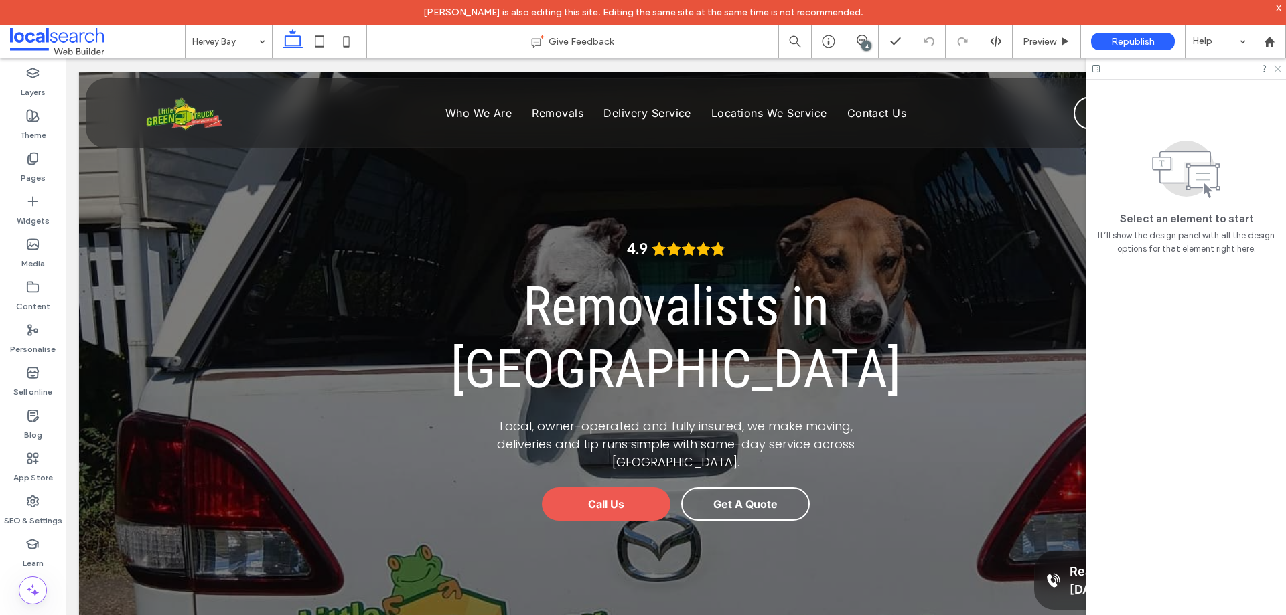
click at [1275, 68] on icon at bounding box center [1276, 68] width 9 height 9
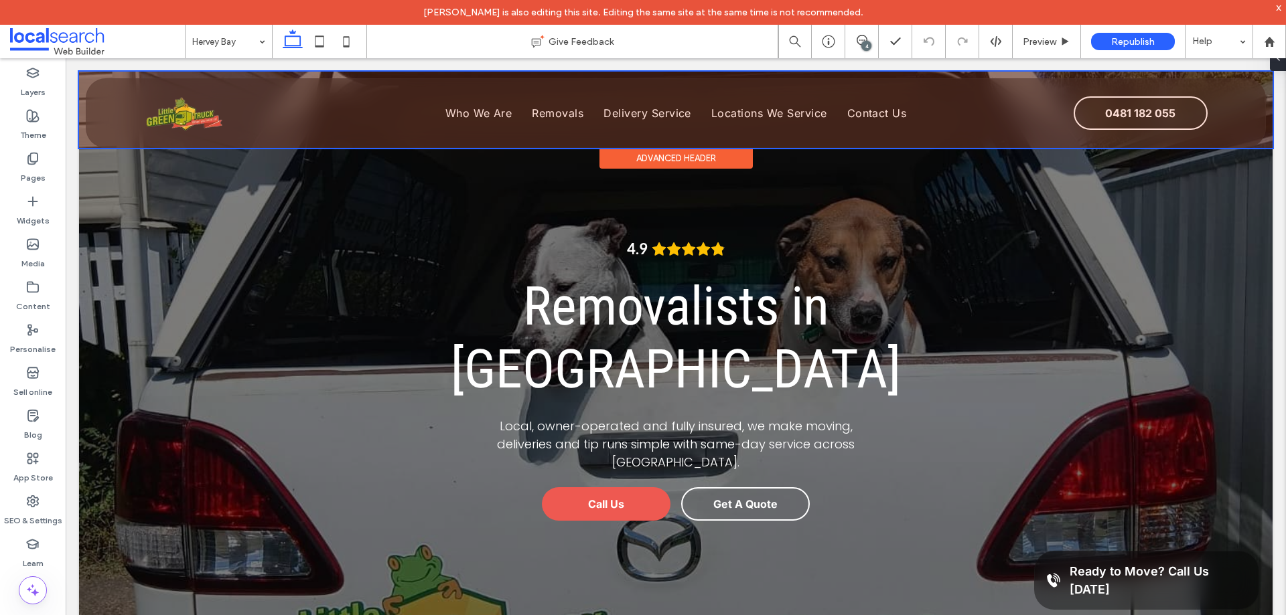
click at [1147, 124] on div at bounding box center [675, 110] width 1193 height 76
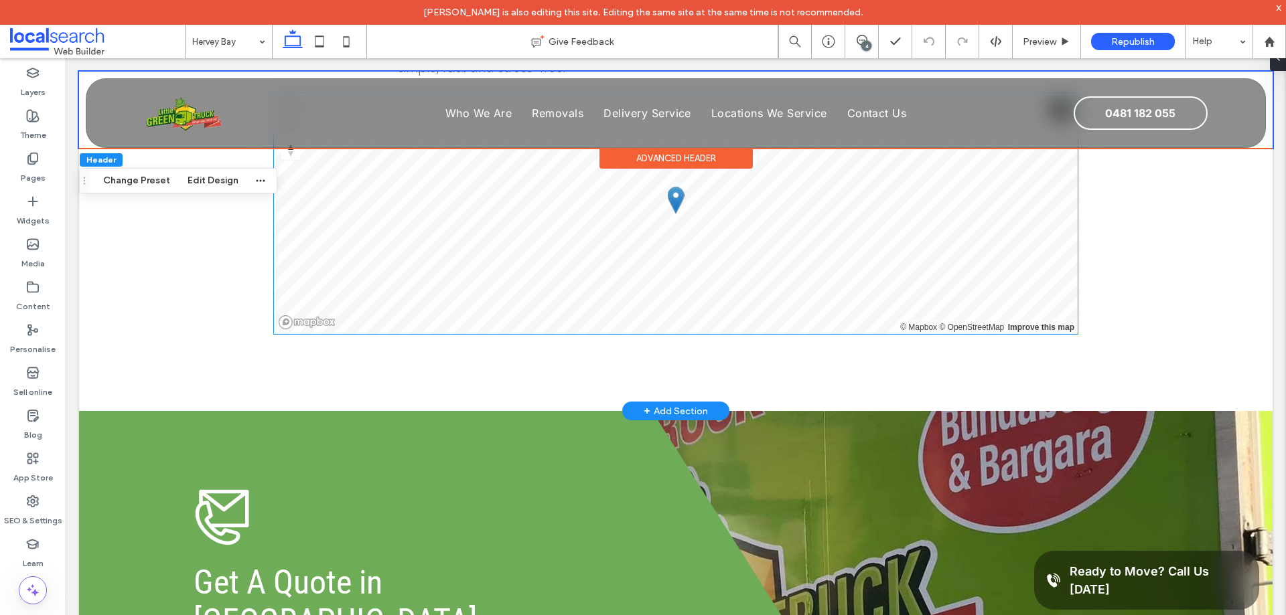
scroll to position [2812, 0]
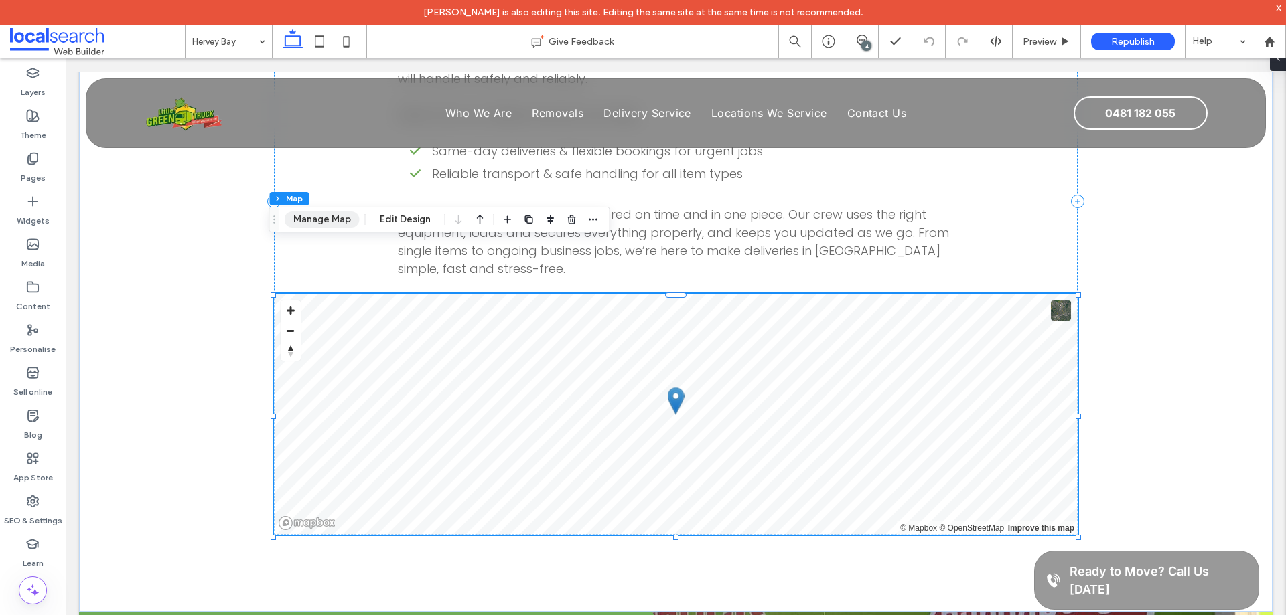
drag, startPoint x: 335, startPoint y: 216, endPoint x: 347, endPoint y: 217, distance: 12.1
click at [335, 215] on button "Manage Map" at bounding box center [322, 220] width 75 height 16
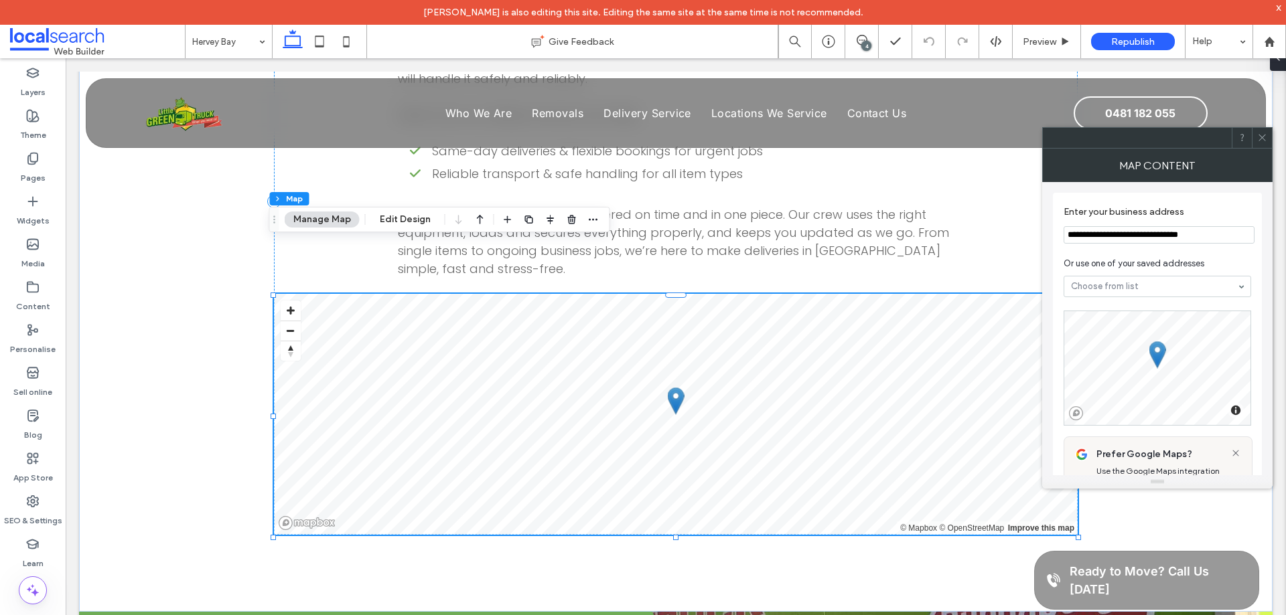
click at [1263, 137] on icon at bounding box center [1262, 138] width 10 height 10
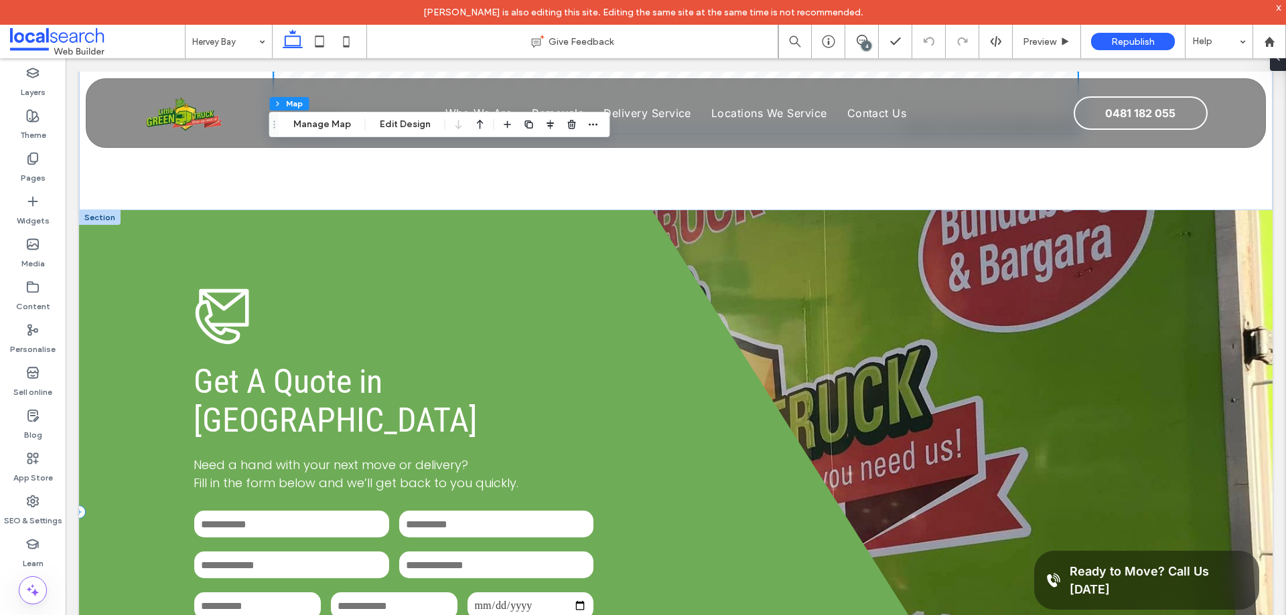
scroll to position [3415, 0]
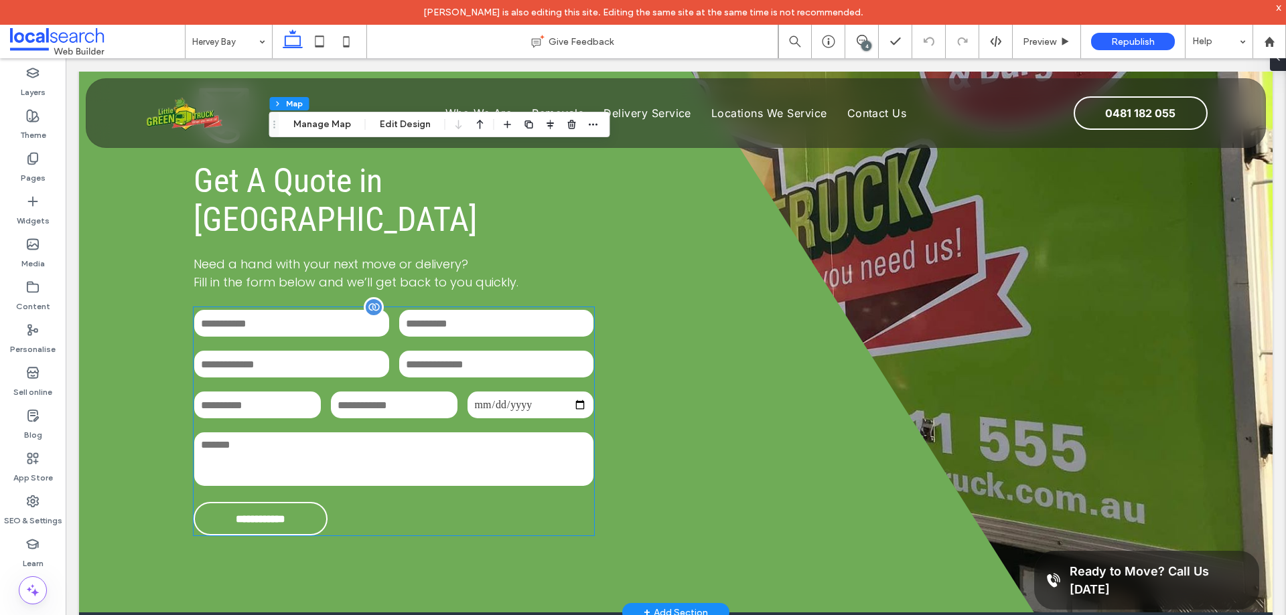
click at [518, 385] on div "Date:" at bounding box center [530, 405] width 137 height 41
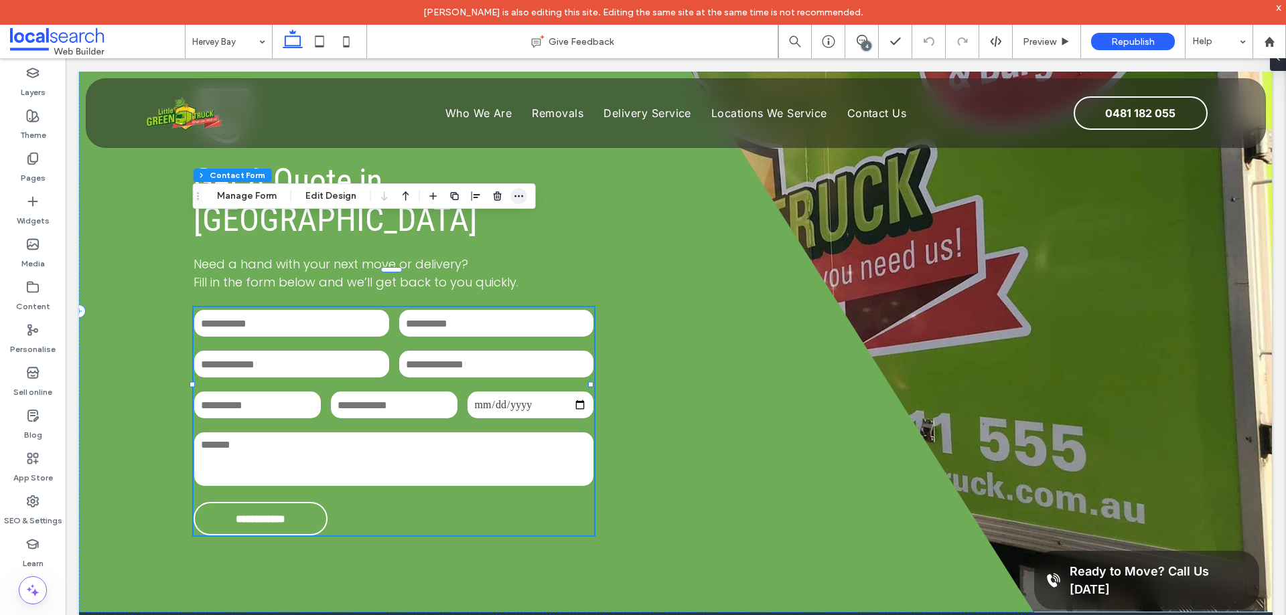
click at [514, 195] on icon "button" at bounding box center [519, 196] width 11 height 11
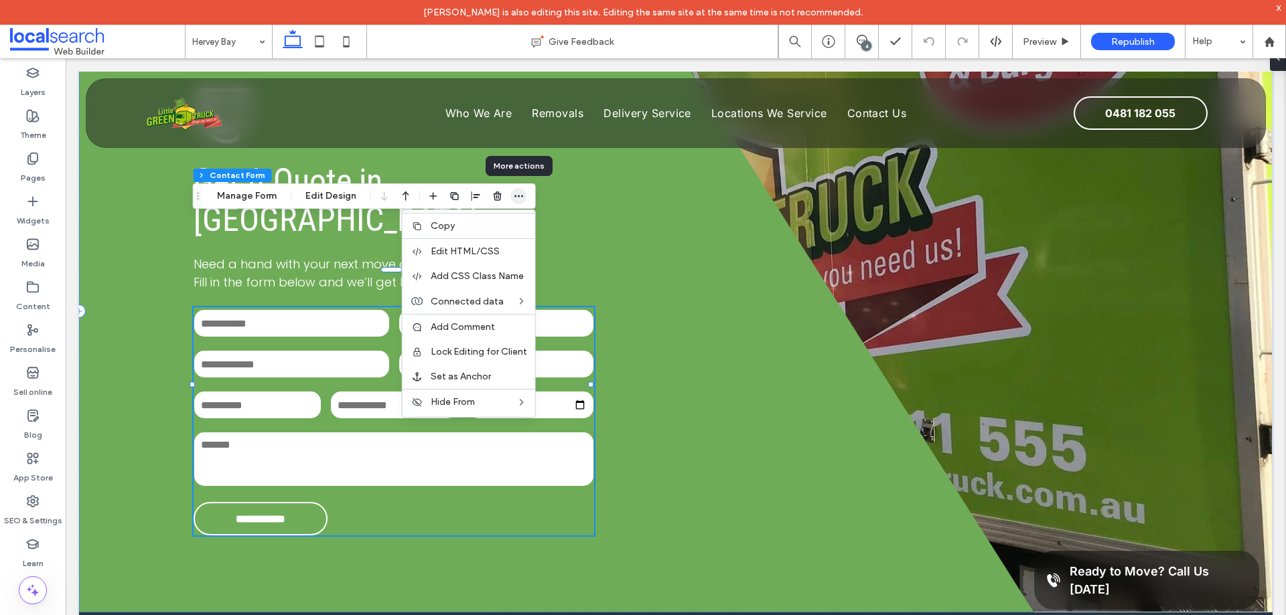
click at [514, 195] on icon "button" at bounding box center [519, 196] width 11 height 11
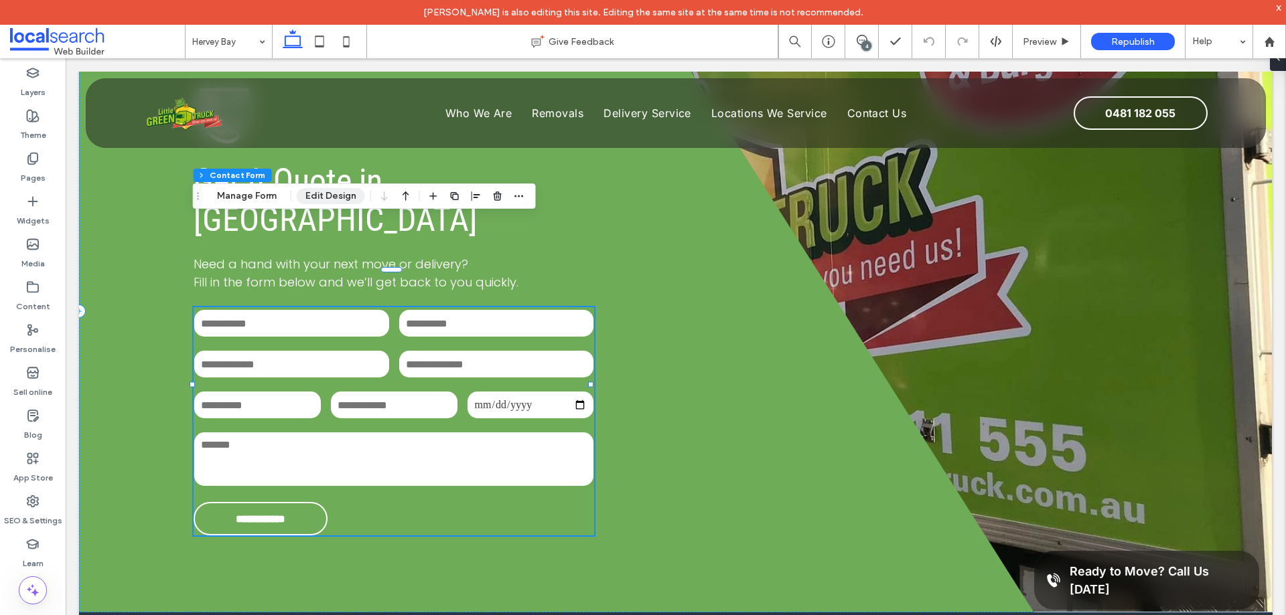
click at [350, 202] on button "Edit Design" at bounding box center [331, 196] width 68 height 16
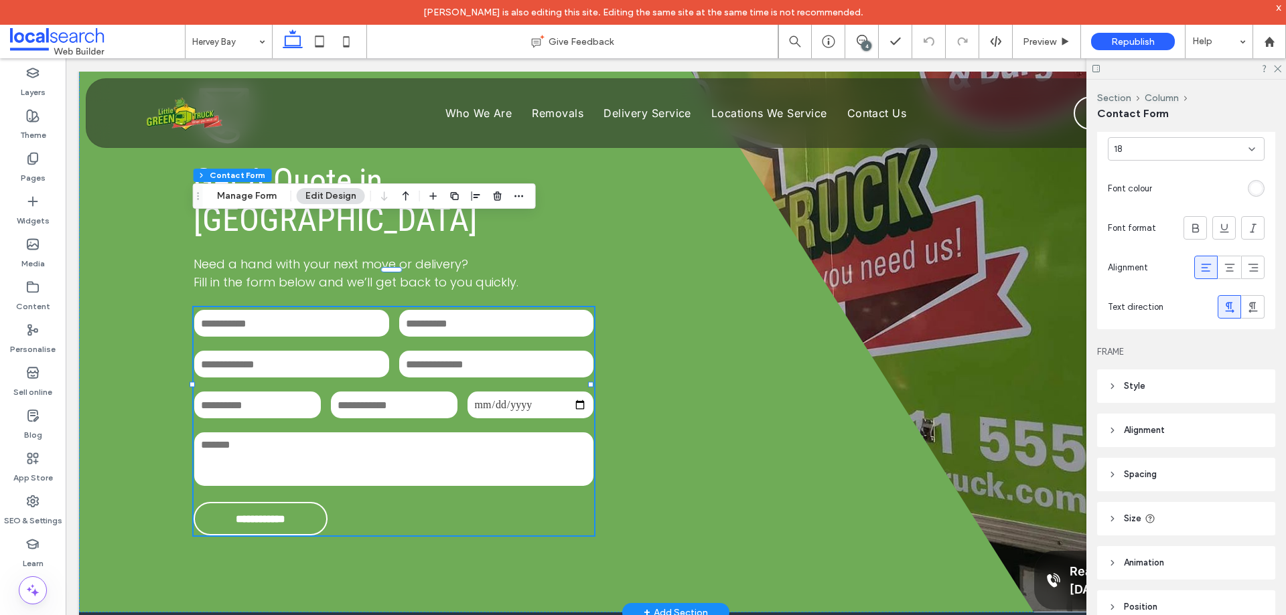
scroll to position [531, 0]
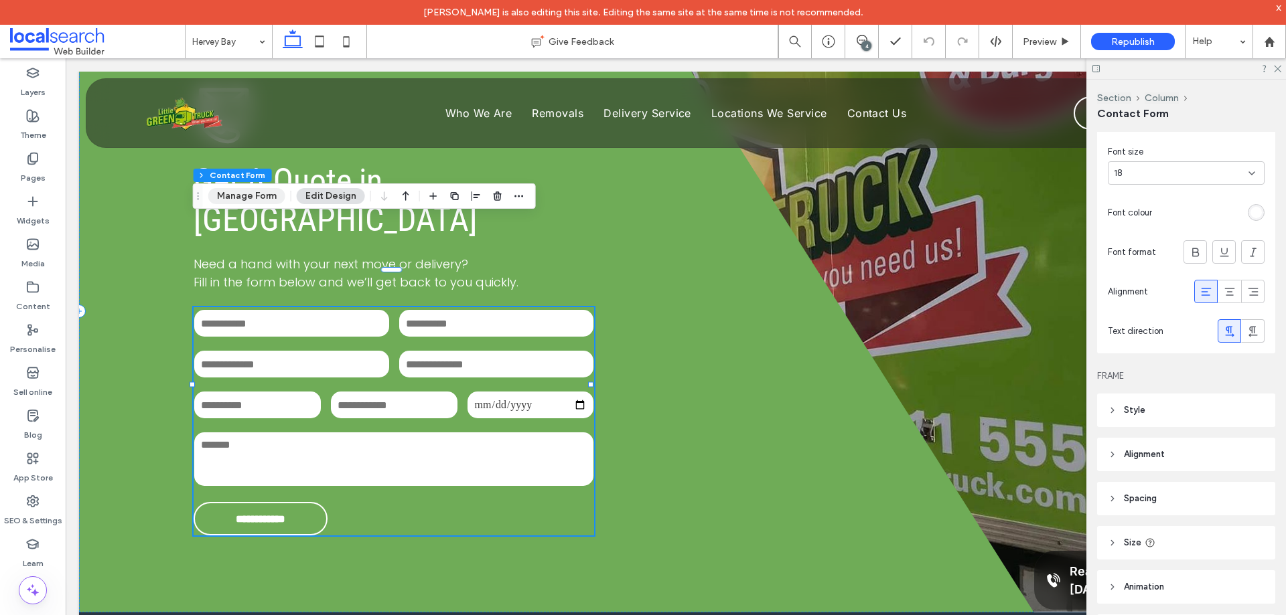
click at [276, 189] on button "Manage Form" at bounding box center [246, 196] width 77 height 16
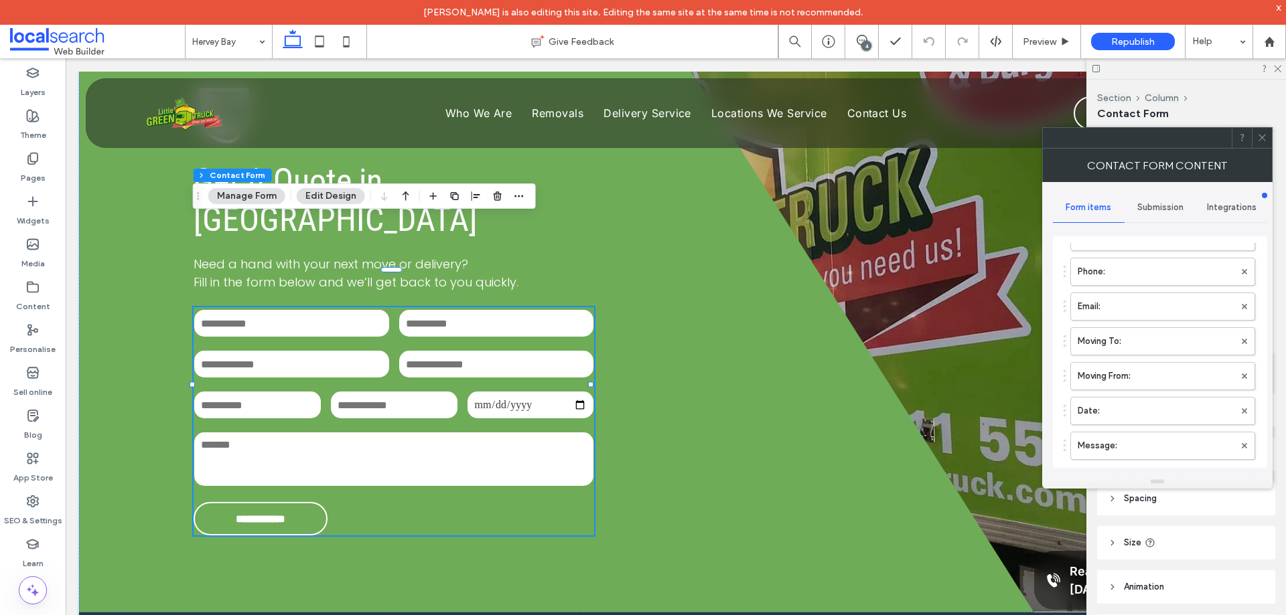
scroll to position [134, 0]
click at [1108, 419] on label "Message:" at bounding box center [1155, 423] width 157 height 27
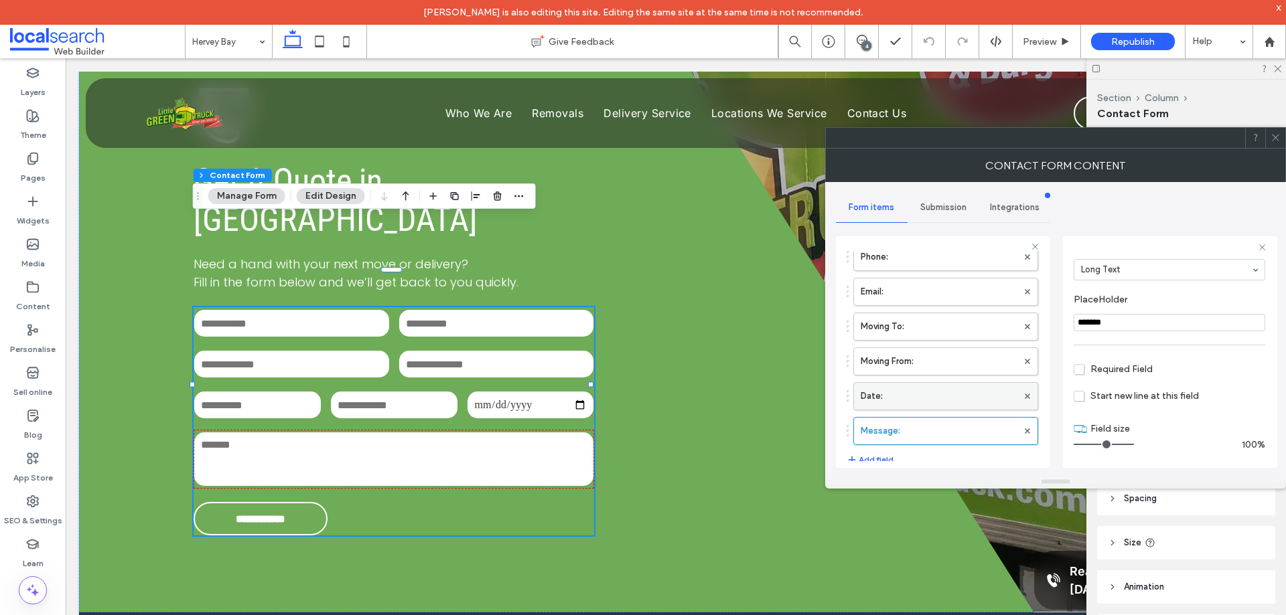
click at [955, 397] on label "Date:" at bounding box center [938, 396] width 157 height 27
type input "*"
click at [949, 372] on label "Moving From:" at bounding box center [938, 361] width 157 height 27
click at [951, 391] on label "Moving To:" at bounding box center [938, 393] width 157 height 27
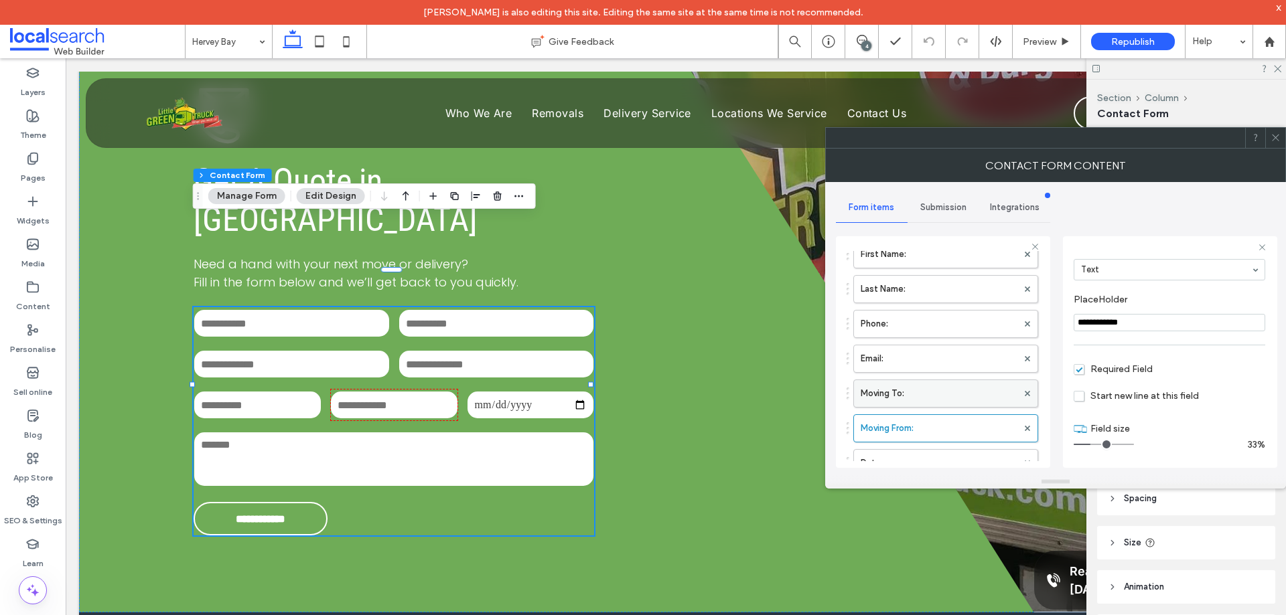
type input "**********"
click at [947, 364] on label "Email:" at bounding box center [938, 358] width 157 height 27
type input "*"
click at [957, 392] on label "Phone:" at bounding box center [938, 391] width 157 height 27
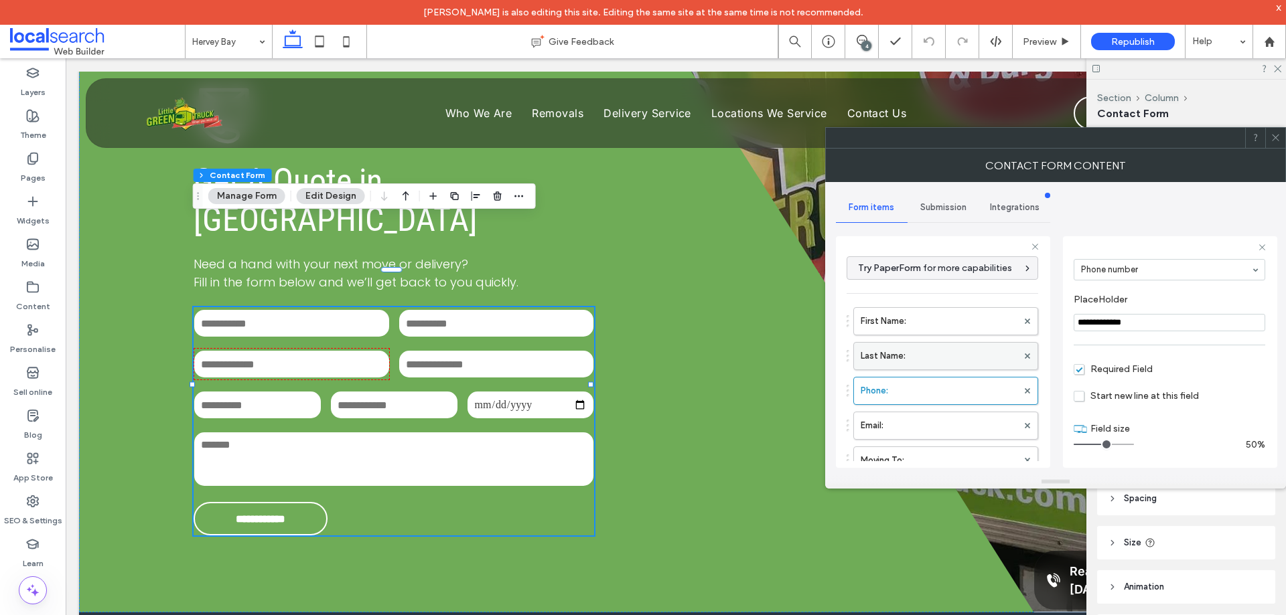
click at [959, 356] on label "Last Name:" at bounding box center [938, 356] width 157 height 27
click at [961, 322] on label "First Name:" at bounding box center [938, 321] width 157 height 27
type input "**********"
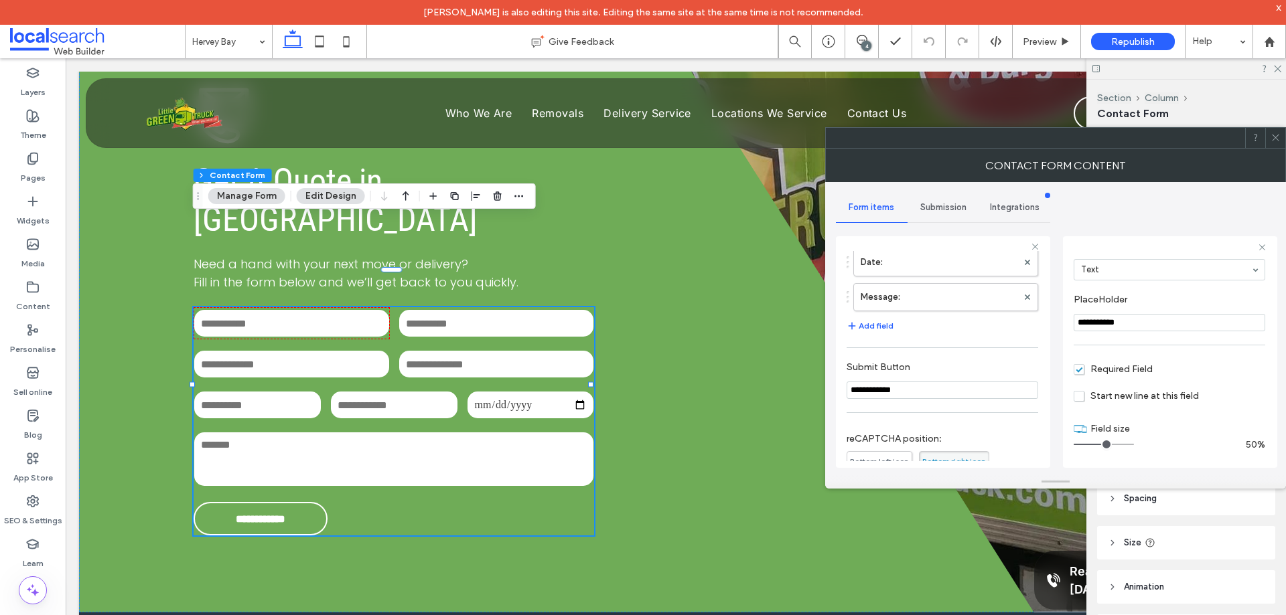
scroll to position [402, 0]
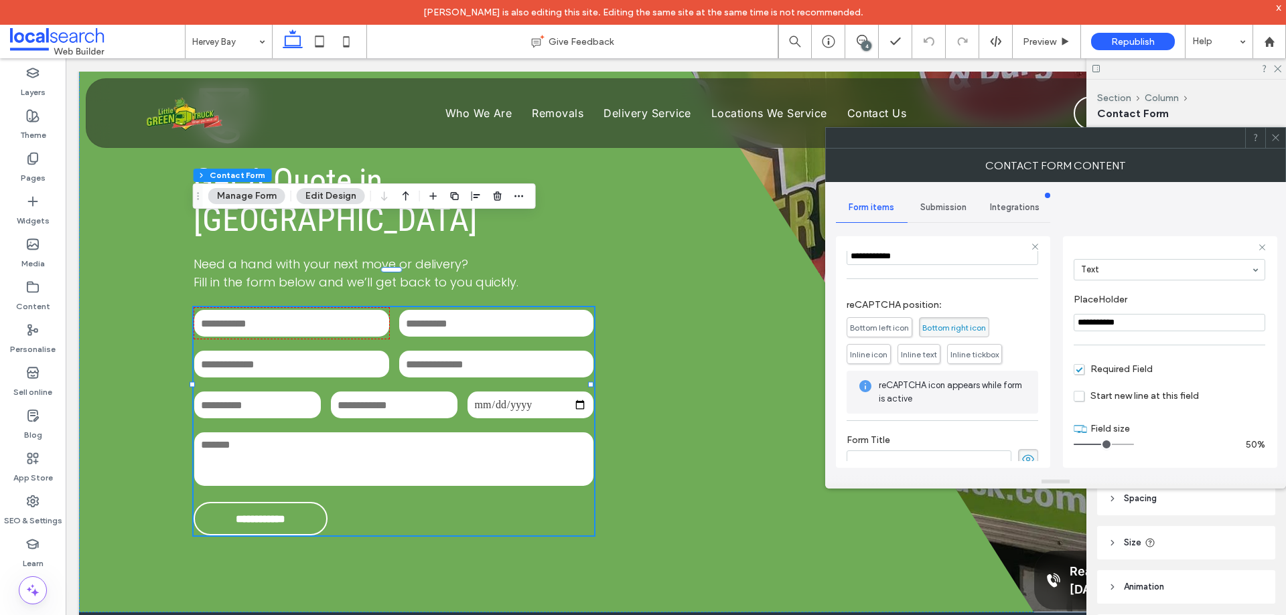
click at [957, 216] on div "Submission" at bounding box center [943, 207] width 72 height 29
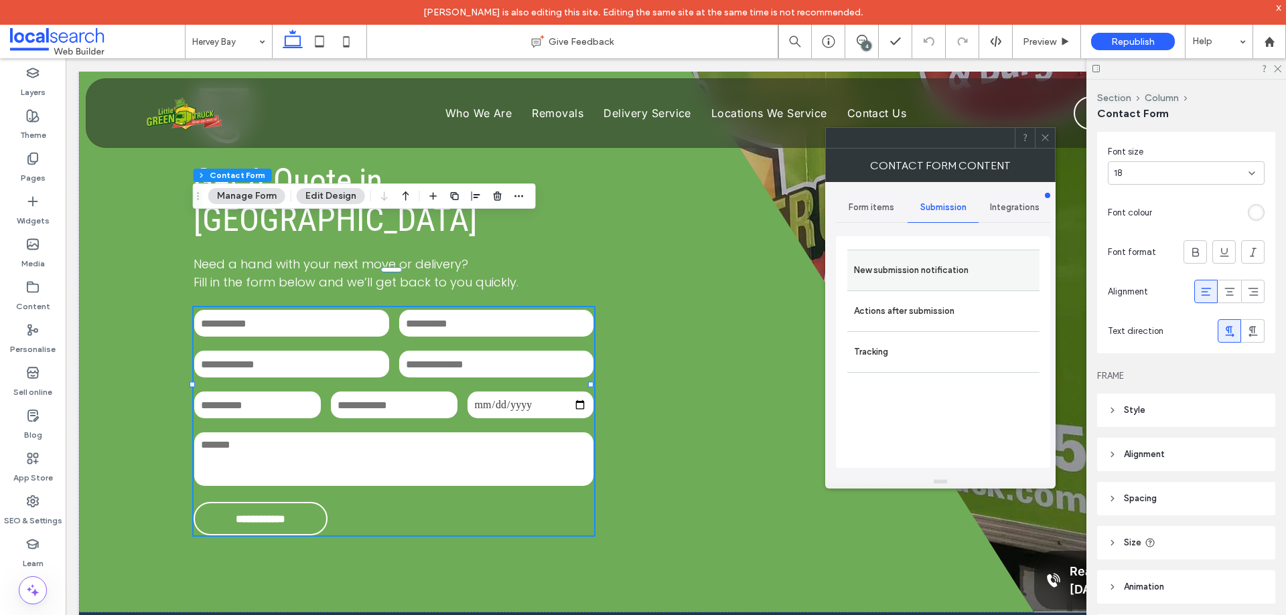
drag, startPoint x: 961, startPoint y: 269, endPoint x: 1018, endPoint y: 283, distance: 58.6
click at [962, 269] on label "New submission notification" at bounding box center [943, 270] width 179 height 27
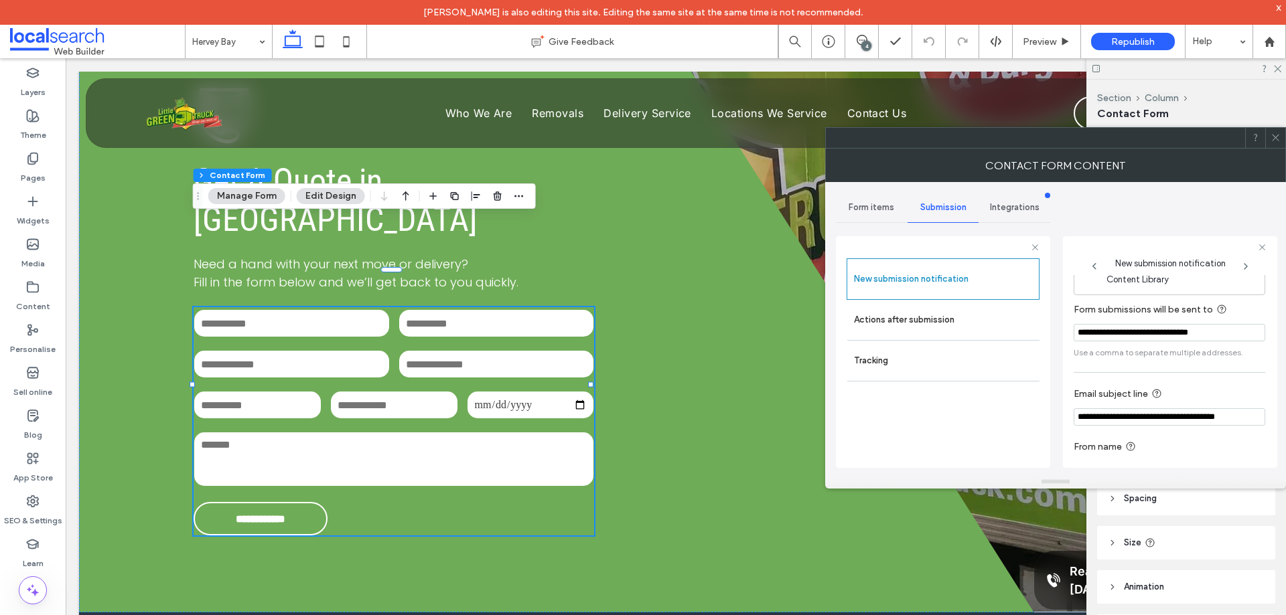
scroll to position [70, 0]
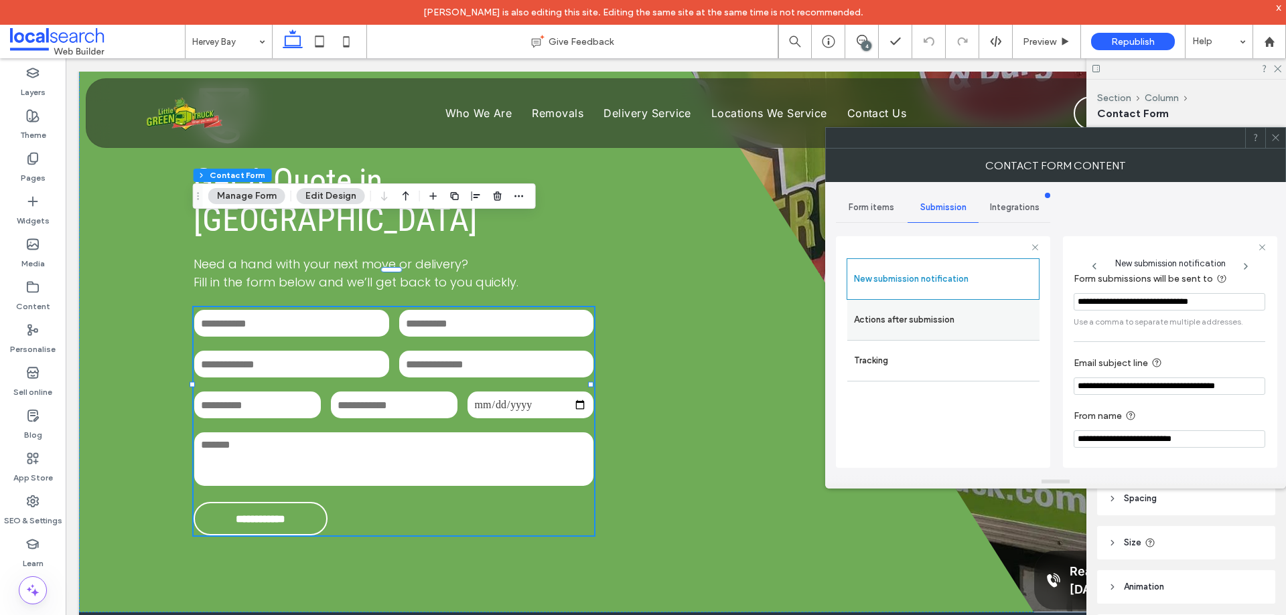
click at [990, 324] on label "Actions after submission" at bounding box center [943, 320] width 179 height 27
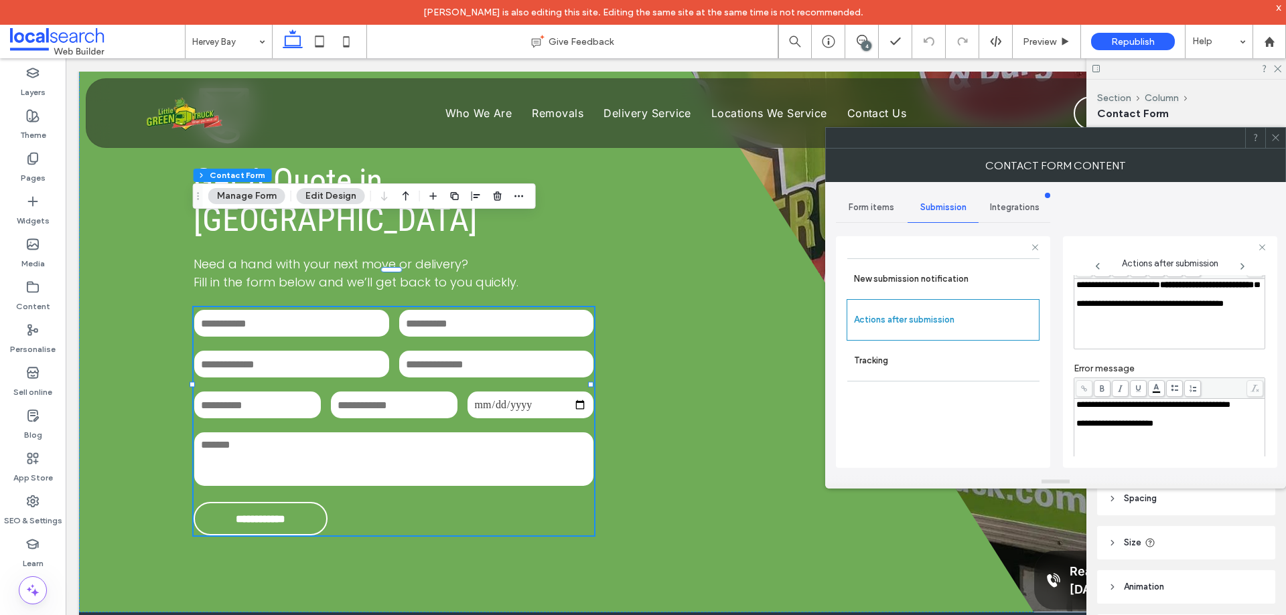
click at [1130, 290] on div "**********" at bounding box center [1169, 285] width 187 height 9
click at [1060, 323] on div "**********" at bounding box center [1055, 328] width 439 height 293
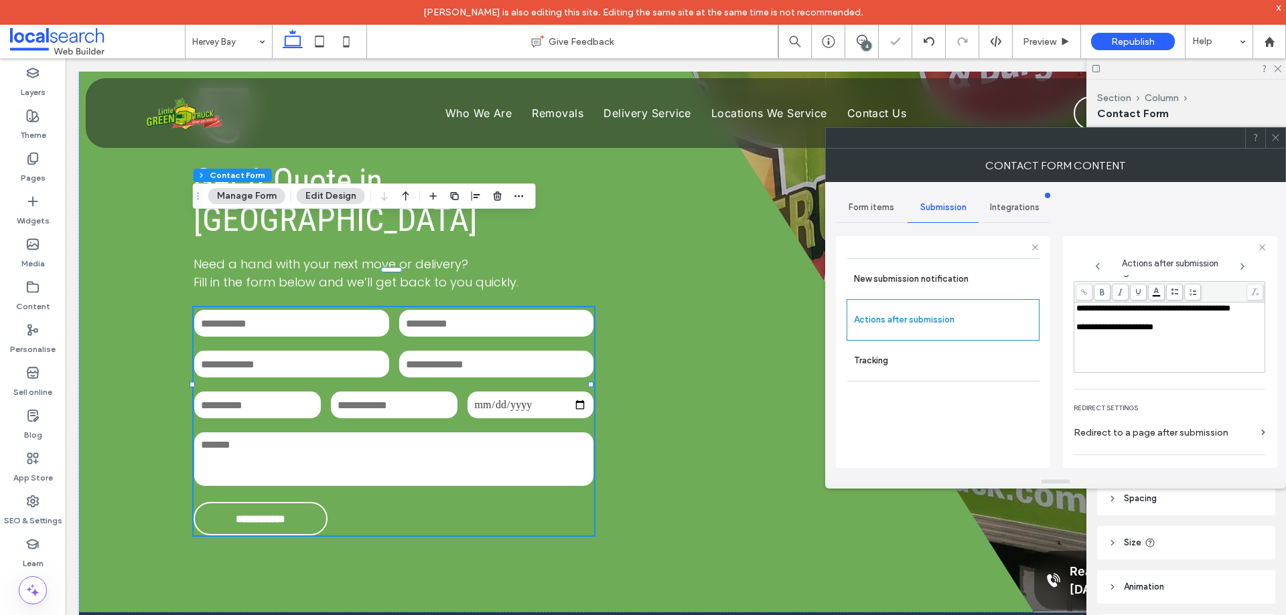
scroll to position [0, 0]
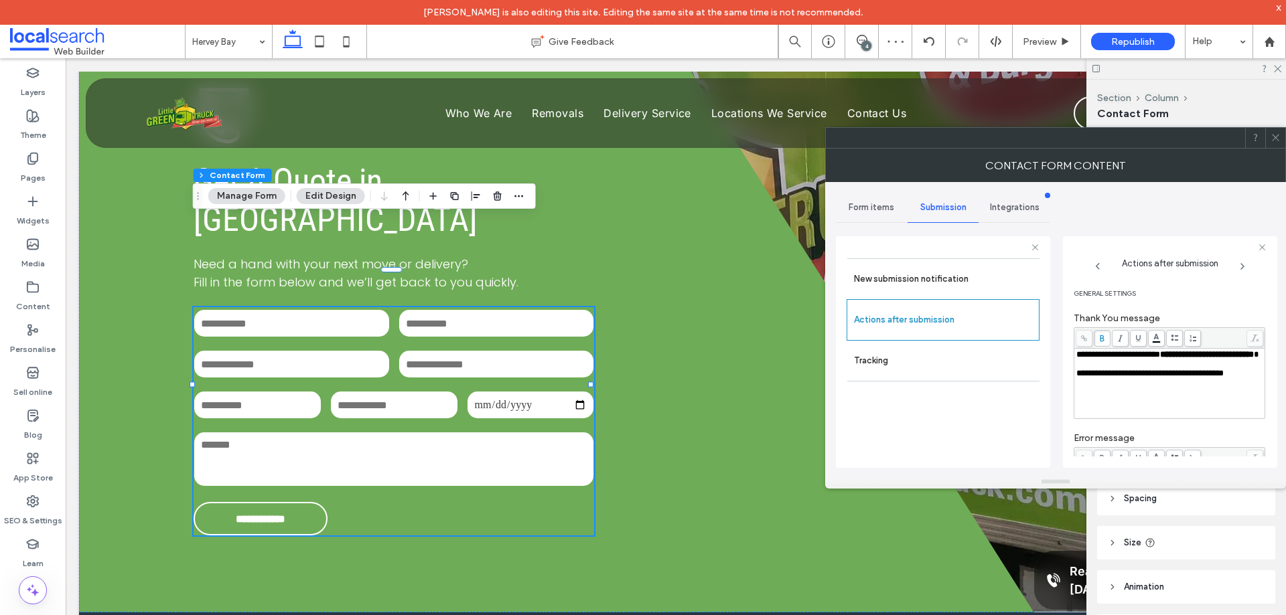
click at [1058, 362] on div "**********" at bounding box center [1055, 328] width 439 height 293
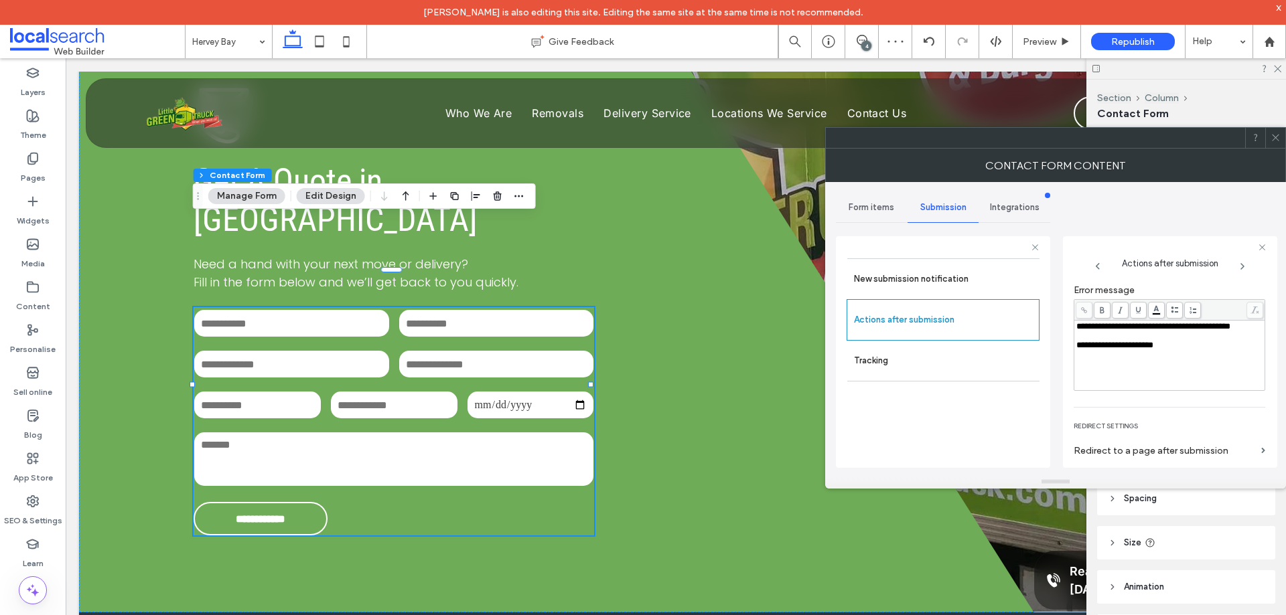
scroll to position [231, 0]
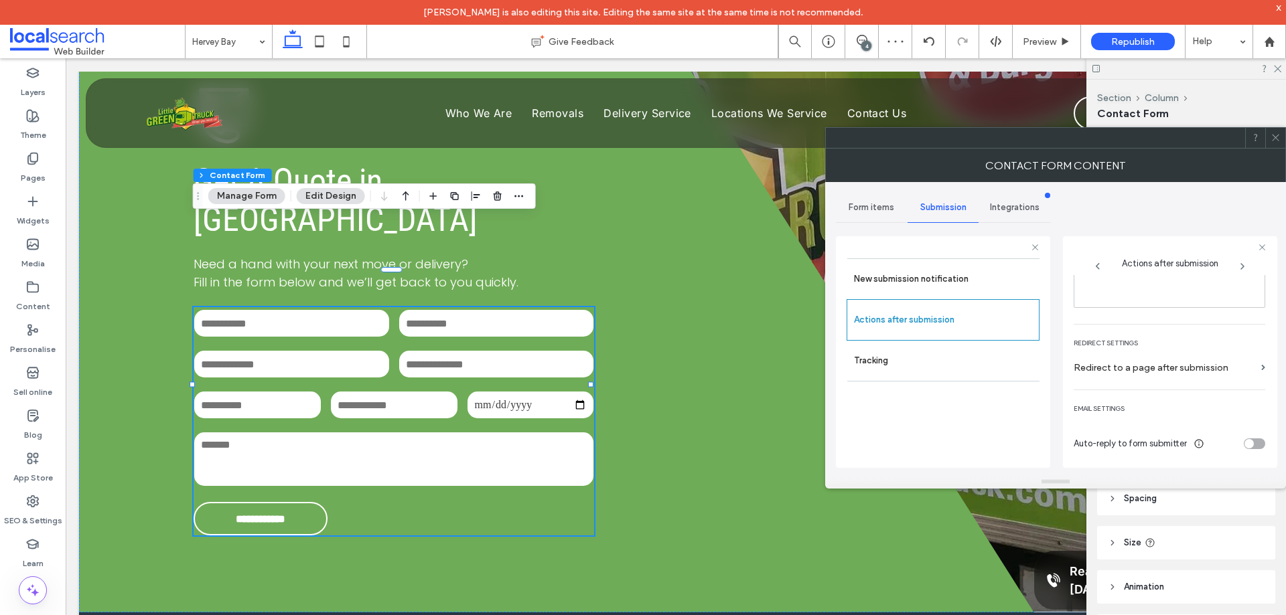
click at [1273, 135] on icon at bounding box center [1275, 138] width 10 height 10
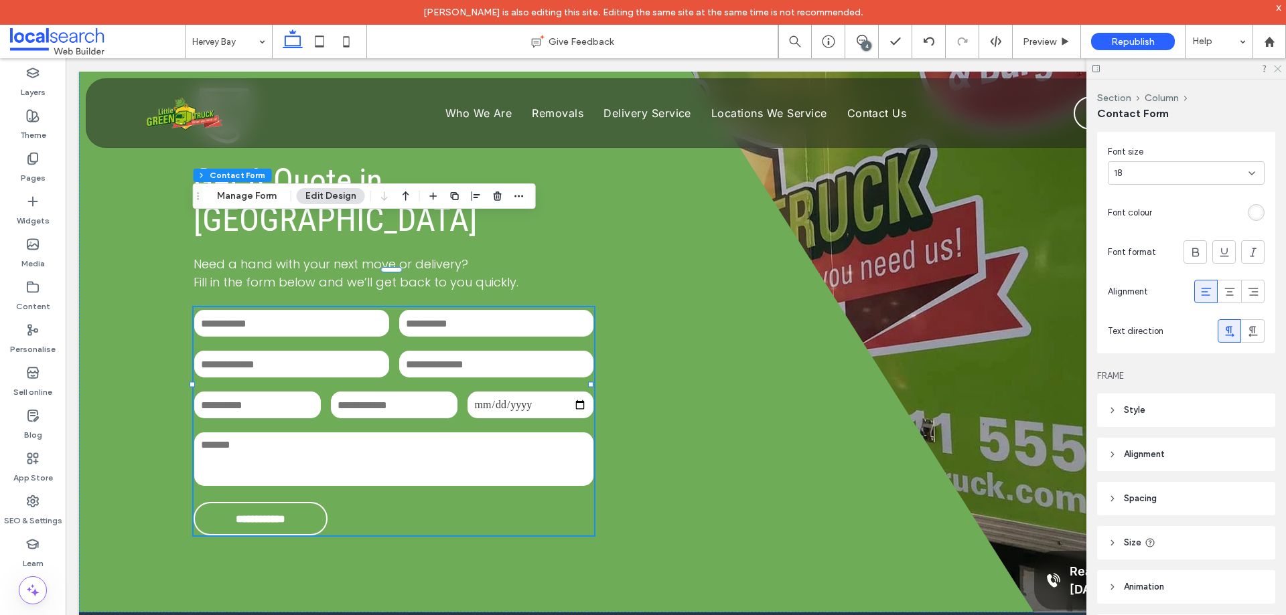
click at [1278, 68] on use at bounding box center [1276, 69] width 7 height 7
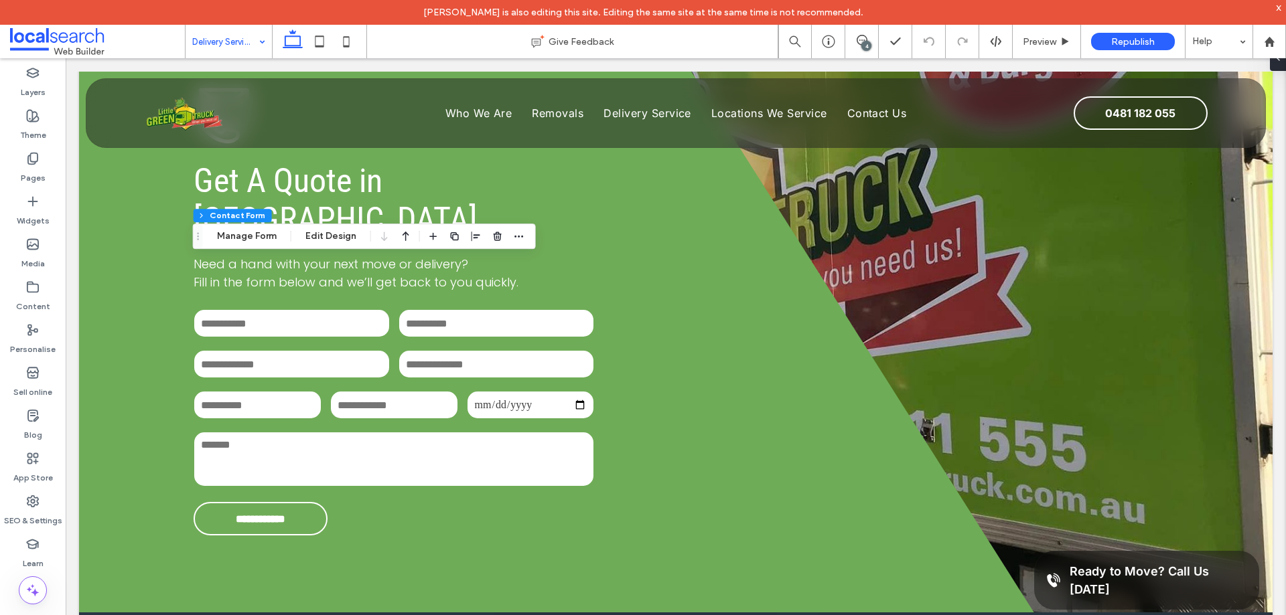
type input "**"
type input "*"
type input "***"
click at [520, 234] on icon "button" at bounding box center [519, 236] width 11 height 11
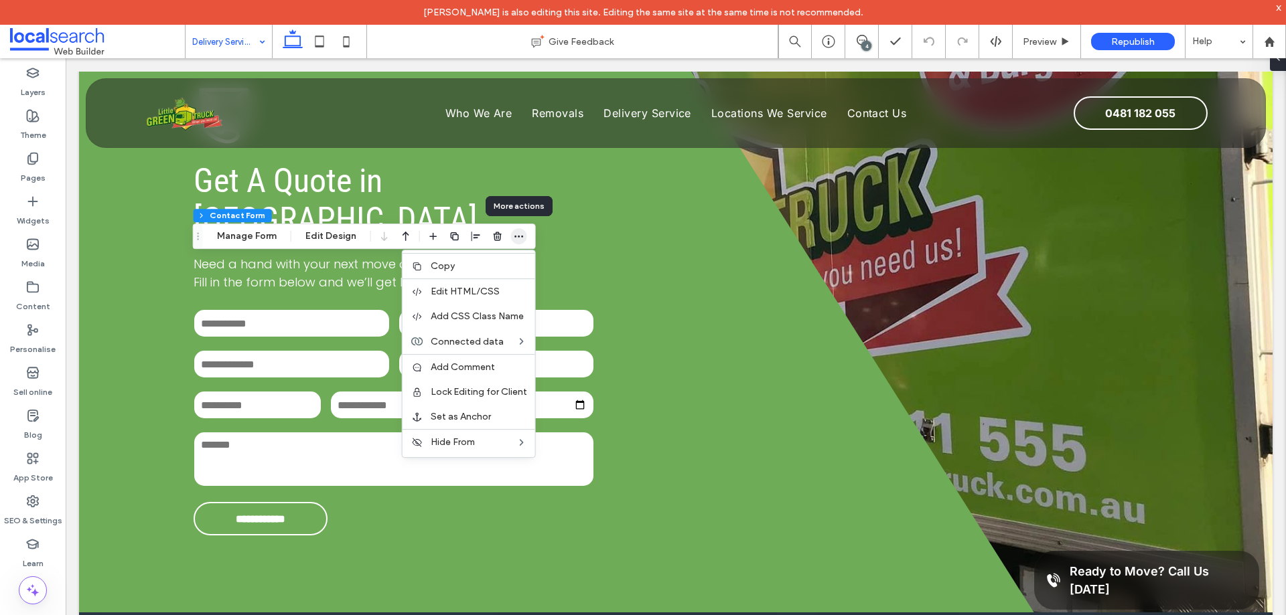
click at [520, 233] on icon "button" at bounding box center [519, 236] width 11 height 11
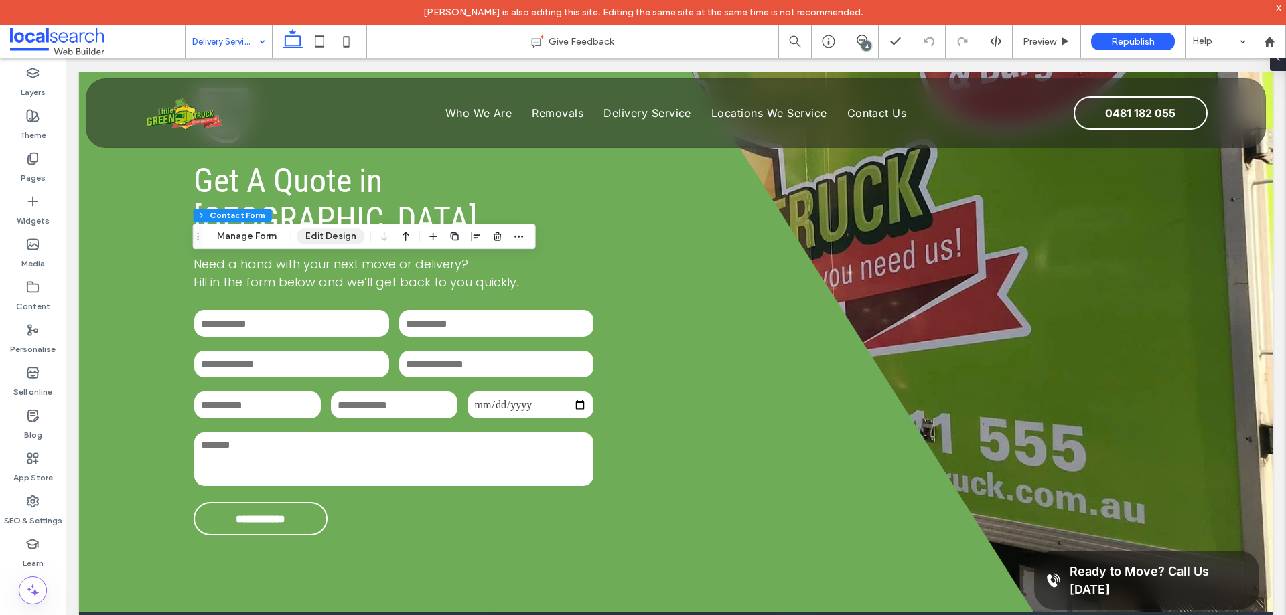
click at [338, 241] on button "Edit Design" at bounding box center [331, 236] width 68 height 16
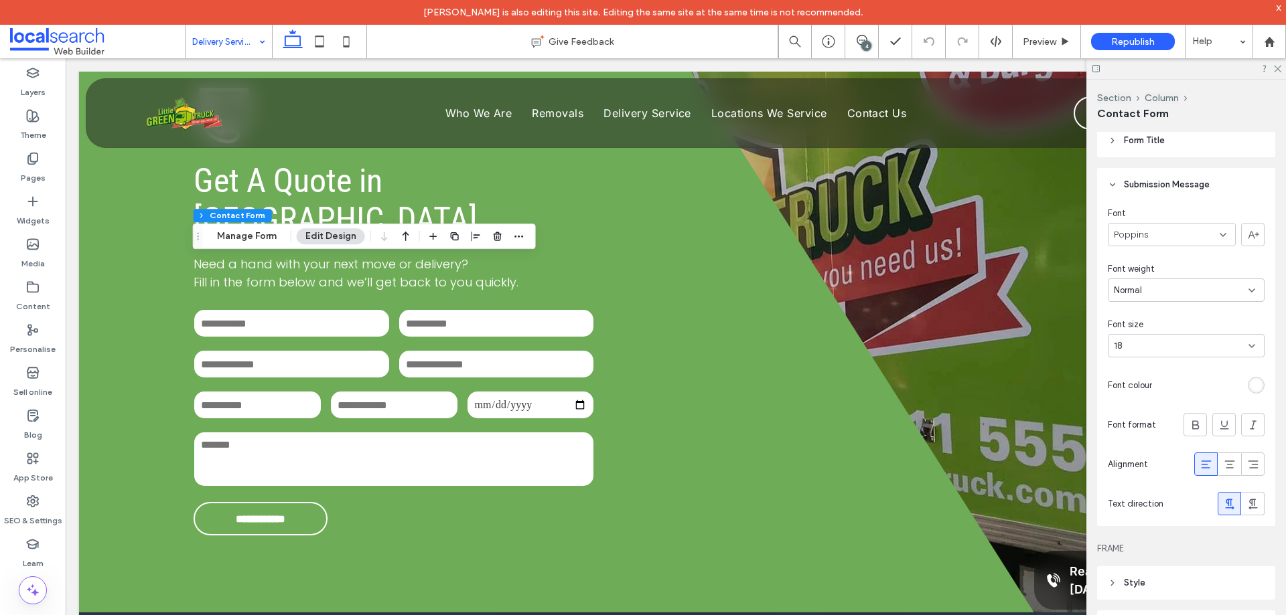
scroll to position [335, 0]
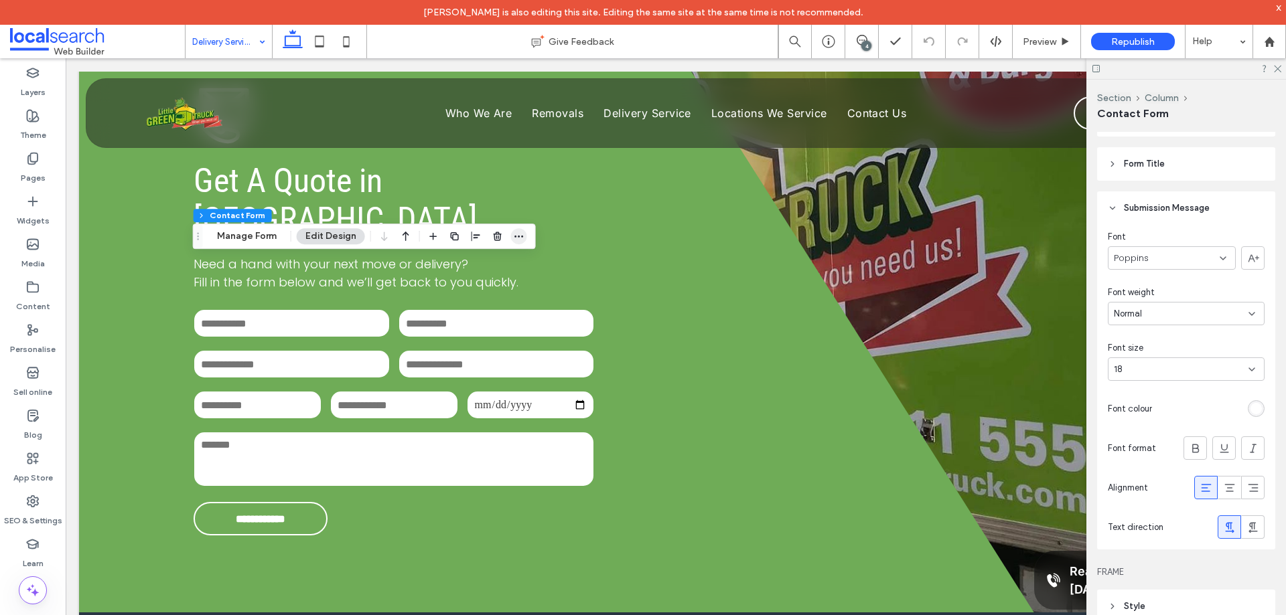
click at [524, 238] on span "button" at bounding box center [519, 236] width 16 height 16
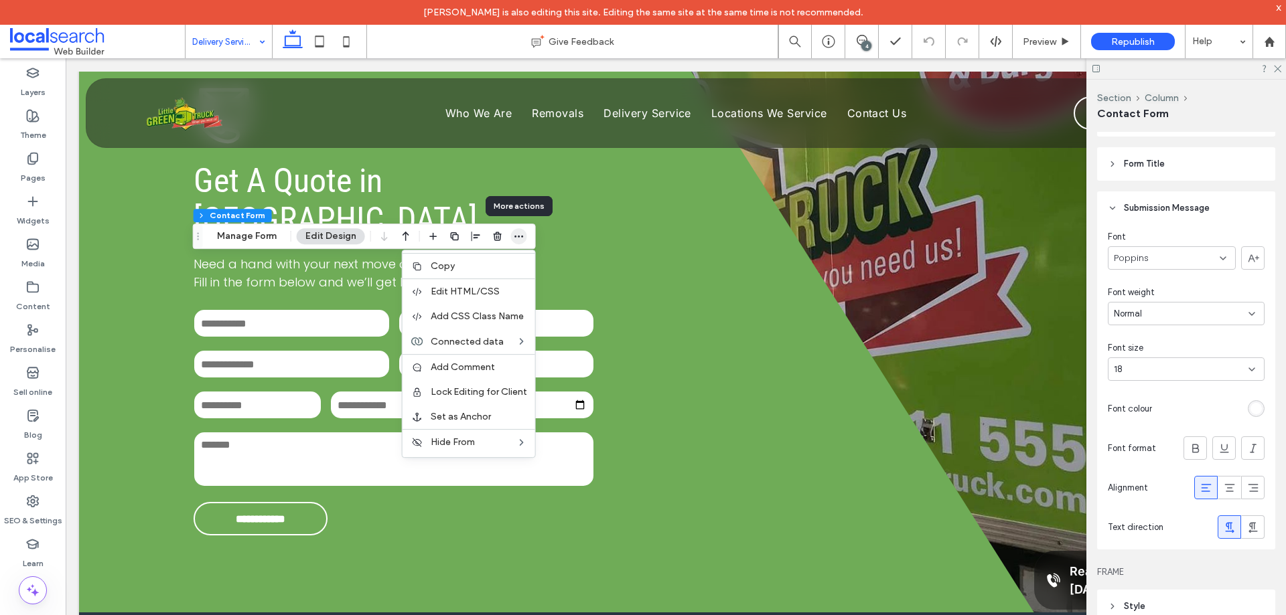
click at [519, 238] on icon "button" at bounding box center [519, 236] width 11 height 11
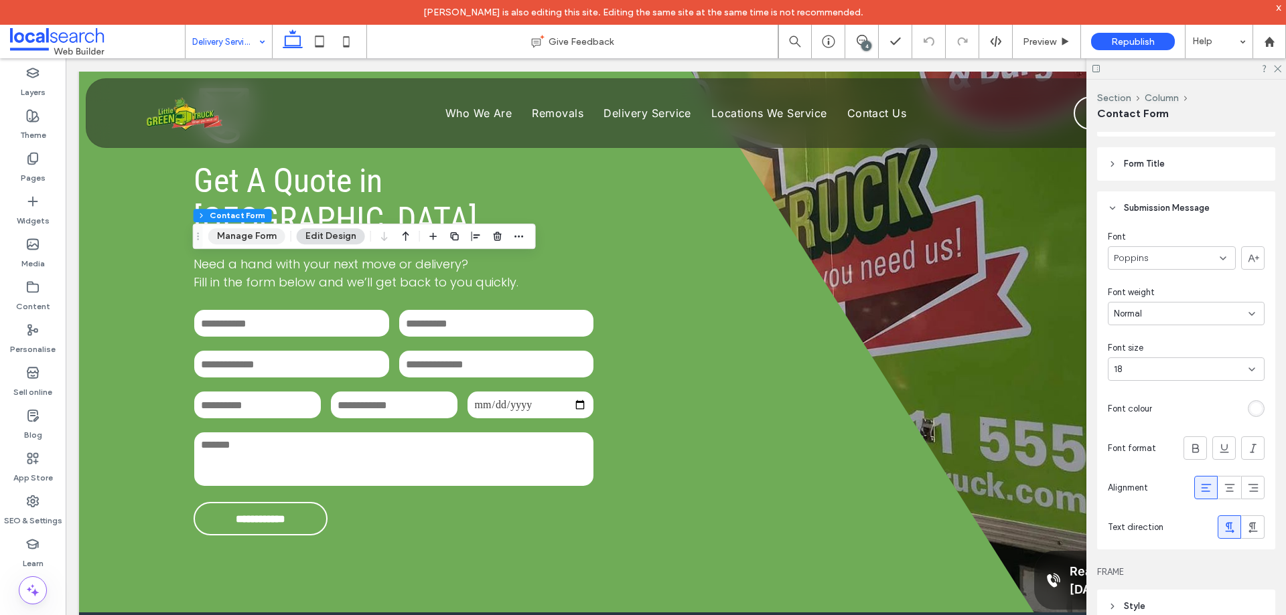
click at [262, 240] on button "Manage Form" at bounding box center [246, 236] width 77 height 16
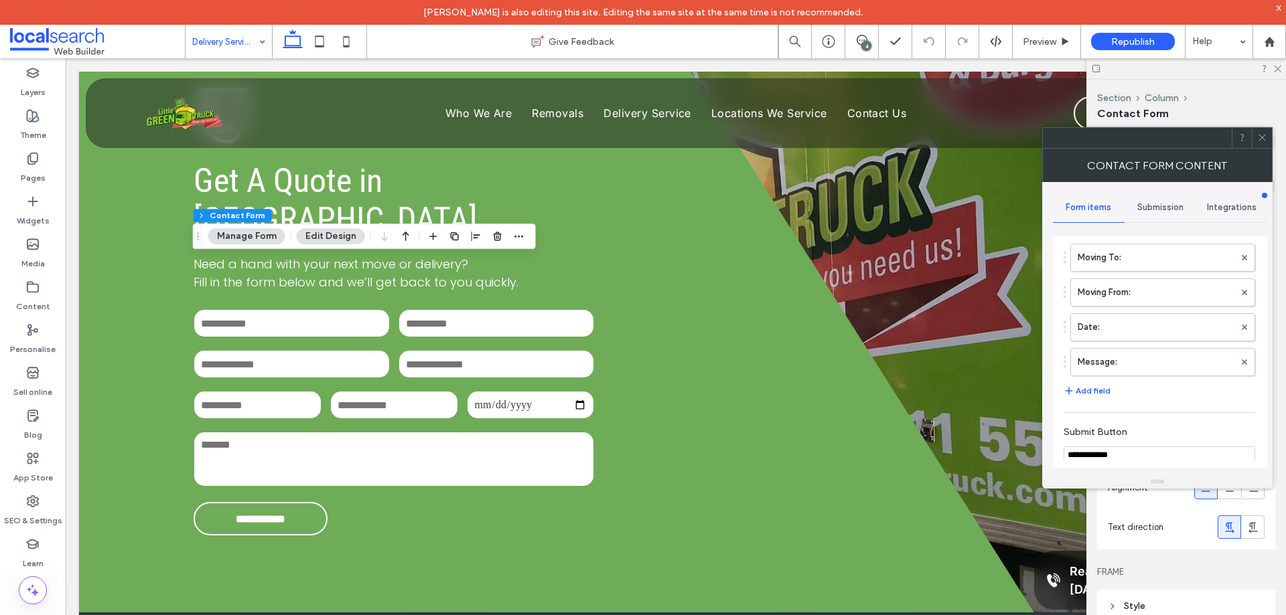
scroll to position [201, 0]
click at [1118, 360] on label "Message:" at bounding box center [1155, 356] width 157 height 27
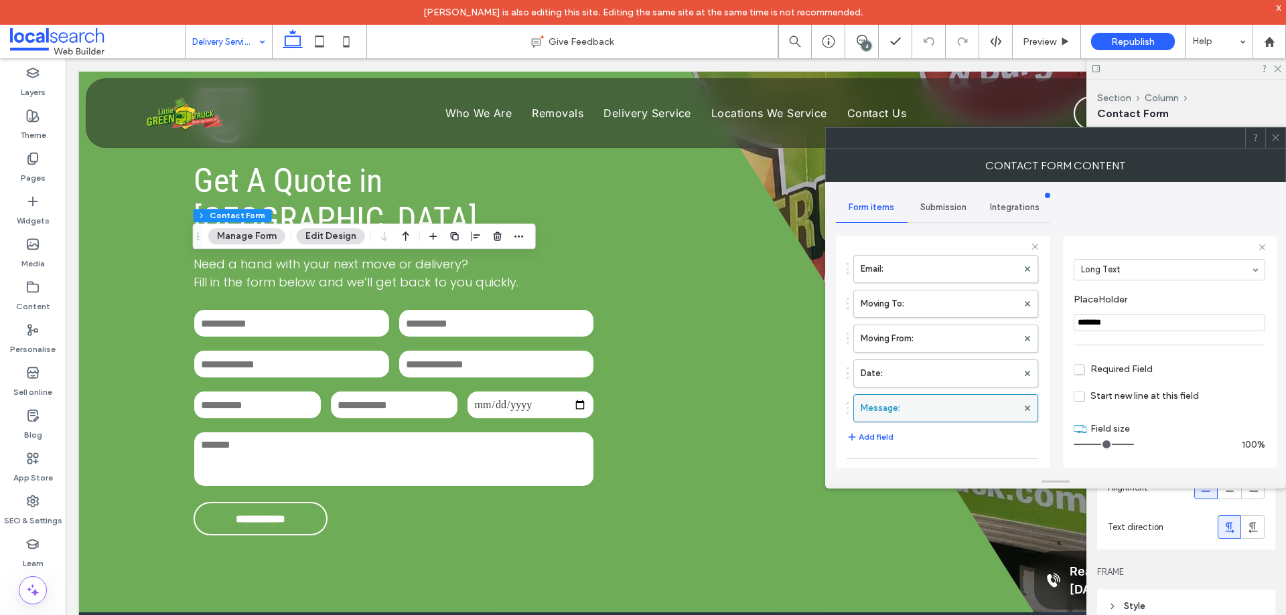
scroll to position [134, 0]
click at [930, 395] on label "Date:" at bounding box center [938, 396] width 157 height 27
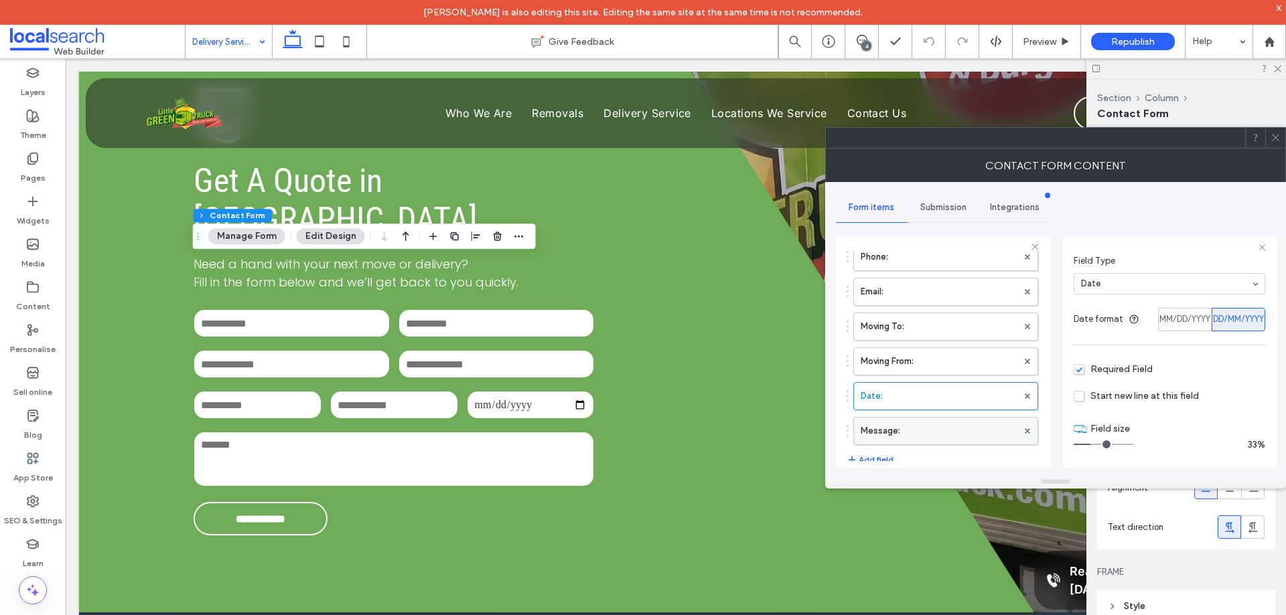
click at [941, 422] on label "Message:" at bounding box center [938, 431] width 157 height 27
click at [942, 394] on label "Date:" at bounding box center [938, 396] width 157 height 27
type input "*"
click at [949, 360] on label "Moving From:" at bounding box center [938, 361] width 157 height 27
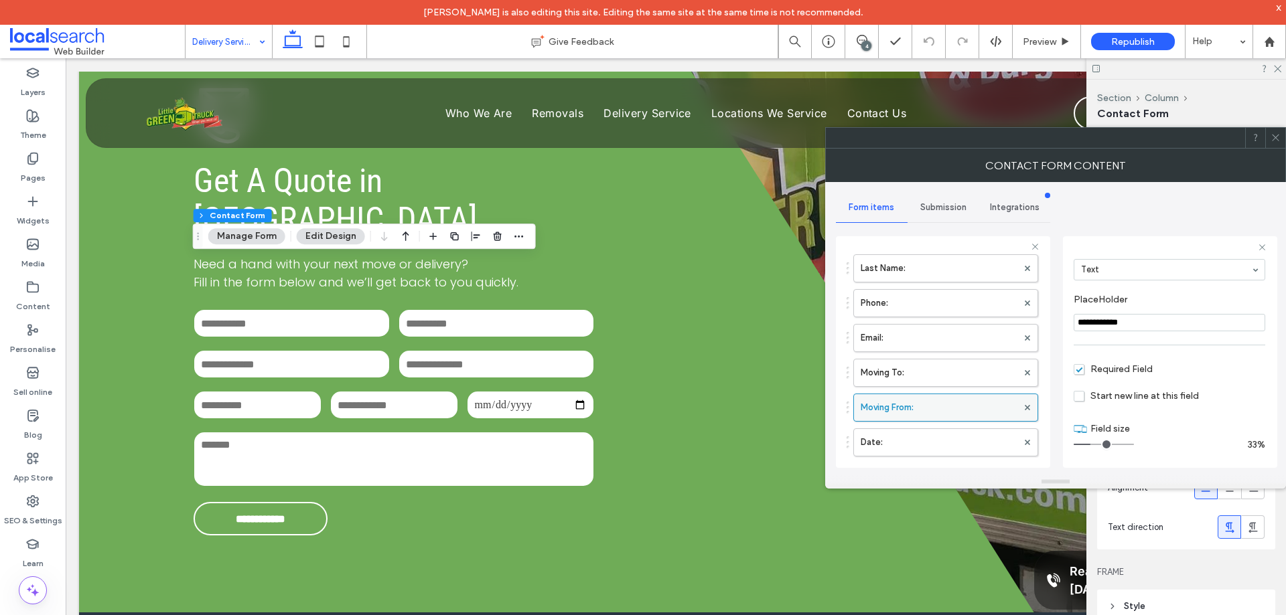
scroll to position [67, 0]
click at [917, 396] on label "Moving To:" at bounding box center [938, 393] width 157 height 27
type input "**********"
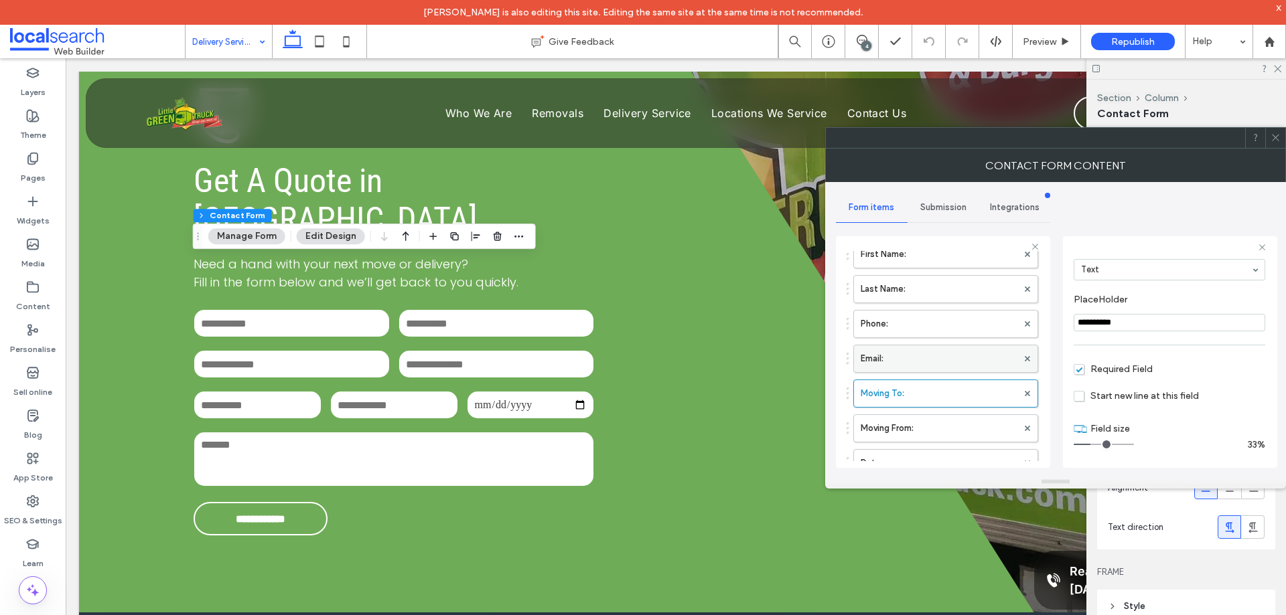
click at [922, 358] on label "Email:" at bounding box center [938, 358] width 157 height 27
type input "*"
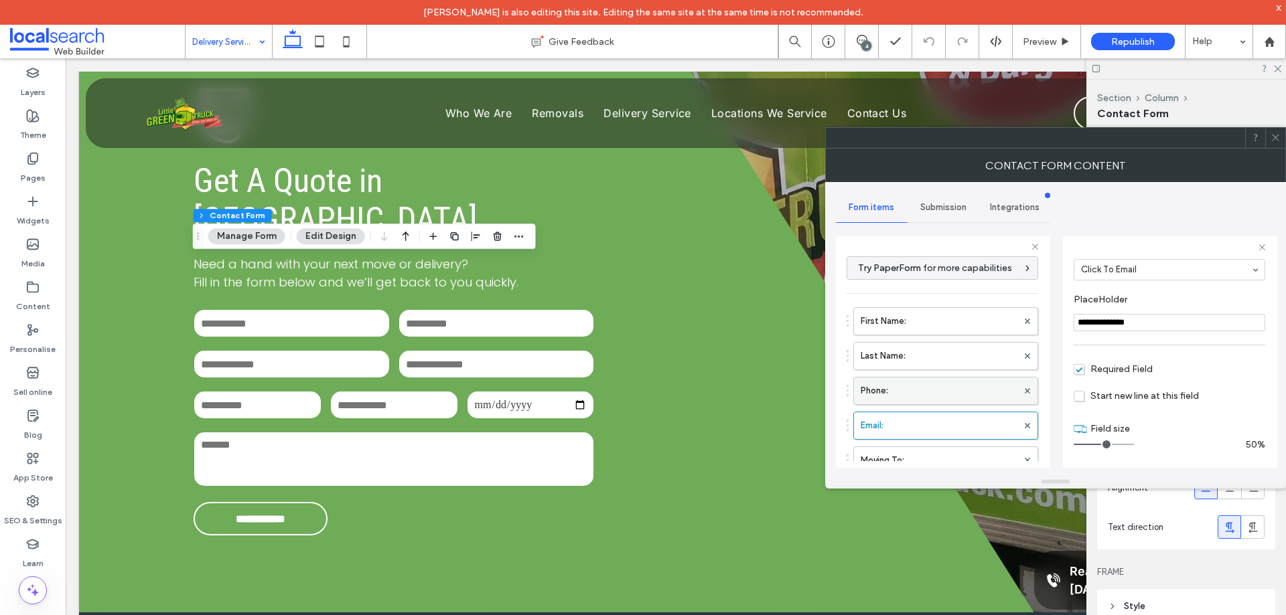
click at [948, 394] on label "Phone:" at bounding box center [938, 391] width 157 height 27
click at [952, 358] on label "Last Name:" at bounding box center [938, 356] width 157 height 27
click at [955, 326] on label "First Name:" at bounding box center [938, 321] width 157 height 27
type input "**********"
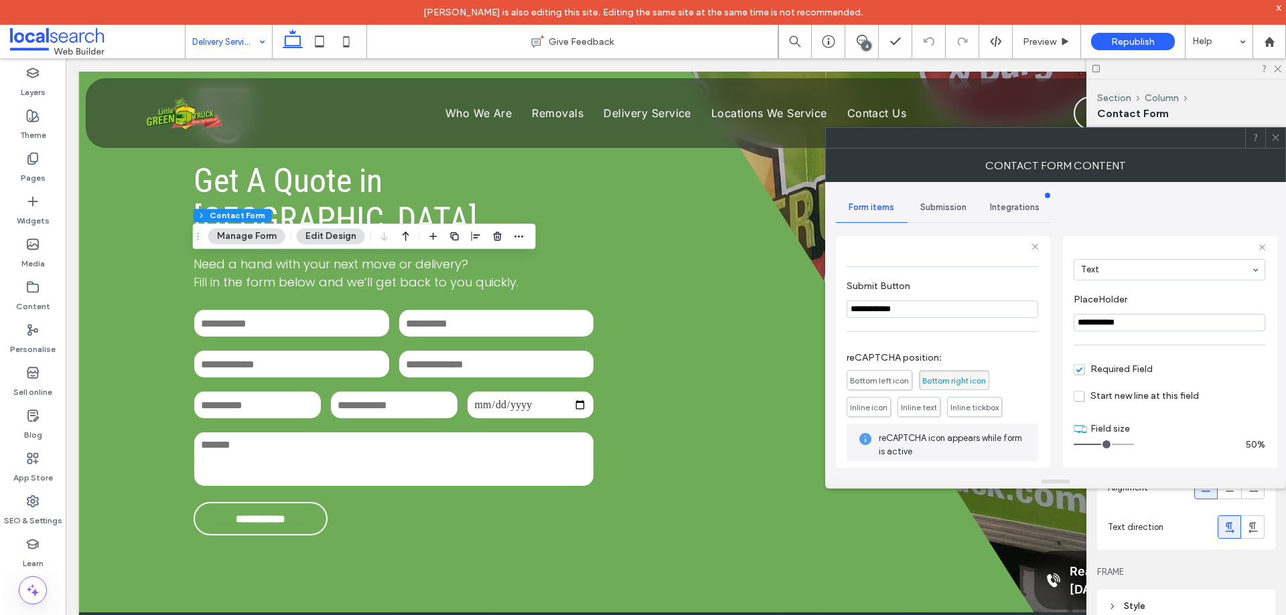
scroll to position [418, 0]
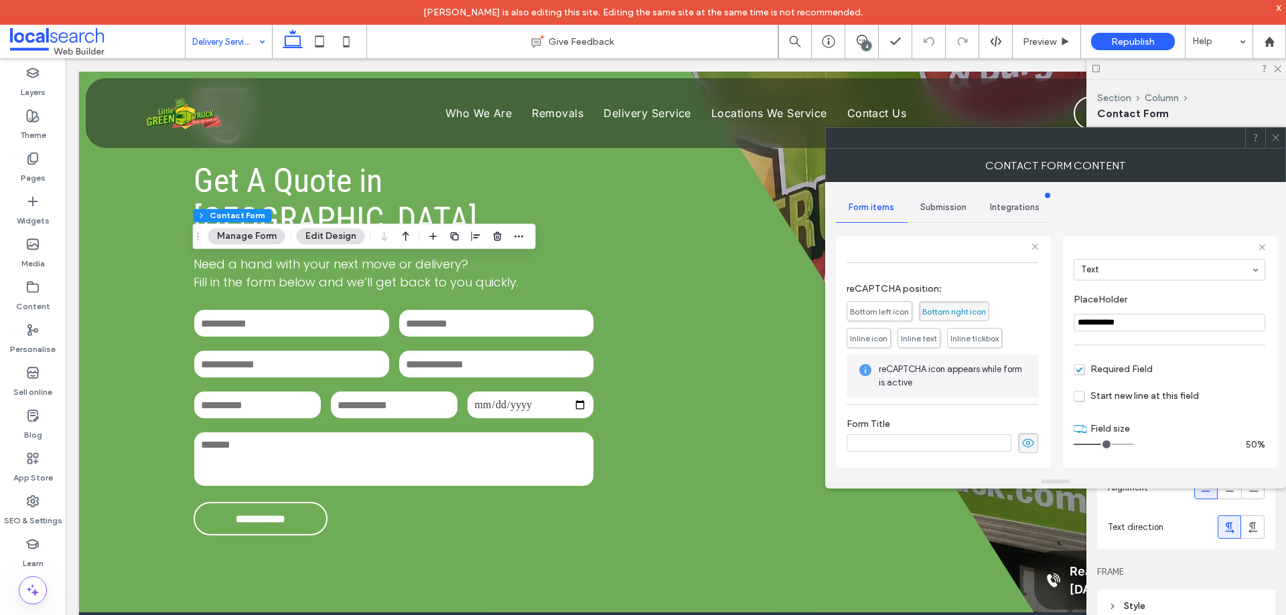
click at [947, 214] on div "Submission" at bounding box center [943, 207] width 72 height 29
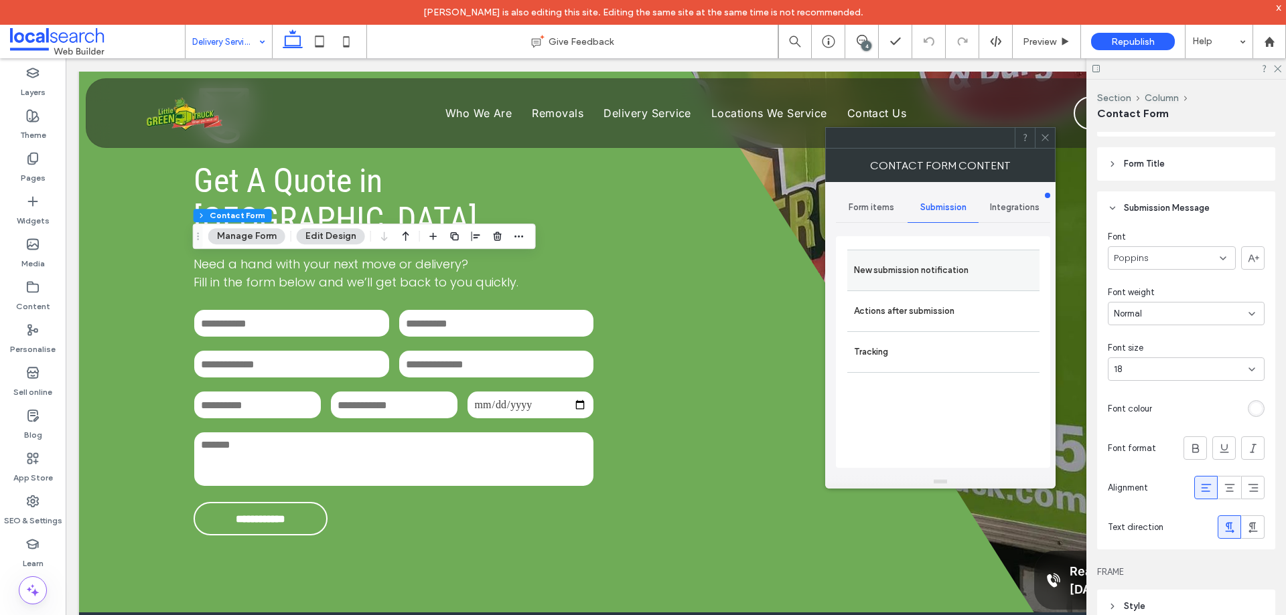
click at [957, 283] on label "New submission notification" at bounding box center [943, 270] width 179 height 27
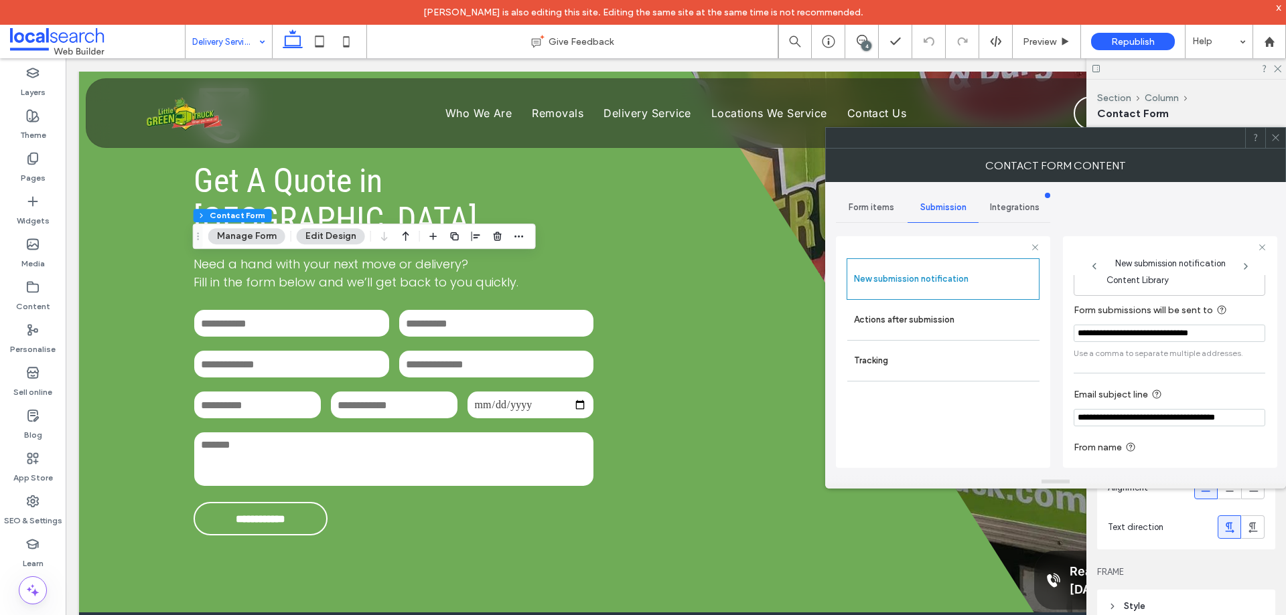
scroll to position [70, 0]
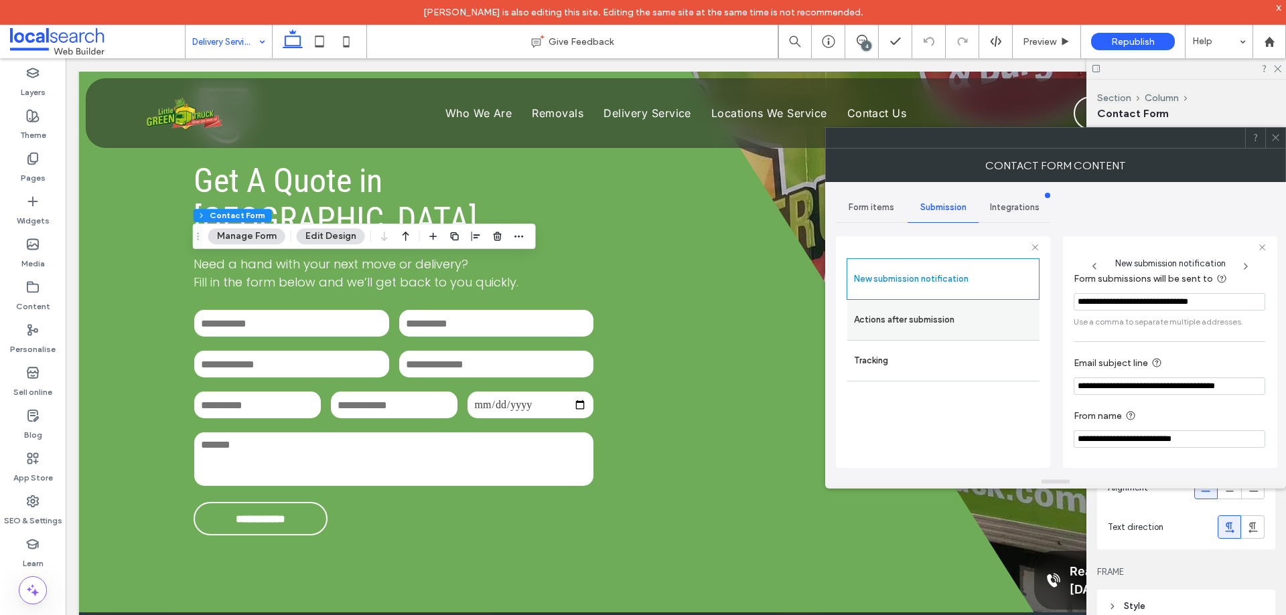
click at [962, 327] on label "Actions after submission" at bounding box center [943, 320] width 179 height 27
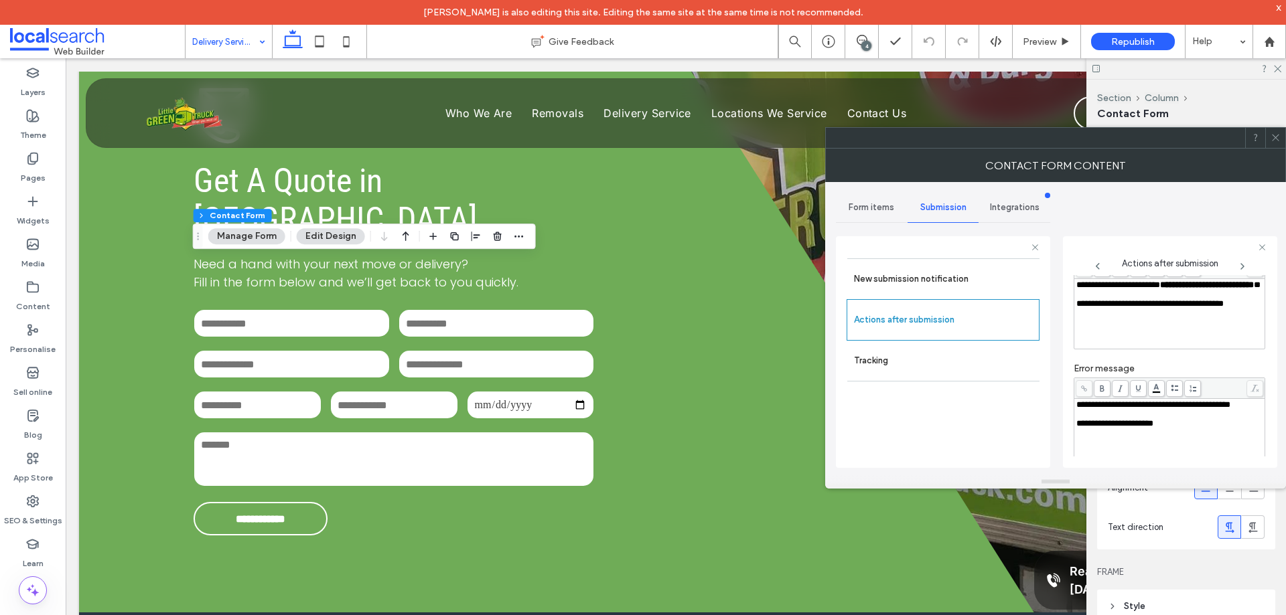
click at [1138, 290] on div "**********" at bounding box center [1169, 285] width 187 height 9
click at [1059, 345] on div "**********" at bounding box center [1055, 328] width 439 height 293
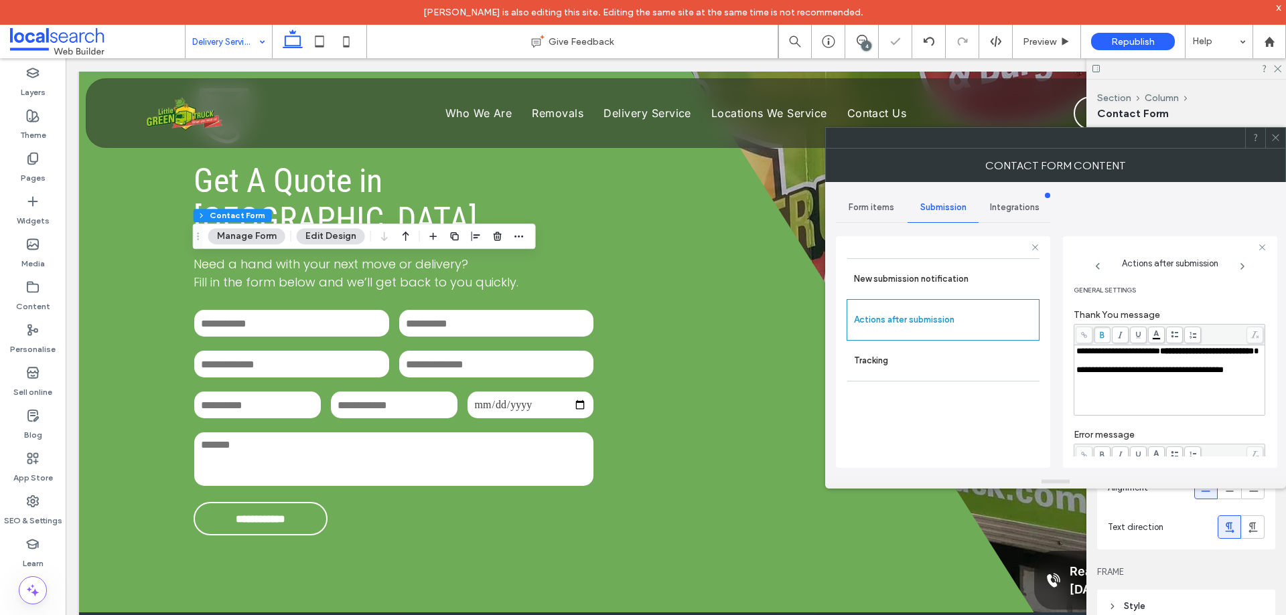
scroll to position [0, 0]
click at [1274, 139] on use at bounding box center [1274, 138] width 7 height 7
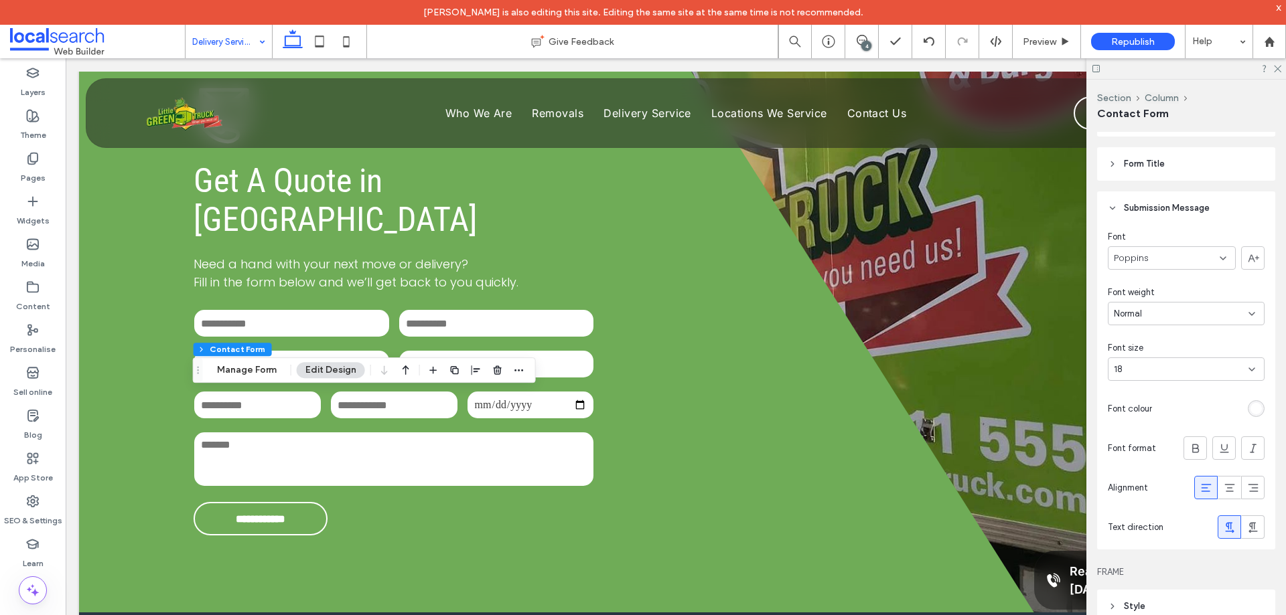
drag, startPoint x: 252, startPoint y: 33, endPoint x: 260, endPoint y: 56, distance: 25.0
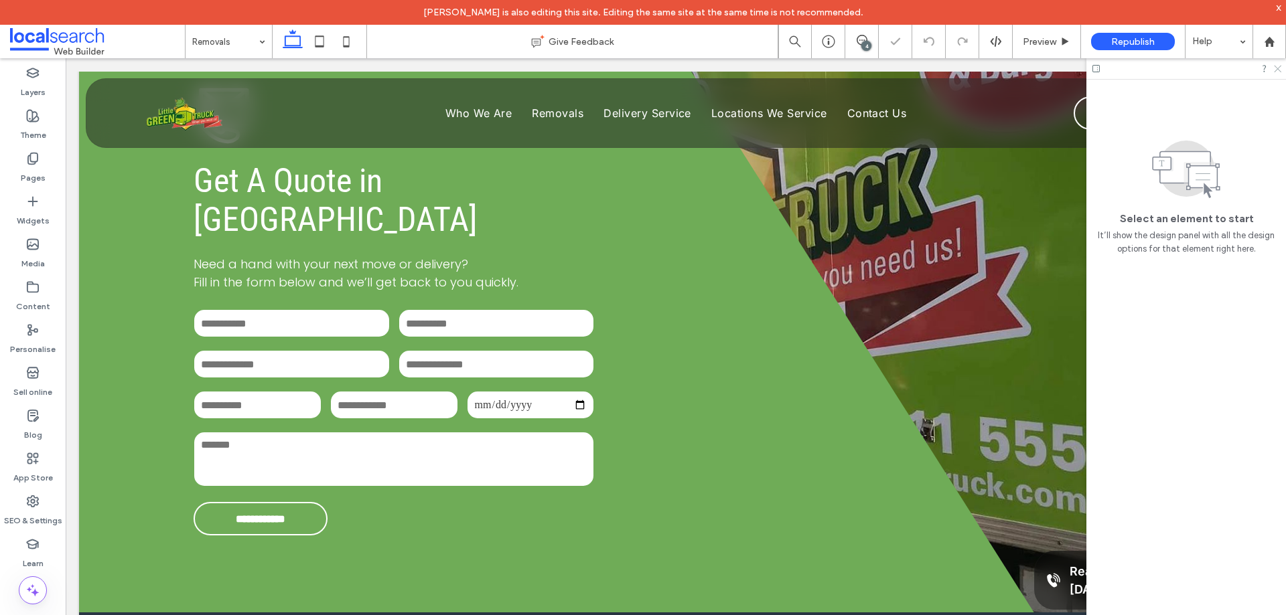
click at [1278, 70] on icon at bounding box center [1276, 68] width 9 height 9
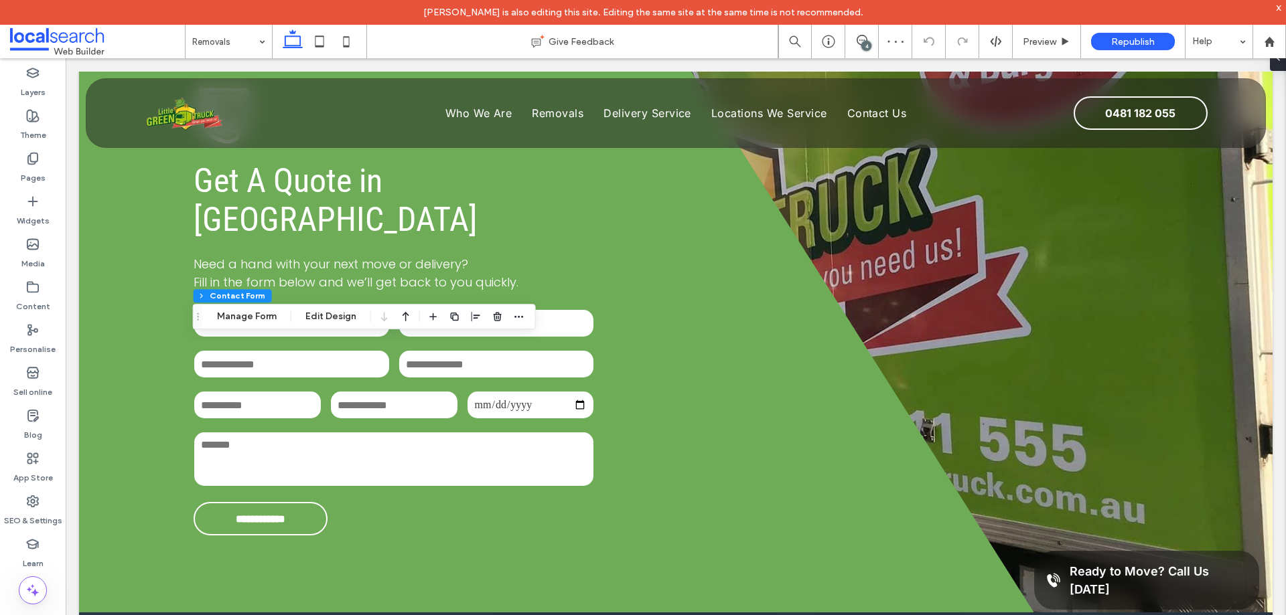
type input "**"
type input "*"
type input "***"
click at [519, 312] on icon "button" at bounding box center [519, 316] width 11 height 11
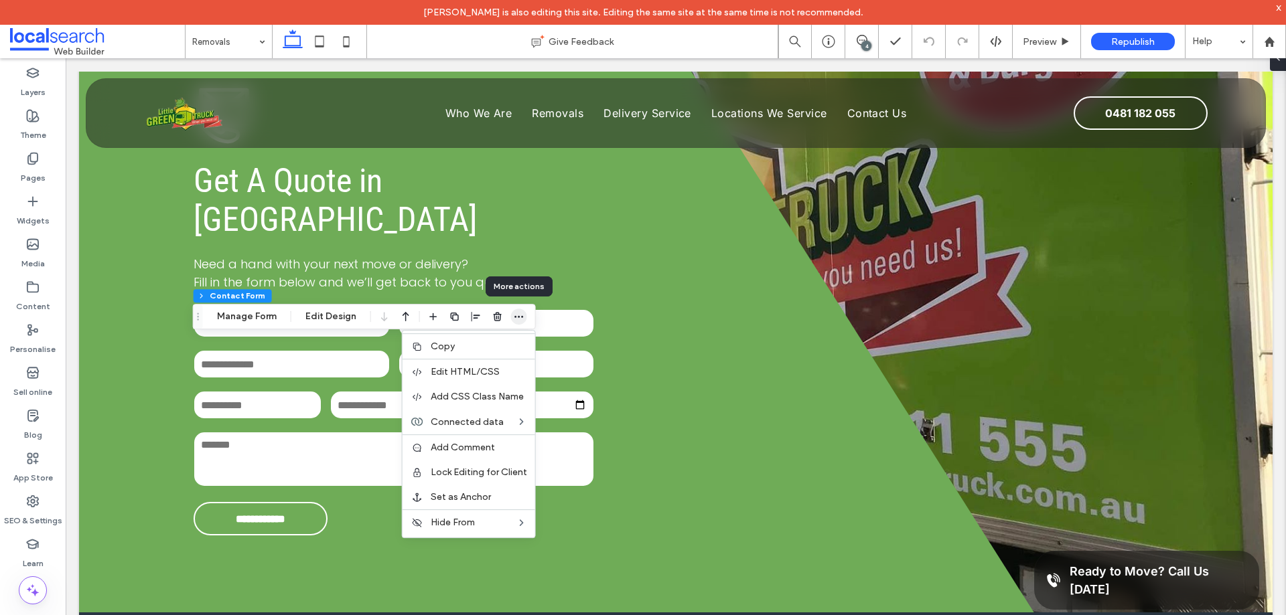
click at [519, 312] on icon "button" at bounding box center [519, 316] width 11 height 11
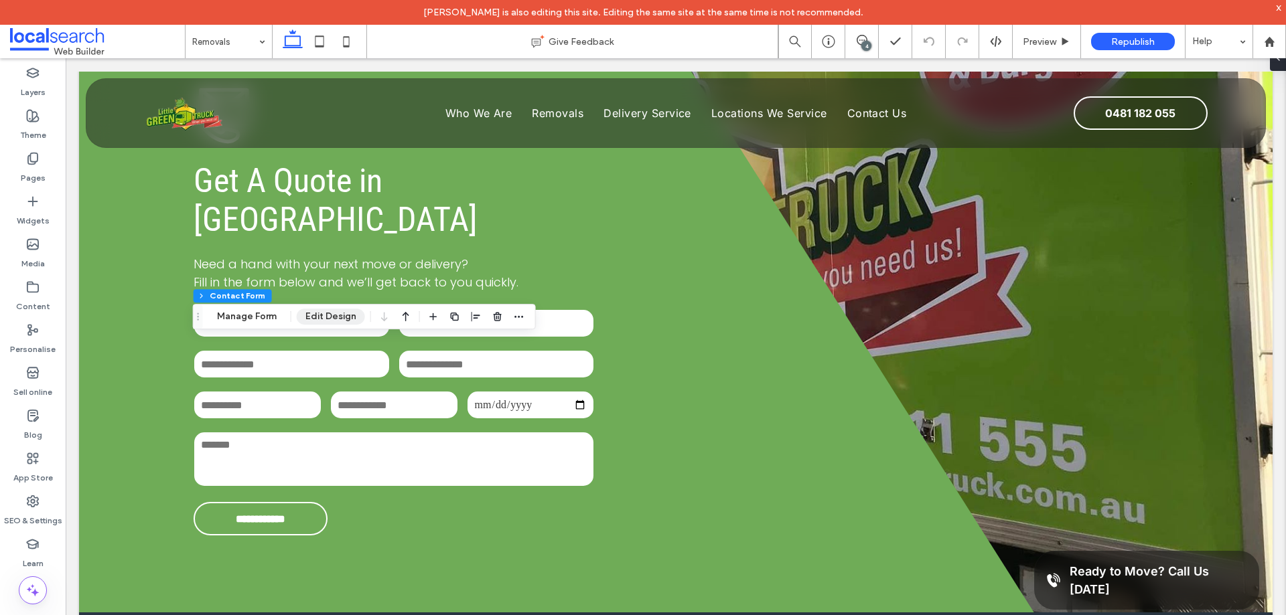
click at [356, 325] on button "Edit Design" at bounding box center [331, 317] width 68 height 16
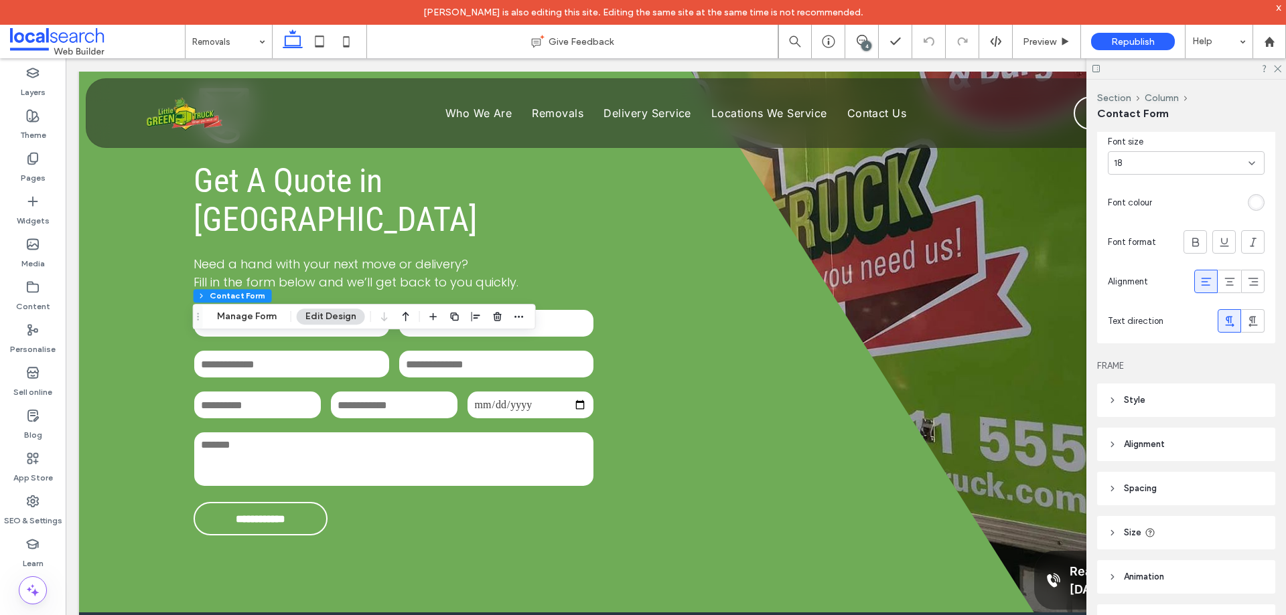
scroll to position [464, 0]
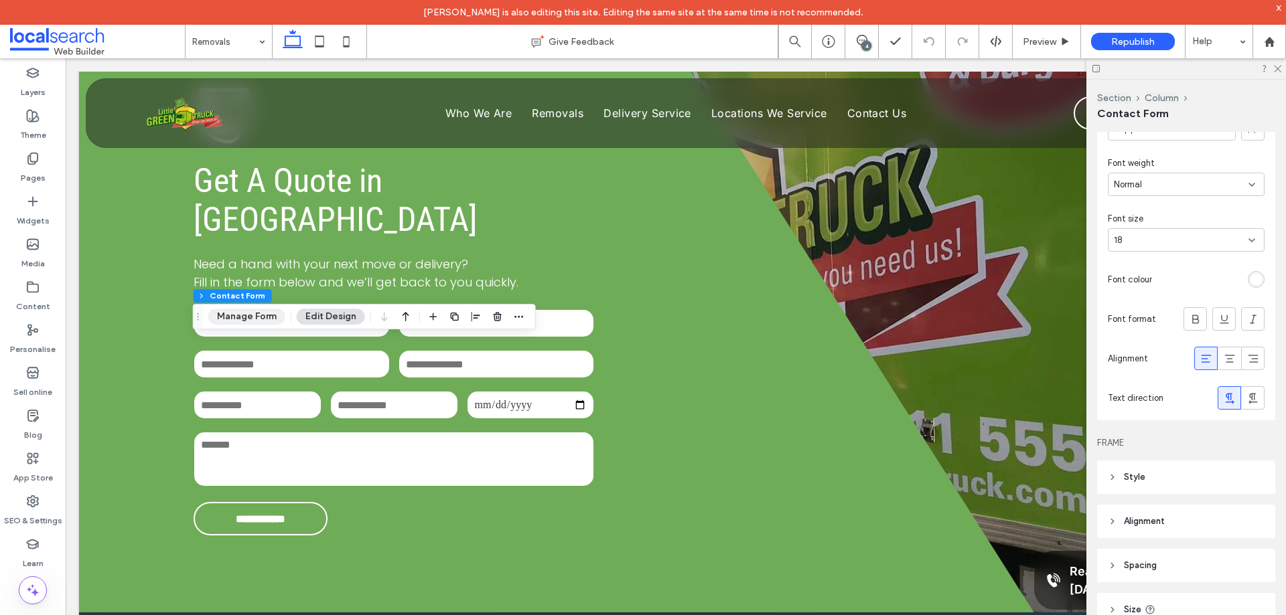
click at [249, 311] on button "Manage Form" at bounding box center [246, 317] width 77 height 16
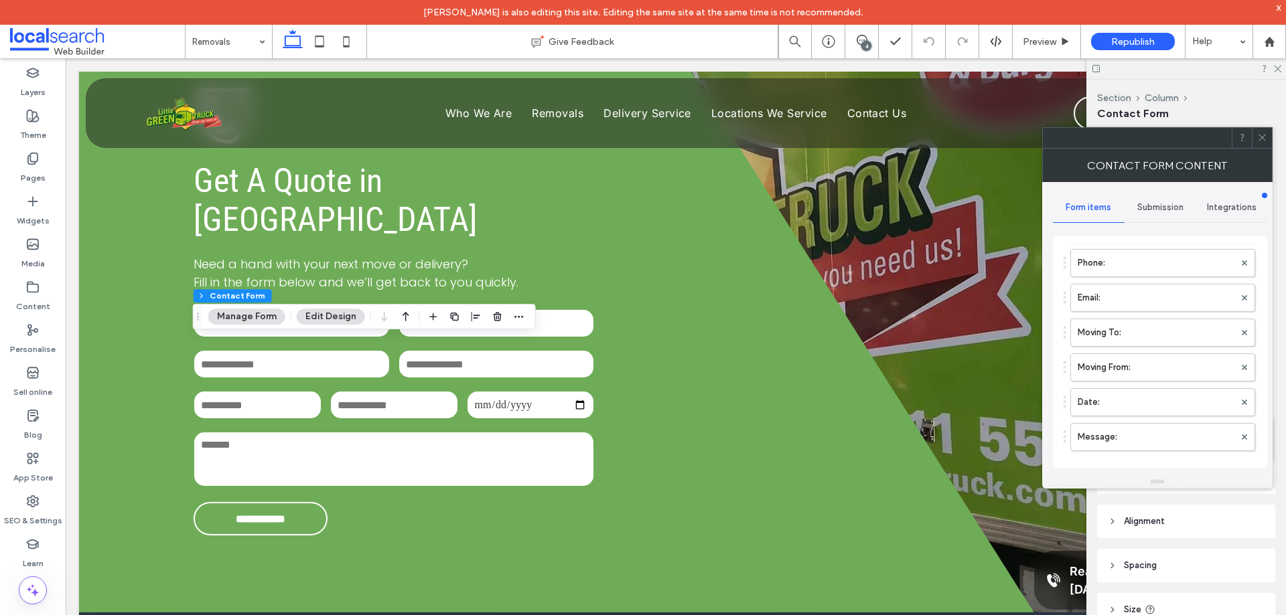
scroll to position [134, 0]
click at [1157, 424] on label "Message:" at bounding box center [1155, 423] width 157 height 27
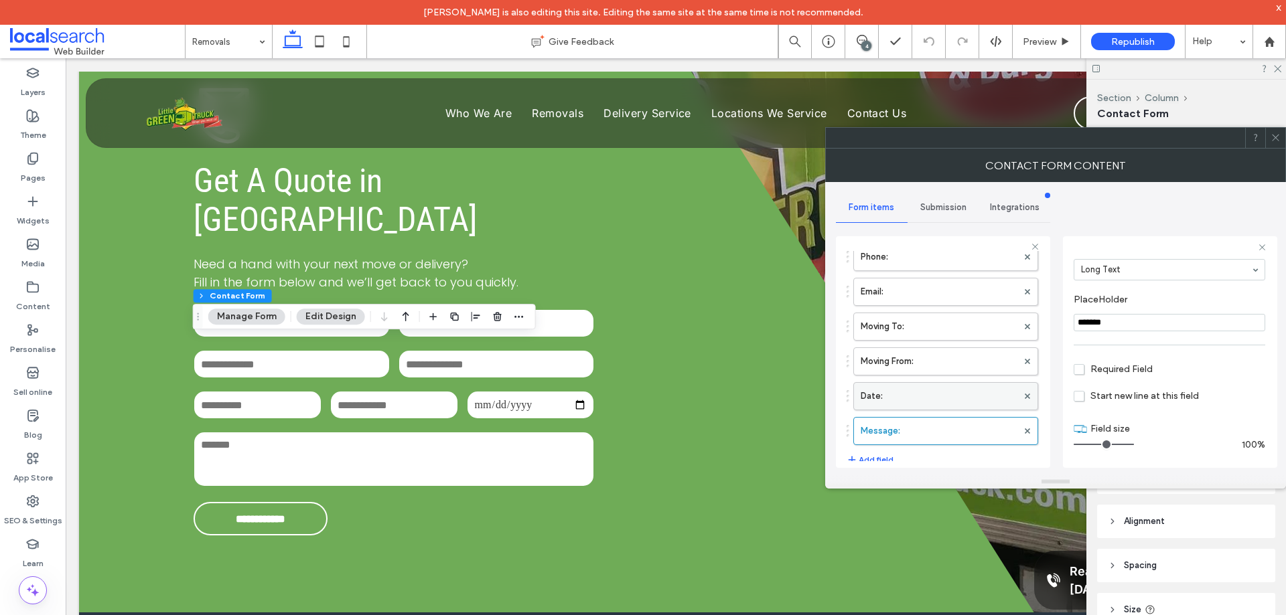
click at [949, 402] on label "Date:" at bounding box center [938, 396] width 157 height 27
type input "*"
click at [953, 418] on label "Moving From:" at bounding box center [938, 428] width 157 height 27
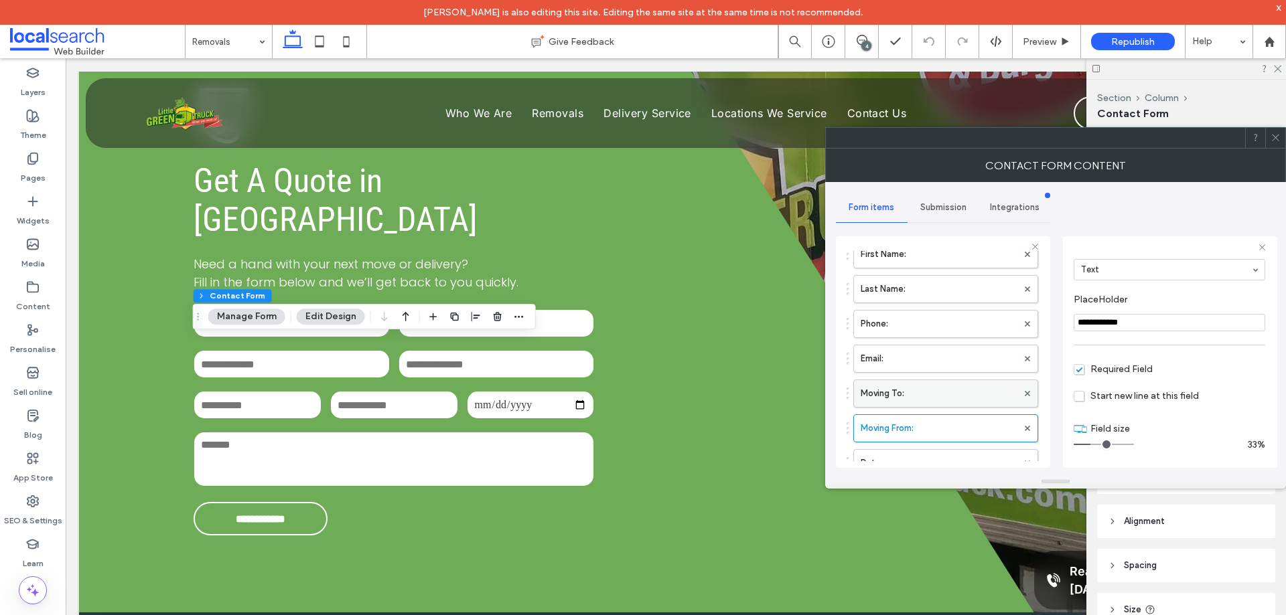
click at [957, 392] on label "Moving To:" at bounding box center [938, 393] width 157 height 27
type input "**********"
click at [951, 360] on label "Email:" at bounding box center [938, 358] width 157 height 27
type input "*"
click at [943, 325] on label "Phone:" at bounding box center [938, 324] width 157 height 27
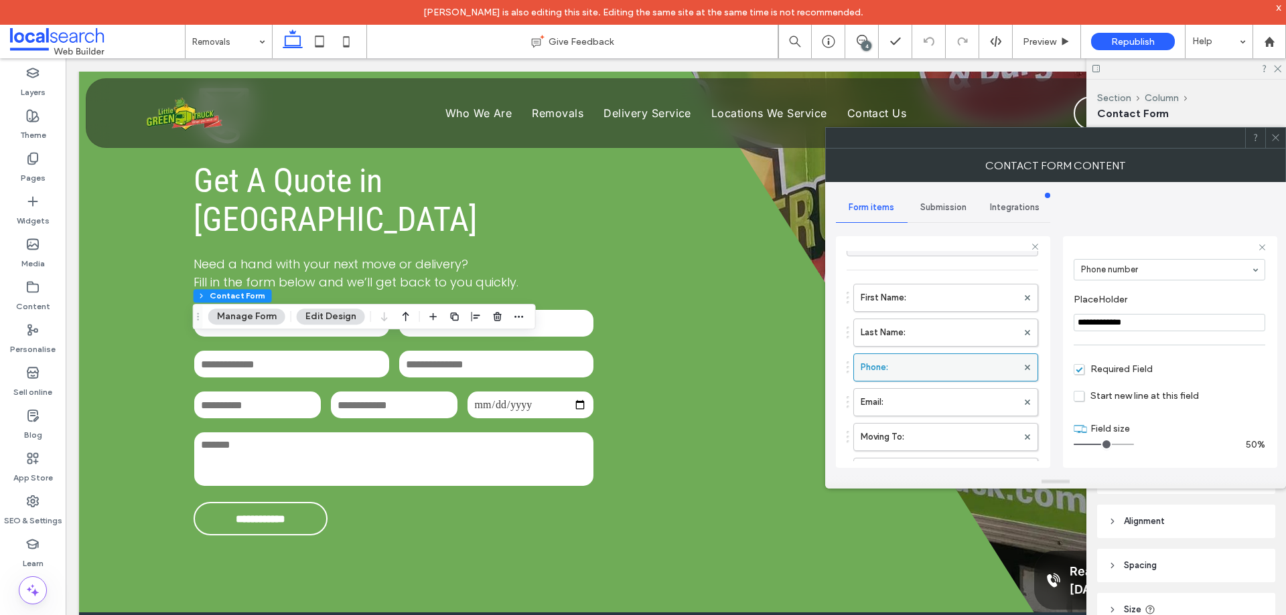
scroll to position [0, 0]
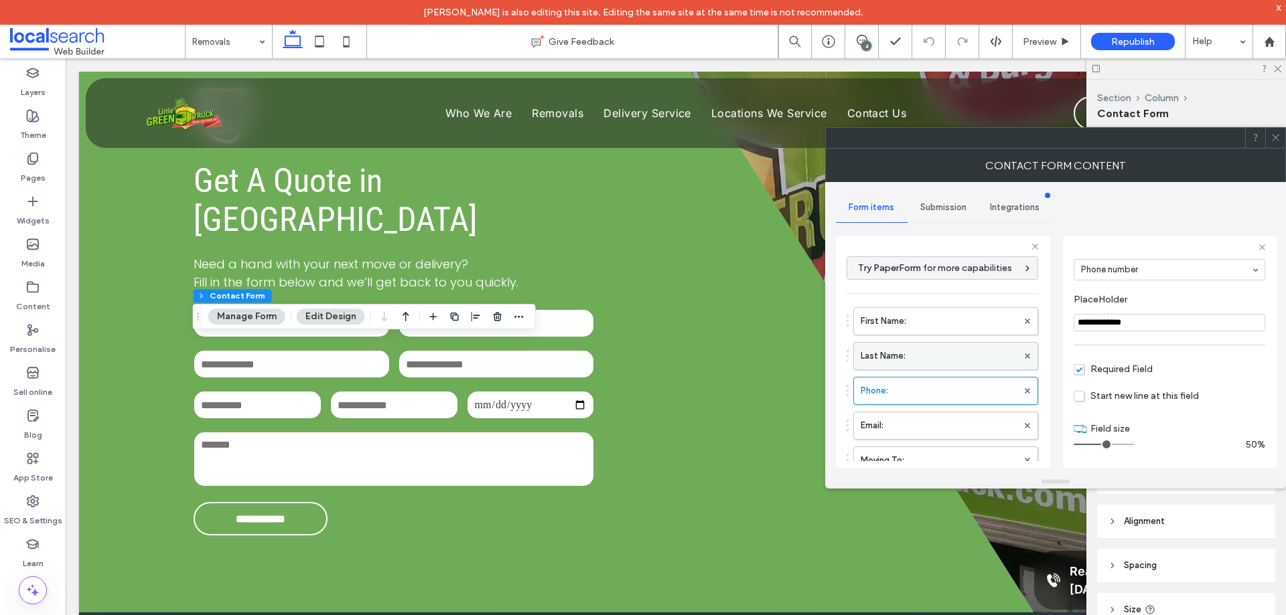
click at [916, 357] on label "Last Name:" at bounding box center [938, 356] width 157 height 27
click at [924, 325] on label "First Name:" at bounding box center [938, 321] width 157 height 27
type input "**********"
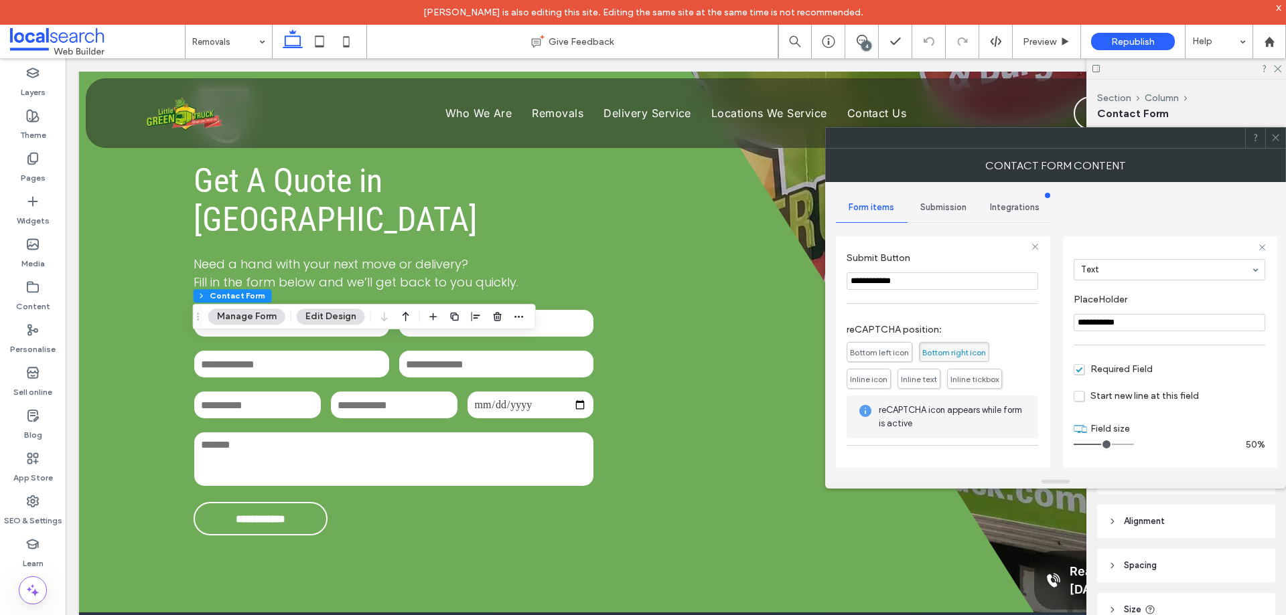
scroll to position [418, 0]
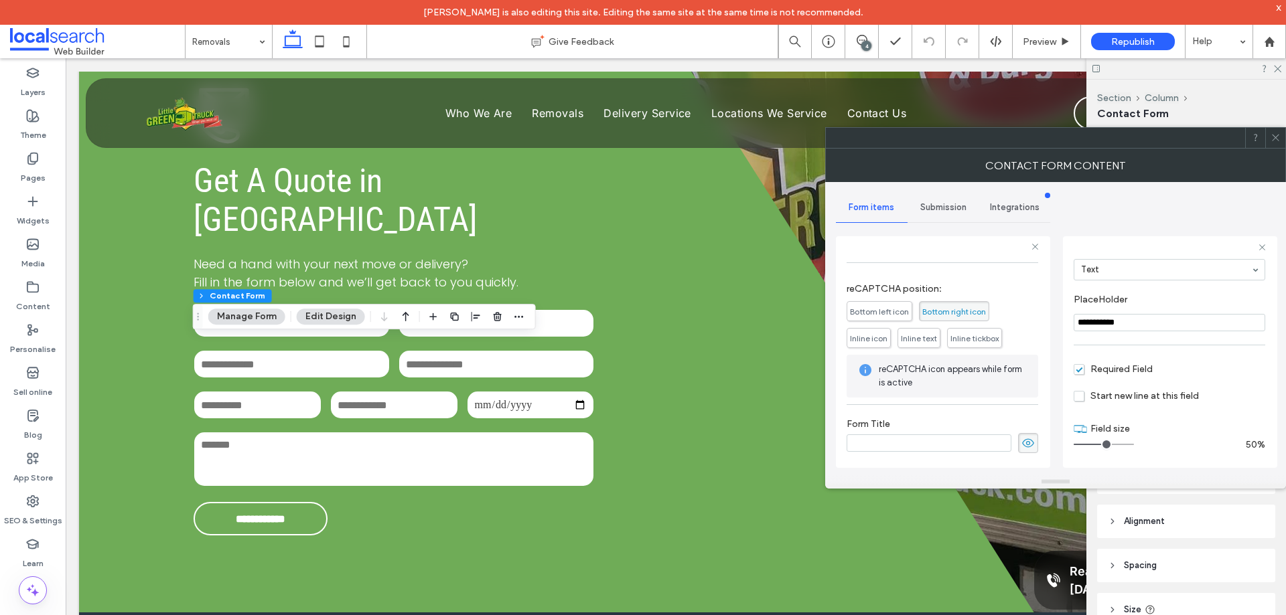
click at [937, 210] on span "Submission" at bounding box center [943, 207] width 46 height 11
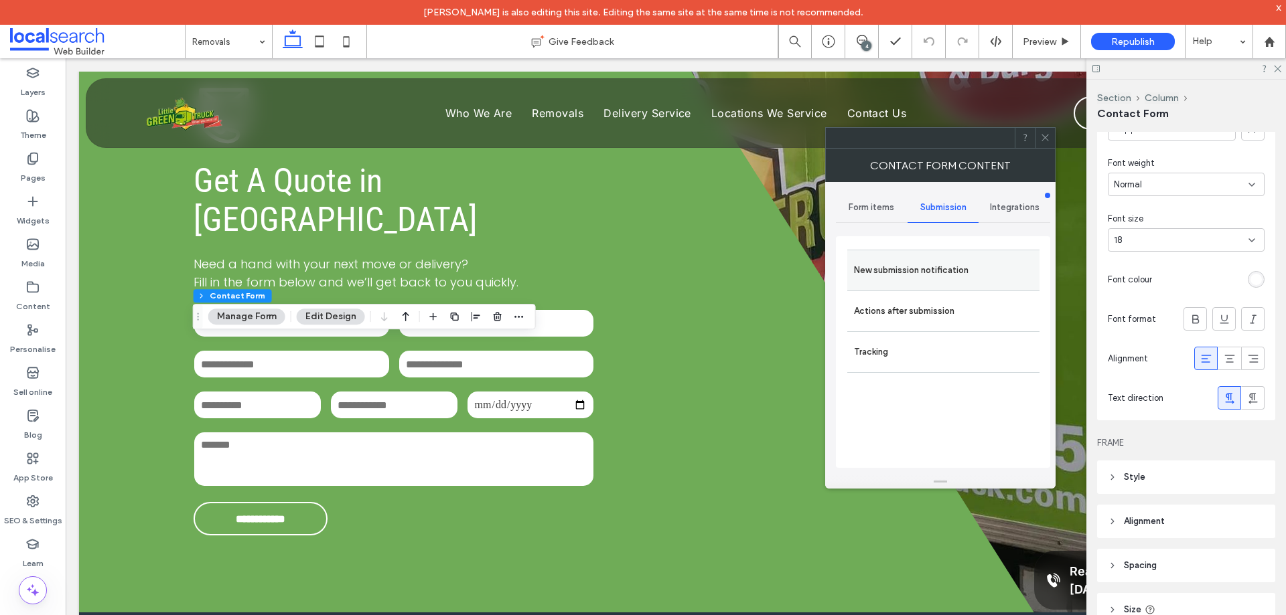
drag, startPoint x: 970, startPoint y: 262, endPoint x: 1051, endPoint y: 298, distance: 89.1
click at [970, 263] on label "New submission notification" at bounding box center [943, 270] width 179 height 27
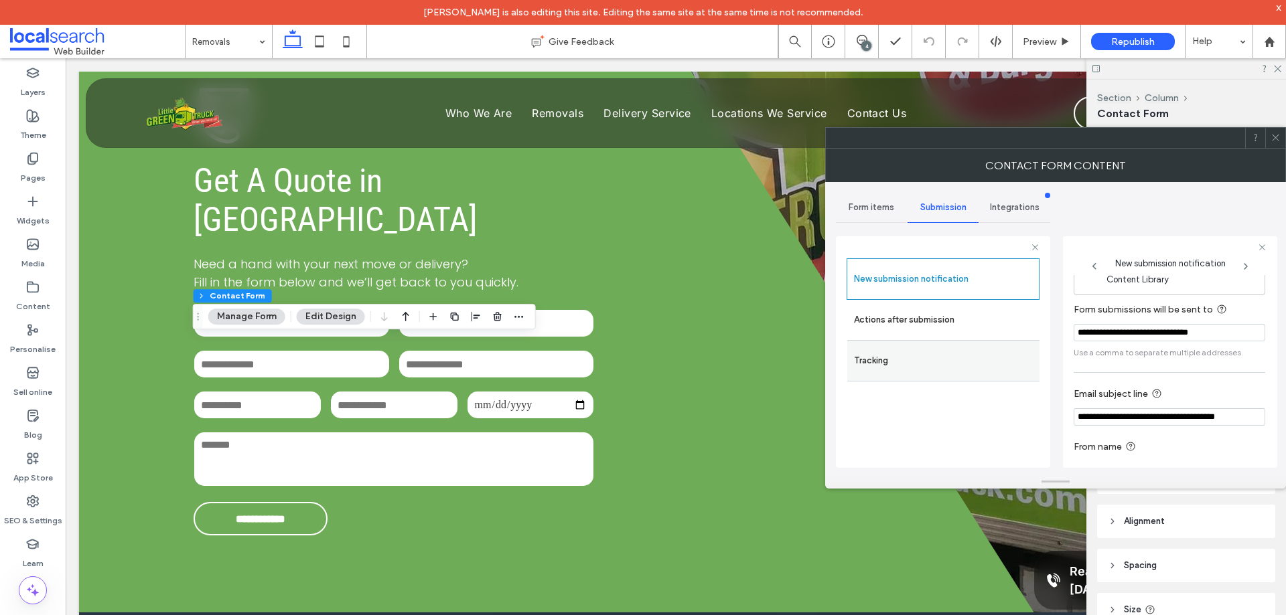
scroll to position [70, 0]
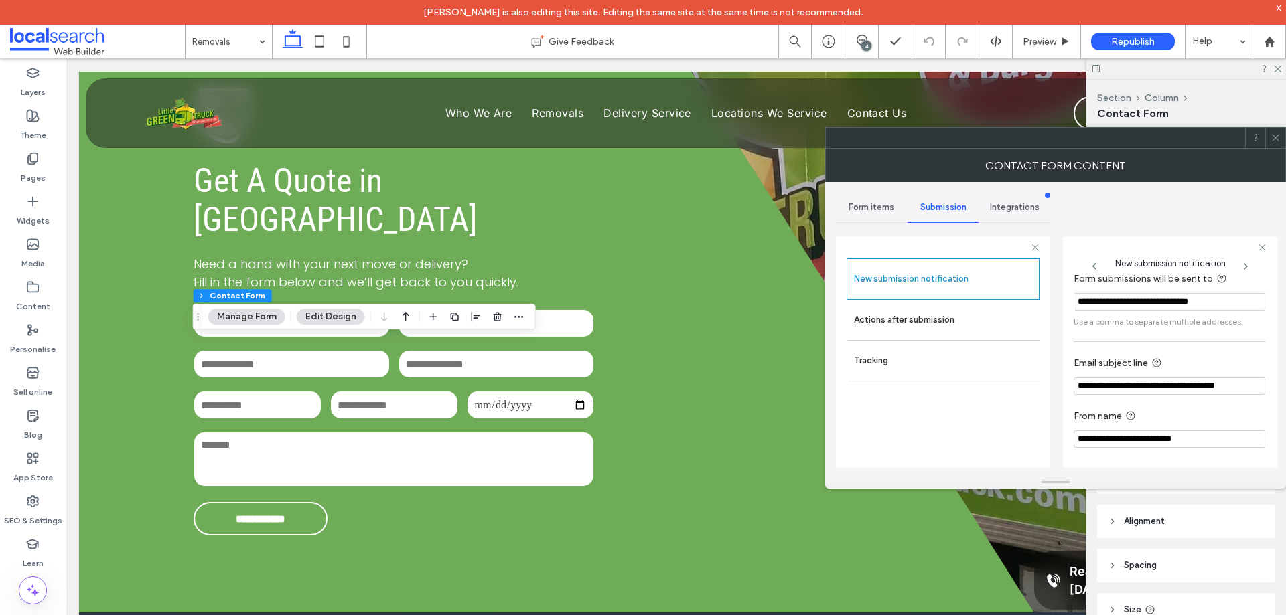
drag, startPoint x: 970, startPoint y: 324, endPoint x: 996, endPoint y: 388, distance: 68.5
click at [970, 323] on label "Actions after submission" at bounding box center [943, 320] width 179 height 27
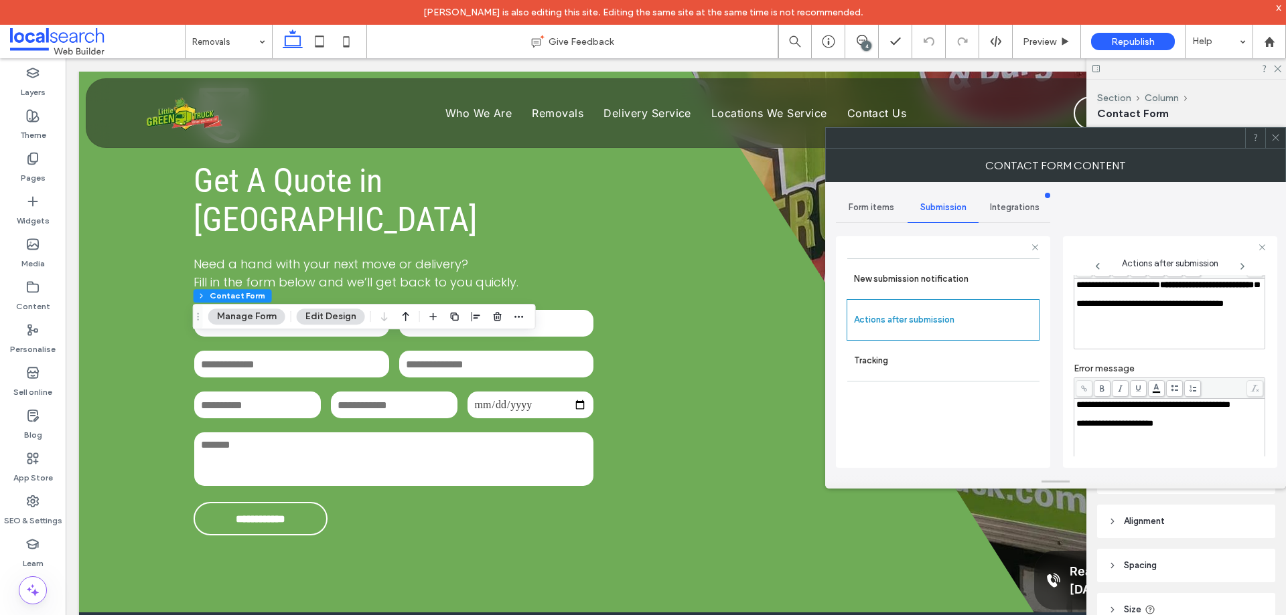
click at [1127, 290] on div "**********" at bounding box center [1169, 285] width 187 height 9
click at [1061, 315] on div "**********" at bounding box center [1055, 328] width 439 height 293
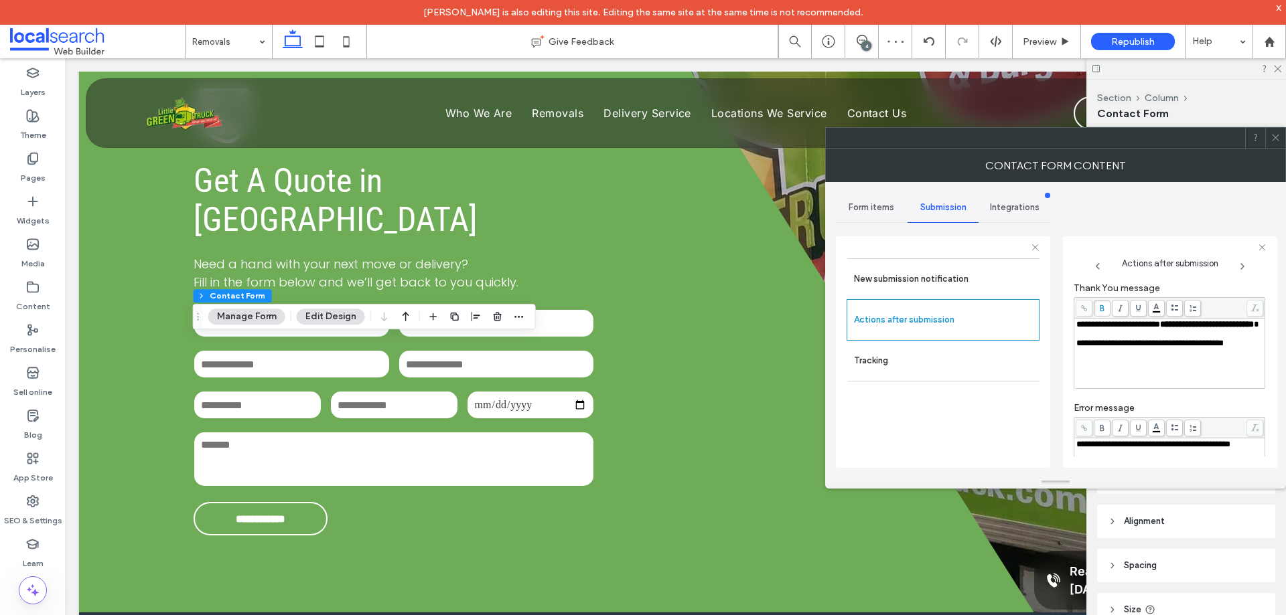
scroll to position [231, 0]
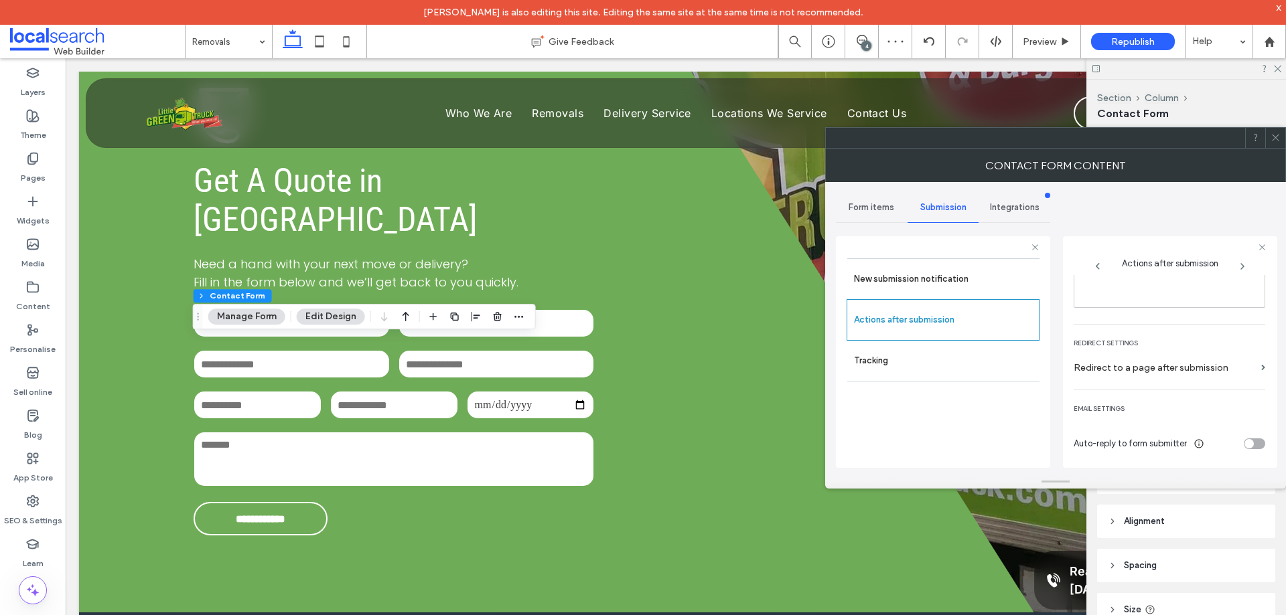
click at [1280, 133] on icon at bounding box center [1275, 138] width 10 height 10
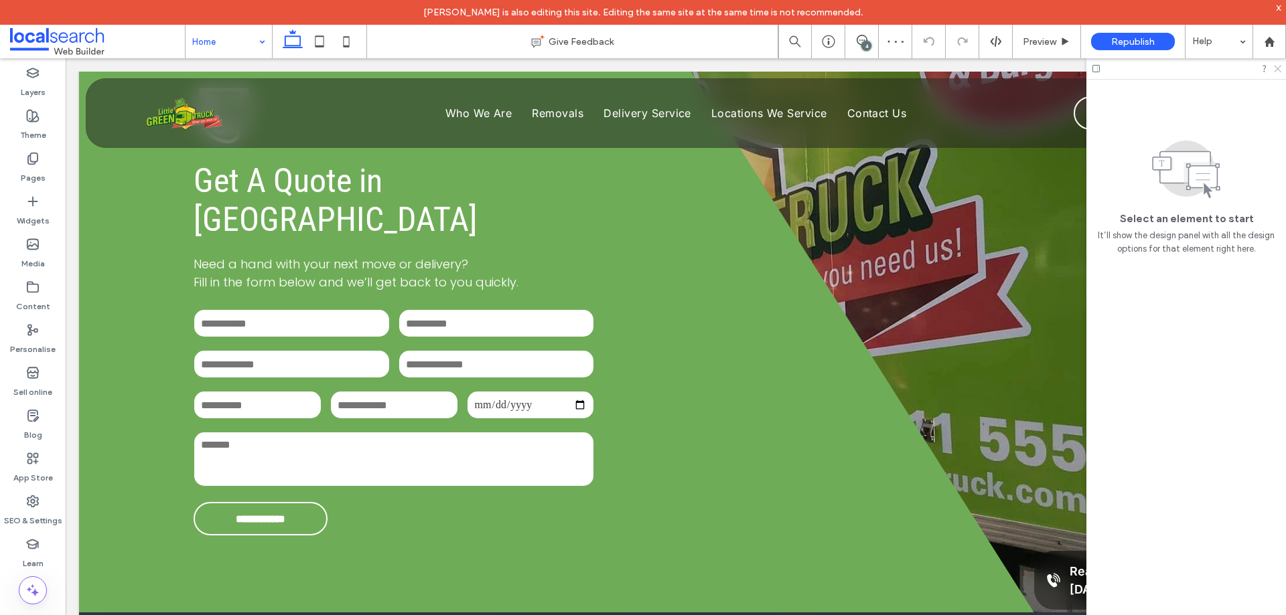
click at [1279, 67] on use at bounding box center [1276, 69] width 7 height 7
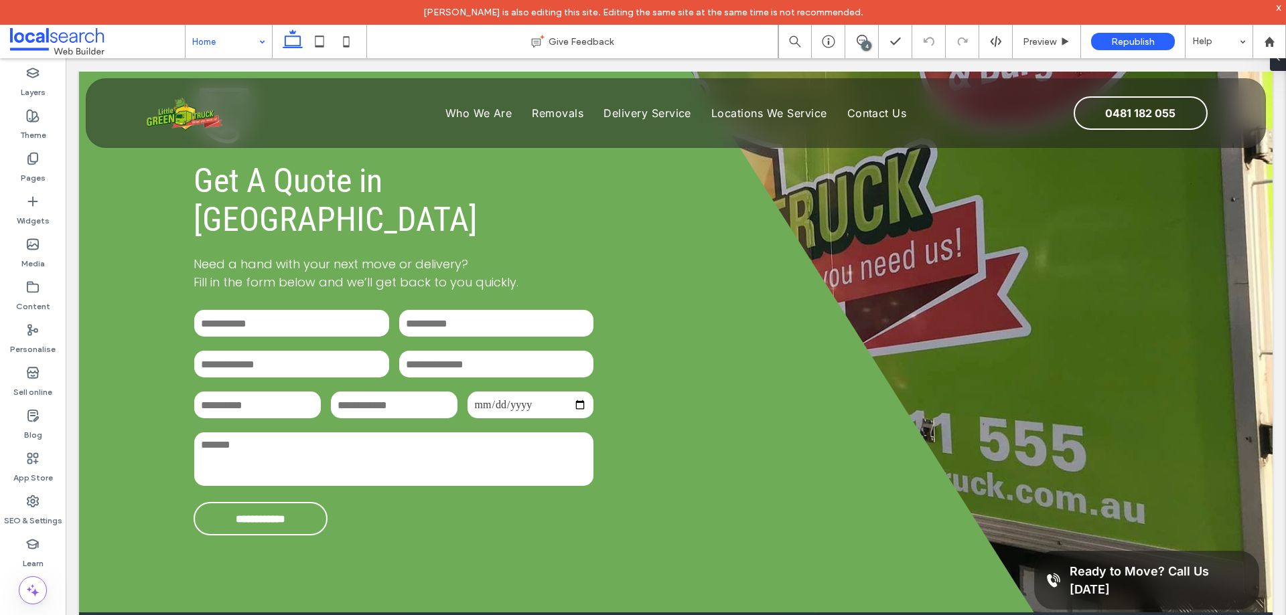
type input "**"
type input "*"
type input "***"
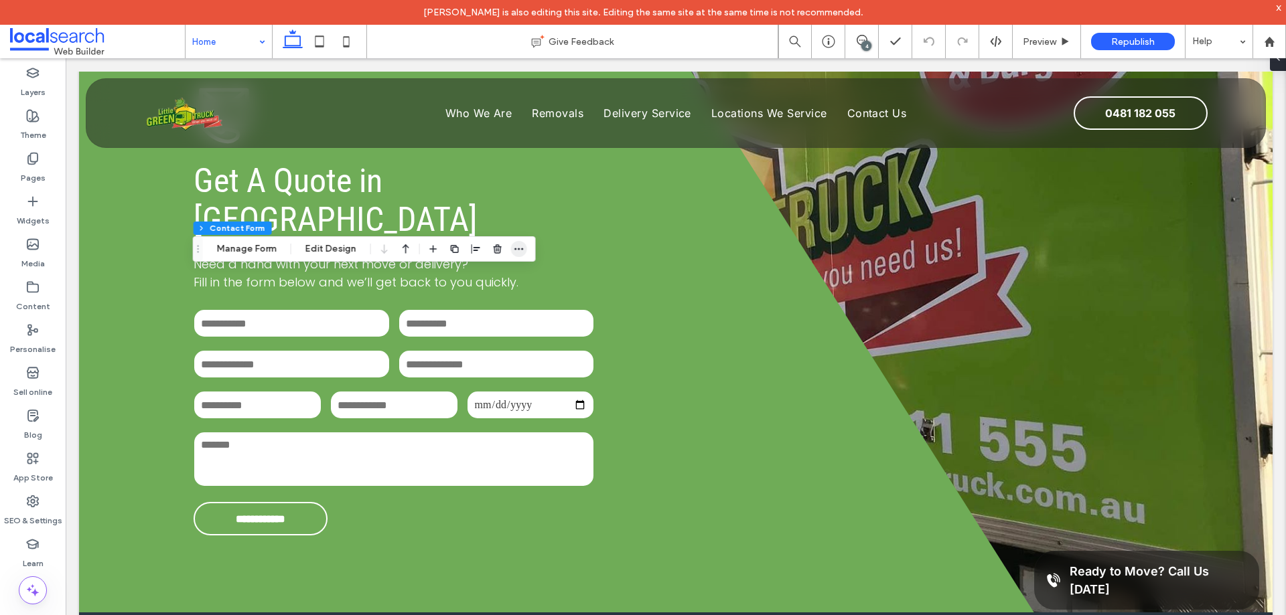
click at [523, 248] on span "button" at bounding box center [519, 249] width 16 height 16
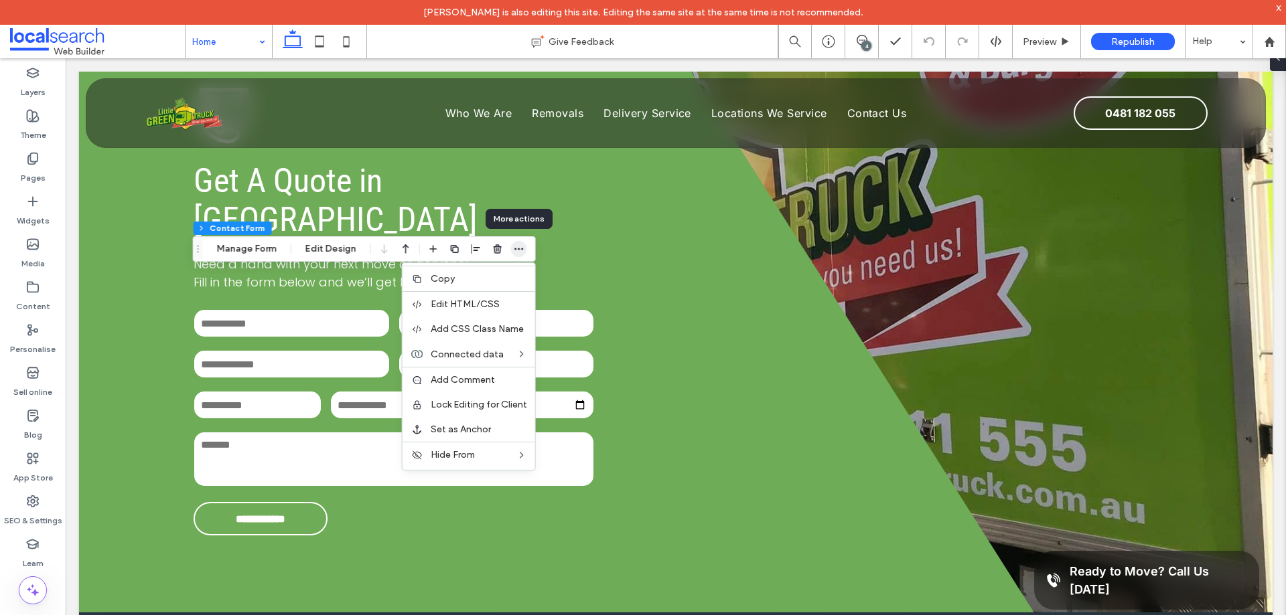
click at [520, 247] on icon "button" at bounding box center [519, 249] width 11 height 11
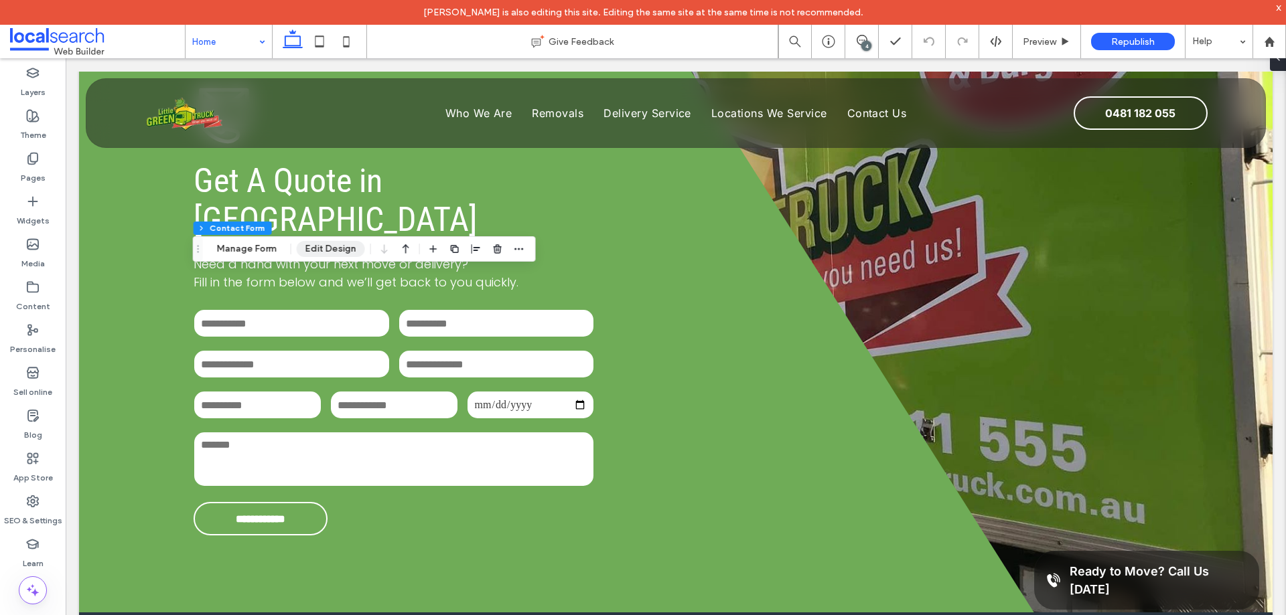
click at [342, 246] on button "Edit Design" at bounding box center [331, 249] width 68 height 16
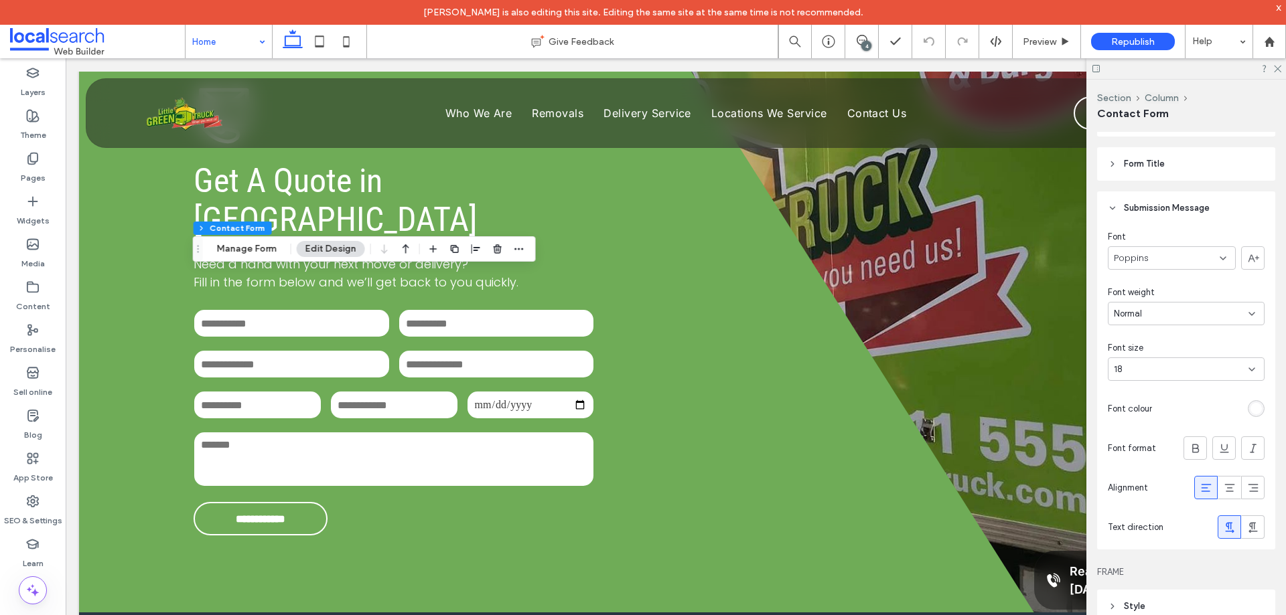
scroll to position [536, 0]
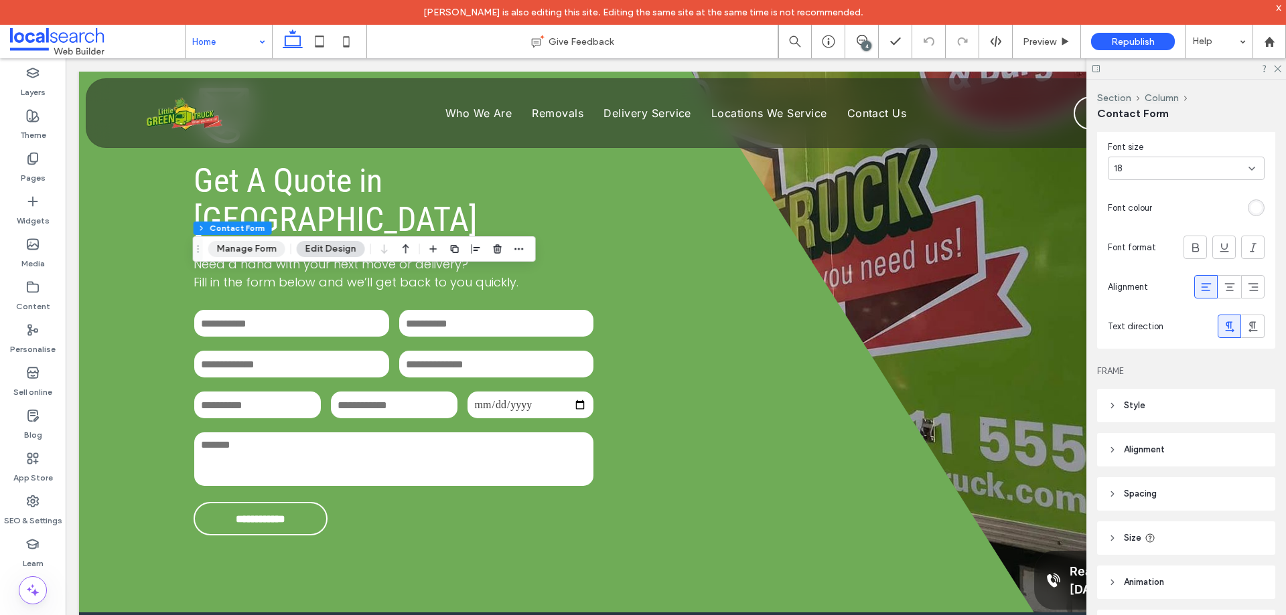
click at [226, 251] on button "Manage Form" at bounding box center [246, 249] width 77 height 16
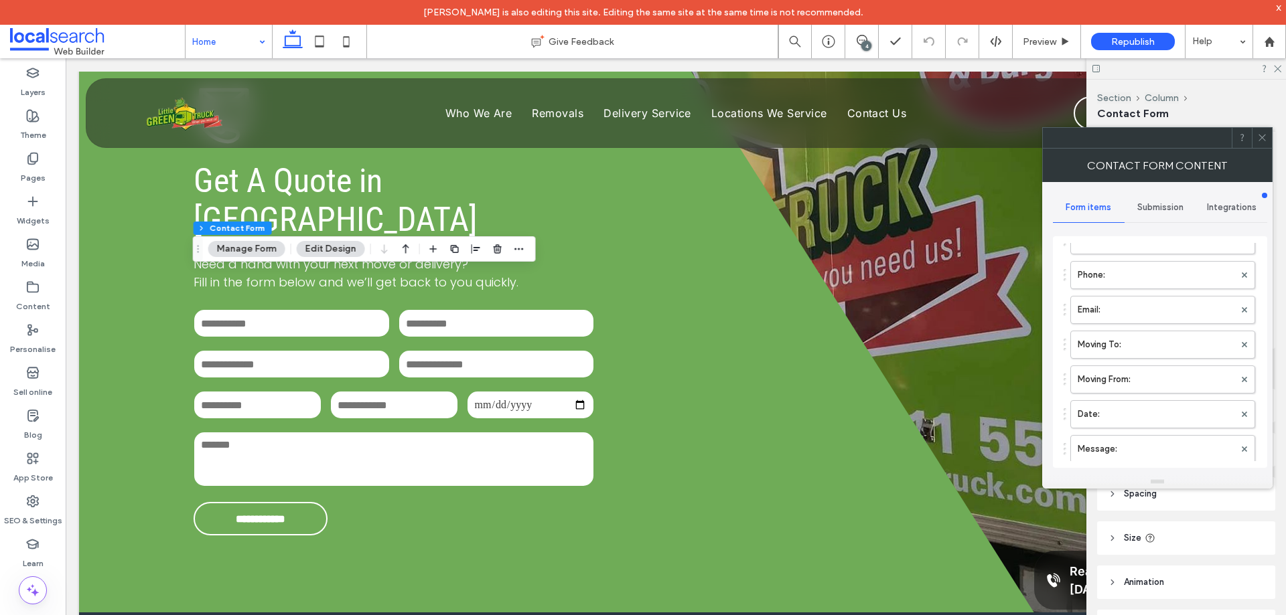
scroll to position [134, 0]
click at [1155, 422] on label "Message:" at bounding box center [1155, 423] width 157 height 27
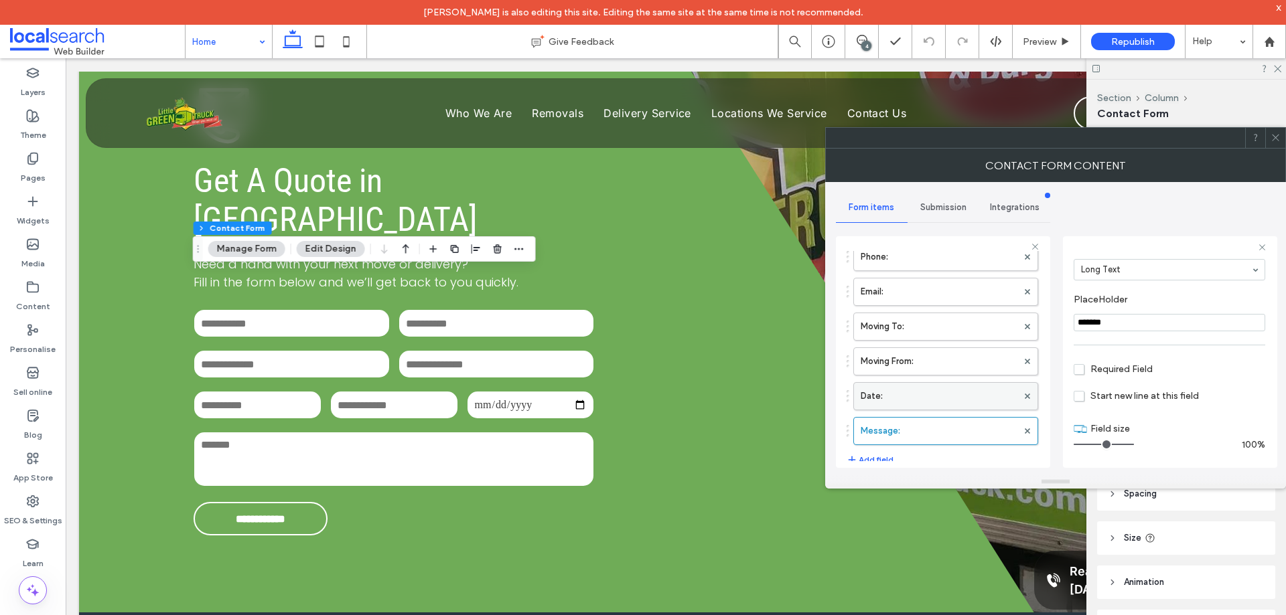
click at [945, 396] on label "Date:" at bounding box center [938, 396] width 157 height 27
type input "*"
click at [949, 362] on label "Moving From:" at bounding box center [938, 361] width 157 height 27
click at [963, 394] on label "Moving To:" at bounding box center [938, 393] width 157 height 27
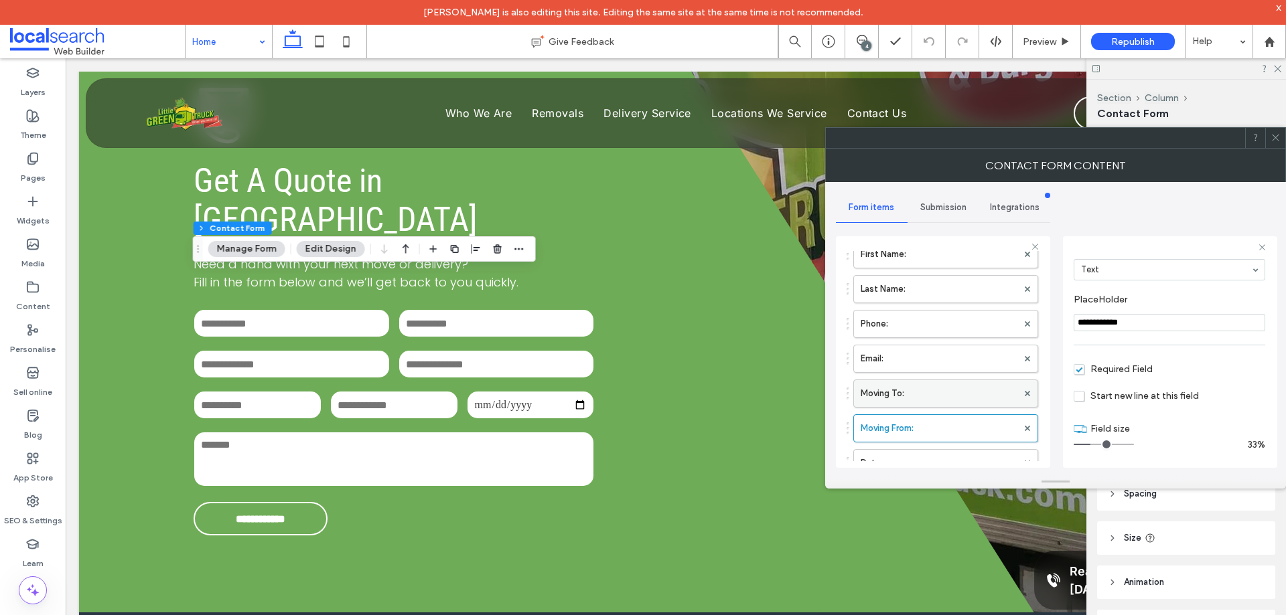
type input "**********"
click at [955, 360] on label "Email:" at bounding box center [938, 358] width 157 height 27
type input "*"
click at [938, 389] on label "Phone:" at bounding box center [938, 391] width 157 height 27
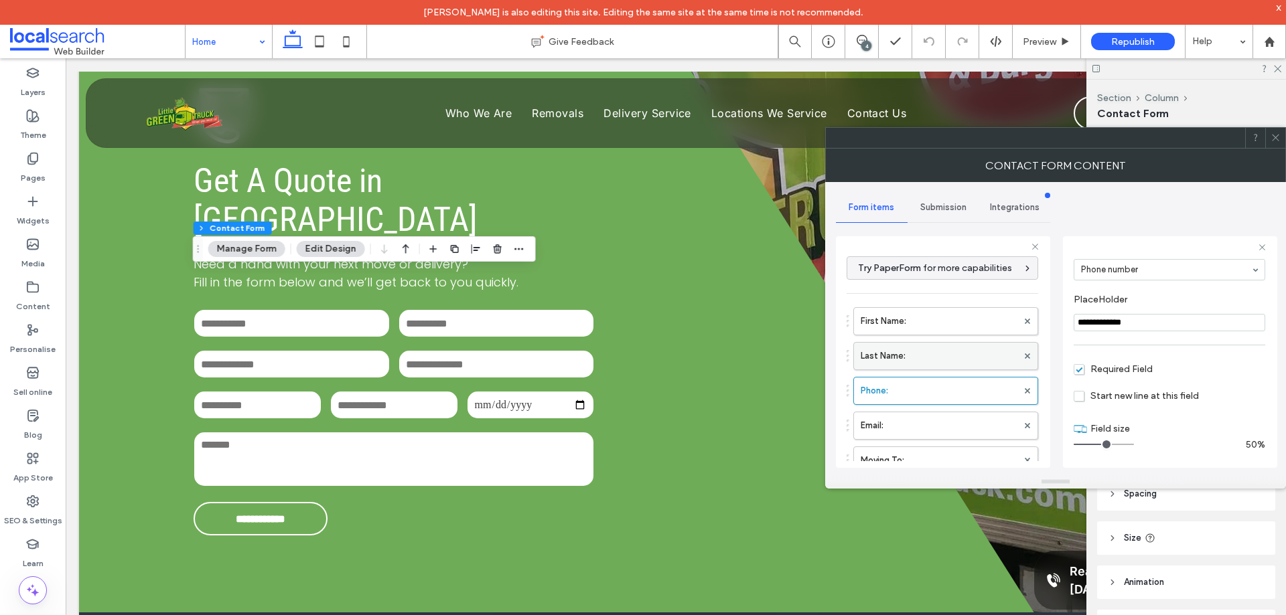
click at [953, 351] on label "Last Name:" at bounding box center [938, 356] width 157 height 27
click at [953, 327] on label "First Name:" at bounding box center [938, 321] width 157 height 27
type input "**********"
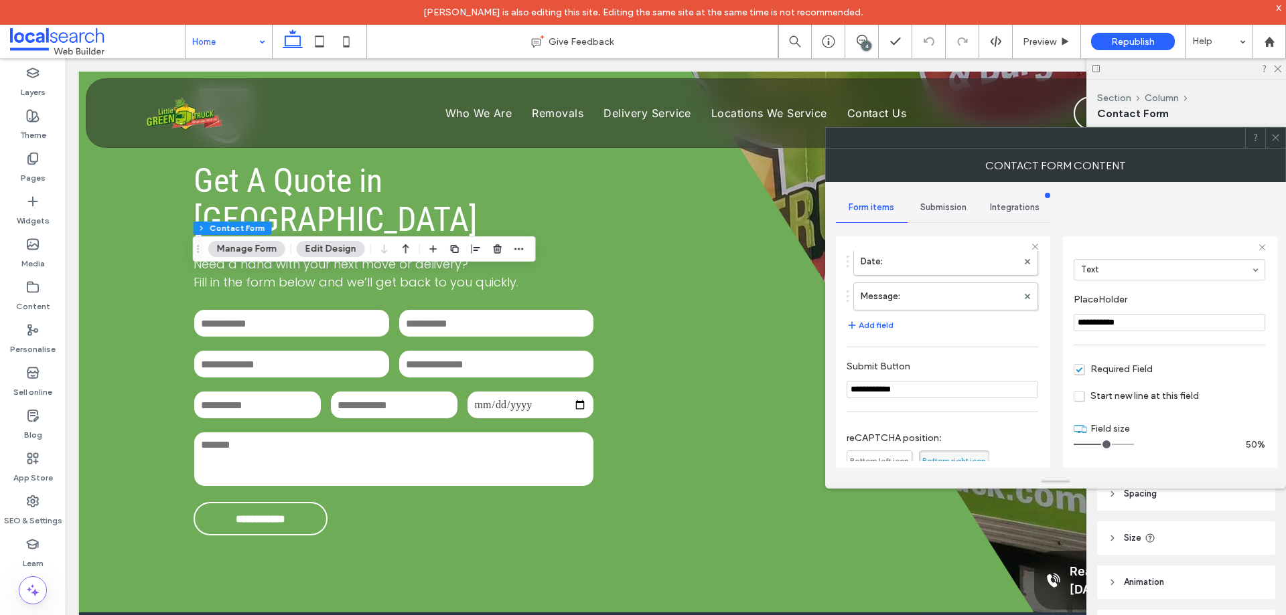
scroll to position [418, 0]
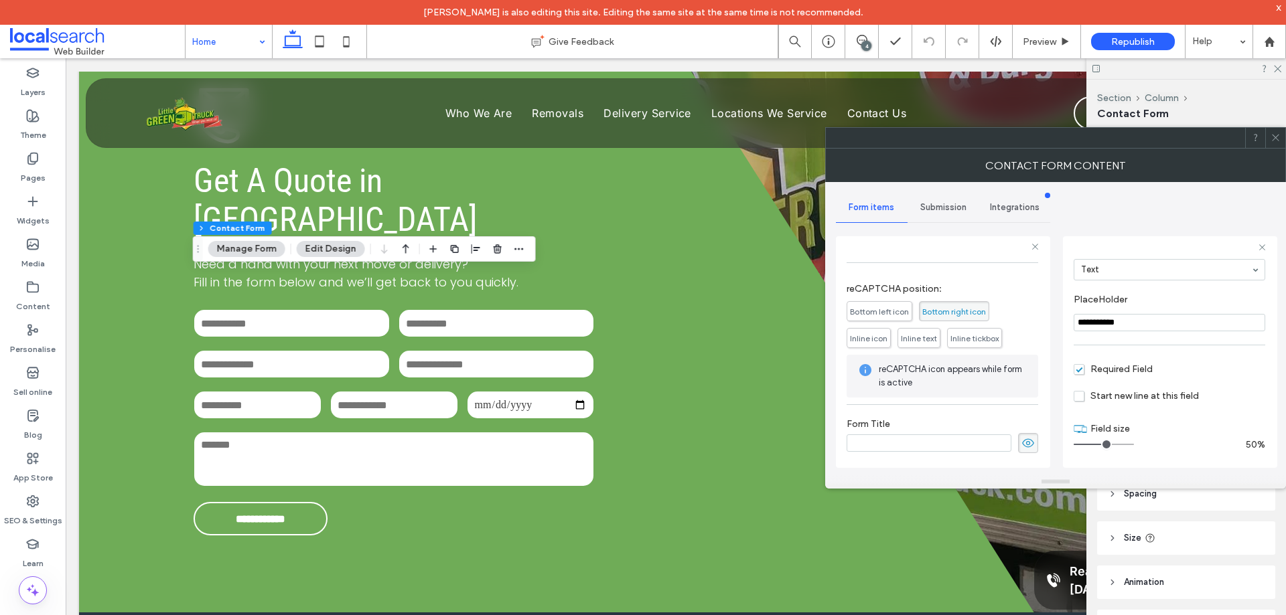
click at [939, 214] on div "Submission" at bounding box center [943, 207] width 72 height 29
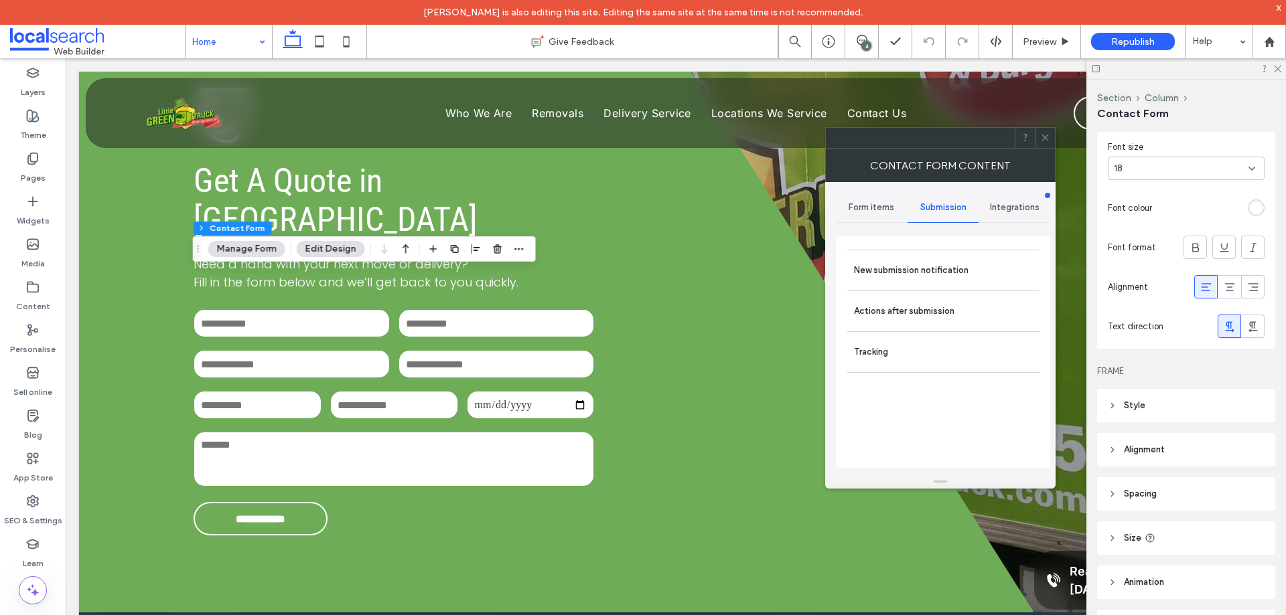
drag, startPoint x: 939, startPoint y: 216, endPoint x: 1039, endPoint y: 297, distance: 128.5
click at [947, 267] on label "New submission notification" at bounding box center [943, 270] width 179 height 27
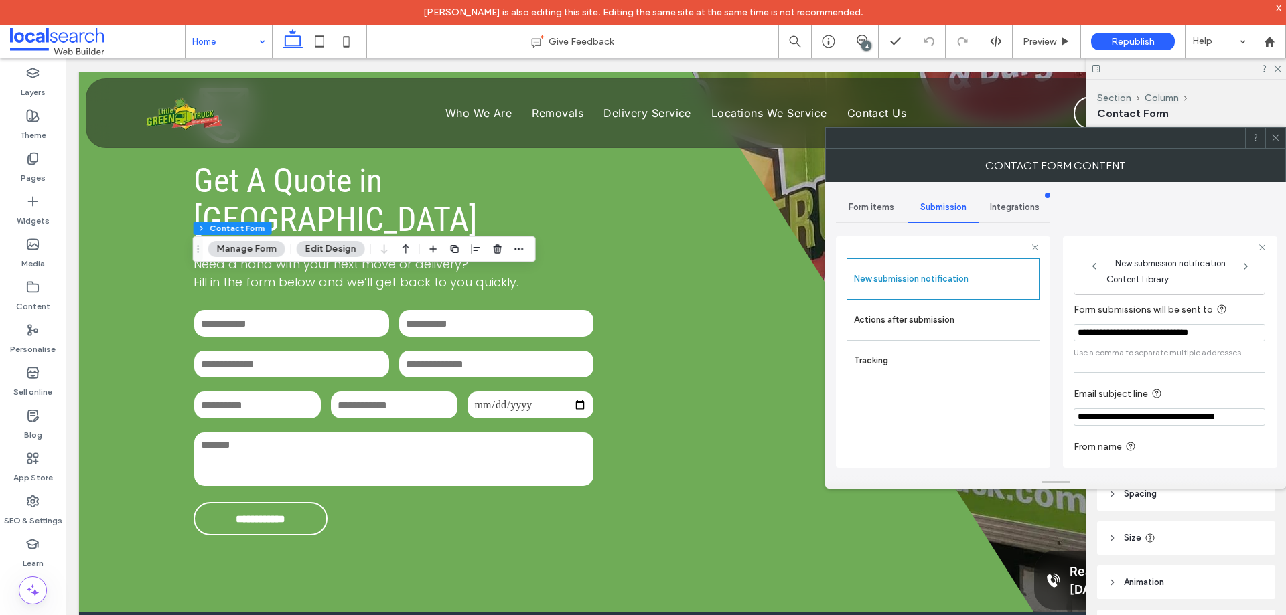
scroll to position [70, 0]
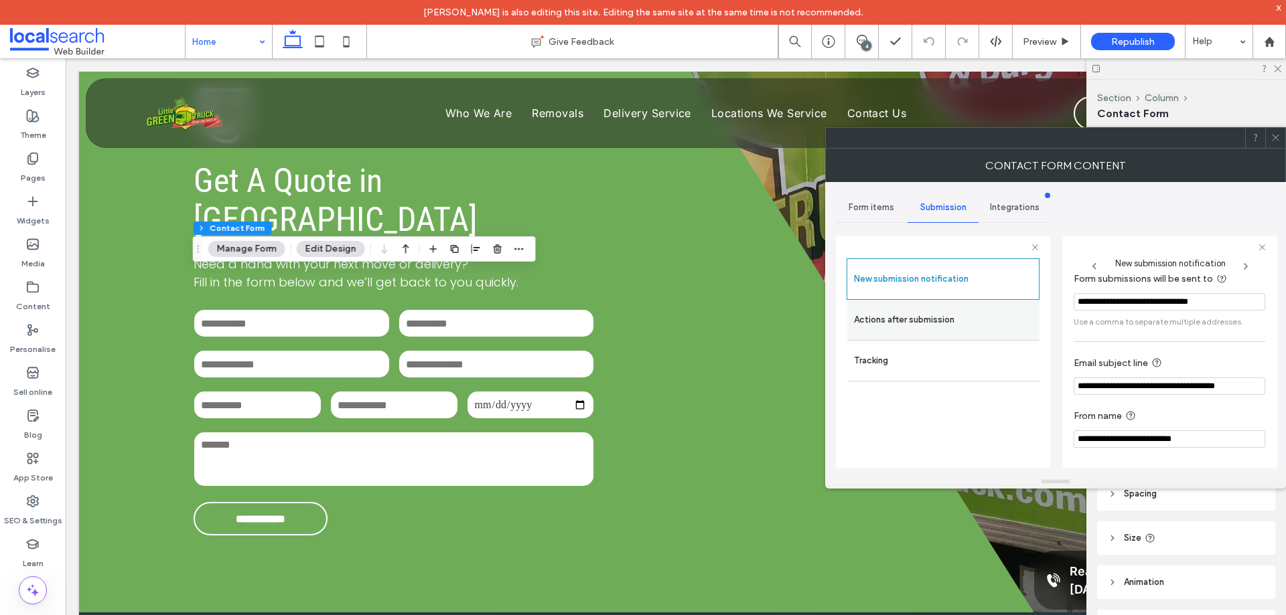
click at [991, 325] on label "Actions after submission" at bounding box center [943, 320] width 179 height 27
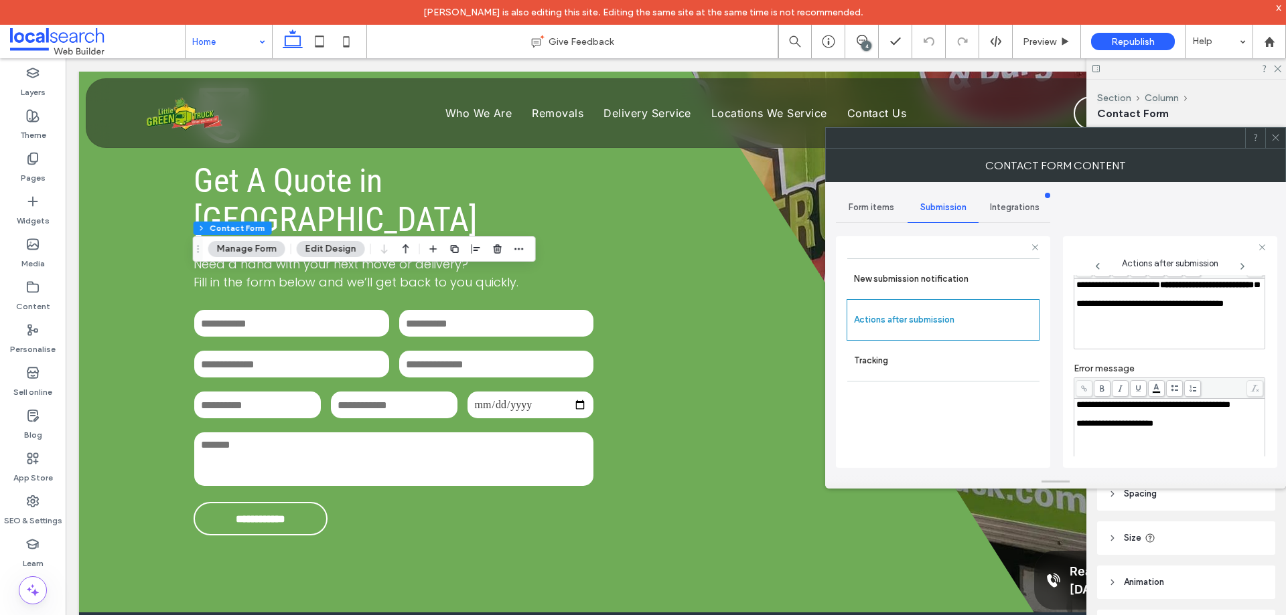
click at [1136, 290] on div "**********" at bounding box center [1169, 285] width 187 height 9
click at [1066, 339] on div "**********" at bounding box center [1170, 352] width 214 height 232
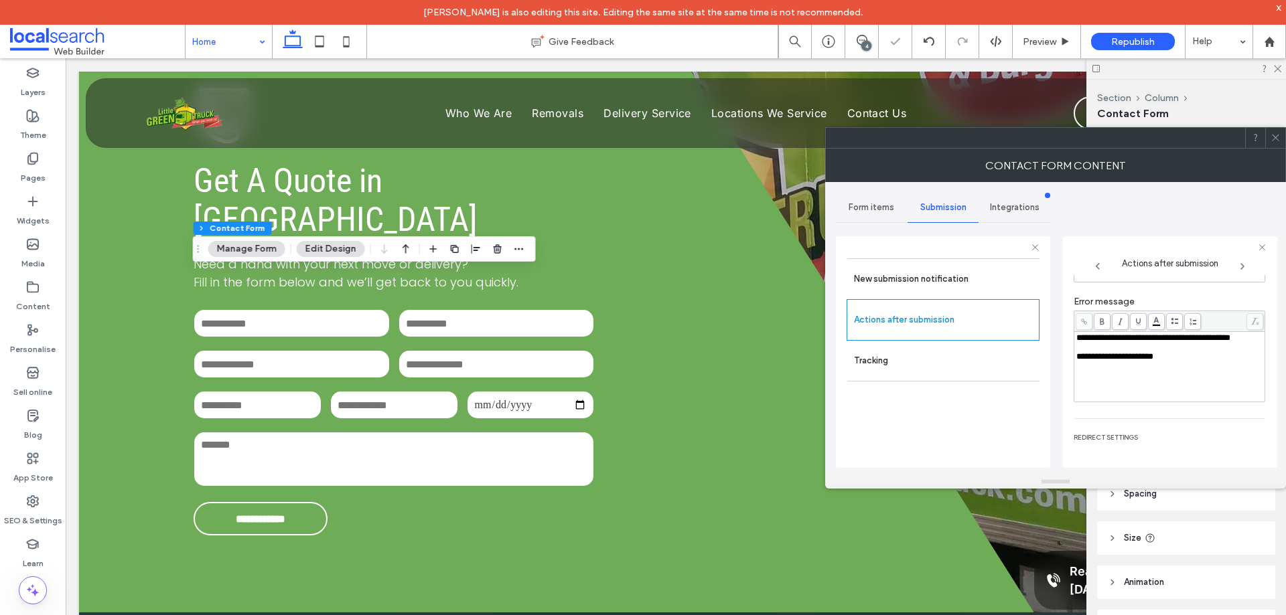
scroll to position [231, 0]
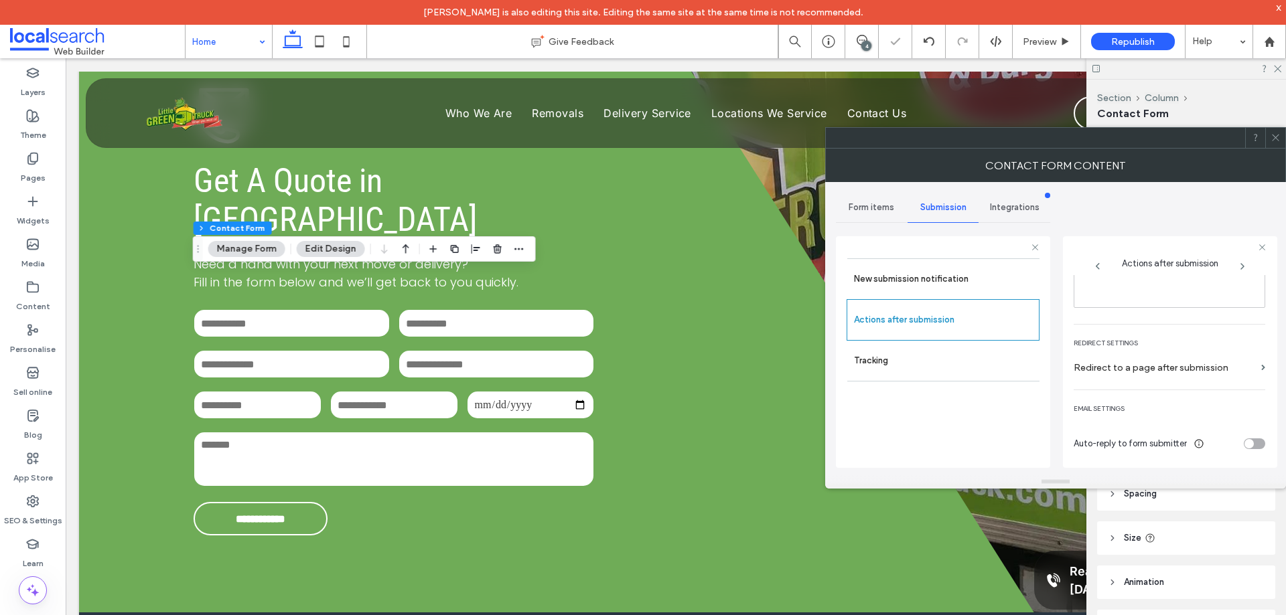
drag, startPoint x: 1278, startPoint y: 137, endPoint x: 1206, endPoint y: 174, distance: 80.9
click at [1278, 136] on icon at bounding box center [1275, 138] width 10 height 10
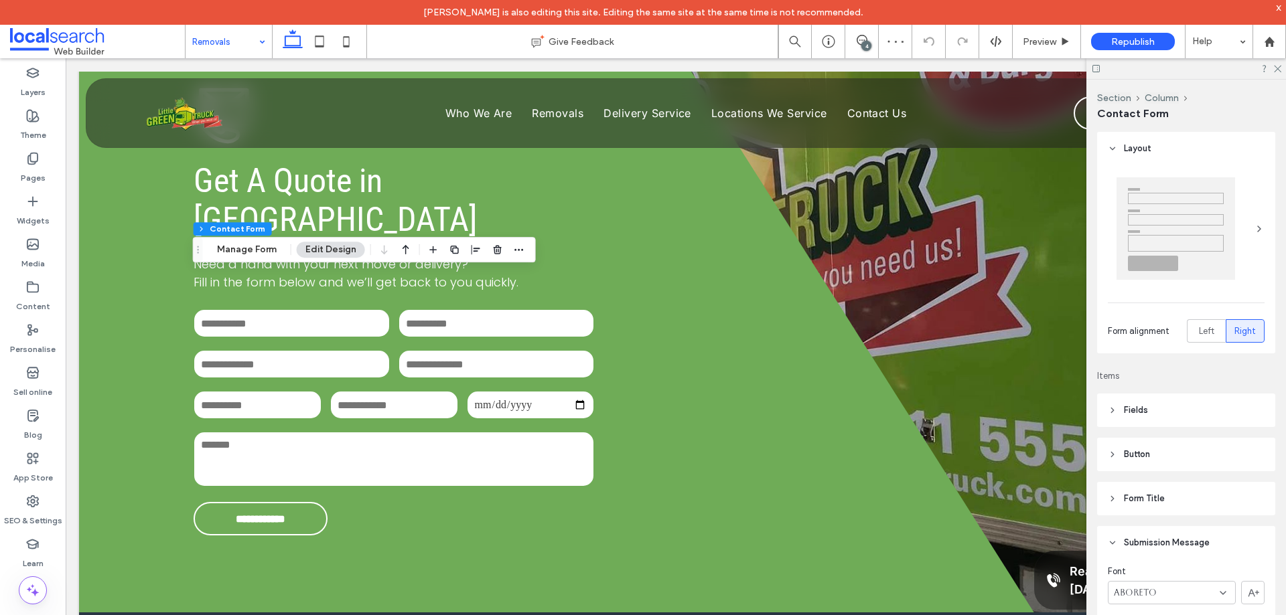
type input "**"
type input "*"
type input "***"
click at [266, 246] on button "Manage Form" at bounding box center [246, 250] width 77 height 16
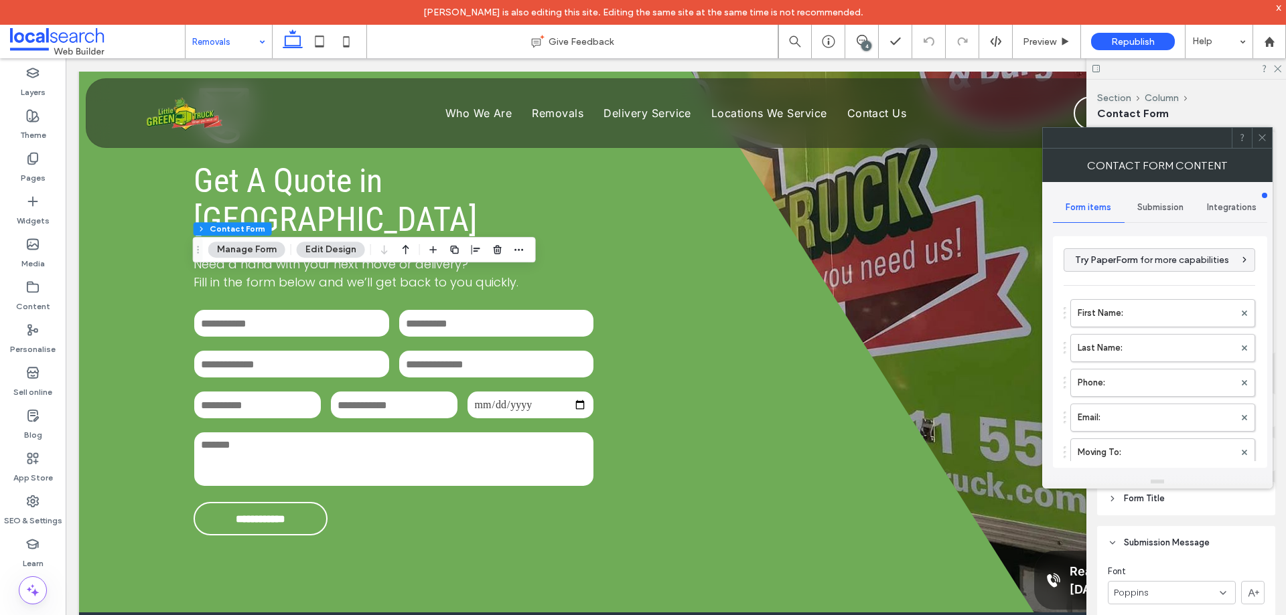
click at [1170, 208] on span "Submission" at bounding box center [1160, 207] width 46 height 11
click at [1166, 268] on label "New submission notification" at bounding box center [1160, 270] width 179 height 27
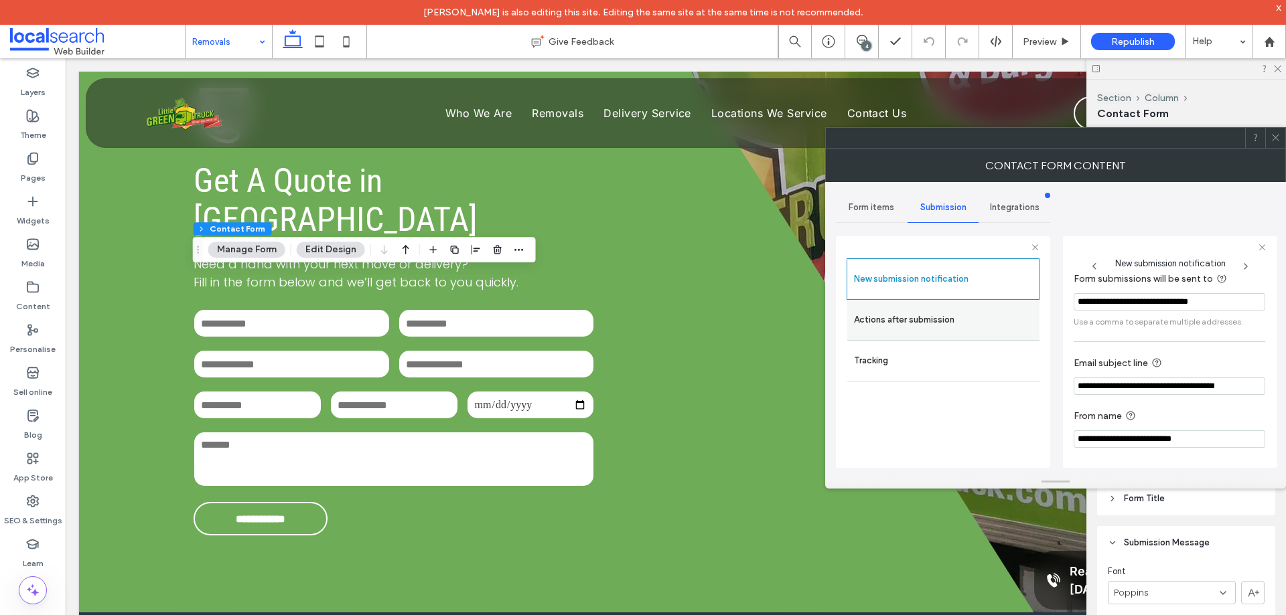
click at [943, 318] on label "Actions after submission" at bounding box center [943, 320] width 179 height 27
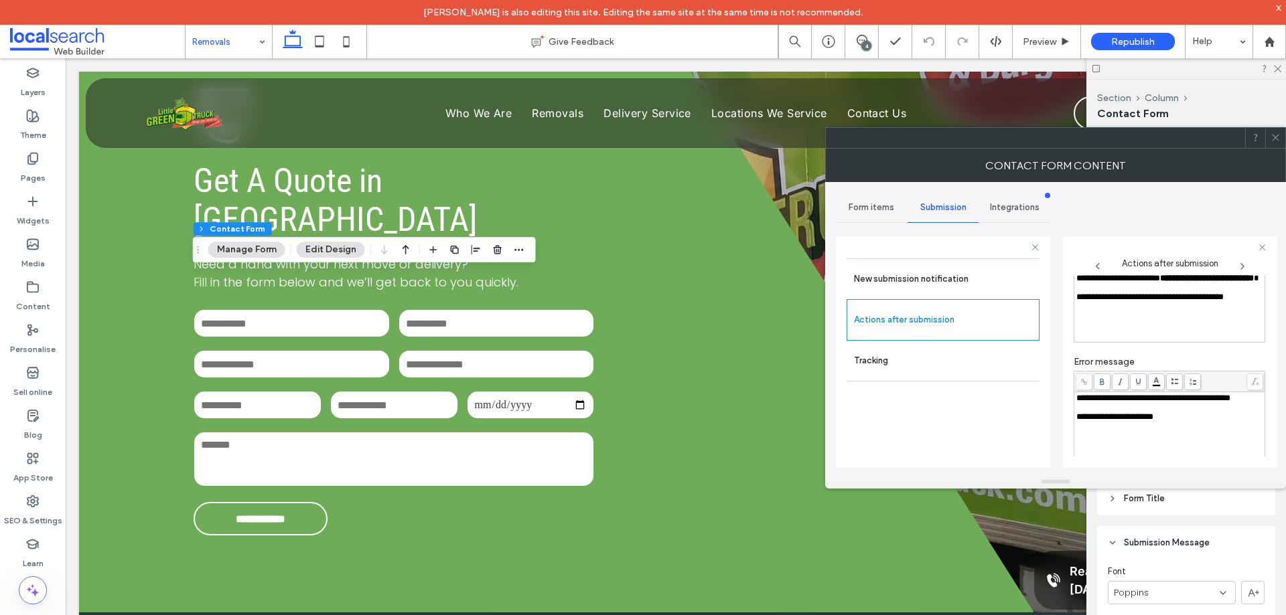
scroll to position [3, 0]
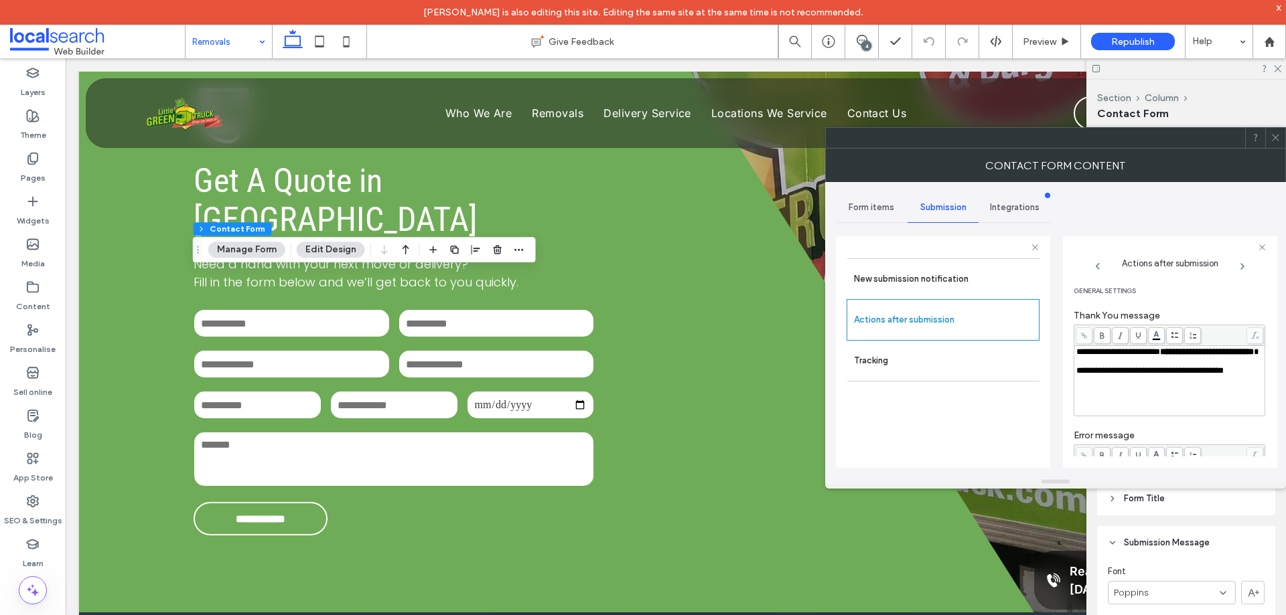
click at [1277, 144] on span at bounding box center [1275, 138] width 10 height 20
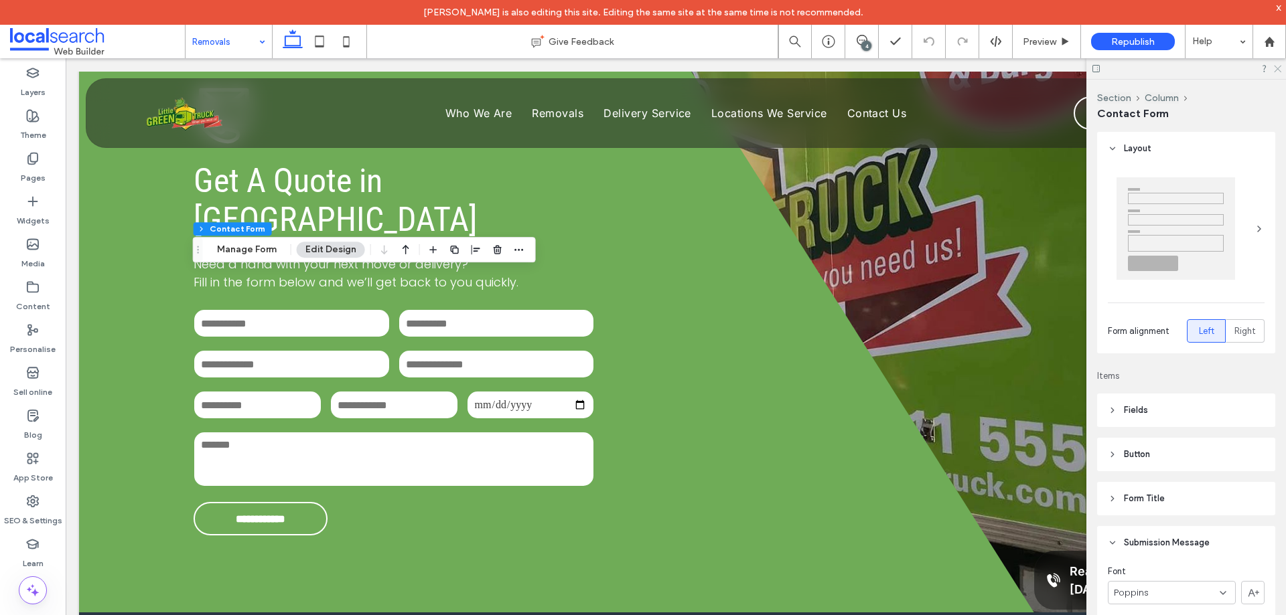
click at [1279, 68] on icon at bounding box center [1276, 68] width 9 height 9
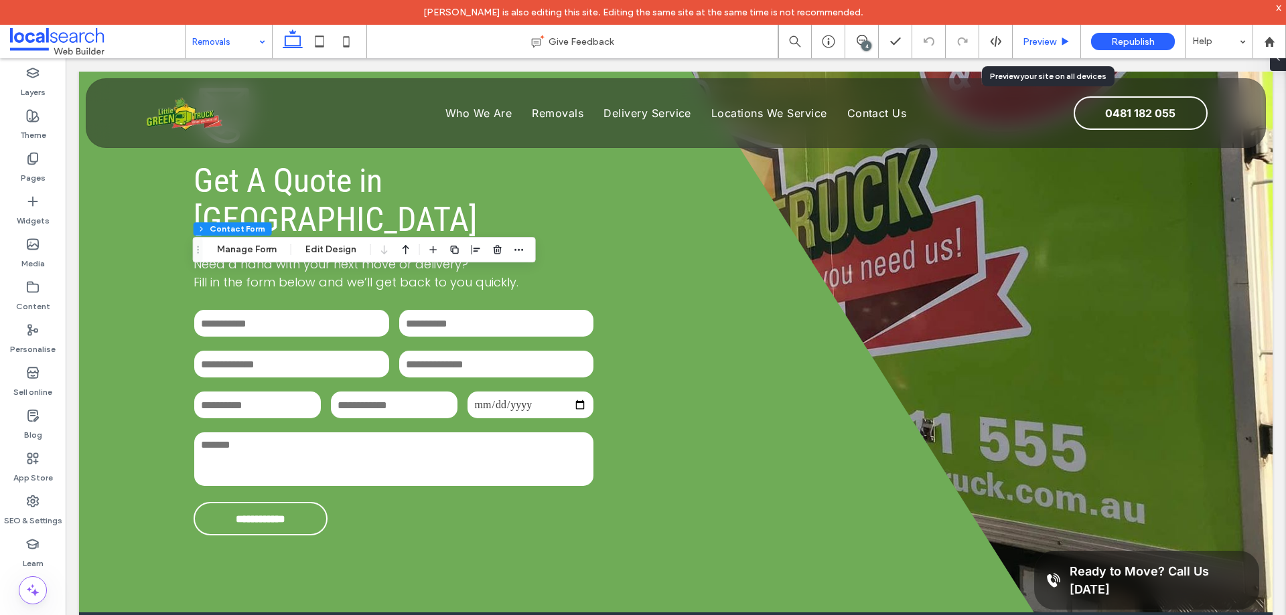
click at [1026, 40] on span "Preview" at bounding box center [1038, 41] width 33 height 11
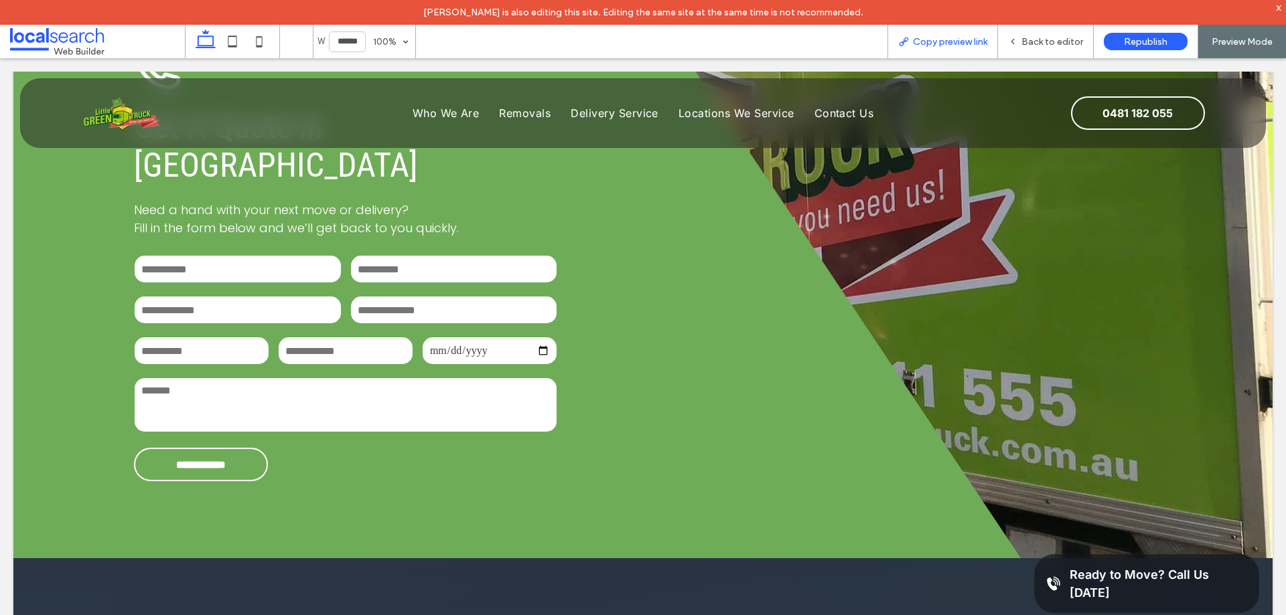
click at [947, 44] on span "Copy preview link" at bounding box center [950, 41] width 74 height 11
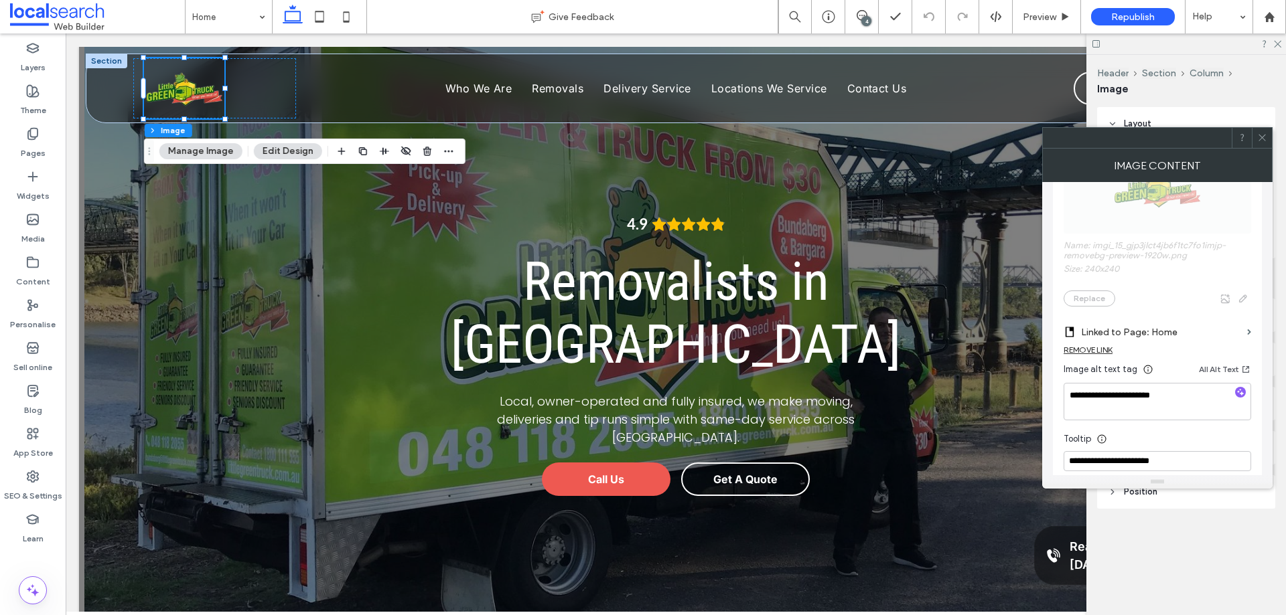
scroll to position [335, 0]
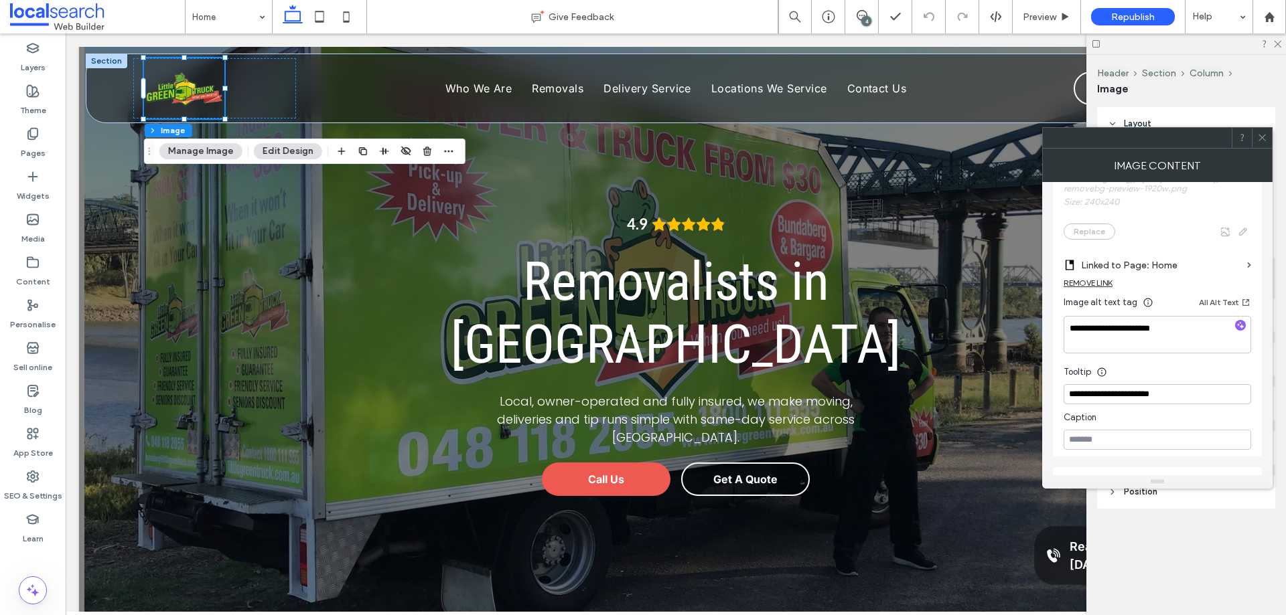
drag, startPoint x: 1264, startPoint y: 139, endPoint x: 1273, endPoint y: 113, distance: 27.7
click at [1264, 138] on icon at bounding box center [1262, 138] width 10 height 10
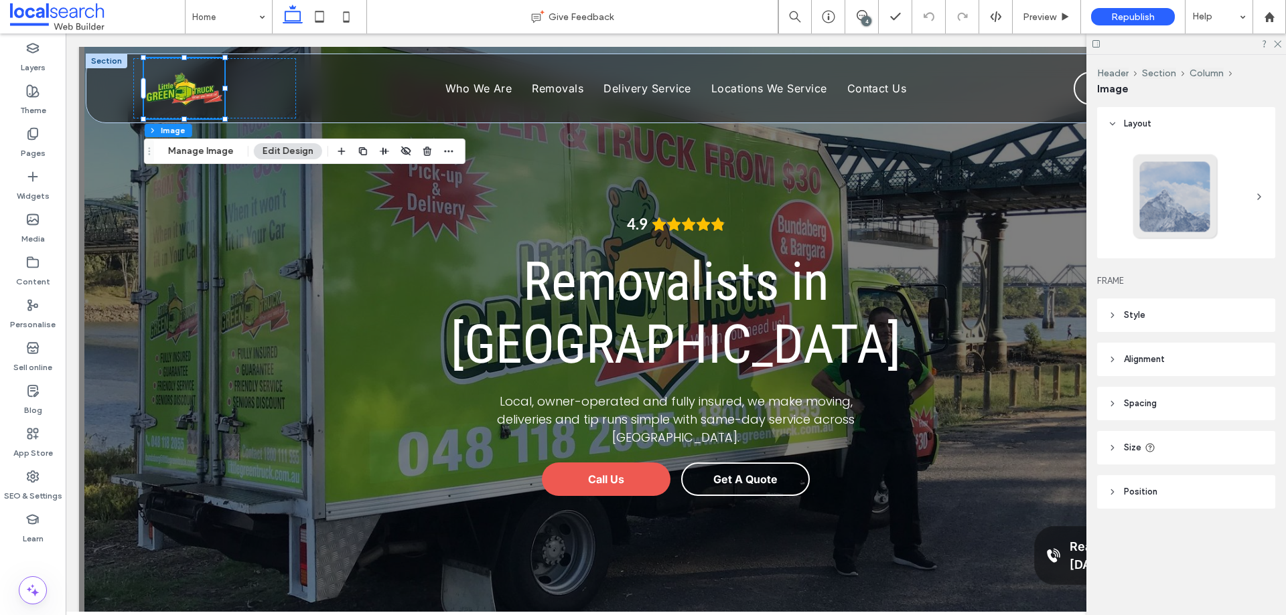
click at [1278, 42] on icon at bounding box center [1276, 43] width 9 height 9
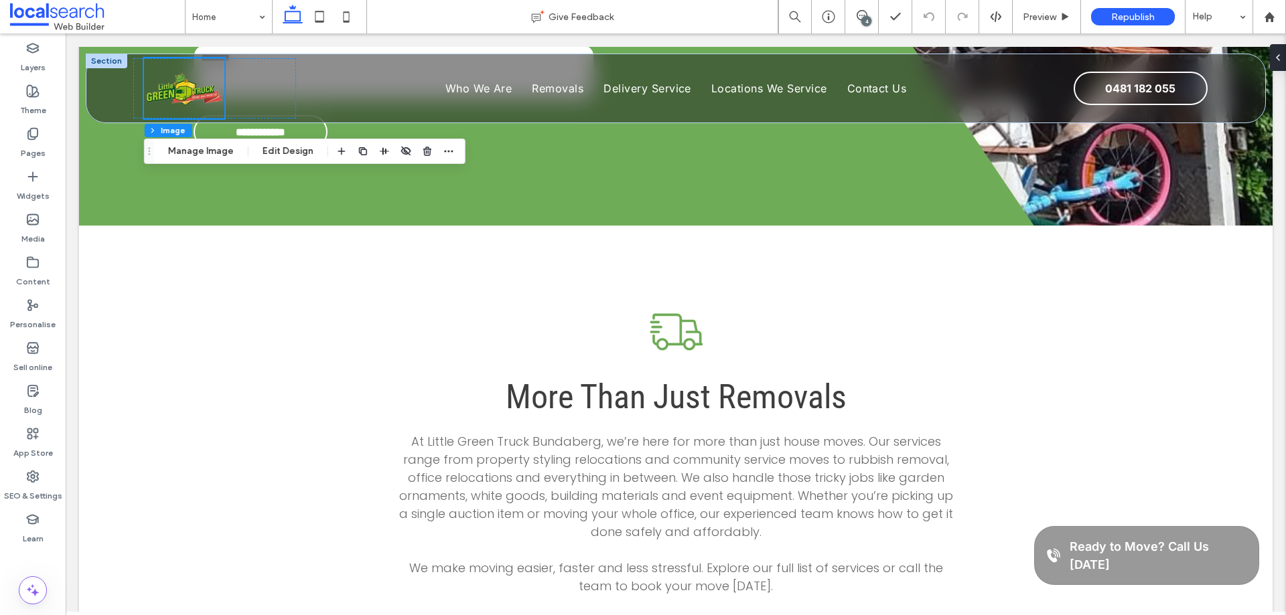
scroll to position [3385, 0]
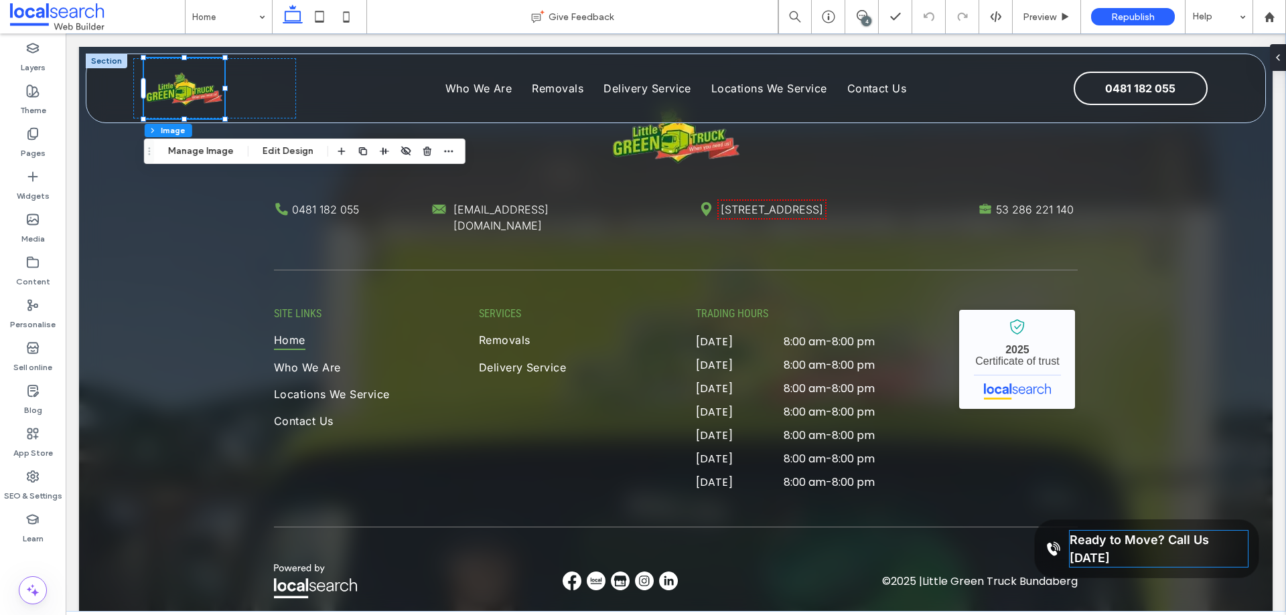
click at [1162, 567] on p "Ready to Move? Call Us [DATE]" at bounding box center [1158, 549] width 178 height 36
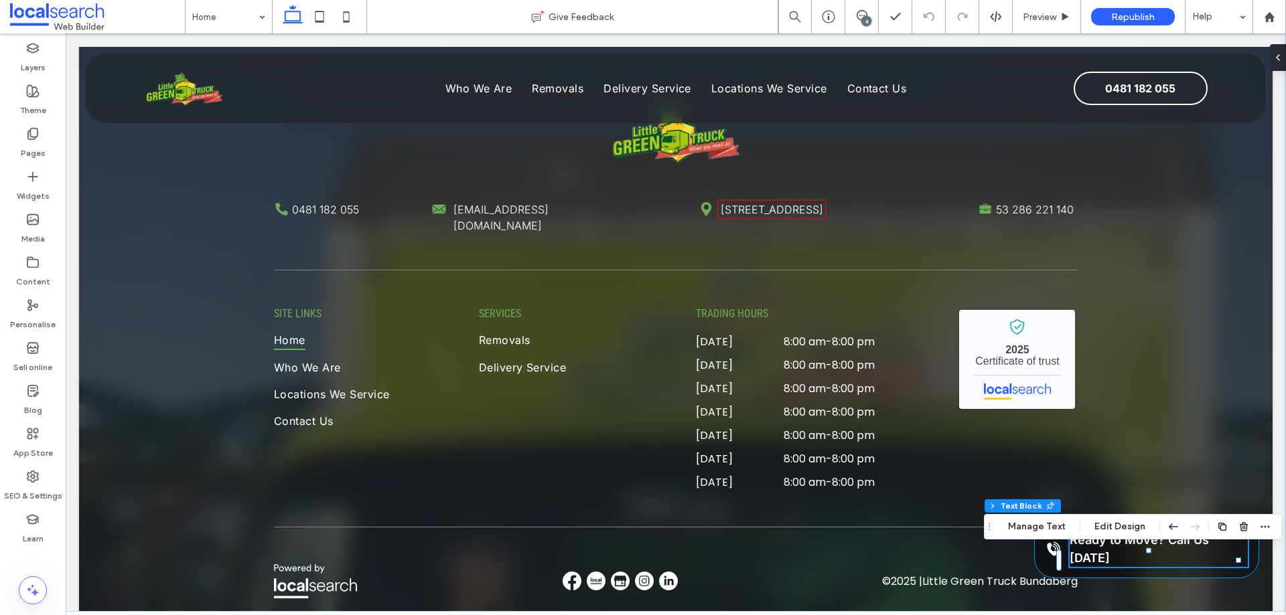
click at [1042, 576] on div "Phone Icon Ready to Move? Call Us [DATE]" at bounding box center [1146, 549] width 225 height 59
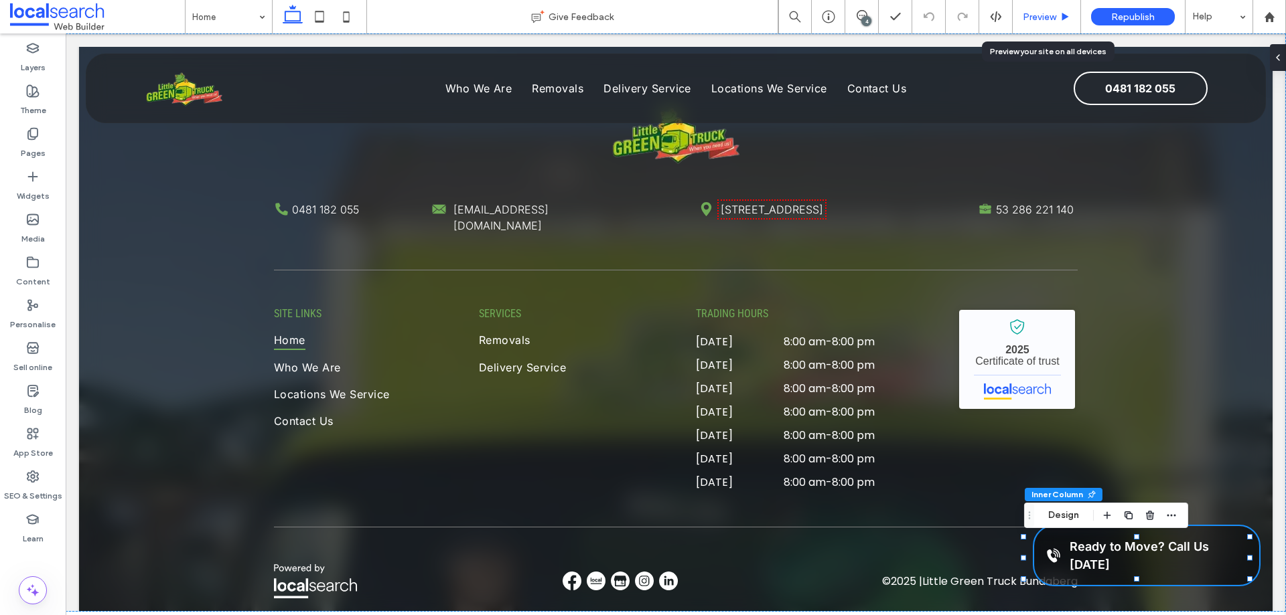
click at [1051, 14] on span "Preview" at bounding box center [1038, 16] width 33 height 11
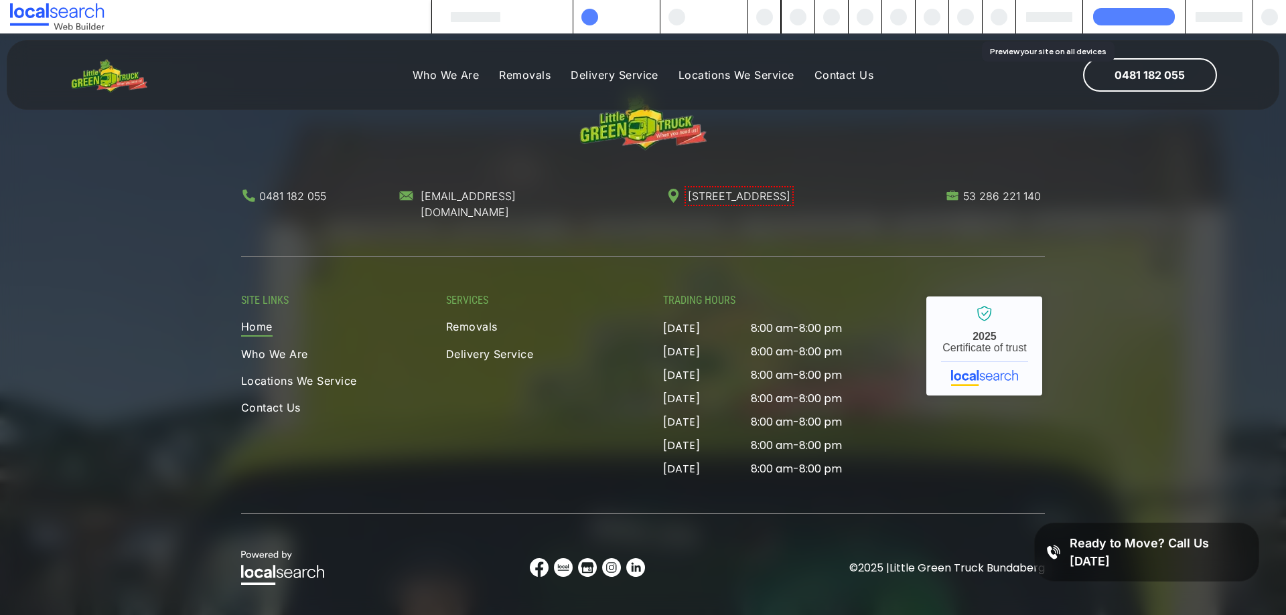
scroll to position [3365, 0]
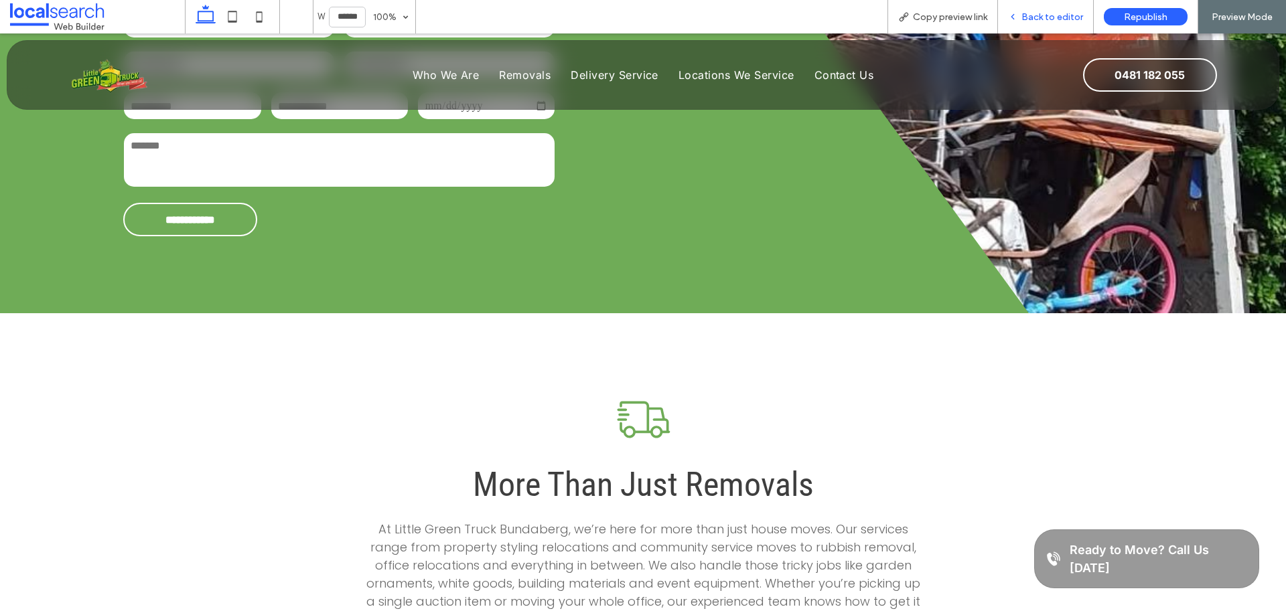
click at [1042, 15] on span "Back to editor" at bounding box center [1052, 16] width 62 height 11
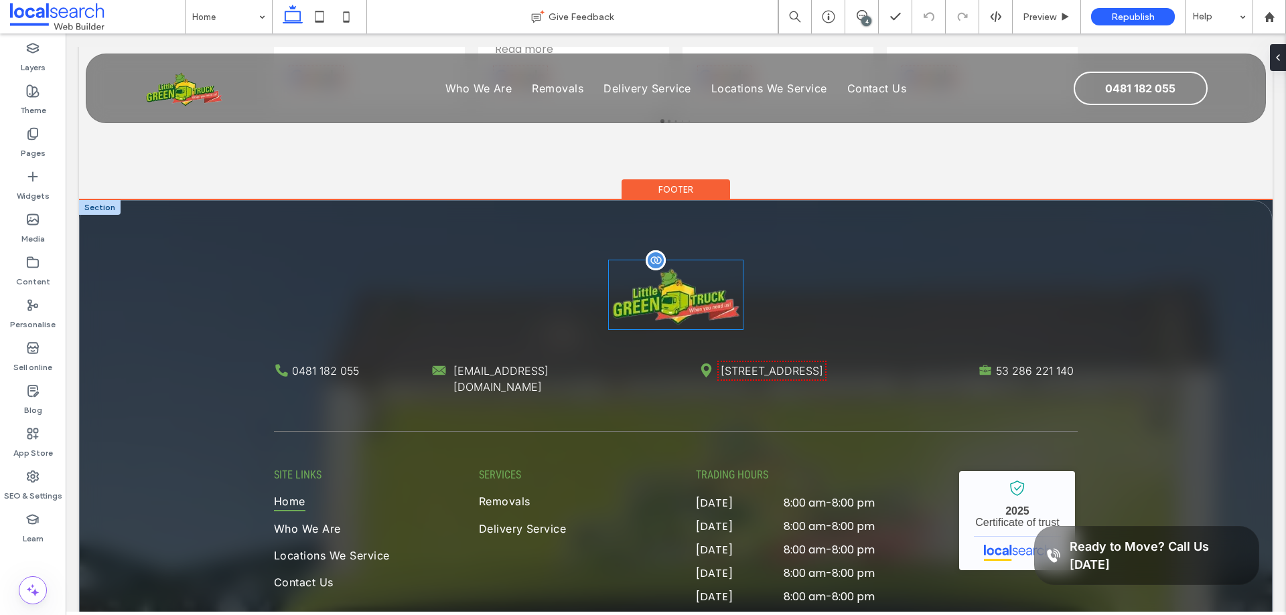
scroll to position [3184, 0]
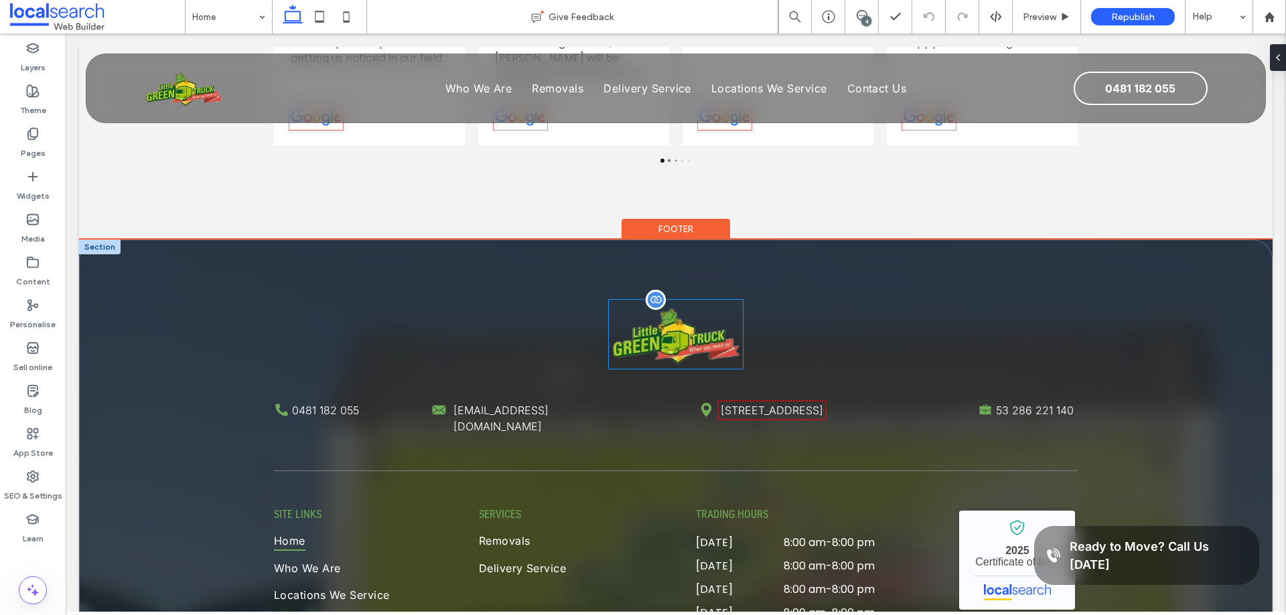
click at [691, 300] on img at bounding box center [676, 334] width 134 height 69
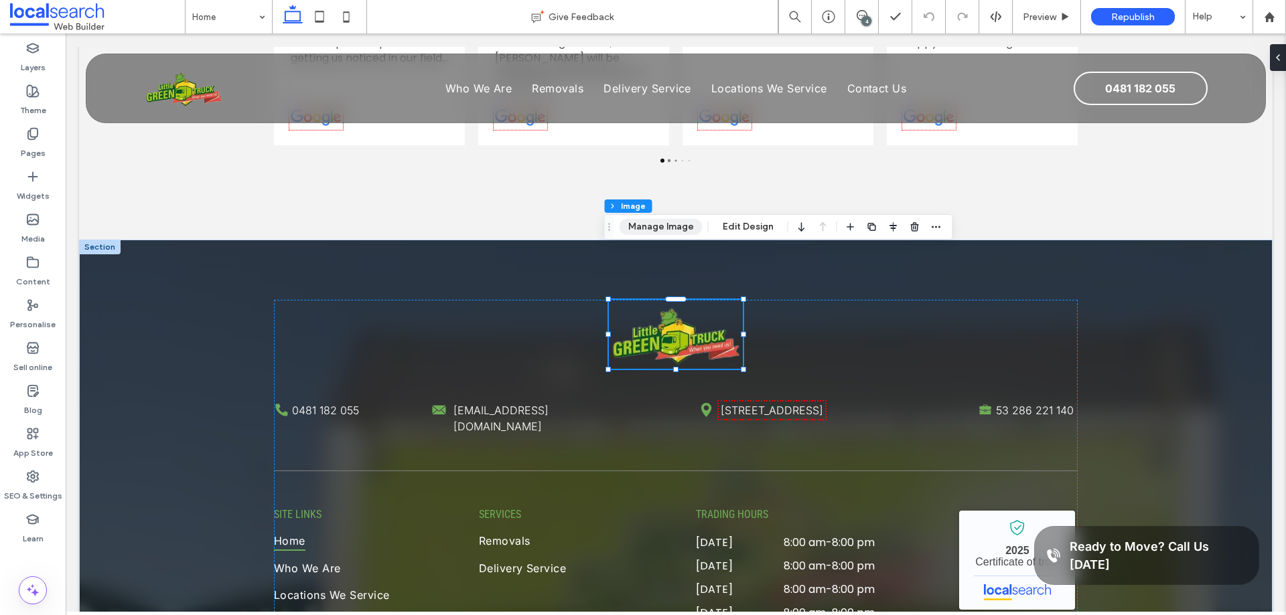
click at [684, 221] on button "Manage Image" at bounding box center [660, 227] width 83 height 16
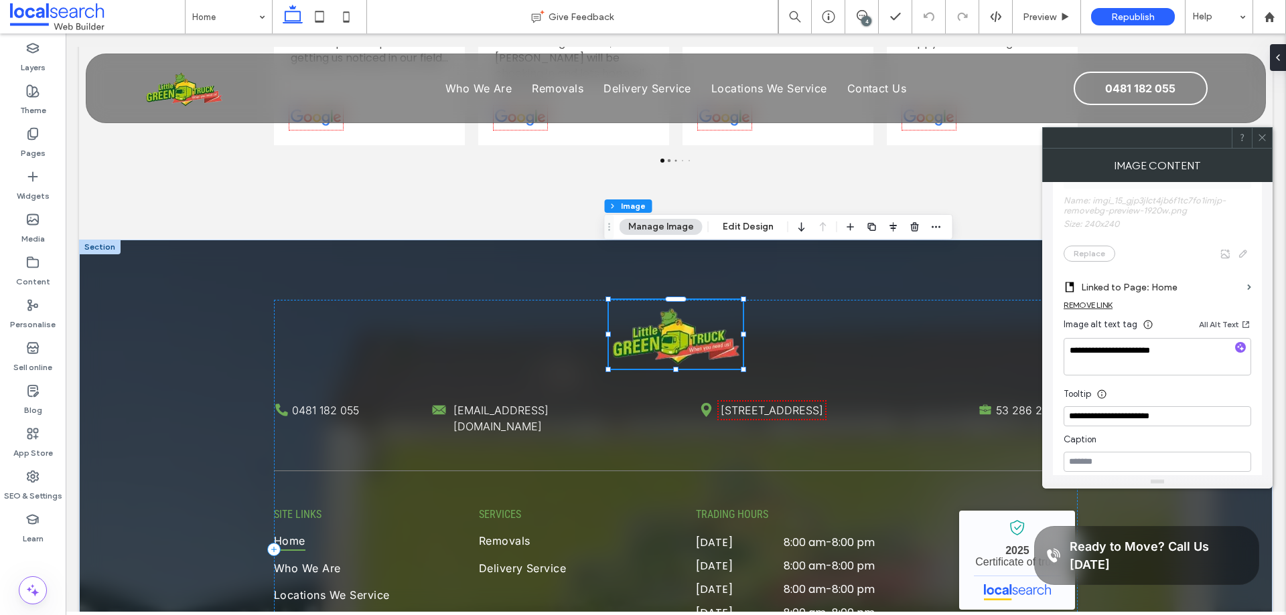
scroll to position [335, 0]
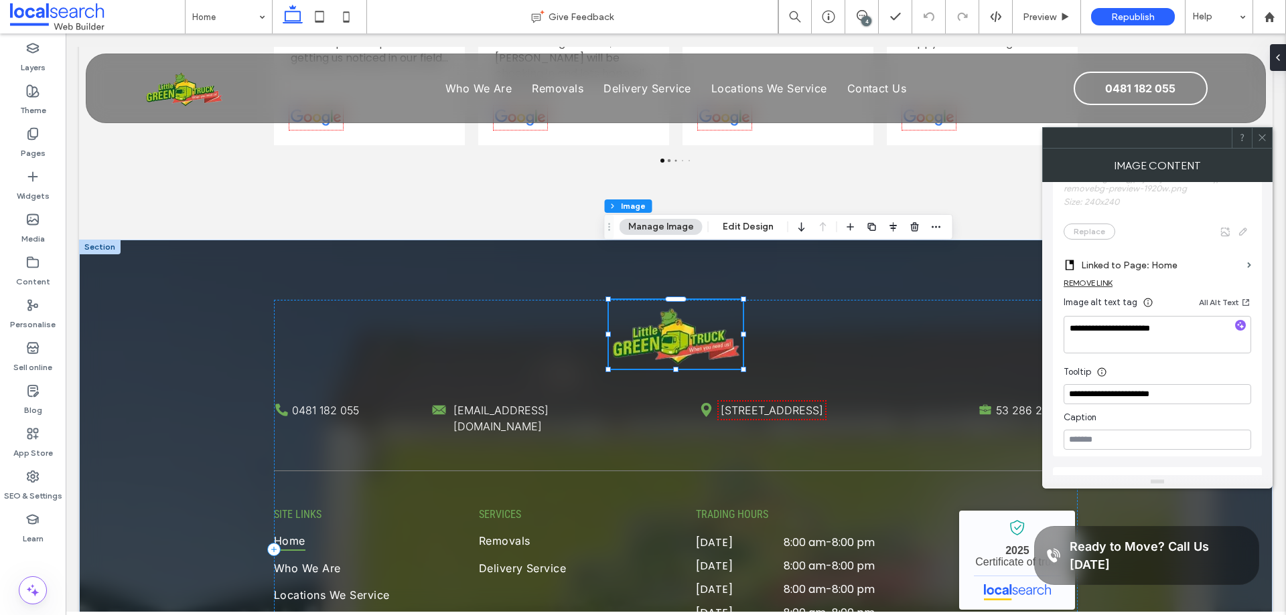
click at [1259, 139] on icon at bounding box center [1262, 138] width 10 height 10
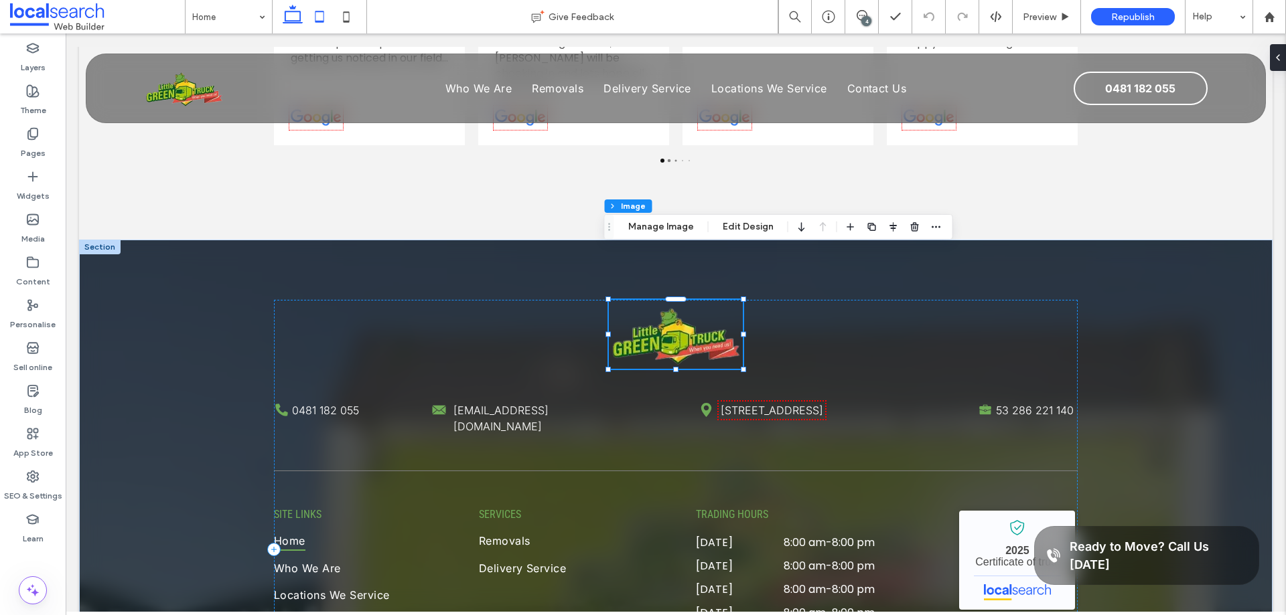
click at [316, 13] on icon at bounding box center [319, 16] width 27 height 27
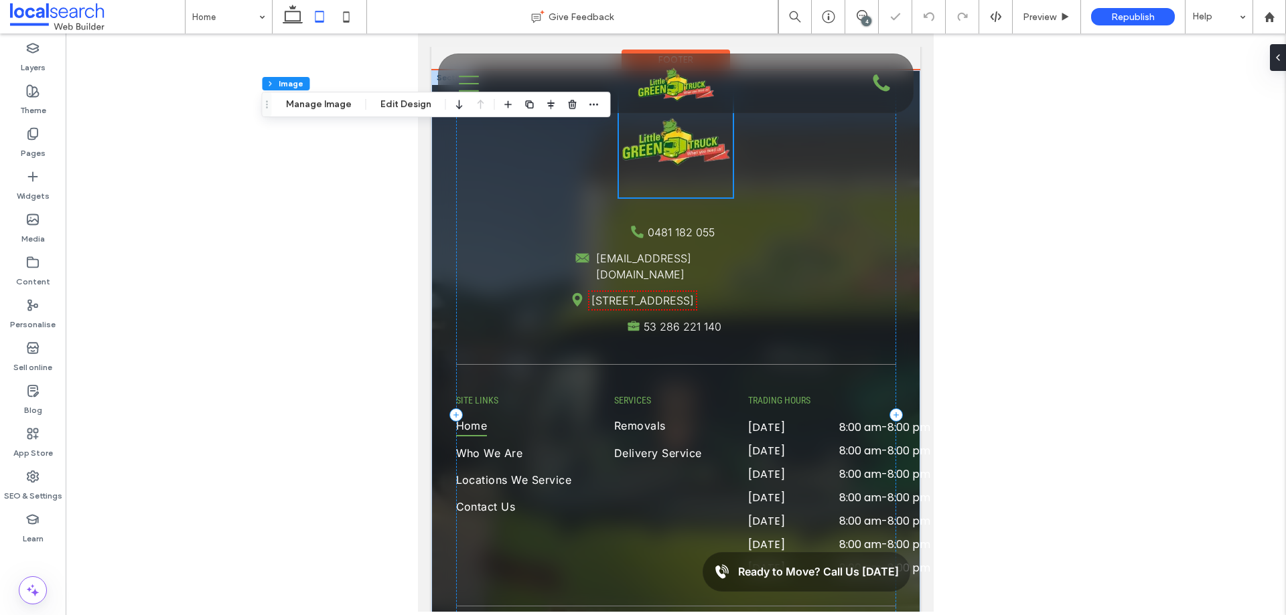
type input "***"
type input "*"
type input "***"
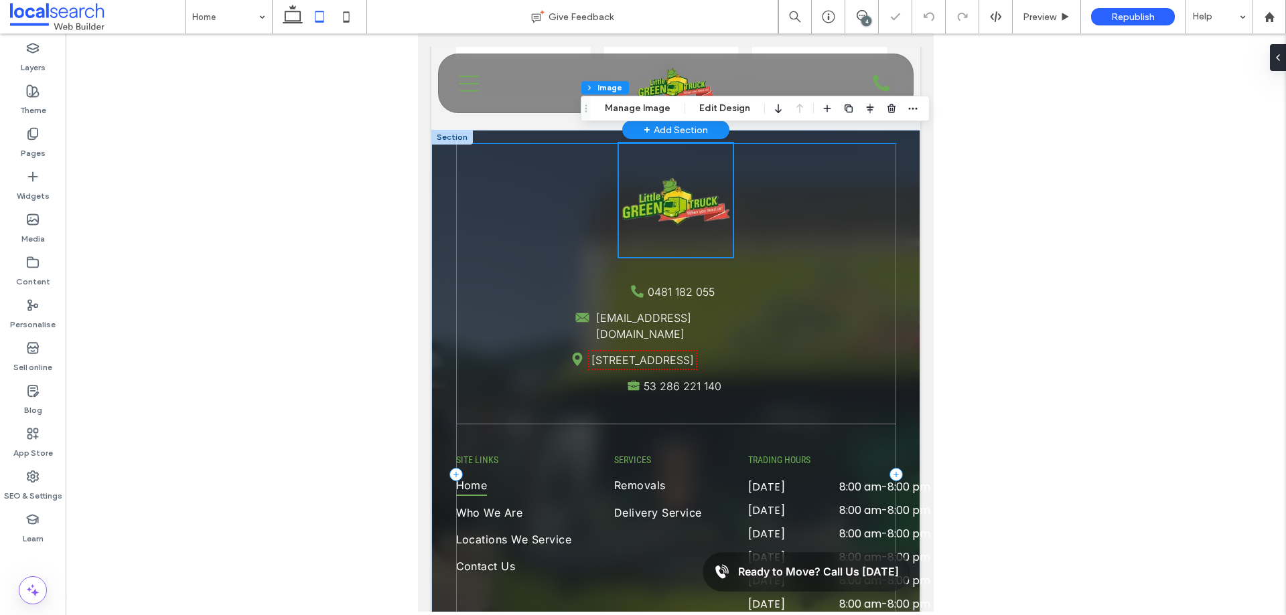
scroll to position [2857, 0]
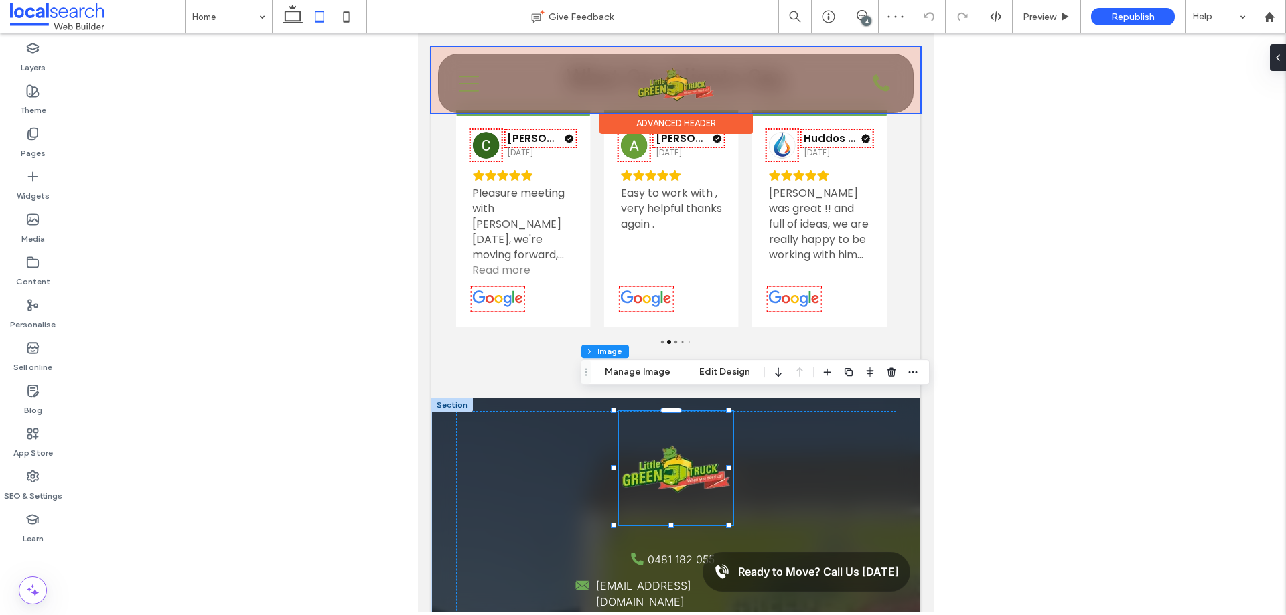
click at [868, 81] on div at bounding box center [675, 80] width 489 height 66
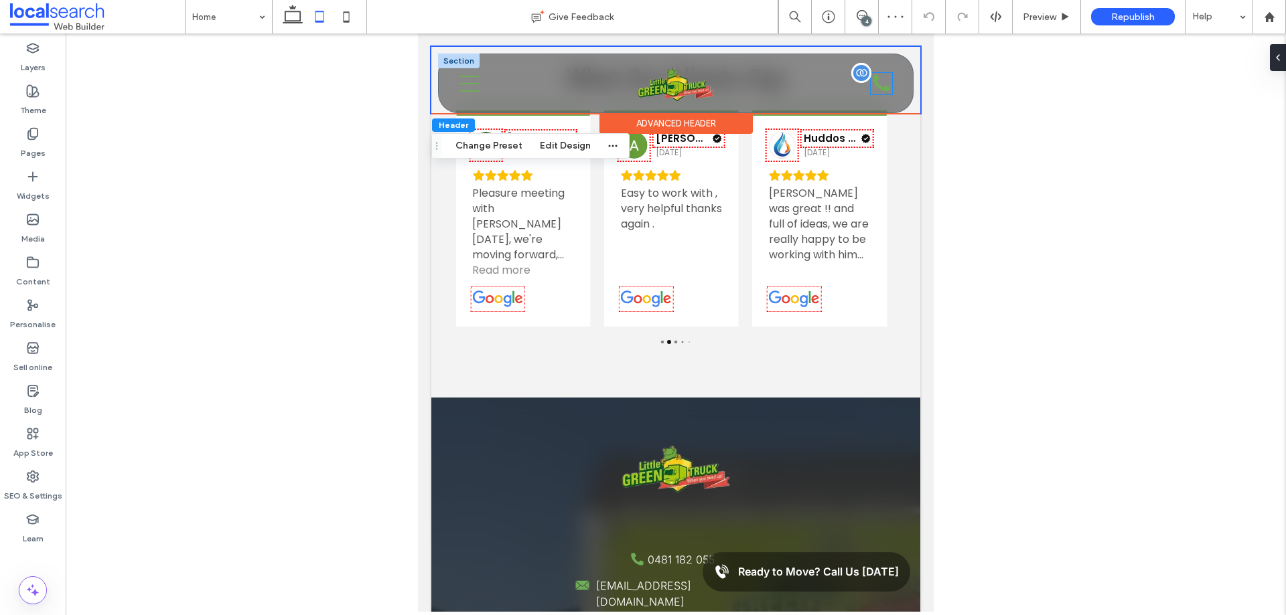
click at [870, 82] on div "Phone Icon" at bounding box center [880, 83] width 21 height 21
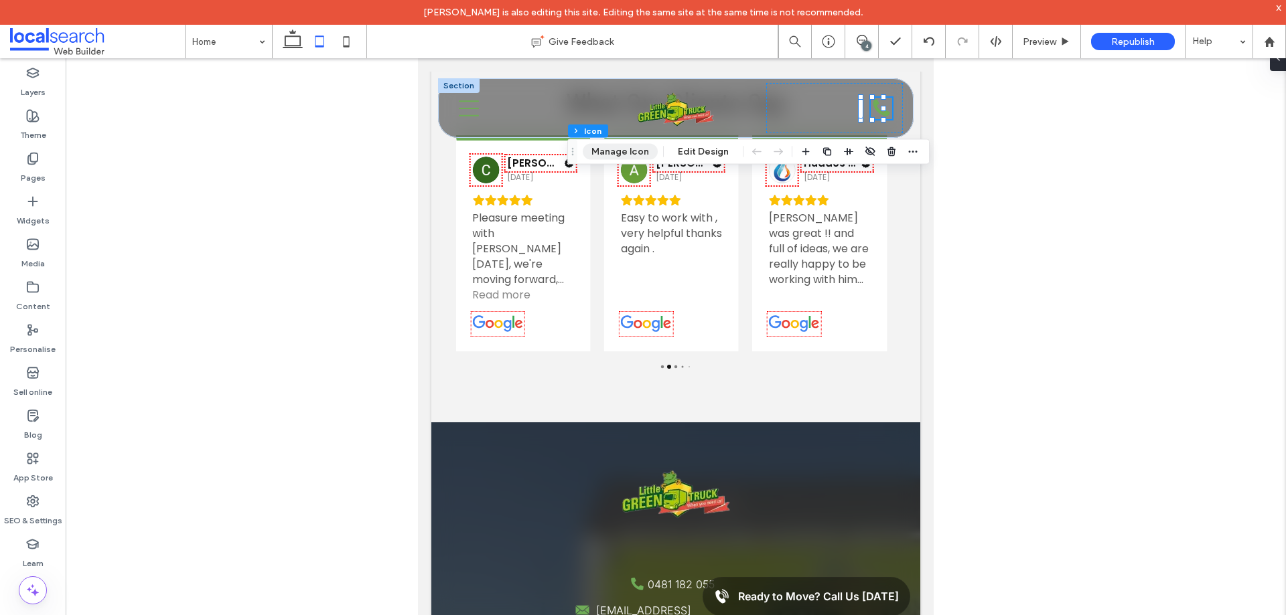
click at [632, 151] on button "Manage Icon" at bounding box center [620, 152] width 75 height 16
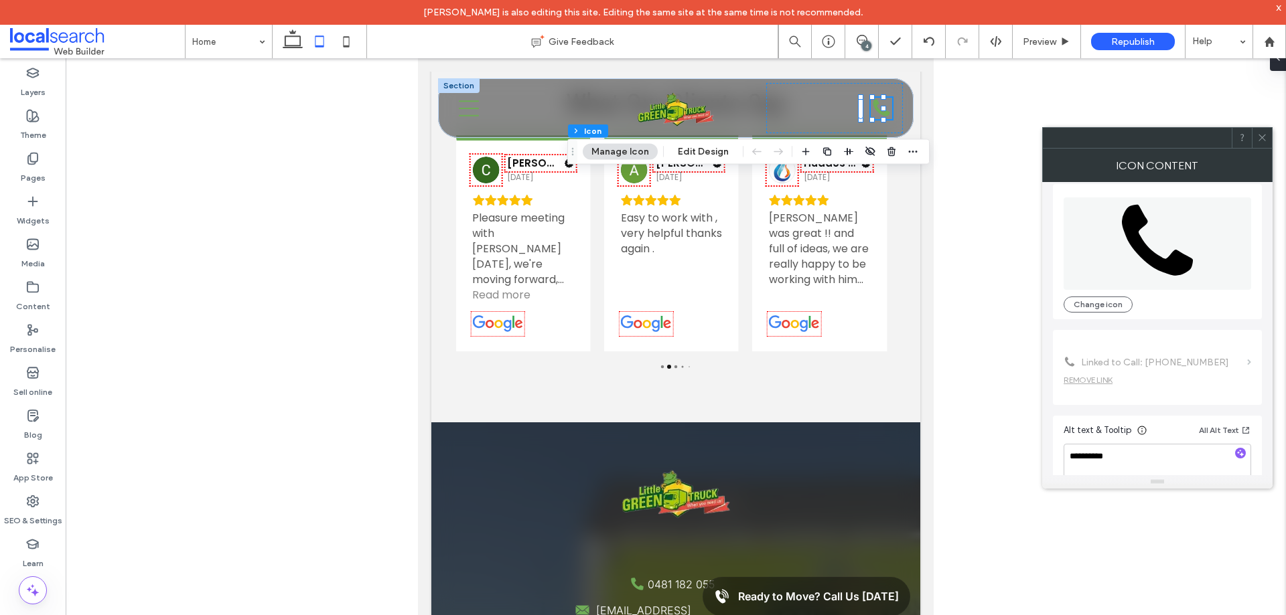
scroll to position [82, 0]
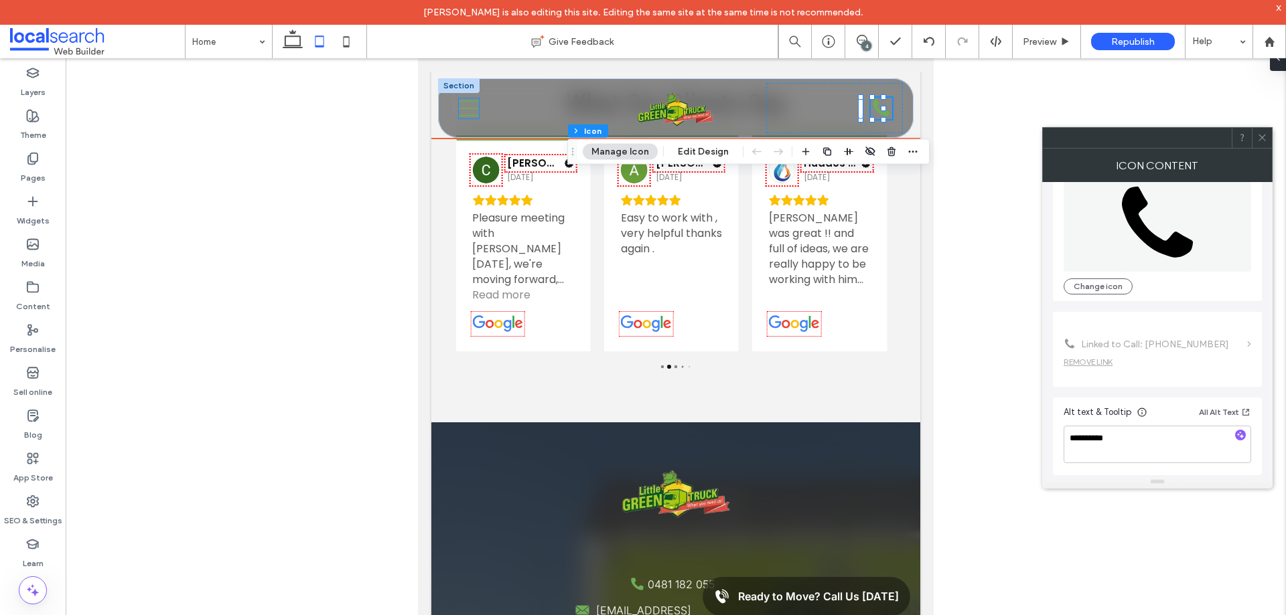
click at [465, 104] on icon "Menu Icon" at bounding box center [469, 108] width 20 height 20
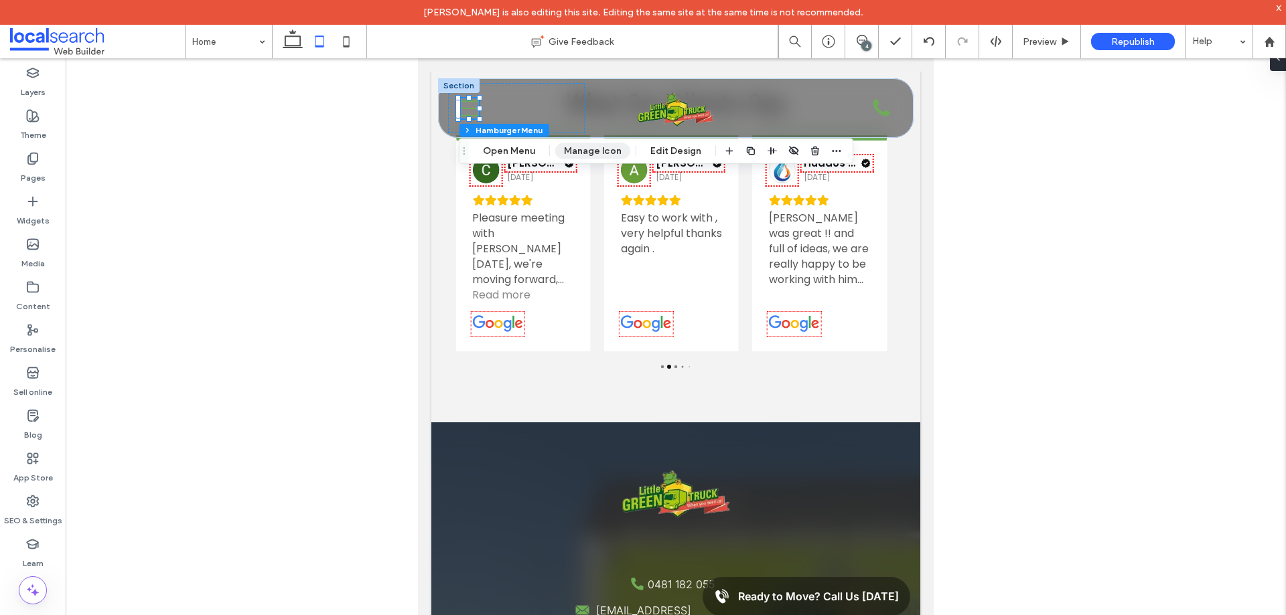
click at [604, 147] on button "Manage Icon" at bounding box center [592, 151] width 75 height 16
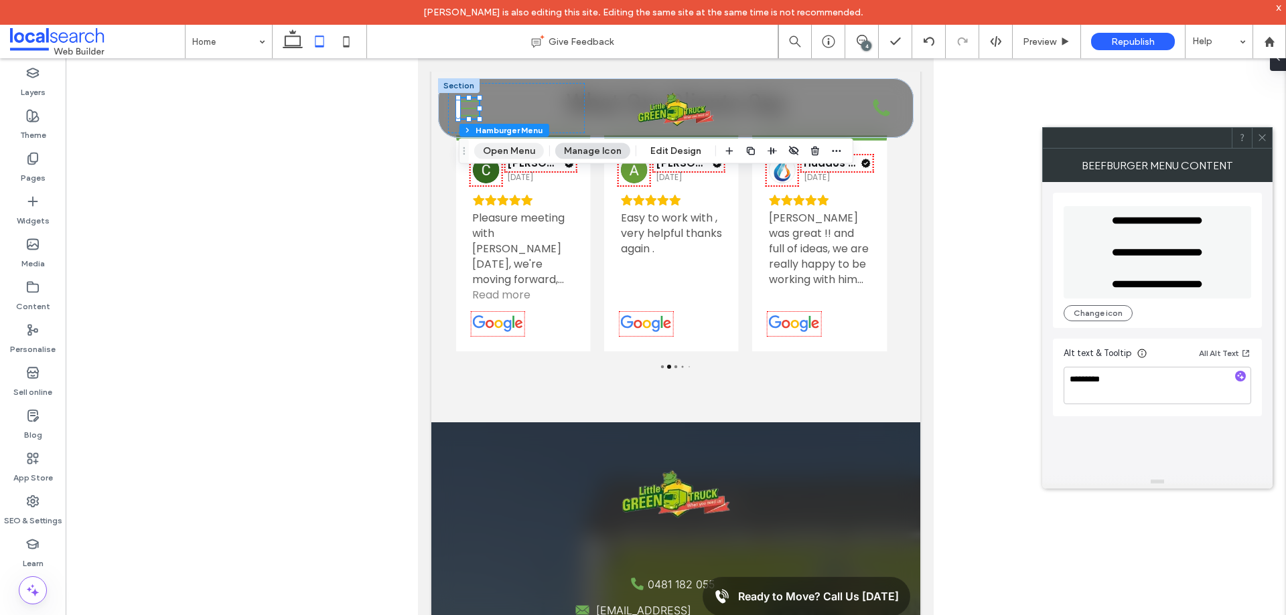
click at [517, 153] on button "Open Menu" at bounding box center [509, 151] width 70 height 16
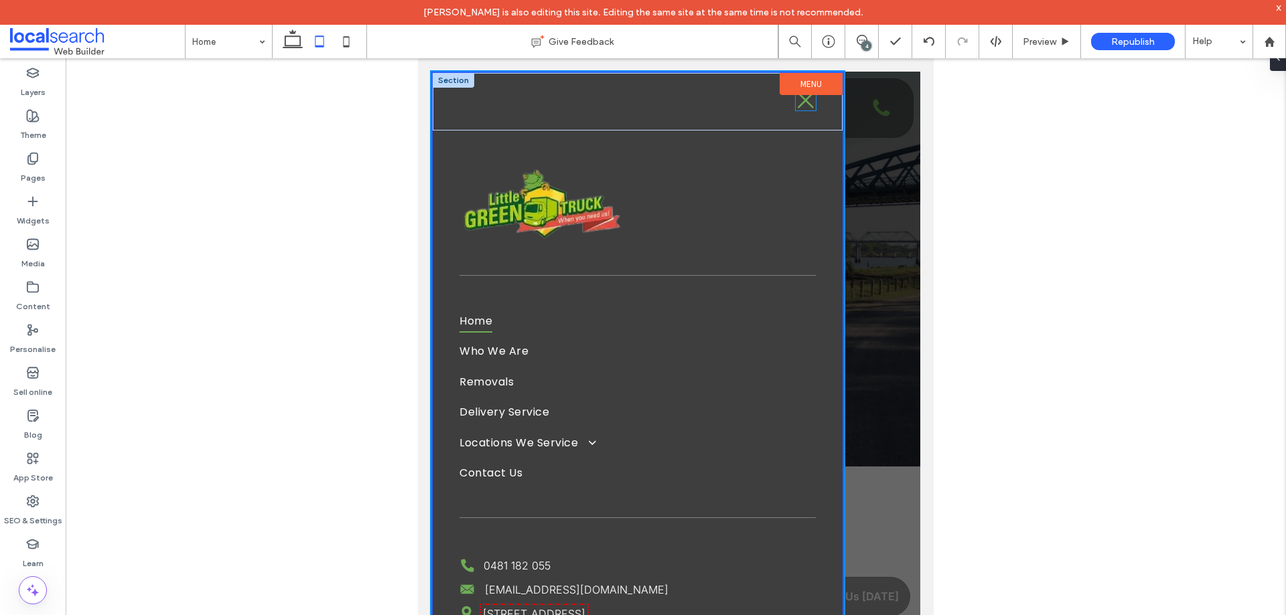
click at [795, 106] on icon "Close Icon" at bounding box center [805, 100] width 20 height 20
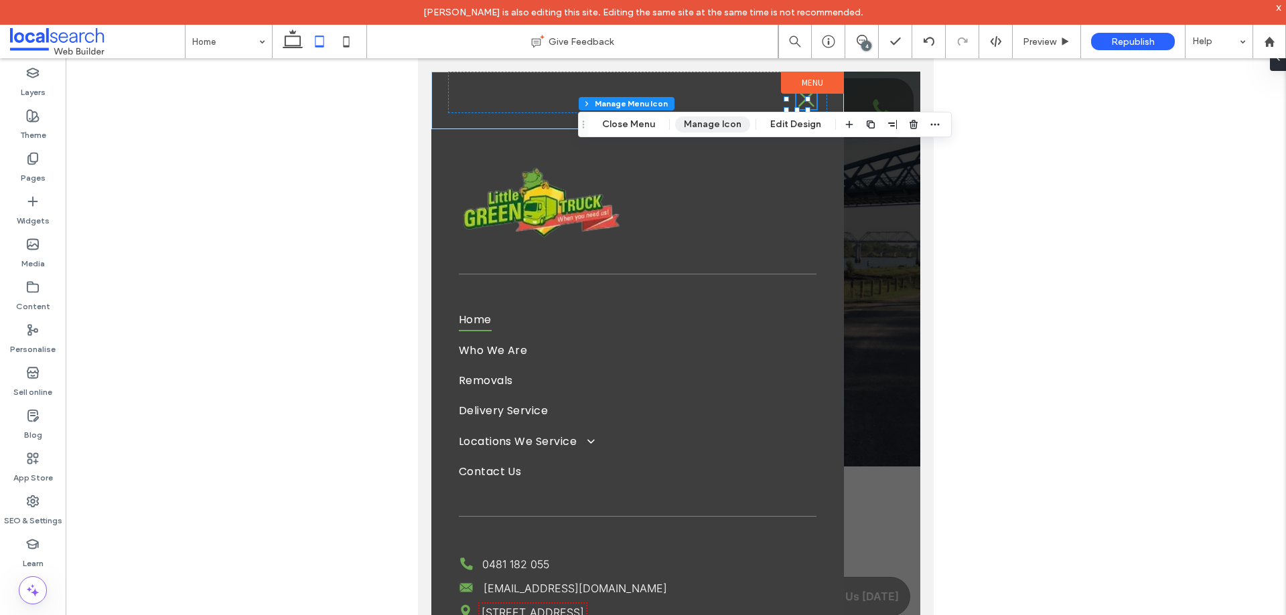
click at [710, 121] on button "Manage Icon" at bounding box center [712, 125] width 75 height 16
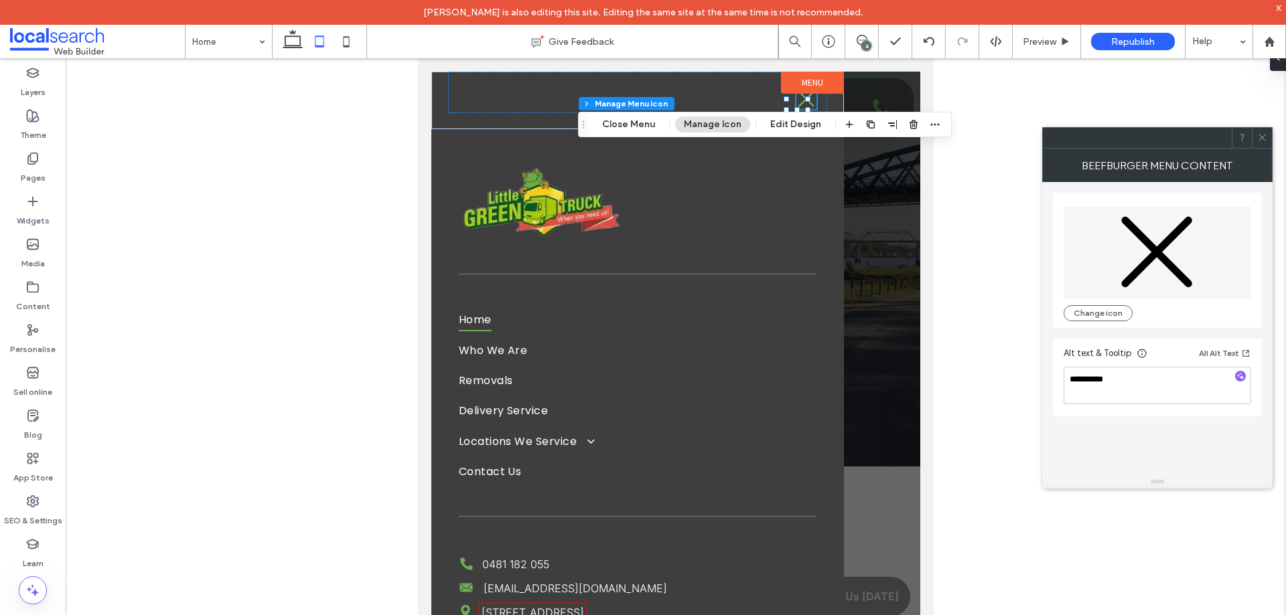
click at [1261, 137] on icon at bounding box center [1262, 138] width 10 height 10
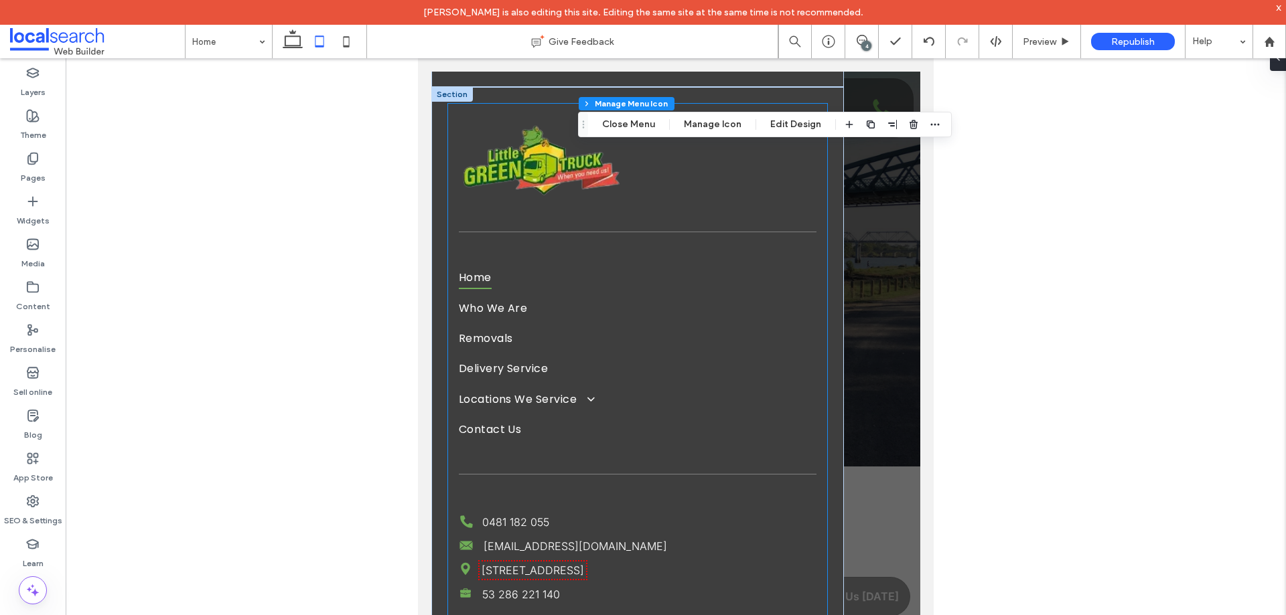
scroll to position [66, 0]
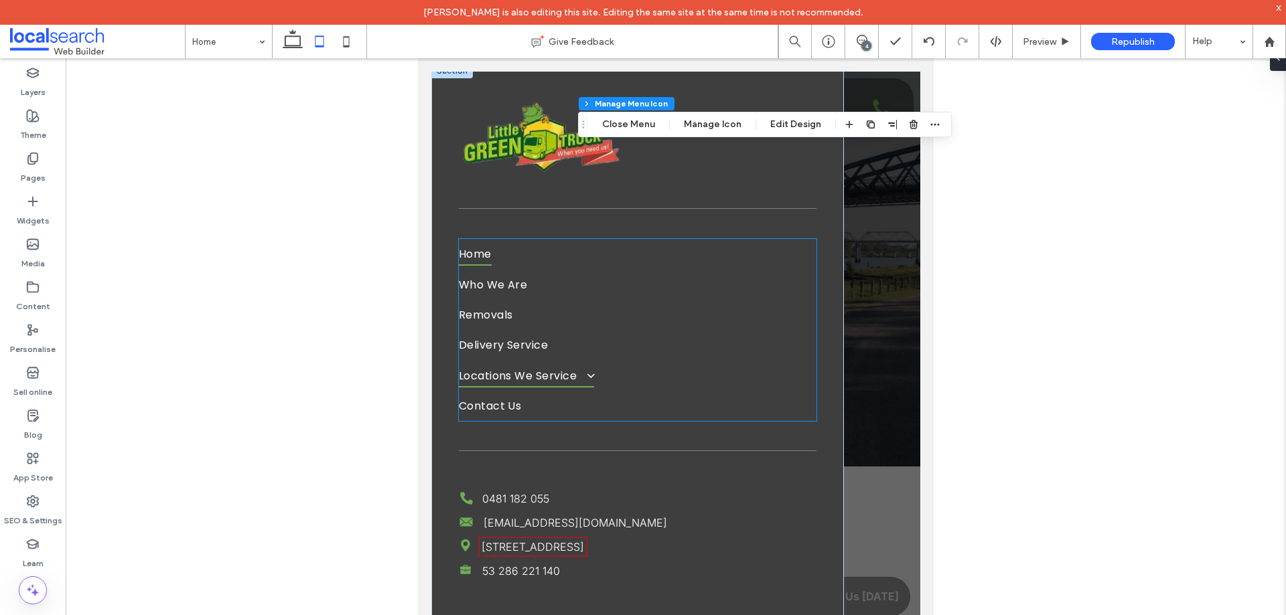
click at [593, 375] on span at bounding box center [585, 375] width 21 height 13
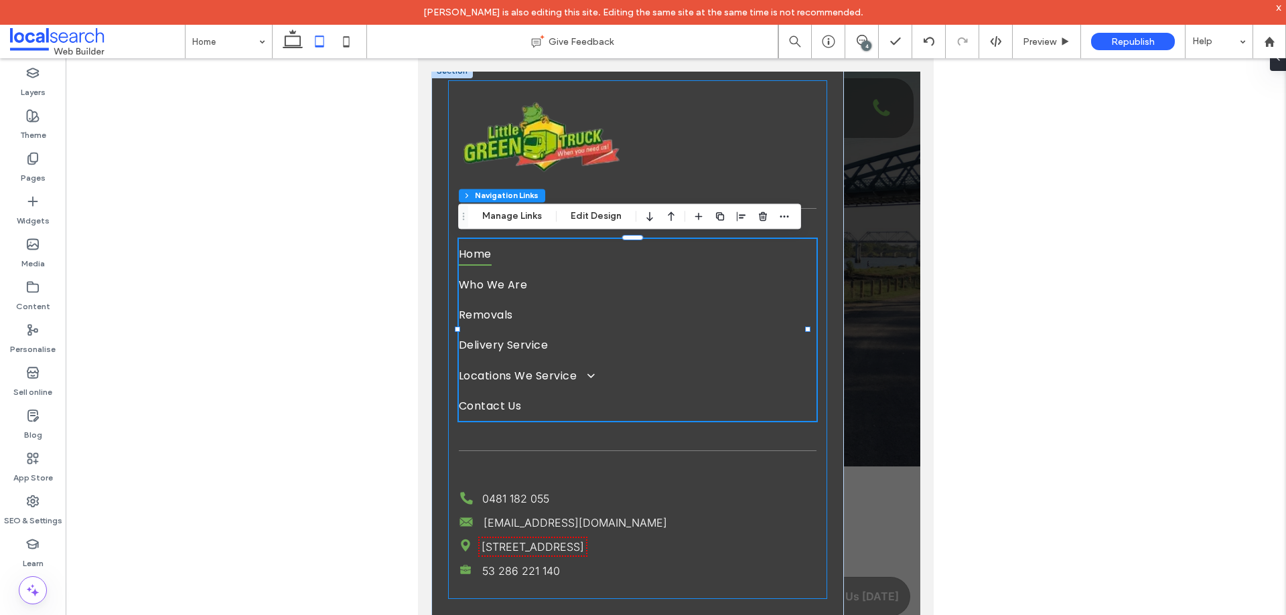
type input "***"
type input "****"
click at [562, 125] on img at bounding box center [541, 135] width 165 height 88
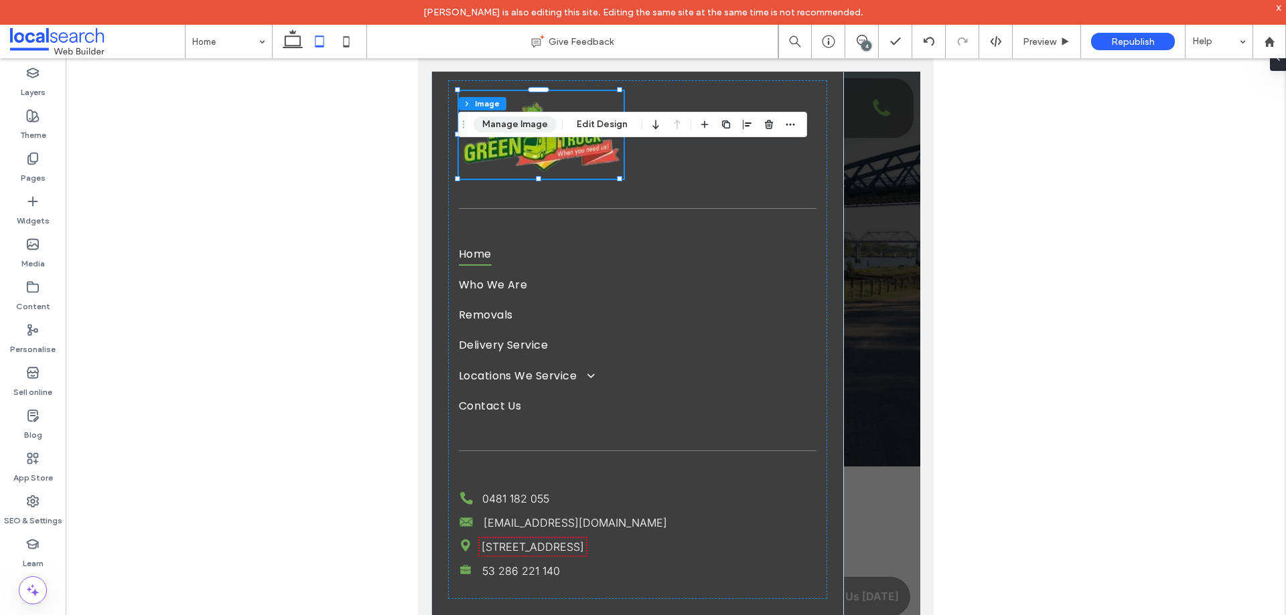
click at [512, 117] on button "Manage Image" at bounding box center [514, 125] width 83 height 16
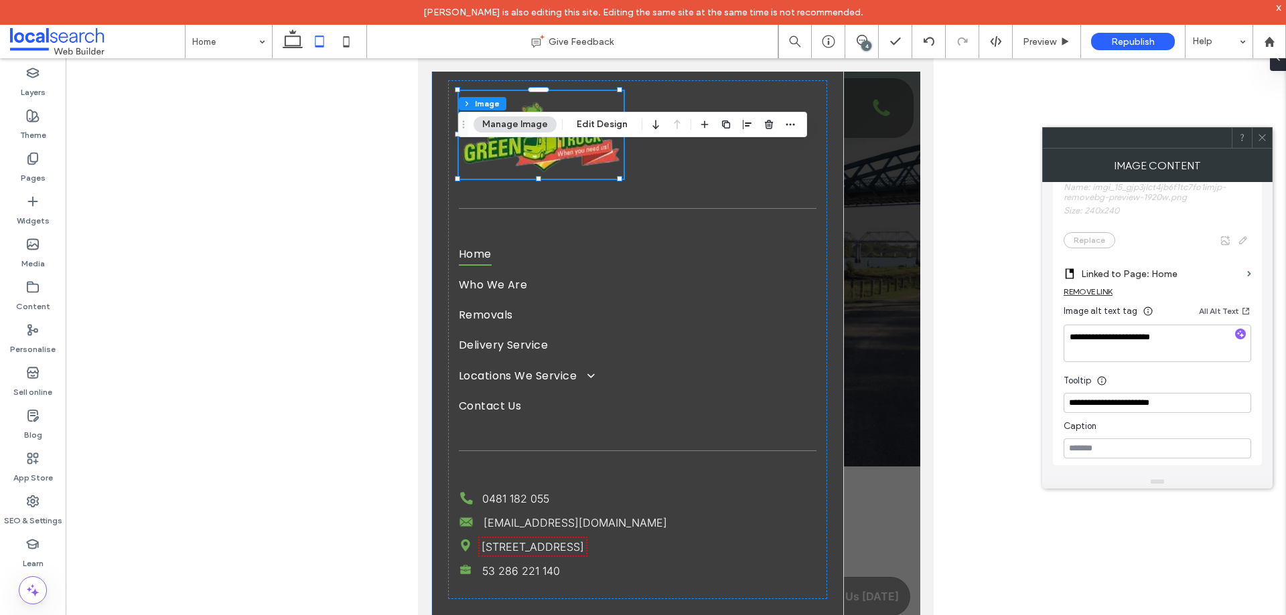
scroll to position [335, 0]
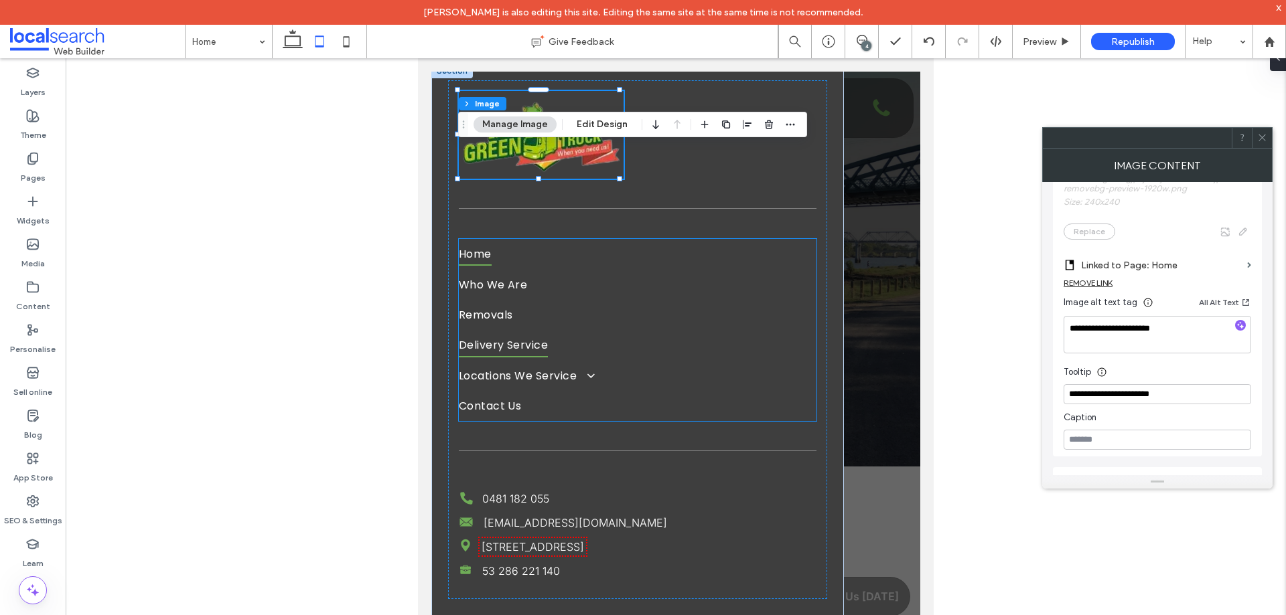
click at [589, 354] on link "Delivery Service" at bounding box center [638, 345] width 358 height 30
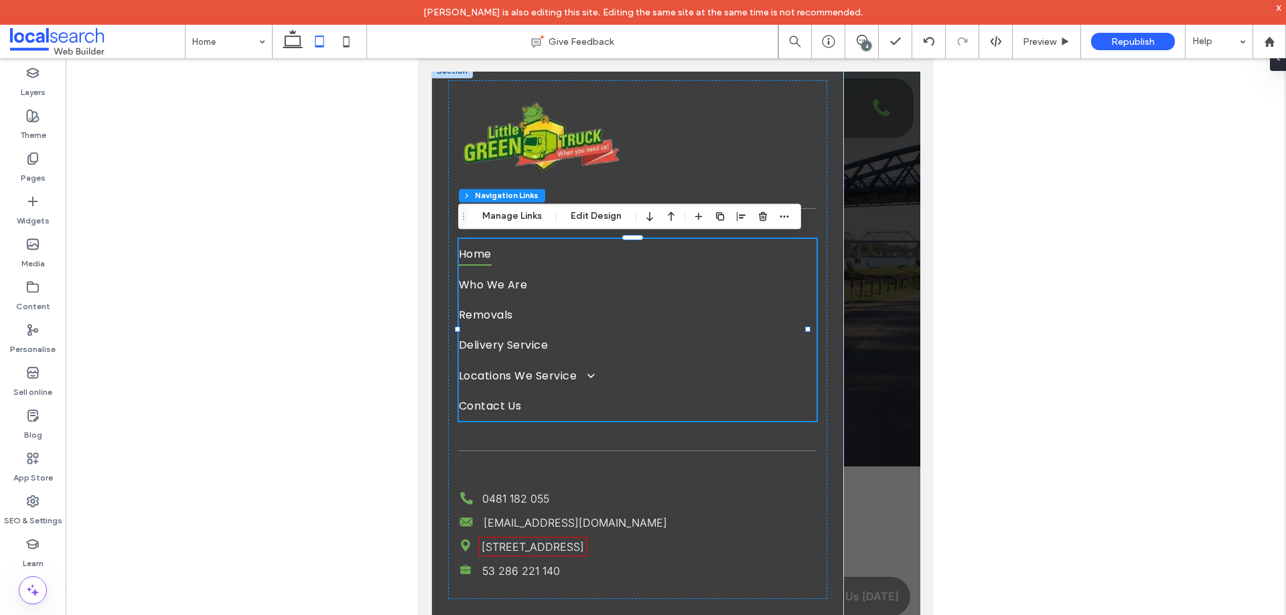
type input "***"
type input "****"
click at [601, 207] on div "Menu Section Column Navigation Links Manage Links Edit Design" at bounding box center [629, 216] width 343 height 25
click at [599, 216] on button "Edit Design" at bounding box center [596, 216] width 68 height 16
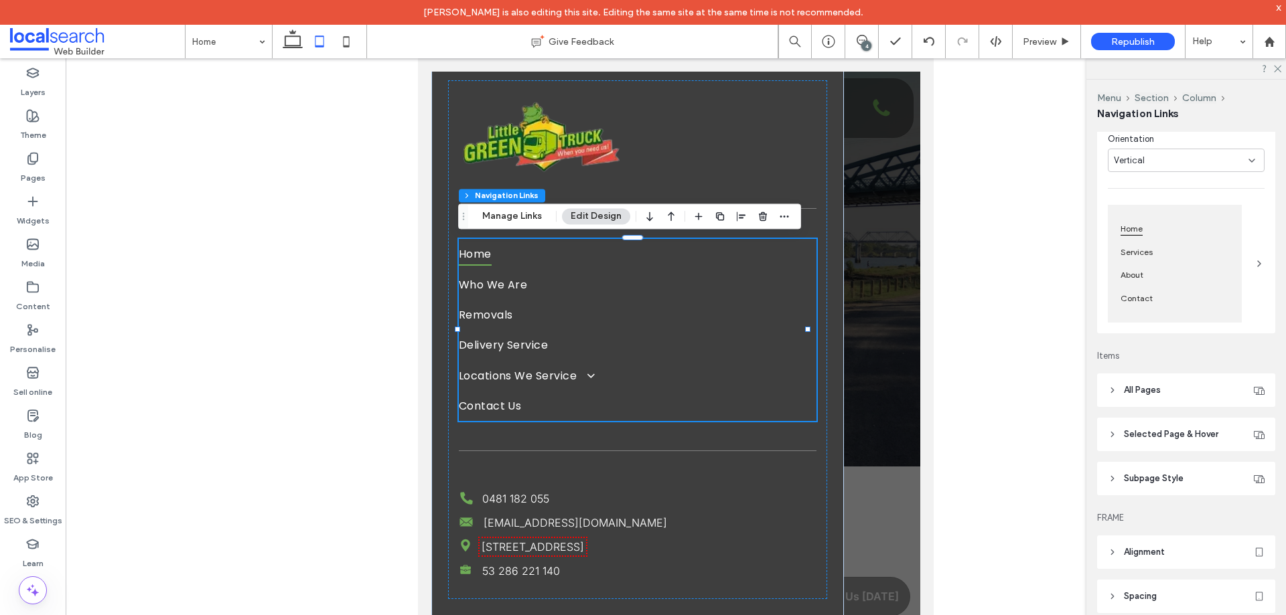
scroll to position [201, 0]
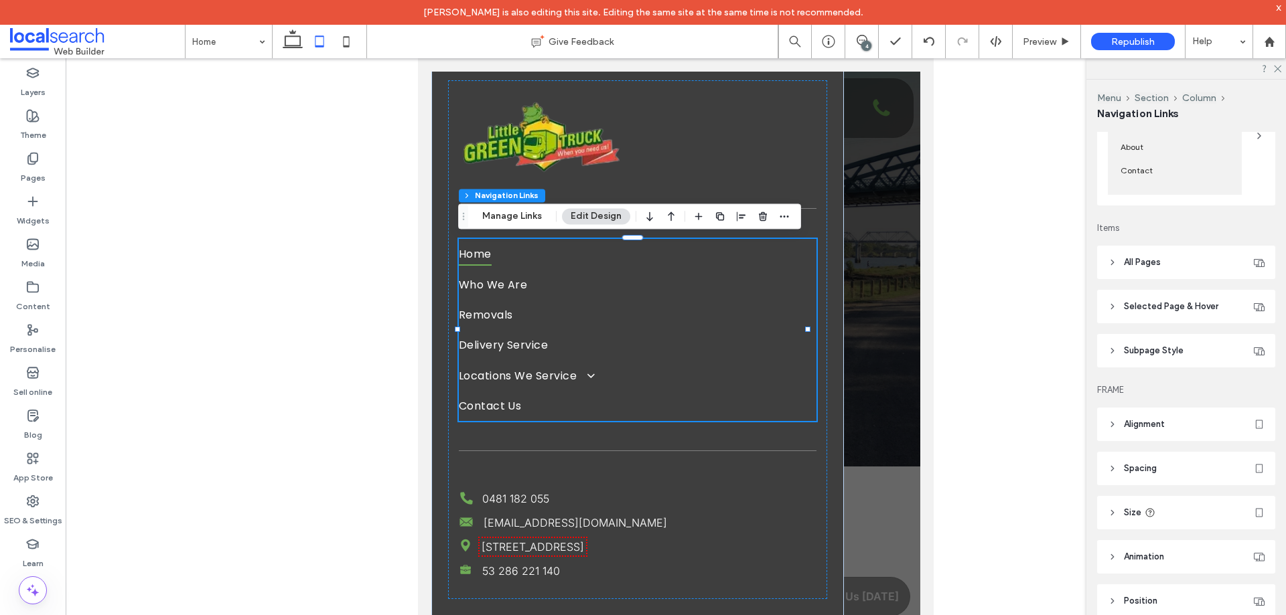
drag, startPoint x: 1146, startPoint y: 344, endPoint x: 1115, endPoint y: 352, distance: 31.2
click at [1146, 345] on span "Subpage Style" at bounding box center [1154, 350] width 60 height 13
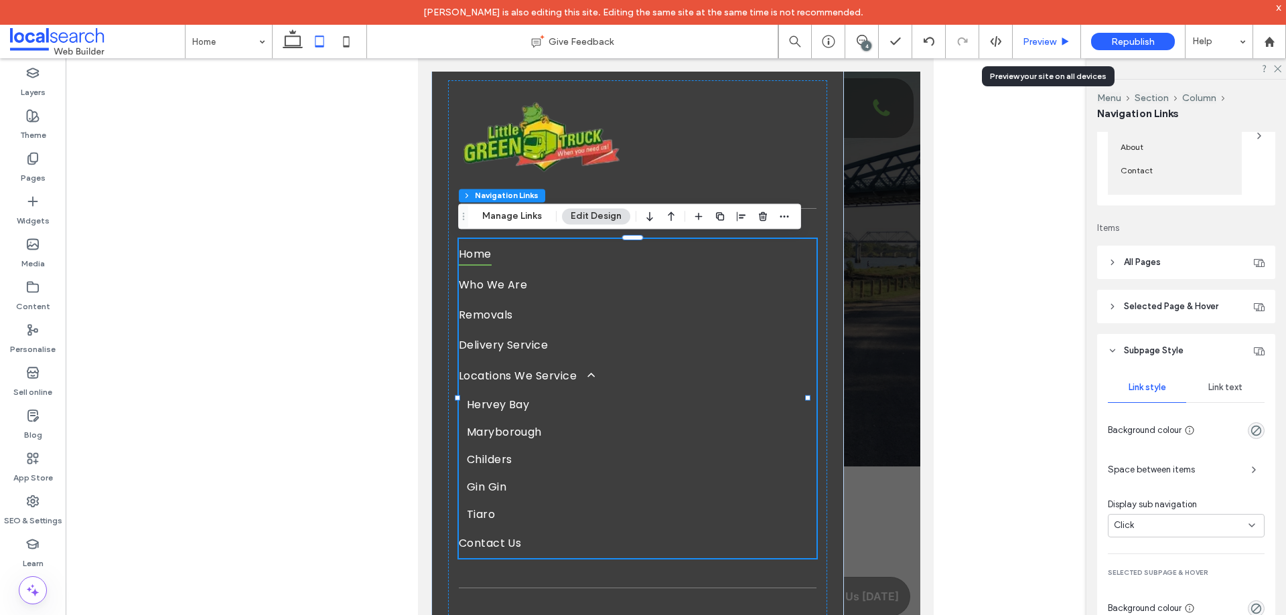
drag, startPoint x: 1050, startPoint y: 42, endPoint x: 380, endPoint y: 285, distance: 713.2
click at [1050, 42] on span "Preview" at bounding box center [1038, 41] width 33 height 11
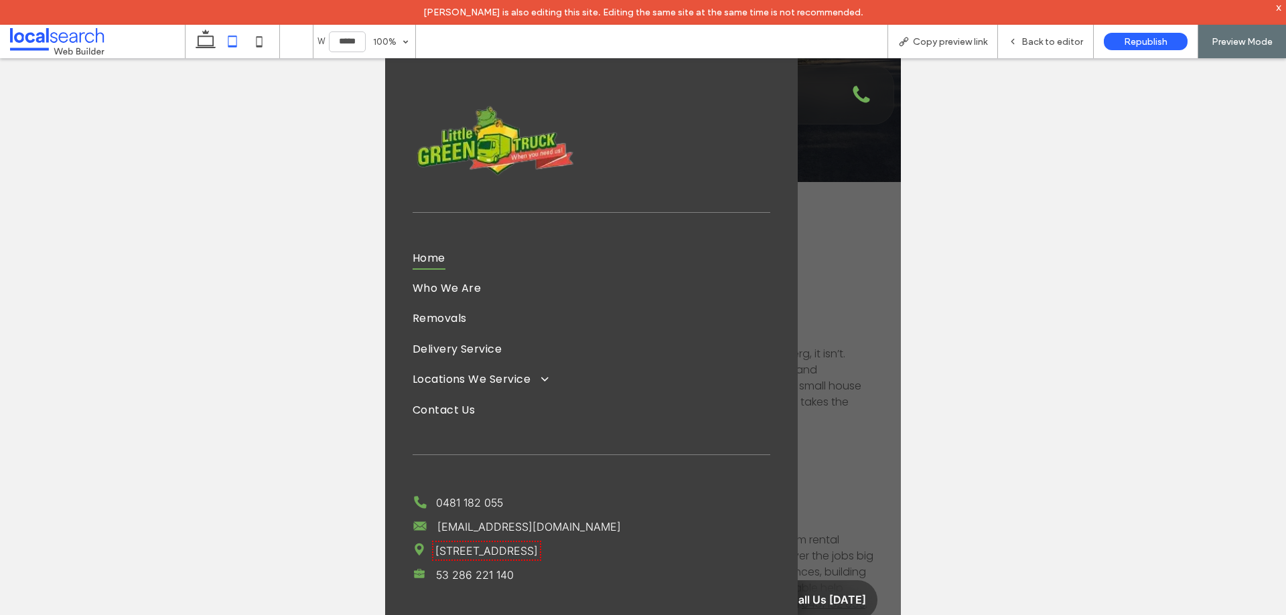
scroll to position [335, 0]
click at [538, 550] on link "30 Gavegan St, Bundaberg QLD 4670" at bounding box center [486, 550] width 102 height 13
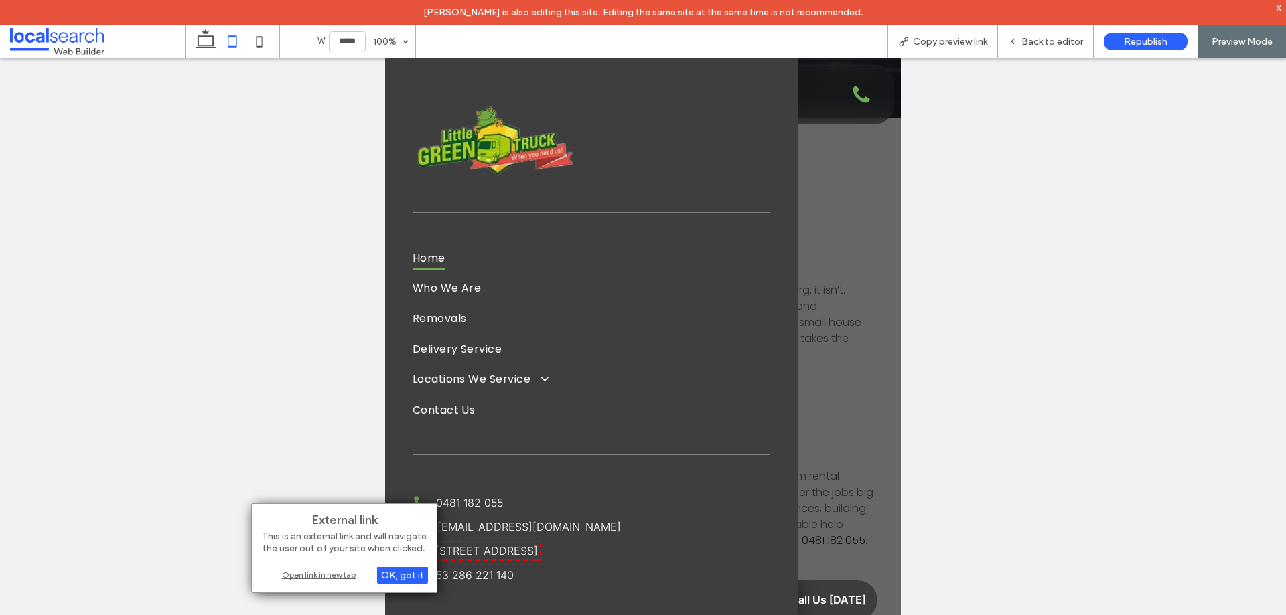
click at [350, 569] on div "Open link in new tab" at bounding box center [343, 575] width 167 height 14
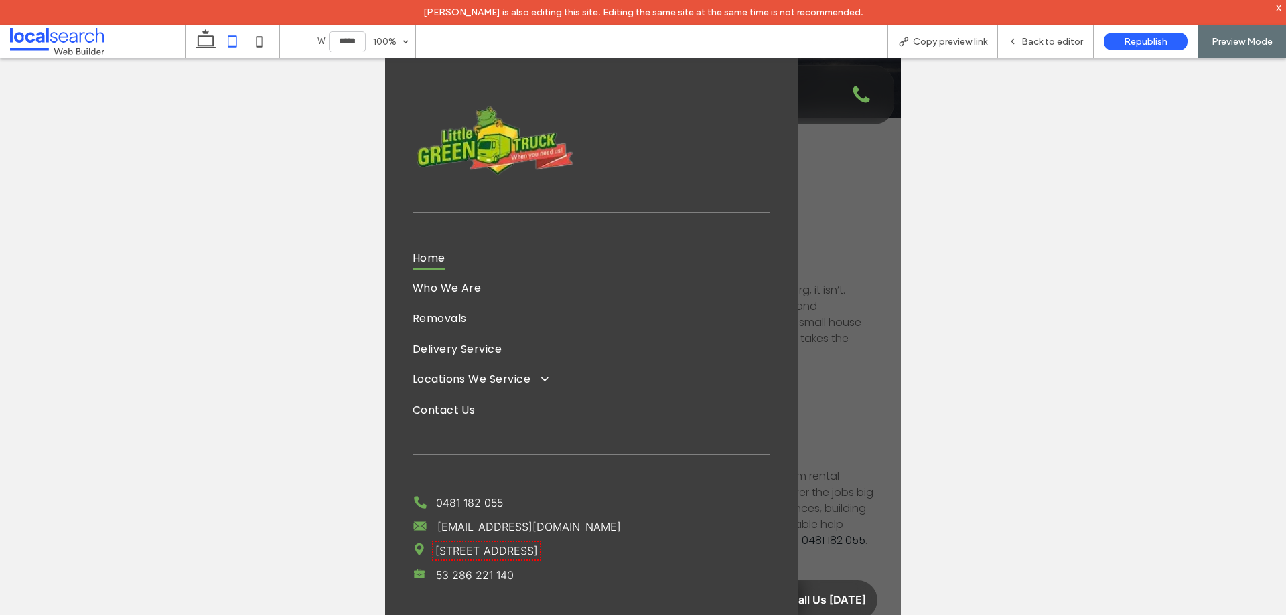
click at [755, 88] on div "Home Who We Are Removals Delivery Service Locations We Service Hervey Bay Maryb…" at bounding box center [592, 343] width 380 height 519
click at [814, 92] on div "0481 182 055 Phone Icon" at bounding box center [811, 95] width 144 height 50
click at [850, 133] on div at bounding box center [643, 349] width 516 height 582
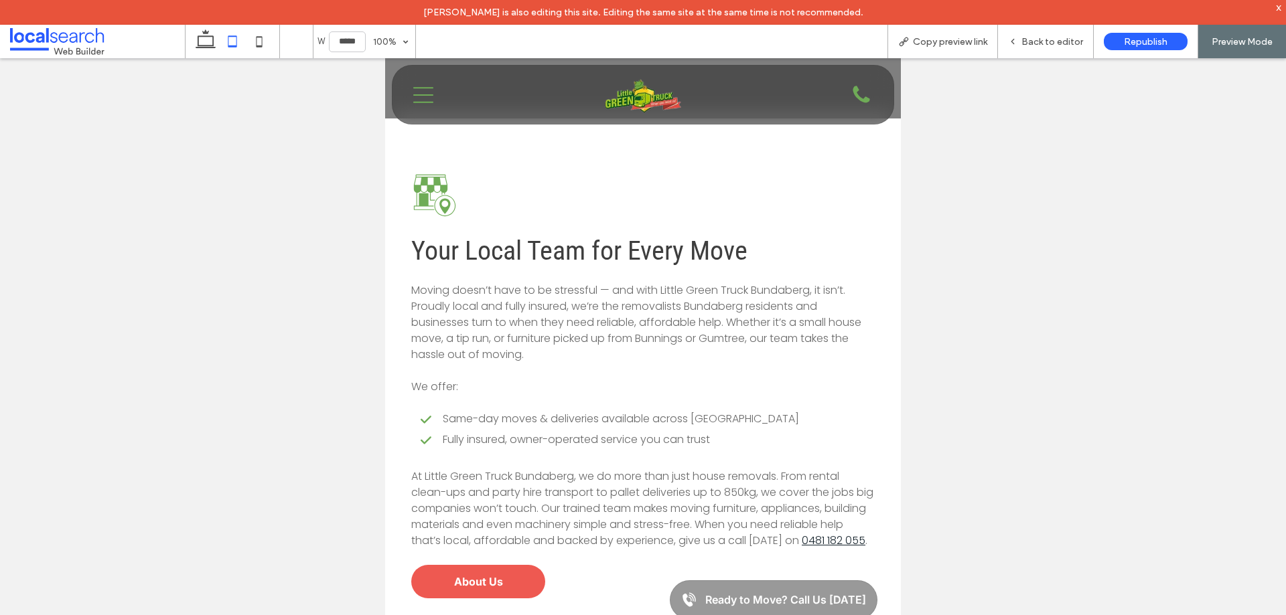
scroll to position [2857, 0]
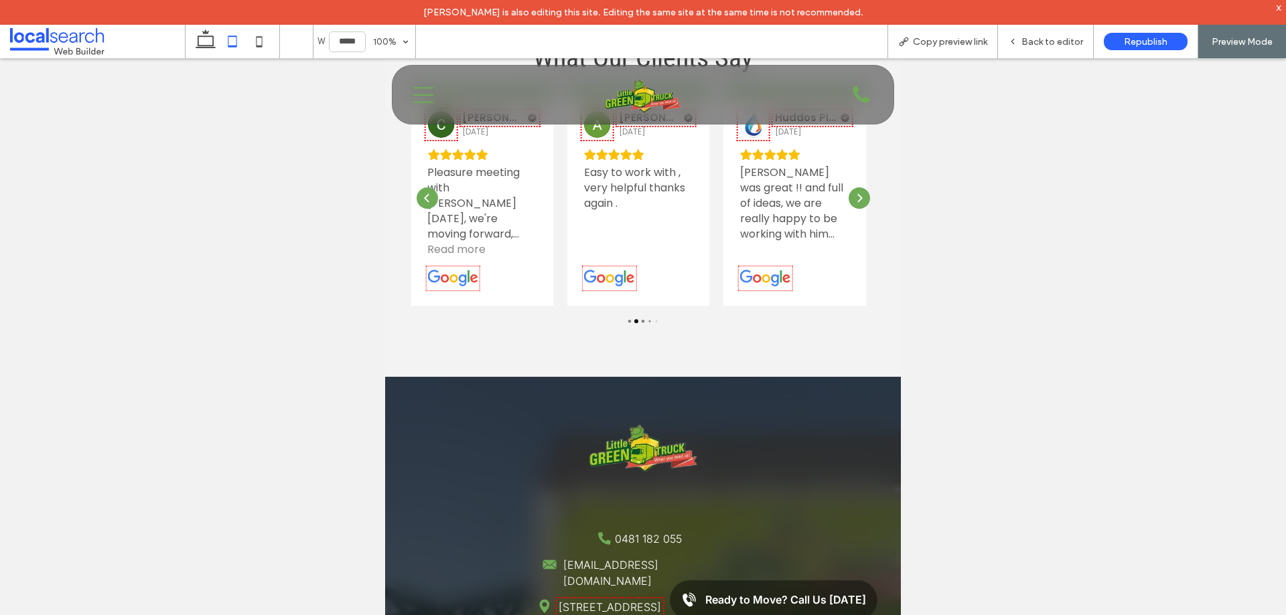
click at [834, 226] on div "Lachlan was great !! and full of ideas, we are really happy to be working with …" at bounding box center [794, 203] width 109 height 77
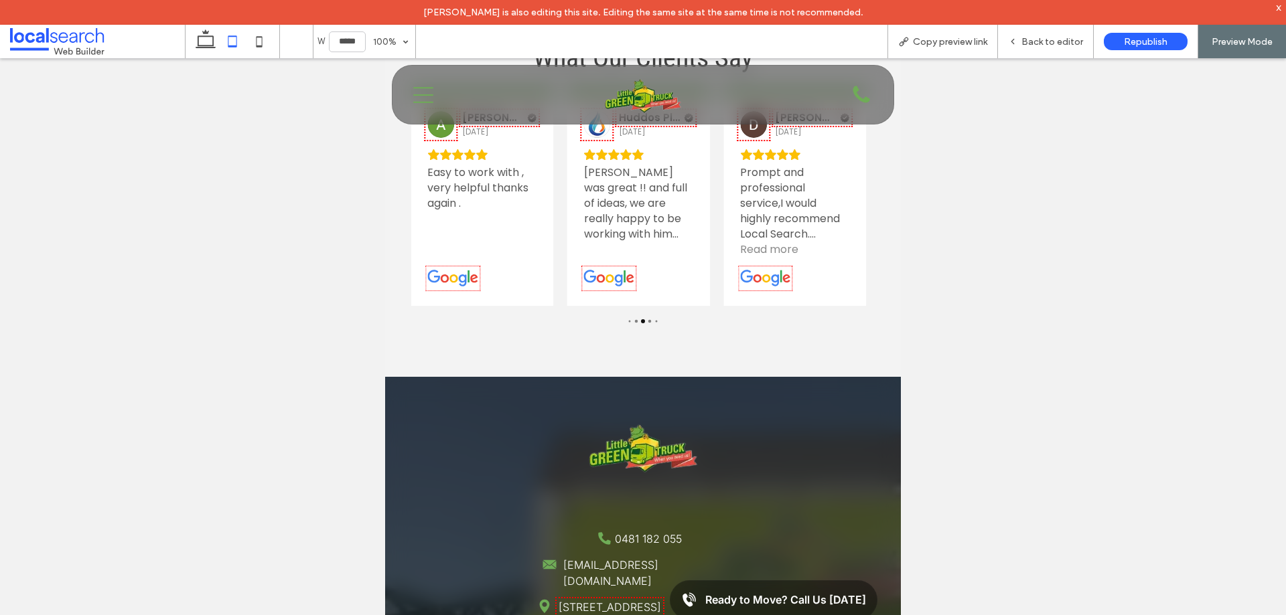
click at [429, 108] on div "Menu Icon" at bounding box center [474, 95] width 144 height 50
click at [426, 101] on icon "Menu Icon" at bounding box center [423, 95] width 20 height 20
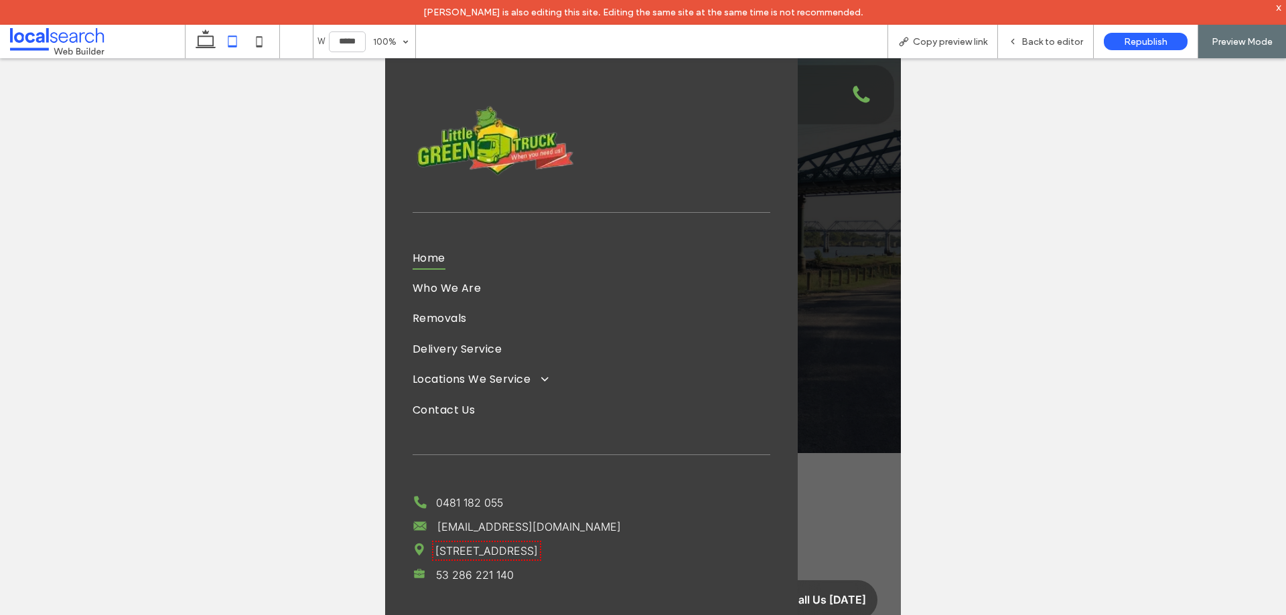
scroll to position [0, 0]
click at [260, 45] on icon at bounding box center [259, 41] width 27 height 27
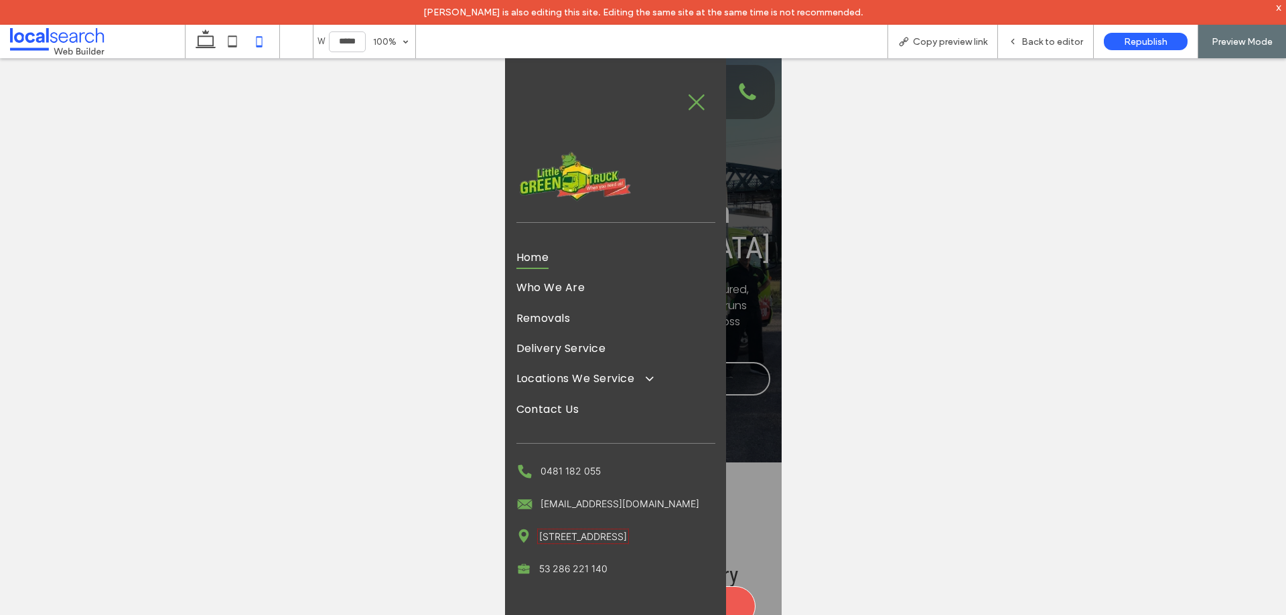
click at [698, 105] on icon at bounding box center [696, 102] width 16 height 16
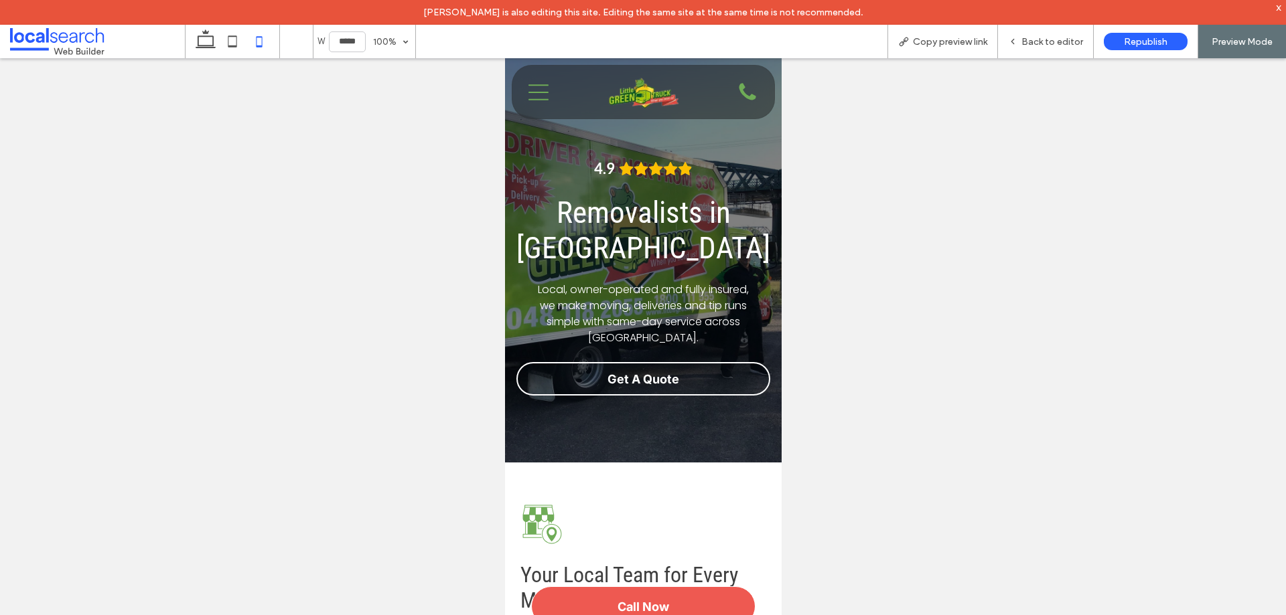
scroll to position [2857, 0]
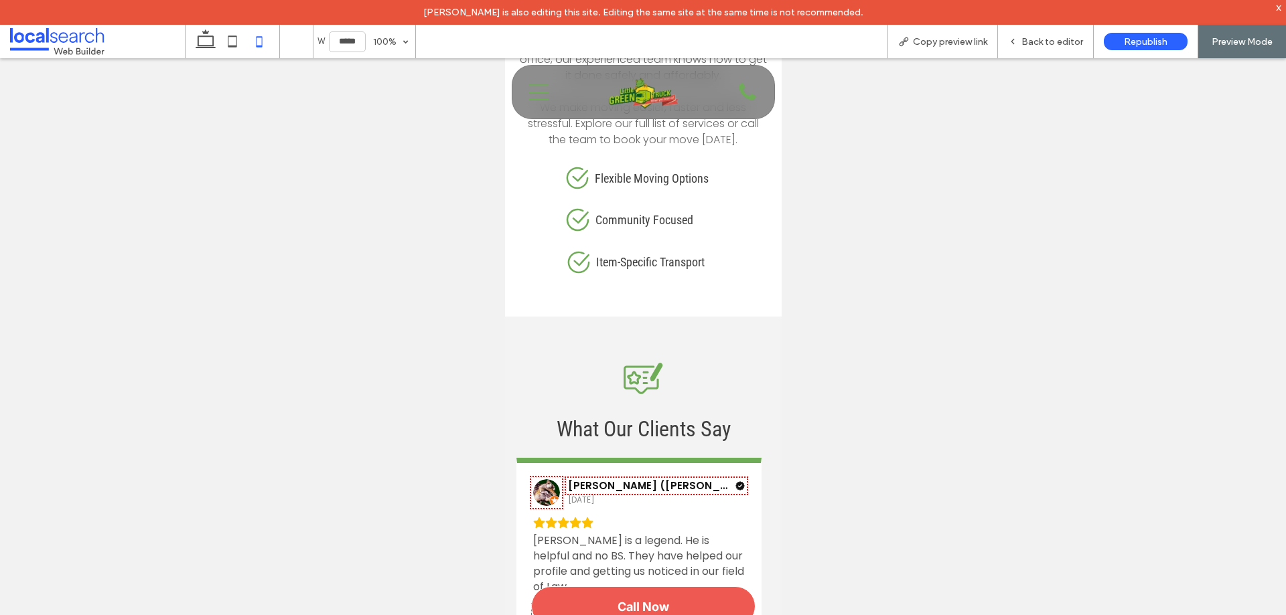
drag, startPoint x: 543, startPoint y: 94, endPoint x: 527, endPoint y: 93, distance: 16.1
click at [542, 93] on icon "Menu Icon" at bounding box center [538, 92] width 20 height 20
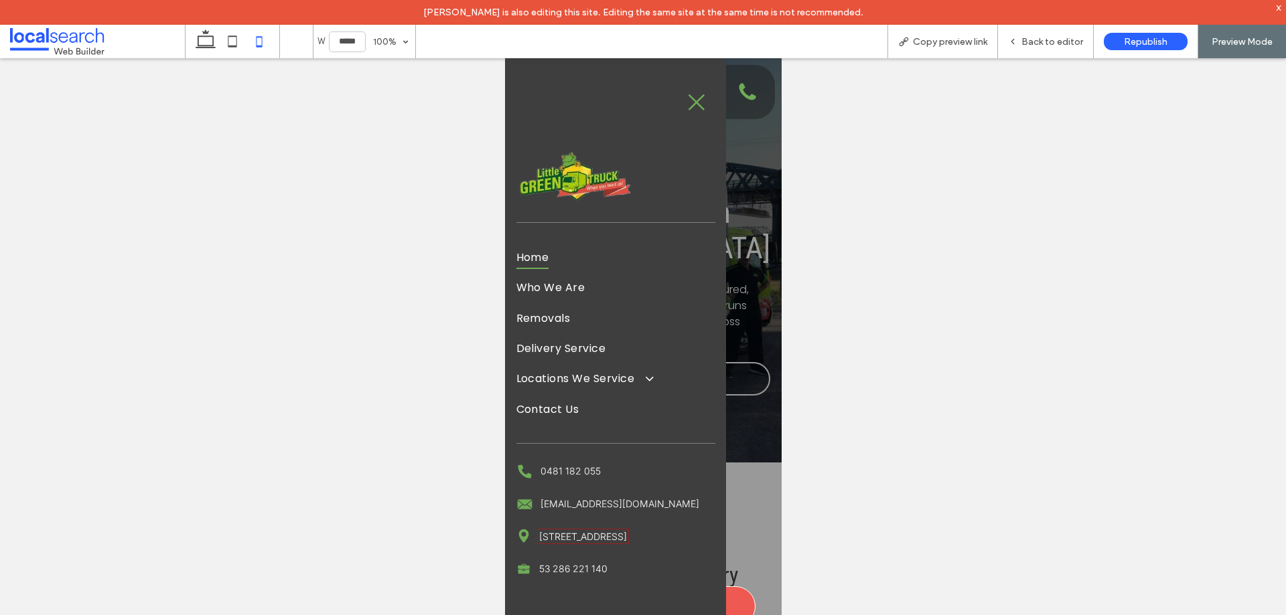
scroll to position [0, 0]
click at [204, 48] on use at bounding box center [206, 38] width 20 height 19
type input "******"
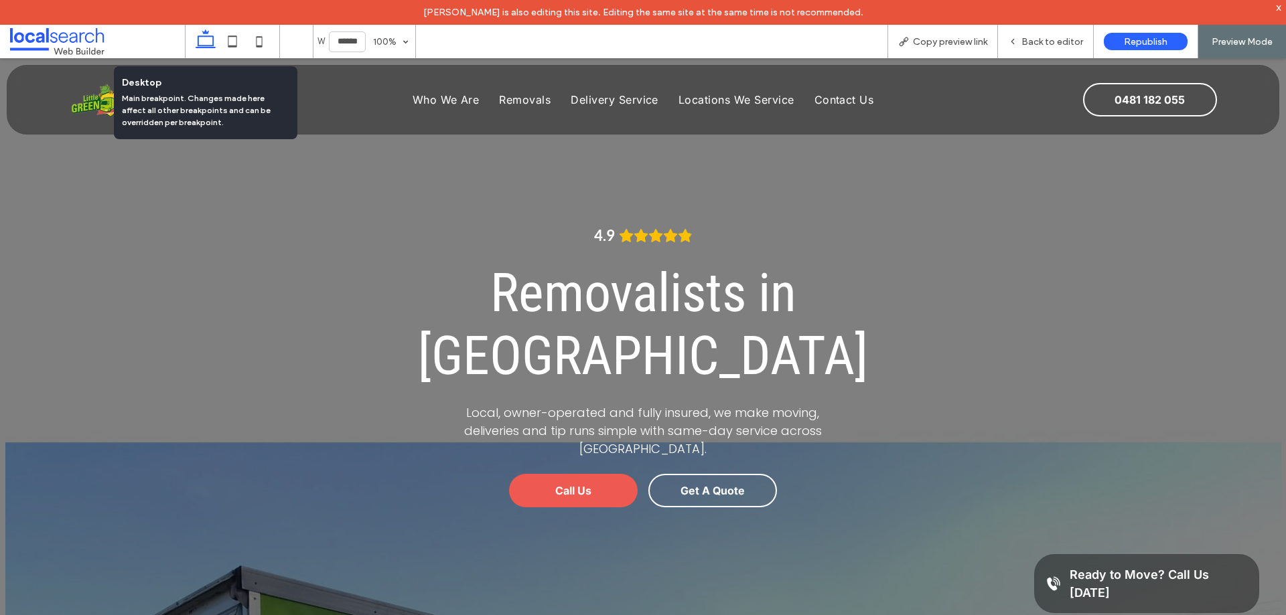
scroll to position [2857, 0]
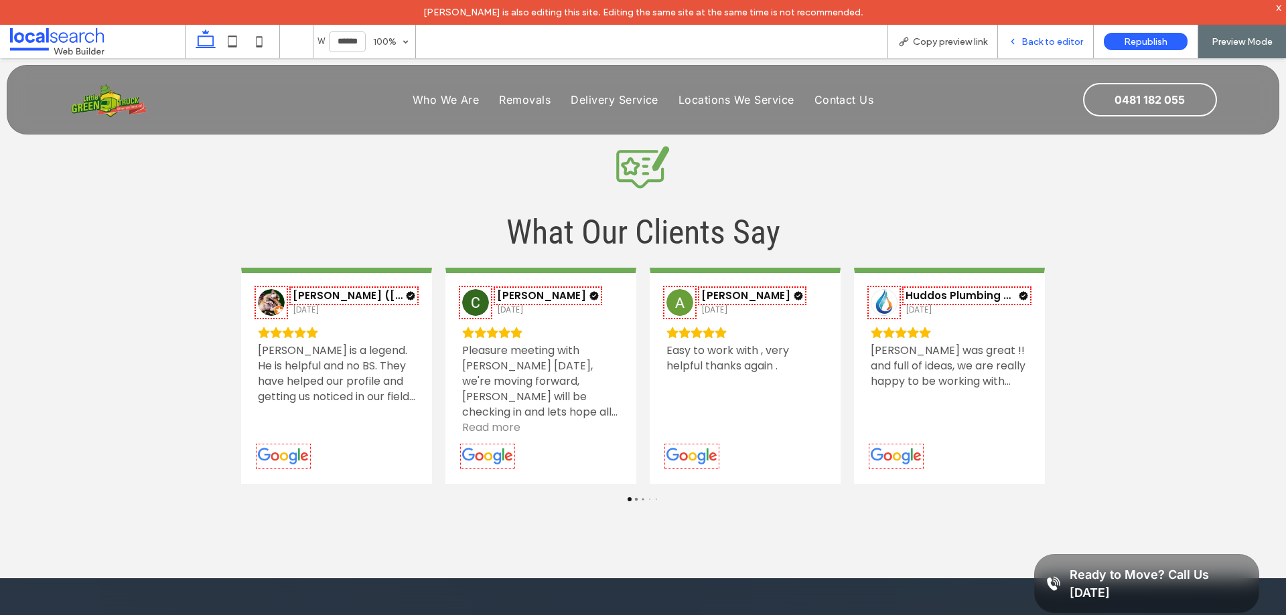
click at [1045, 40] on span "Back to editor" at bounding box center [1052, 41] width 62 height 11
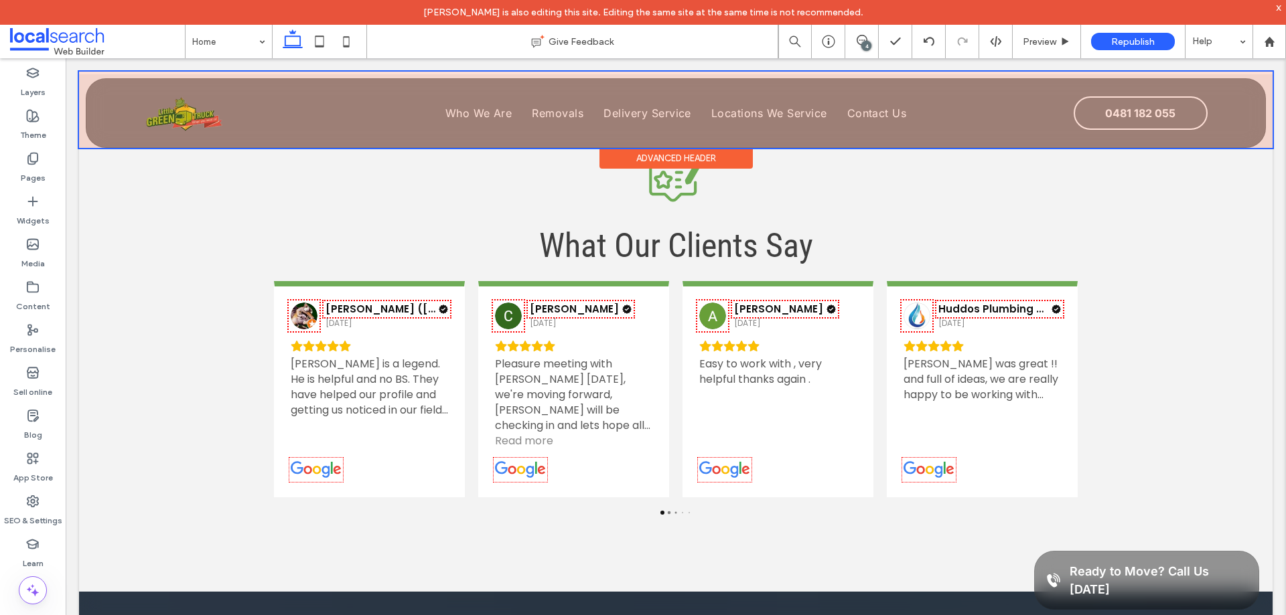
scroll to position [2870, 0]
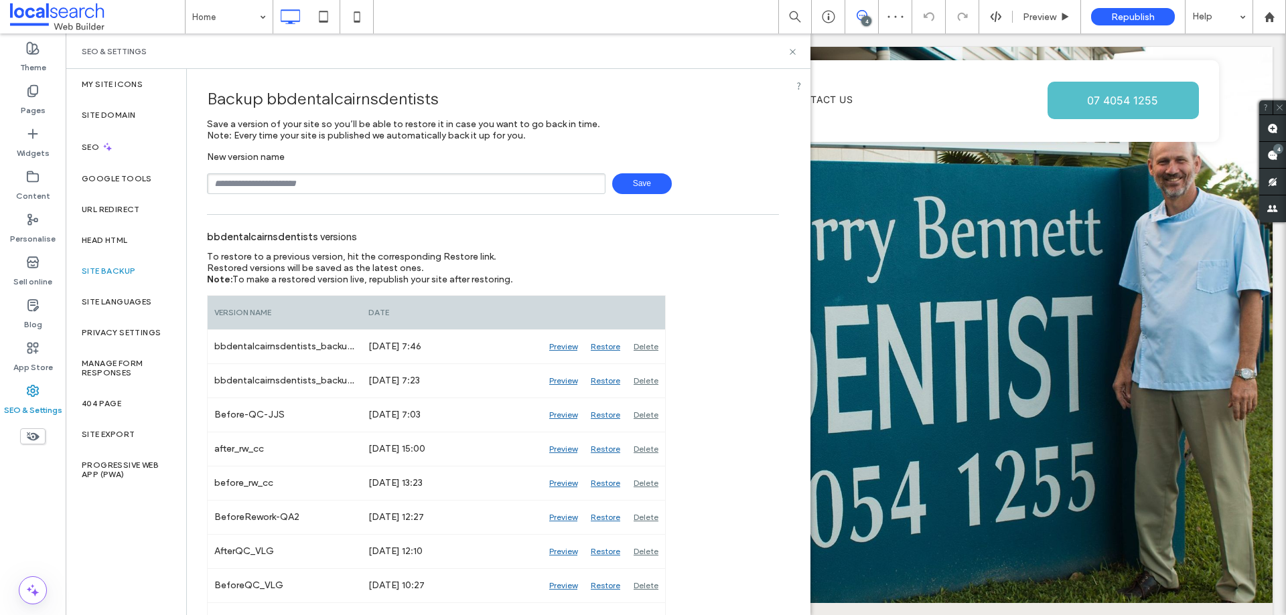
drag, startPoint x: 356, startPoint y: 180, endPoint x: 363, endPoint y: 194, distance: 15.0
click at [356, 180] on input "text" at bounding box center [406, 183] width 398 height 21
type input "**********"
click at [631, 180] on span "Save" at bounding box center [642, 183] width 60 height 21
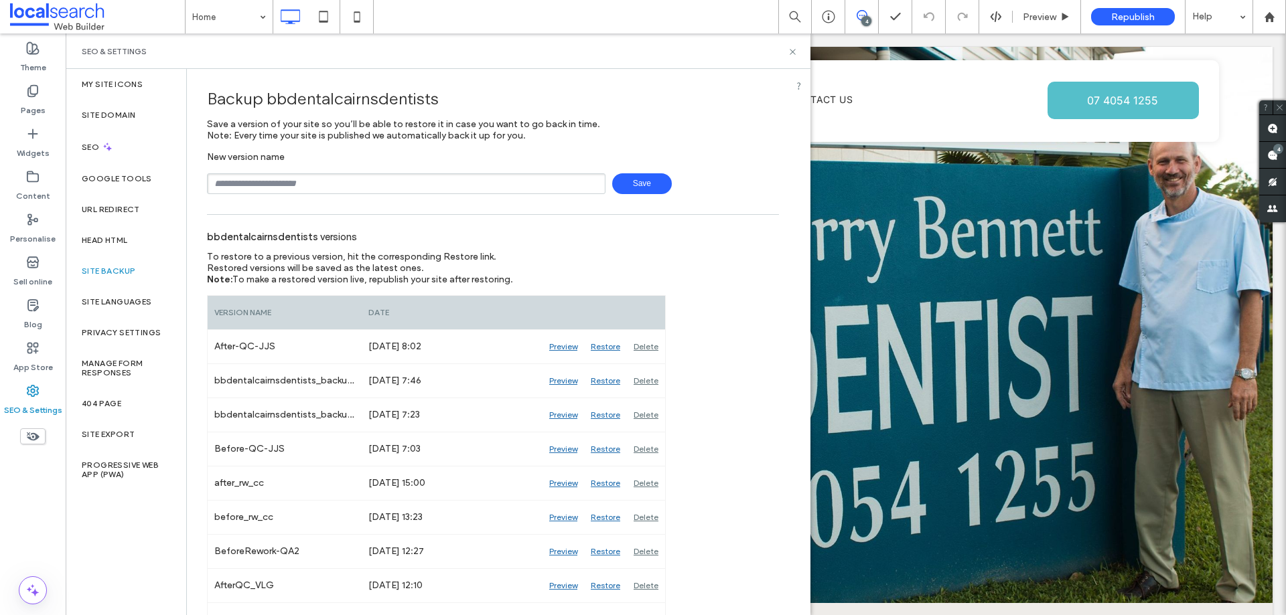
click at [761, 167] on div "New version name Save" at bounding box center [493, 172] width 572 height 43
click at [745, 225] on div "bbdentalcairnsdentists versions" at bounding box center [493, 236] width 572 height 29
click at [730, 189] on div "Save" at bounding box center [493, 183] width 572 height 21
click at [793, 50] on icon at bounding box center [792, 52] width 10 height 10
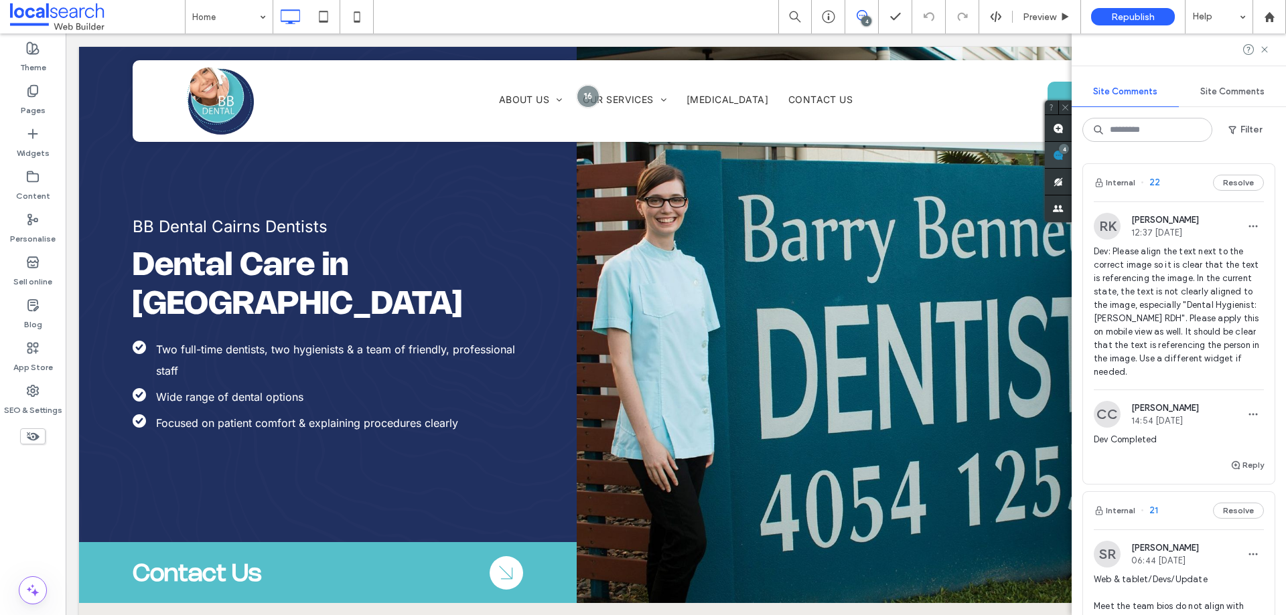
click at [1071, 158] on span at bounding box center [1058, 155] width 27 height 26
click at [1056, 154] on use at bounding box center [1058, 155] width 11 height 11
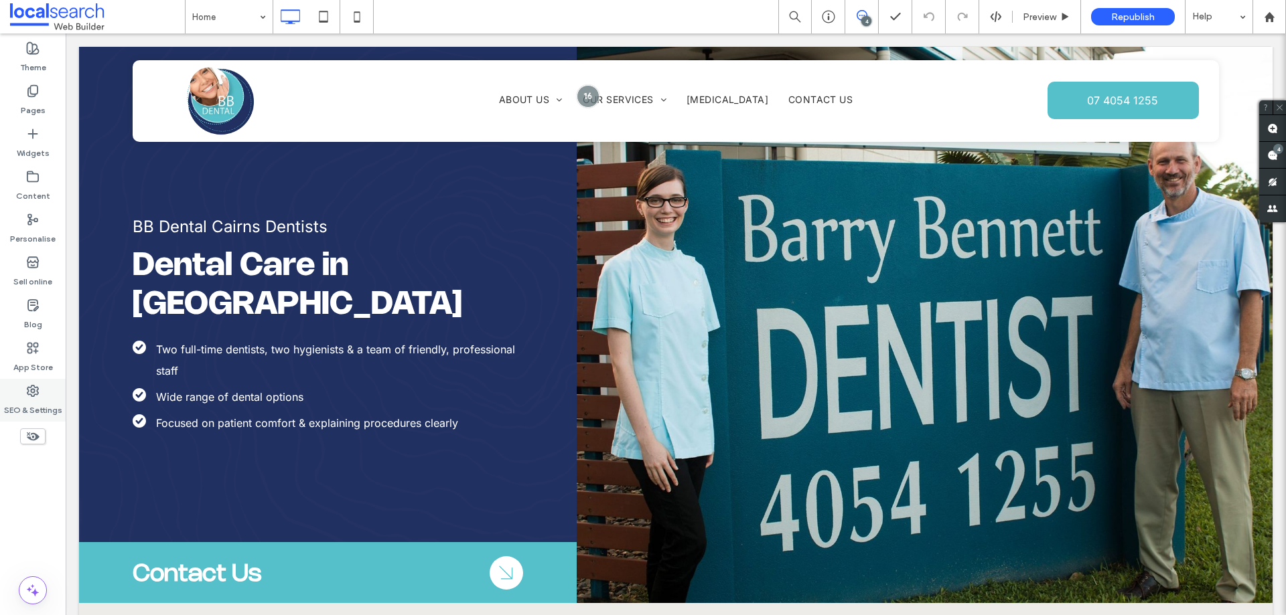
click at [43, 399] on label "SEO & Settings" at bounding box center [33, 407] width 58 height 19
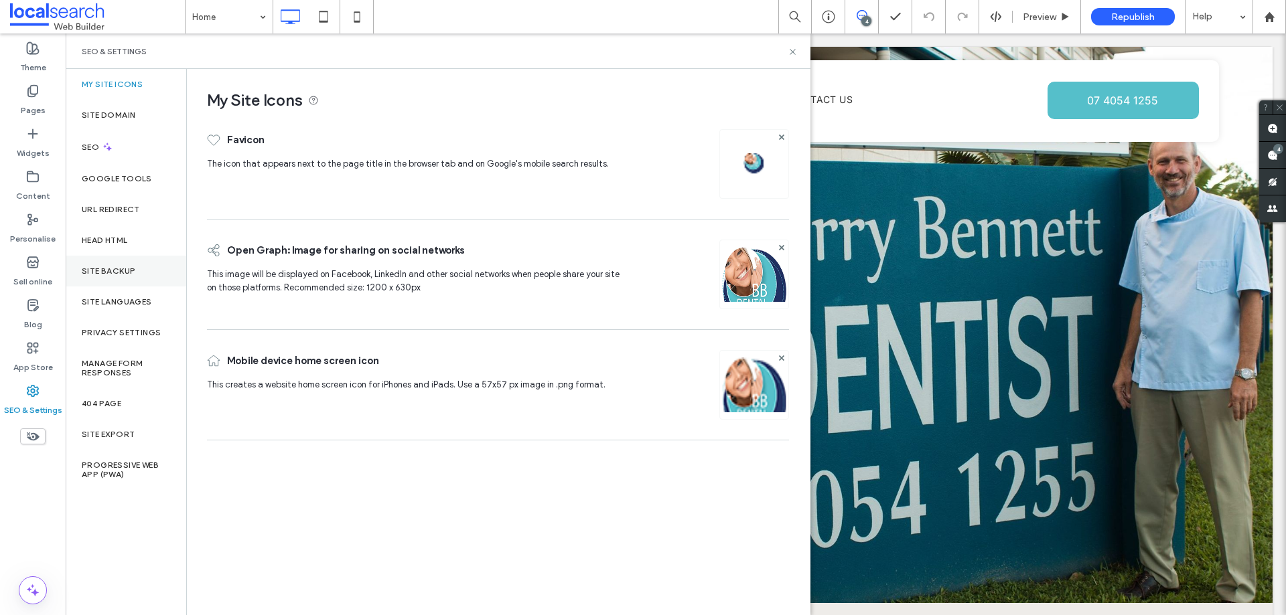
click at [110, 275] on label "Site backup" at bounding box center [109, 270] width 54 height 9
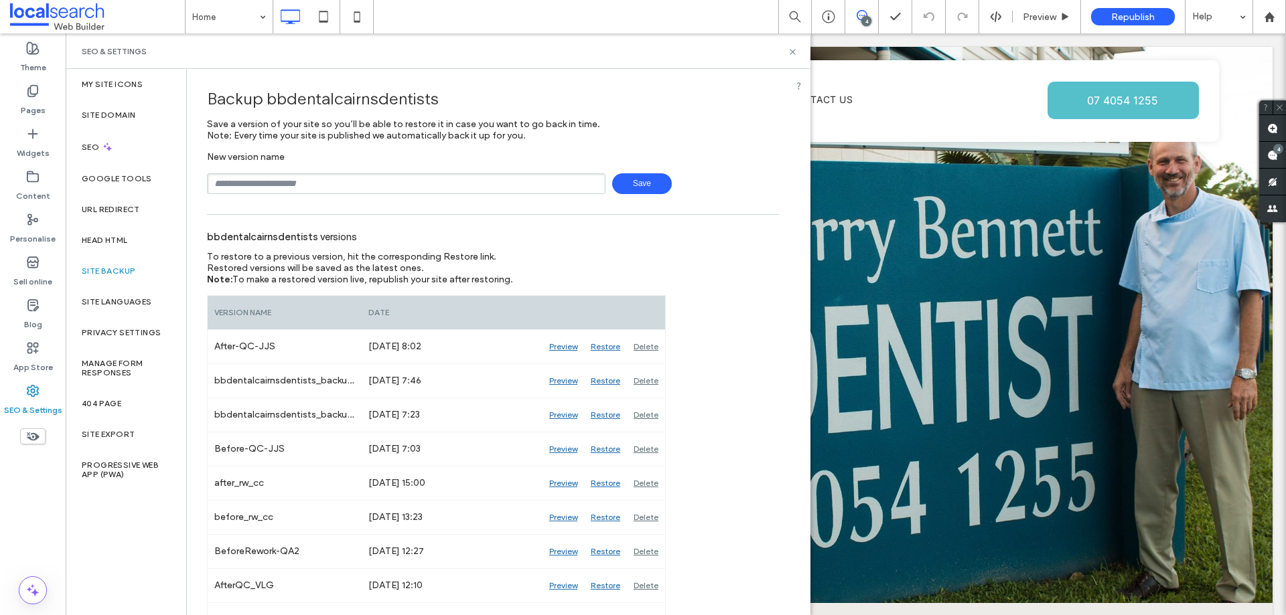
click at [748, 54] on div "SEO & Settings" at bounding box center [438, 51] width 712 height 11
click at [789, 48] on icon at bounding box center [792, 52] width 10 height 10
